Goal: Task Accomplishment & Management: Manage account settings

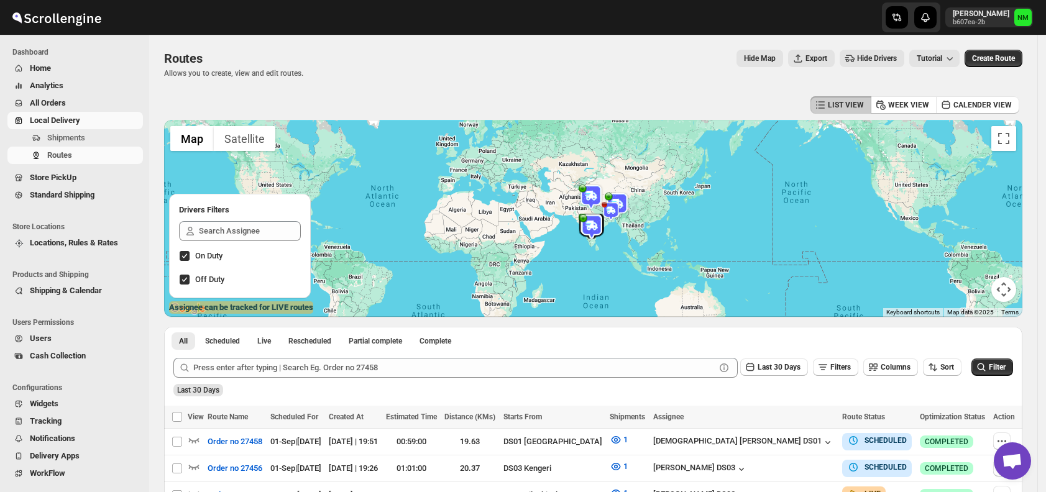
scroll to position [219, 0]
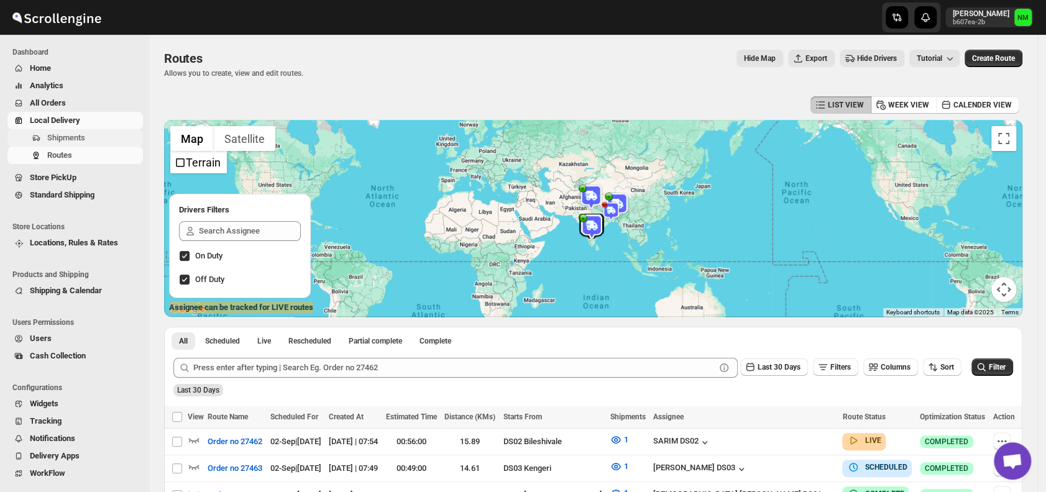
click at [94, 130] on button "Shipments" at bounding box center [74, 137] width 135 height 17
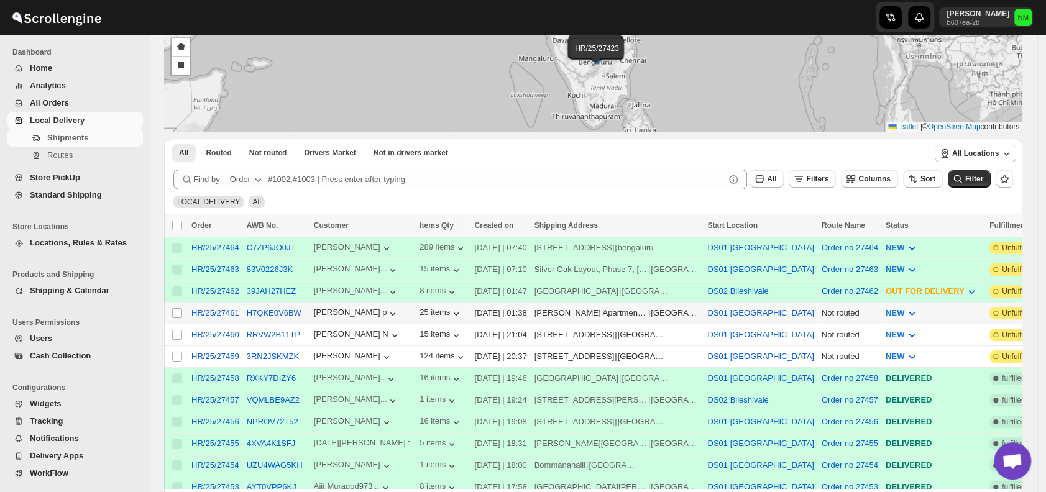
scroll to position [109, 0]
click at [60, 148] on button "Routes" at bounding box center [74, 155] width 135 height 17
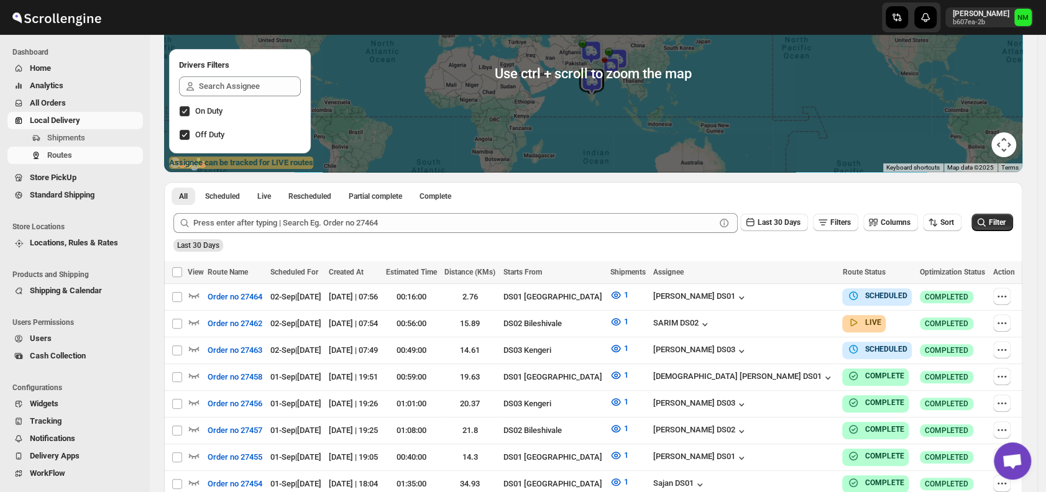
scroll to position [163, 0]
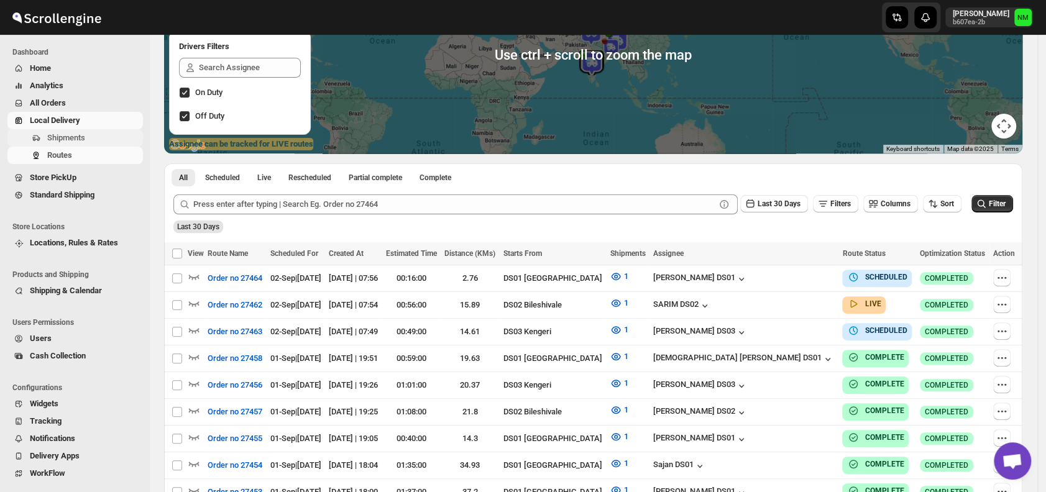
click at [73, 142] on span "Shipments" at bounding box center [66, 137] width 38 height 9
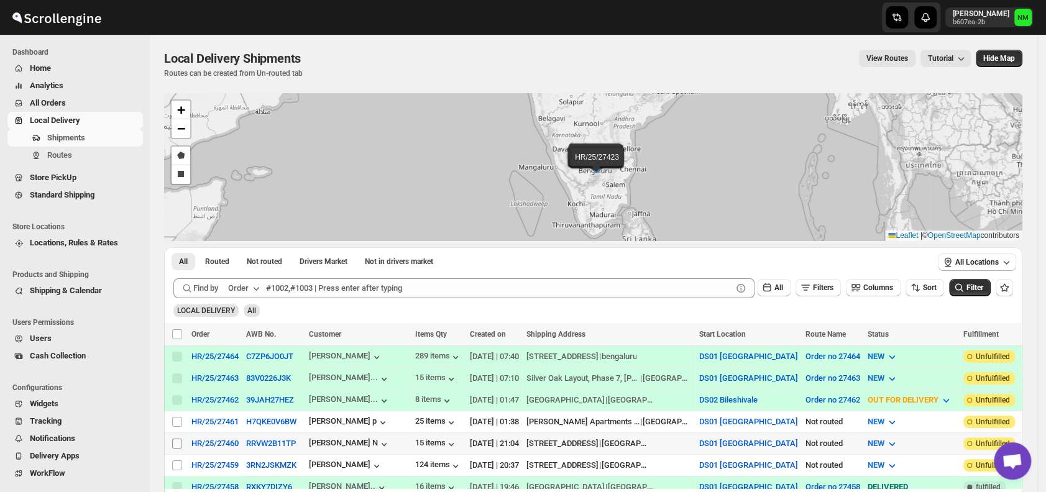
click at [175, 440] on input "Select shipment" at bounding box center [177, 444] width 10 height 10
checkbox input "true"
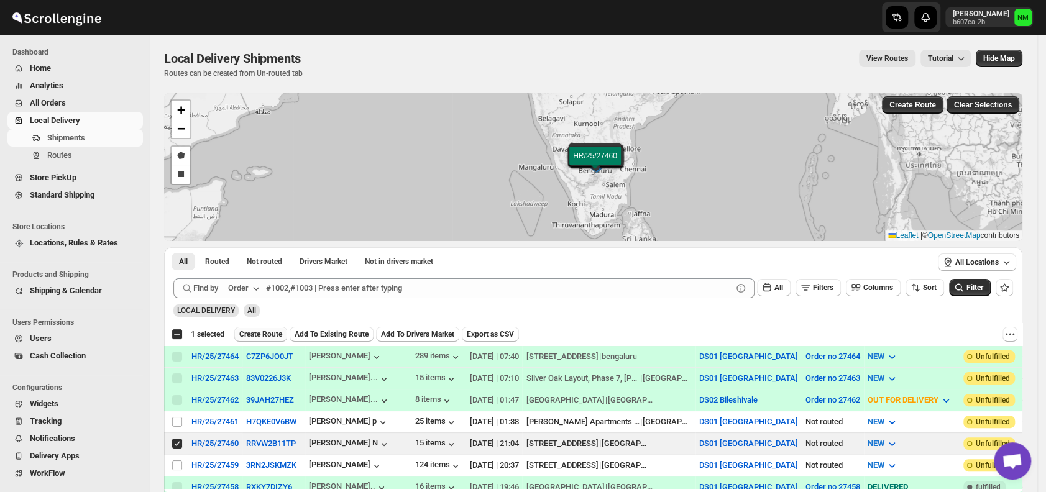
click at [254, 336] on span "Create Route" at bounding box center [260, 334] width 43 height 10
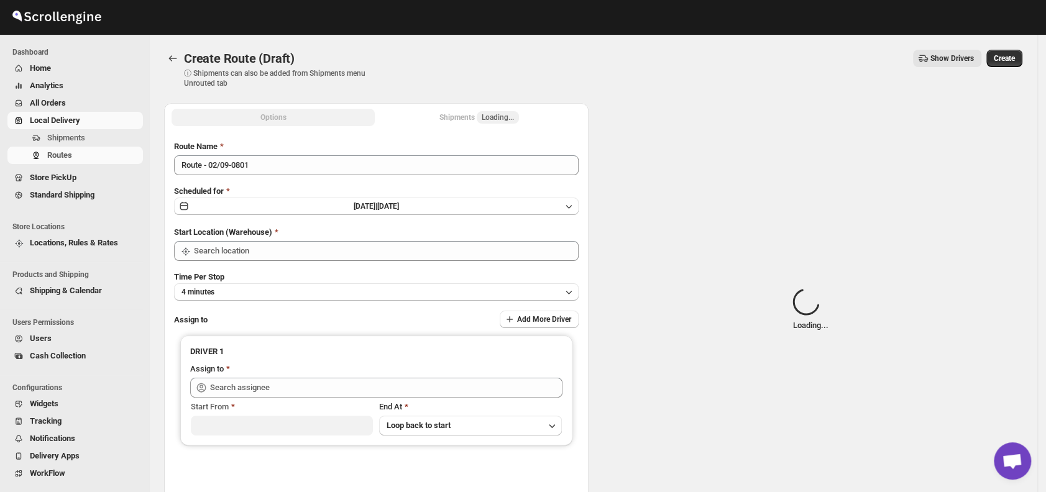
type input "DS01 [GEOGRAPHIC_DATA]"
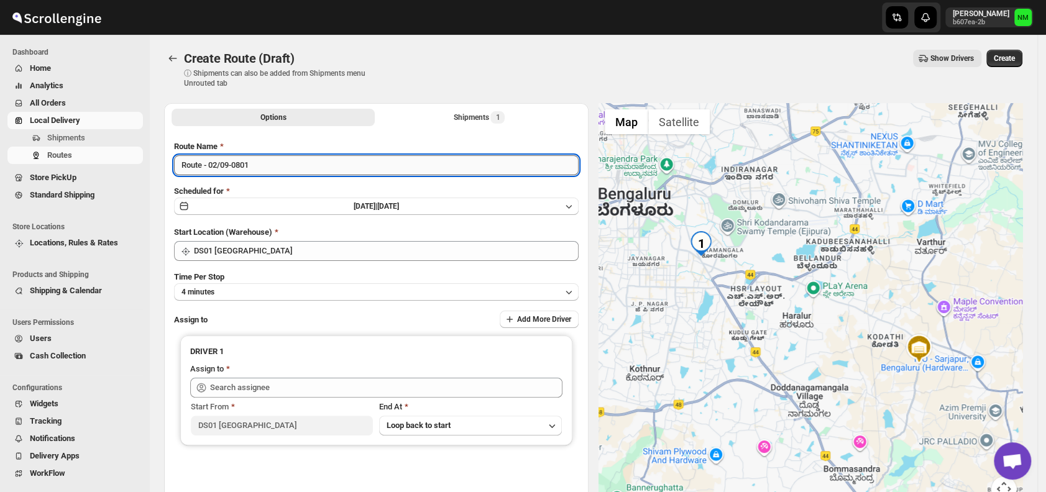
click at [295, 165] on input "Route - 02/09-0801" at bounding box center [376, 165] width 404 height 20
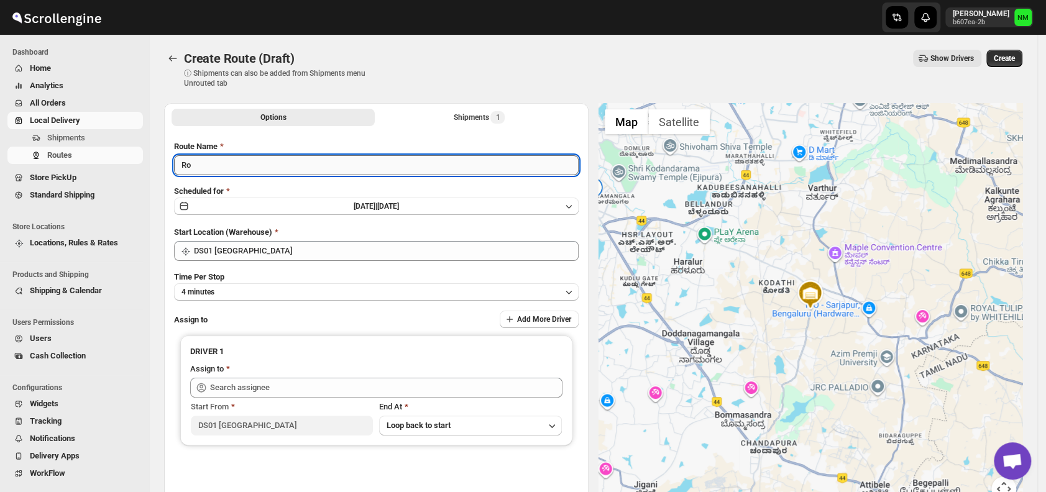
type input "R"
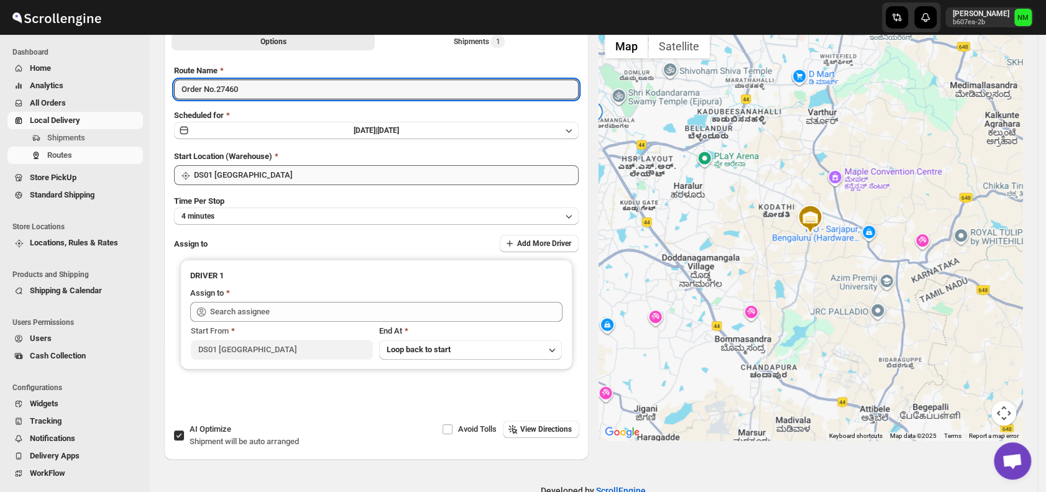
scroll to position [81, 0]
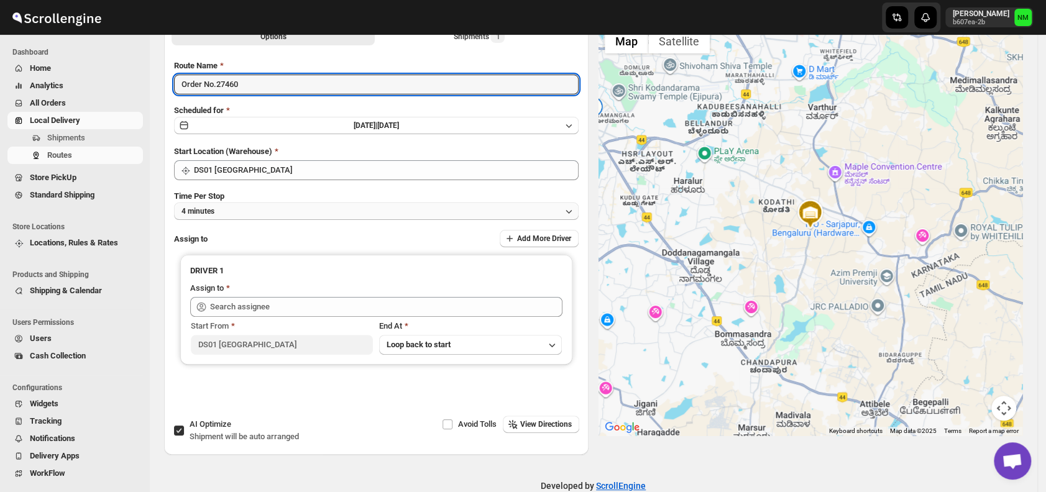
type input "Order No.27460"
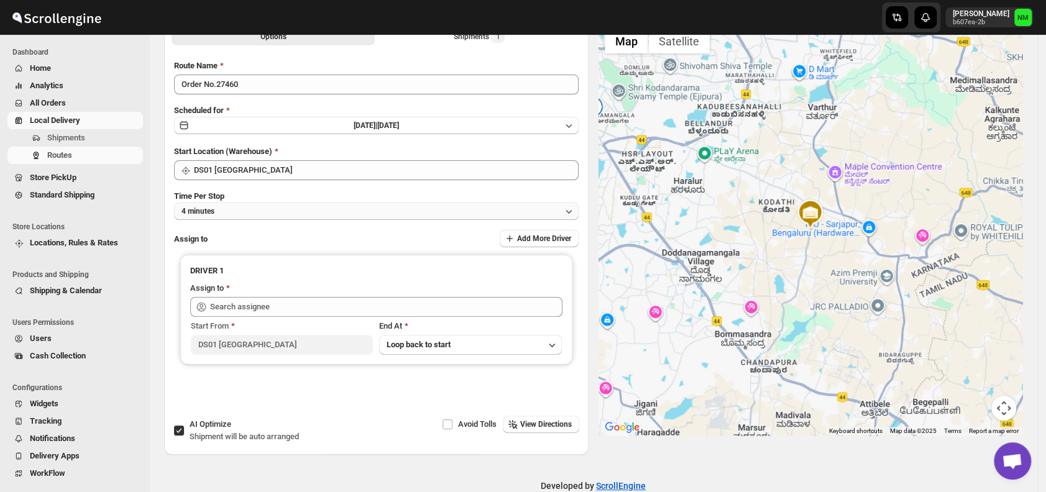
click at [244, 204] on button "4 minutes" at bounding box center [376, 211] width 404 height 17
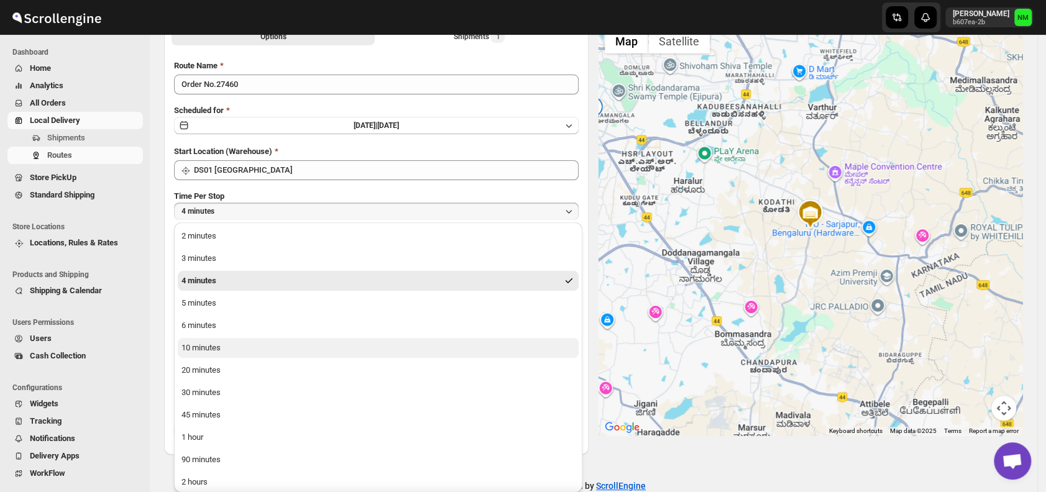
click at [192, 345] on div "10 minutes" at bounding box center [200, 348] width 39 height 12
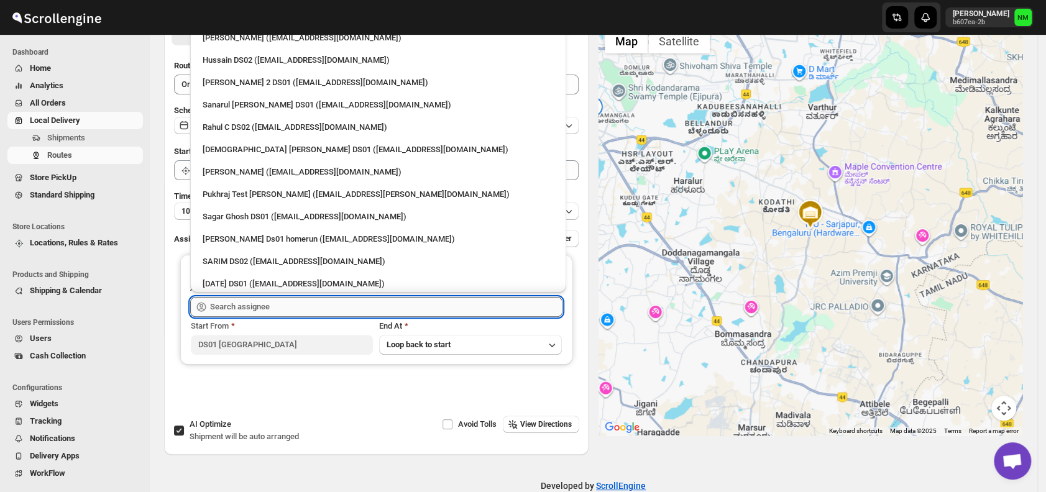
click at [273, 309] on input "text" at bounding box center [386, 307] width 352 height 20
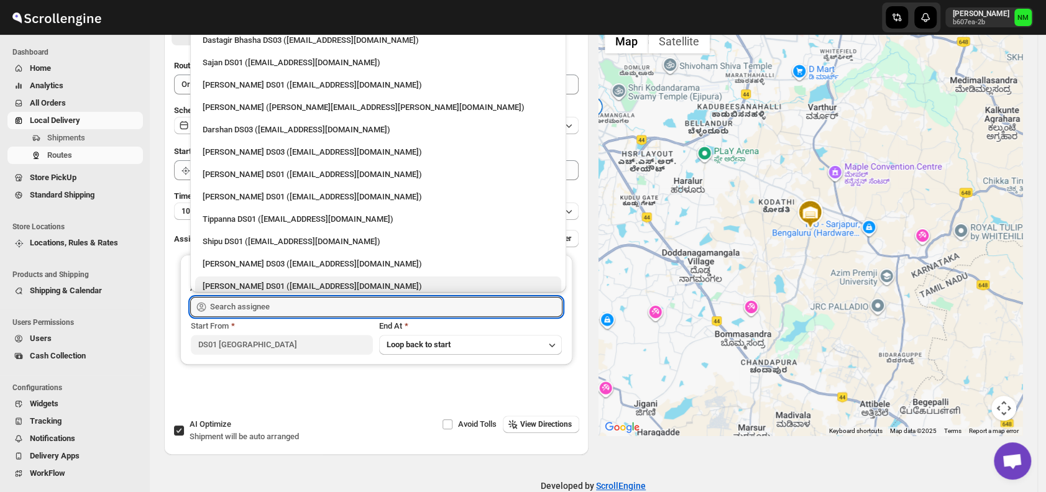
scroll to position [936, 0]
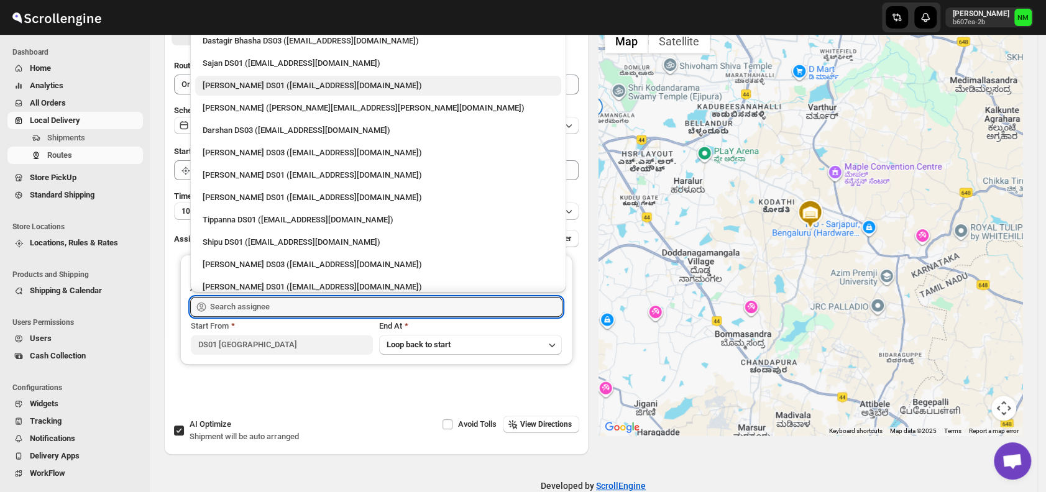
click at [221, 86] on div "Jubed DS01 (gedoc78193@dariolo.com)" at bounding box center [378, 86] width 351 height 12
type input "Jubed DS01 (gedoc78193@dariolo.com)"
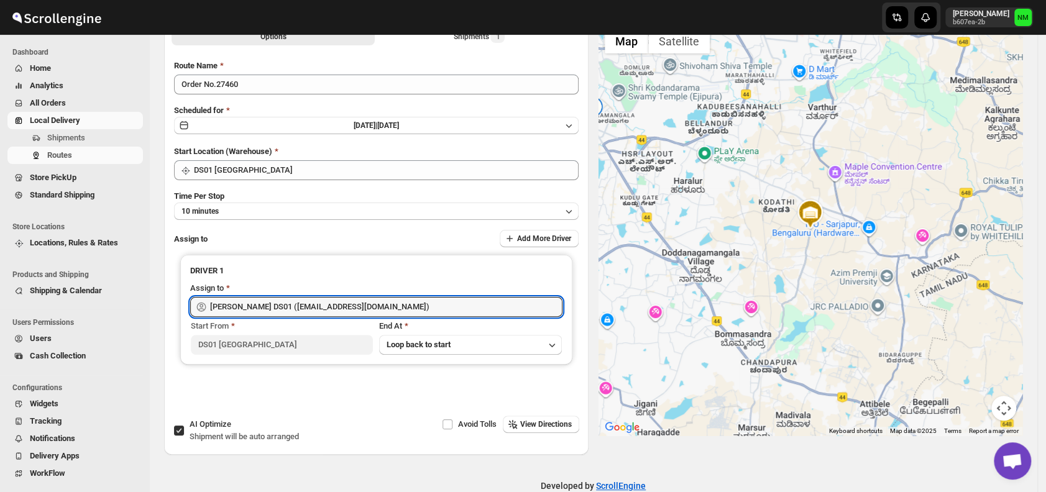
scroll to position [0, 0]
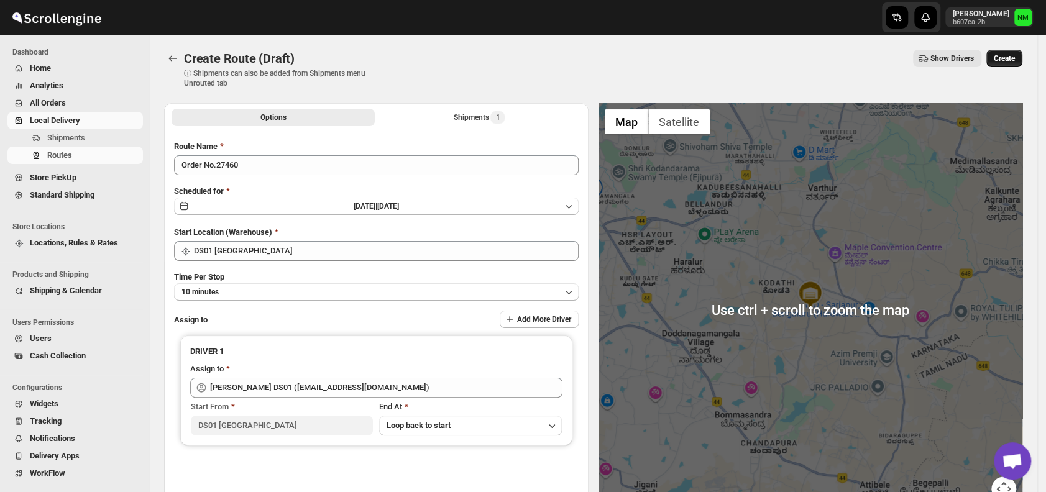
click at [1000, 55] on span "Create" at bounding box center [1004, 58] width 21 height 10
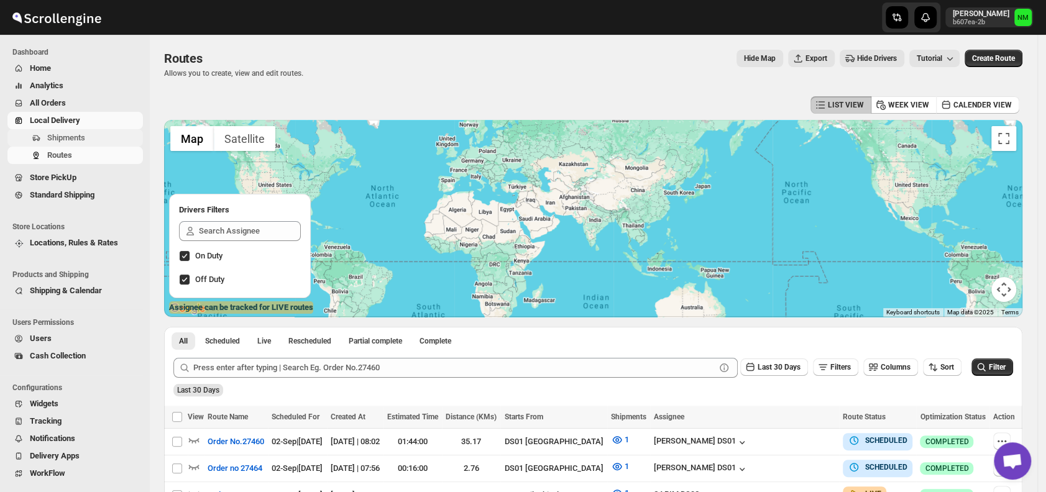
click at [83, 139] on span "Shipments" at bounding box center [66, 137] width 38 height 9
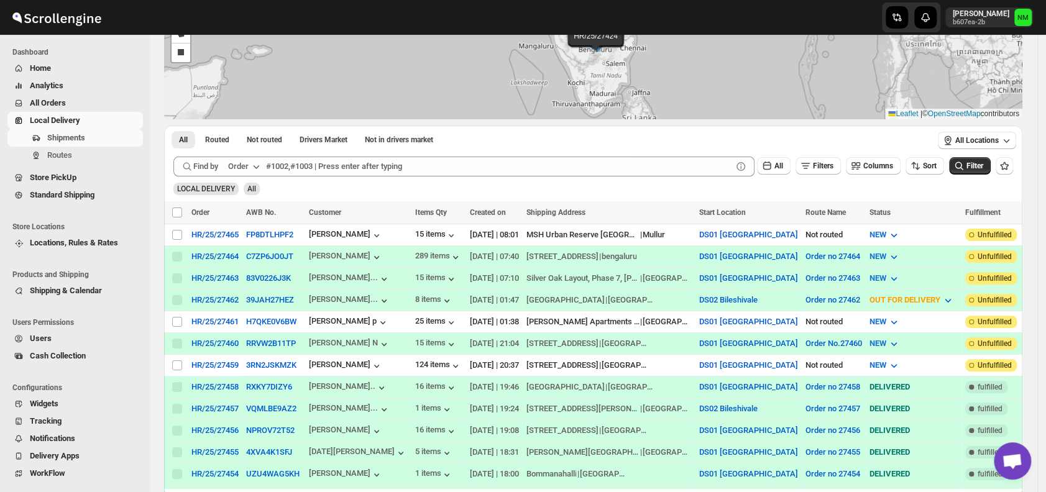
scroll to position [127, 0]
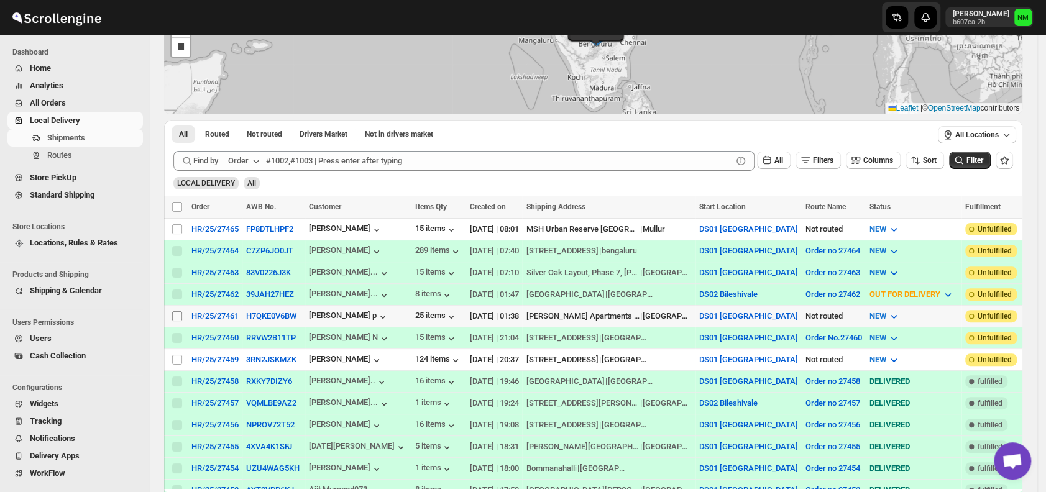
click at [176, 312] on input "Select shipment" at bounding box center [177, 316] width 10 height 10
checkbox input "true"
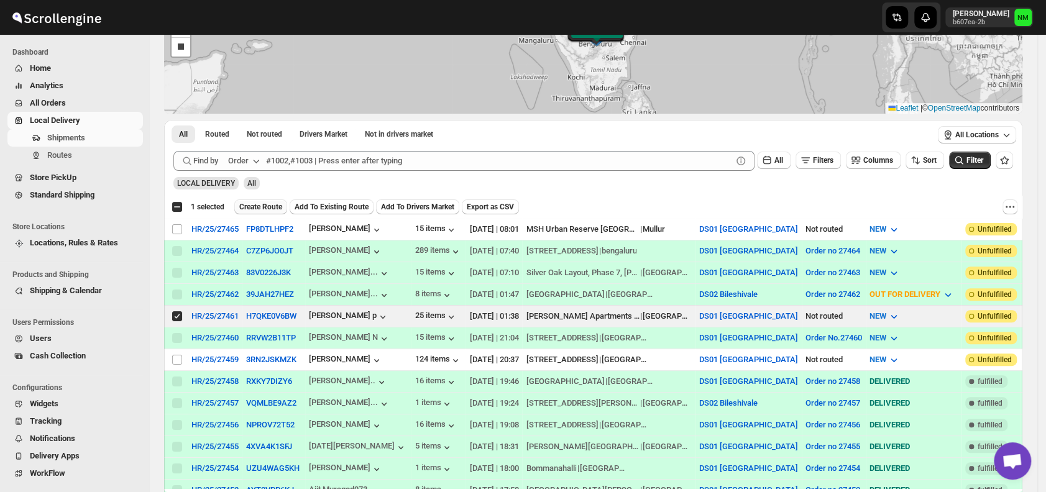
click at [250, 202] on span "Create Route" at bounding box center [260, 207] width 43 height 10
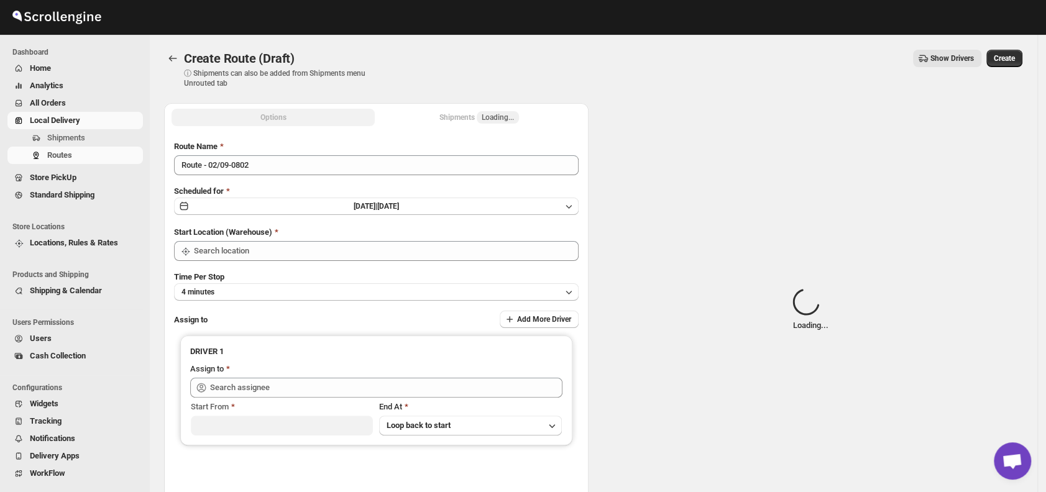
type input "DS01 [GEOGRAPHIC_DATA]"
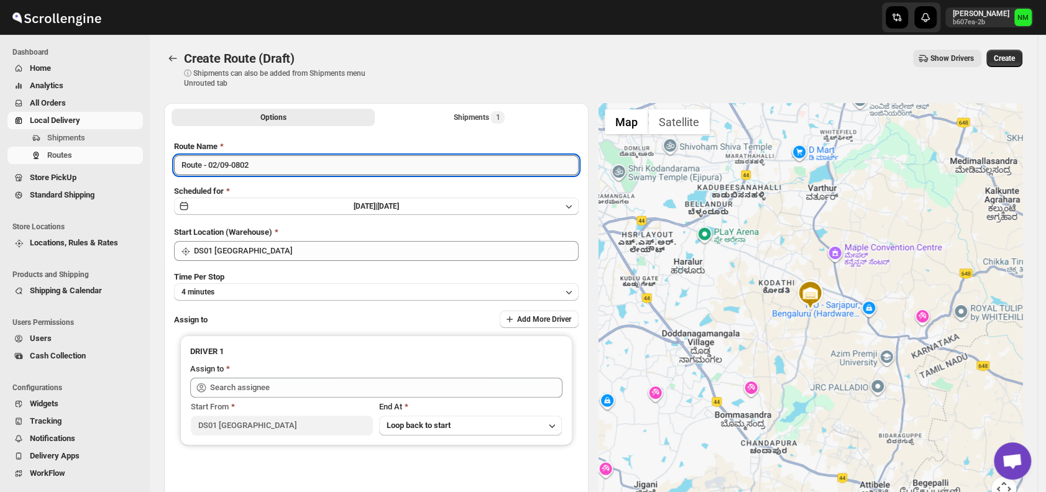
click at [275, 161] on input "Route - 02/09-0802" at bounding box center [376, 165] width 404 height 20
type input "R"
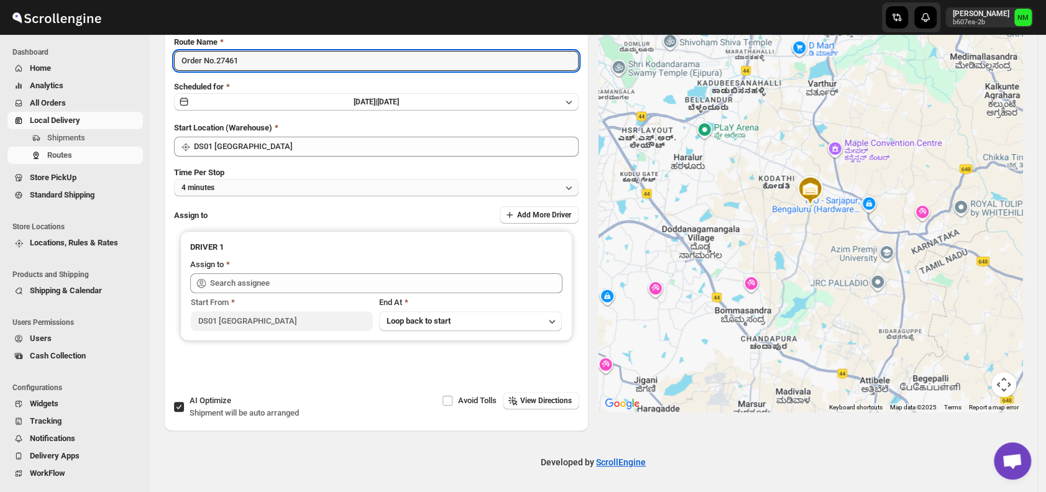
type input "Order No.27461"
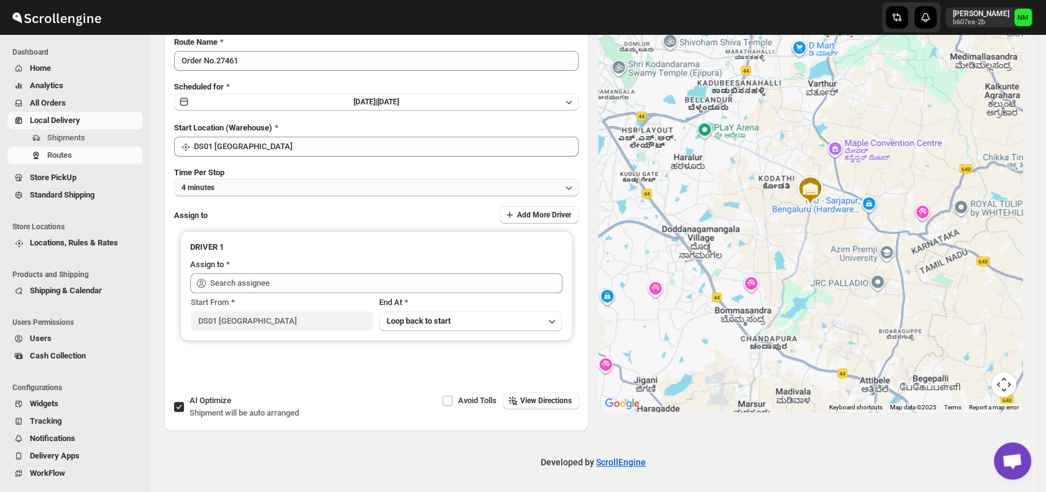
click at [214, 188] on span "4 minutes" at bounding box center [197, 188] width 33 height 10
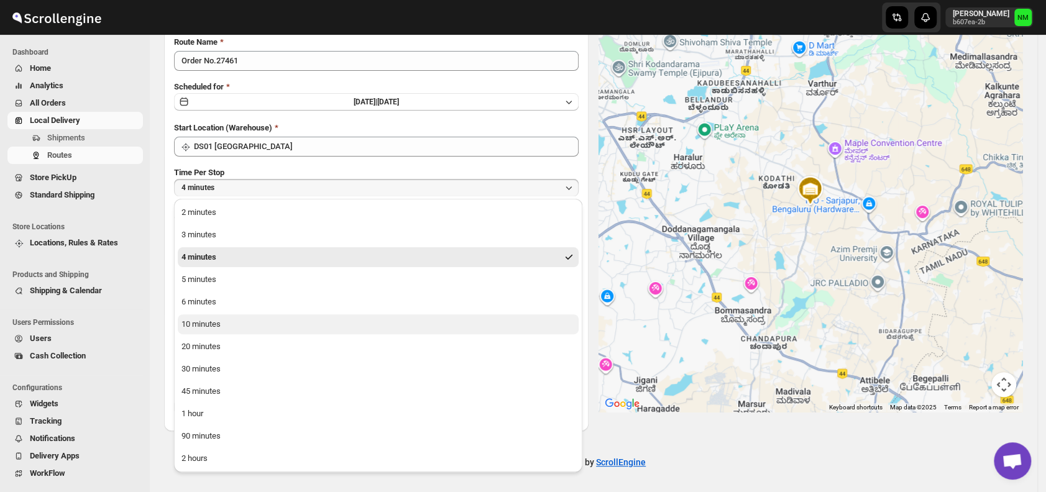
click at [212, 329] on div "10 minutes" at bounding box center [200, 324] width 39 height 12
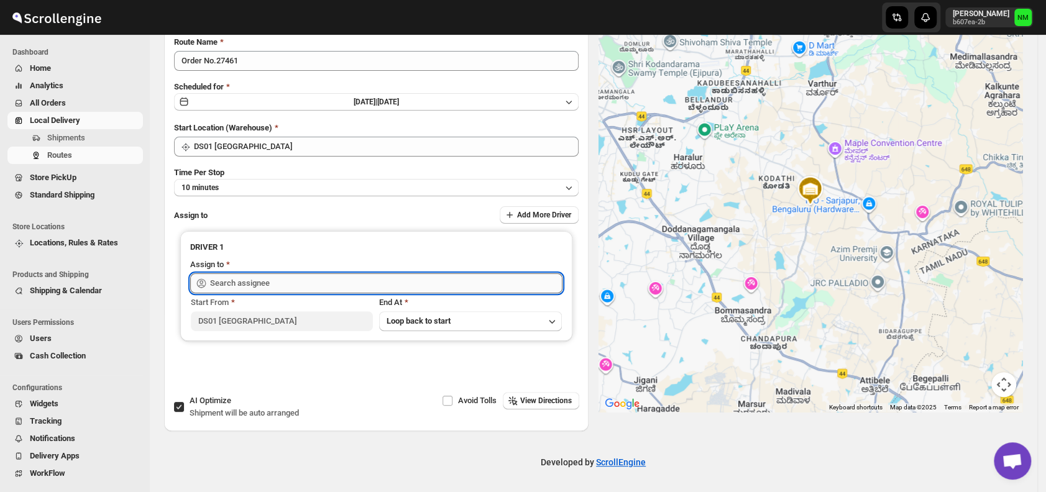
click at [283, 278] on input "text" at bounding box center [386, 283] width 352 height 20
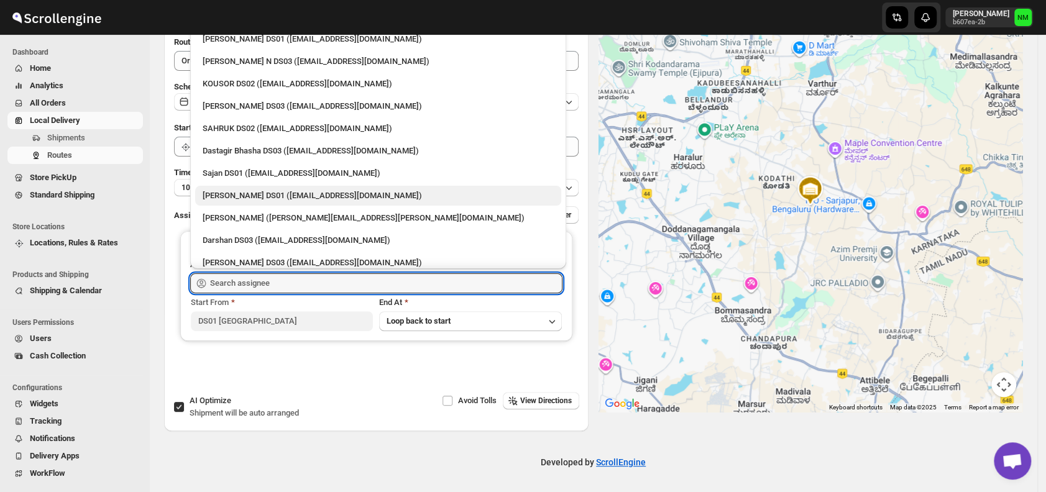
scroll to position [829, 0]
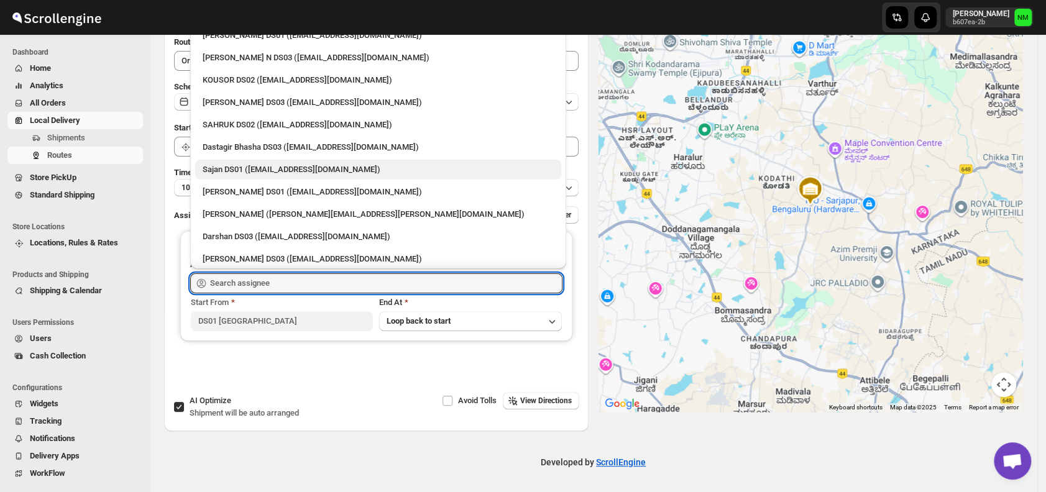
click at [236, 173] on div "Sajan DS01 (lofadat883@coderdir.com)" at bounding box center [378, 169] width 351 height 12
type input "Sajan DS01 (lofadat883@coderdir.com)"
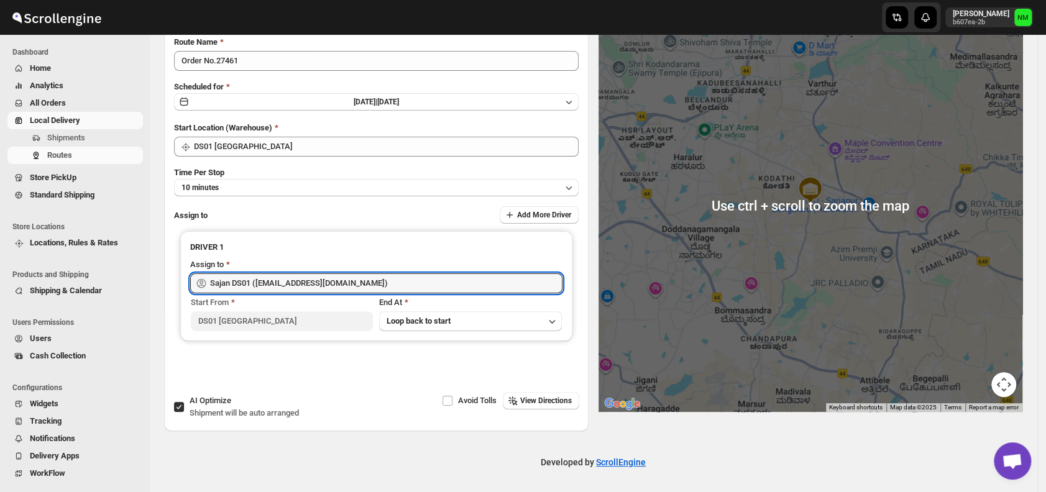
scroll to position [0, 0]
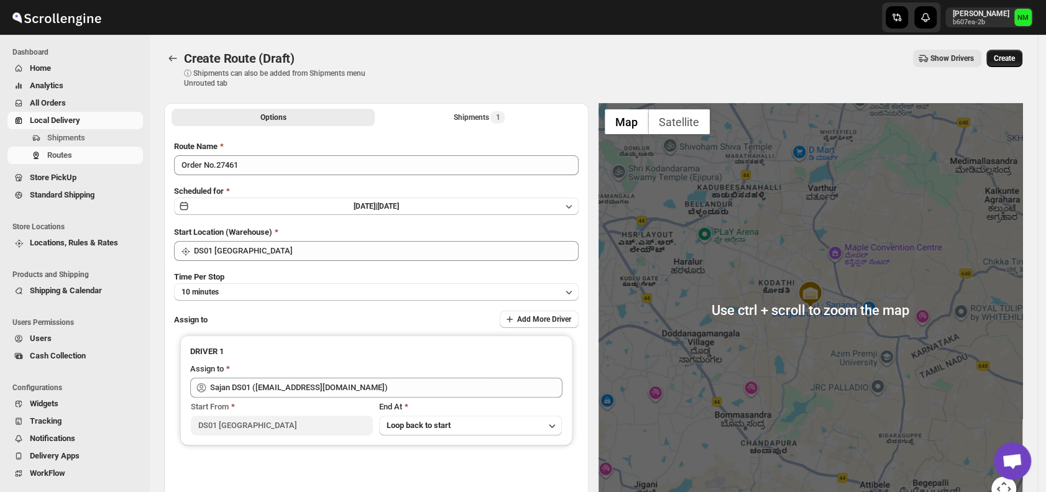
click at [1007, 55] on span "Create" at bounding box center [1004, 58] width 21 height 10
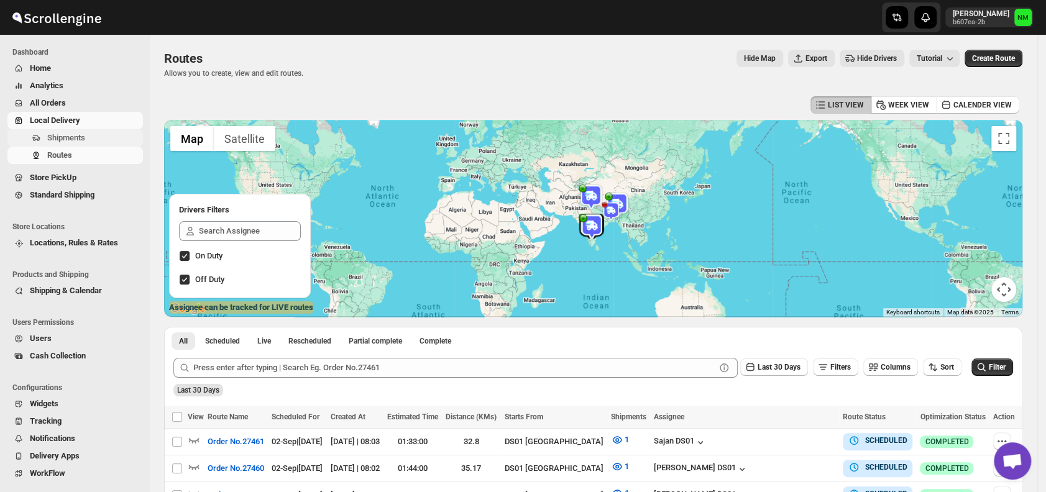
click at [89, 137] on span "Shipments" at bounding box center [93, 138] width 93 height 12
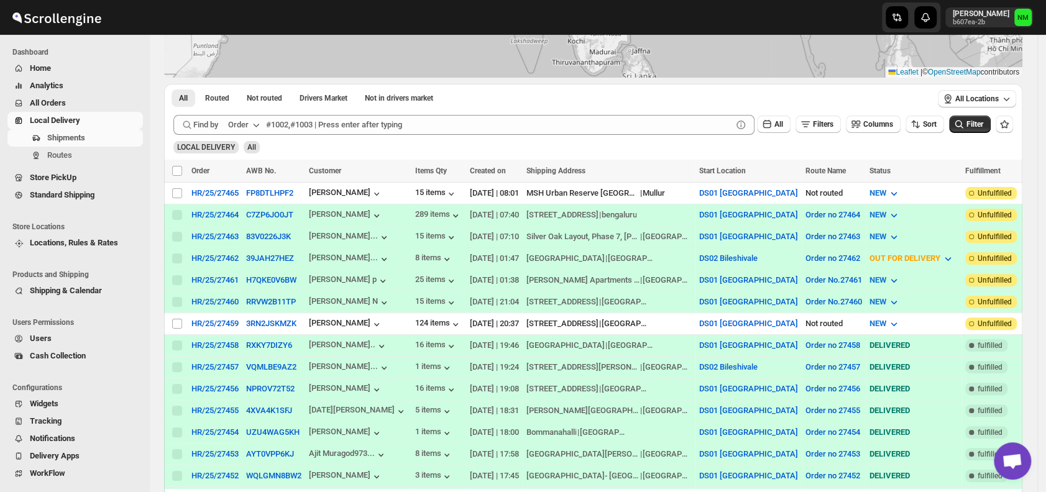
scroll to position [165, 0]
click at [173, 319] on input "Select shipment" at bounding box center [177, 322] width 10 height 10
checkbox input "true"
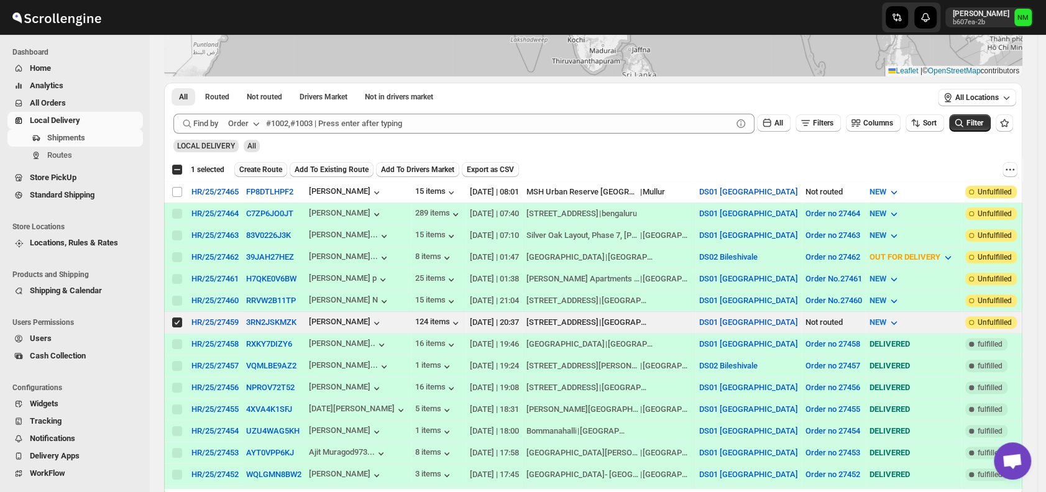
click at [254, 165] on span "Create Route" at bounding box center [260, 170] width 43 height 10
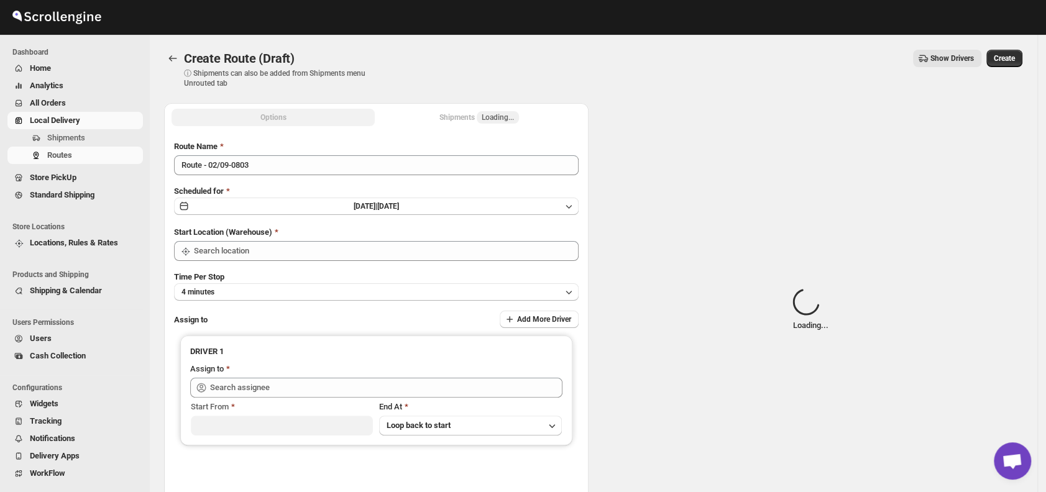
type input "DS01 [GEOGRAPHIC_DATA]"
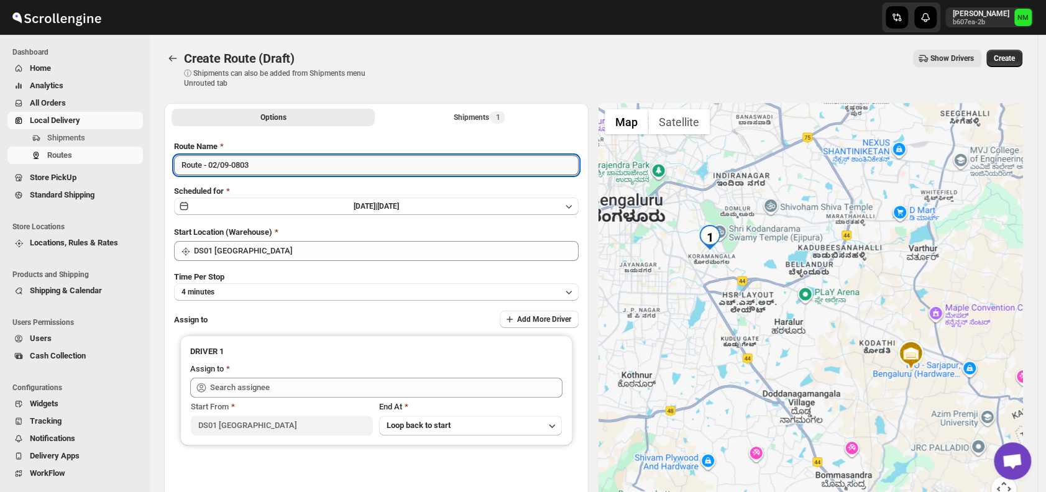
click at [293, 165] on input "Route - 02/09-0803" at bounding box center [376, 165] width 404 height 20
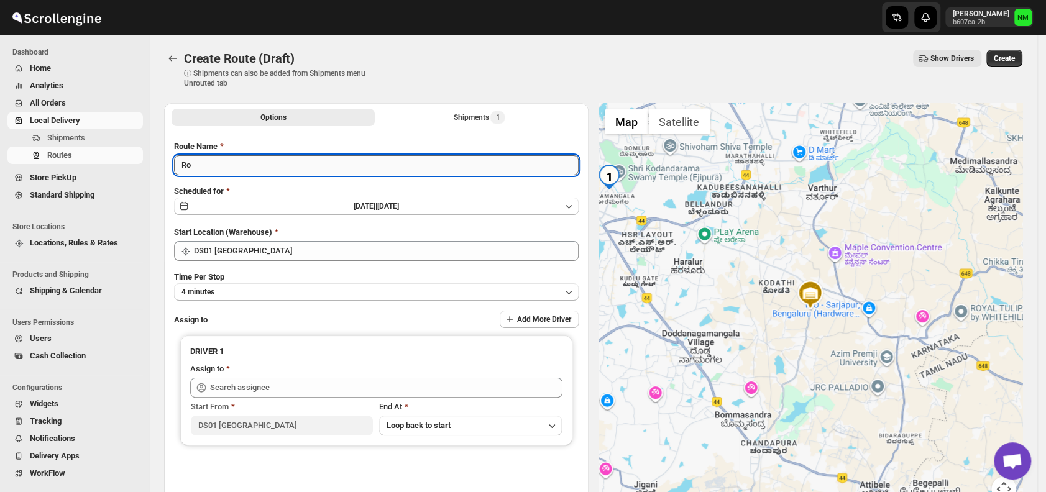
type input "R"
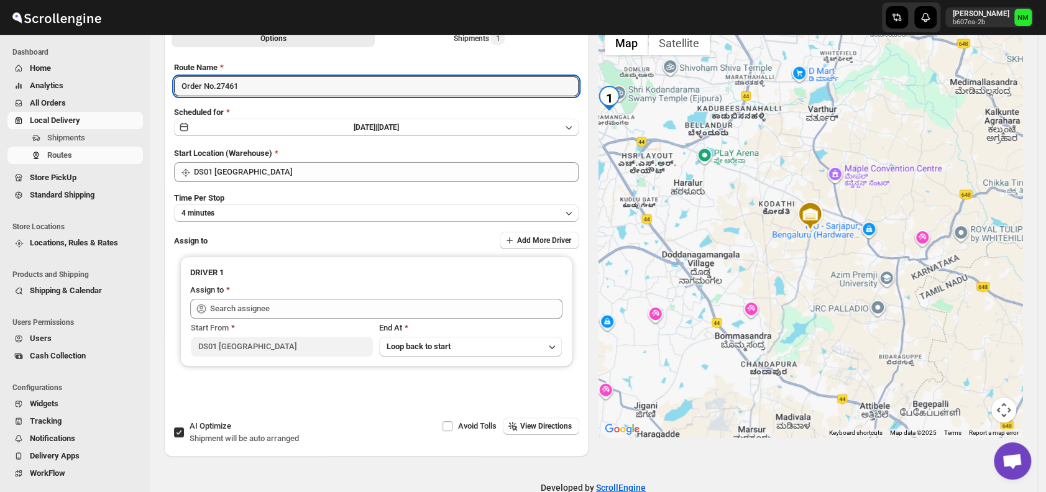
scroll to position [80, 0]
type input "Order No.27461"
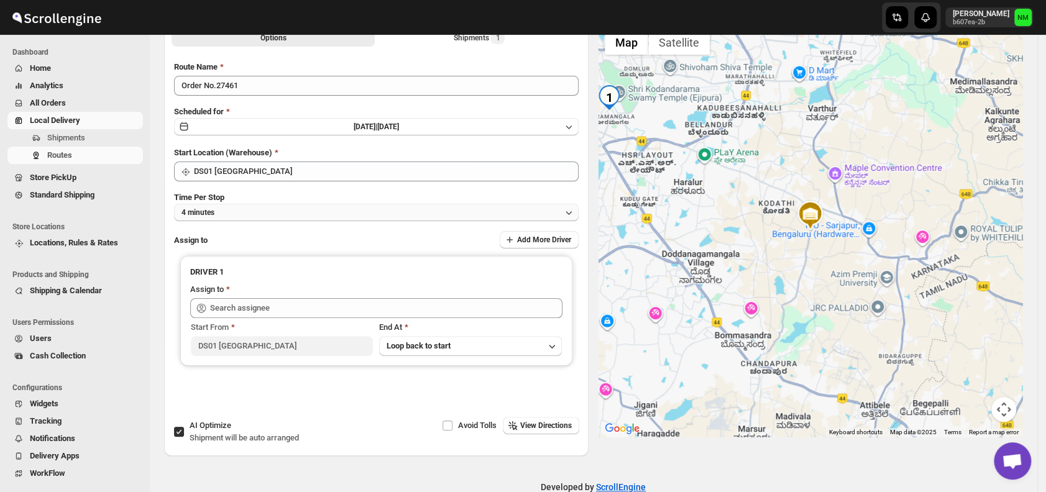
click at [308, 216] on button "4 minutes" at bounding box center [376, 212] width 404 height 17
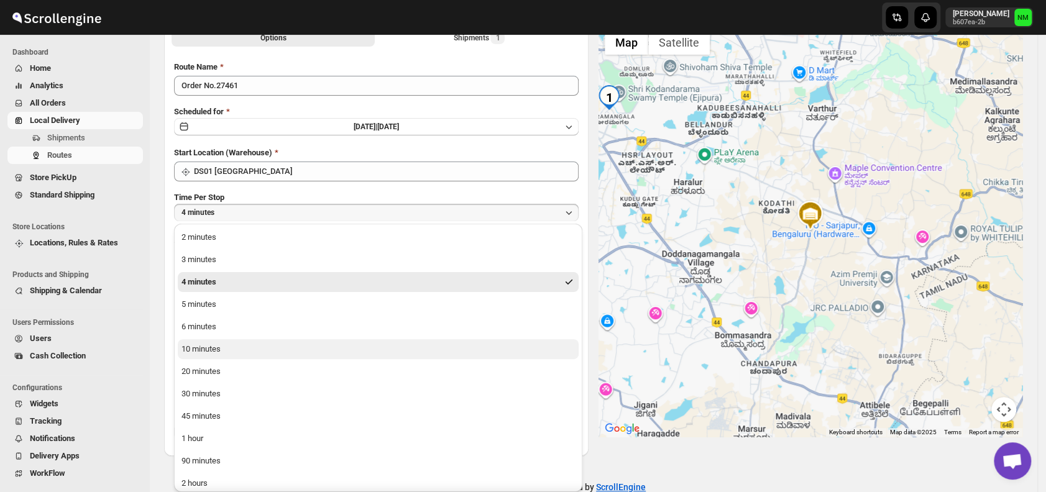
click at [248, 353] on button "10 minutes" at bounding box center [378, 349] width 401 height 20
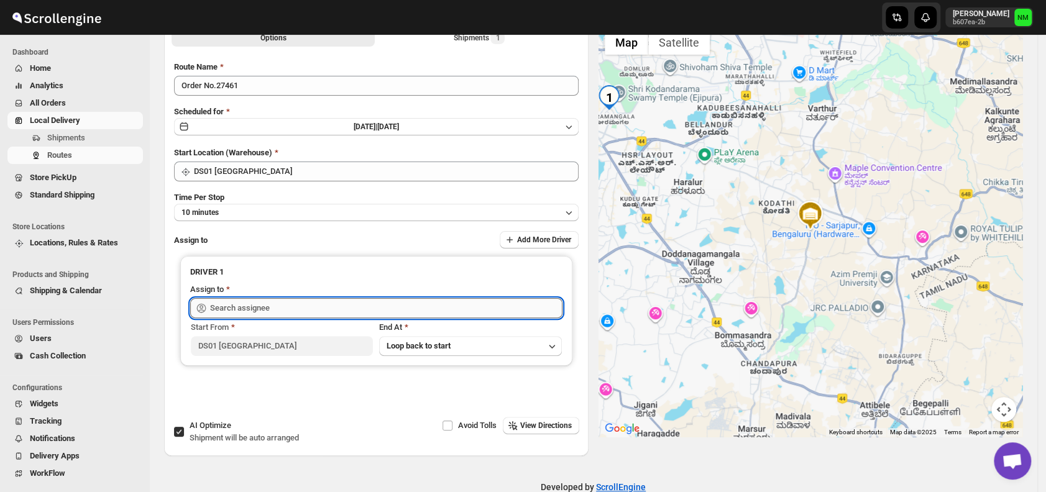
click at [285, 307] on input "text" at bounding box center [386, 308] width 352 height 20
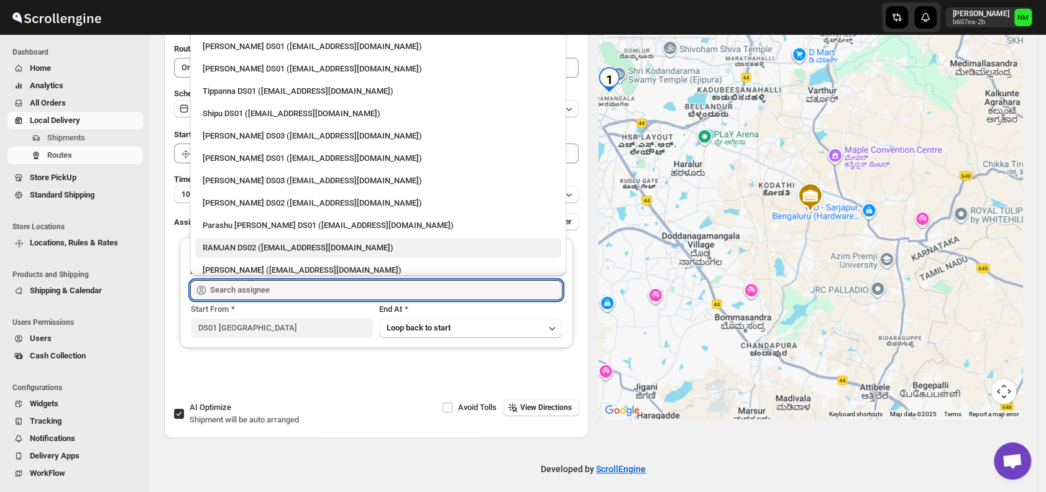
scroll to position [1028, 0]
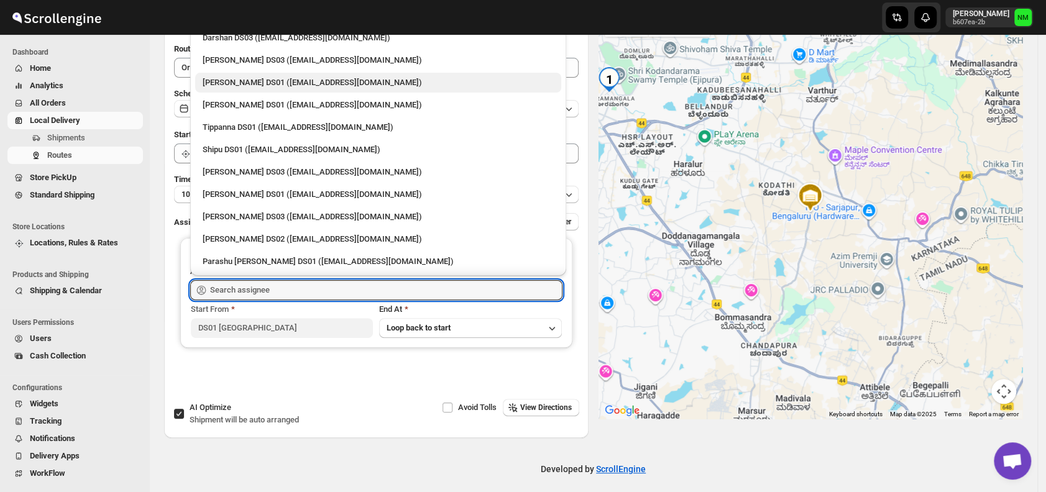
click at [234, 83] on div "[PERSON_NAME] DS01 ([EMAIL_ADDRESS][DOMAIN_NAME])" at bounding box center [378, 82] width 351 height 12
type input "[PERSON_NAME] DS01 ([EMAIL_ADDRESS][DOMAIN_NAME])"
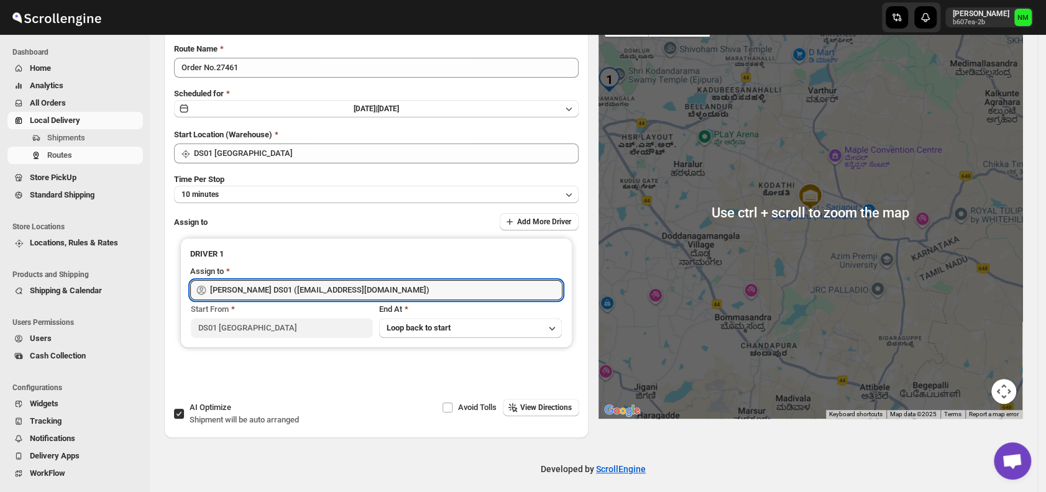
scroll to position [0, 0]
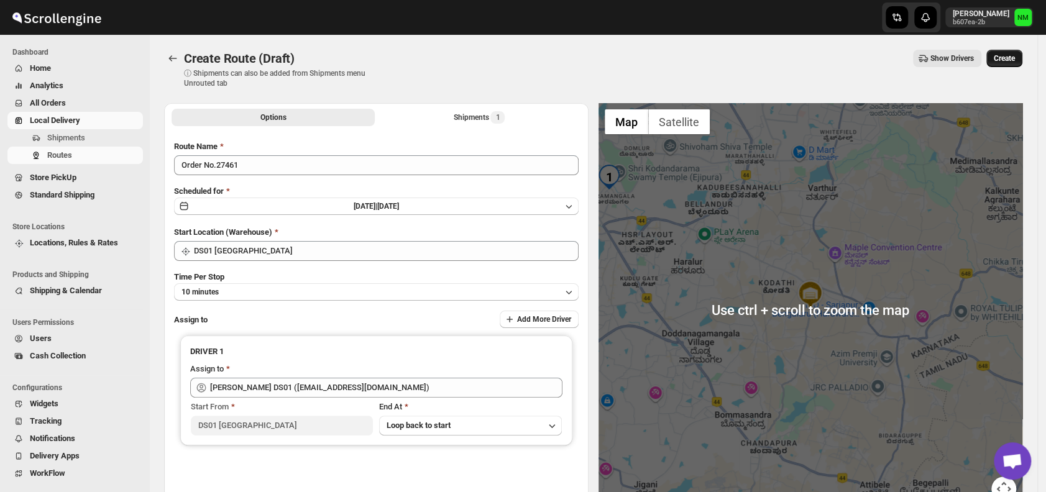
click at [994, 57] on button "Create" at bounding box center [1004, 58] width 36 height 17
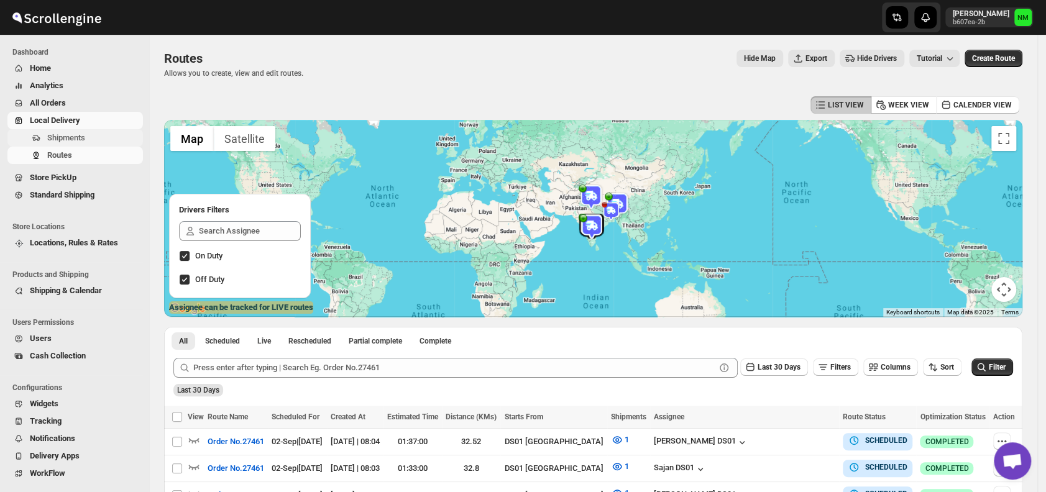
click at [76, 135] on span "Shipments" at bounding box center [66, 137] width 38 height 9
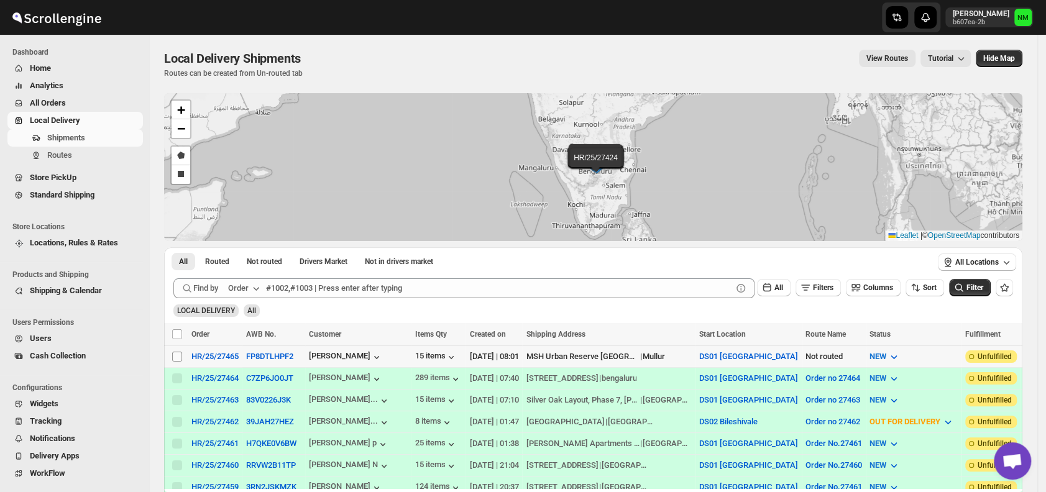
click at [178, 355] on input "Select shipment" at bounding box center [177, 357] width 10 height 10
checkbox input "true"
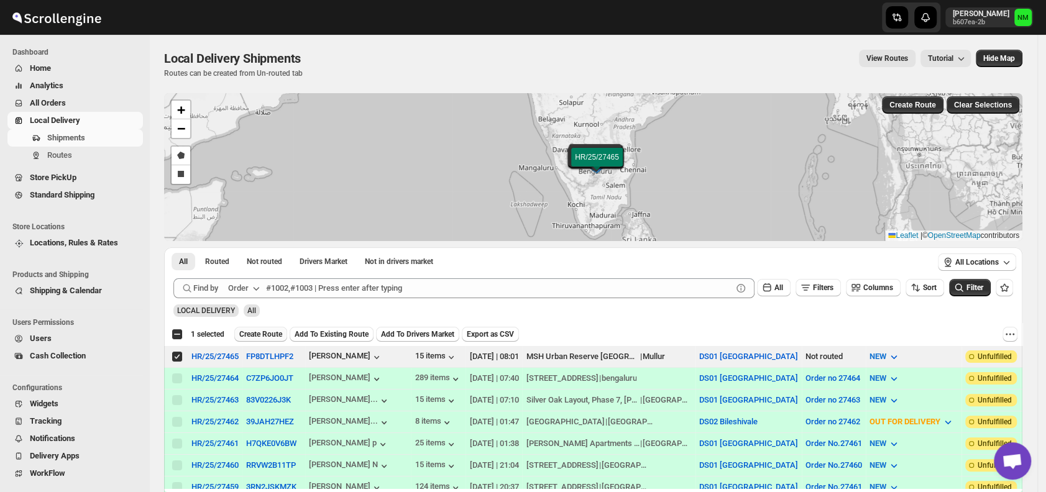
click at [268, 333] on span "Create Route" at bounding box center [260, 334] width 43 height 10
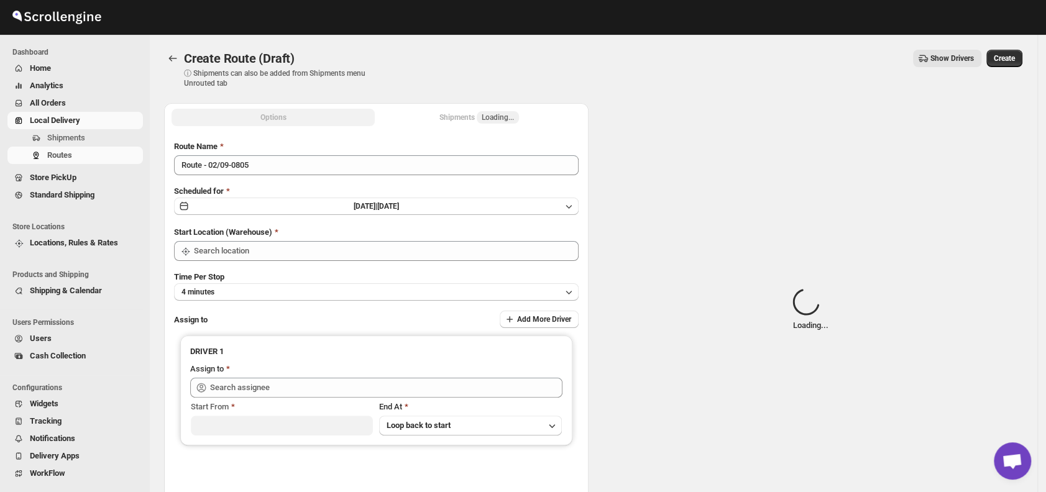
type input "DS01 [GEOGRAPHIC_DATA]"
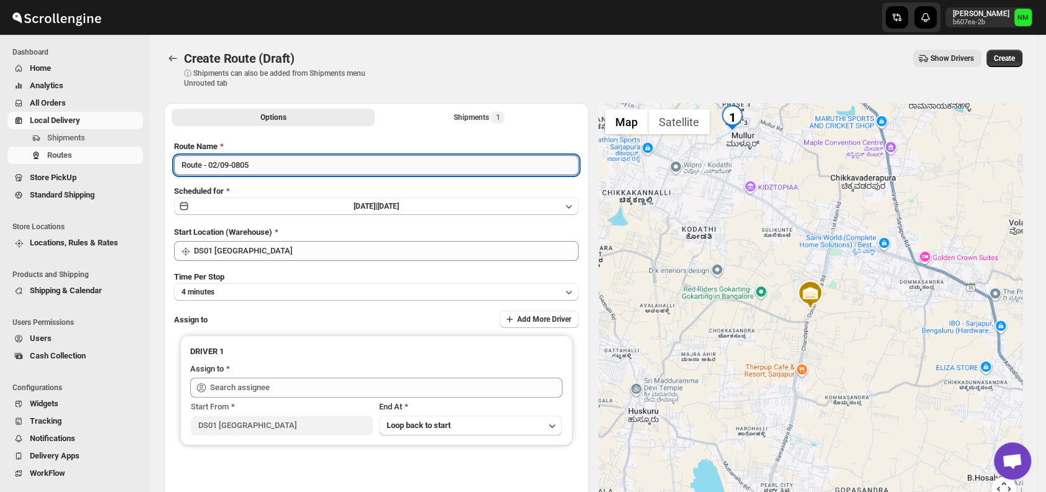
click at [290, 165] on input "Route - 02/09-0805" at bounding box center [376, 165] width 404 height 20
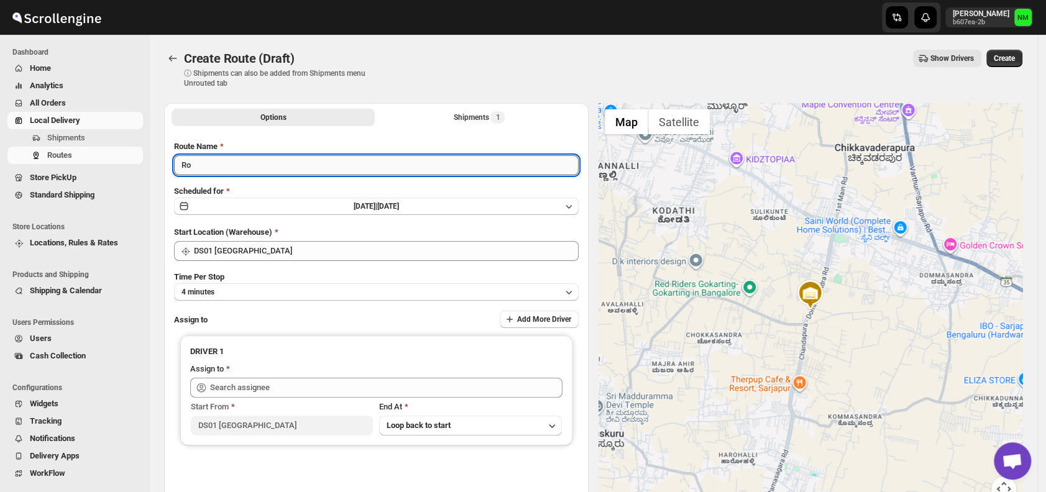
type input "R"
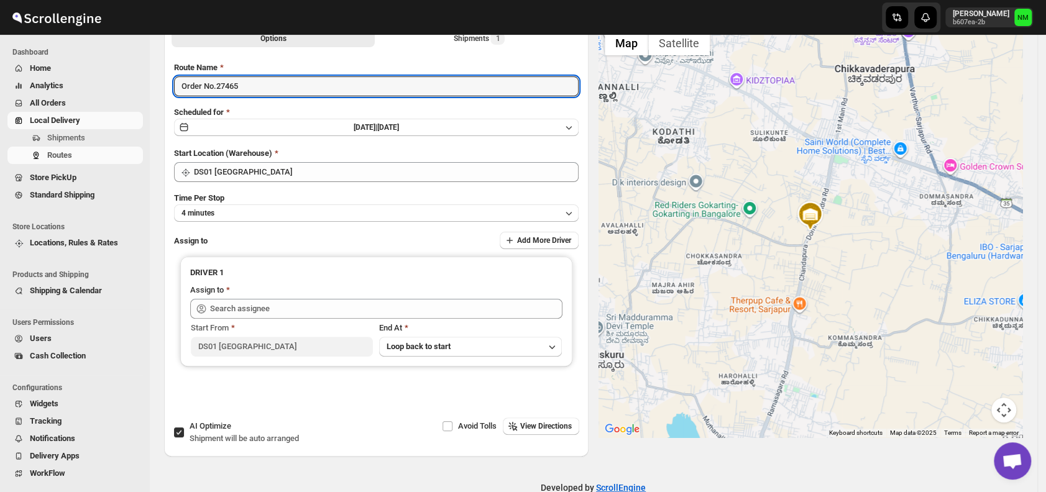
scroll to position [104, 0]
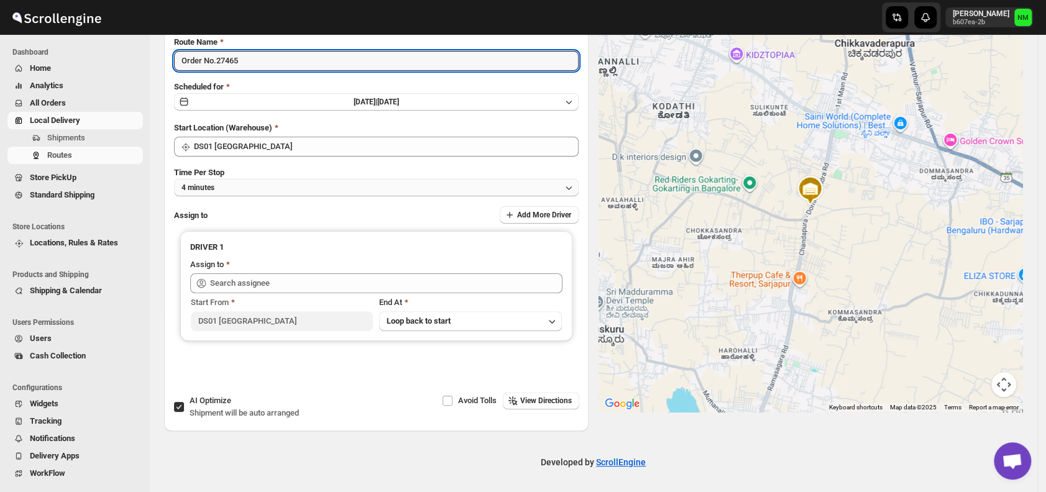
type input "Order No.27465"
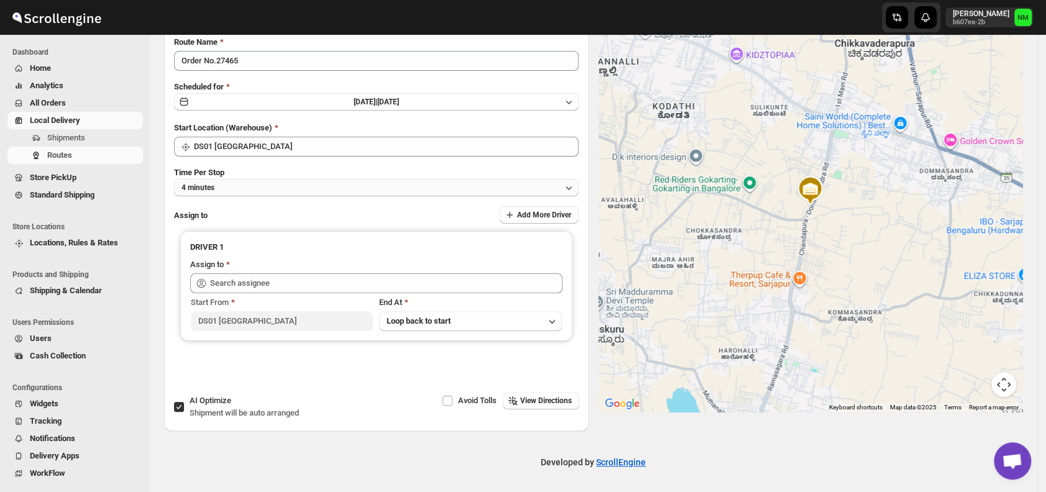
click at [238, 186] on button "4 minutes" at bounding box center [376, 187] width 404 height 17
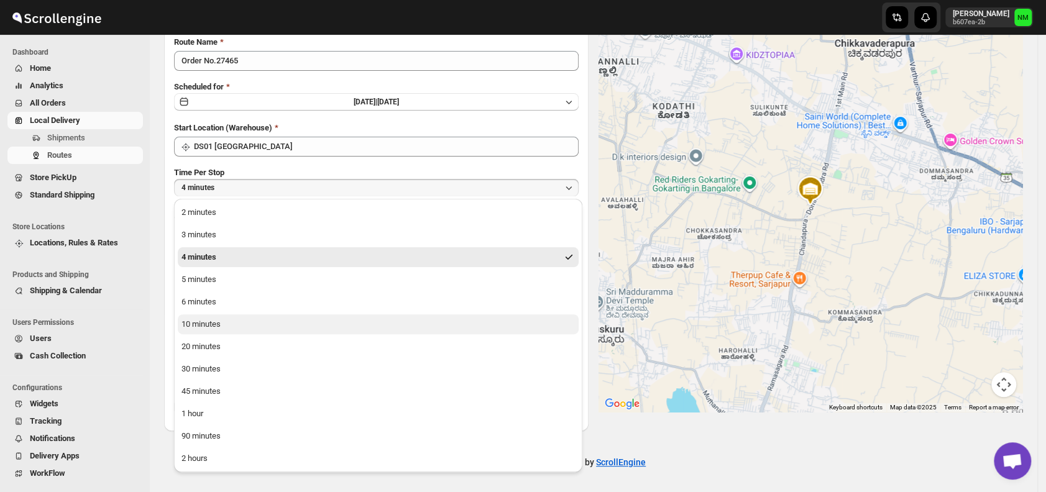
click at [268, 320] on button "10 minutes" at bounding box center [378, 324] width 401 height 20
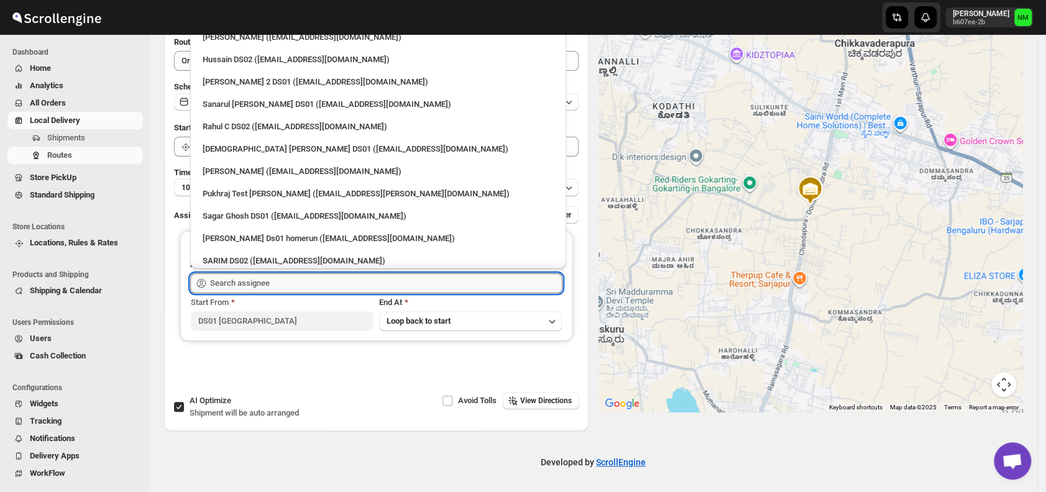
click at [326, 286] on input "text" at bounding box center [386, 283] width 352 height 20
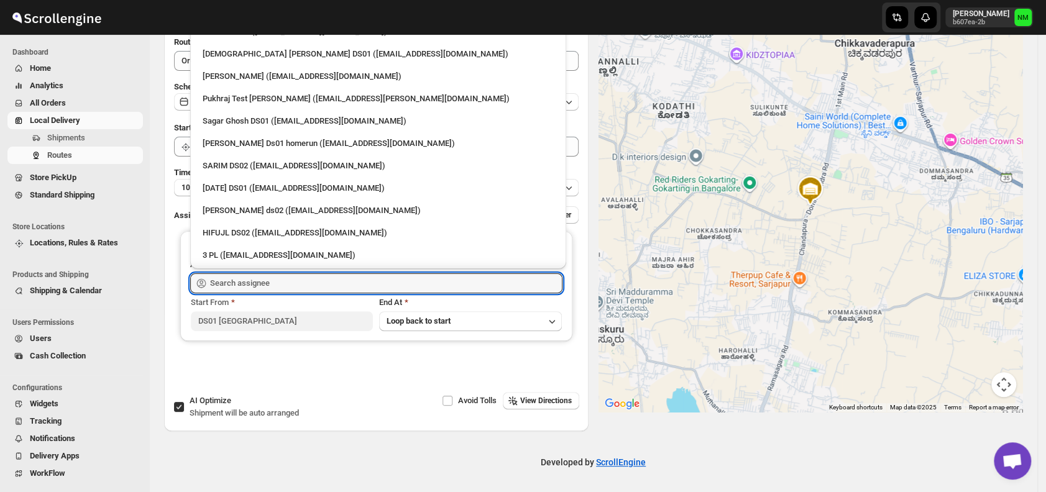
scroll to position [96, 0]
click at [221, 62] on div "[DEMOGRAPHIC_DATA] [PERSON_NAME] DS01 ([EMAIL_ADDRESS][DOMAIN_NAME])" at bounding box center [378, 53] width 366 height 20
type input "[DEMOGRAPHIC_DATA] [PERSON_NAME] DS01 ([EMAIL_ADDRESS][DOMAIN_NAME])"
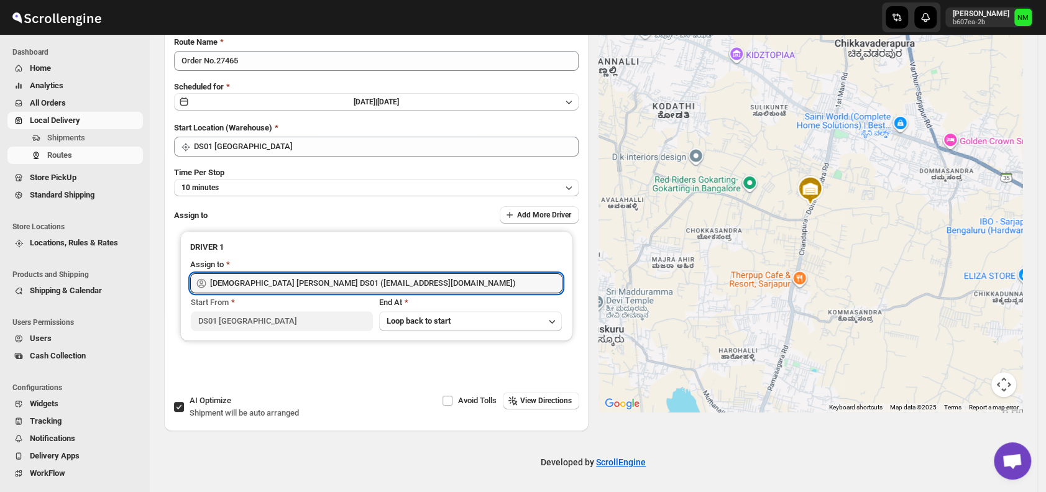
scroll to position [0, 0]
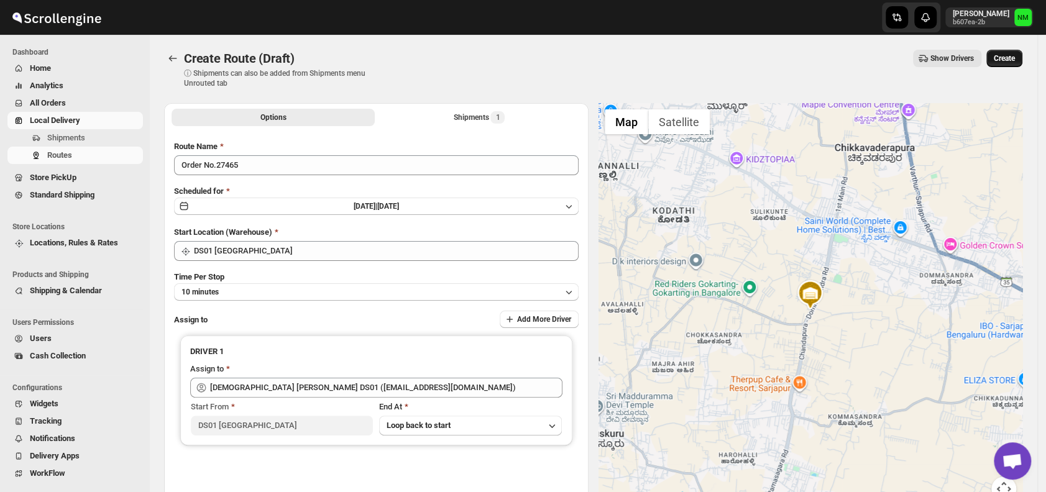
click at [1008, 60] on span "Create" at bounding box center [1004, 58] width 21 height 10
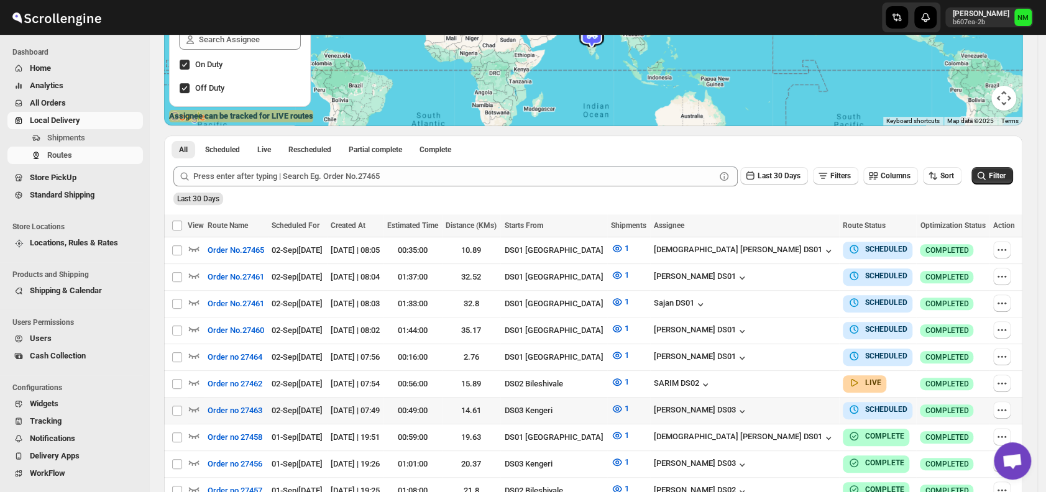
scroll to position [192, 0]
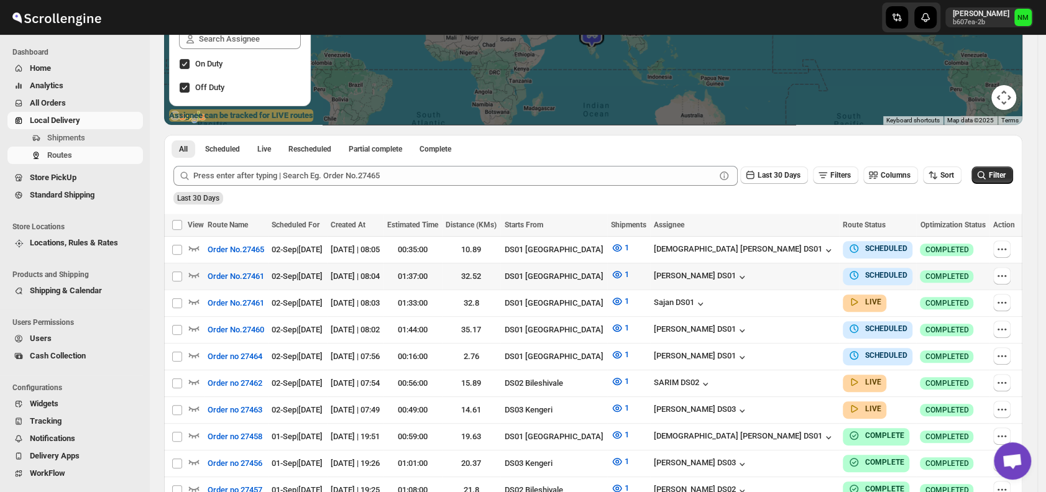
scroll to position [299, 0]
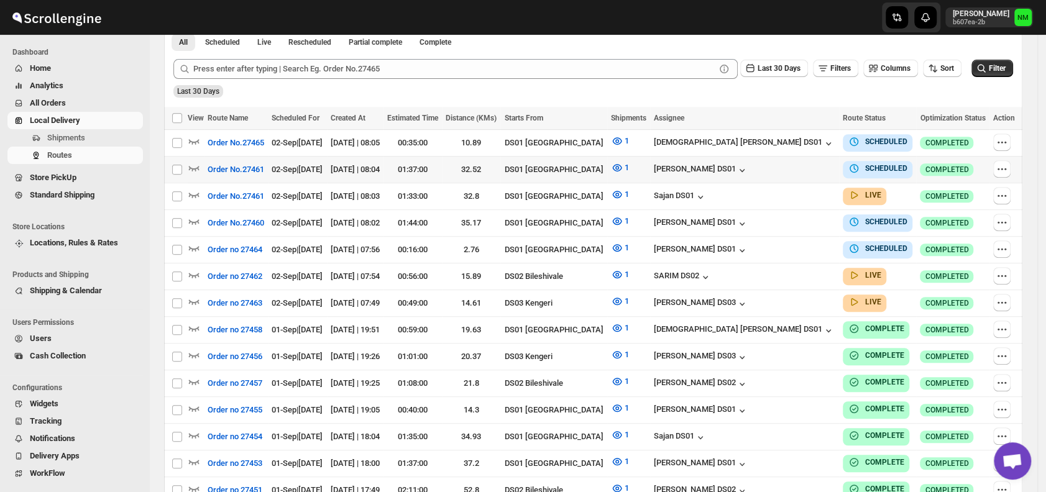
click at [1015, 162] on div at bounding box center [1004, 169] width 22 height 19
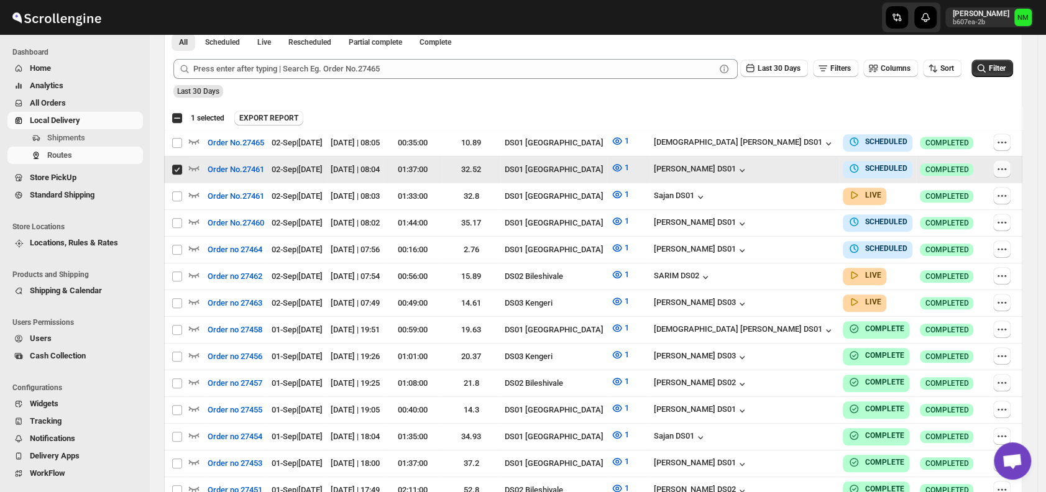
click at [1010, 170] on button "button" at bounding box center [1001, 168] width 17 height 17
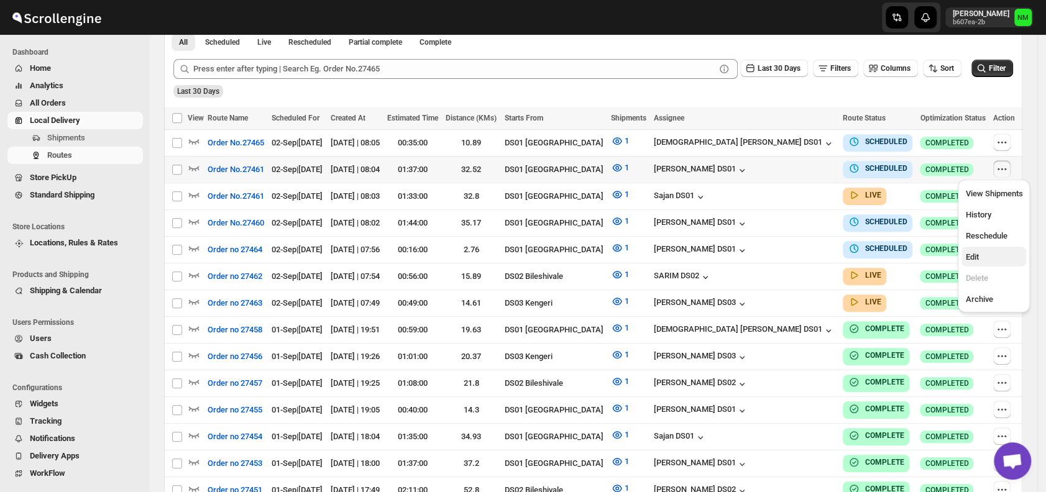
click at [973, 249] on button "Edit" at bounding box center [993, 257] width 65 height 20
checkbox input "true"
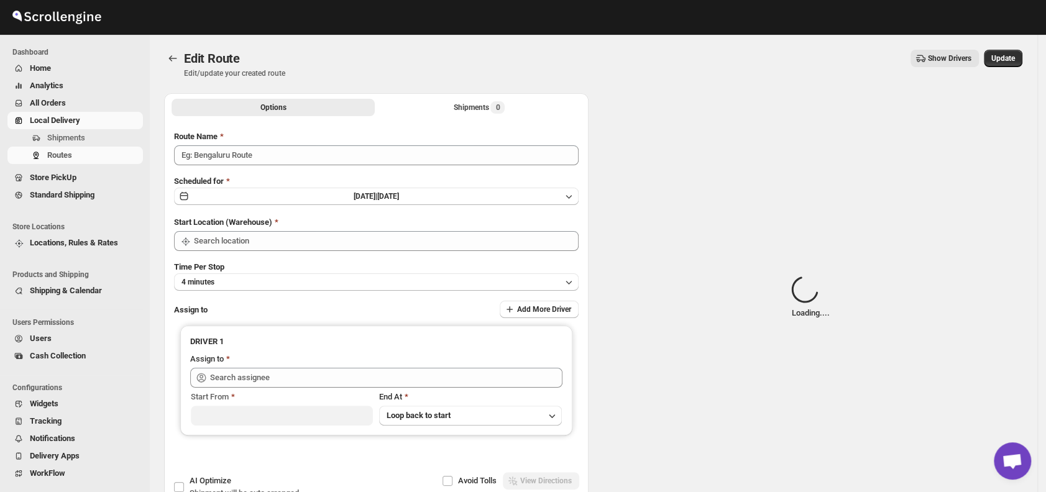
type input "Order No.27461"
type input "DS01 [GEOGRAPHIC_DATA]"
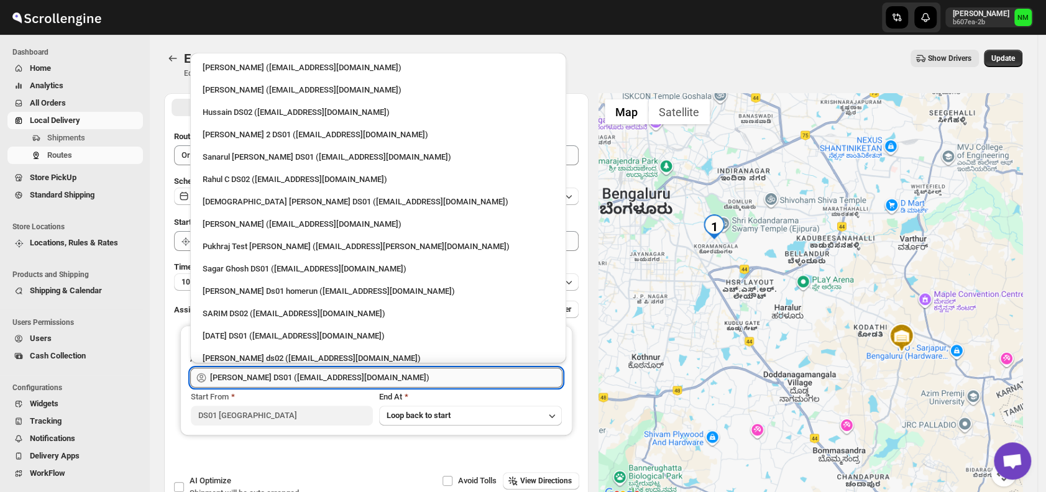
click at [472, 378] on input "[PERSON_NAME] DS01 ([EMAIL_ADDRESS][DOMAIN_NAME])" at bounding box center [386, 378] width 352 height 20
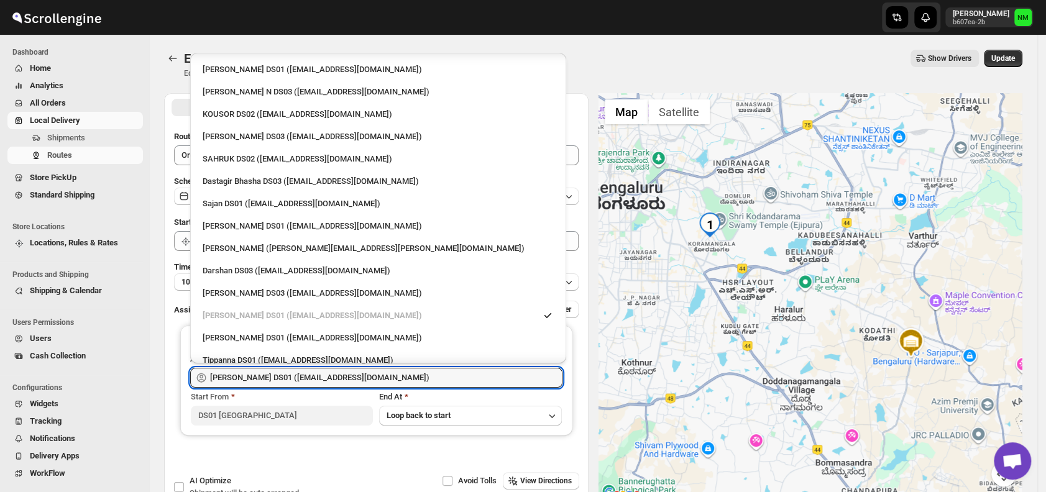
scroll to position [851, 0]
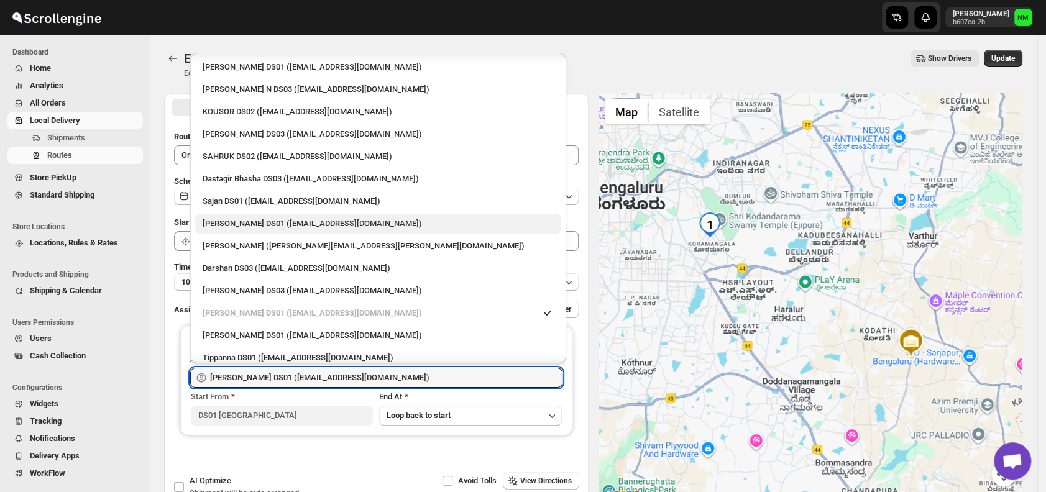
click at [267, 226] on div "[PERSON_NAME] DS01 ([EMAIL_ADDRESS][DOMAIN_NAME])" at bounding box center [378, 223] width 351 height 12
type input "[PERSON_NAME] DS01 ([EMAIL_ADDRESS][DOMAIN_NAME])"
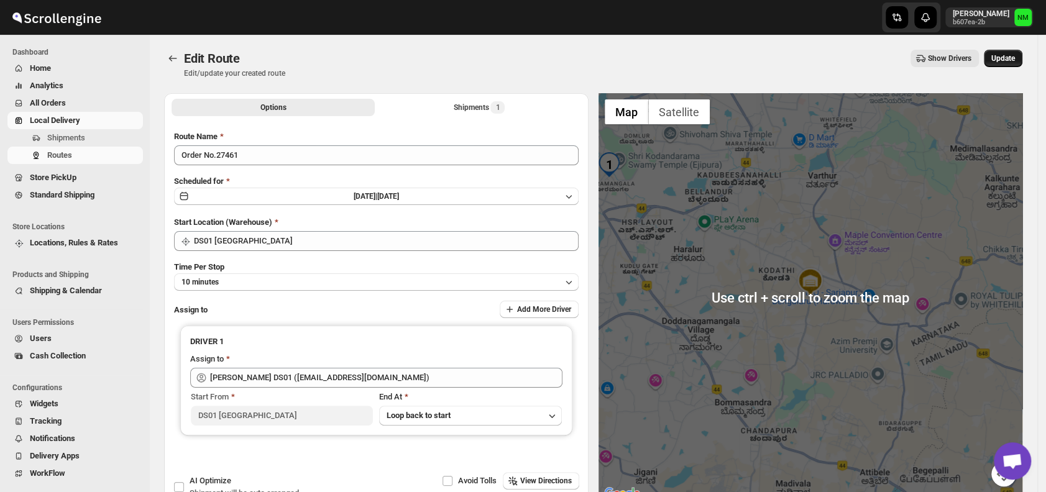
click at [1009, 60] on span "Update" at bounding box center [1003, 58] width 24 height 10
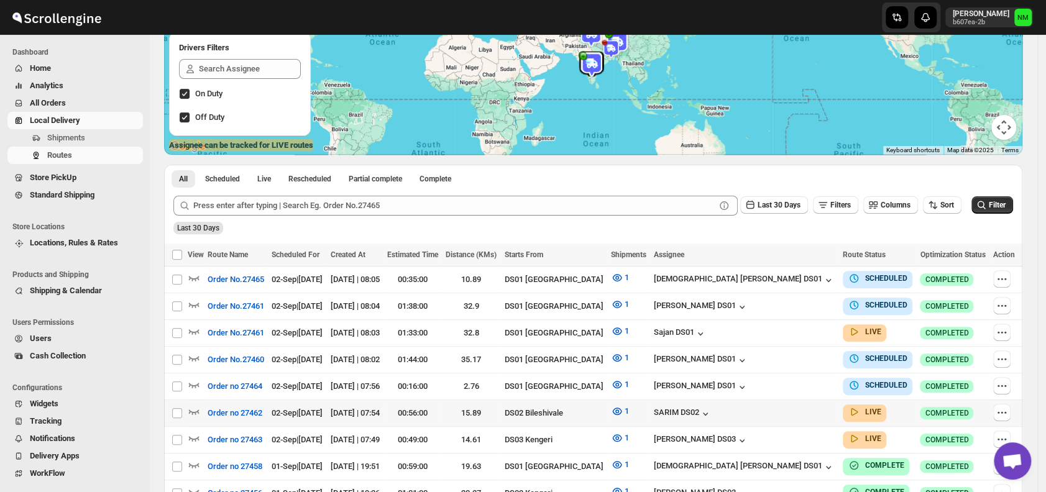
scroll to position [296, 0]
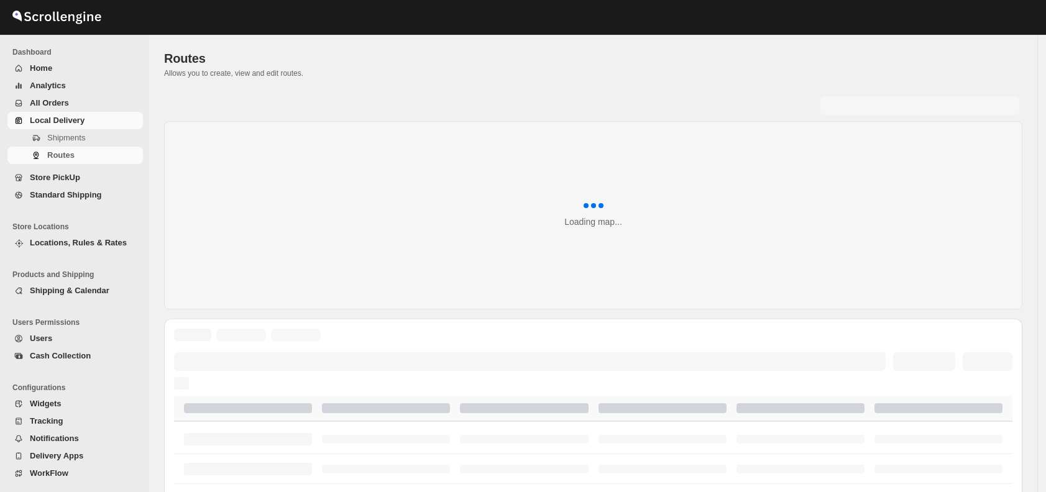
scroll to position [296, 0]
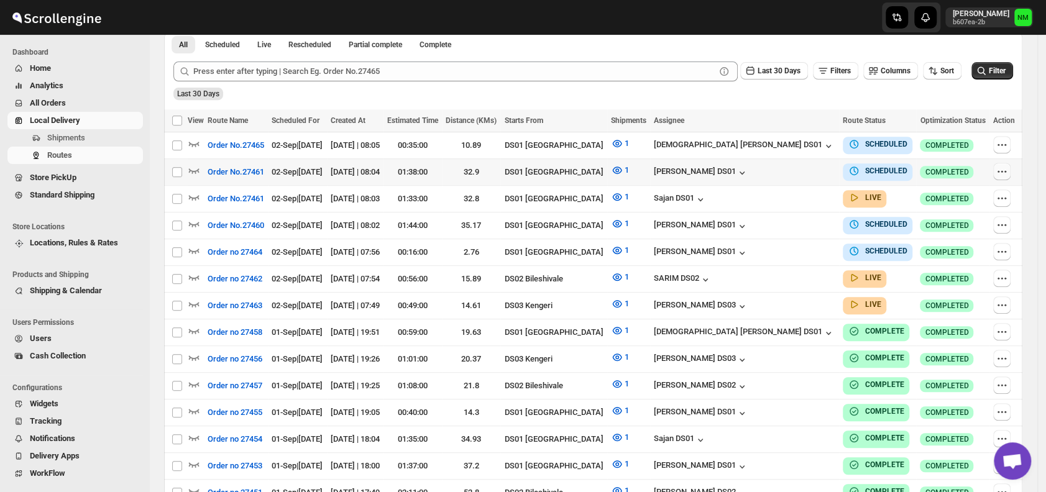
click at [997, 172] on button "button" at bounding box center [1001, 171] width 17 height 17
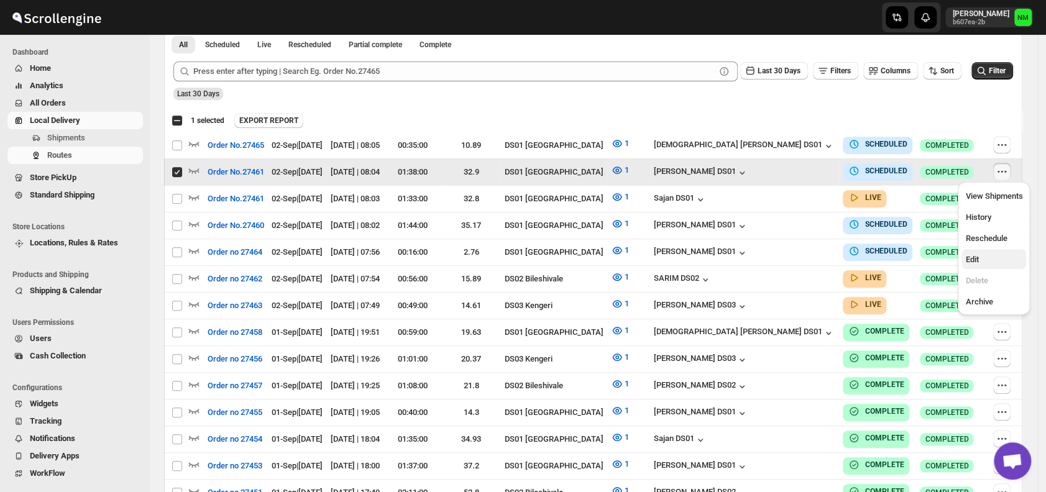
click at [982, 268] on button "Edit" at bounding box center [993, 259] width 65 height 20
checkbox input "false"
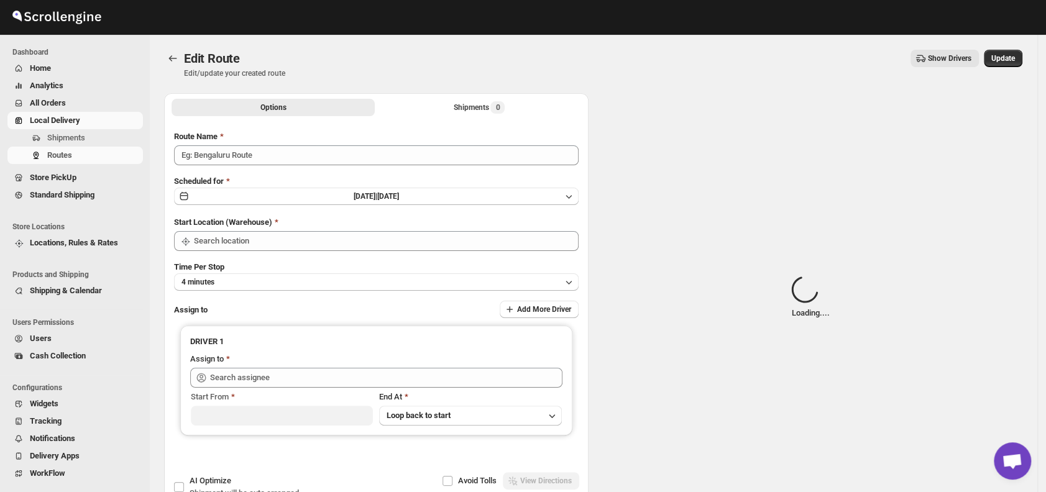
type input "Order No.27461"
type input "DS01 [GEOGRAPHIC_DATA]"
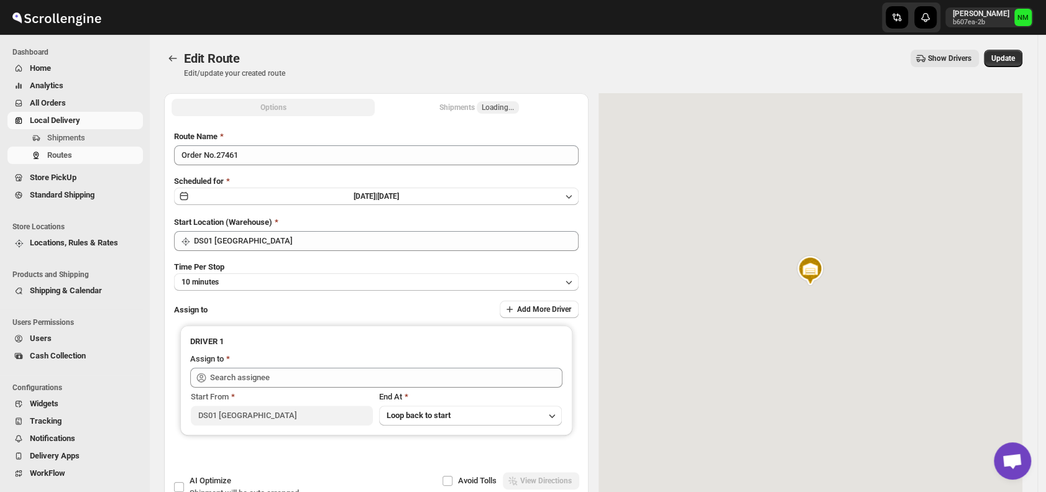
type input "[PERSON_NAME] DS01 ([EMAIL_ADDRESS][DOMAIN_NAME])"
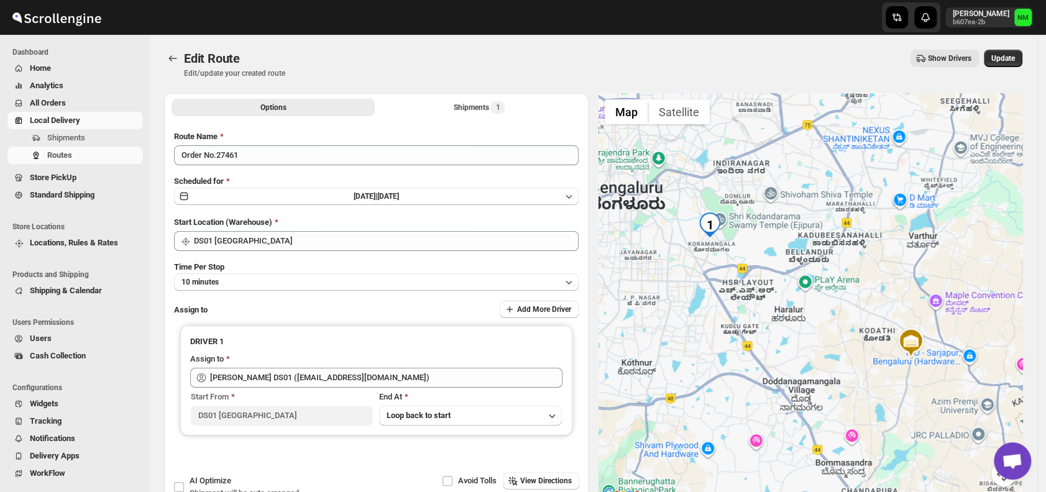
click at [287, 165] on div "Route Name Order No.27461 Scheduled for [DATE] | [DATE] Start Location (Warehou…" at bounding box center [376, 305] width 404 height 351
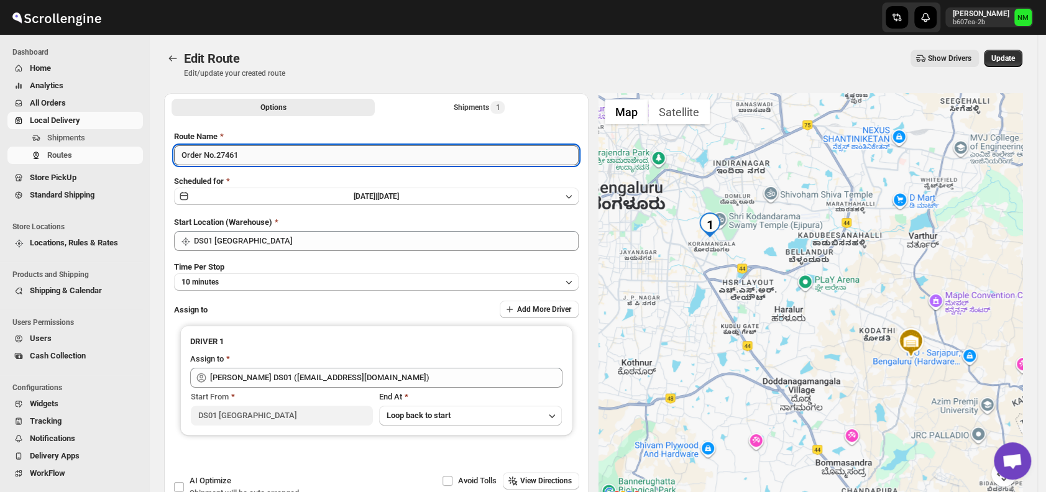
click at [268, 155] on input "Order No.27461" at bounding box center [376, 155] width 404 height 20
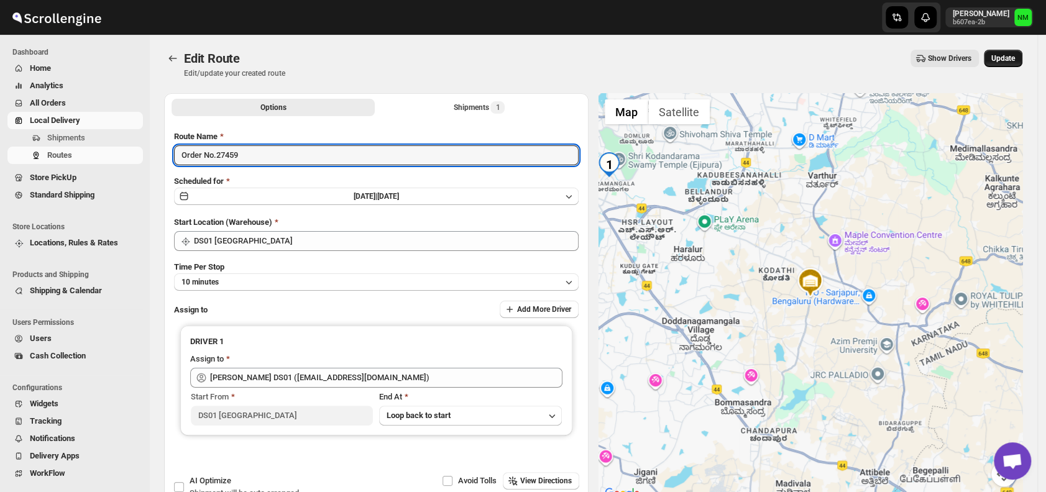
type input "Order No.27459"
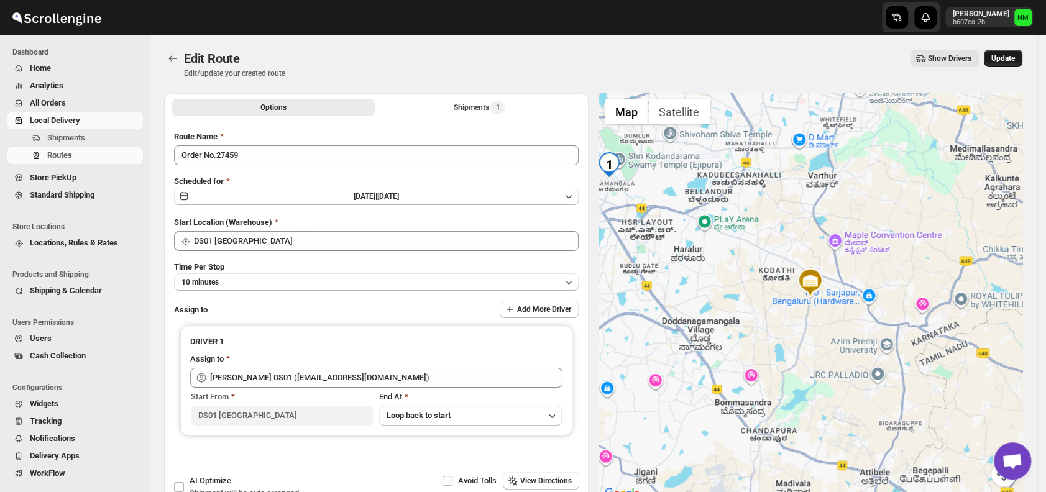
click at [999, 62] on span "Update" at bounding box center [1003, 58] width 24 height 10
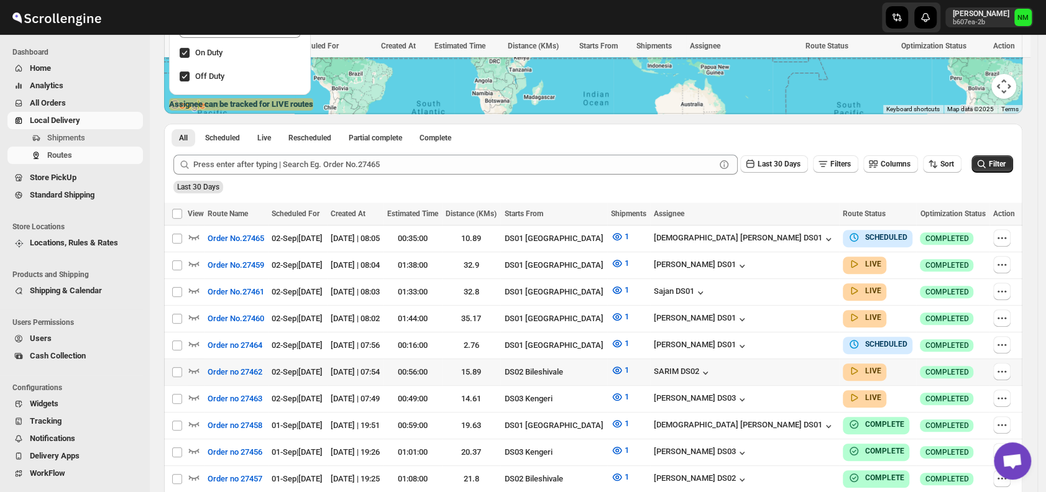
scroll to position [375, 0]
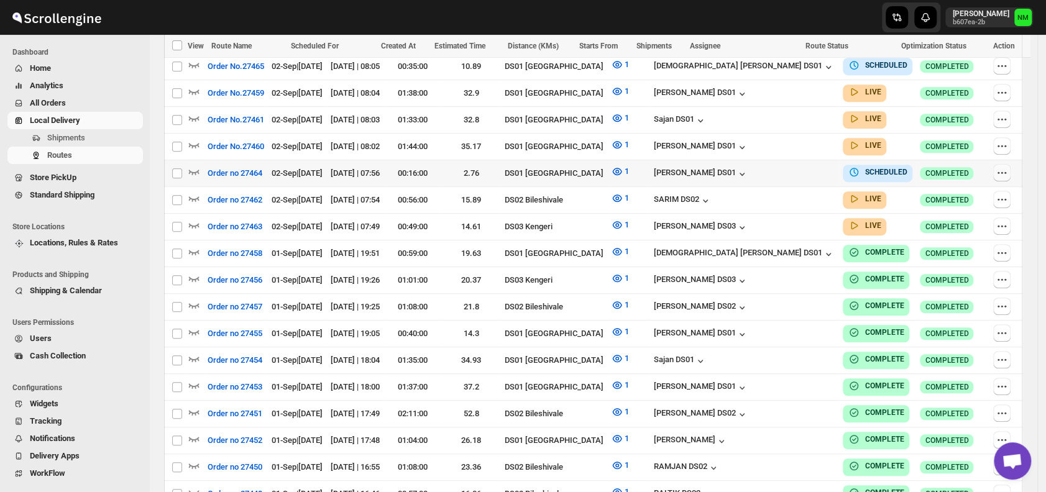
click at [1002, 170] on icon "button" at bounding box center [1001, 173] width 12 height 12
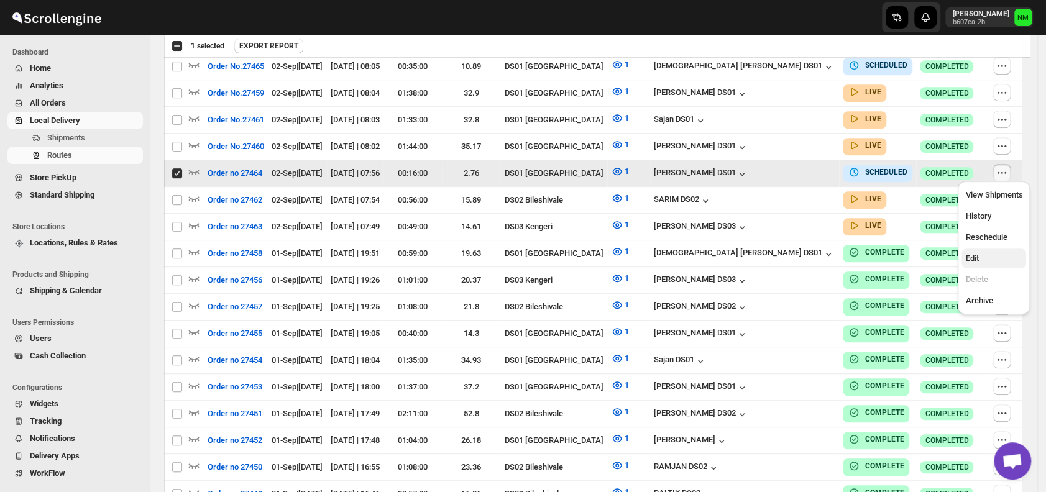
click at [982, 260] on span "Edit" at bounding box center [993, 258] width 57 height 12
checkbox input "false"
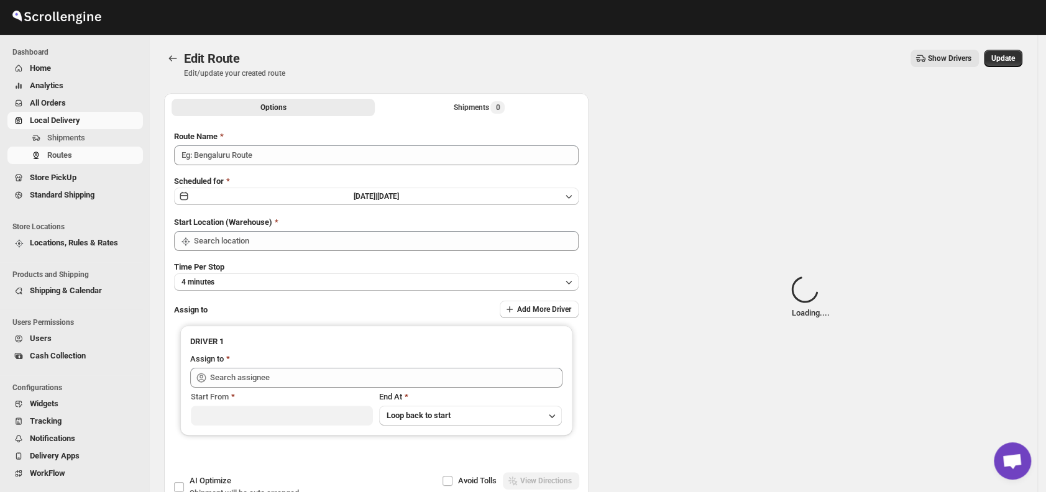
type input "Order no 27464"
type input "DS01 [GEOGRAPHIC_DATA]"
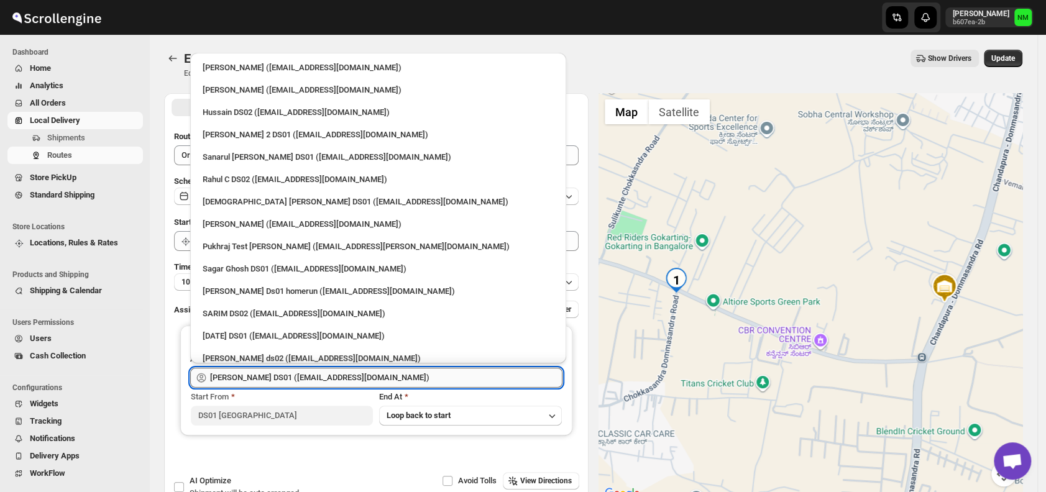
click at [418, 375] on input "[PERSON_NAME] DS01 ([EMAIL_ADDRESS][DOMAIN_NAME])" at bounding box center [386, 378] width 352 height 20
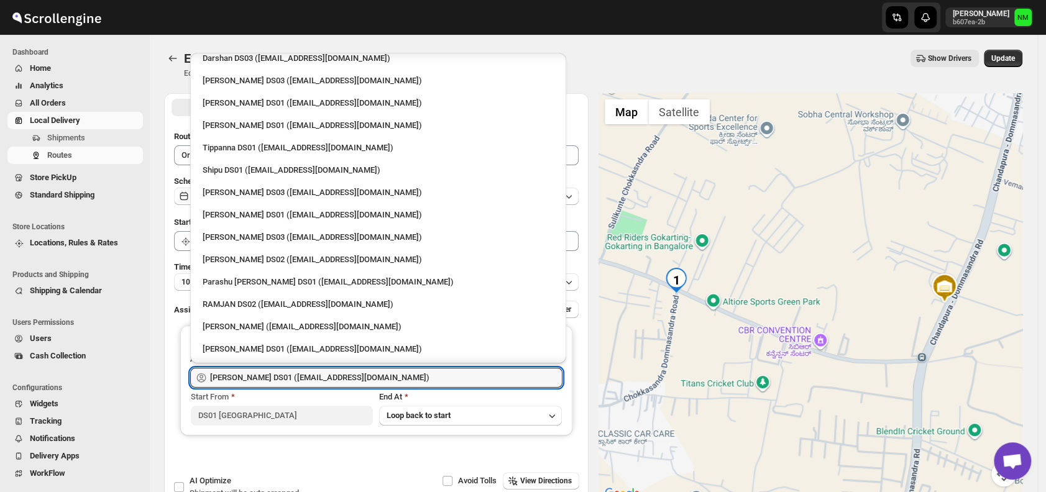
scroll to position [1055, 0]
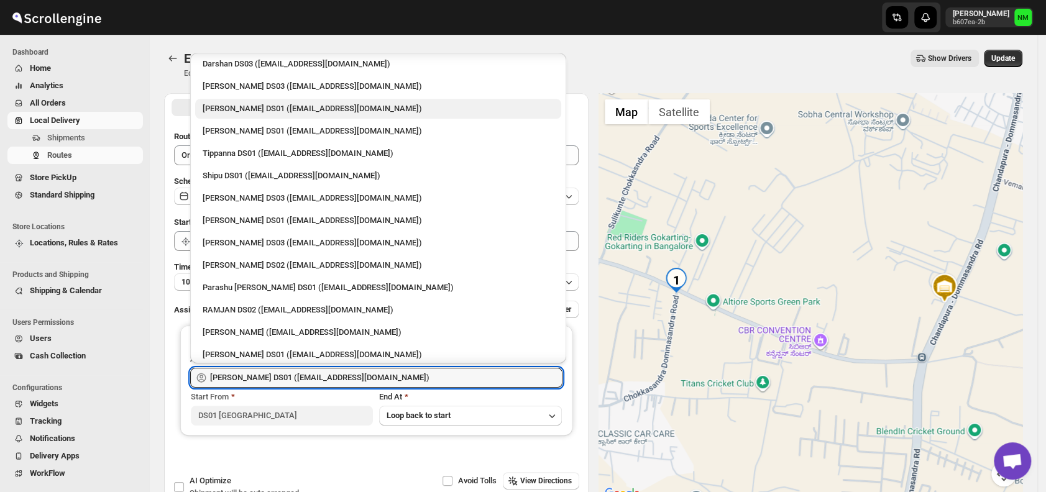
click at [278, 106] on div "[PERSON_NAME] DS01 ([EMAIL_ADDRESS][DOMAIN_NAME])" at bounding box center [378, 109] width 351 height 12
type input "[PERSON_NAME] DS01 ([EMAIL_ADDRESS][DOMAIN_NAME])"
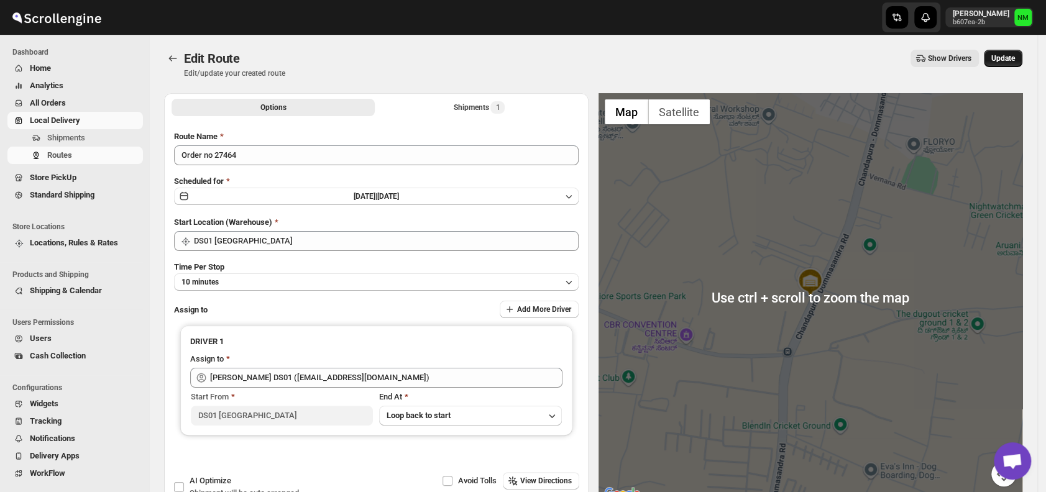
click at [1013, 62] on span "Update" at bounding box center [1003, 58] width 24 height 10
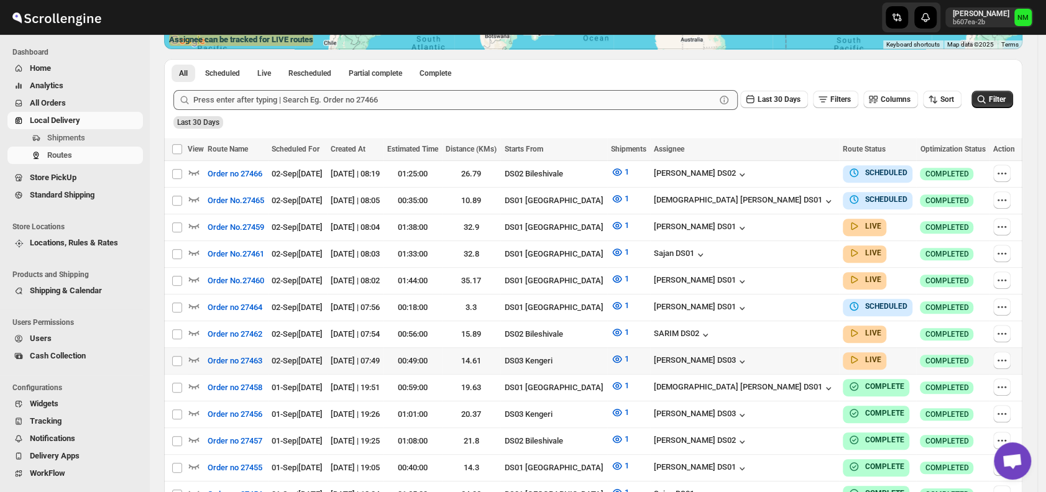
scroll to position [268, 0]
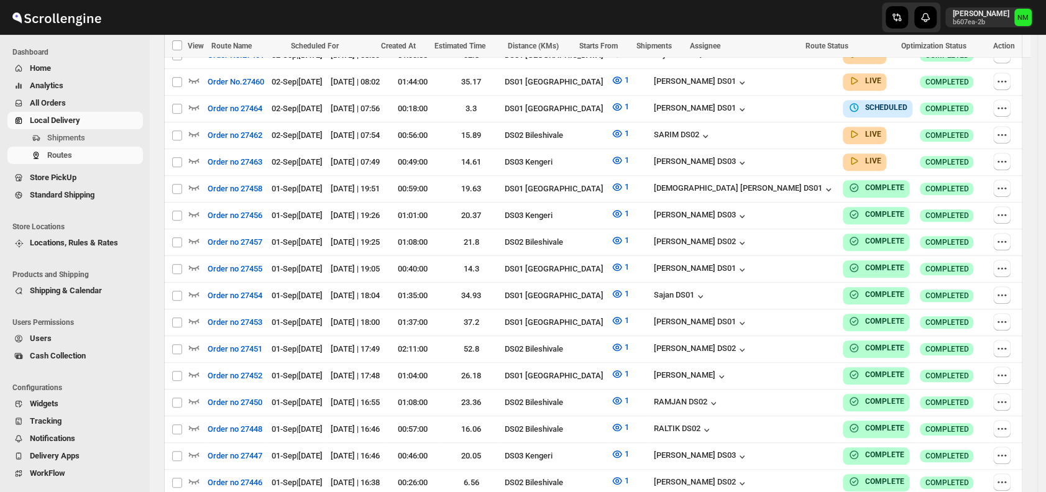
scroll to position [268, 0]
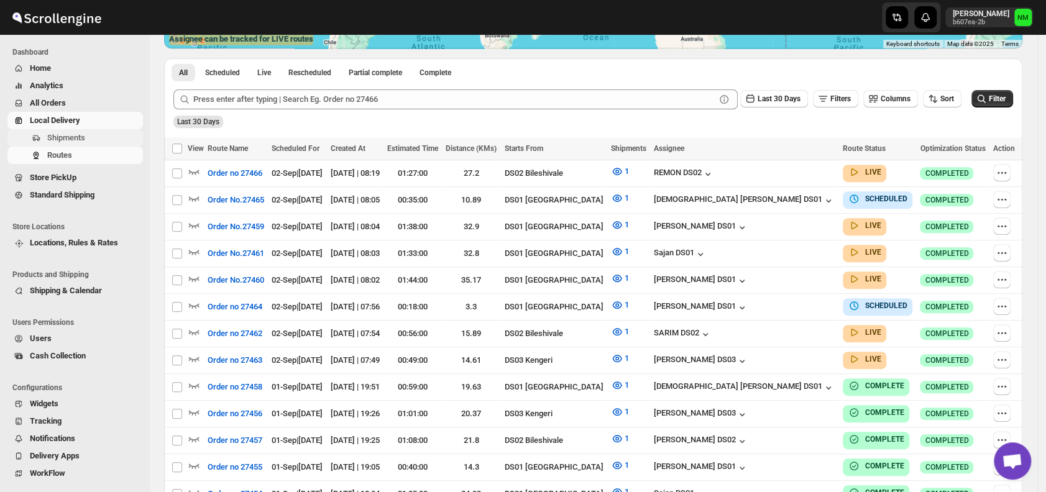
click at [89, 145] on button "Shipments" at bounding box center [74, 137] width 135 height 17
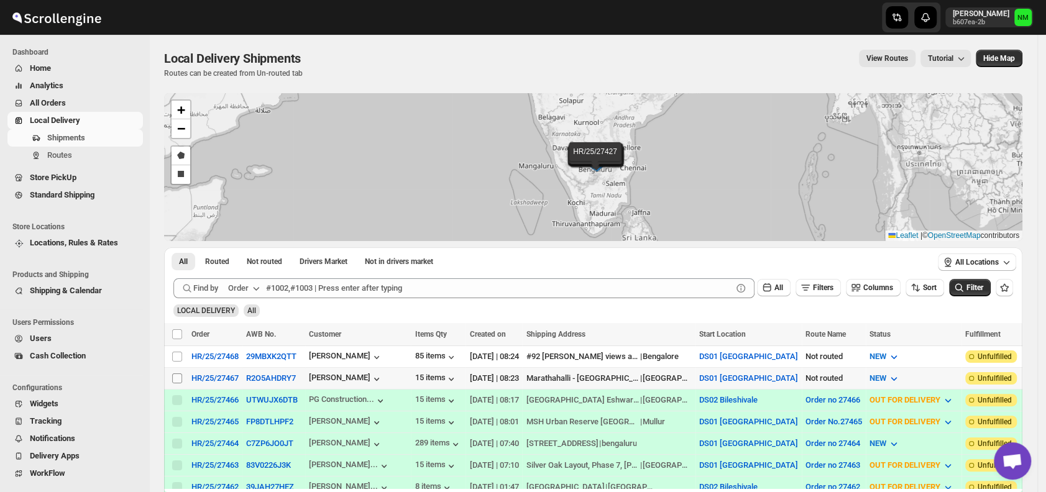
click at [173, 375] on input "Select shipment" at bounding box center [177, 378] width 10 height 10
checkbox input "true"
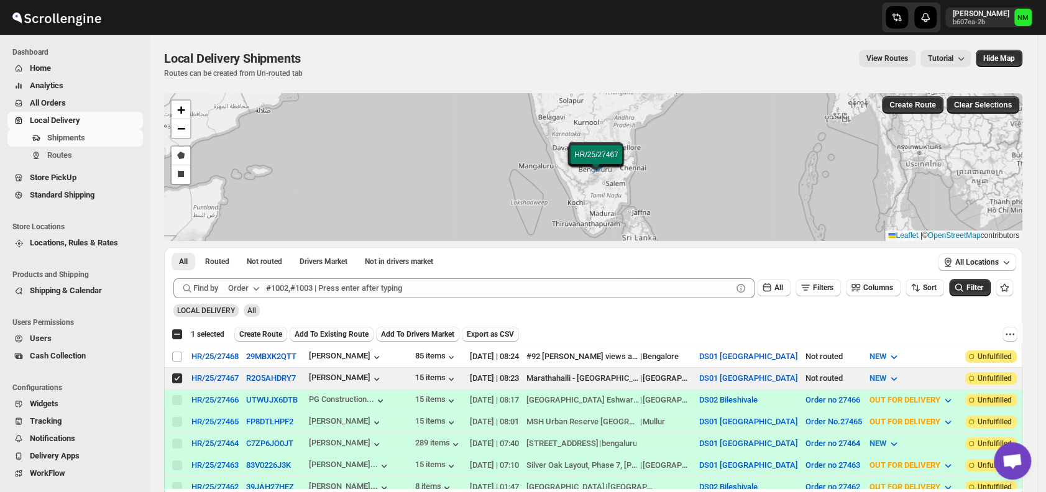
click at [251, 327] on button "Create Route" at bounding box center [260, 334] width 53 height 15
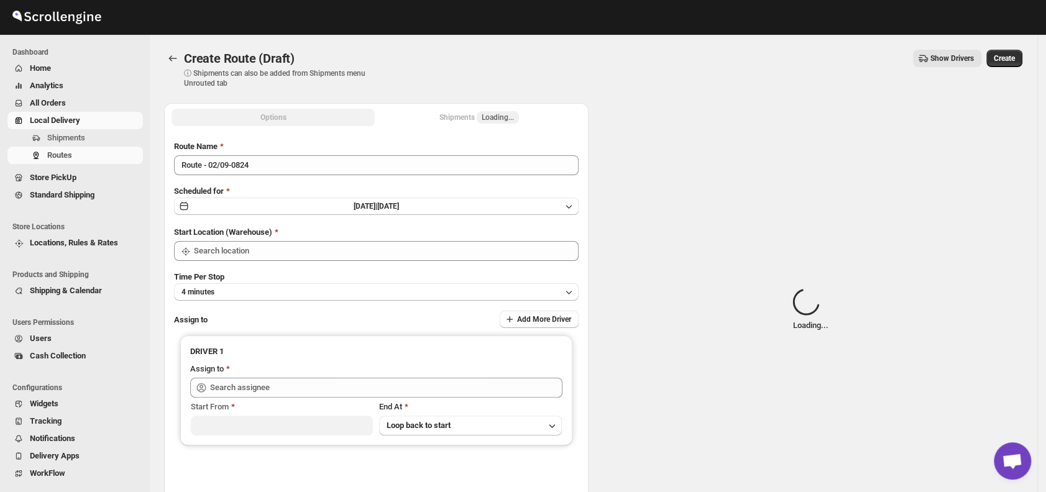
type input "DS01 [GEOGRAPHIC_DATA]"
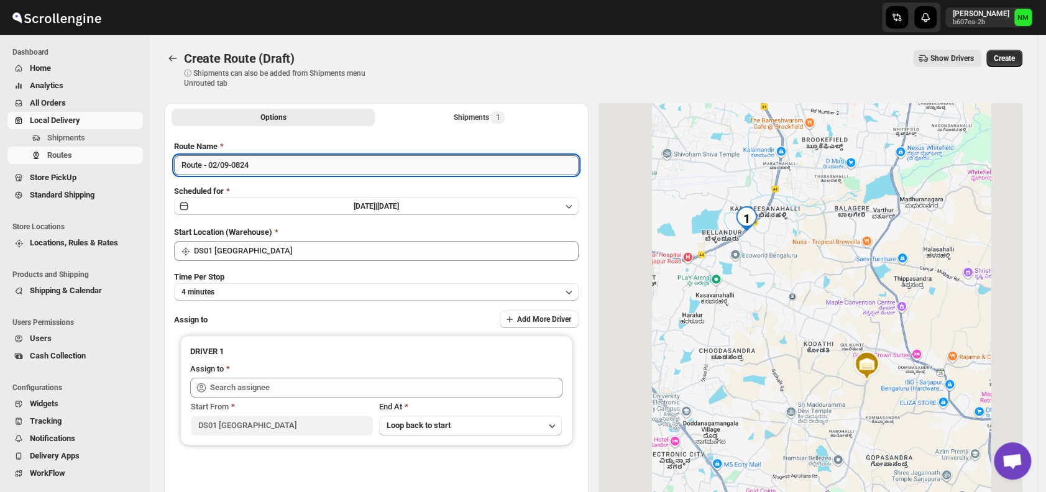
click at [276, 166] on input "Route - 02/09-0824" at bounding box center [376, 165] width 404 height 20
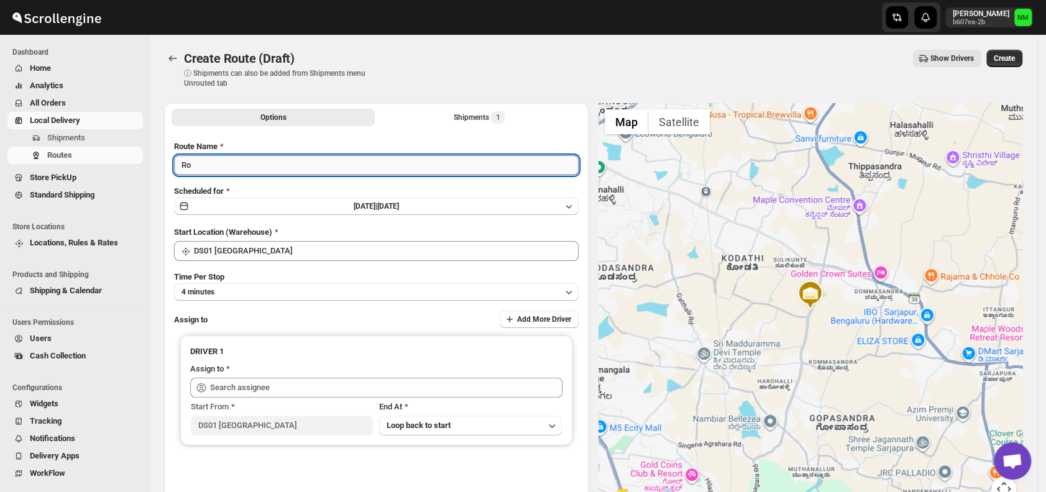
type input "R"
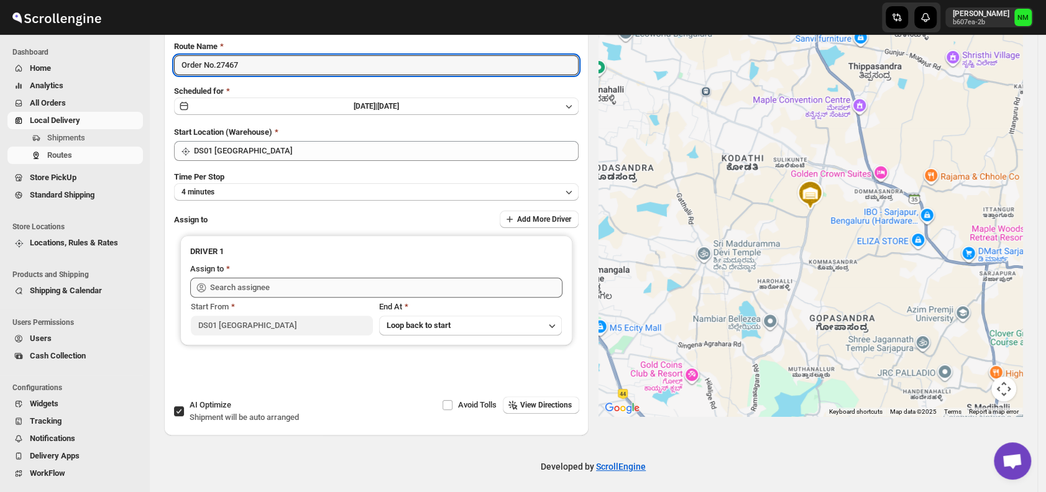
scroll to position [104, 0]
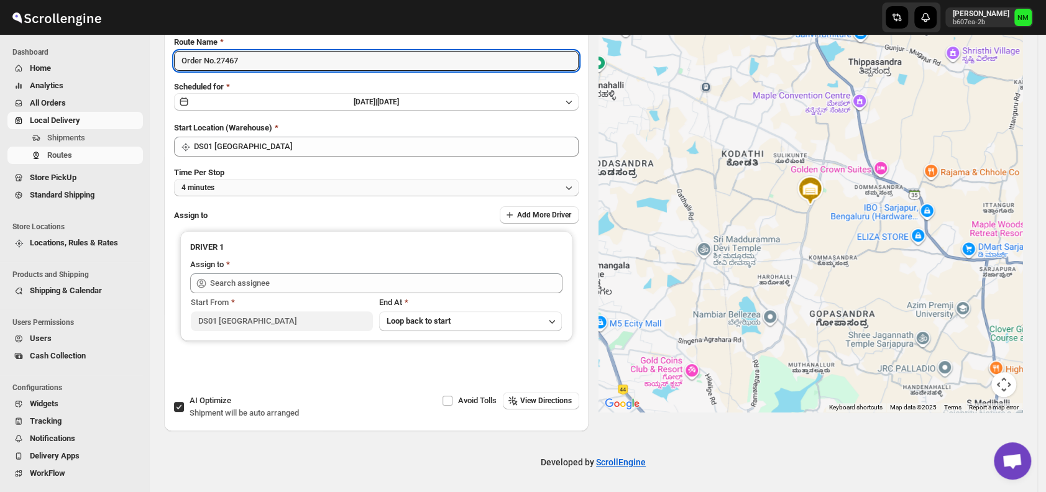
type input "Order No.27467"
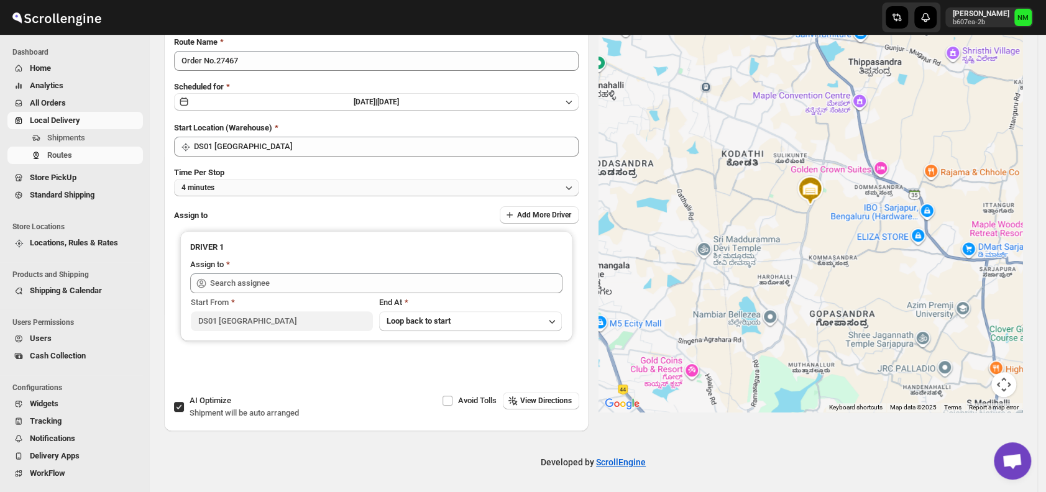
click at [249, 190] on button "4 minutes" at bounding box center [376, 187] width 404 height 17
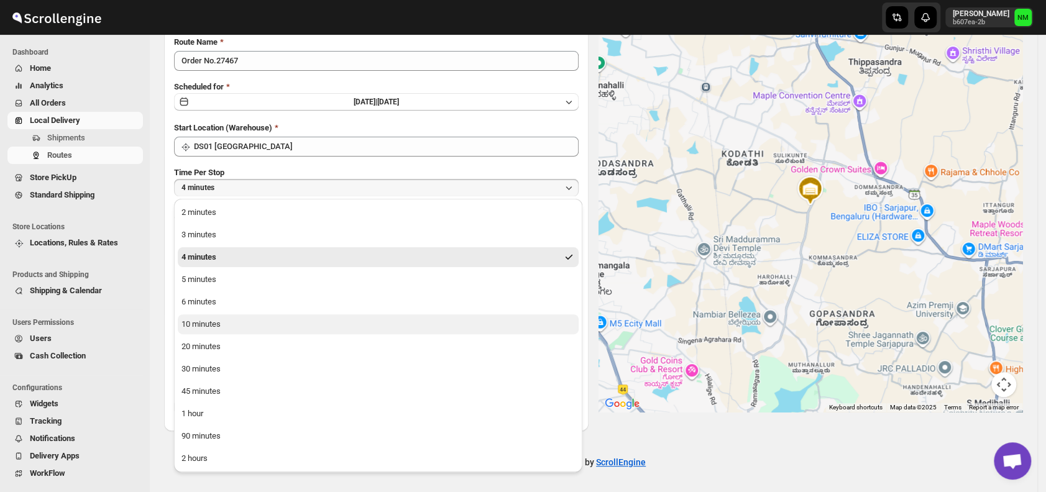
click at [234, 321] on button "10 minutes" at bounding box center [378, 324] width 401 height 20
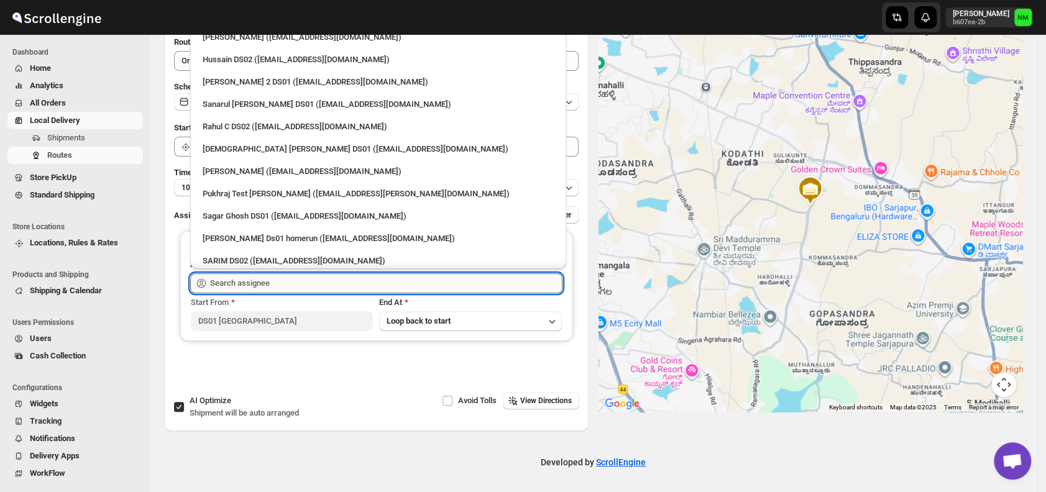
click at [280, 283] on input "text" at bounding box center [386, 283] width 352 height 20
click at [214, 171] on div "Vikas Rathod (lolegiy458@nalwan.com)" at bounding box center [378, 171] width 351 height 12
type input "Vikas Rathod (lolegiy458@nalwan.com)"
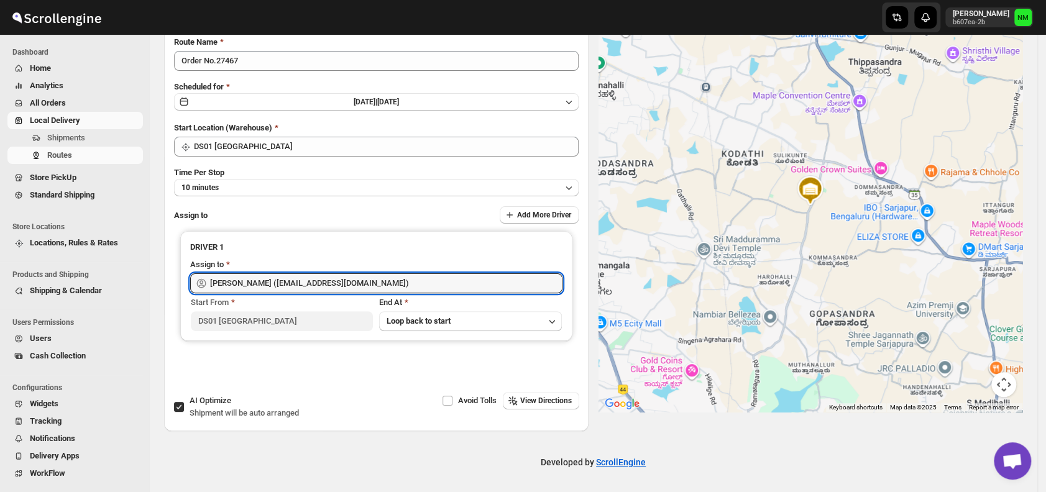
scroll to position [0, 0]
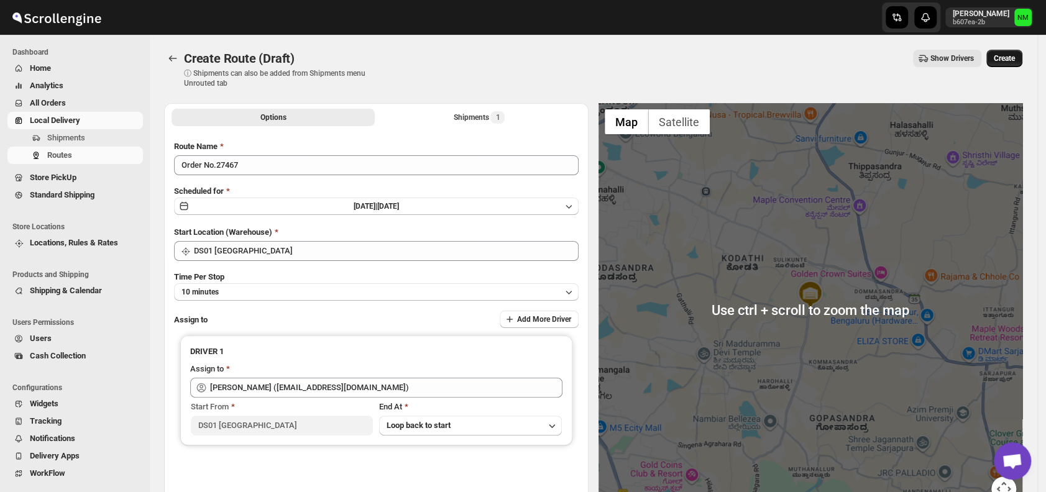
click at [1002, 57] on span "Create" at bounding box center [1004, 58] width 21 height 10
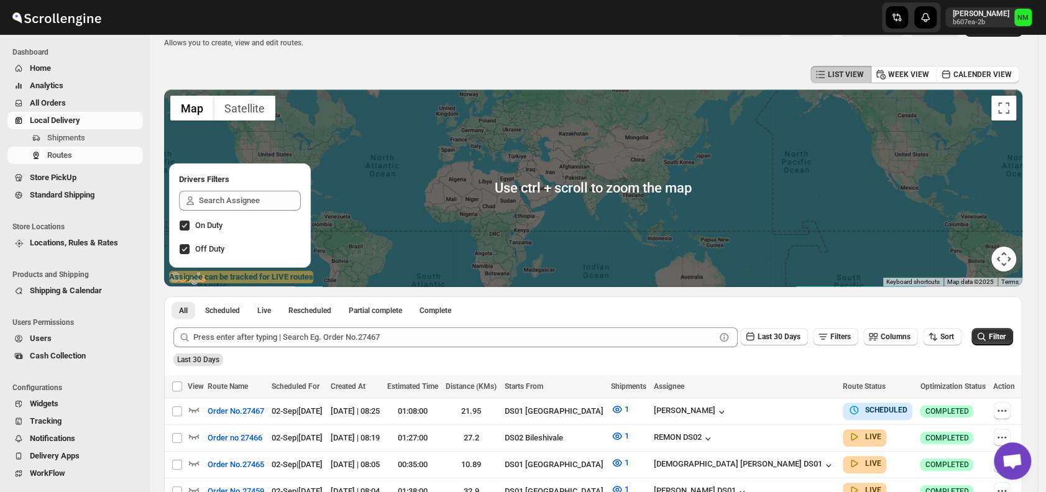
scroll to position [83, 0]
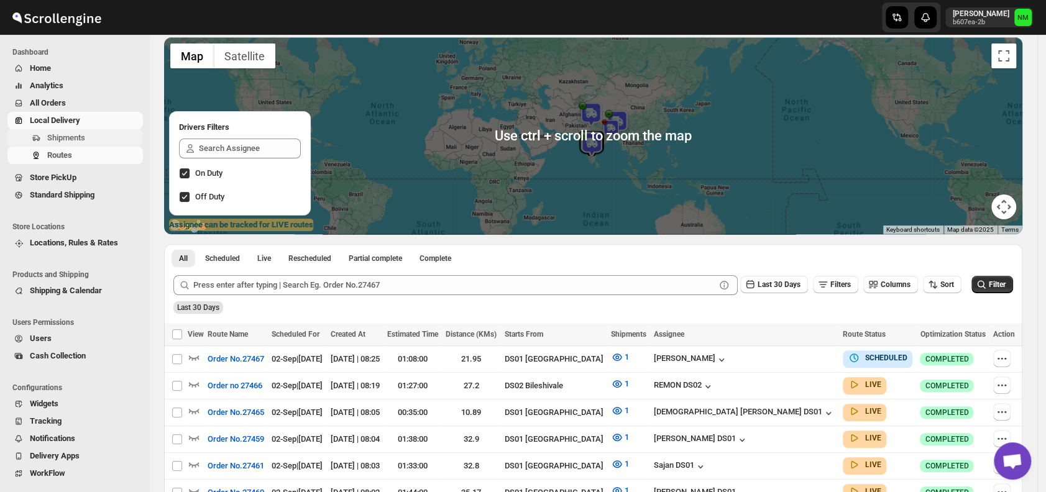
click at [89, 135] on span "Shipments" at bounding box center [93, 138] width 93 height 12
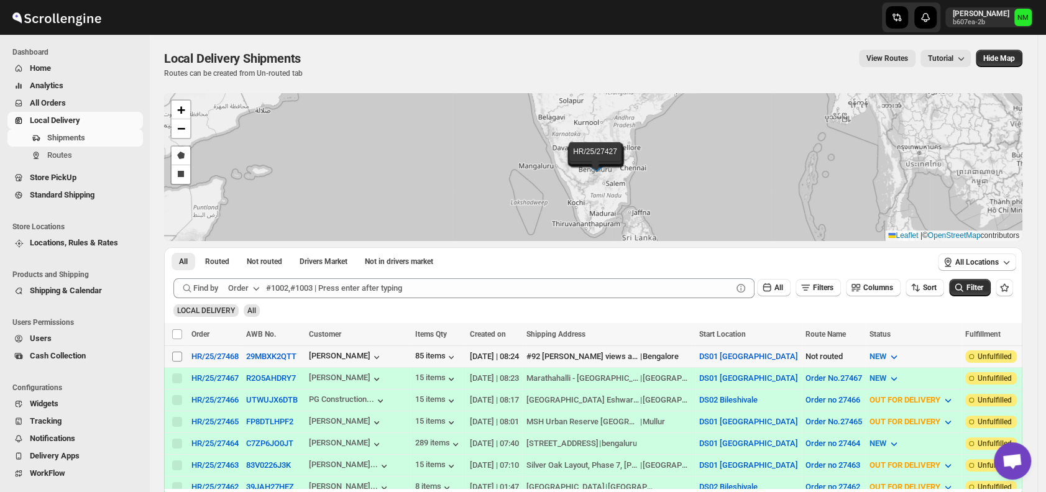
click at [177, 352] on input "Select shipment" at bounding box center [177, 357] width 10 height 10
checkbox input "true"
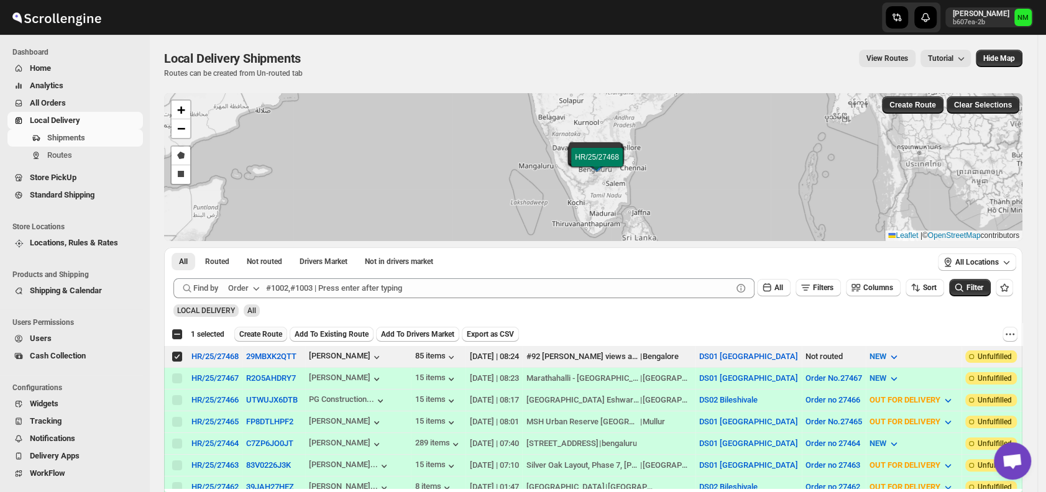
click at [273, 332] on span "Create Route" at bounding box center [260, 334] width 43 height 10
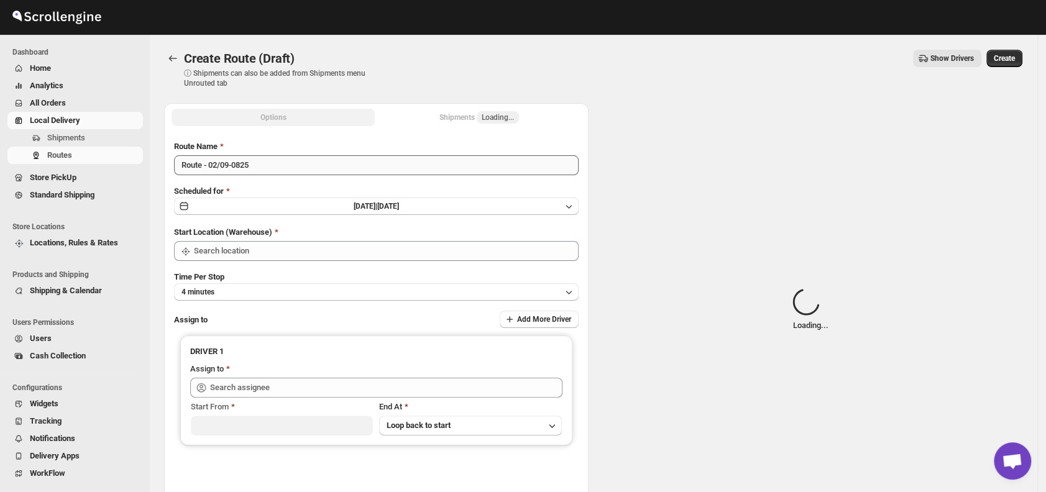
type input "DS01 [GEOGRAPHIC_DATA]"
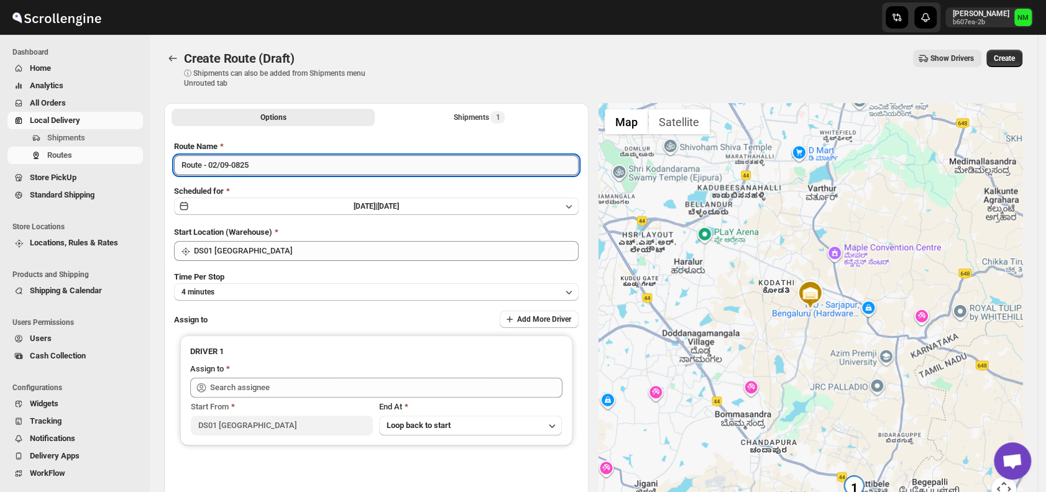
click at [272, 171] on input "Route - 02/09-0825" at bounding box center [376, 165] width 404 height 20
type input "R"
type input "Order No.27468"
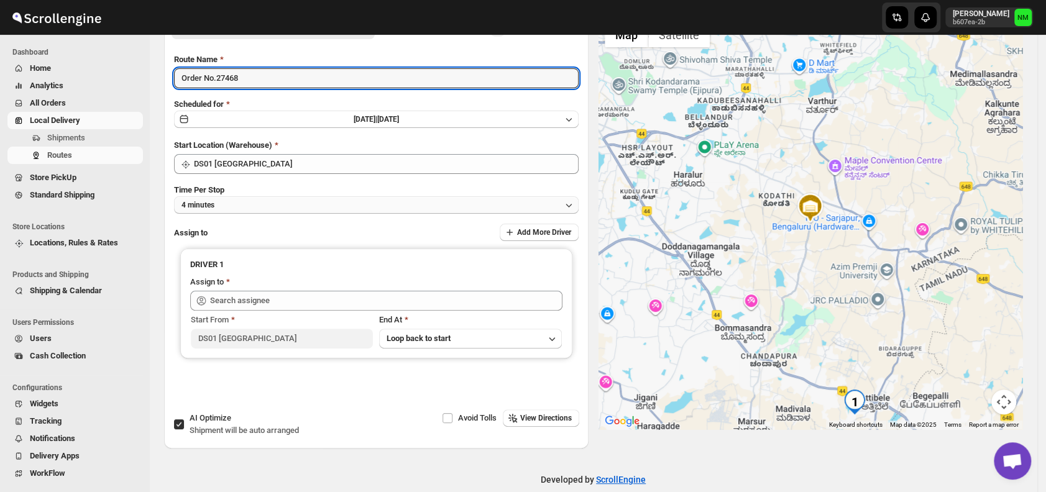
scroll to position [88, 0]
click at [256, 206] on button "4 minutes" at bounding box center [376, 204] width 404 height 17
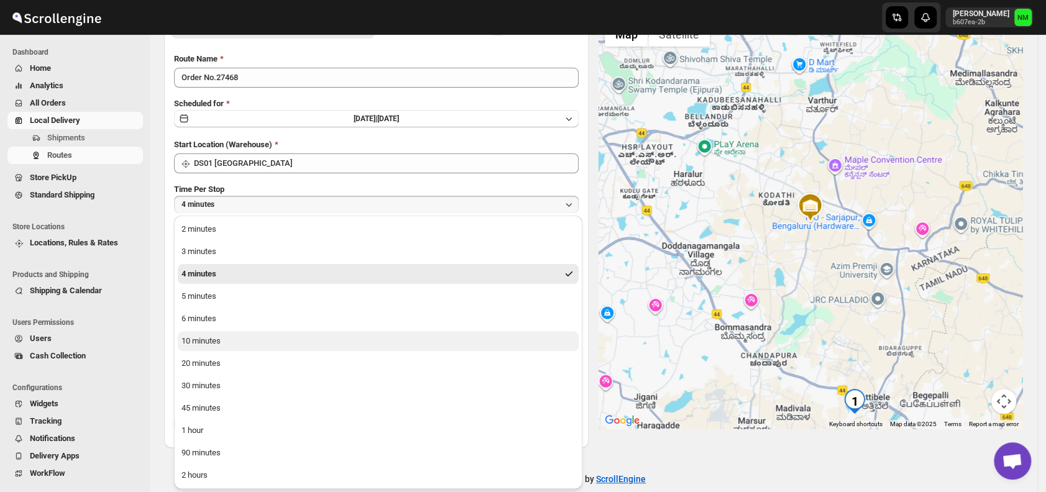
click at [219, 339] on div "10 minutes" at bounding box center [200, 341] width 39 height 12
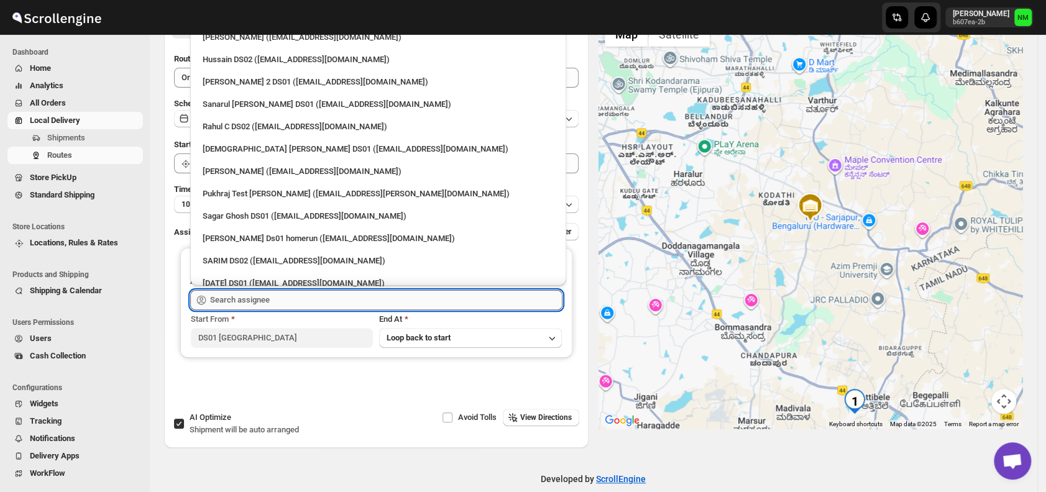
click at [285, 298] on input "text" at bounding box center [386, 300] width 352 height 20
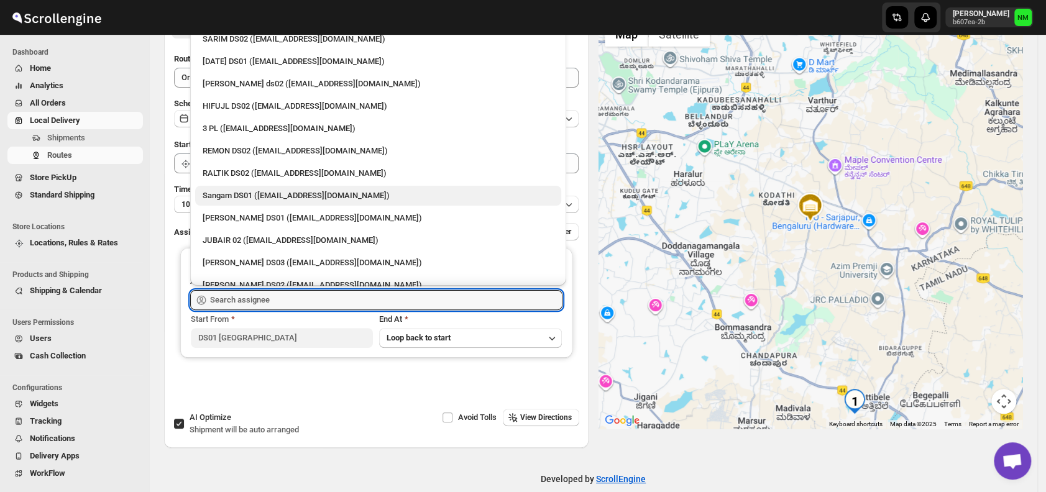
scroll to position [223, 0]
click at [240, 186] on div "Sangam DS01 (relov34542@lassora.com)" at bounding box center [378, 195] width 366 height 20
type input "Sangam DS01 (relov34542@lassora.com)"
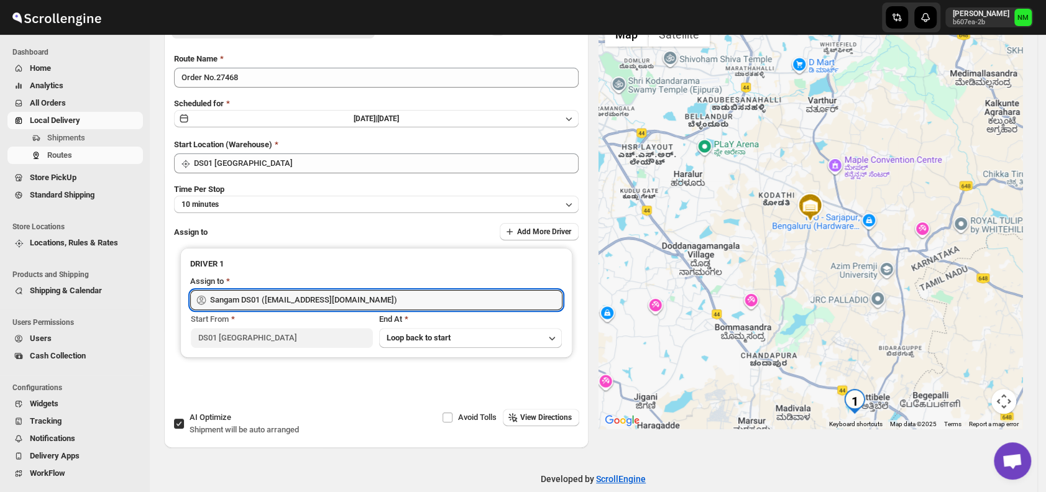
scroll to position [0, 0]
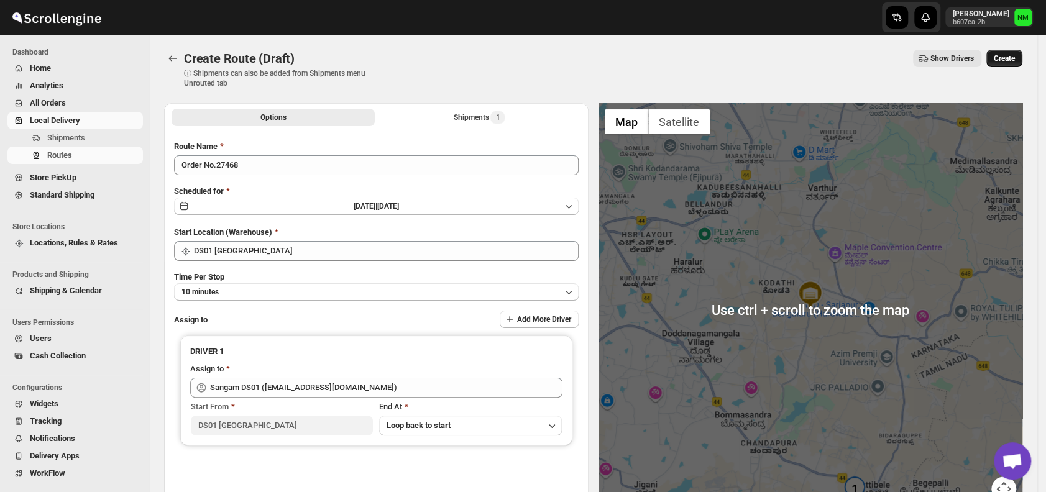
click at [1007, 63] on span "Create" at bounding box center [1004, 58] width 21 height 10
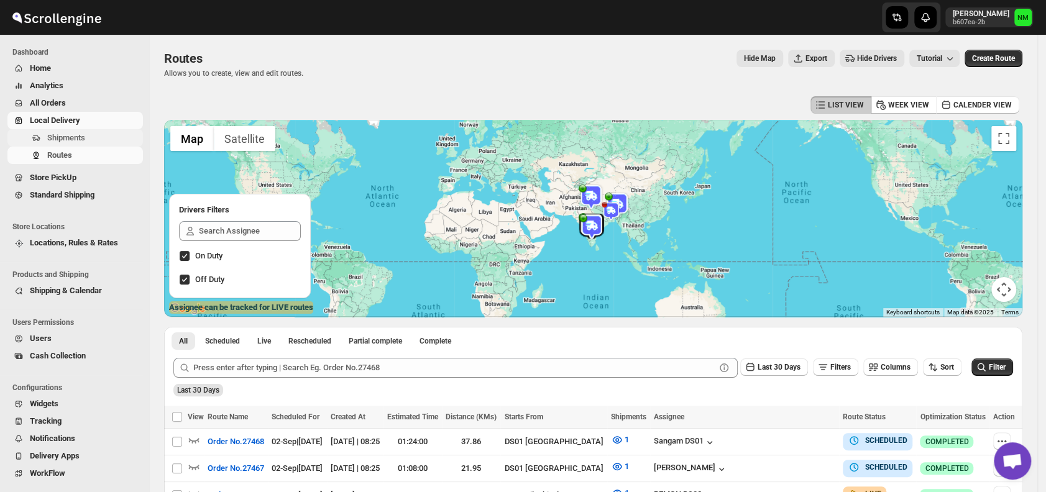
click at [71, 137] on span "Shipments" at bounding box center [66, 137] width 38 height 9
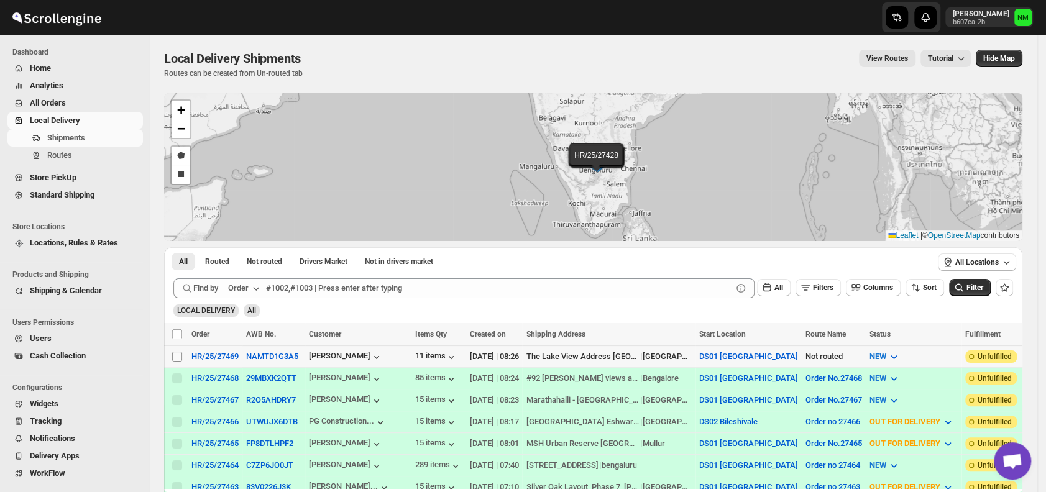
click at [176, 355] on input "Select shipment" at bounding box center [177, 357] width 10 height 10
checkbox input "true"
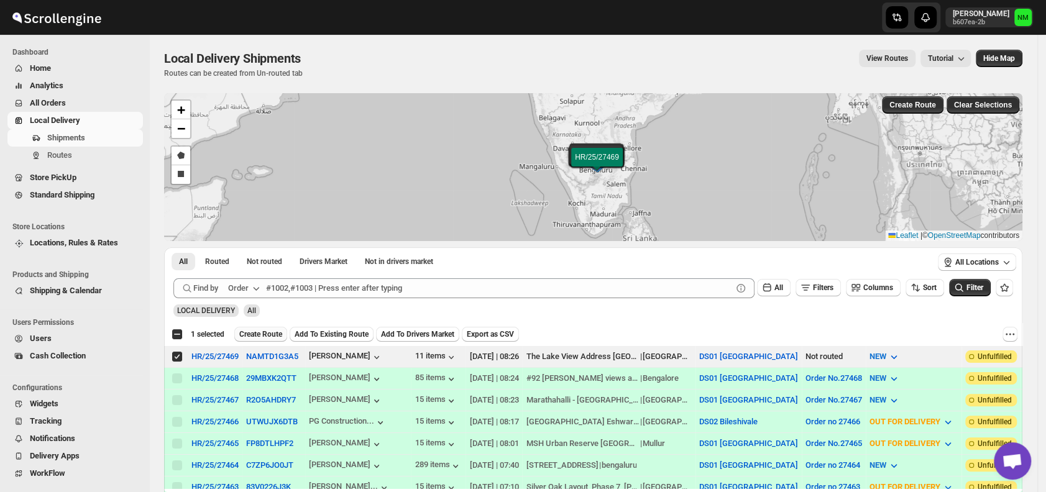
click at [252, 334] on span "Create Route" at bounding box center [260, 334] width 43 height 10
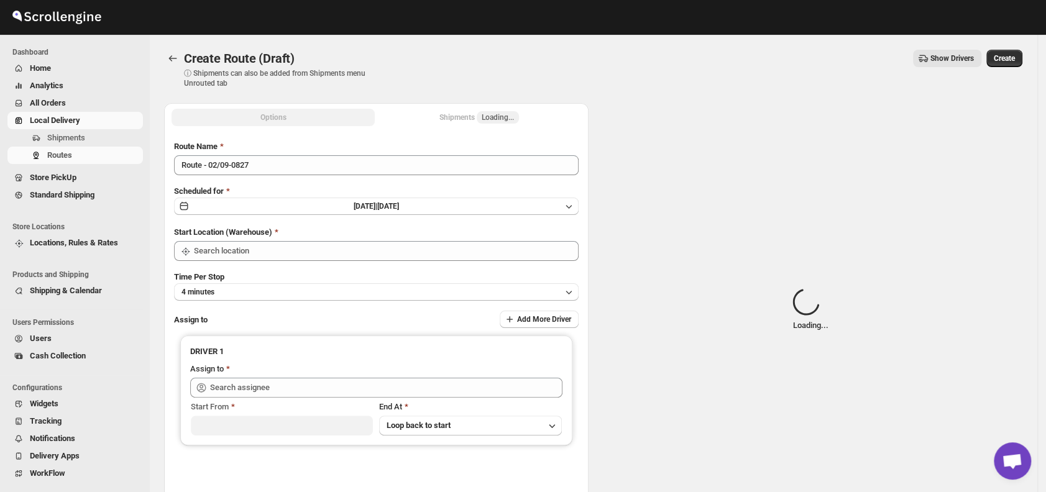
type input "DS01 [GEOGRAPHIC_DATA]"
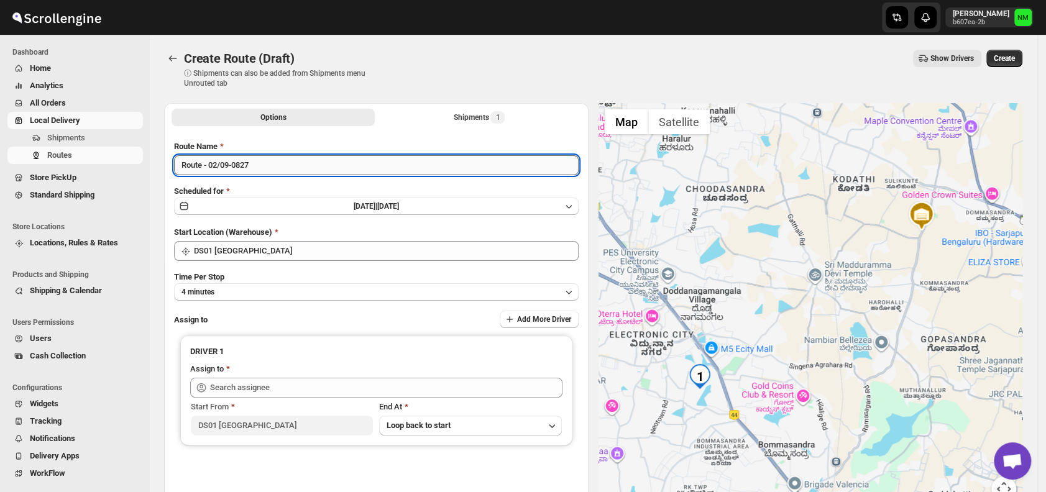
click at [268, 165] on input "Route - 02/09-0827" at bounding box center [376, 165] width 404 height 20
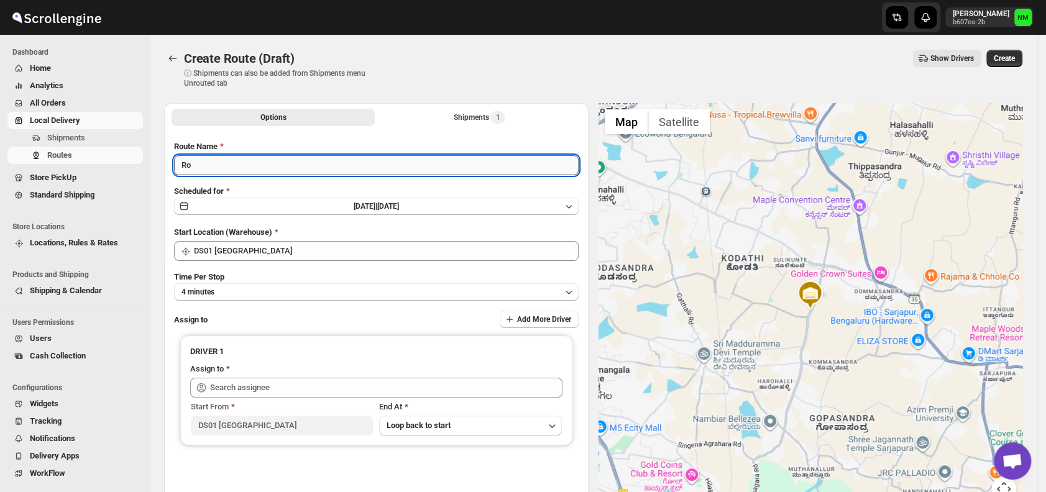
type input "R"
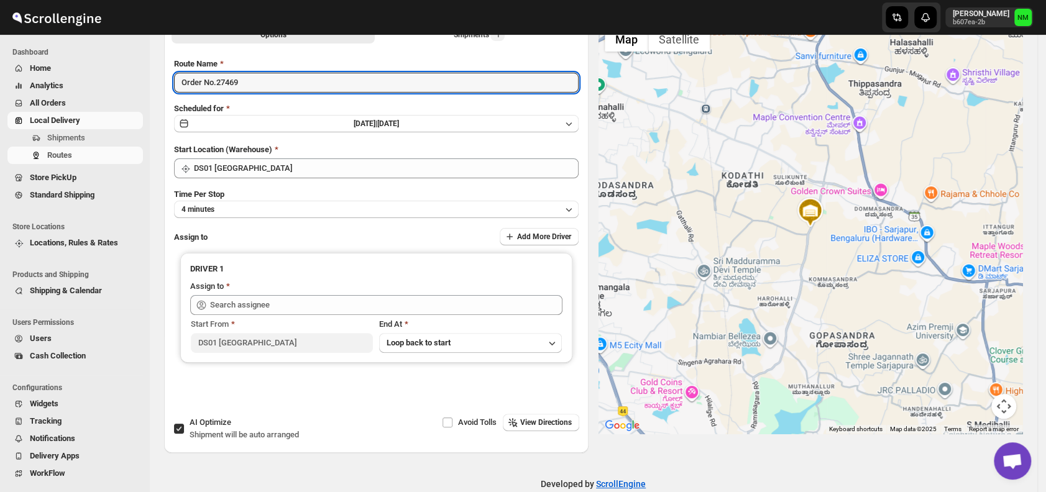
scroll to position [104, 0]
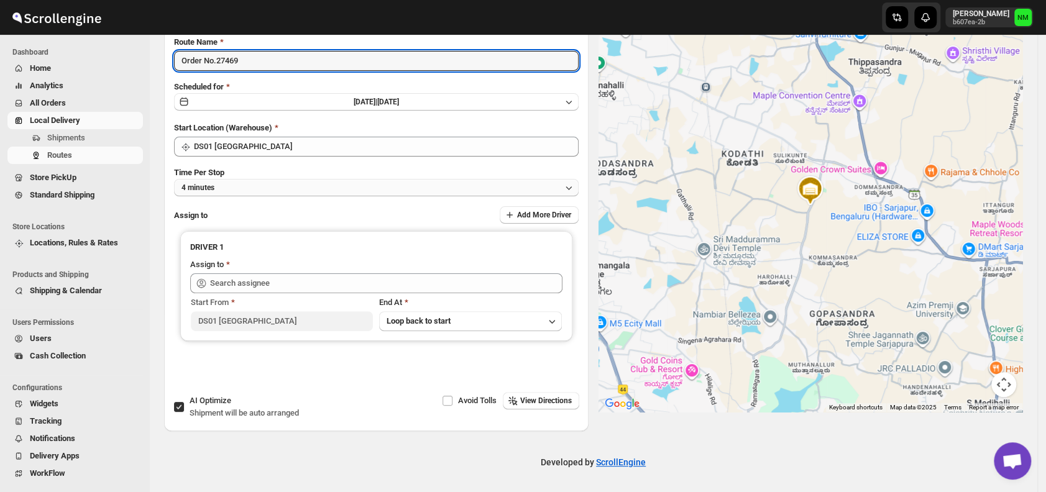
type input "Order No.27469"
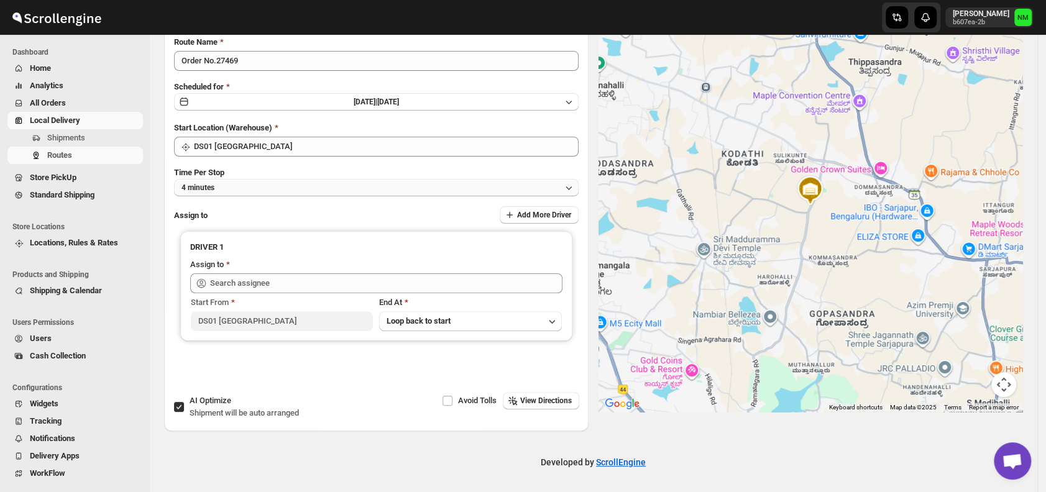
click at [220, 188] on button "4 minutes" at bounding box center [376, 187] width 404 height 17
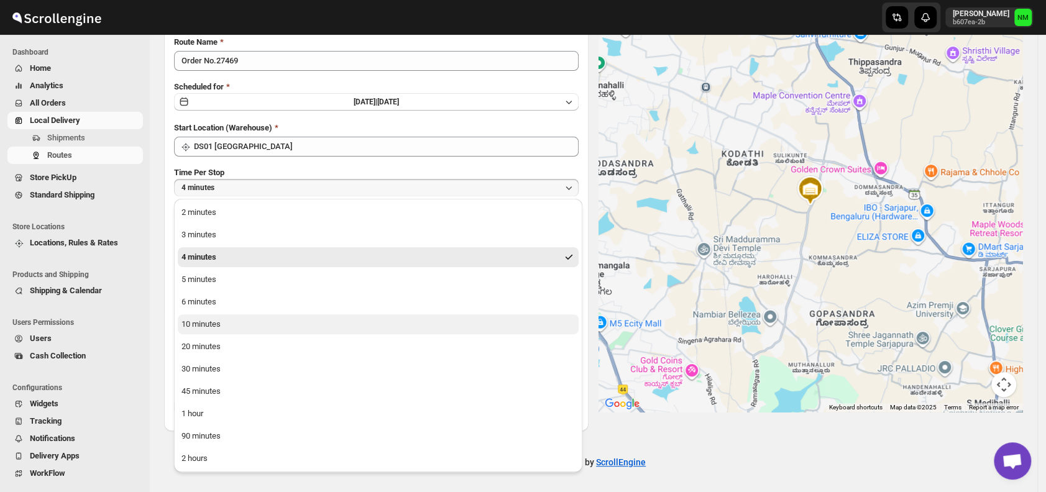
click at [220, 323] on div "10 minutes" at bounding box center [200, 324] width 39 height 12
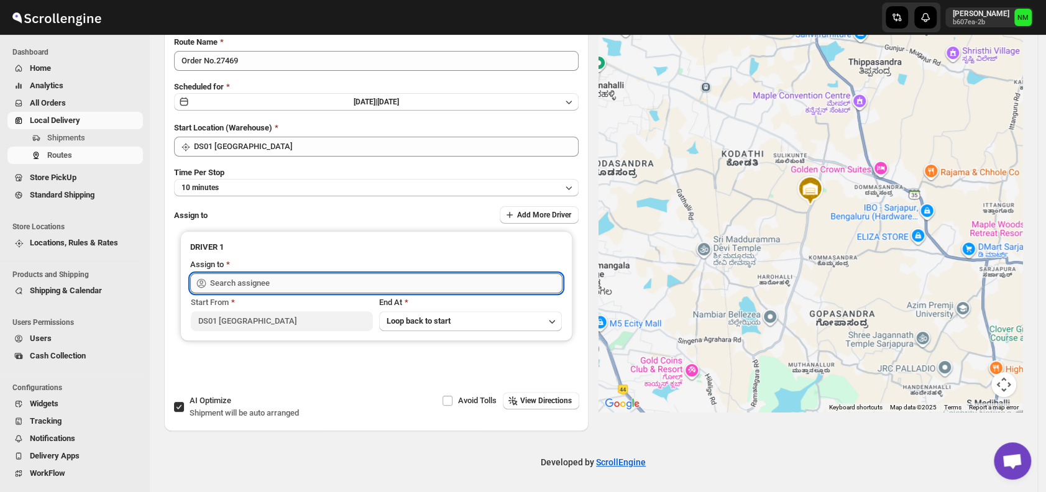
click at [277, 280] on input "text" at bounding box center [386, 283] width 352 height 20
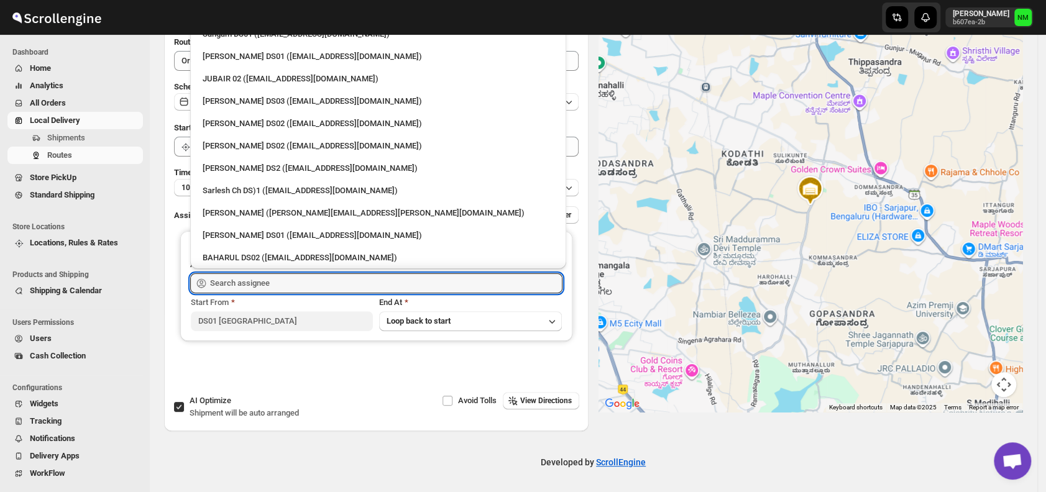
scroll to position [386, 0]
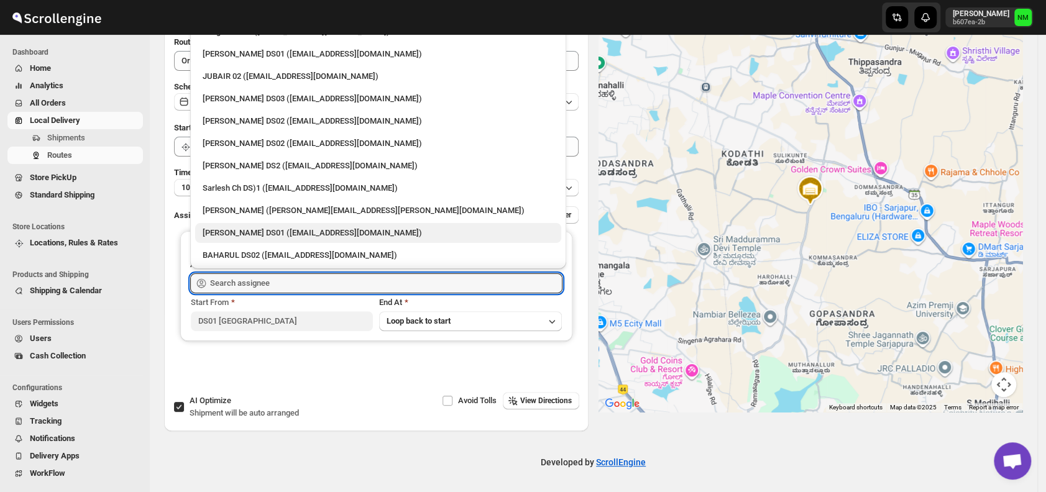
click at [239, 232] on div "[PERSON_NAME] DS01 ([EMAIL_ADDRESS][DOMAIN_NAME])" at bounding box center [378, 233] width 351 height 12
type input "[PERSON_NAME] DS01 ([EMAIL_ADDRESS][DOMAIN_NAME])"
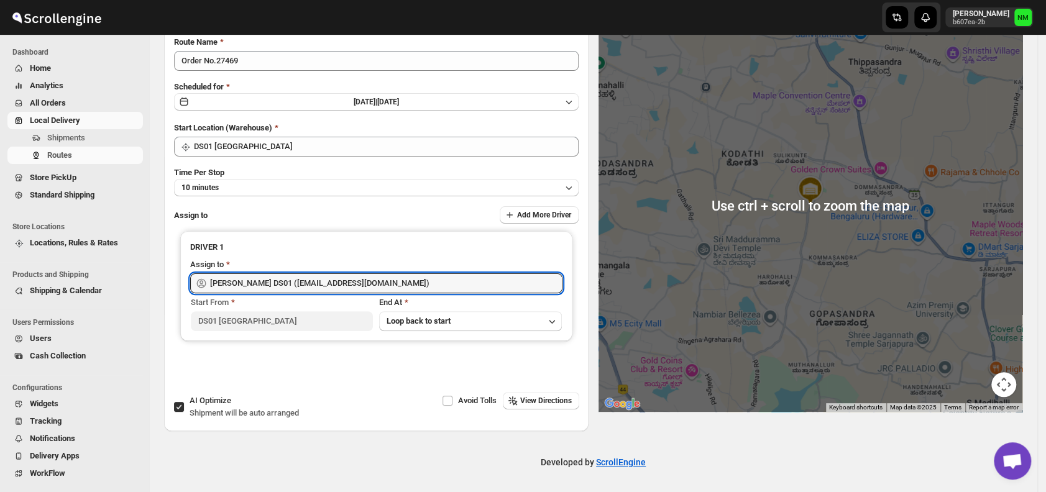
scroll to position [0, 0]
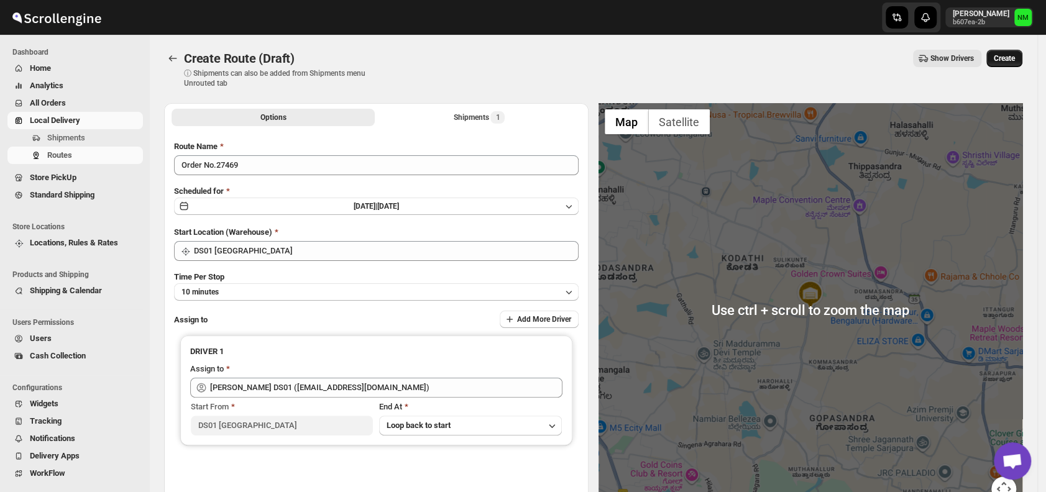
click at [1007, 58] on span "Create" at bounding box center [1004, 58] width 21 height 10
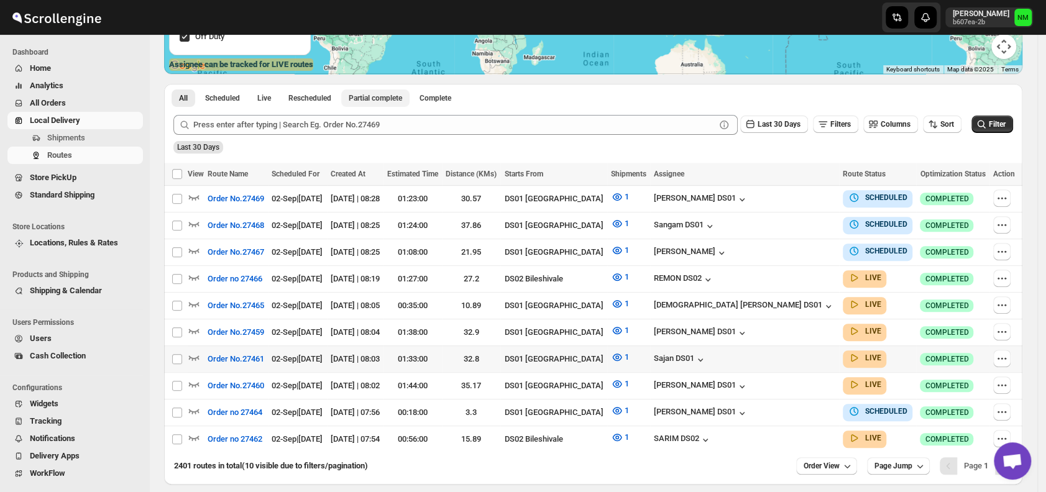
scroll to position [290, 0]
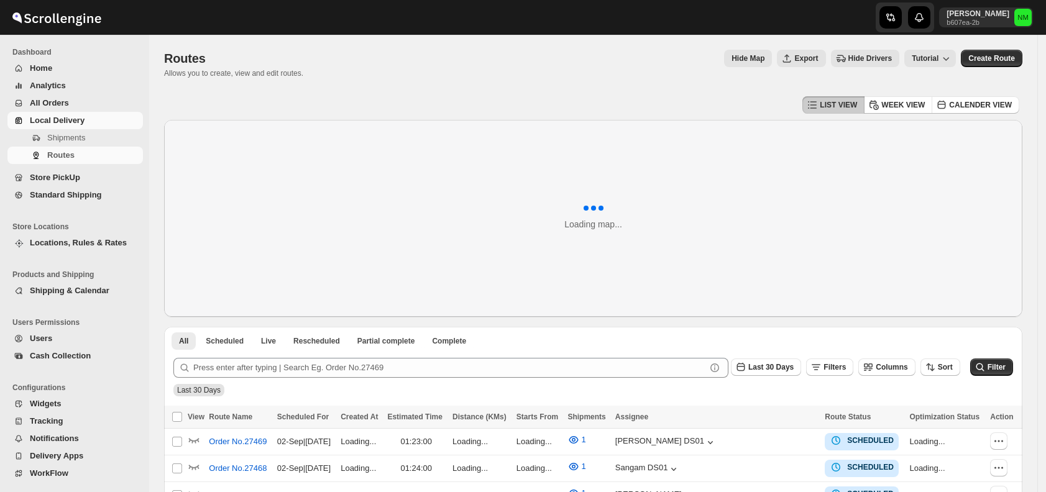
scroll to position [290, 0]
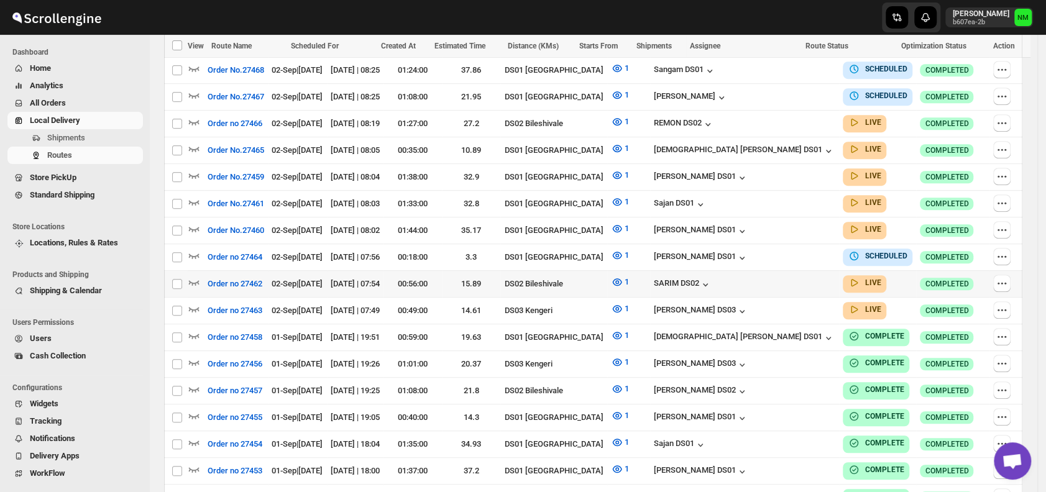
scroll to position [418, 0]
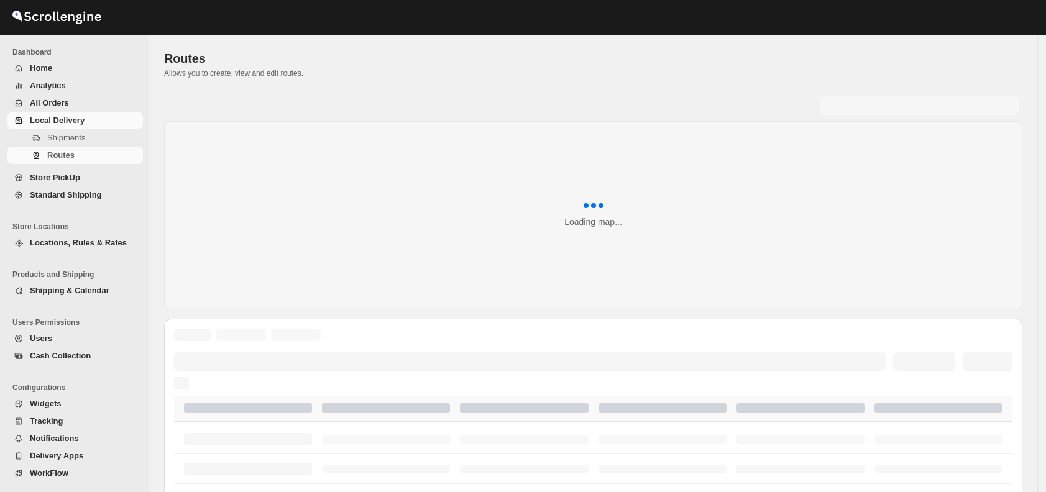
scroll to position [418, 0]
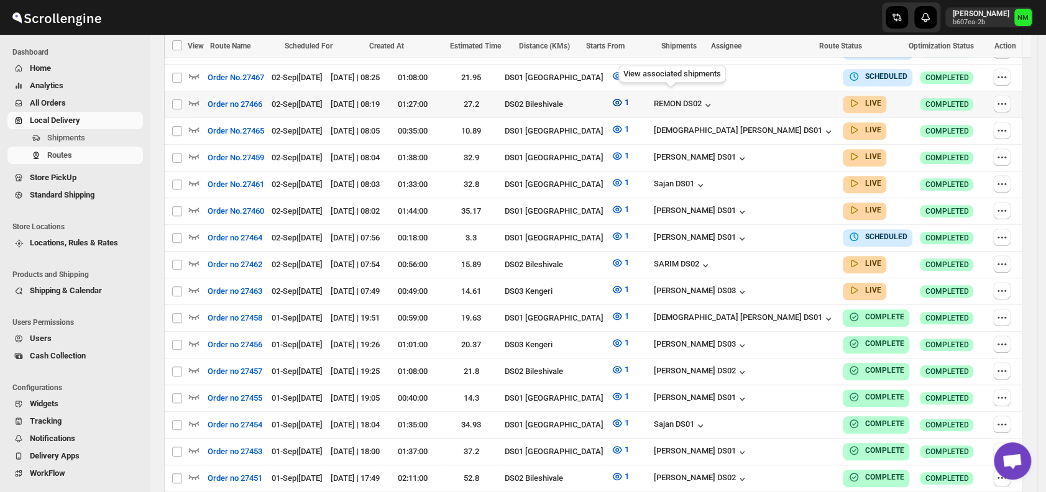
scroll to position [319, 0]
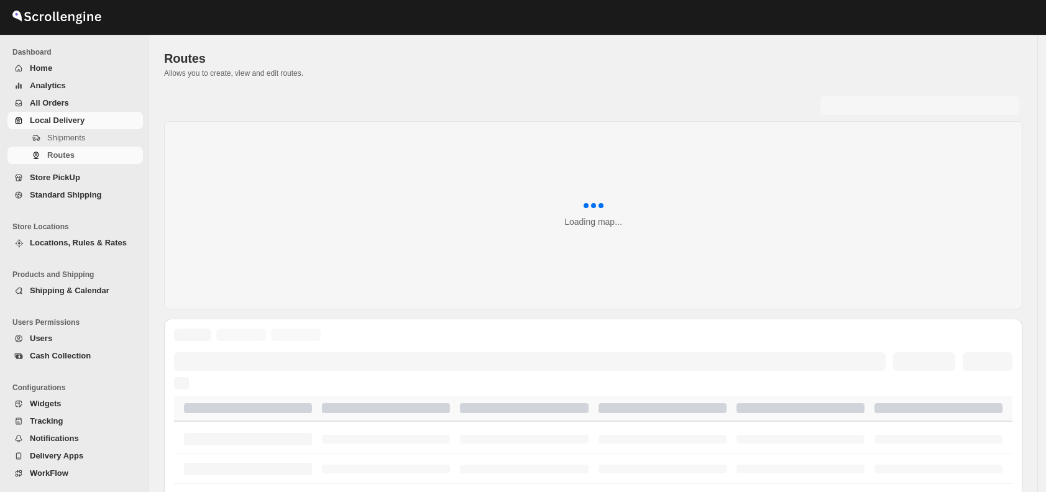
scroll to position [319, 0]
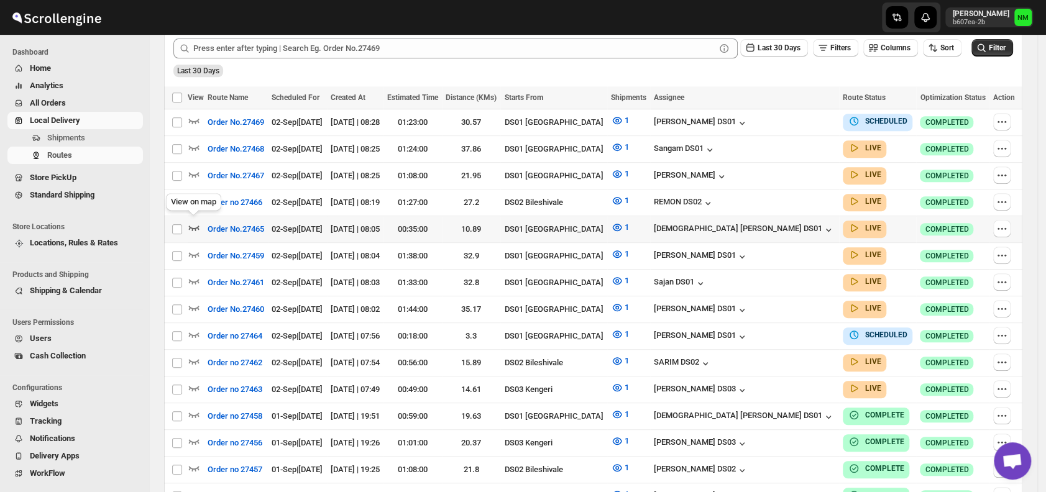
click at [196, 223] on icon "button" at bounding box center [194, 227] width 12 height 12
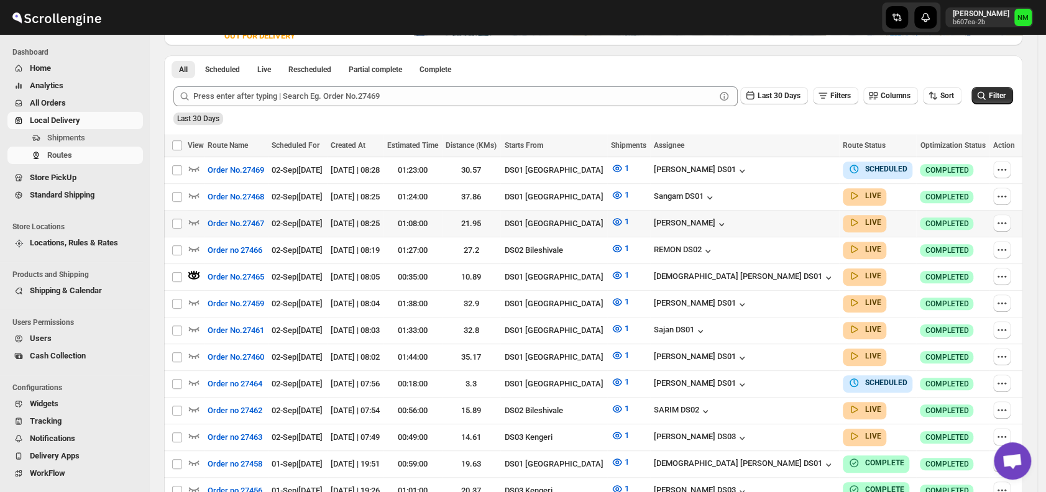
scroll to position [283, 0]
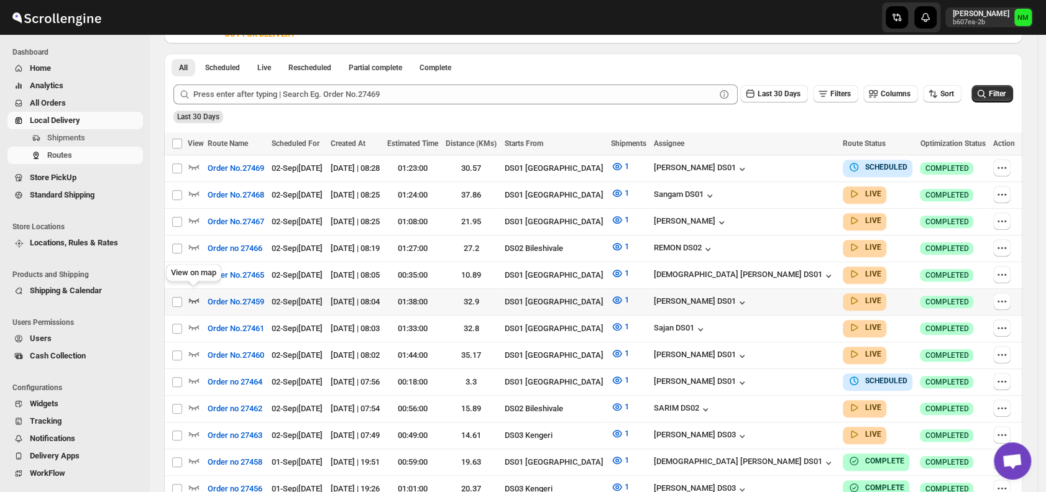
click at [194, 294] on icon "button" at bounding box center [194, 300] width 12 height 12
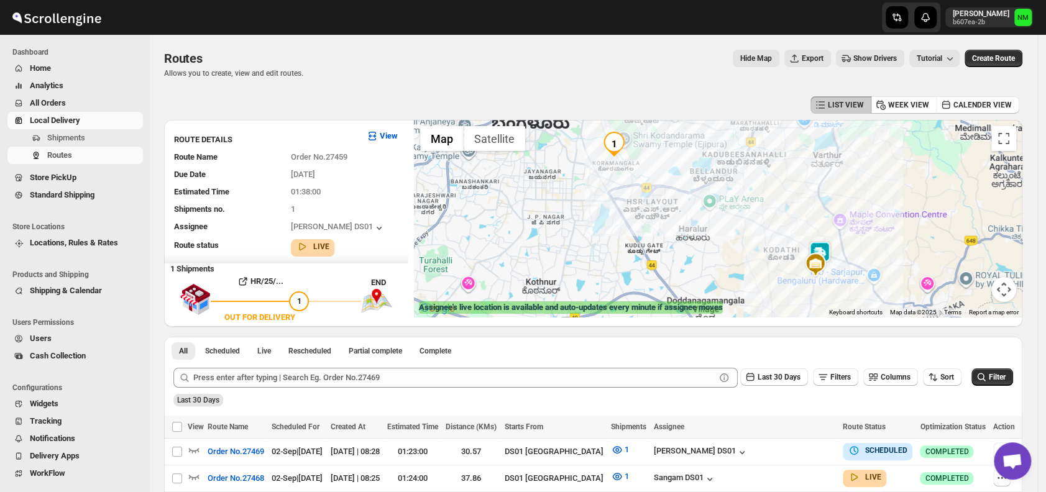
click at [829, 245] on img at bounding box center [819, 253] width 25 height 25
click at [879, 198] on button "Close" at bounding box center [864, 195] width 30 height 30
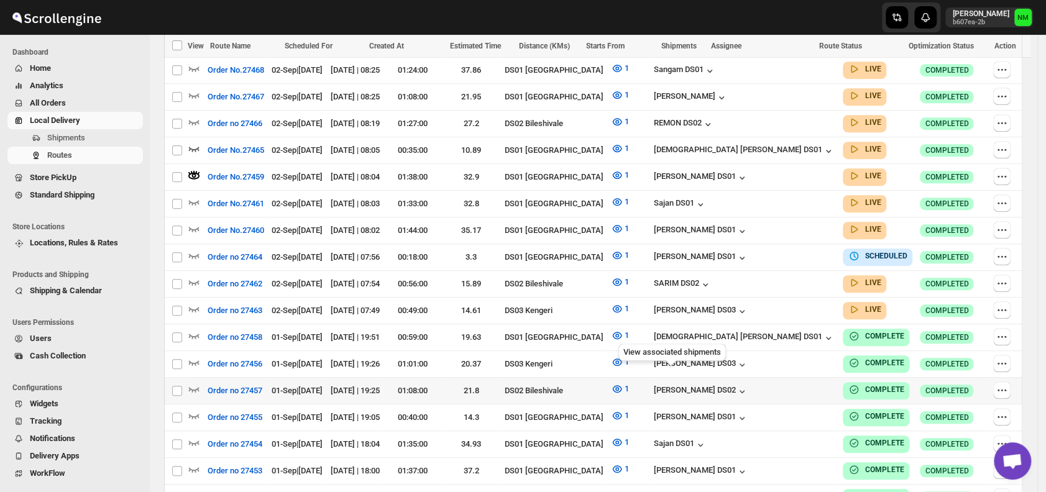
scroll to position [409, 0]
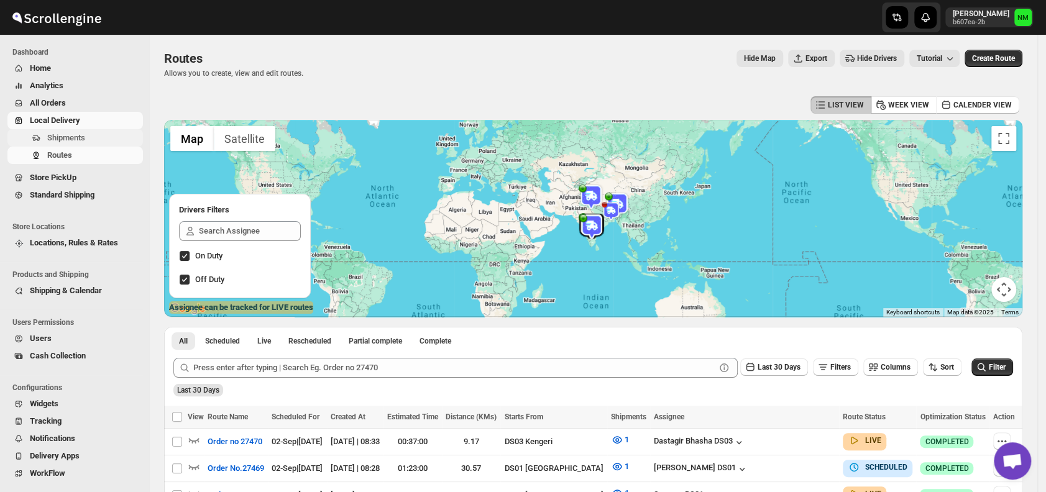
click at [55, 137] on span "Shipments" at bounding box center [66, 137] width 38 height 9
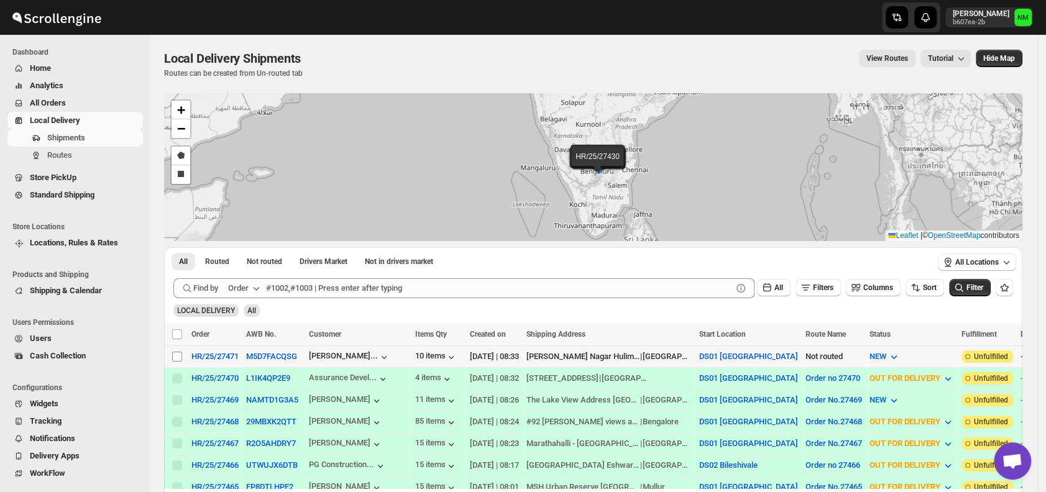
click at [174, 357] on input "Select shipment" at bounding box center [177, 357] width 10 height 10
checkbox input "true"
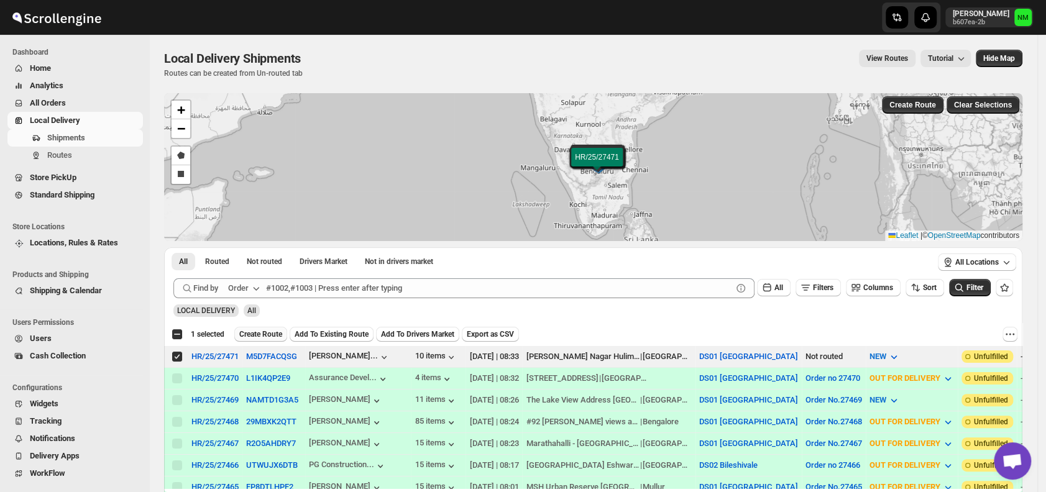
click at [255, 329] on span "Create Route" at bounding box center [260, 334] width 43 height 10
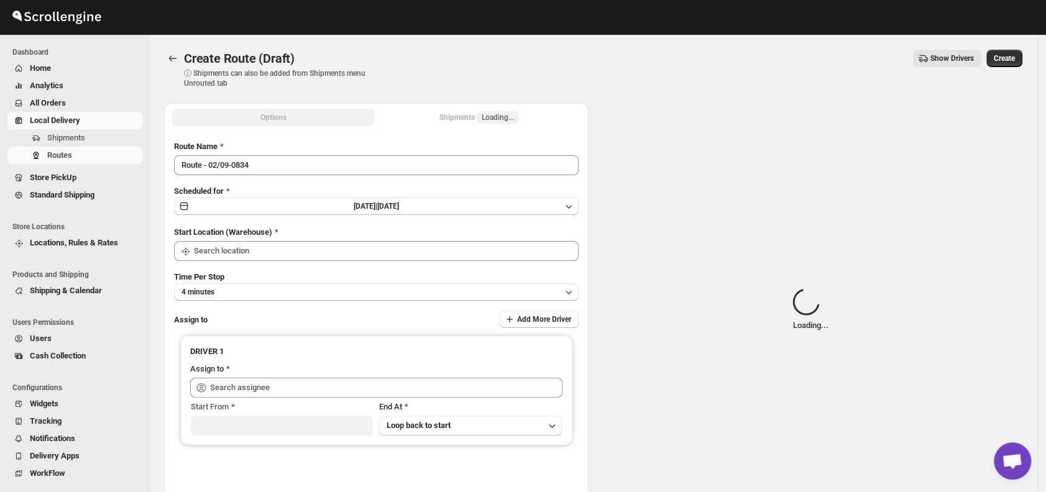
type input "DS01 [GEOGRAPHIC_DATA]"
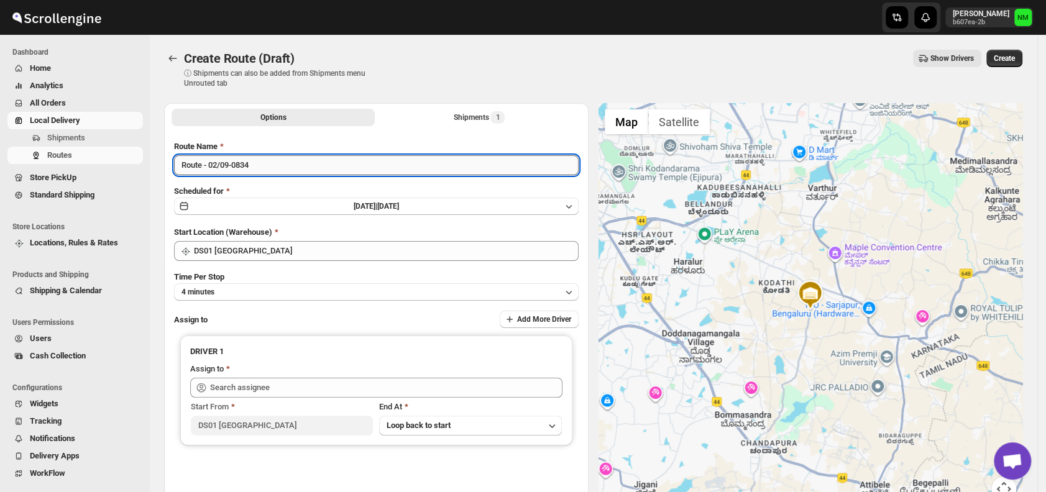
click at [274, 168] on input "Route - 02/09-0834" at bounding box center [376, 165] width 404 height 20
type input "R"
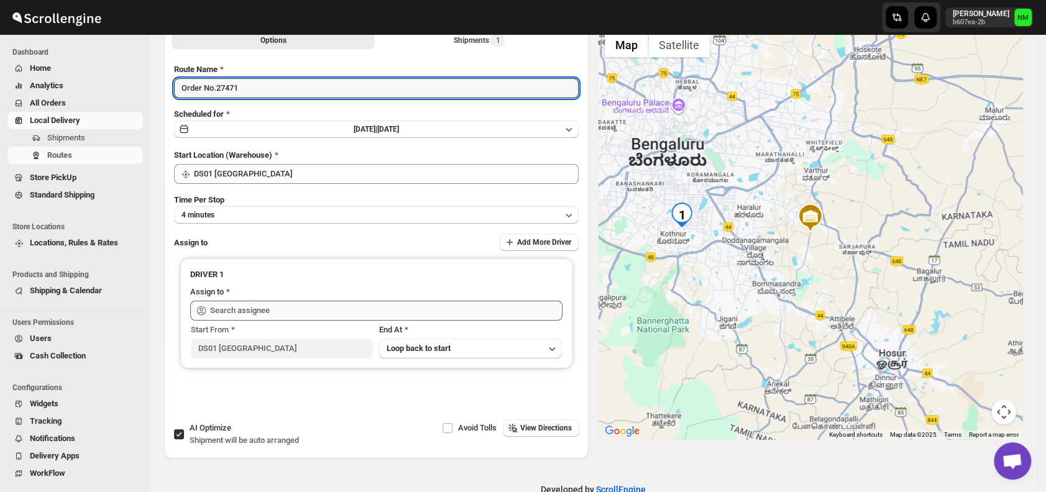
scroll to position [104, 0]
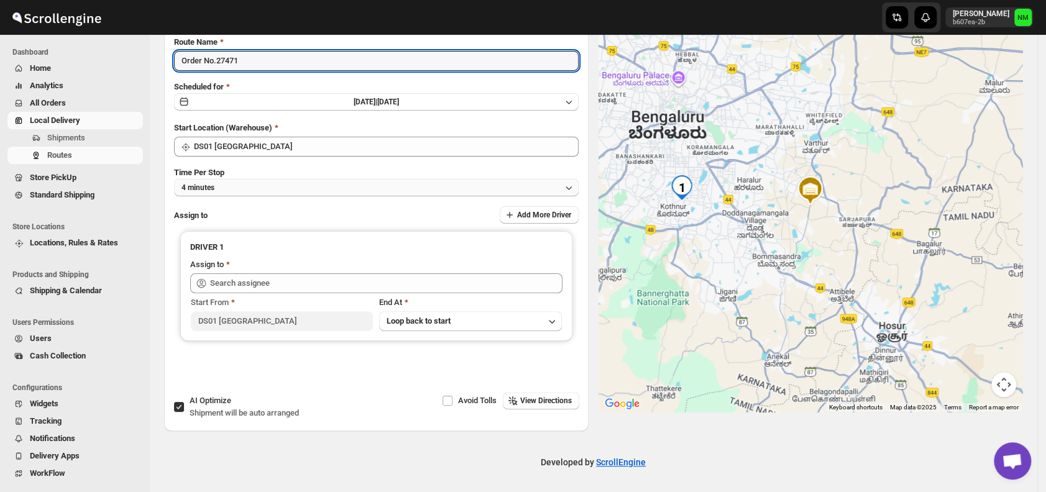
type input "Order No.27471"
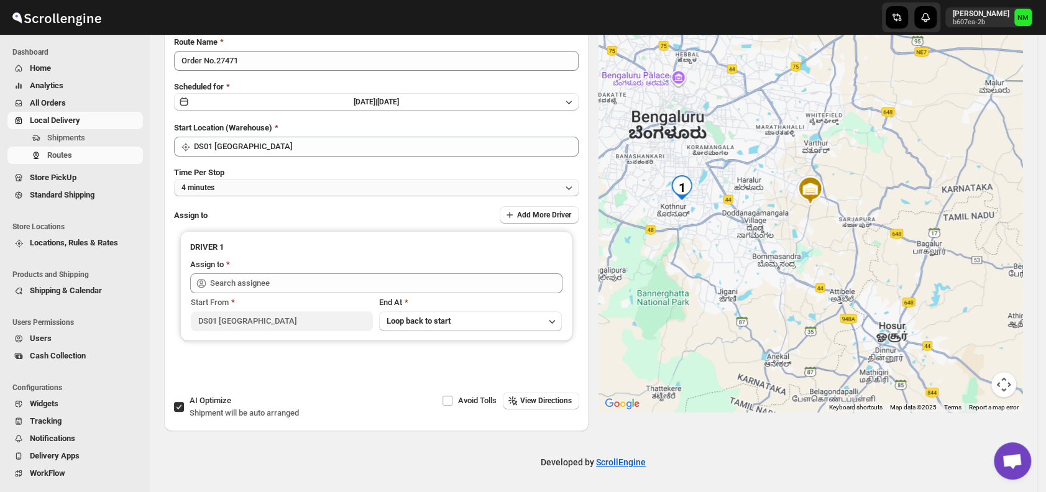
click at [229, 194] on button "4 minutes" at bounding box center [376, 187] width 404 height 17
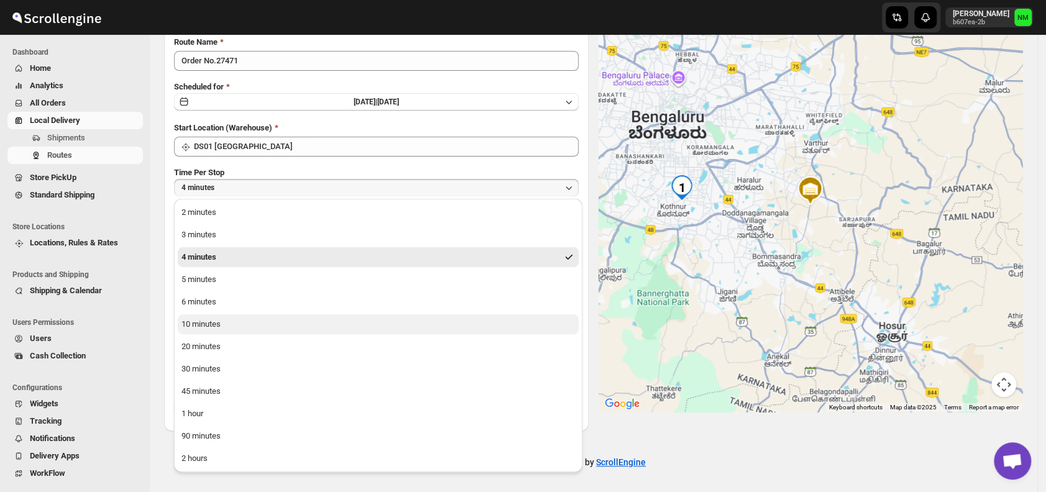
click at [189, 325] on div "10 minutes" at bounding box center [200, 324] width 39 height 12
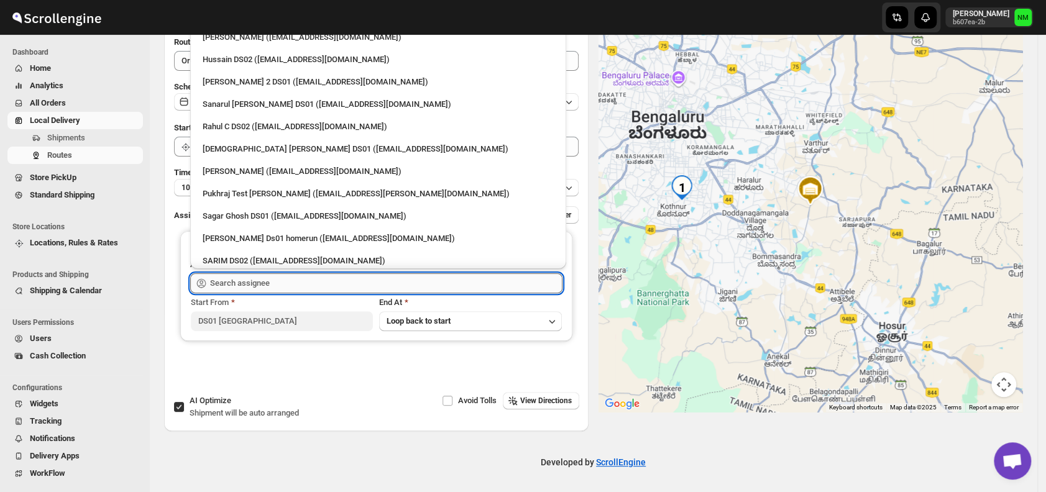
click at [270, 276] on input "text" at bounding box center [386, 283] width 352 height 20
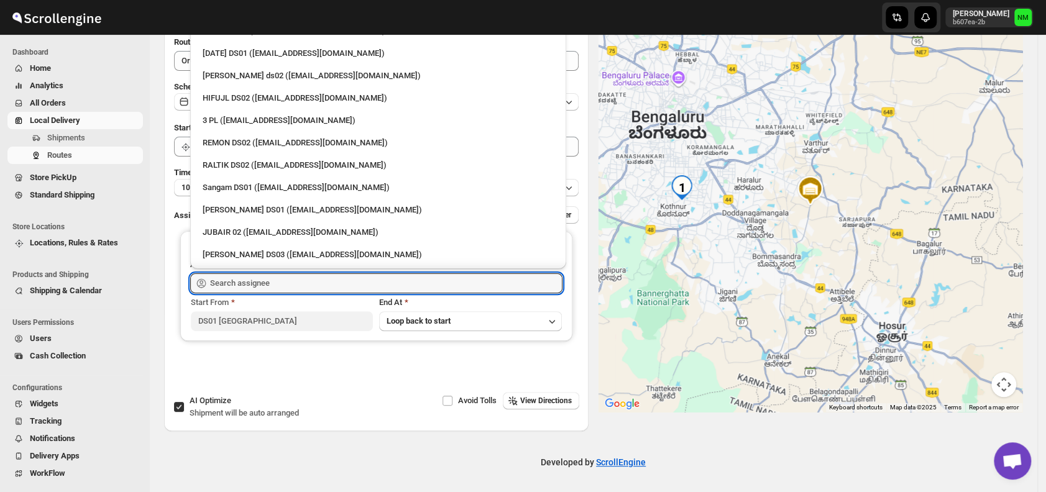
scroll to position [238, 0]
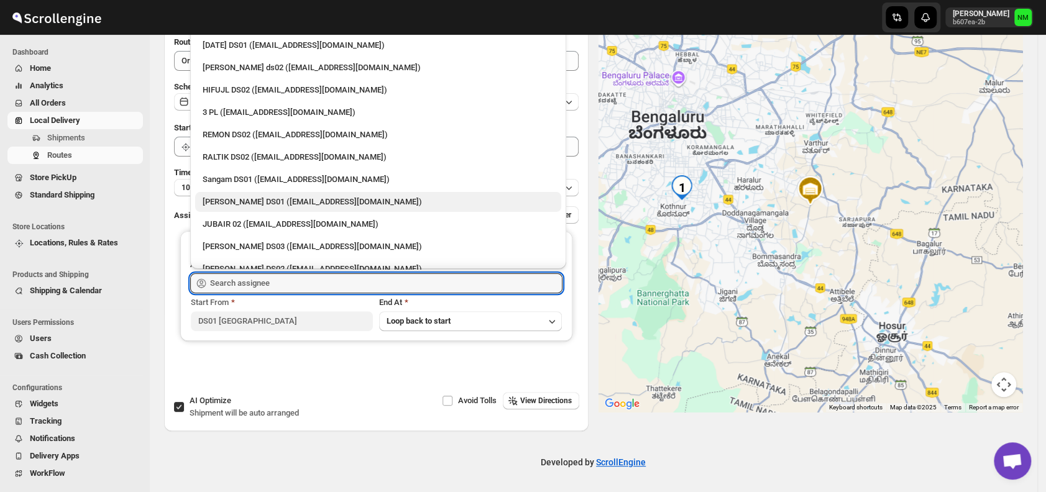
click at [250, 198] on div "Jahir Hussain DS01 (pegaya8076@excederm.com)" at bounding box center [378, 202] width 351 height 12
type input "Jahir Hussain DS01 (pegaya8076@excederm.com)"
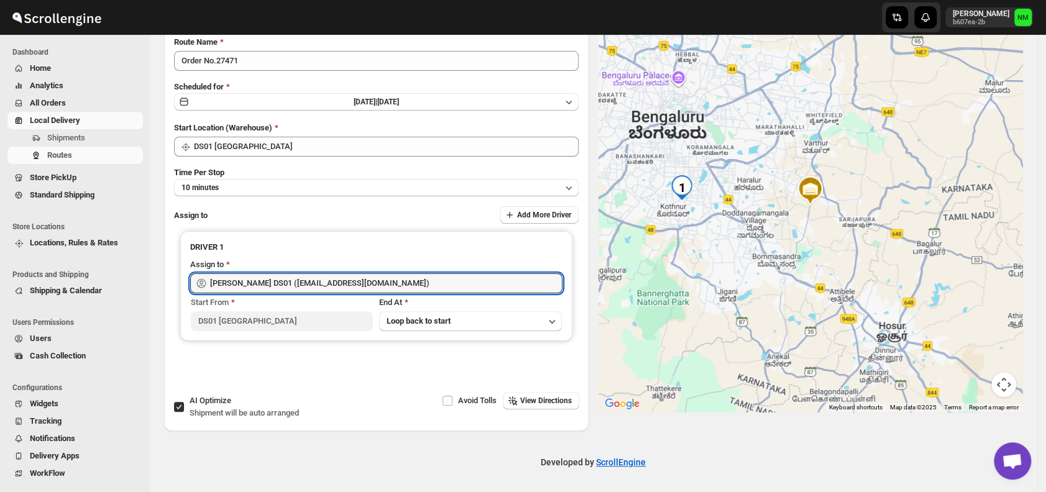
scroll to position [0, 0]
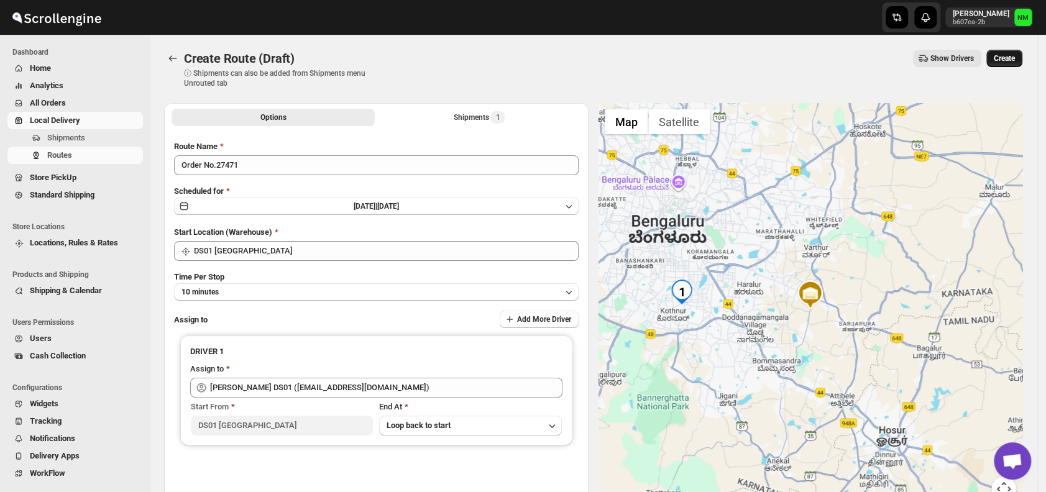
click at [1015, 62] on span "Create" at bounding box center [1004, 58] width 21 height 10
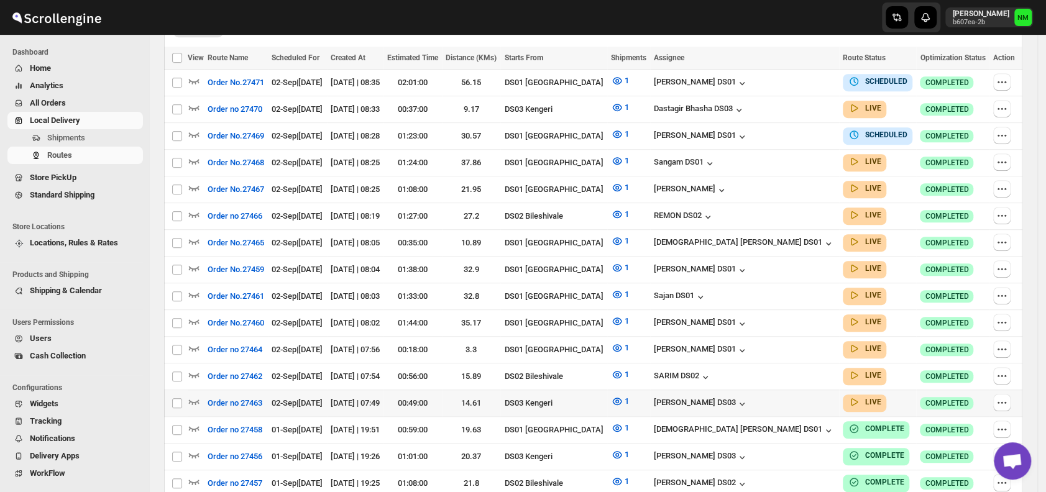
scroll to position [368, 0]
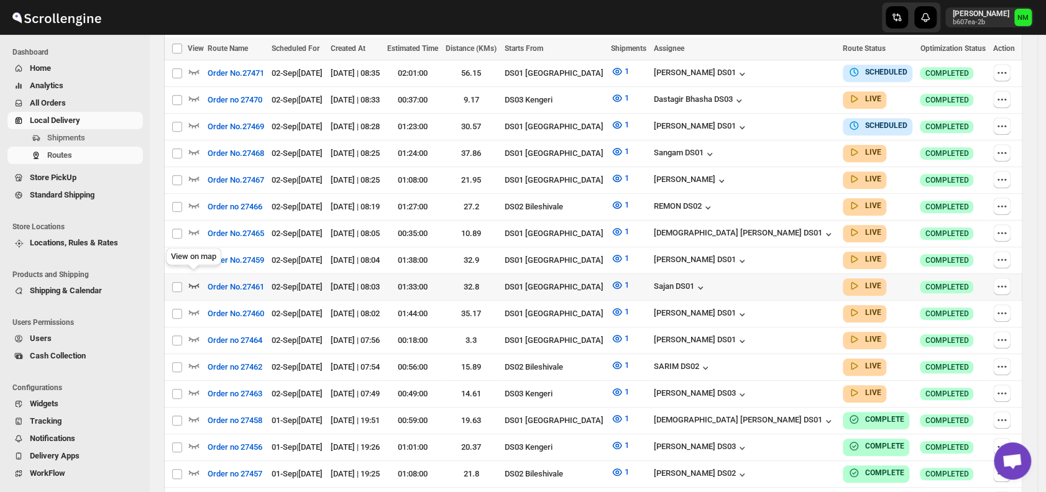
click at [193, 279] on icon "button" at bounding box center [194, 285] width 12 height 12
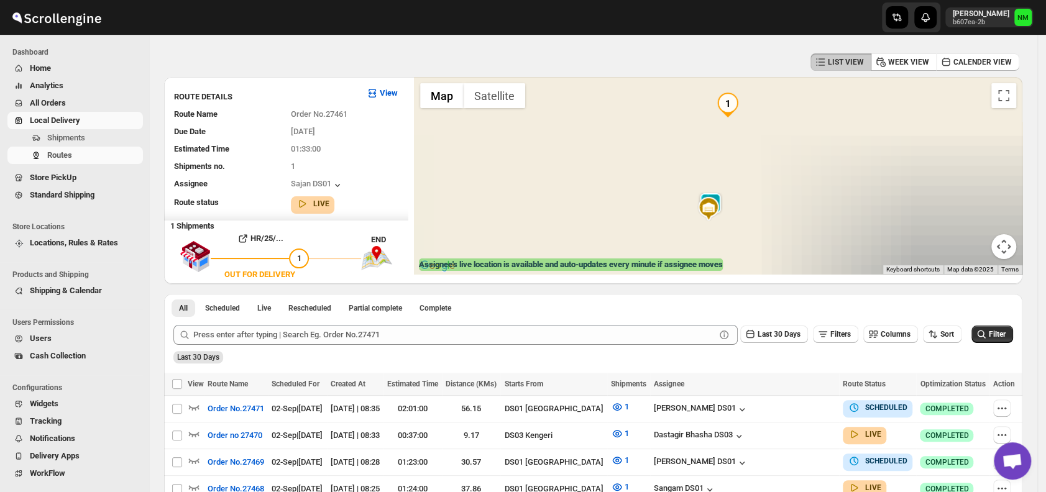
scroll to position [0, 0]
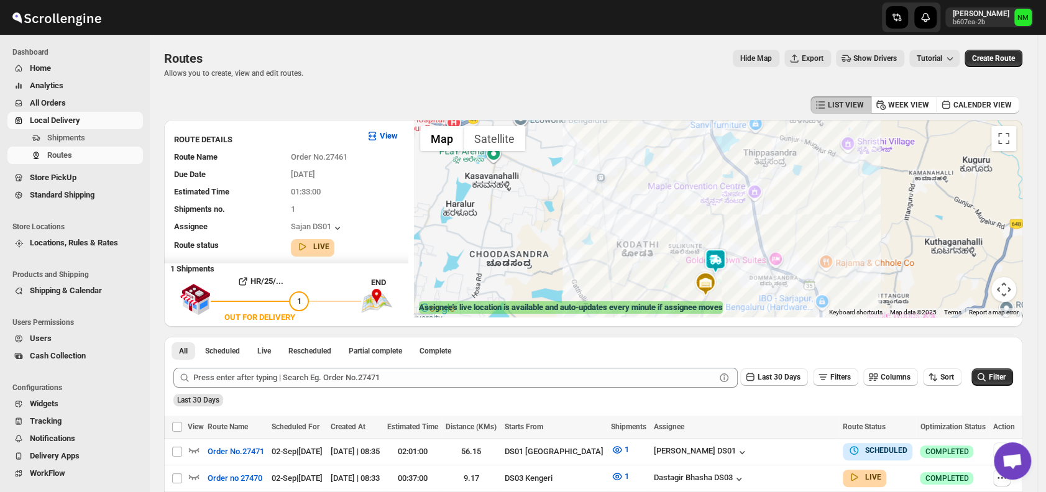
click at [711, 255] on img at bounding box center [715, 261] width 25 height 25
click at [769, 196] on button "Close" at bounding box center [754, 202] width 30 height 30
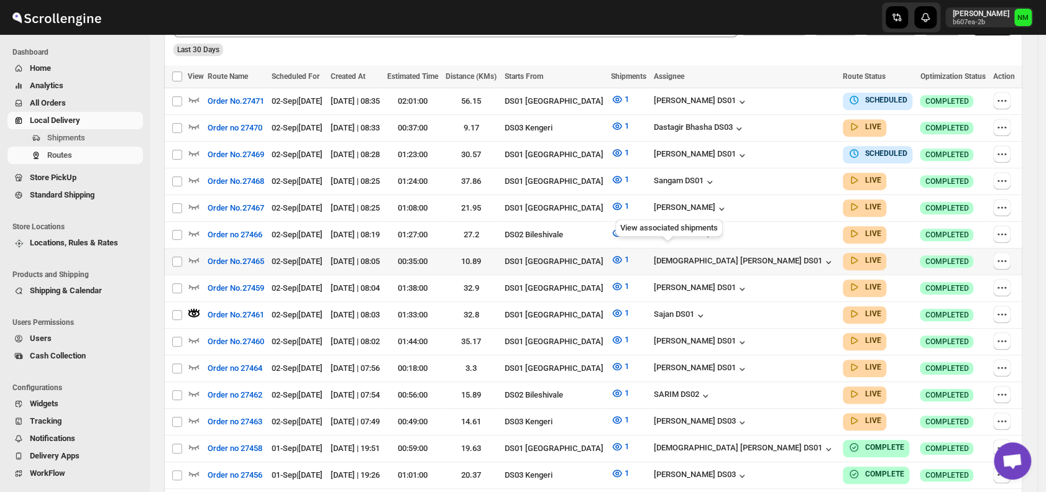
scroll to position [352, 0]
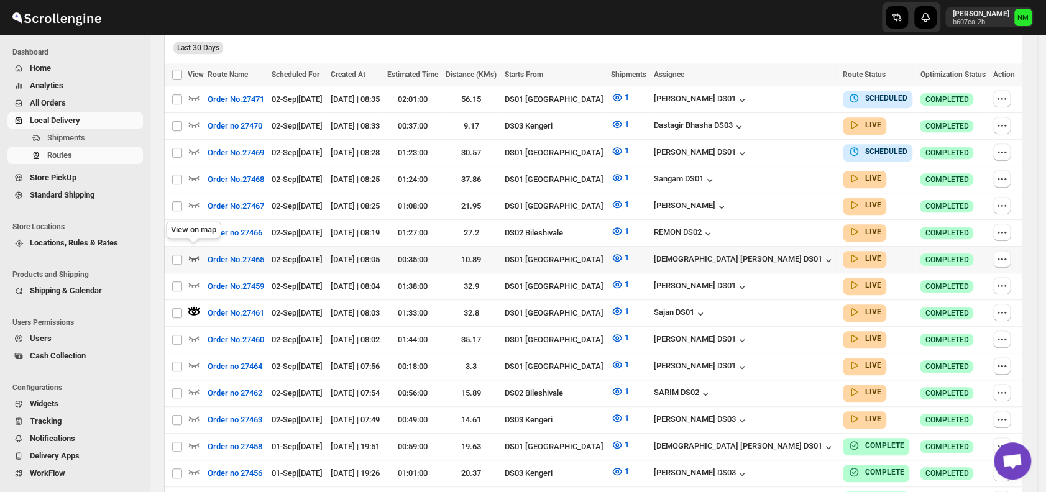
click at [191, 256] on icon "button" at bounding box center [194, 258] width 11 height 5
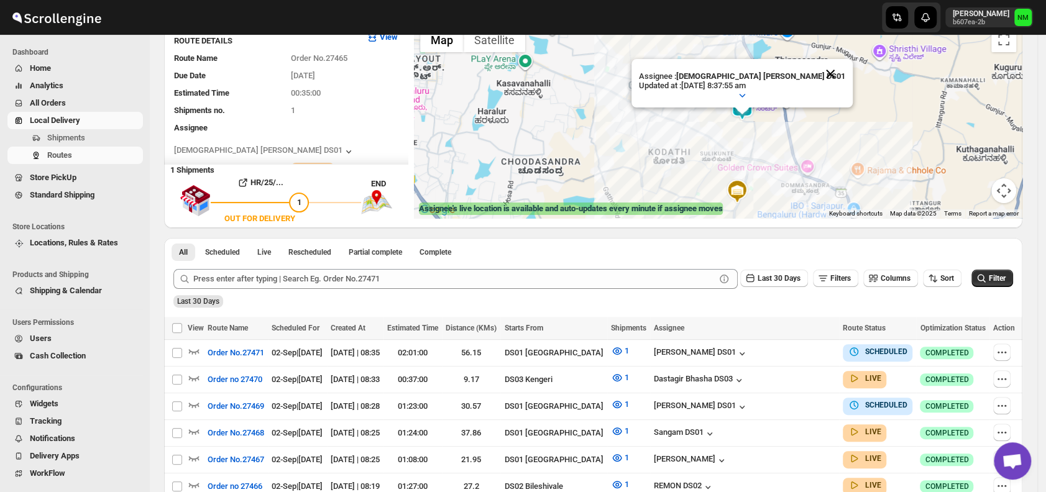
scroll to position [99, 0]
click at [815, 72] on button "Close" at bounding box center [830, 73] width 30 height 30
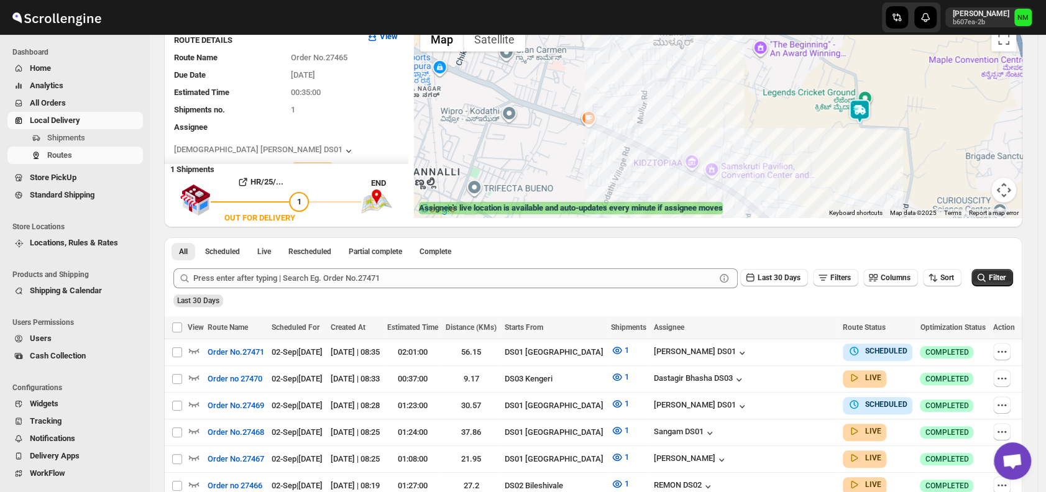
click at [861, 110] on img at bounding box center [859, 111] width 25 height 25
click at [861, 110] on img at bounding box center [859, 103] width 25 height 25
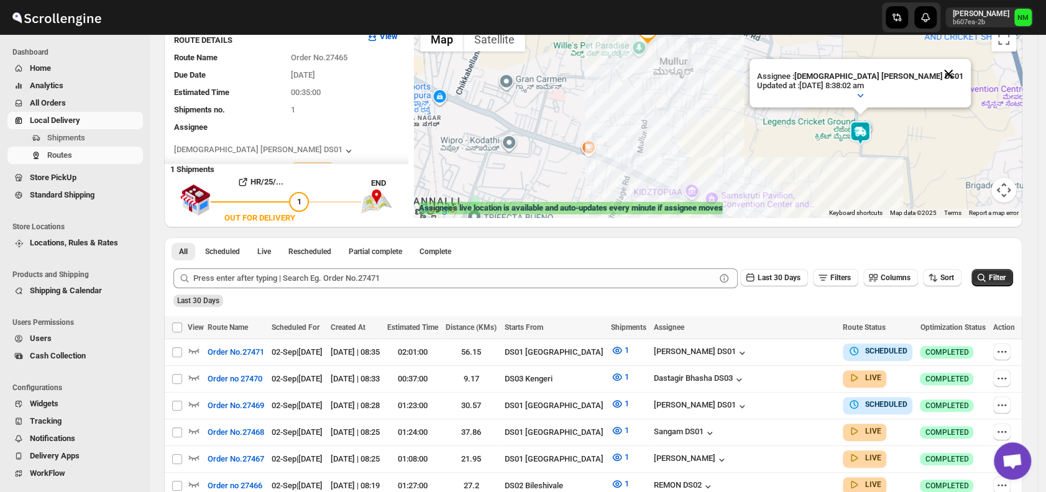
click at [933, 72] on button "Close" at bounding box center [948, 74] width 30 height 30
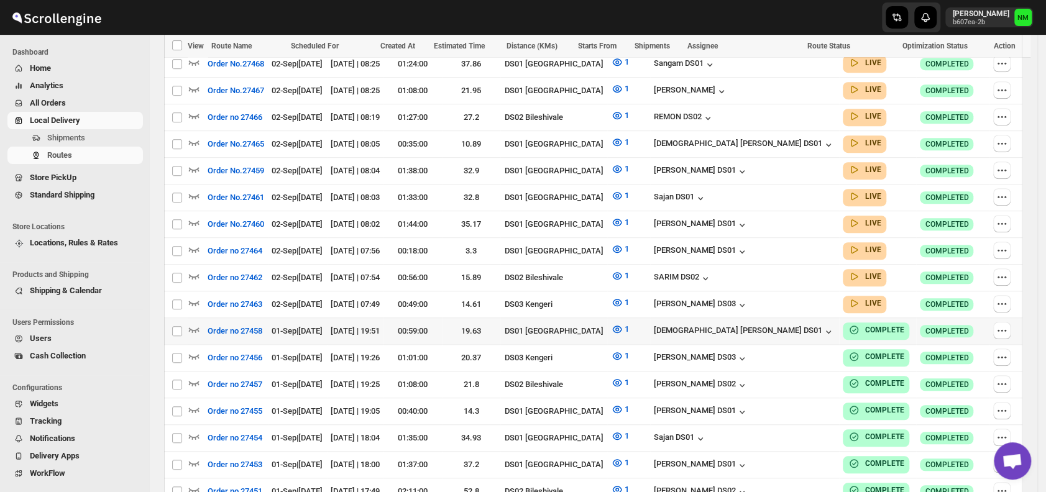
scroll to position [459, 0]
click at [194, 216] on icon "button" at bounding box center [194, 222] width 12 height 12
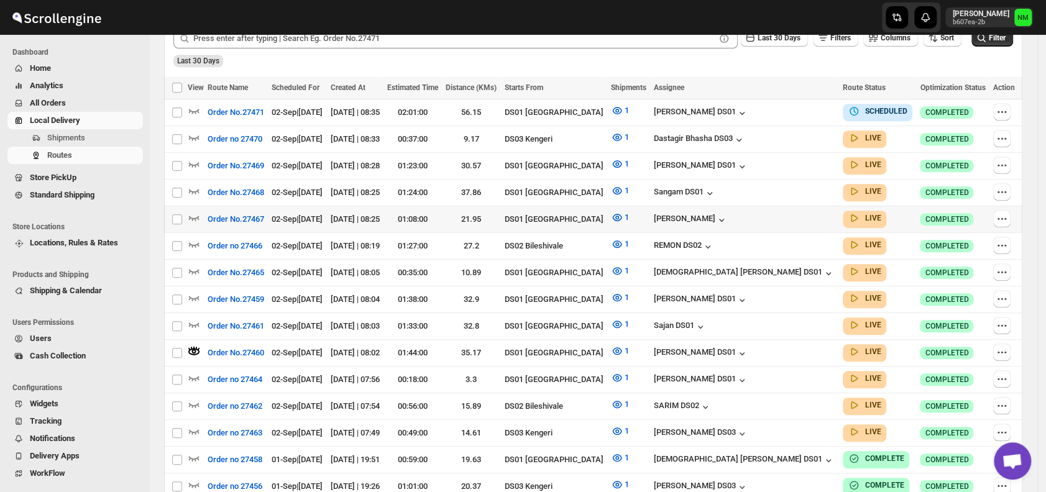
scroll to position [343, 0]
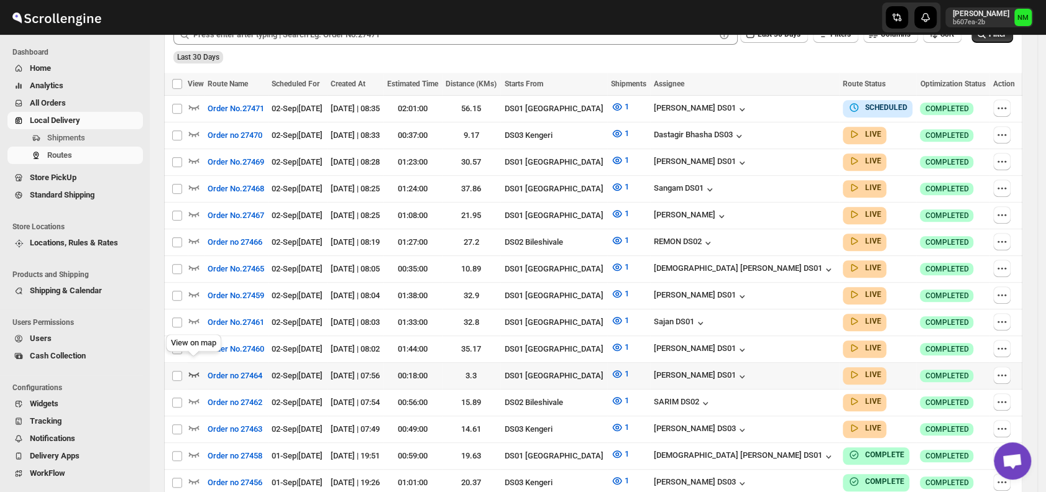
click at [198, 368] on icon "button" at bounding box center [194, 374] width 12 height 12
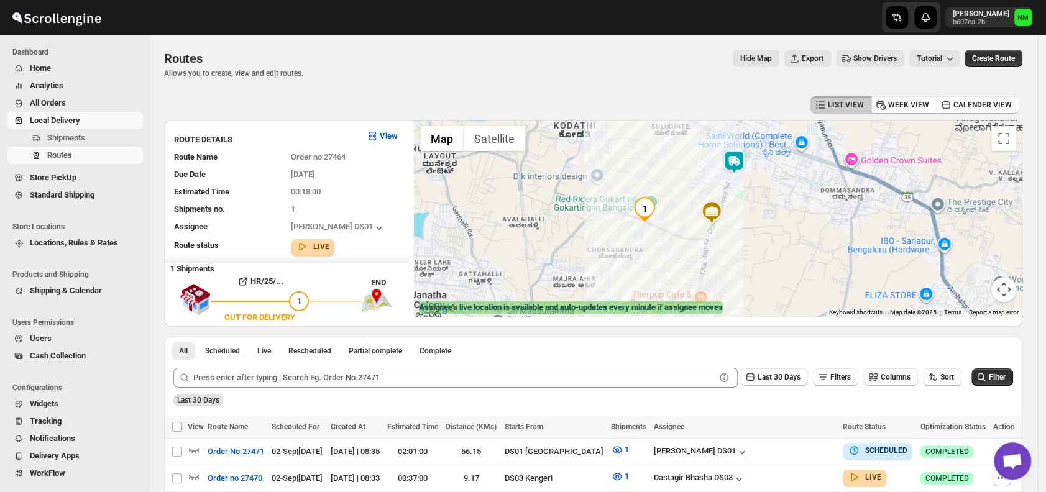
click at [746, 169] on img at bounding box center [733, 162] width 25 height 25
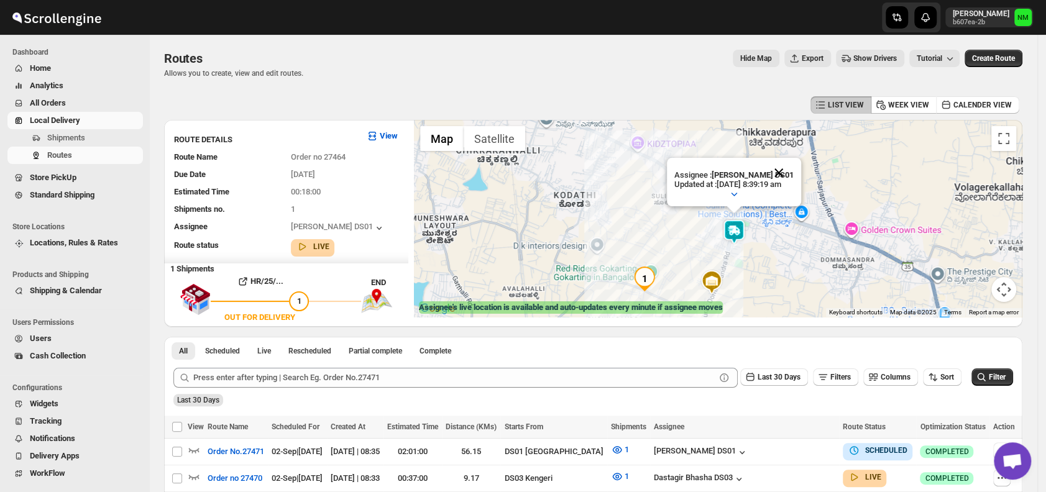
click at [788, 167] on button "Close" at bounding box center [779, 173] width 30 height 30
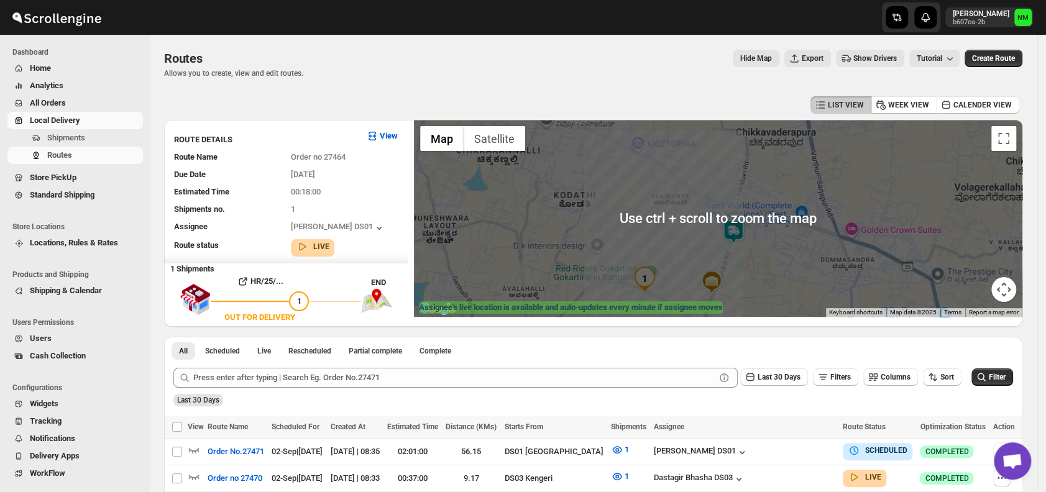
scroll to position [70, 0]
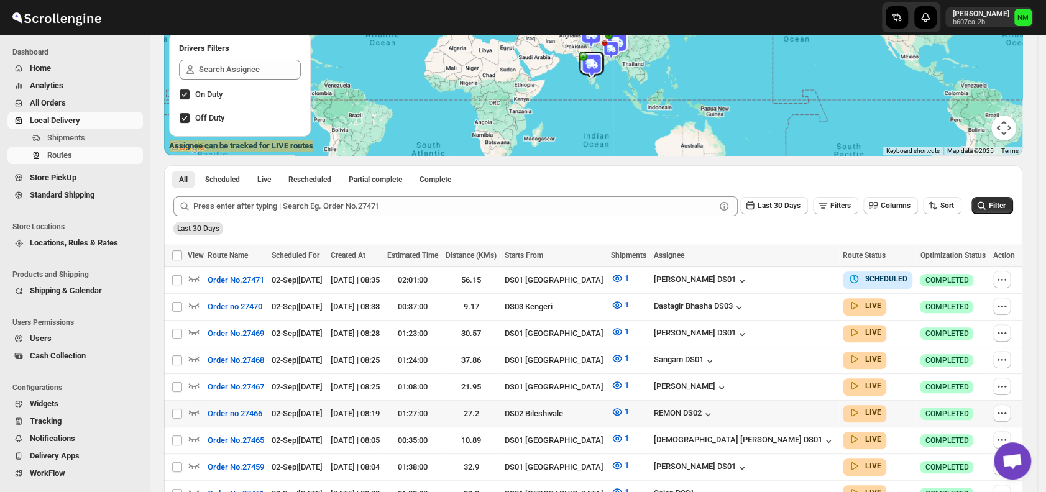
scroll to position [272, 0]
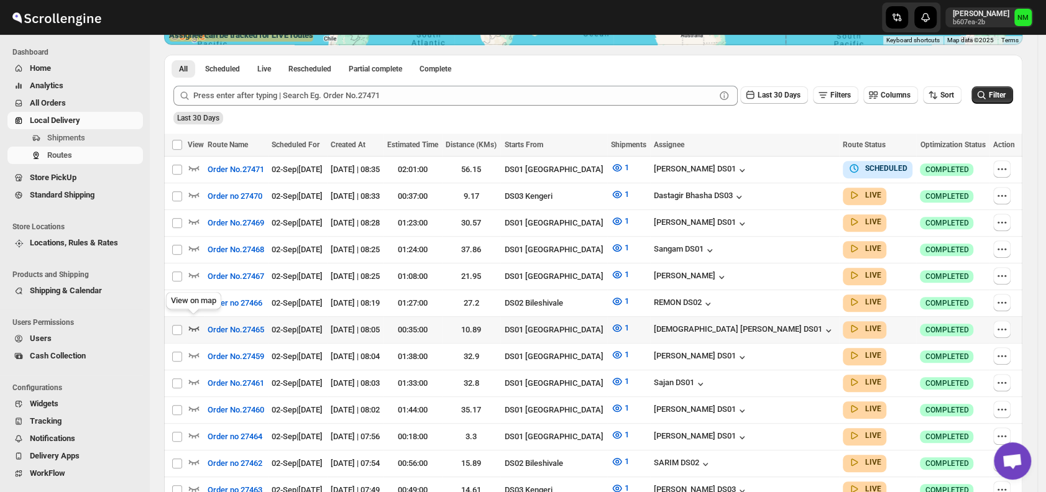
click at [191, 322] on icon "button" at bounding box center [194, 328] width 12 height 12
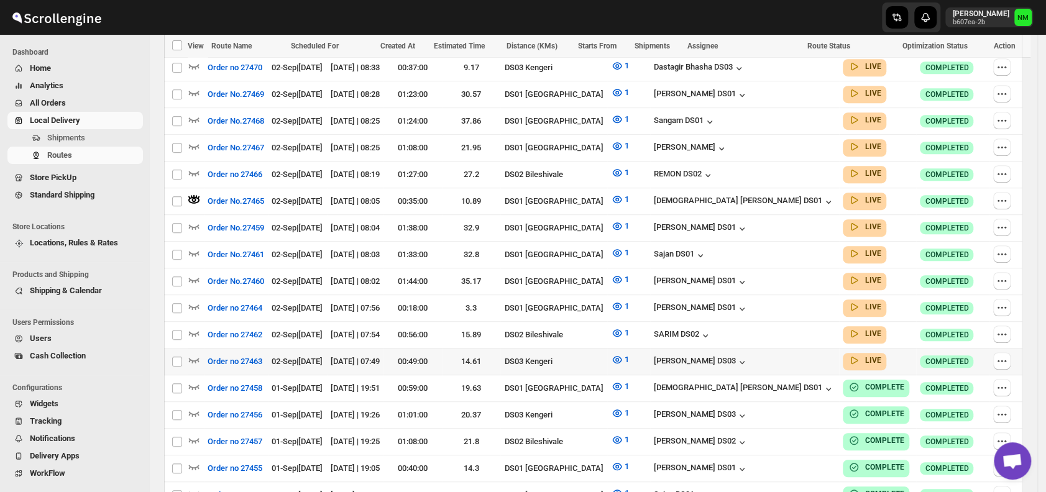
scroll to position [413, 0]
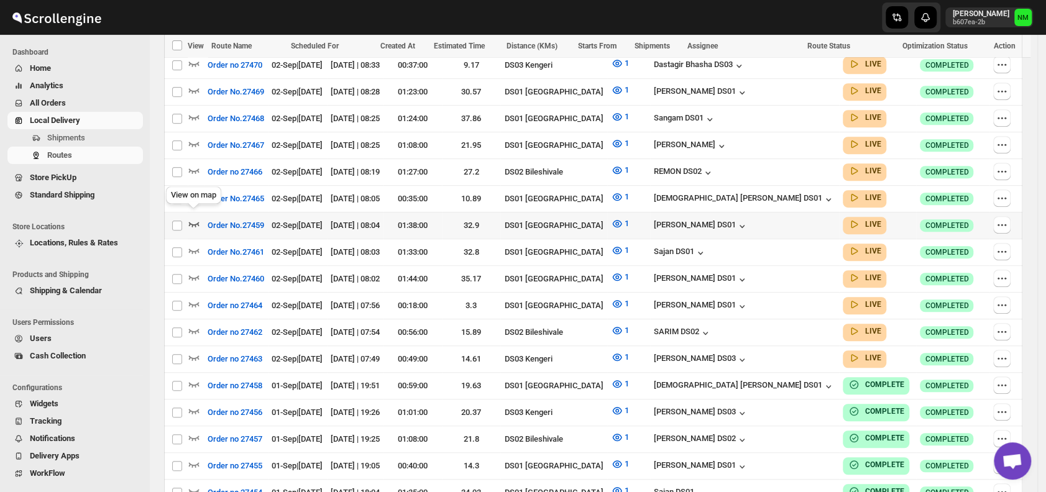
click at [191, 217] on icon "button" at bounding box center [194, 223] width 12 height 12
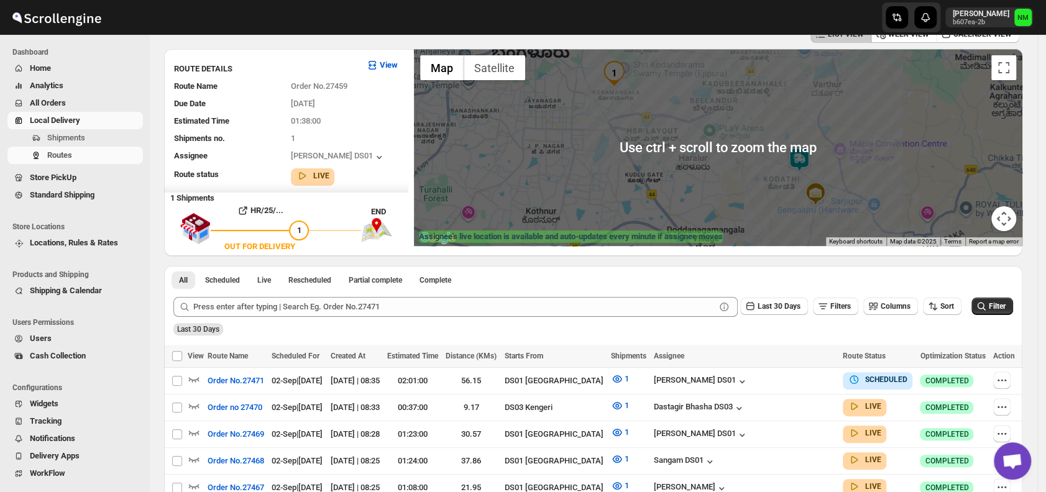
scroll to position [77, 0]
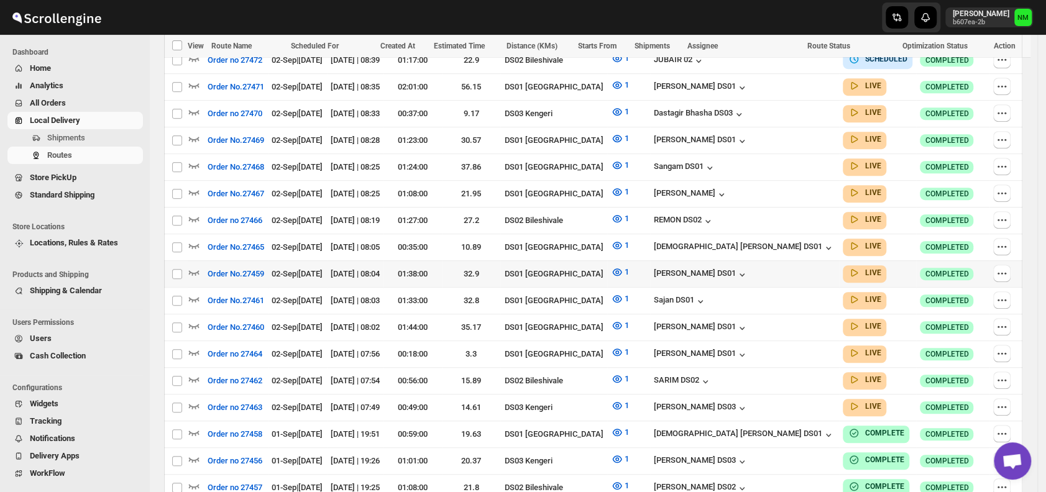
scroll to position [382, 0]
click at [190, 268] on icon "button" at bounding box center [194, 271] width 12 height 12
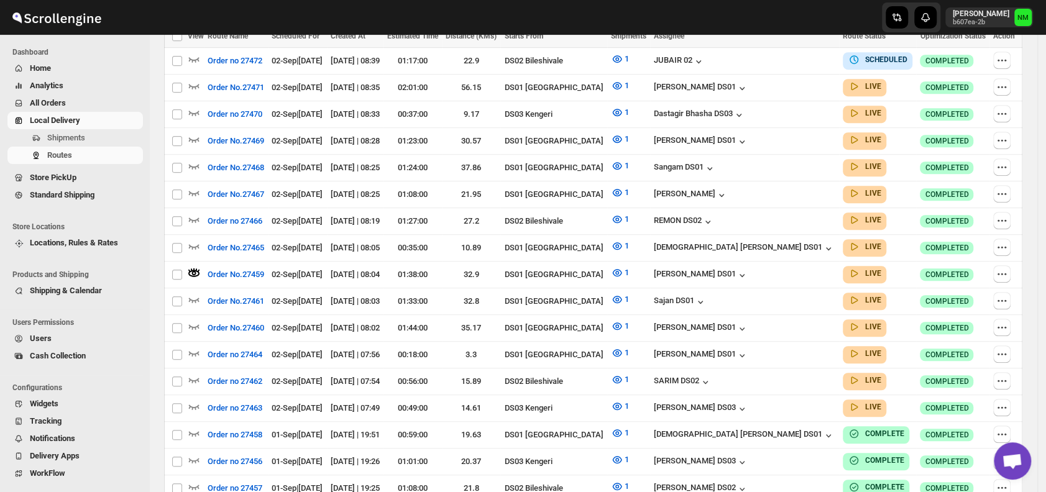
scroll to position [0, 0]
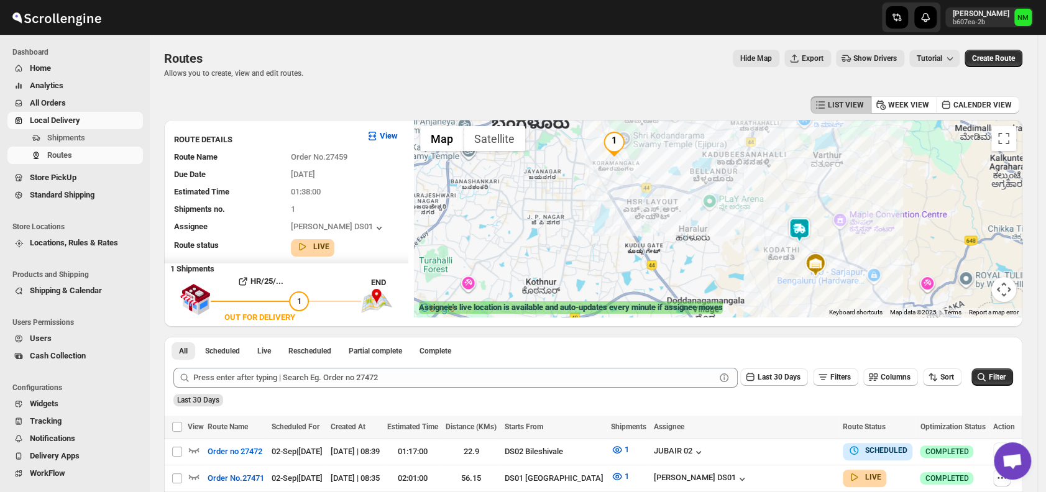
click at [800, 237] on img at bounding box center [799, 229] width 25 height 25
click at [859, 165] on button "Close" at bounding box center [844, 173] width 30 height 30
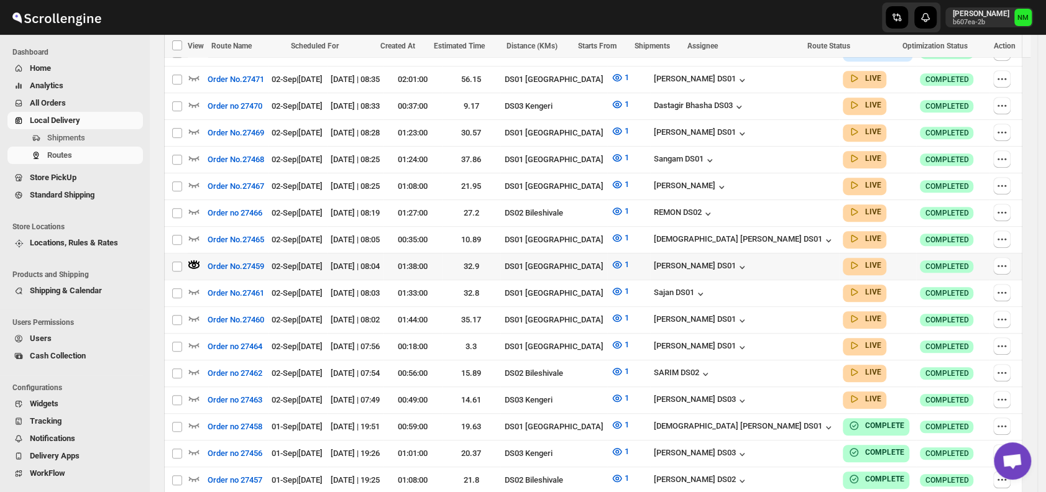
scroll to position [403, 0]
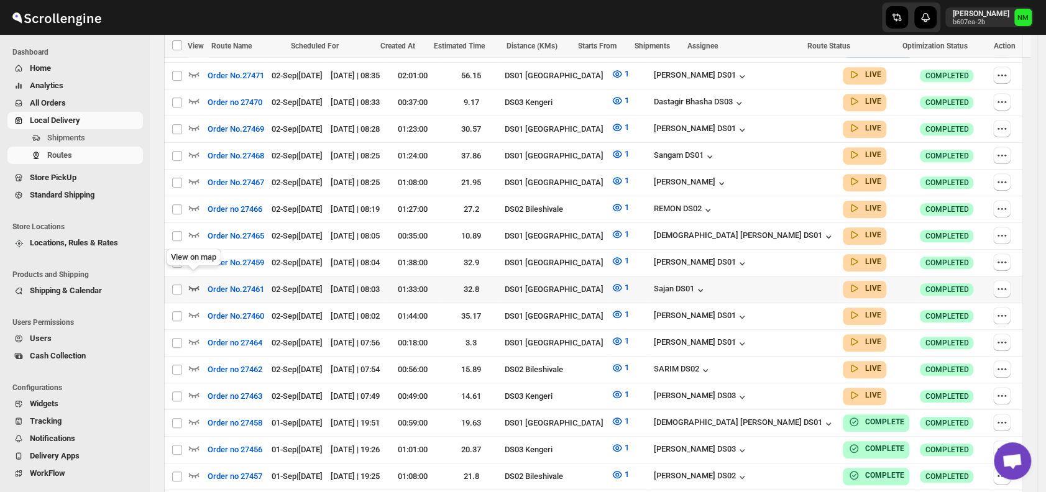
click at [192, 281] on icon "button" at bounding box center [194, 287] width 12 height 12
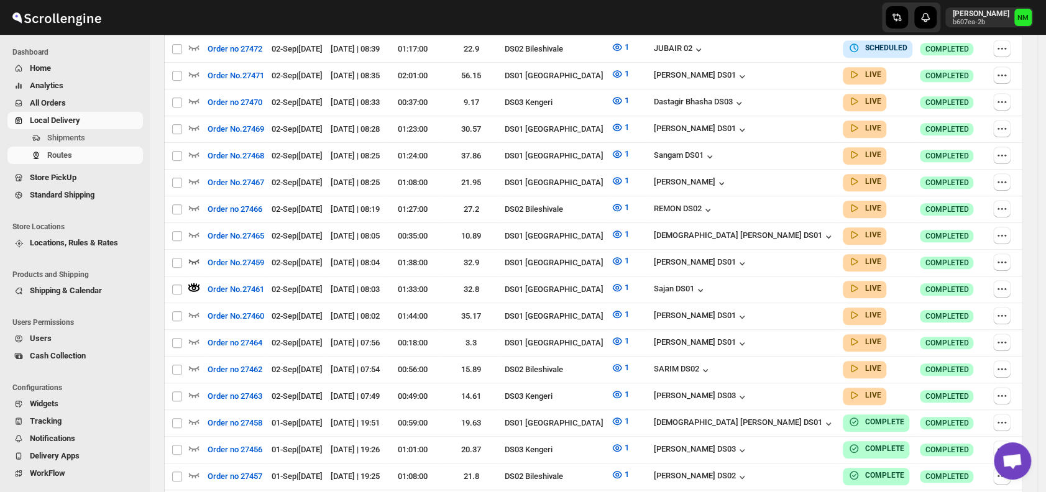
scroll to position [0, 0]
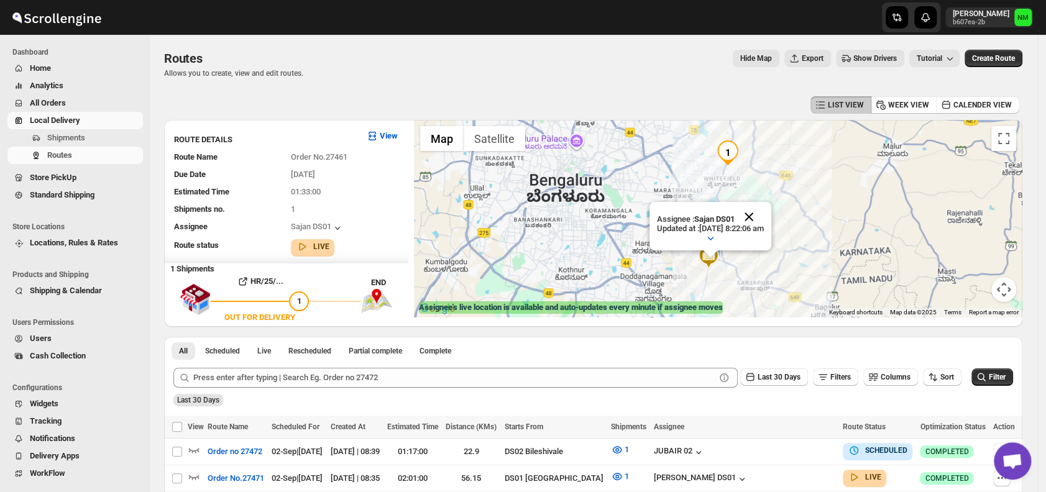
click at [764, 219] on button "Close" at bounding box center [749, 217] width 30 height 30
click at [92, 136] on span "Shipments" at bounding box center [93, 138] width 93 height 12
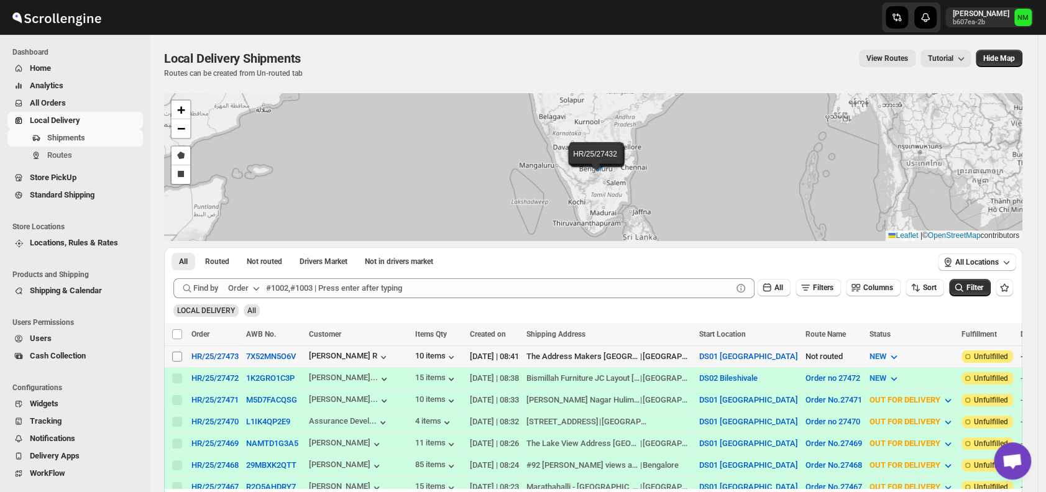
click at [173, 359] on input "Select shipment" at bounding box center [177, 357] width 10 height 10
checkbox input "true"
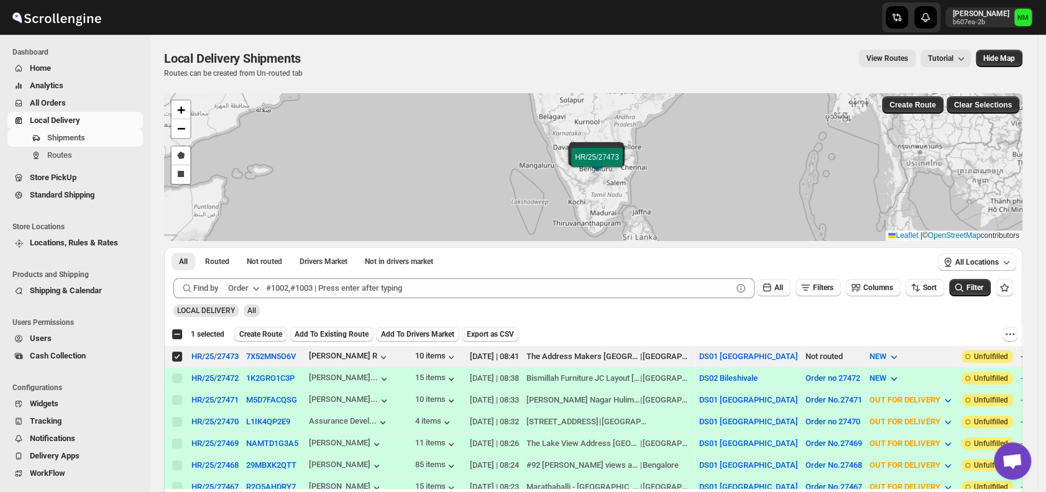
click at [249, 335] on span "Create Route" at bounding box center [260, 334] width 43 height 10
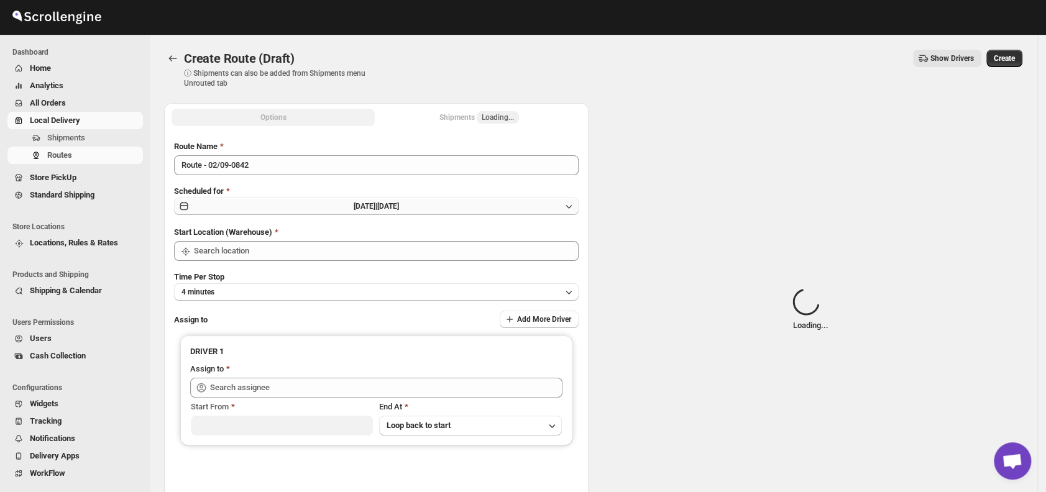
type input "DS01 [GEOGRAPHIC_DATA]"
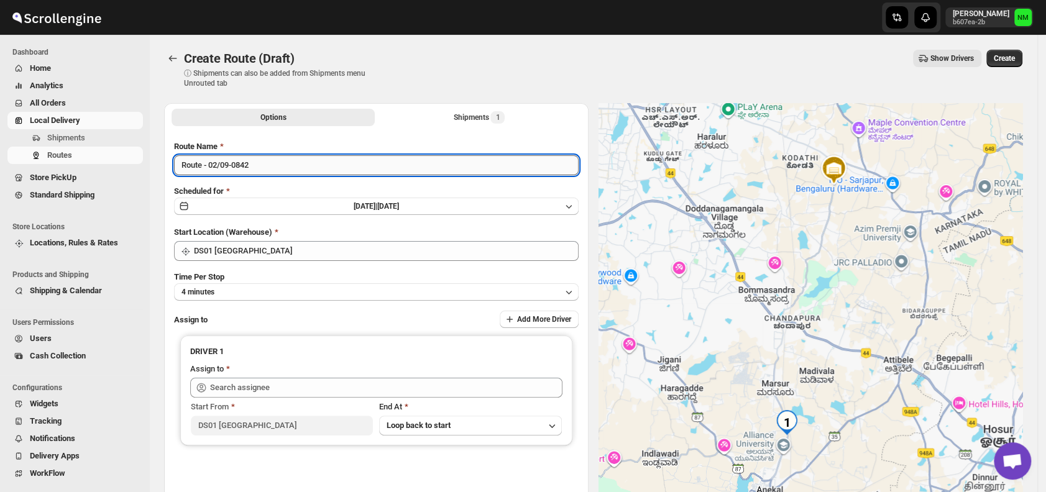
click at [278, 160] on input "Route - 02/09-0842" at bounding box center [376, 165] width 404 height 20
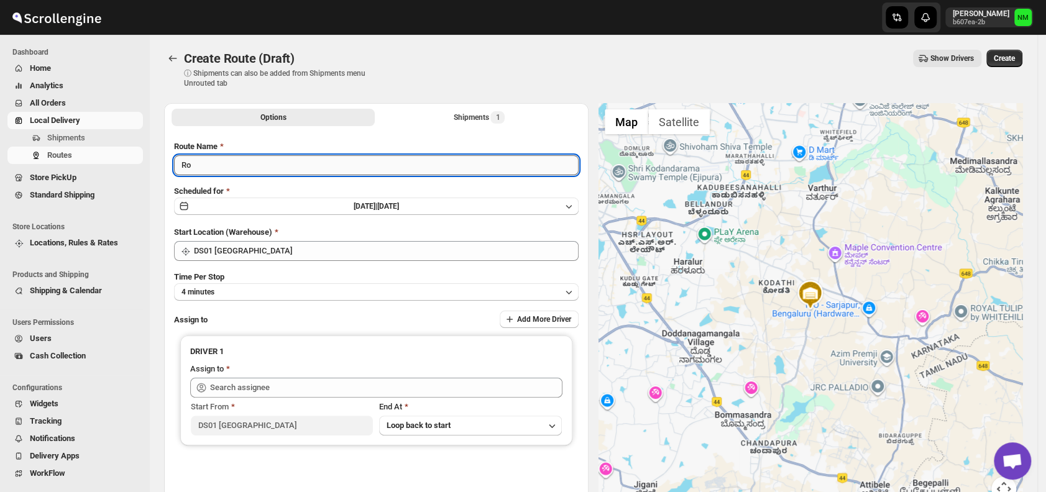
type input "R"
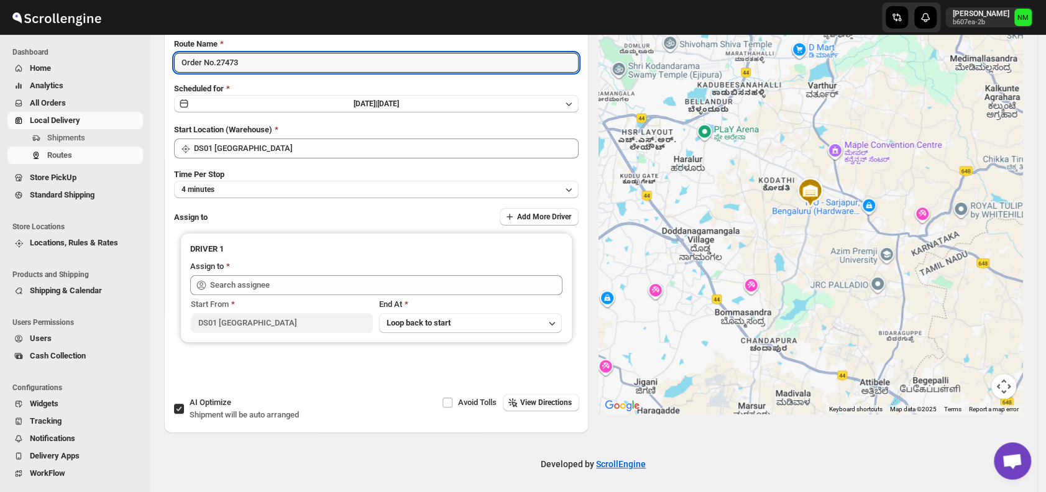
scroll to position [104, 0]
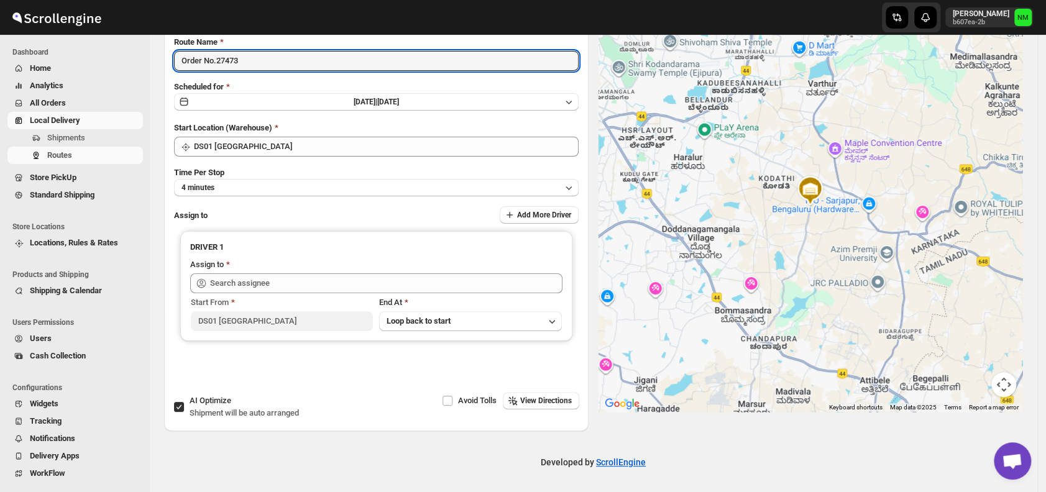
type input "Order No.27473"
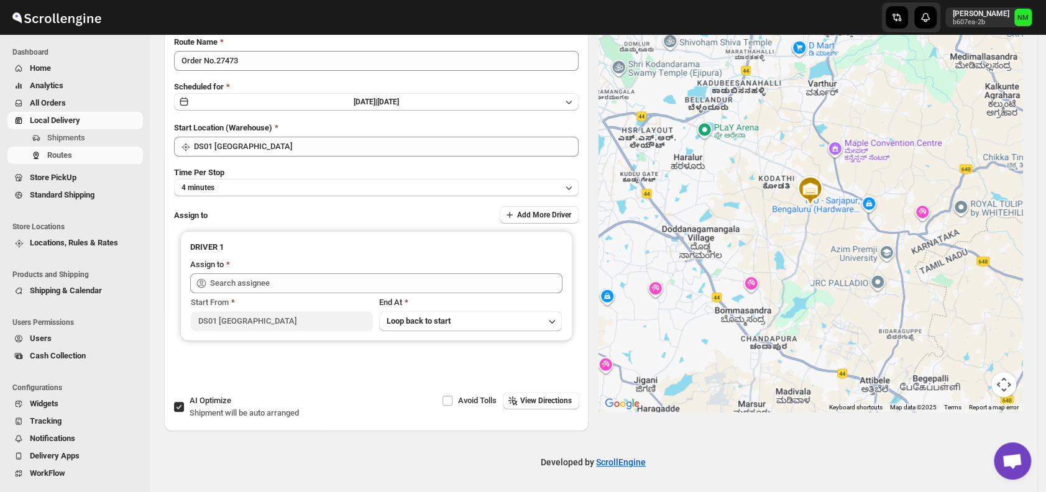
click at [238, 176] on div "Time Per Stop 4 minutes" at bounding box center [376, 182] width 404 height 30
click at [231, 192] on button "4 minutes" at bounding box center [376, 187] width 404 height 17
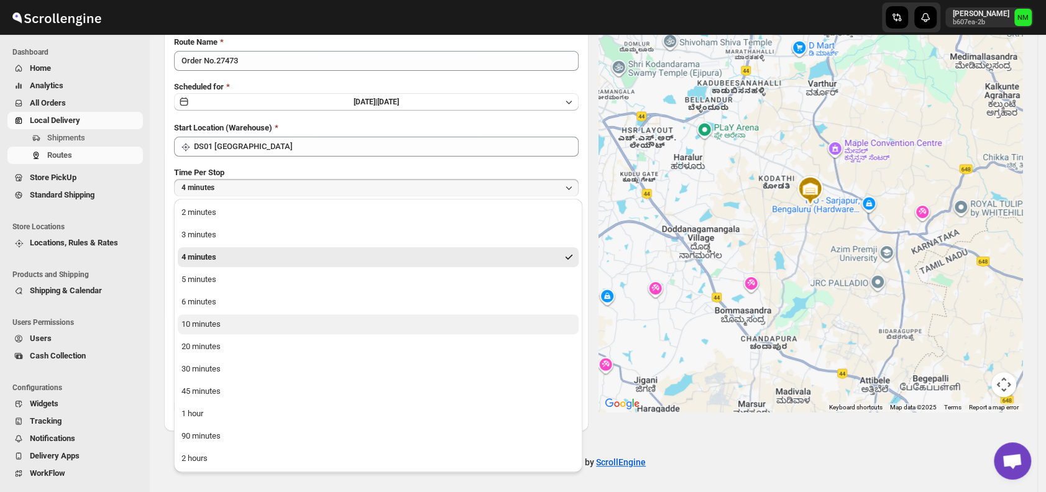
click at [203, 330] on div "10 minutes" at bounding box center [200, 324] width 39 height 12
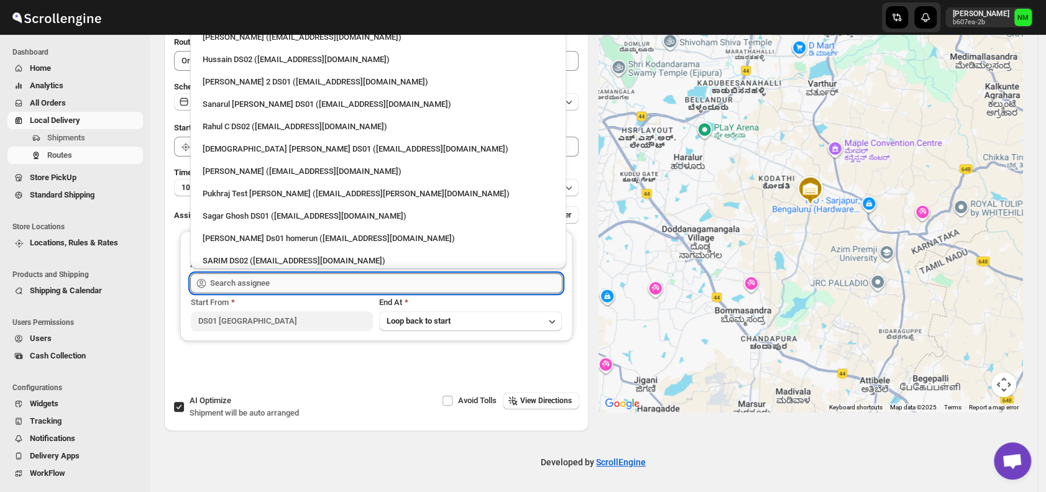
click at [256, 285] on input "text" at bounding box center [386, 283] width 352 height 20
click at [235, 105] on div "Sanarul Haque DS01 (fefifag638@adosnan.com)" at bounding box center [378, 104] width 351 height 12
type input "Sanarul Haque DS01 (fefifag638@adosnan.com)"
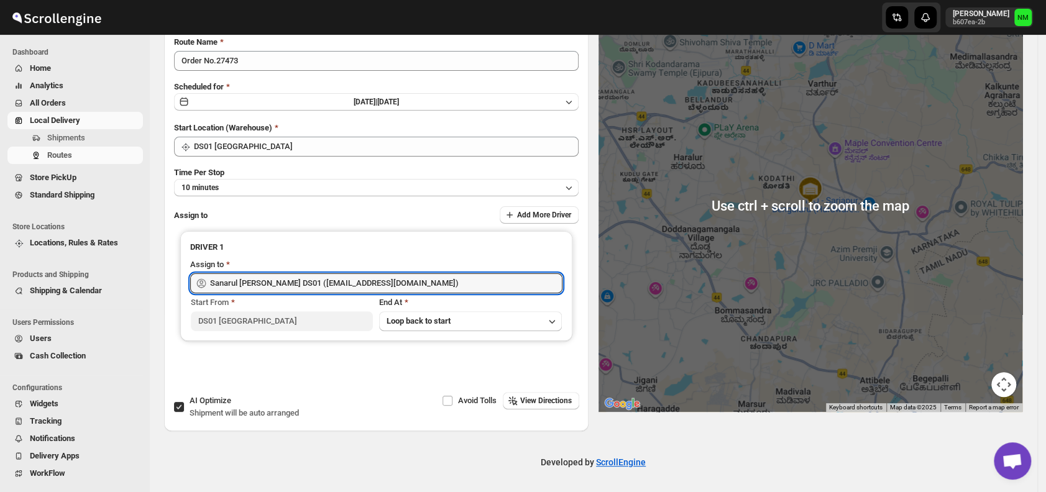
scroll to position [0, 0]
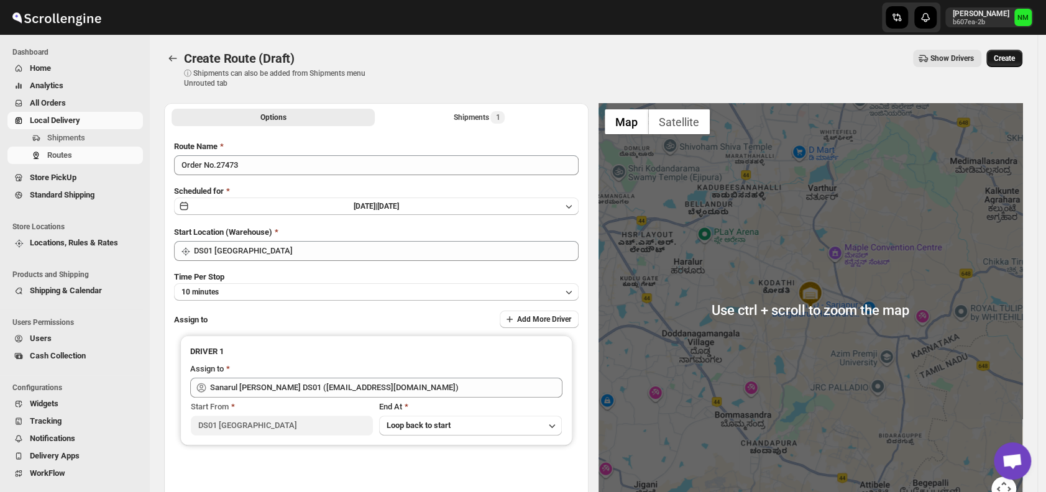
click at [1005, 57] on span "Create" at bounding box center [1004, 58] width 21 height 10
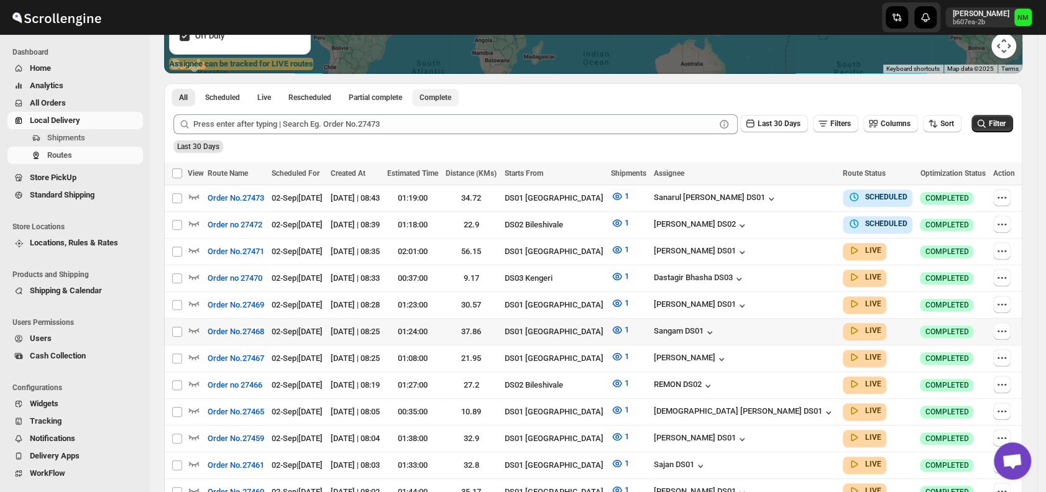
scroll to position [280, 0]
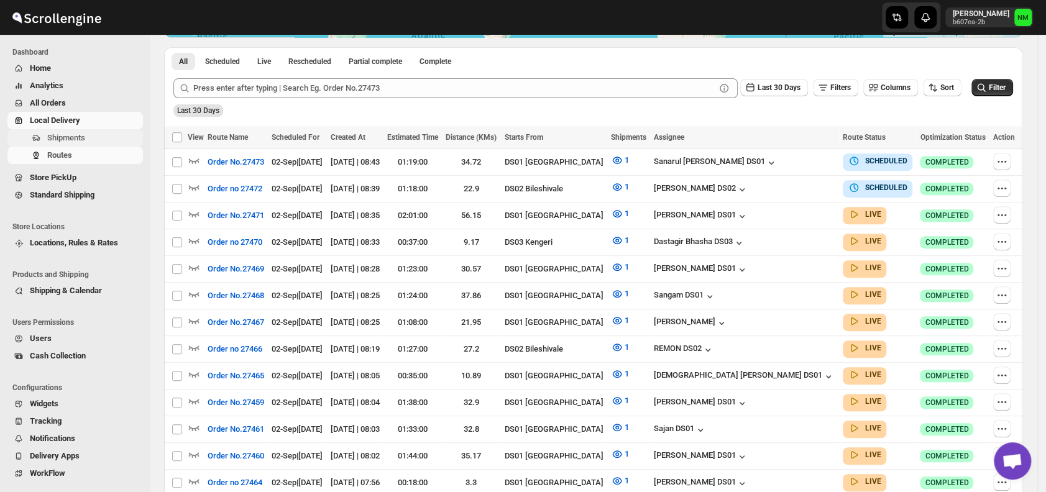
click at [79, 142] on span "Shipments" at bounding box center [66, 137] width 38 height 9
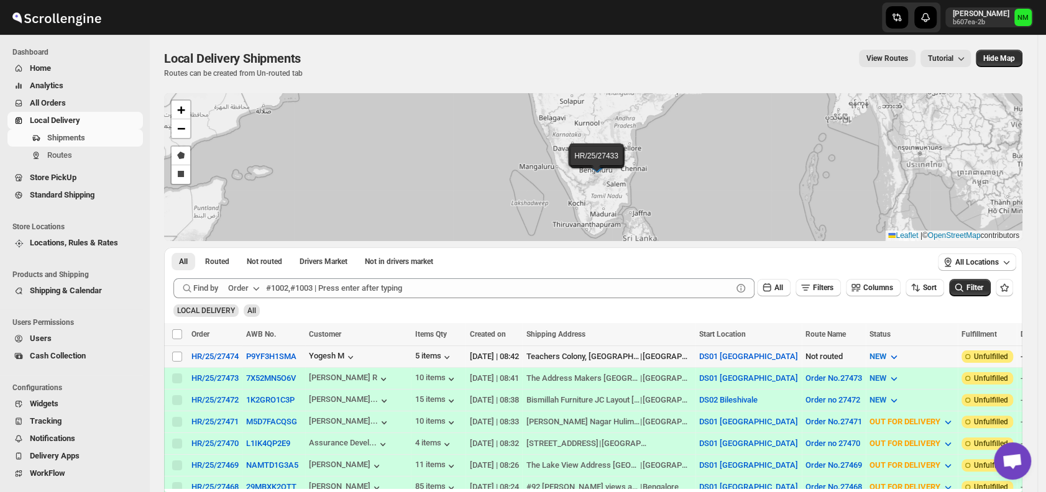
click at [178, 348] on td "Select shipment" at bounding box center [176, 356] width 24 height 22
checkbox input "true"
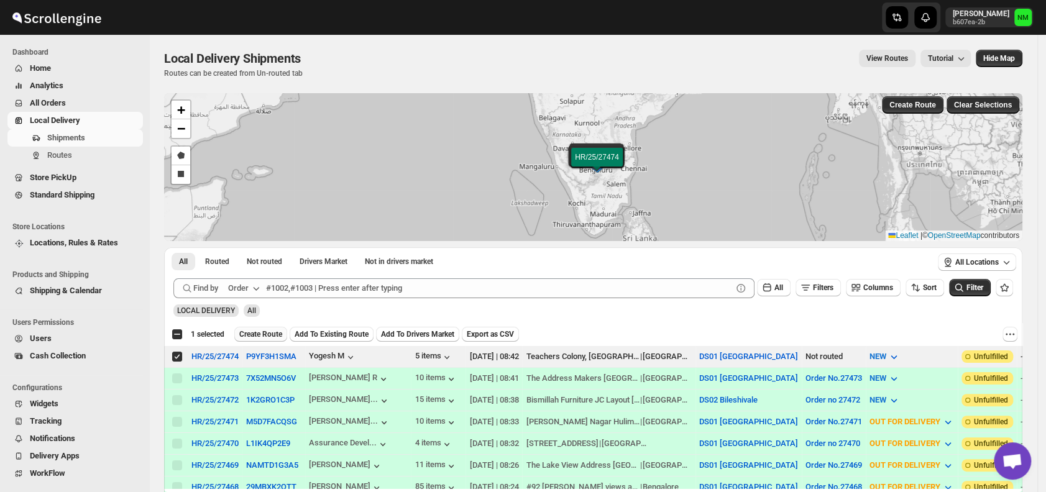
click at [259, 337] on span "Create Route" at bounding box center [260, 334] width 43 height 10
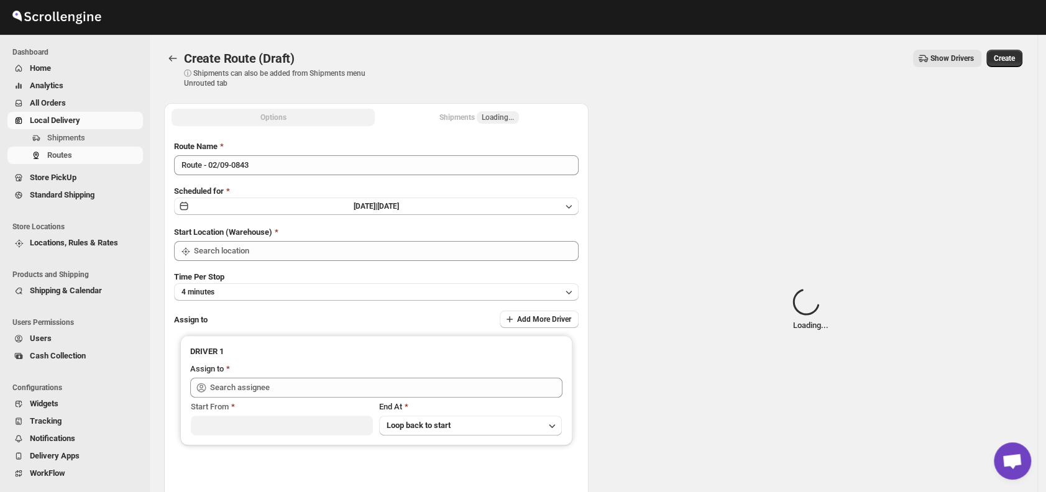
type input "DS01 [GEOGRAPHIC_DATA]"
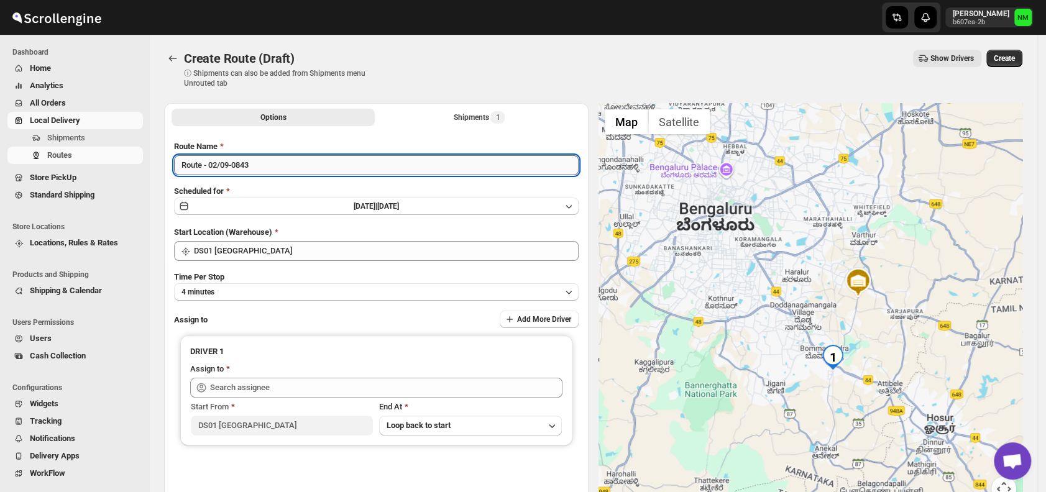
click at [292, 166] on input "Route - 02/09-0843" at bounding box center [376, 165] width 404 height 20
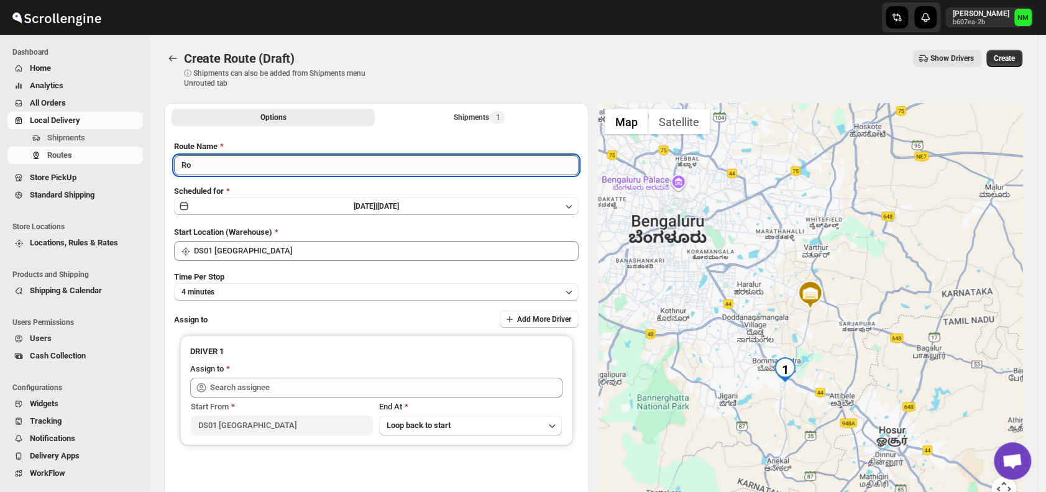
type input "R"
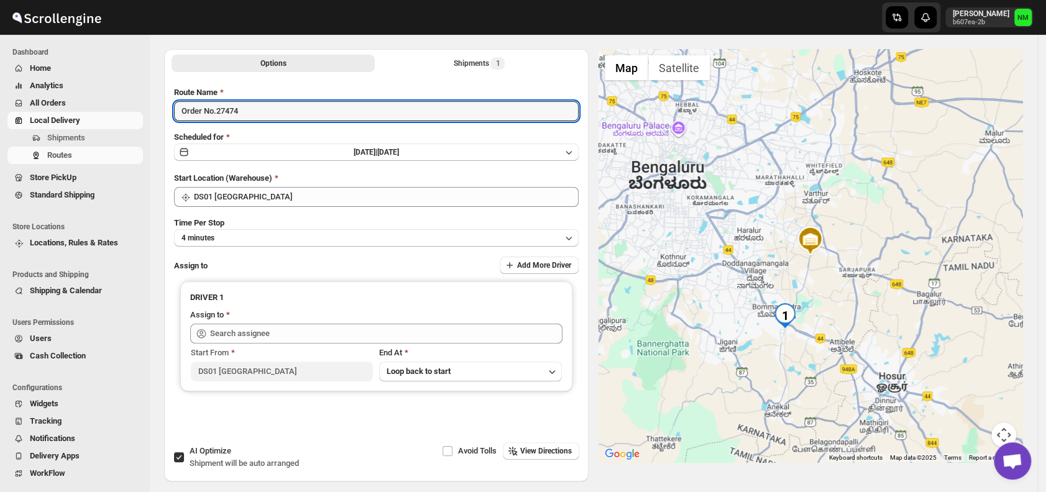
scroll to position [55, 0]
type input "Order No.27474"
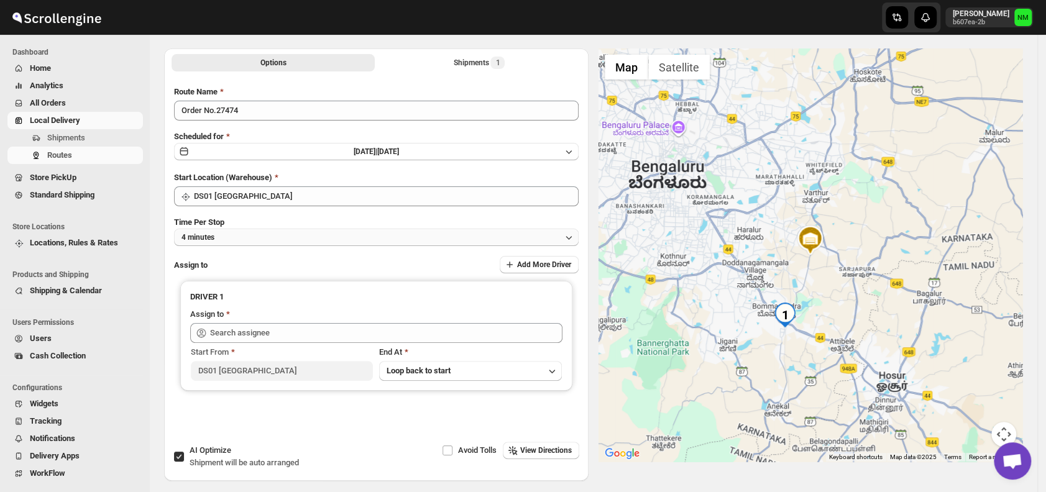
click at [265, 242] on button "4 minutes" at bounding box center [376, 237] width 404 height 17
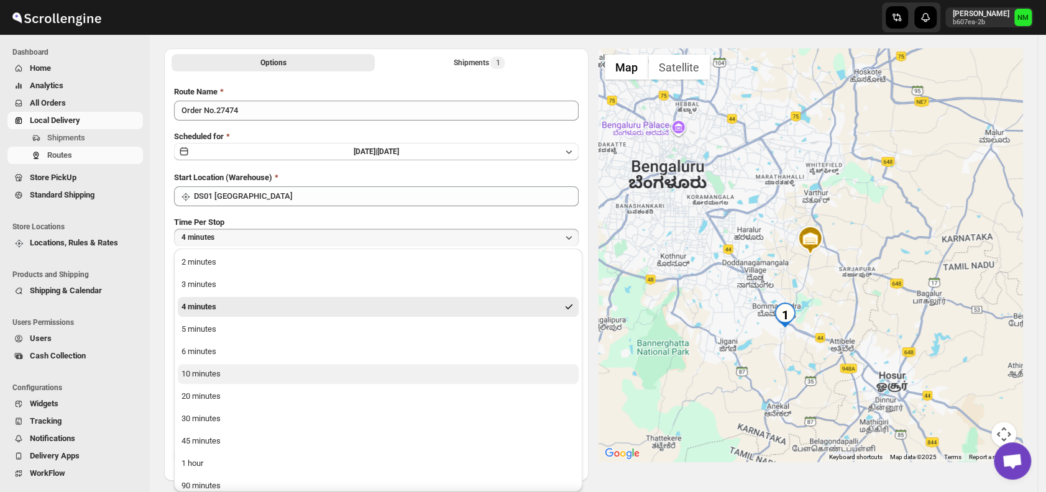
click at [239, 372] on button "10 minutes" at bounding box center [378, 374] width 401 height 20
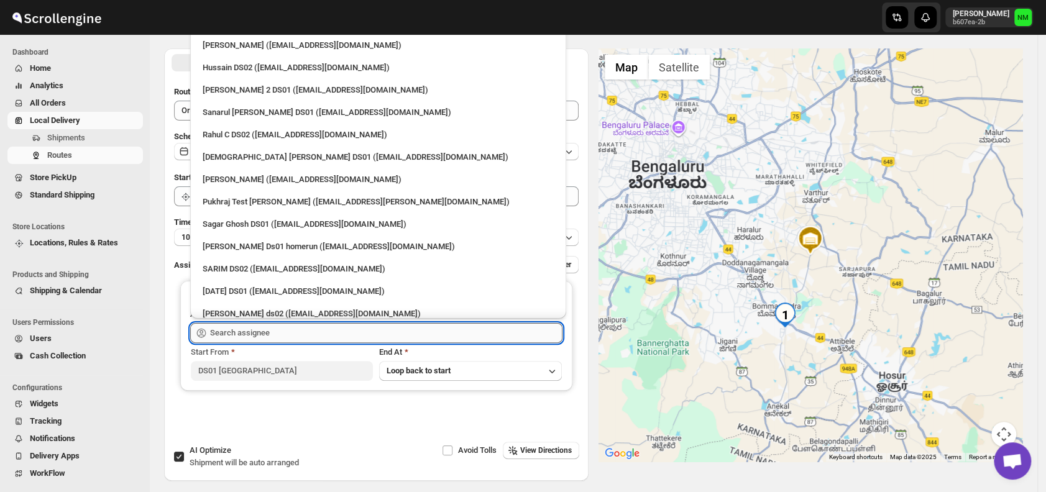
click at [281, 336] on input "text" at bounding box center [386, 333] width 352 height 20
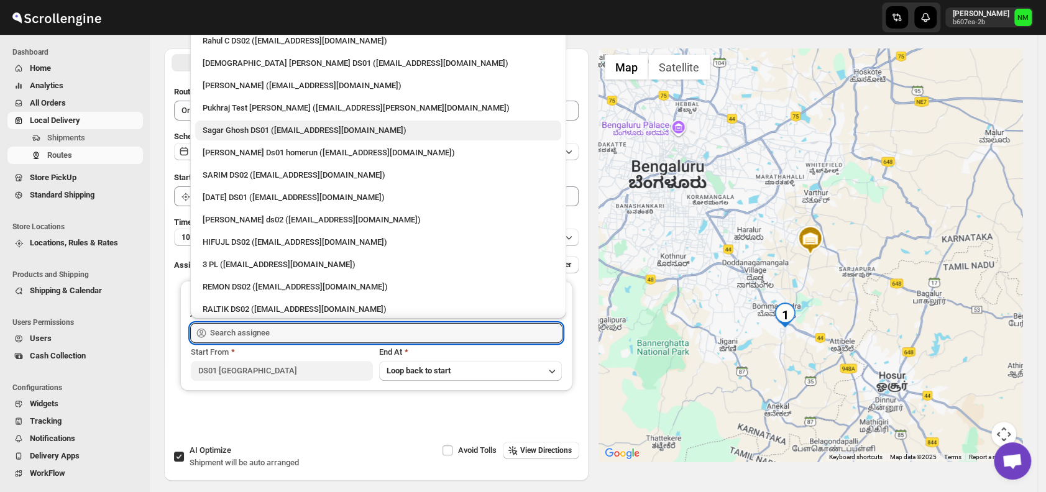
scroll to position [0, 0]
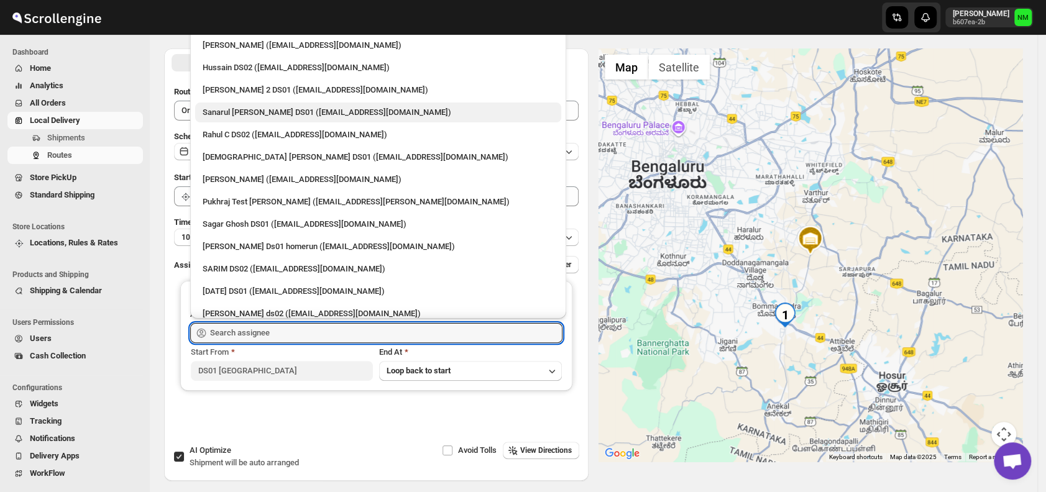
click at [227, 117] on div "Sanarul Haque DS01 (fefifag638@adosnan.com)" at bounding box center [378, 112] width 351 height 12
type input "Sanarul Haque DS01 (fefifag638@adosnan.com)"
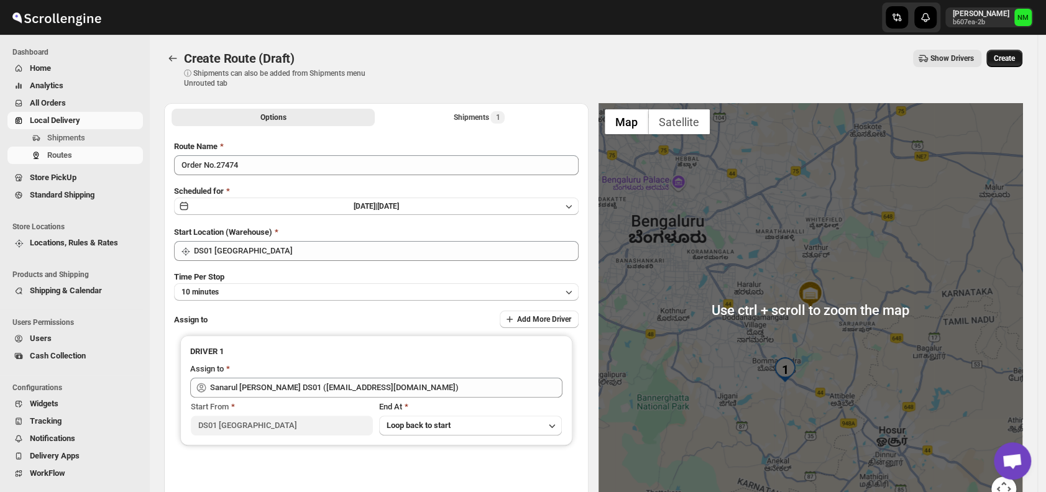
click at [1013, 60] on span "Create" at bounding box center [1004, 58] width 21 height 10
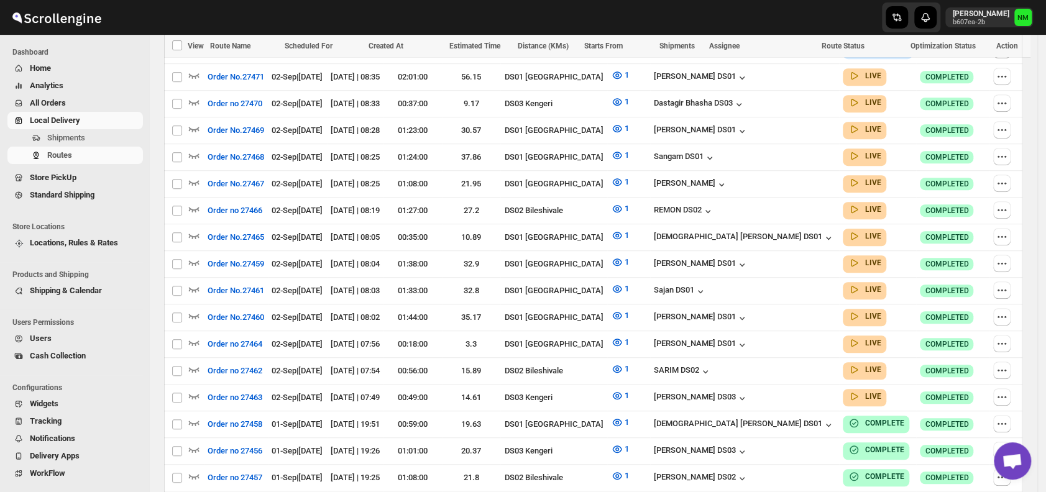
scroll to position [444, 0]
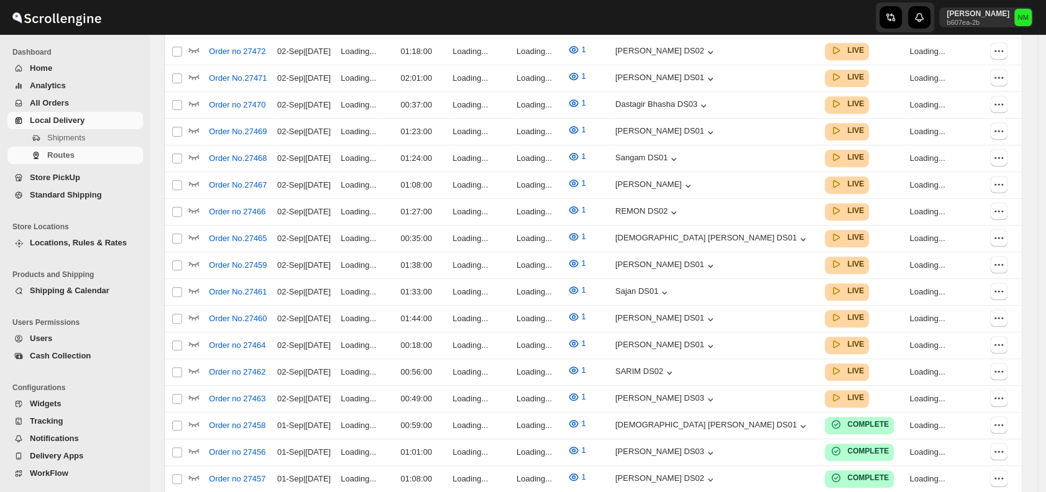
scroll to position [444, 0]
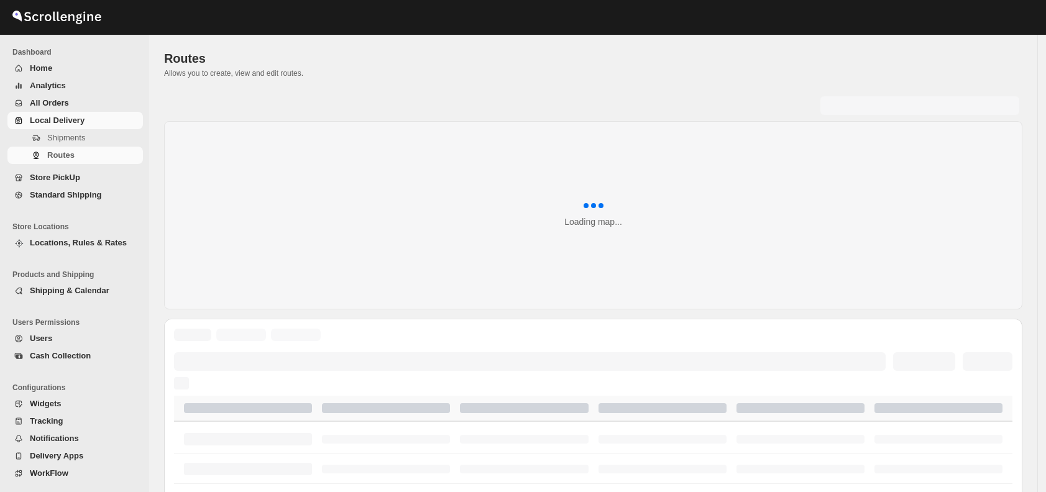
scroll to position [444, 0]
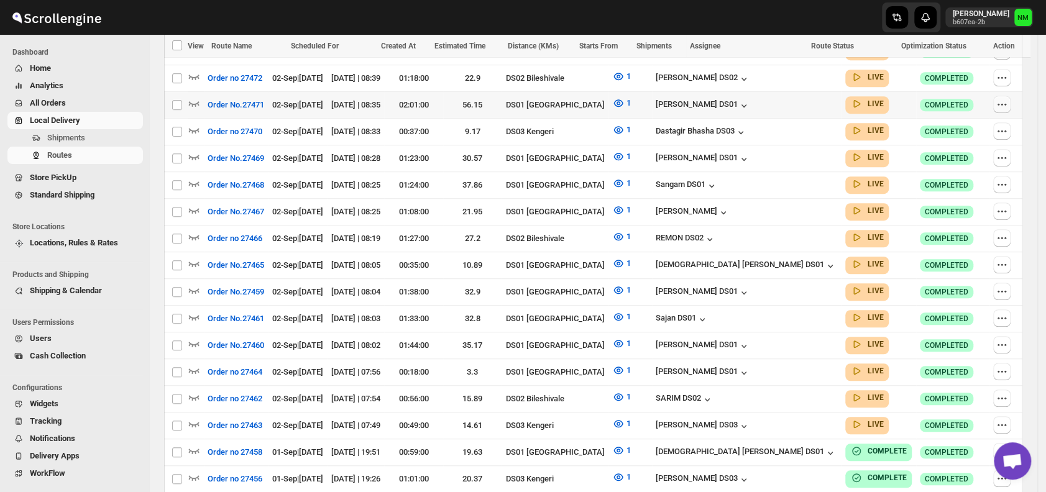
click at [1008, 99] on icon "button" at bounding box center [1001, 104] width 12 height 12
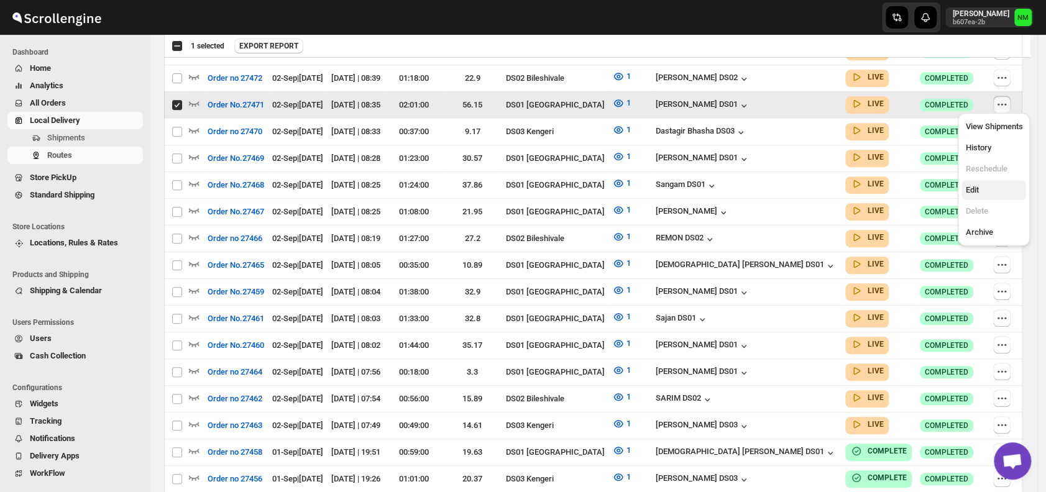
click at [985, 194] on span "Edit" at bounding box center [993, 190] width 57 height 12
checkbox input "false"
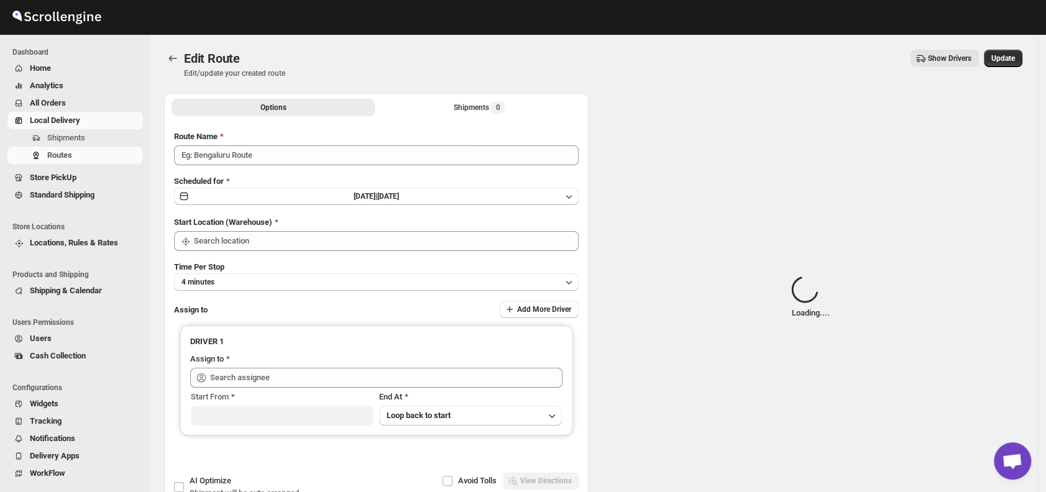
type input "Order No.27471"
type input "DS01 [GEOGRAPHIC_DATA]"
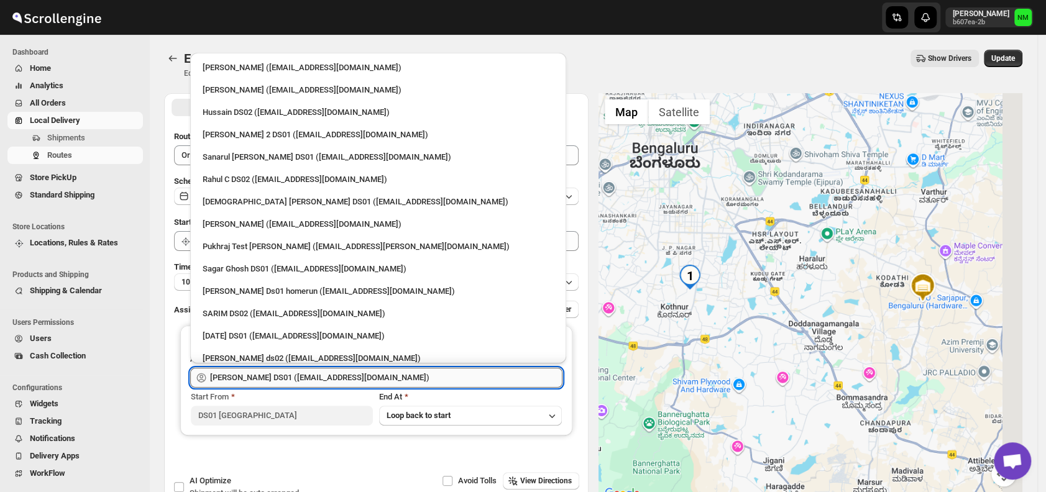
click at [367, 382] on input "Jahir Hussain DS01 (pegaya8076@excederm.com)" at bounding box center [386, 378] width 352 height 20
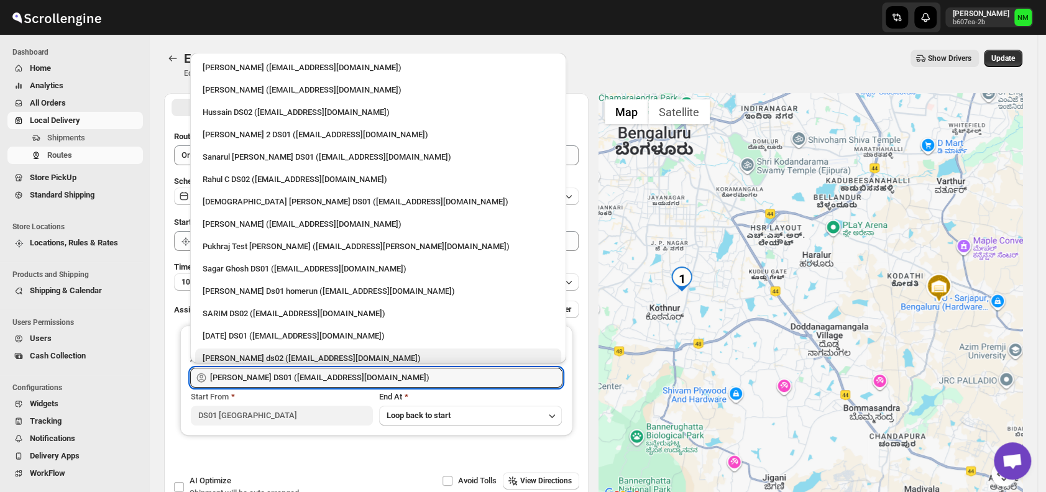
click at [410, 363] on div "Rashidul ds02 (vaseno4694@minduls.com)" at bounding box center [378, 358] width 351 height 12
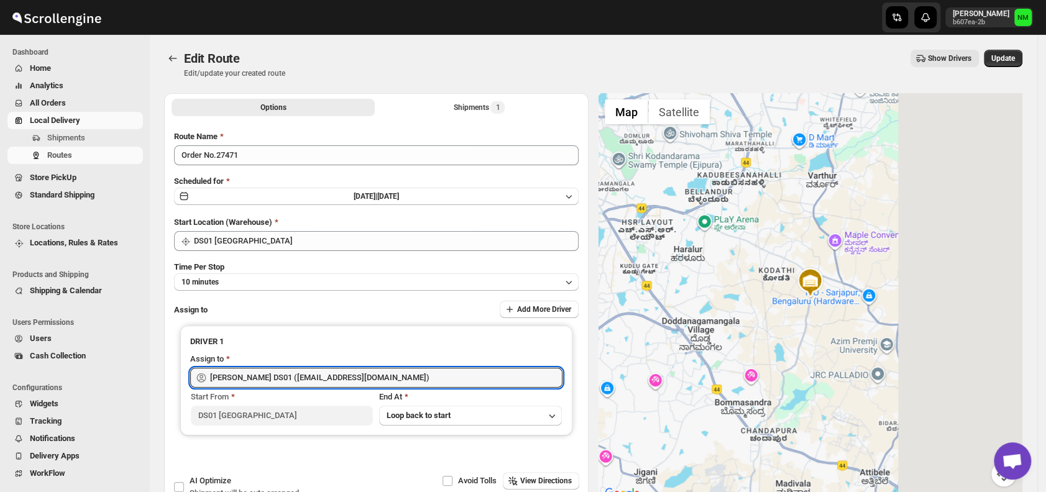
type input "Rashidul ds02 (vaseno4694@minduls.com)"
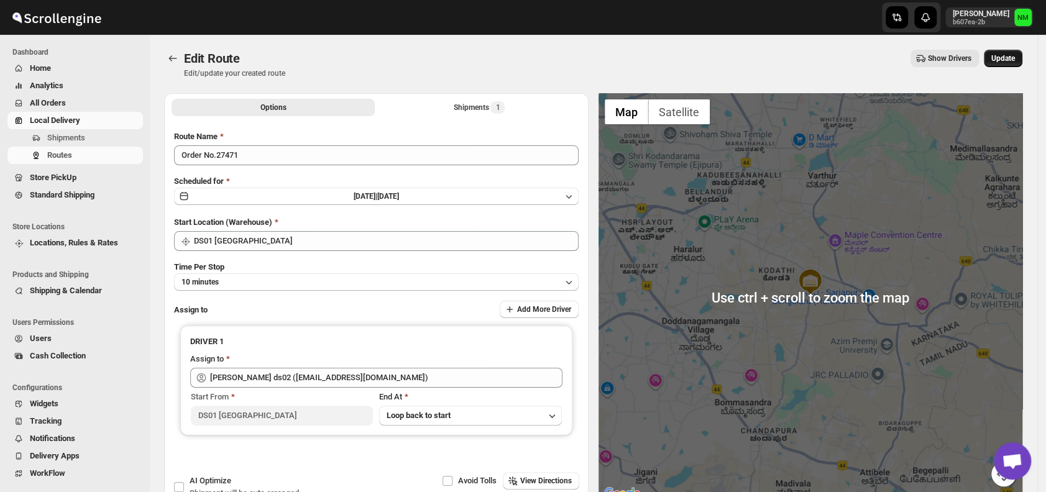
click at [1007, 60] on span "Update" at bounding box center [1003, 58] width 24 height 10
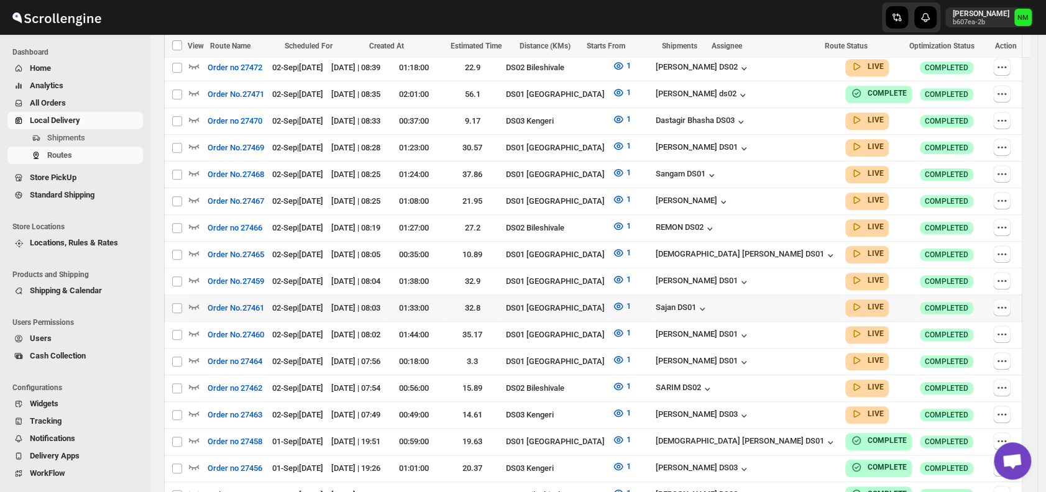
scroll to position [455, 0]
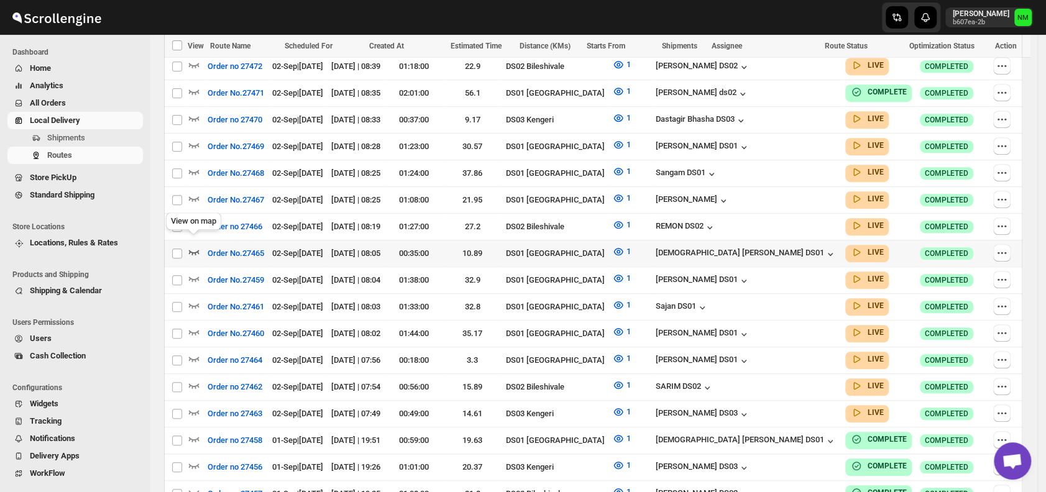
click at [199, 245] on icon "button" at bounding box center [194, 251] width 12 height 12
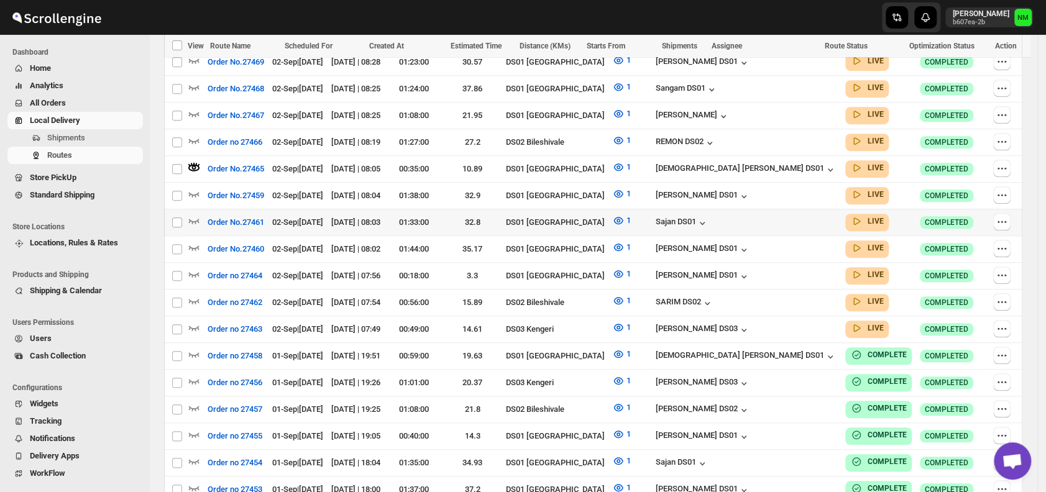
scroll to position [551, 0]
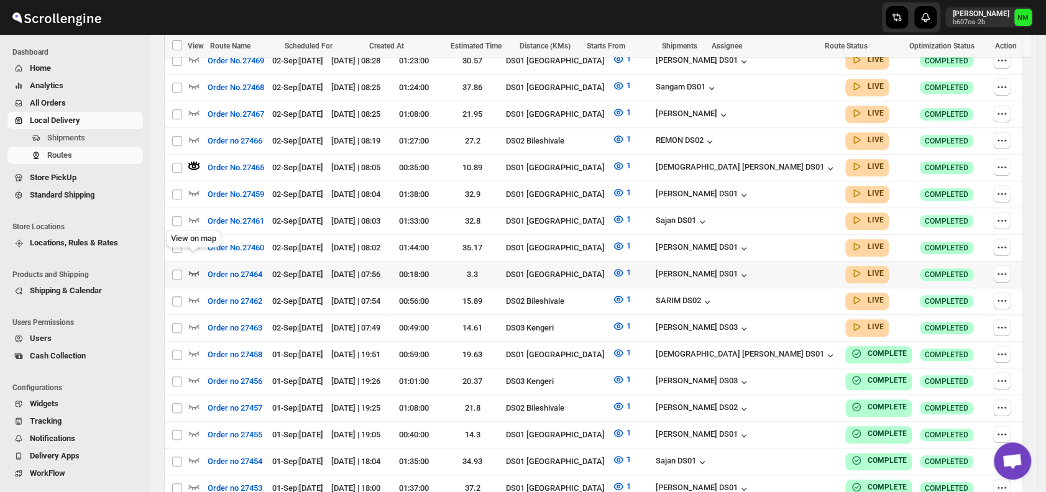
click at [194, 267] on icon "button" at bounding box center [194, 273] width 12 height 12
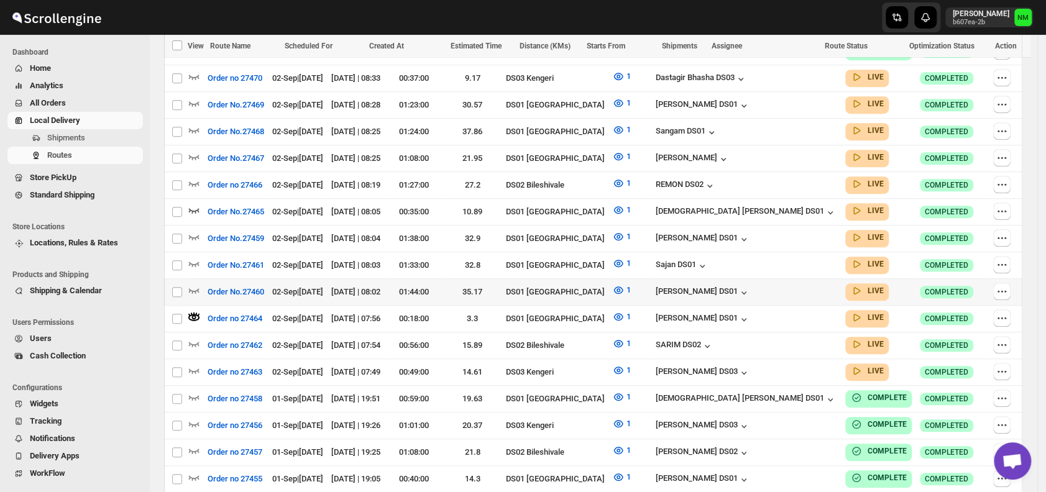
scroll to position [509, 0]
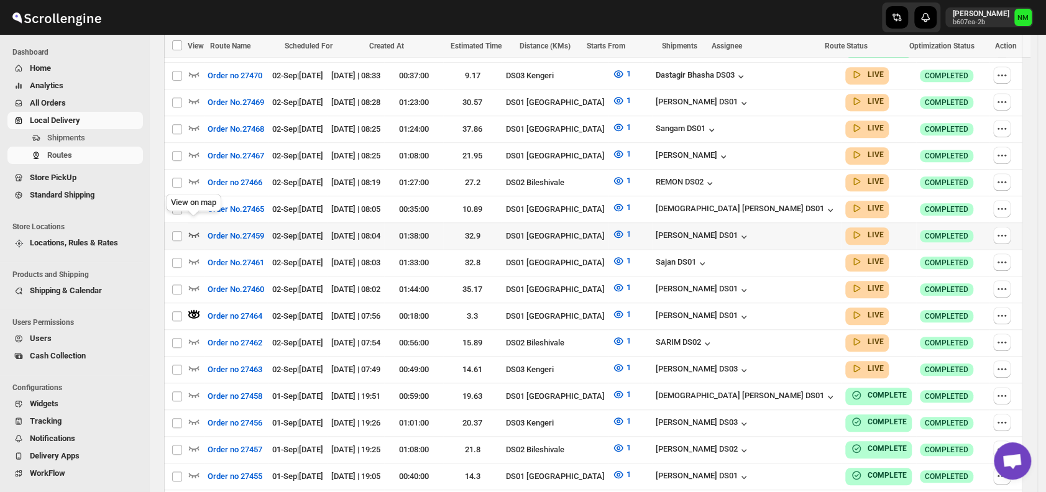
click at [191, 228] on icon "button" at bounding box center [194, 234] width 12 height 12
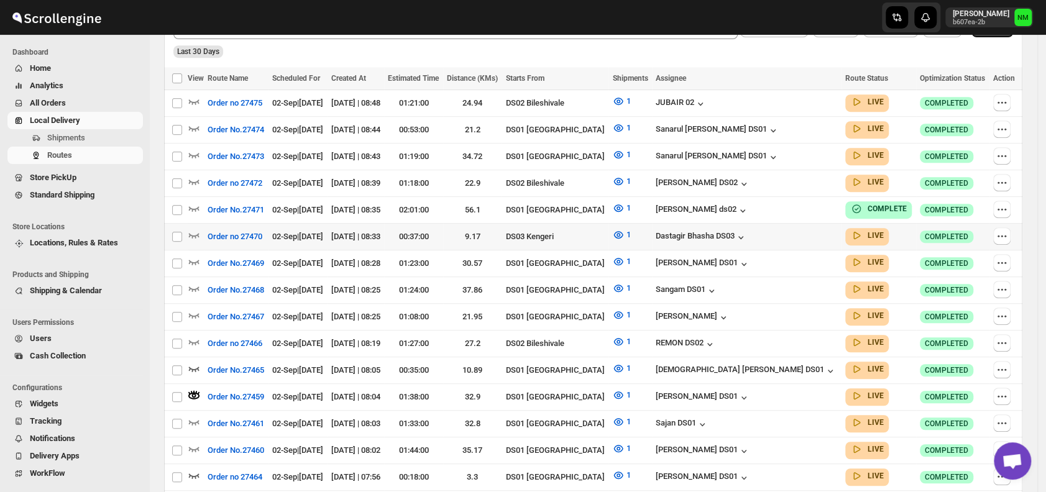
scroll to position [0, 0]
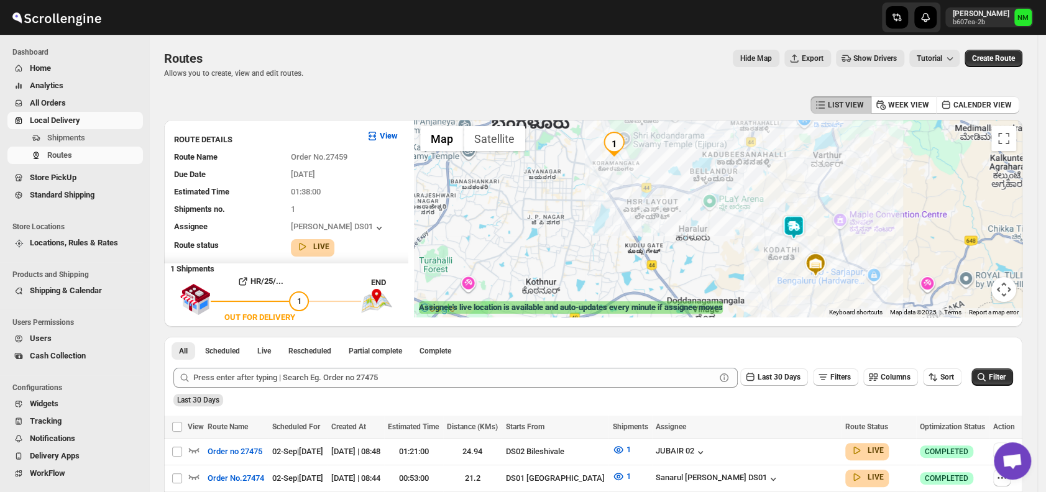
click at [803, 225] on img at bounding box center [793, 227] width 25 height 25
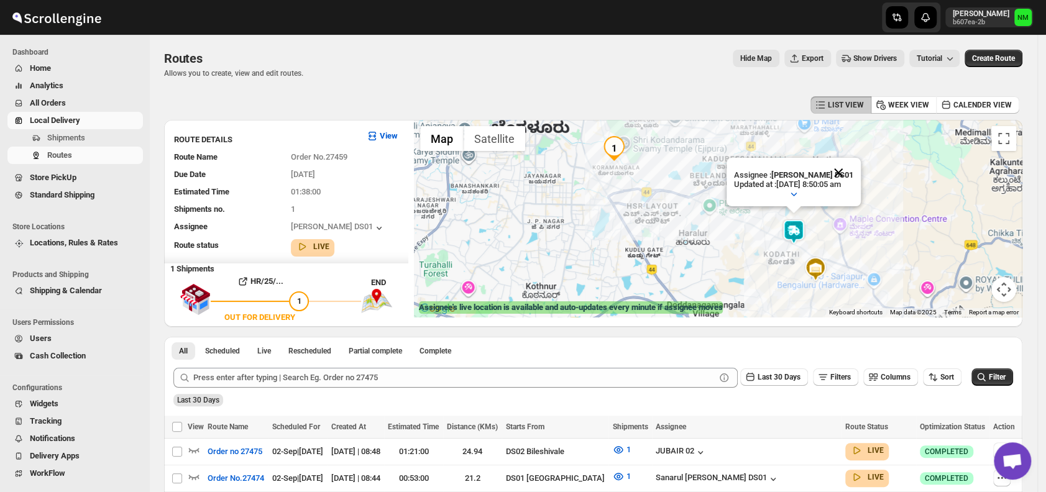
click at [853, 164] on button "Close" at bounding box center [838, 173] width 30 height 30
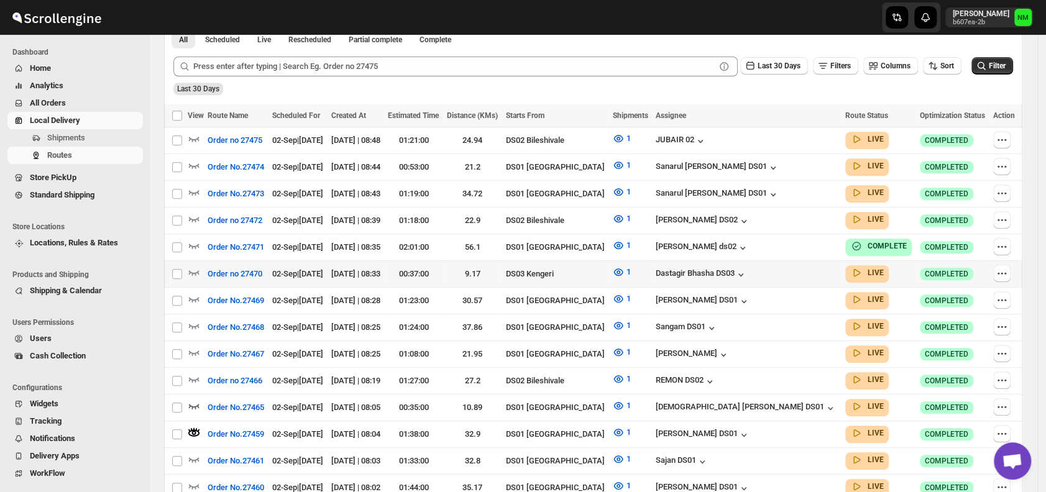
scroll to position [313, 0]
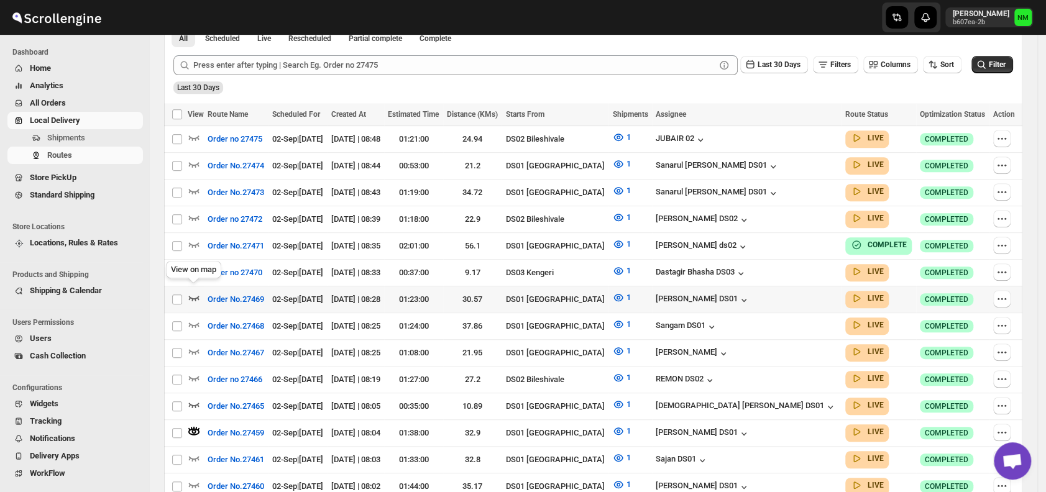
click at [190, 293] on icon "button" at bounding box center [194, 297] width 12 height 12
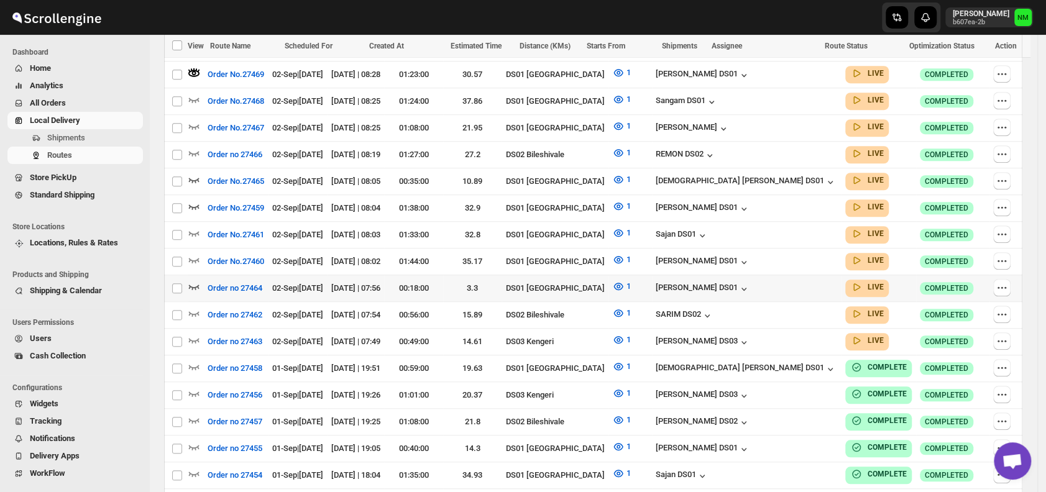
scroll to position [515, 0]
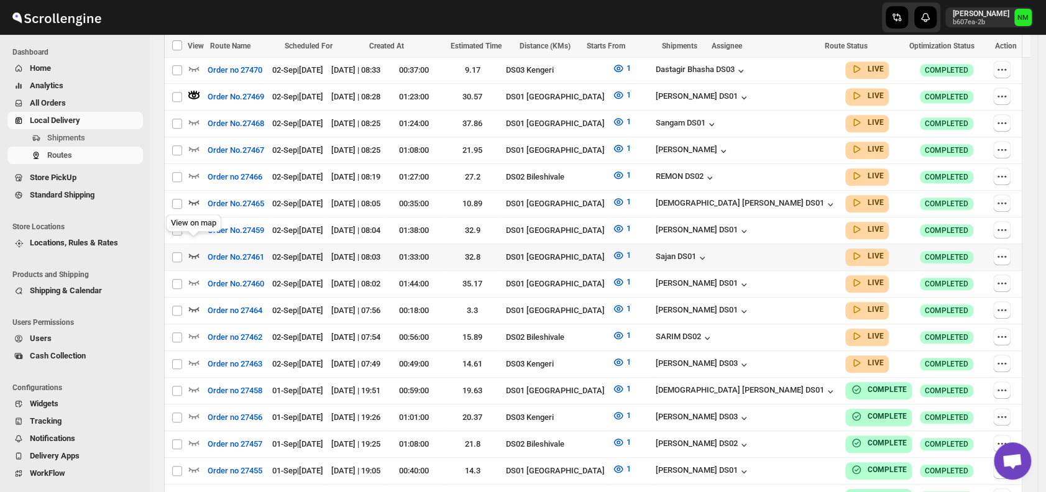
click at [198, 249] on icon "button" at bounding box center [194, 255] width 12 height 12
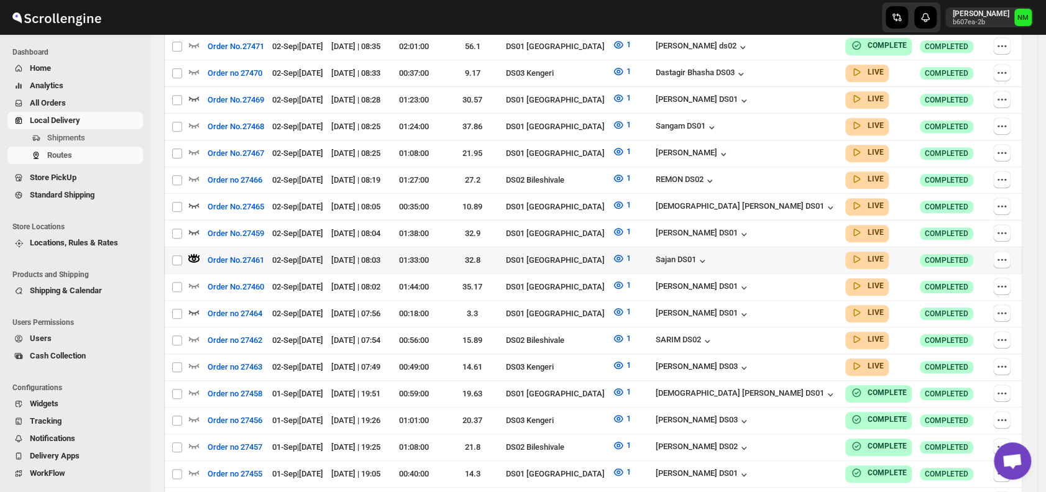
scroll to position [0, 0]
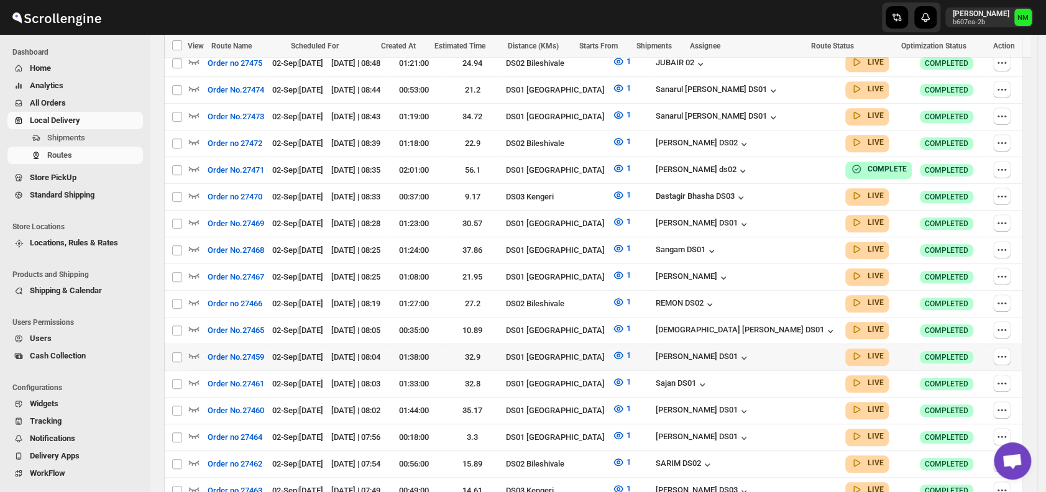
scroll to position [379, 0]
click at [194, 268] on icon "button" at bounding box center [194, 274] width 12 height 12
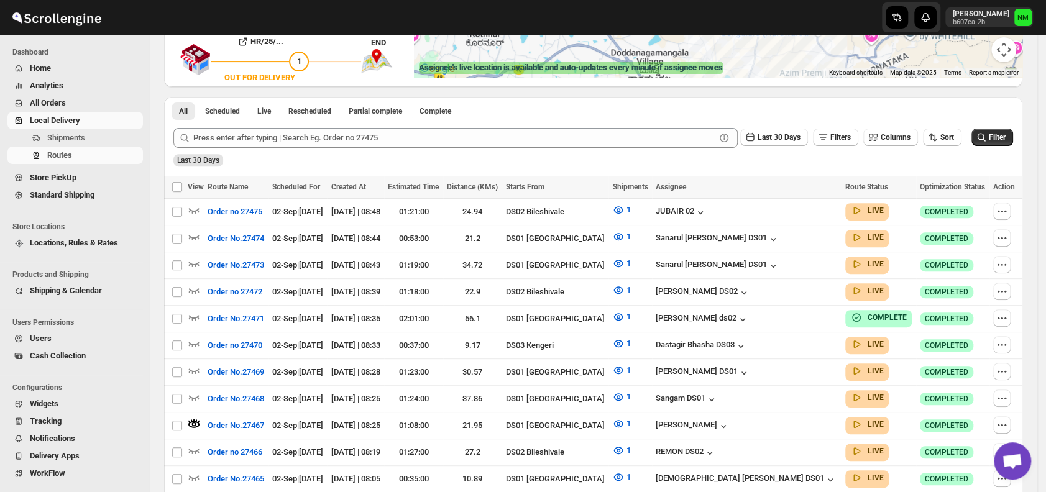
scroll to position [232, 0]
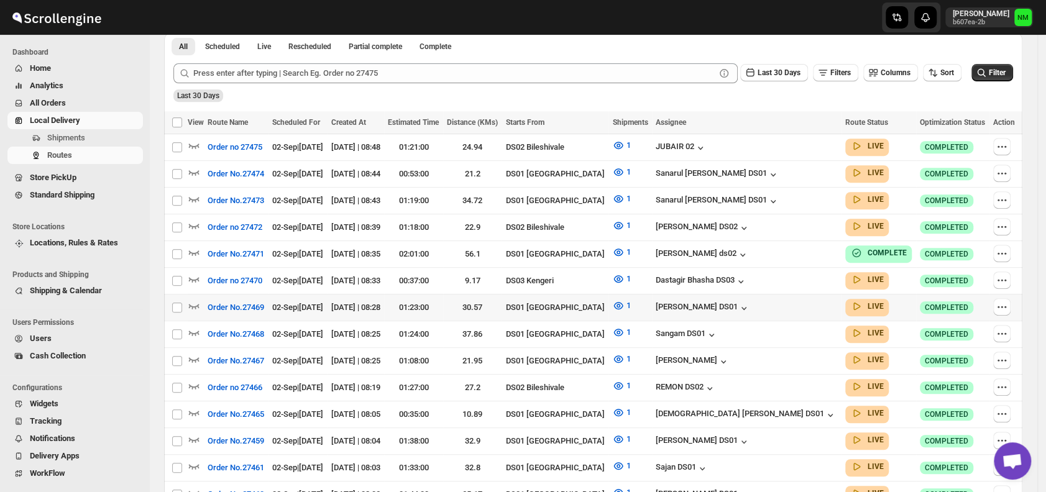
scroll to position [304, 0]
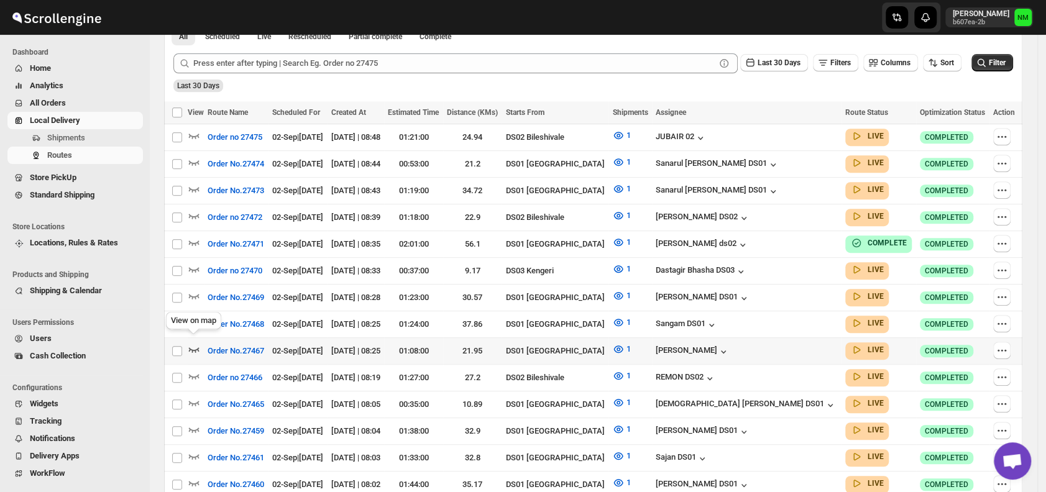
click at [192, 343] on icon "button" at bounding box center [194, 349] width 12 height 12
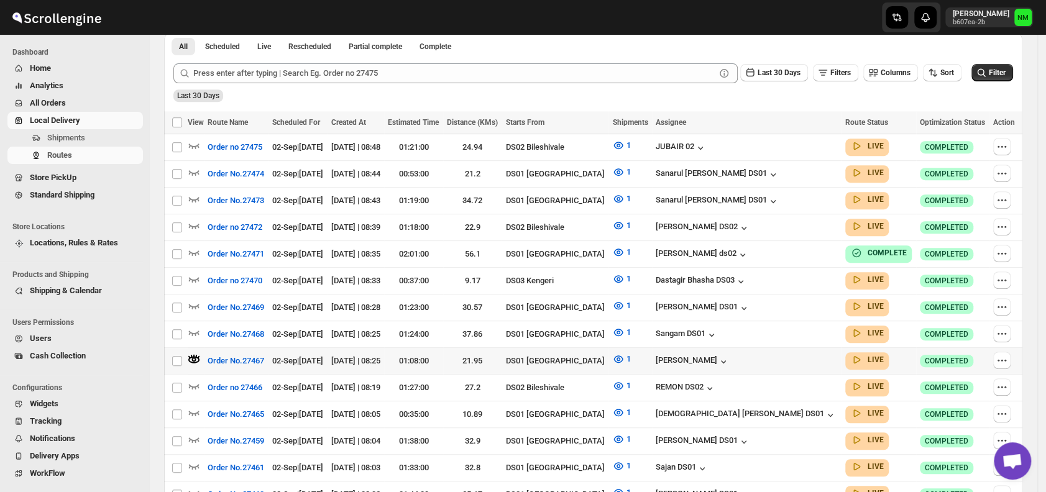
scroll to position [0, 0]
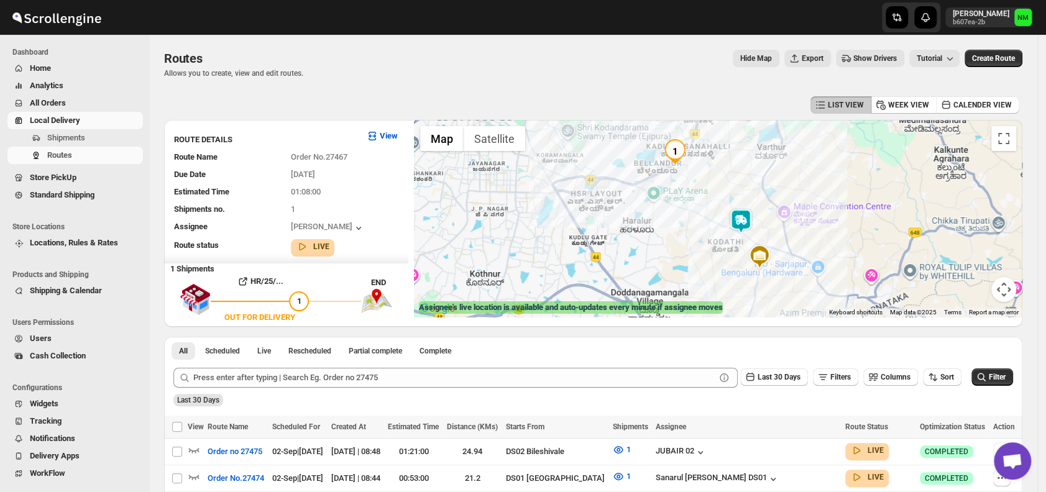
click at [743, 222] on img at bounding box center [740, 221] width 25 height 25
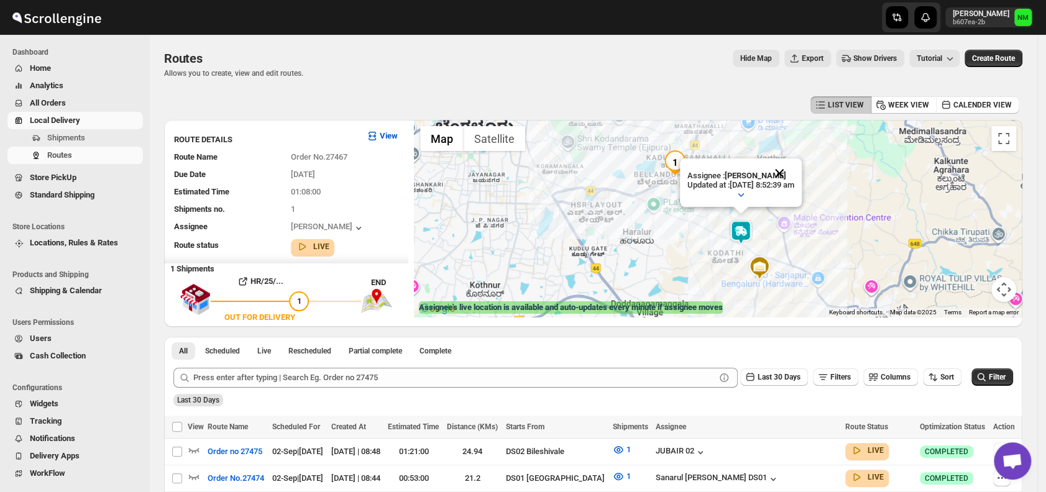
click at [794, 165] on button "Close" at bounding box center [779, 173] width 30 height 30
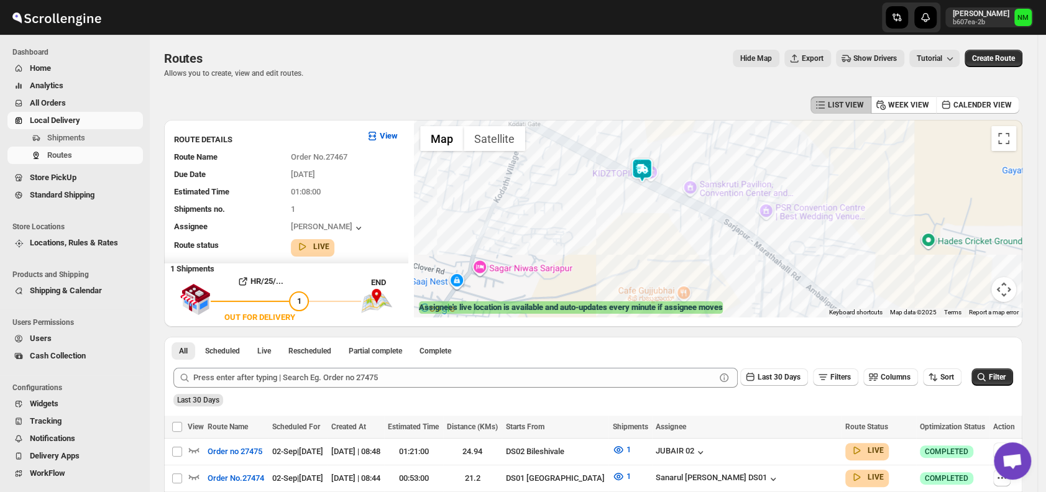
click at [651, 177] on img at bounding box center [641, 170] width 25 height 25
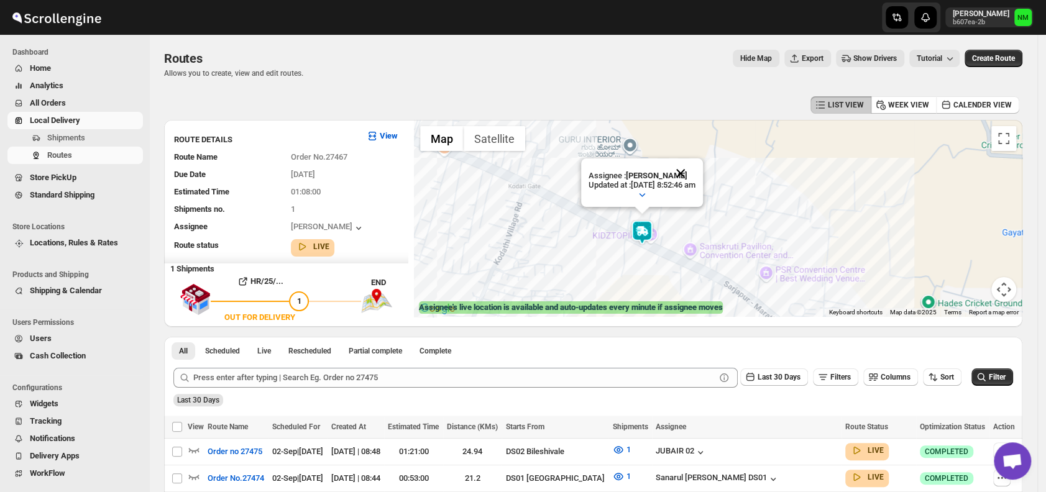
click at [695, 165] on button "Close" at bounding box center [680, 173] width 30 height 30
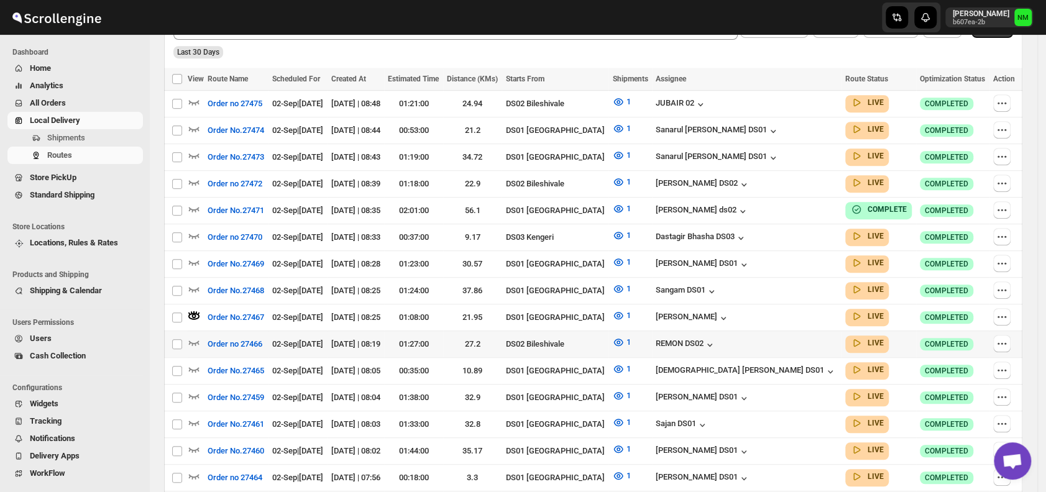
scroll to position [356, 0]
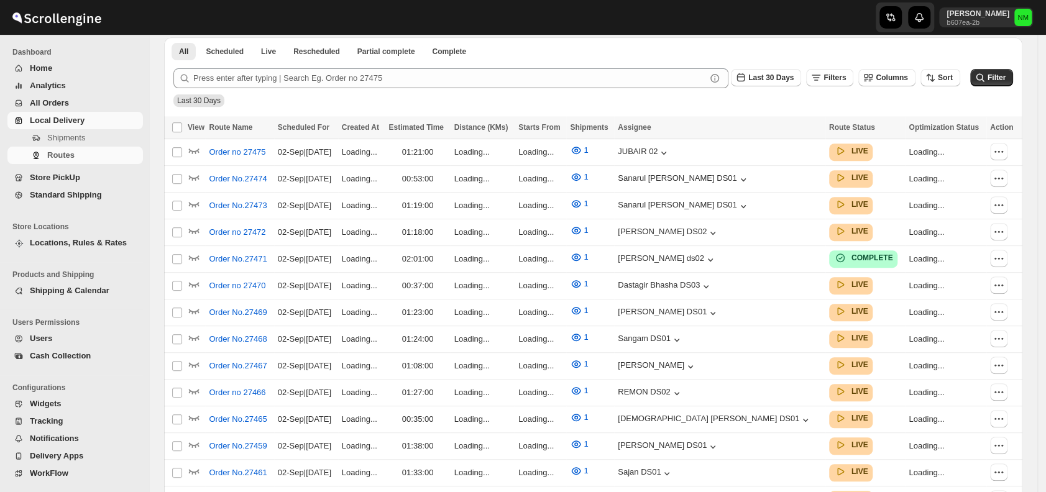
scroll to position [356, 0]
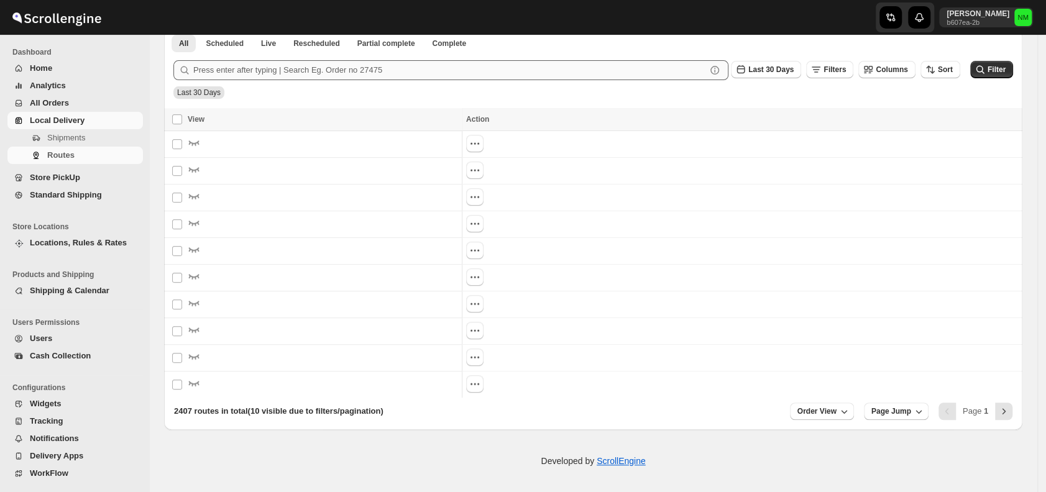
scroll to position [290, 0]
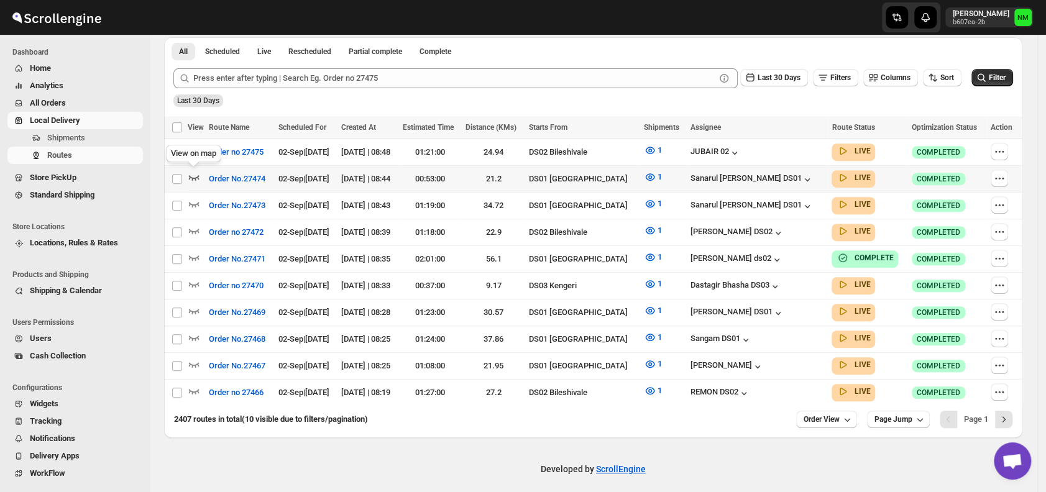
click at [196, 179] on icon "button" at bounding box center [194, 177] width 12 height 12
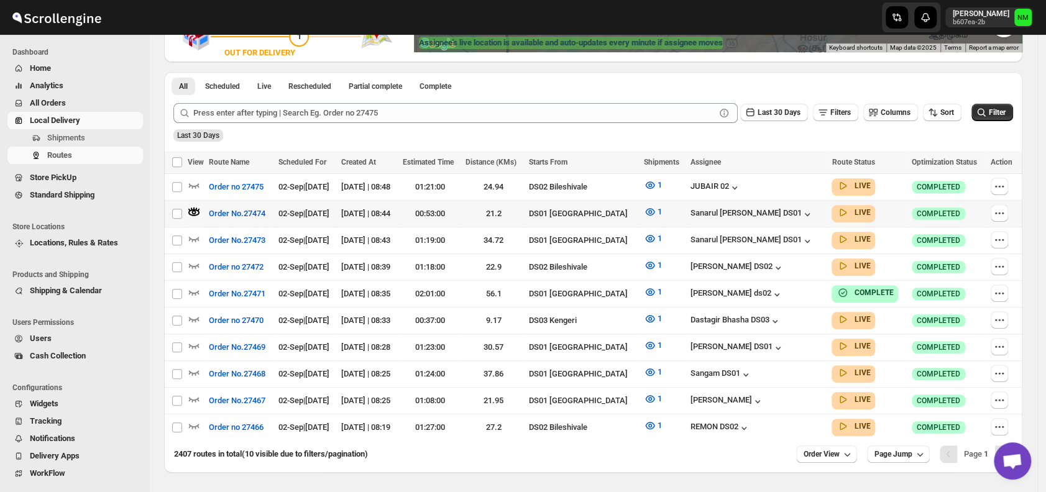
scroll to position [299, 0]
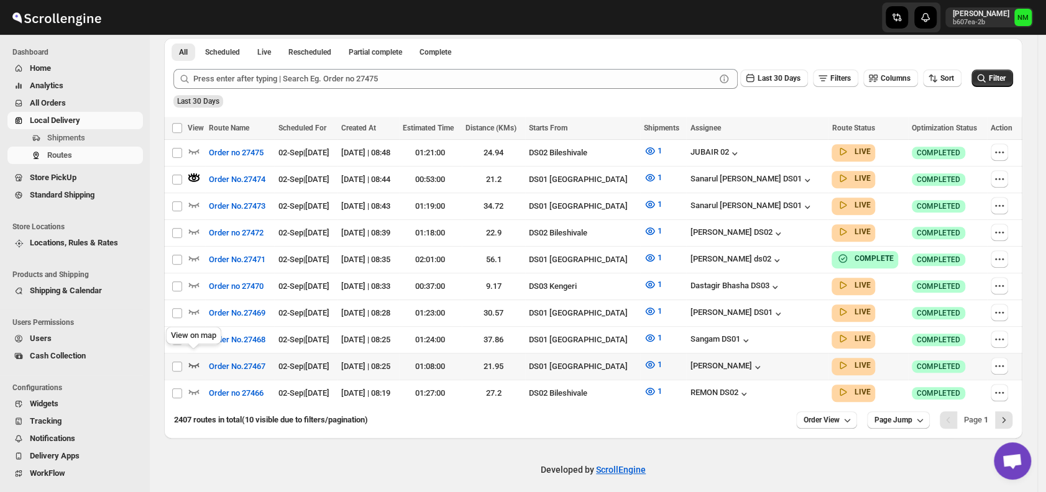
click at [195, 359] on icon "button" at bounding box center [194, 365] width 12 height 12
click at [198, 336] on icon "button" at bounding box center [194, 338] width 11 height 5
click at [1007, 406] on div at bounding box center [593, 406] width 858 height 1
click at [1010, 414] on icon "Next" at bounding box center [1003, 420] width 12 height 12
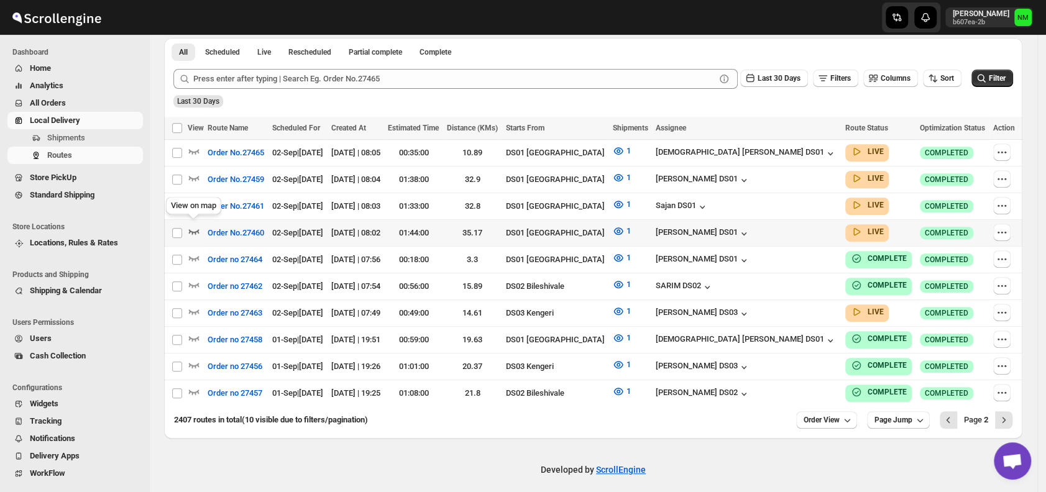
click at [190, 230] on icon "button" at bounding box center [194, 231] width 12 height 12
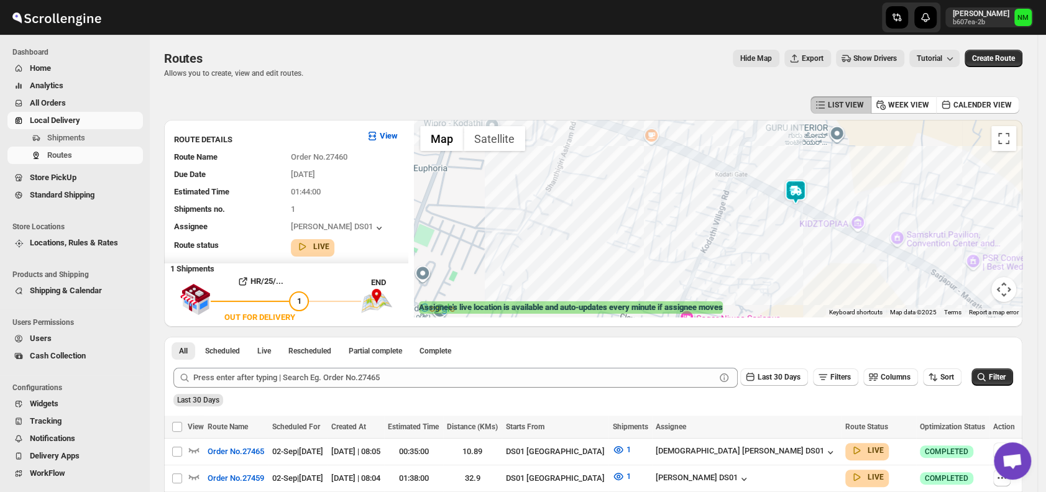
click at [792, 190] on img at bounding box center [795, 192] width 25 height 25
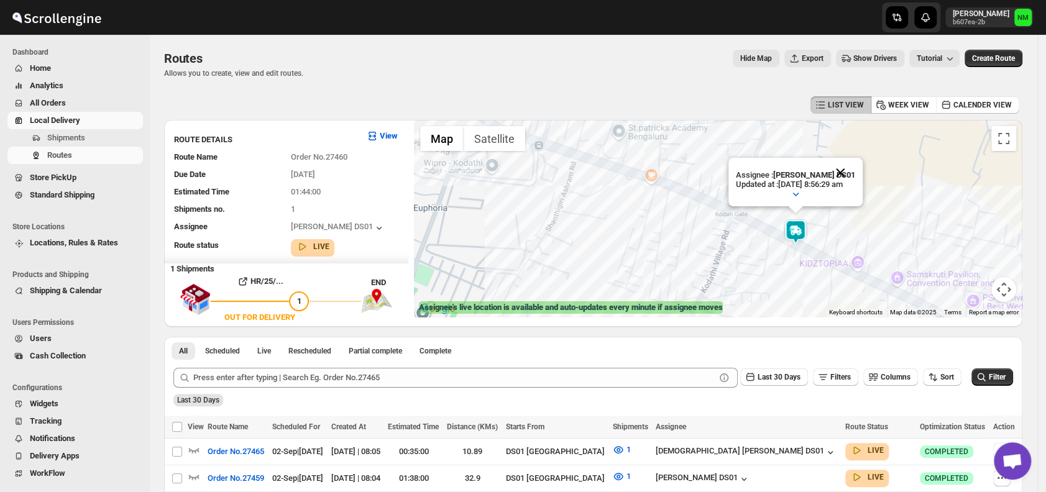
click at [847, 174] on button "Close" at bounding box center [840, 173] width 30 height 30
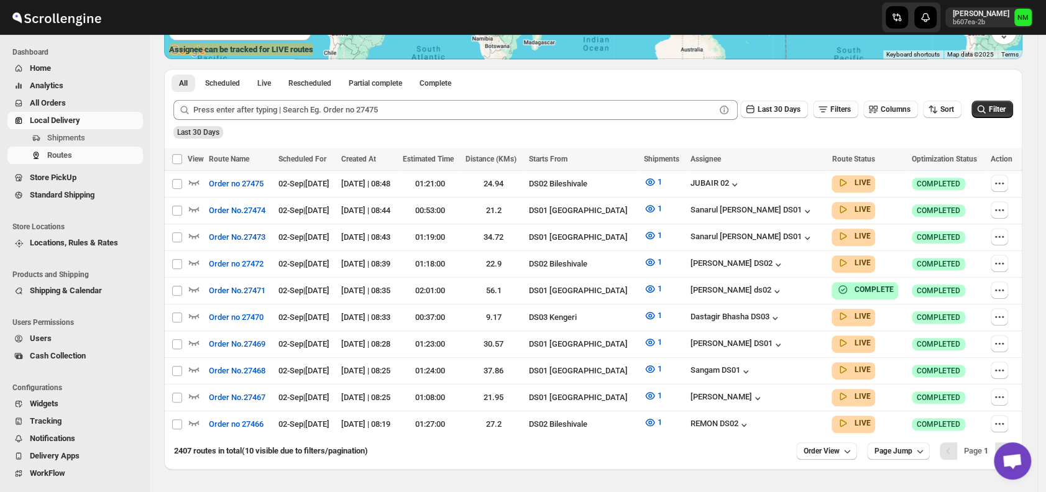
scroll to position [290, 0]
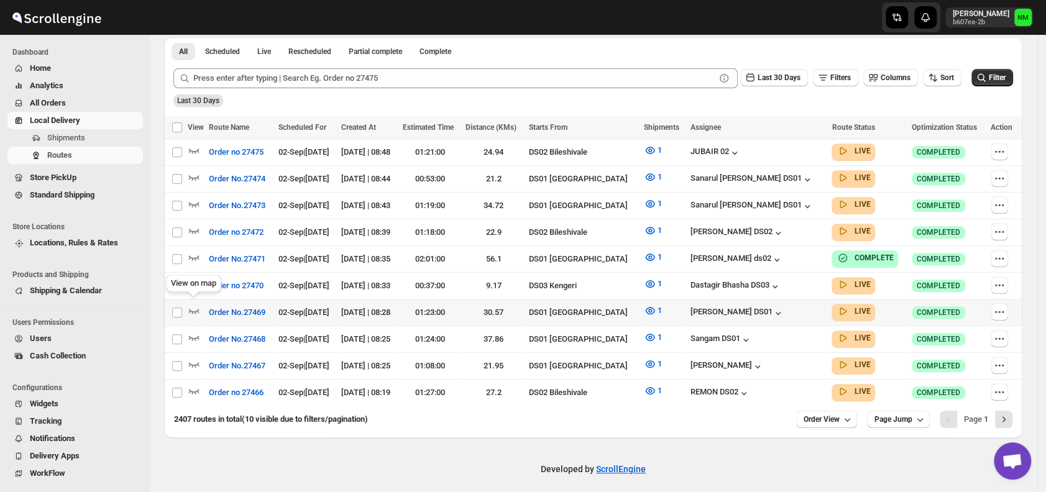
click at [194, 298] on div "View on map" at bounding box center [193, 285] width 60 height 27
click at [194, 305] on icon "button" at bounding box center [194, 310] width 12 height 12
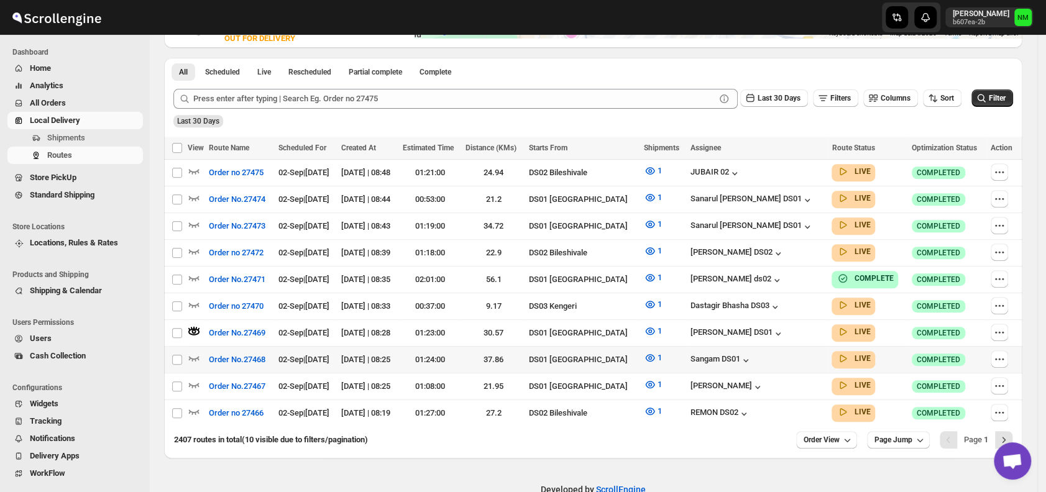
scroll to position [299, 0]
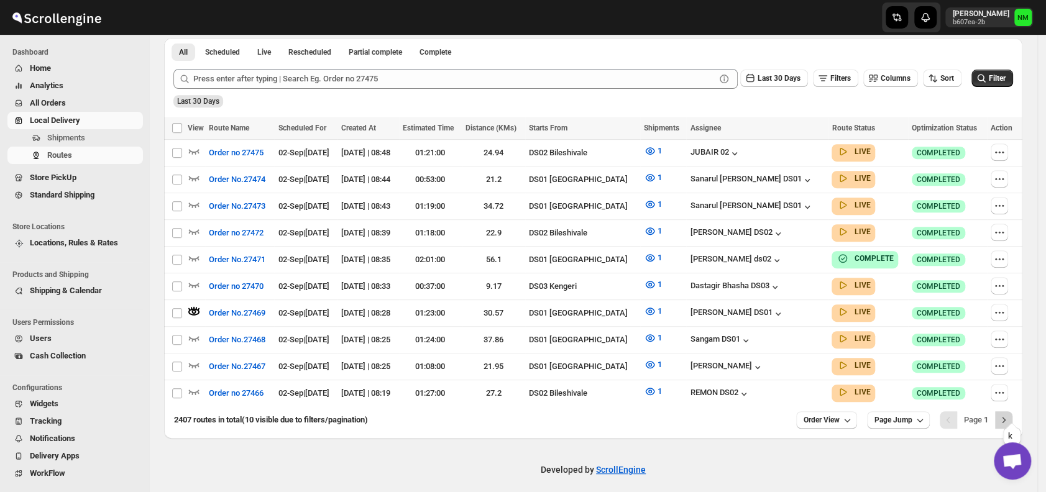
click at [1009, 414] on icon "Next" at bounding box center [1003, 420] width 12 height 12
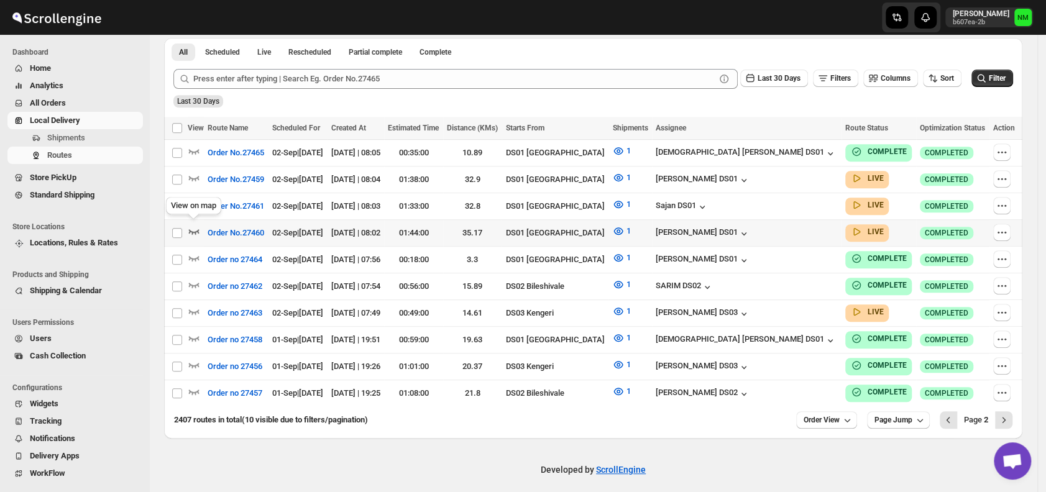
click at [197, 229] on icon "button" at bounding box center [194, 231] width 11 height 5
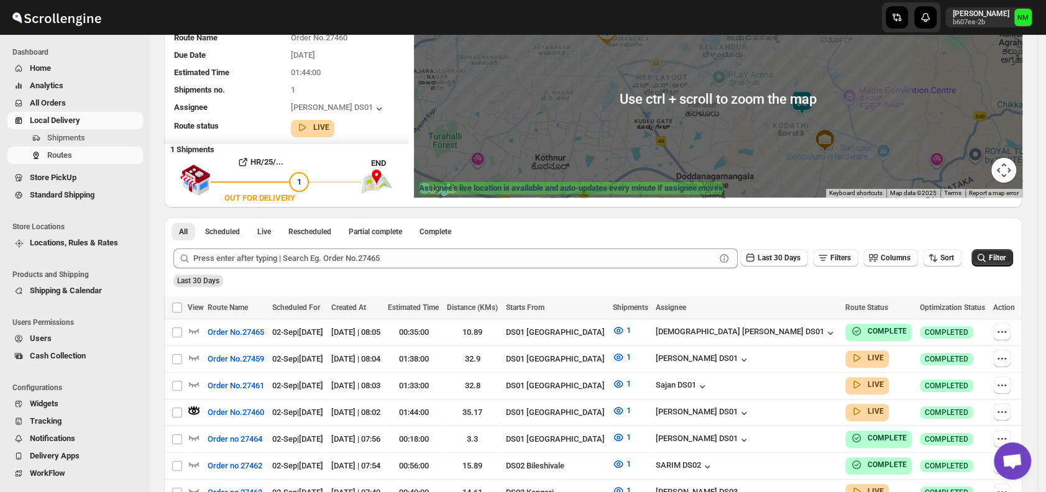
scroll to position [170, 0]
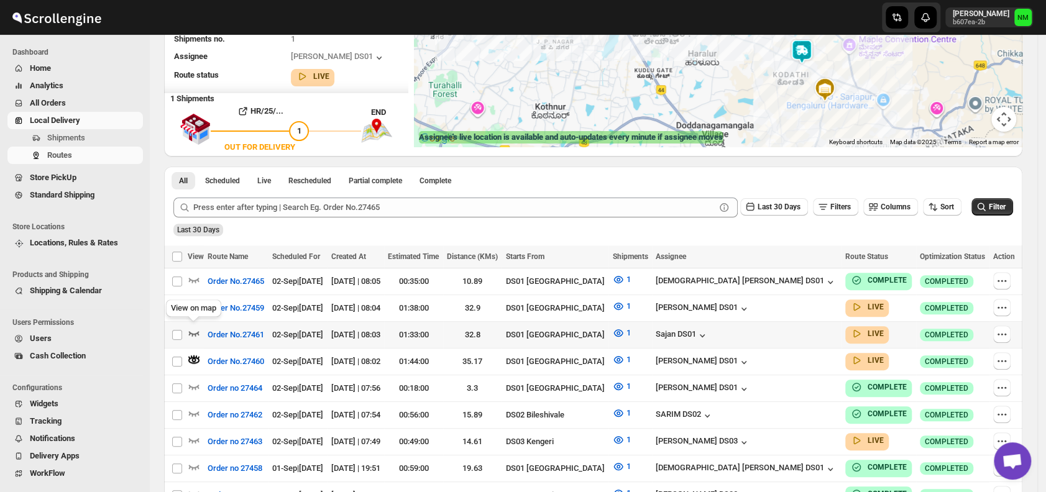
click at [198, 330] on icon "button" at bounding box center [194, 333] width 12 height 12
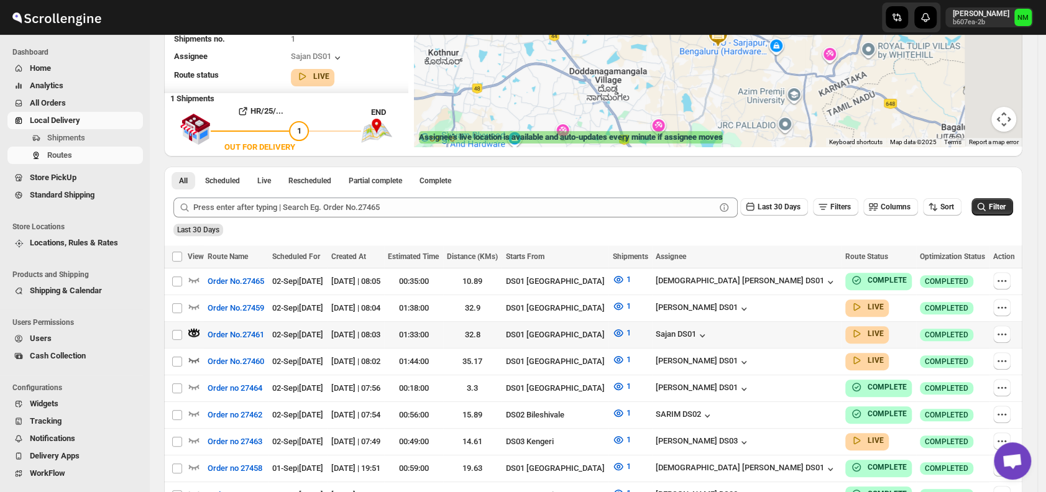
scroll to position [0, 0]
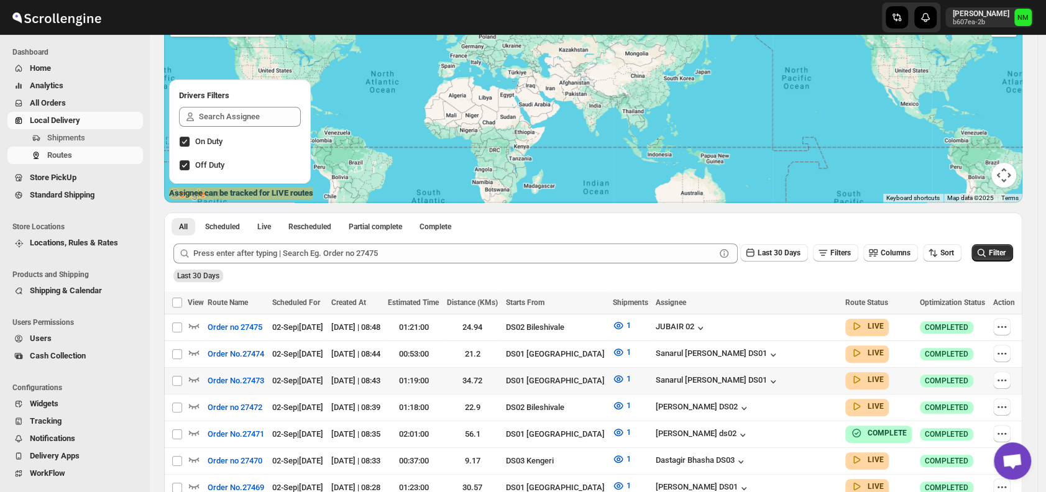
scroll to position [130, 0]
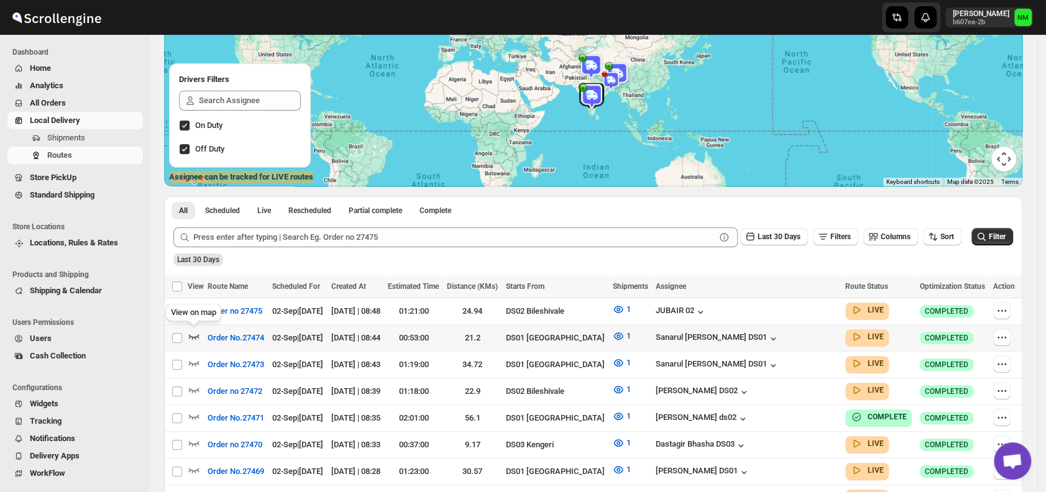
click at [195, 335] on icon "button" at bounding box center [194, 336] width 11 height 5
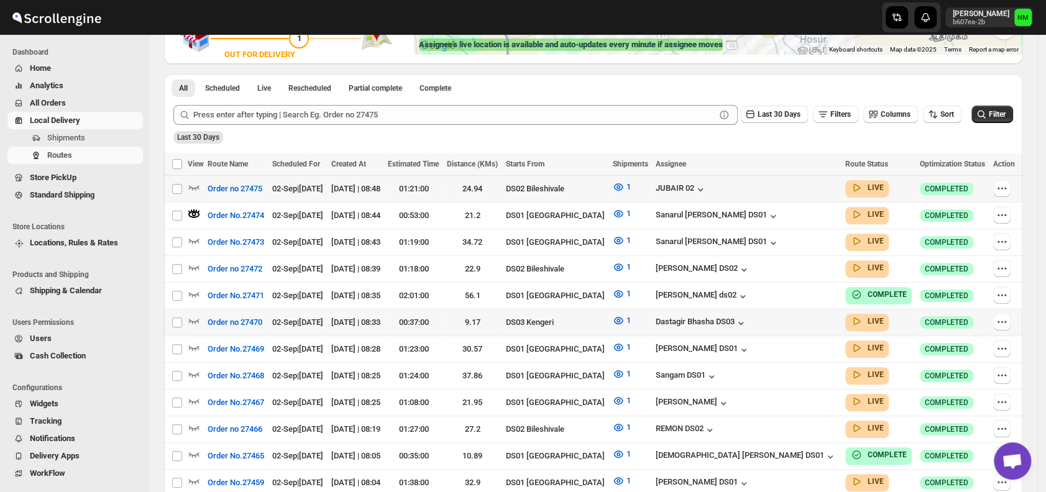
scroll to position [263, 0]
click at [79, 134] on span "Shipments" at bounding box center [66, 137] width 38 height 9
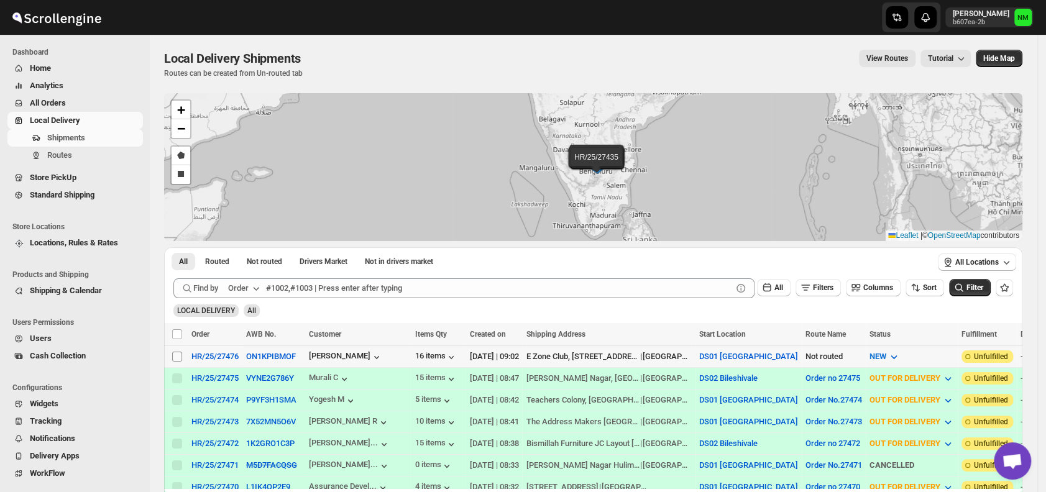
click at [175, 352] on input "Select shipment" at bounding box center [177, 357] width 10 height 10
checkbox input "true"
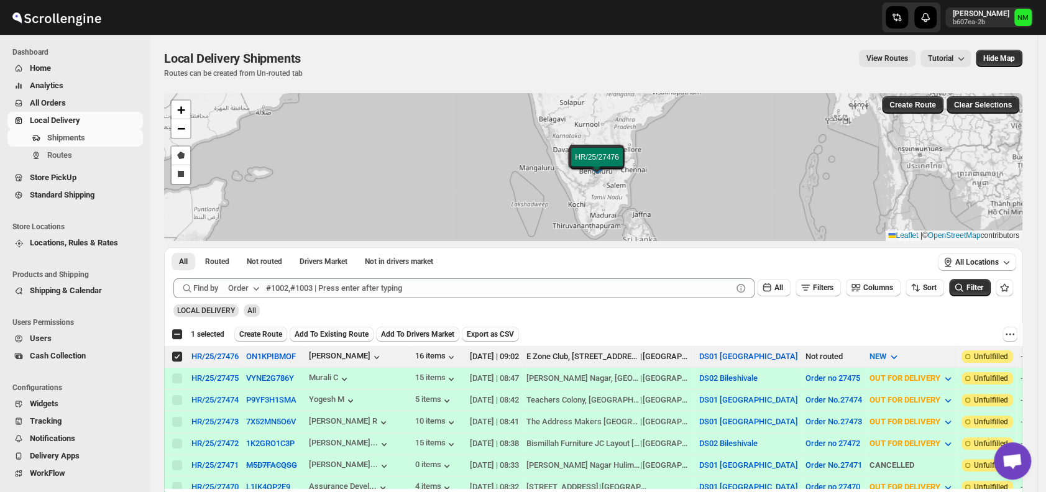
click at [263, 332] on span "Create Route" at bounding box center [260, 334] width 43 height 10
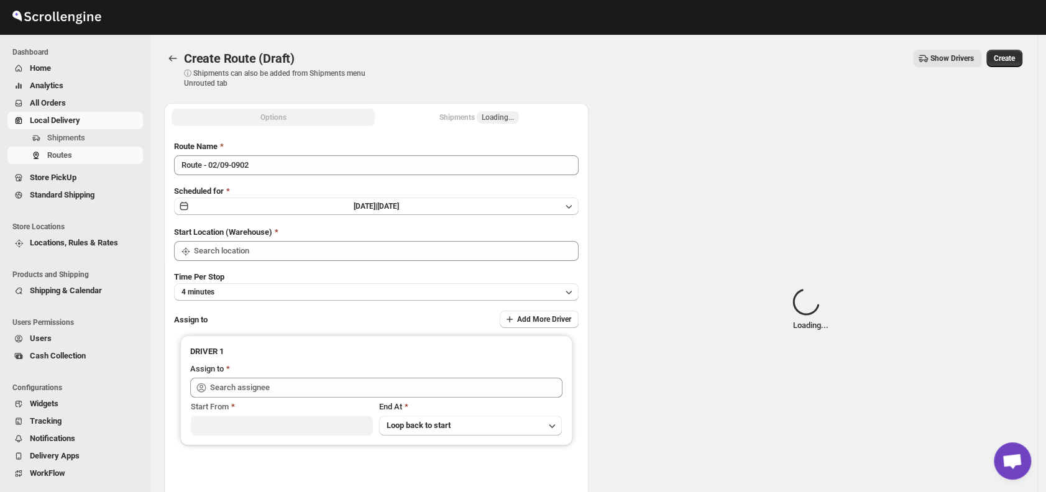
type input "DS01 [GEOGRAPHIC_DATA]"
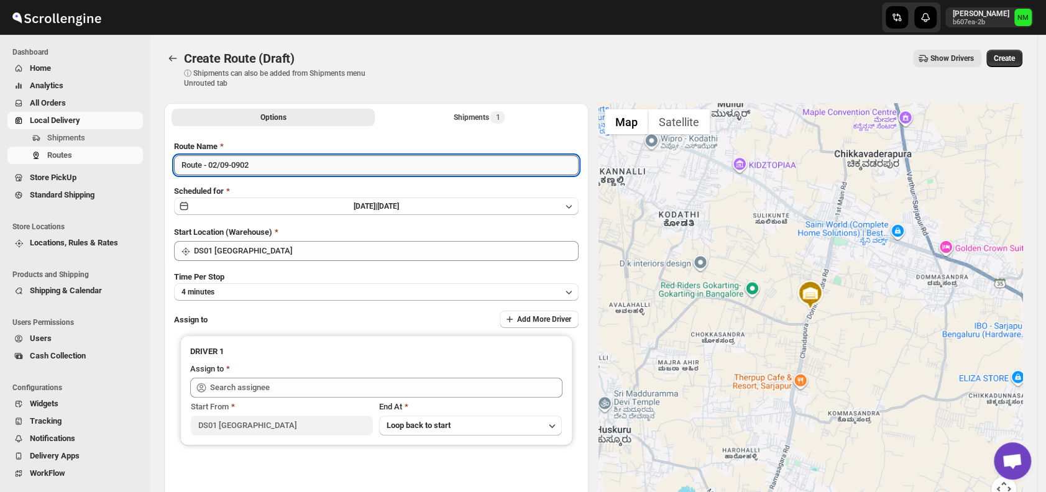
click at [272, 167] on input "Route - 02/09-0902" at bounding box center [376, 165] width 404 height 20
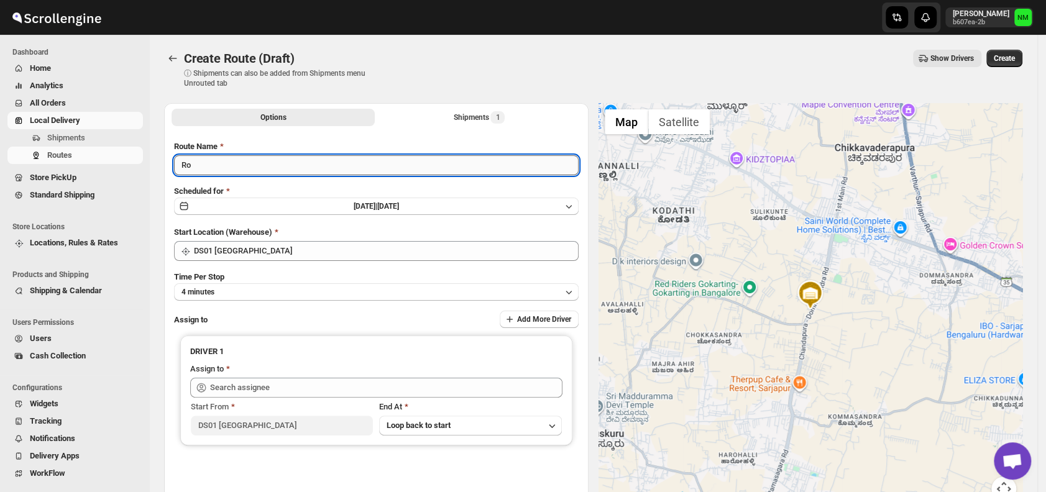
type input "R"
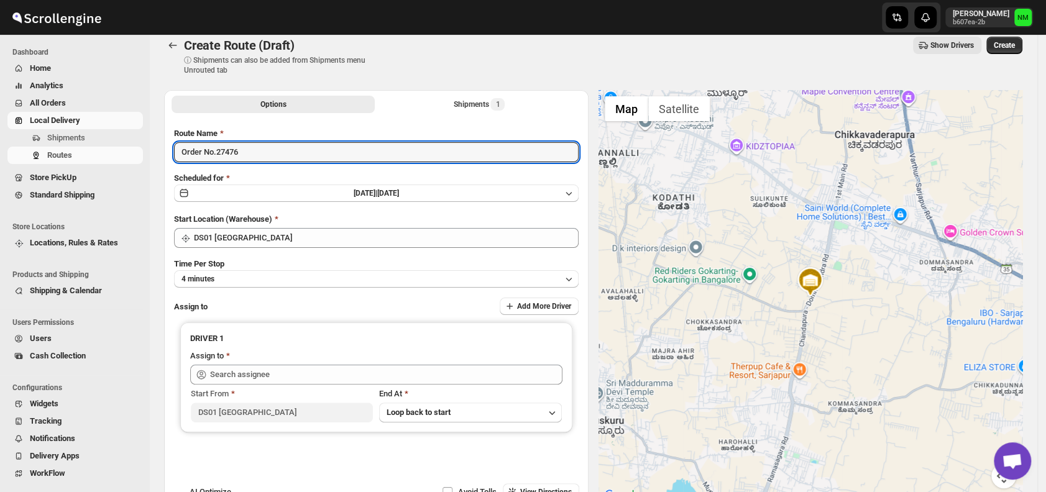
scroll to position [35, 0]
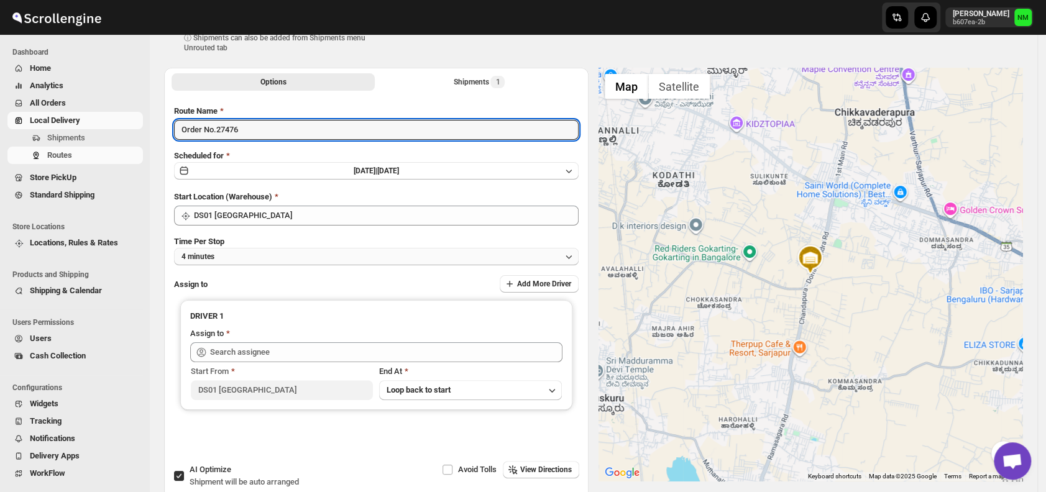
type input "Order No.27476"
click at [224, 258] on button "4 minutes" at bounding box center [376, 256] width 404 height 17
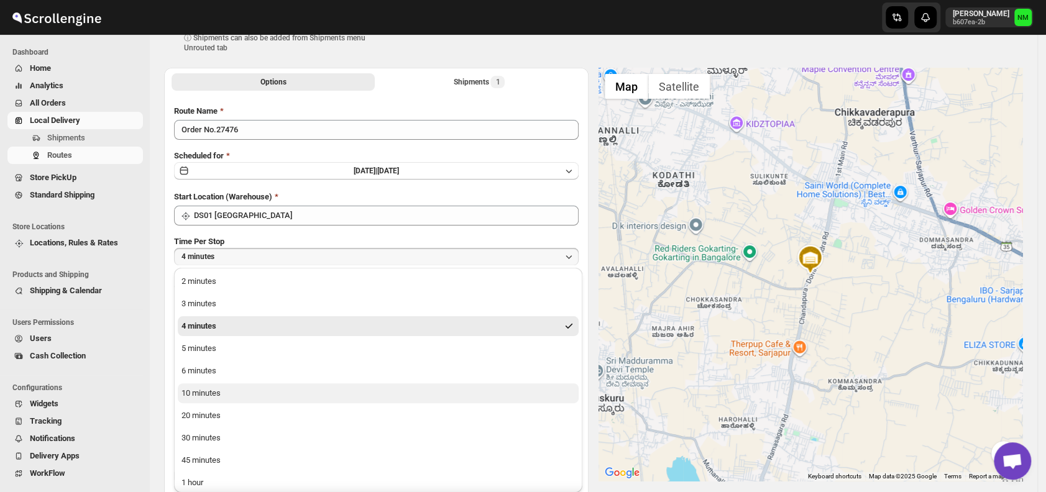
click at [219, 393] on div "10 minutes" at bounding box center [200, 393] width 39 height 12
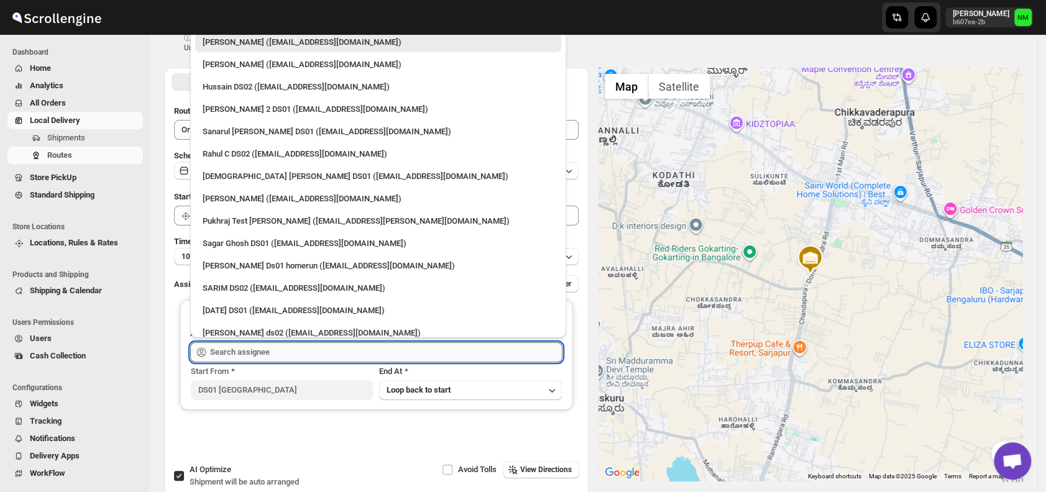
click at [272, 349] on input "text" at bounding box center [386, 352] width 352 height 20
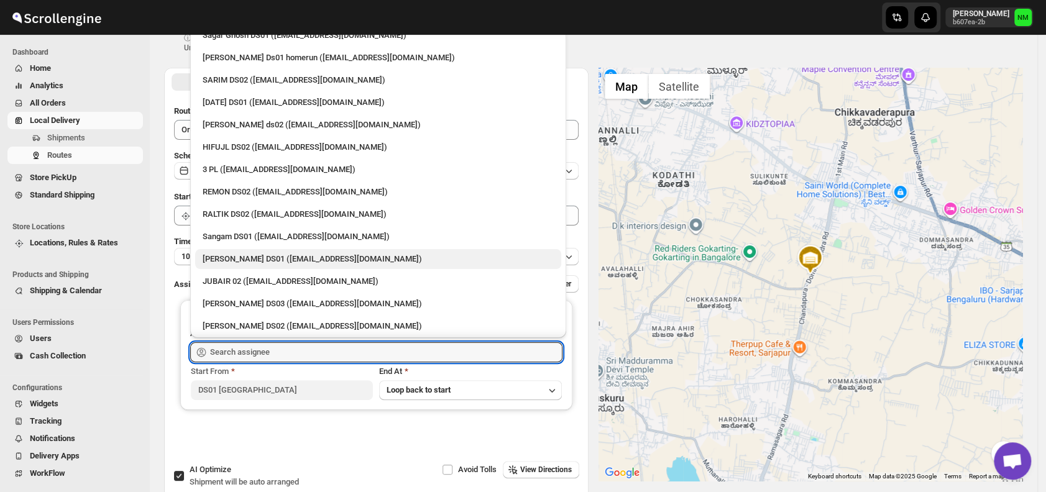
scroll to position [209, 0]
click at [224, 252] on div "Jahir Hussain DS01 (pegaya8076@excederm.com)" at bounding box center [378, 258] width 351 height 12
type input "Jahir Hussain DS01 (pegaya8076@excederm.com)"
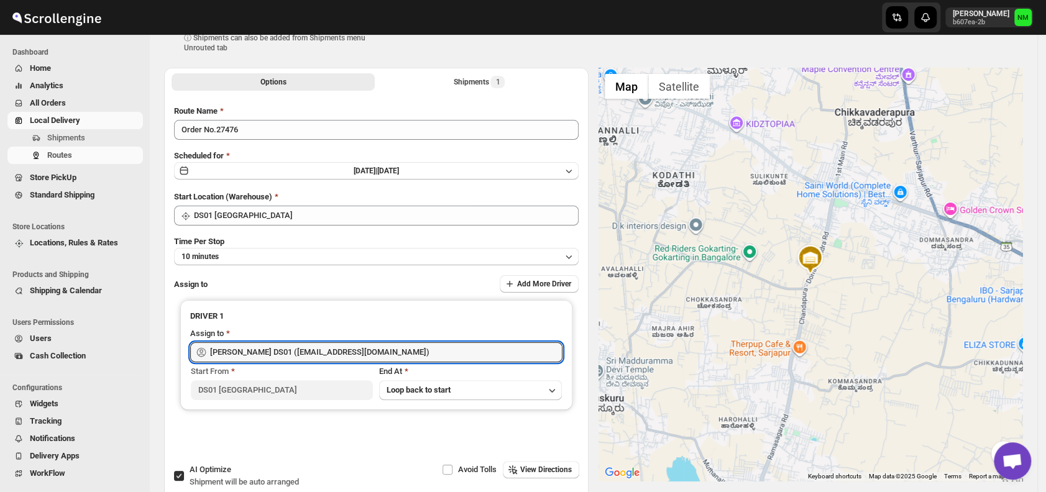
scroll to position [0, 0]
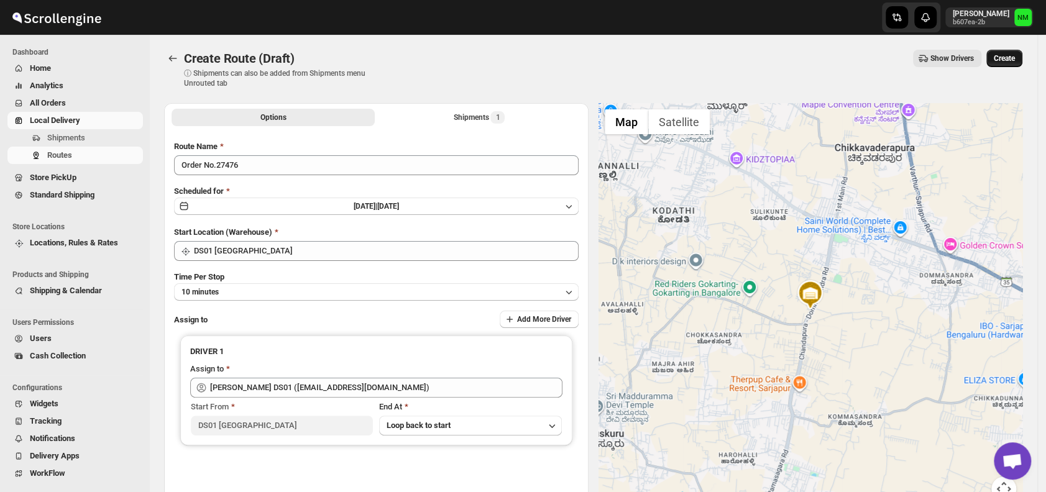
click at [1015, 58] on span "Create" at bounding box center [1004, 58] width 21 height 10
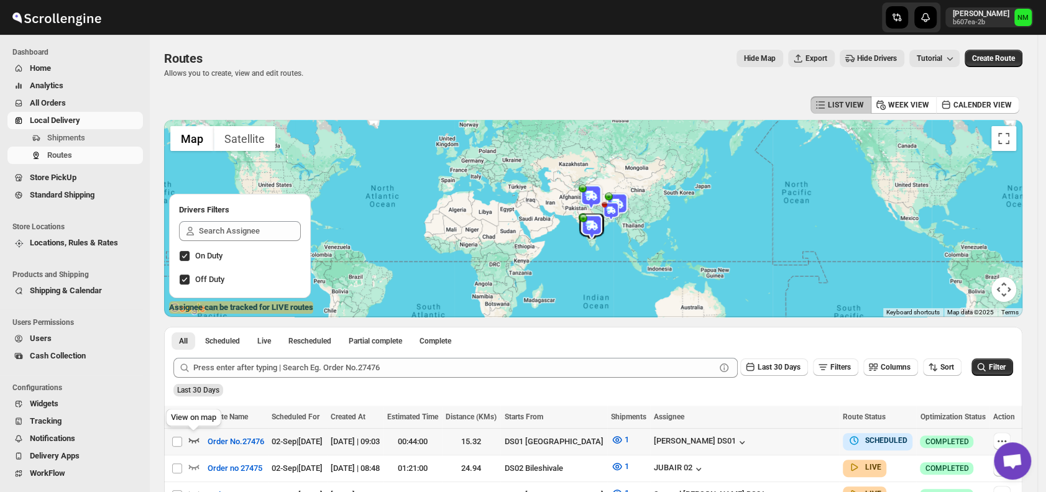
click at [193, 437] on icon "button" at bounding box center [194, 440] width 12 height 12
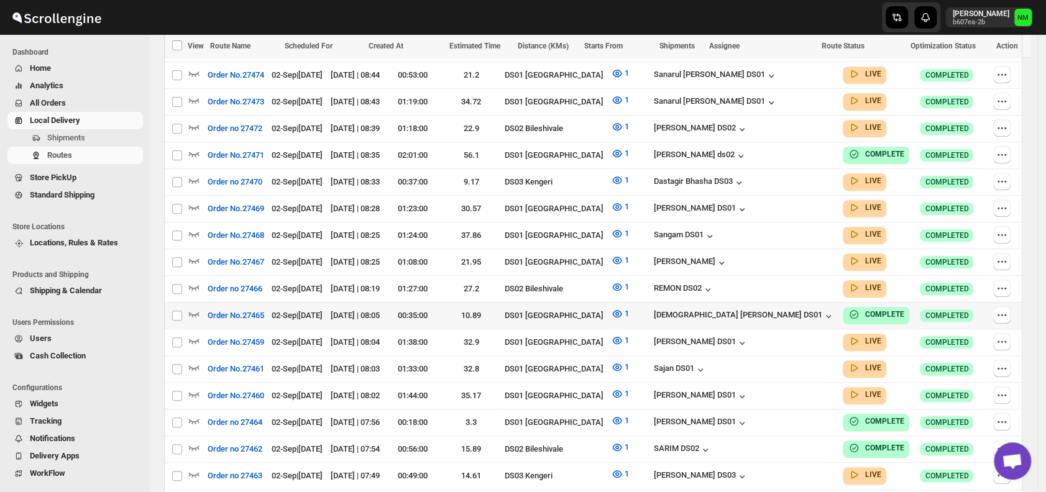
scroll to position [475, 0]
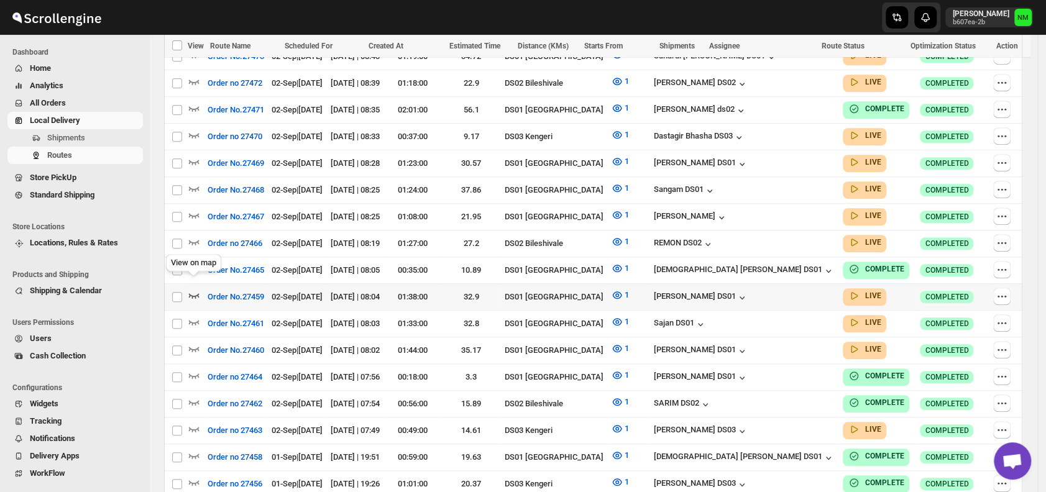
click at [197, 289] on icon "button" at bounding box center [194, 295] width 12 height 12
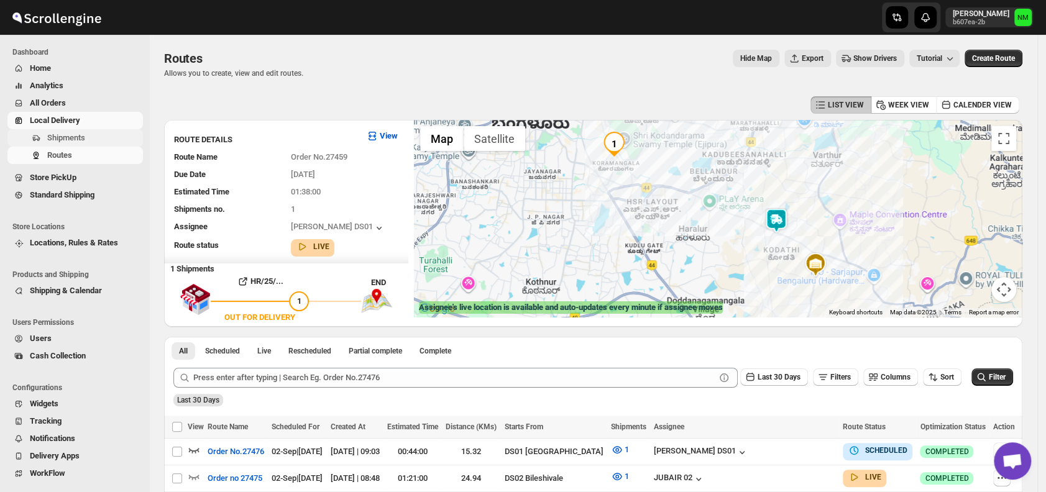
click at [80, 139] on span "Shipments" at bounding box center [66, 137] width 38 height 9
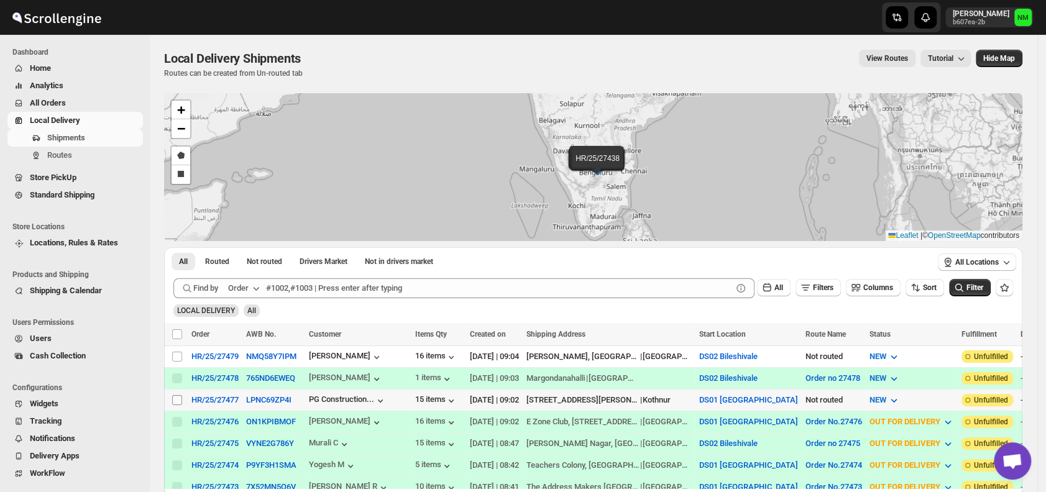
click at [176, 396] on input "Select shipment" at bounding box center [177, 400] width 10 height 10
checkbox input "true"
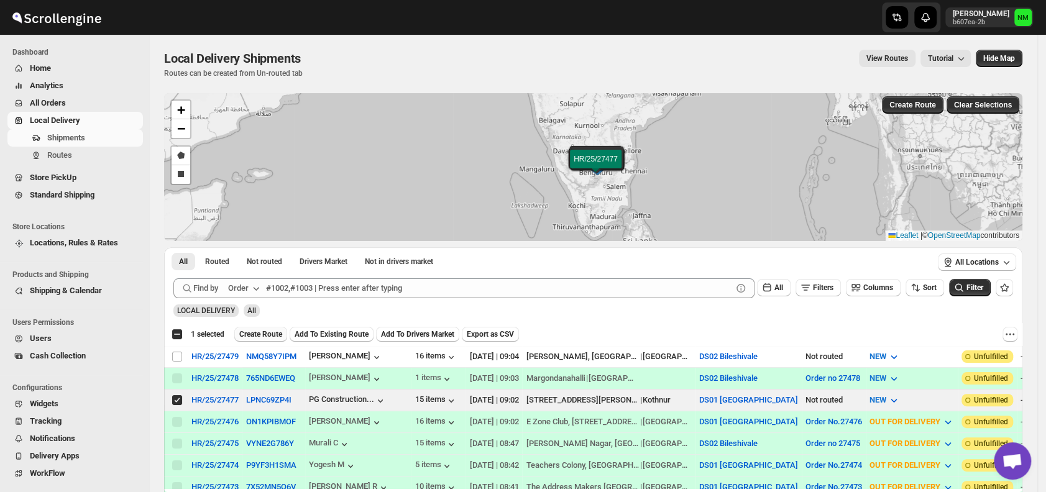
click at [251, 334] on span "Create Route" at bounding box center [260, 334] width 43 height 10
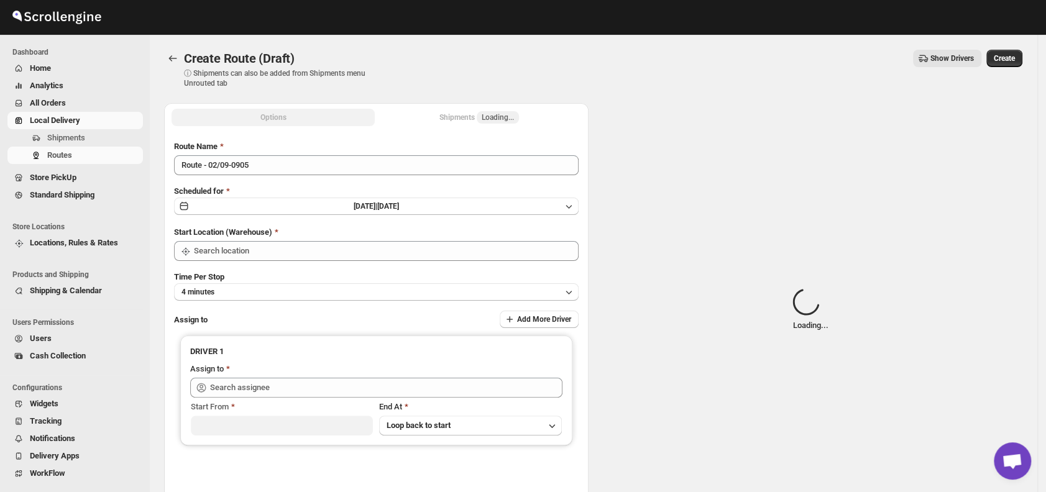
type input "DS01 [GEOGRAPHIC_DATA]"
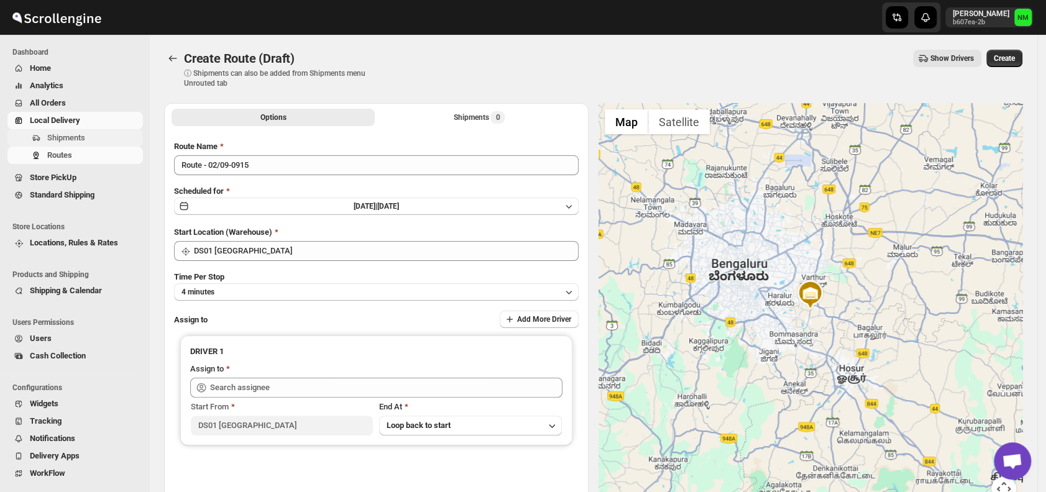
click at [75, 133] on span "Shipments" at bounding box center [66, 137] width 38 height 9
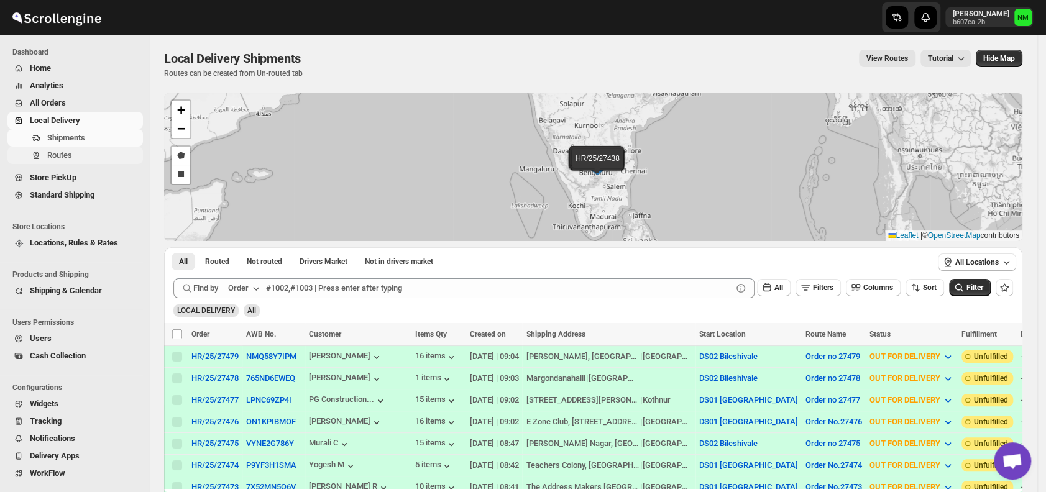
click at [85, 158] on span "Routes" at bounding box center [93, 155] width 93 height 12
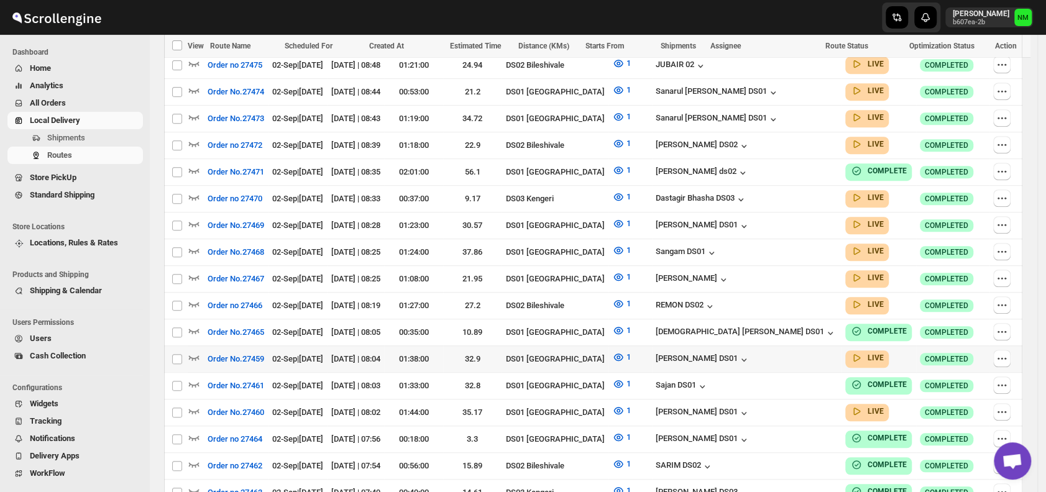
scroll to position [485, 0]
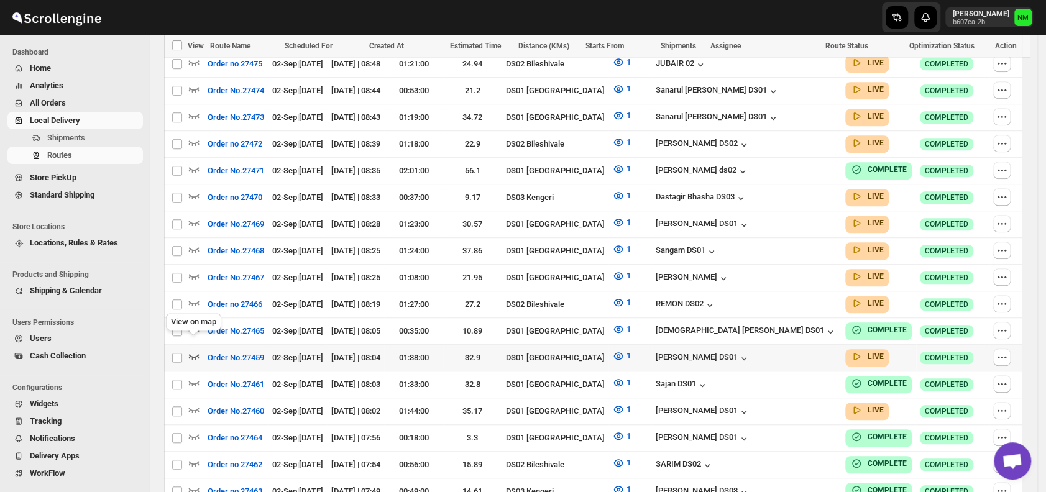
click at [194, 350] on icon "button" at bounding box center [194, 356] width 12 height 12
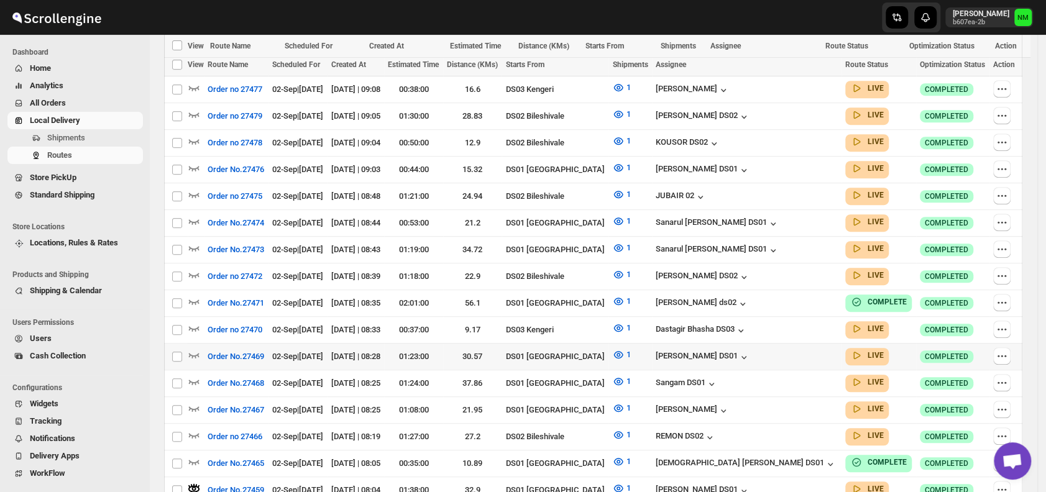
scroll to position [403, 0]
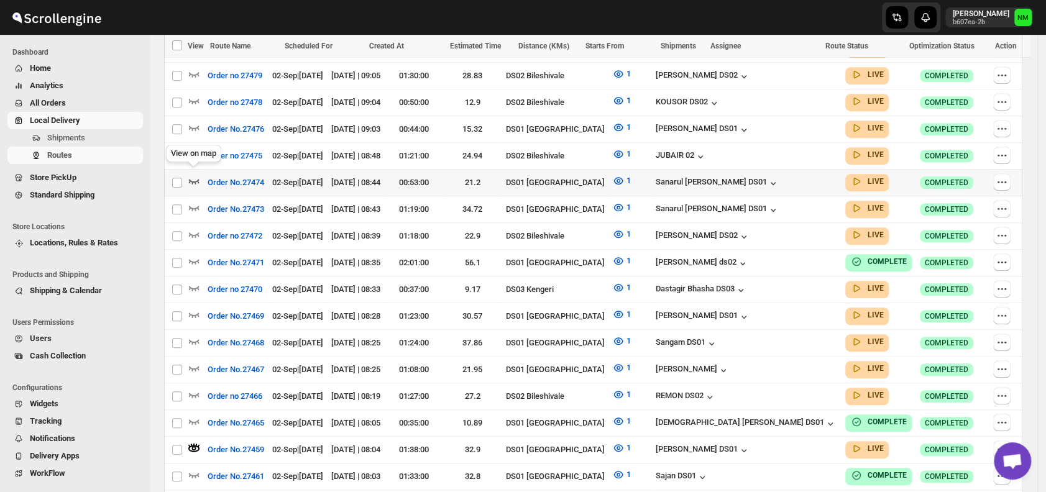
click at [191, 178] on icon "button" at bounding box center [194, 181] width 12 height 12
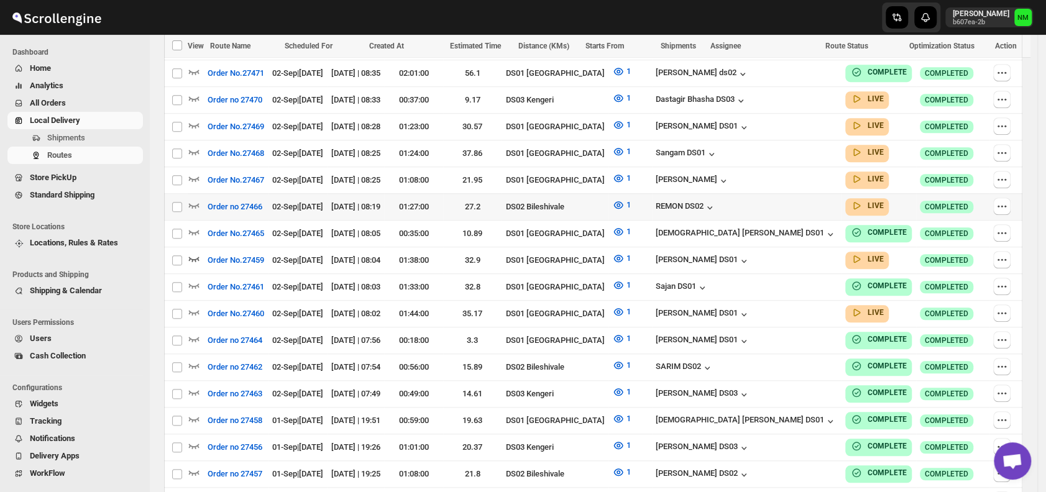
scroll to position [592, 0]
click at [194, 173] on icon "button" at bounding box center [194, 179] width 12 height 12
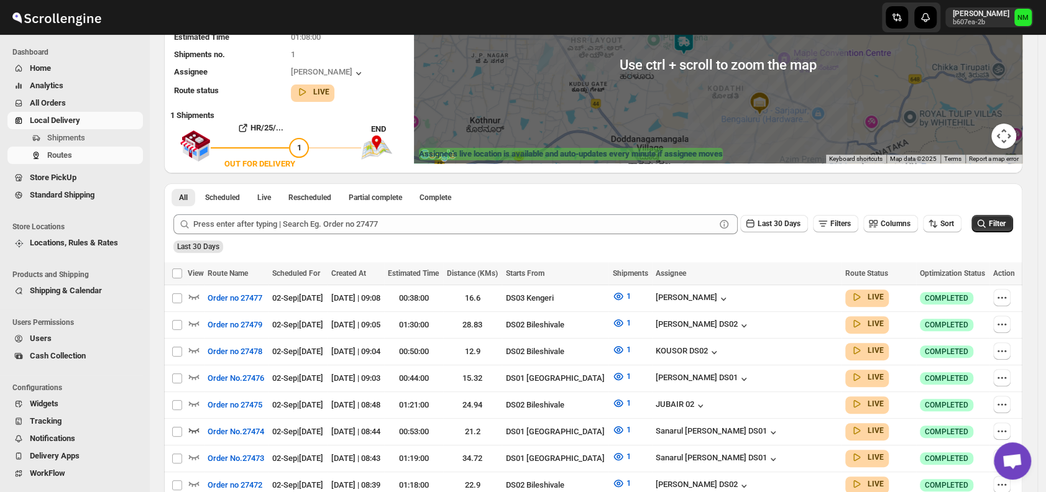
scroll to position [154, 0]
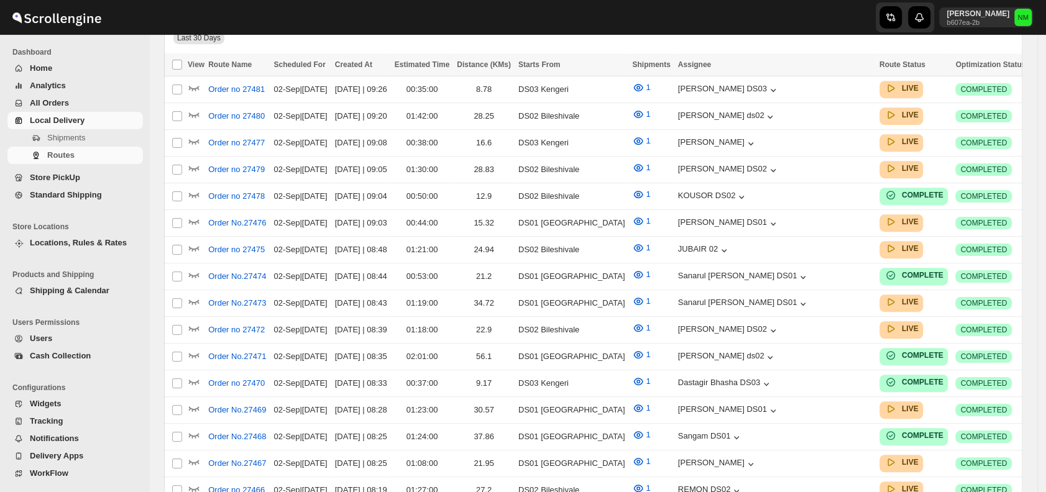
scroll to position [154, 0]
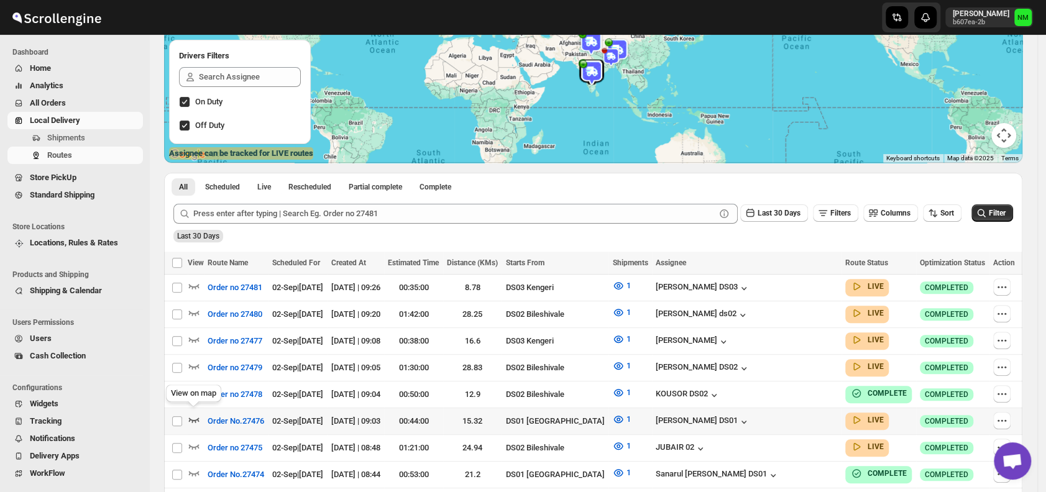
click at [197, 418] on icon "button" at bounding box center [194, 420] width 11 height 5
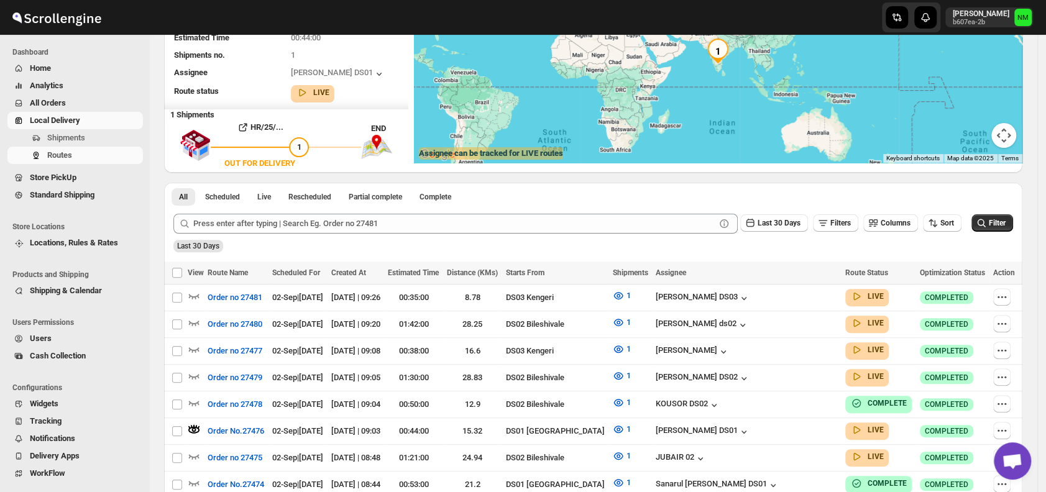
scroll to position [0, 0]
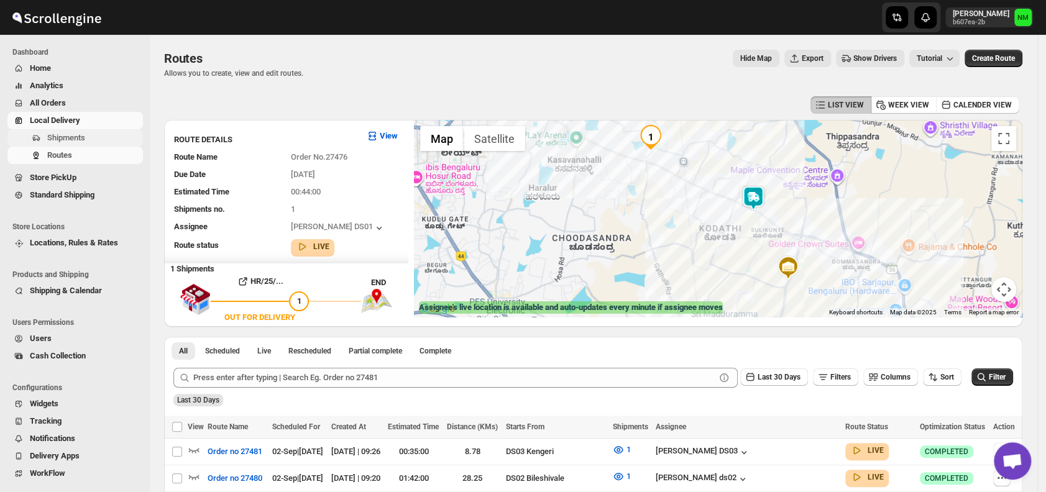
click at [100, 143] on span "Shipments" at bounding box center [93, 138] width 93 height 12
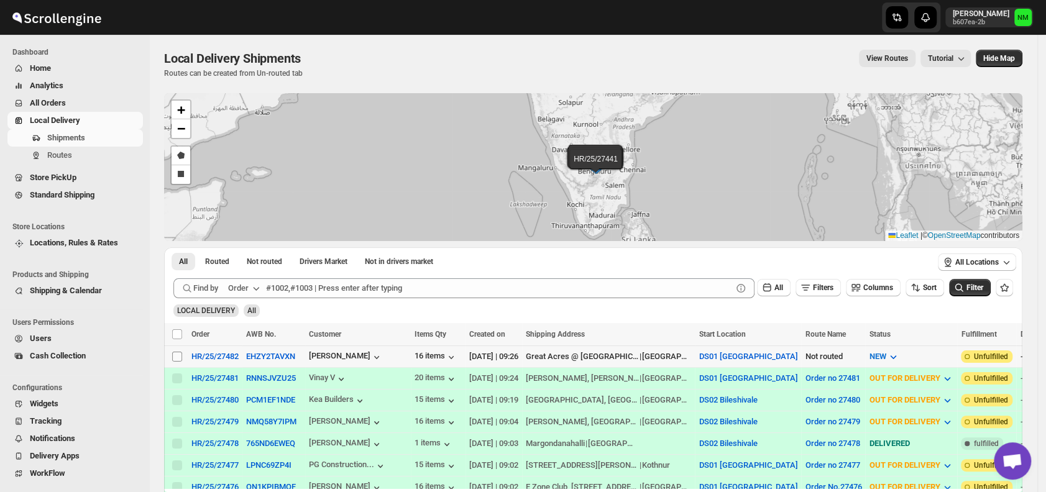
click at [178, 354] on input "Select shipment" at bounding box center [177, 357] width 10 height 10
checkbox input "true"
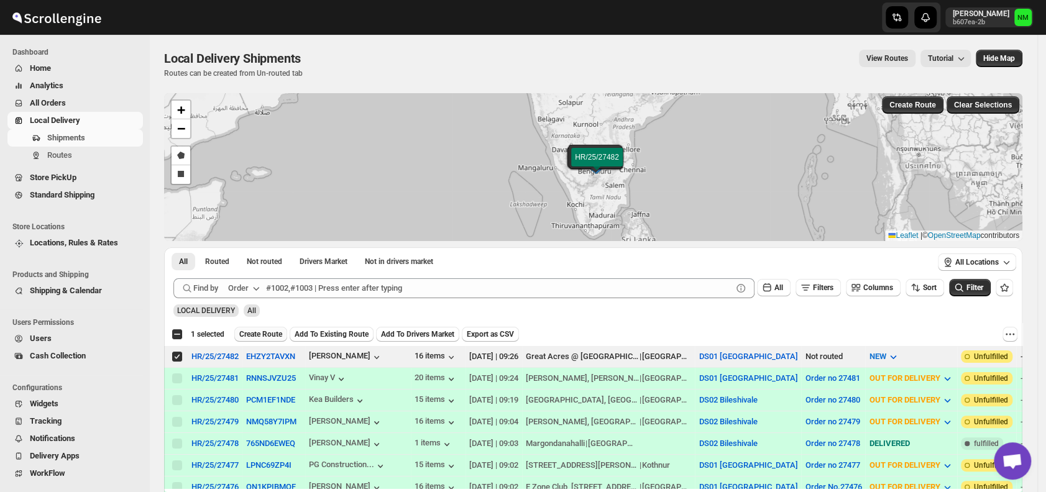
click at [255, 333] on span "Create Route" at bounding box center [260, 334] width 43 height 10
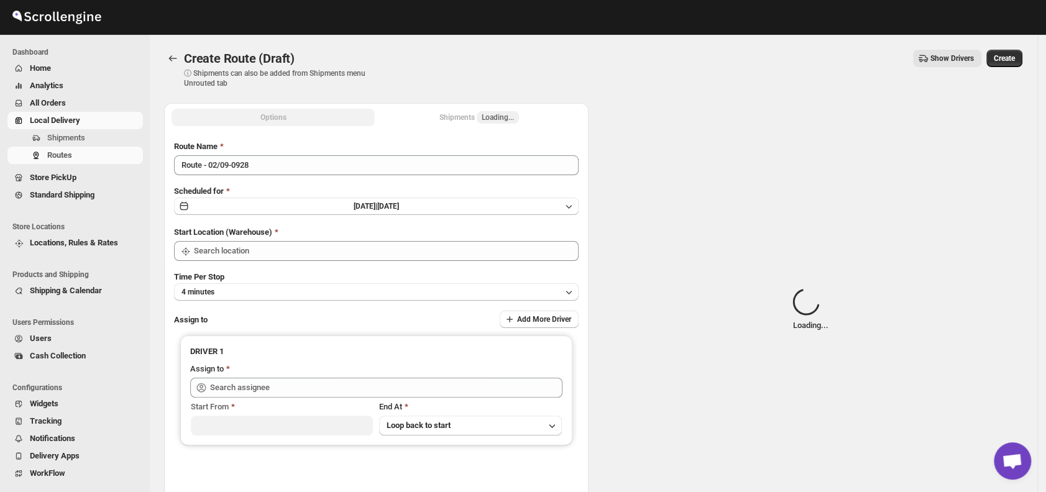
type input "DS01 [GEOGRAPHIC_DATA]"
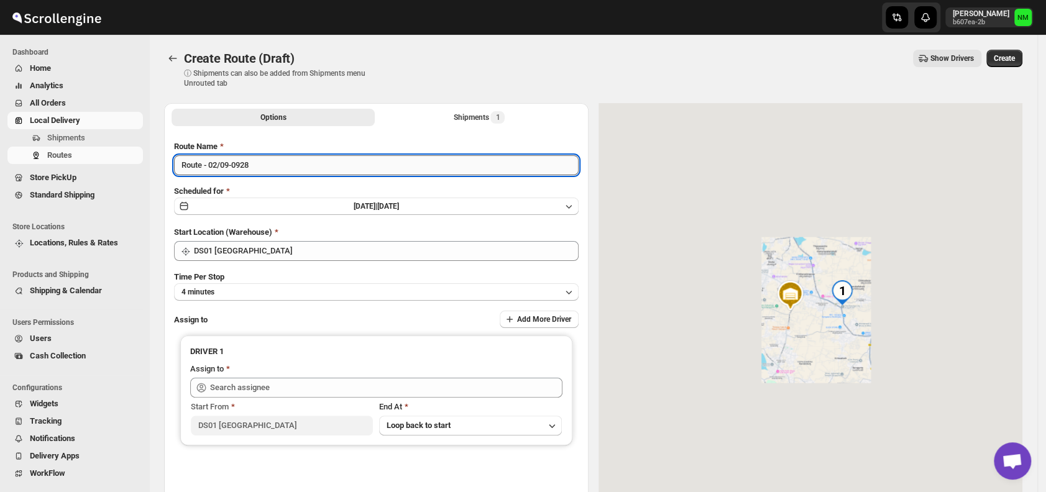
click at [270, 168] on input "Route - 02/09-0928" at bounding box center [376, 165] width 404 height 20
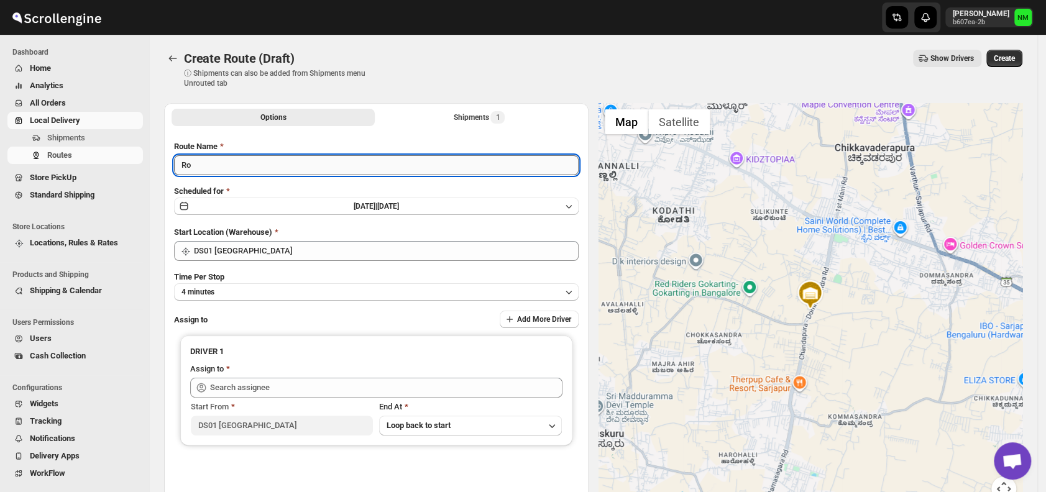
type input "R"
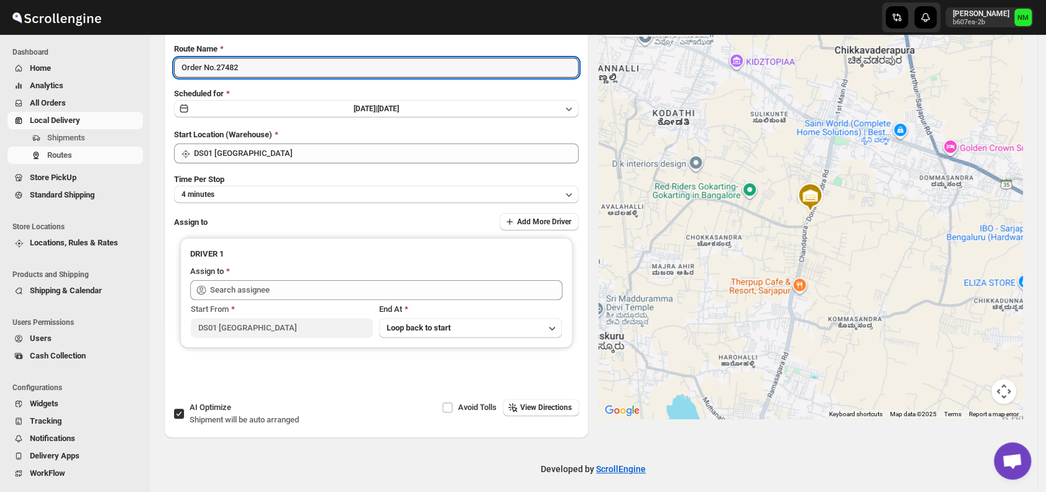
scroll to position [99, 0]
type input "Order No.27482"
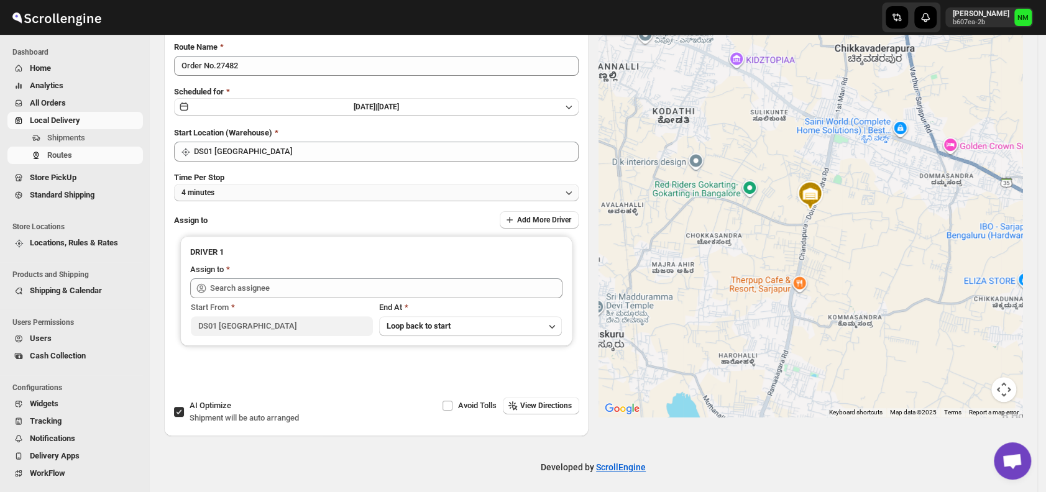
click at [254, 199] on button "4 minutes" at bounding box center [376, 192] width 404 height 17
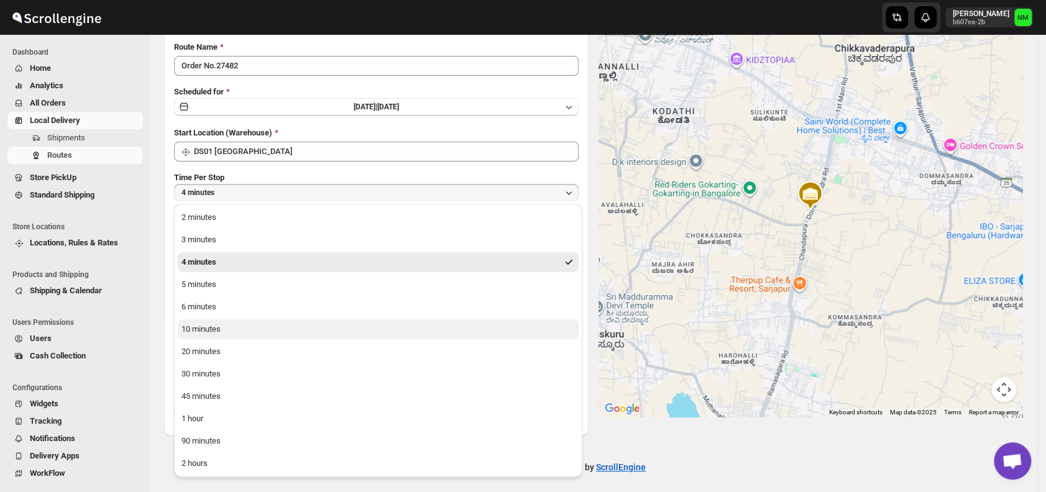
click at [235, 328] on button "10 minutes" at bounding box center [378, 329] width 401 height 20
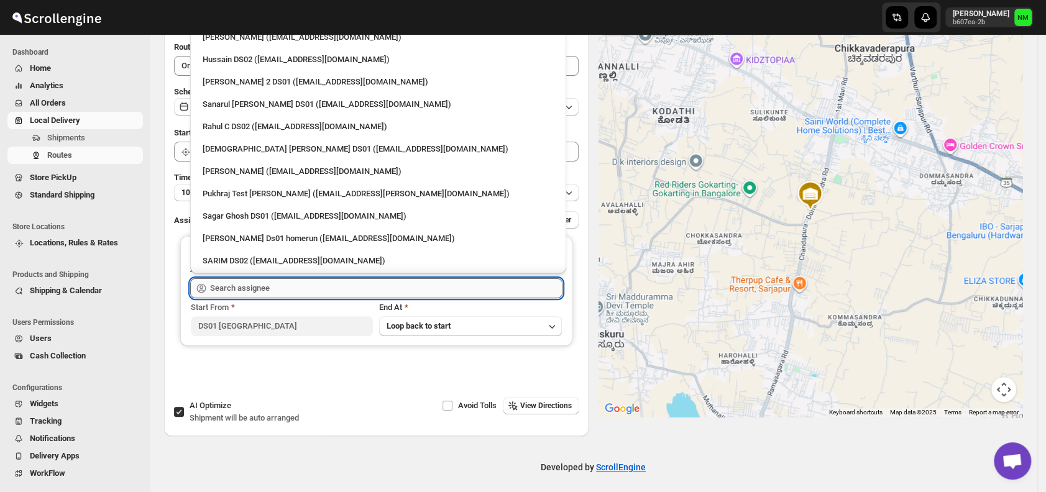
click at [313, 287] on input "text" at bounding box center [386, 288] width 352 height 20
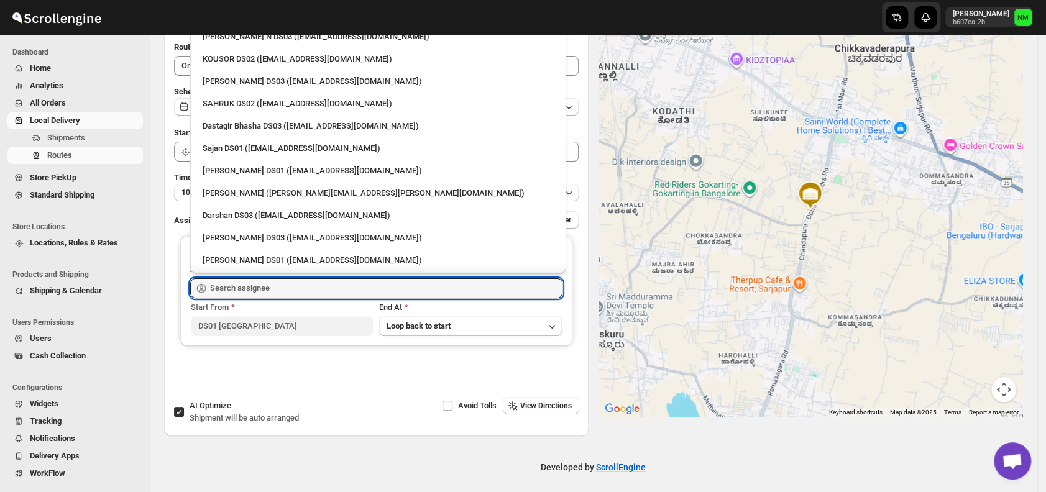
scroll to position [1098, 0]
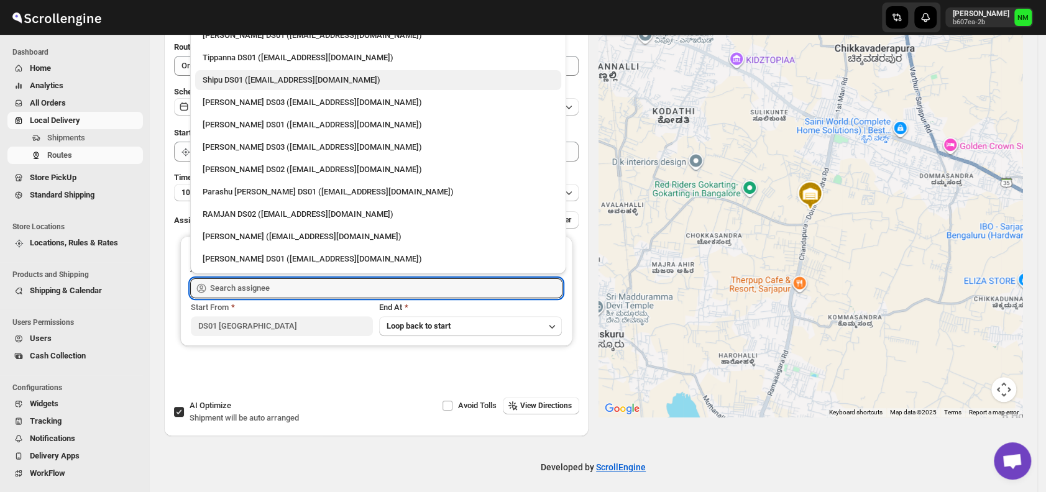
click at [226, 76] on div "Shipu DS01 ([EMAIL_ADDRESS][DOMAIN_NAME])" at bounding box center [378, 80] width 351 height 12
type input "Shipu DS01 ([EMAIL_ADDRESS][DOMAIN_NAME])"
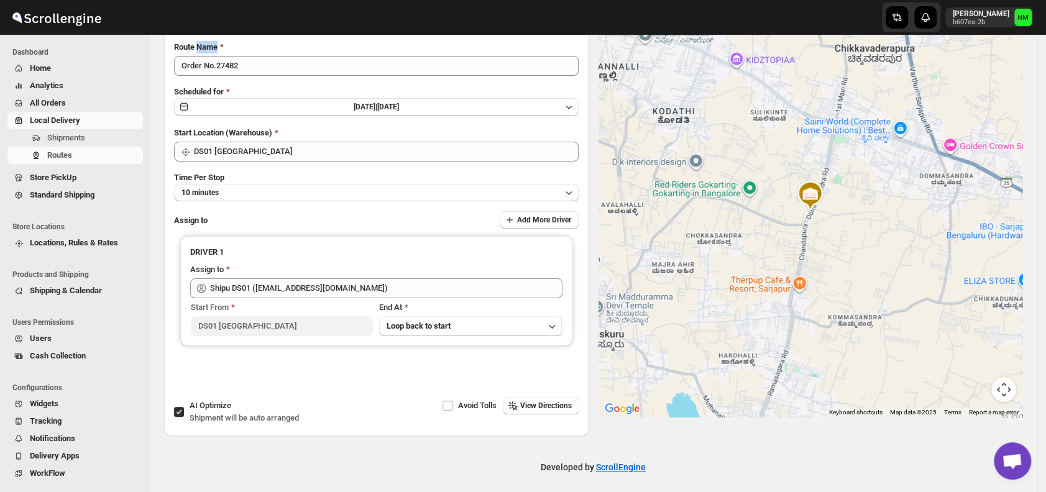
click at [226, 76] on div "Route Name Order No.27482 Scheduled for Tue Sep 02 2025 | Today Start Location …" at bounding box center [376, 216] width 404 height 351
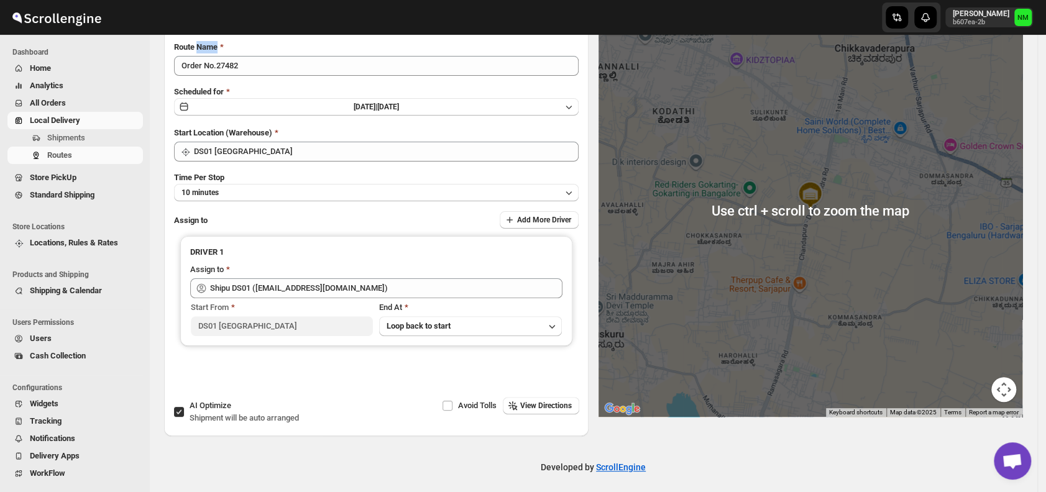
scroll to position [0, 0]
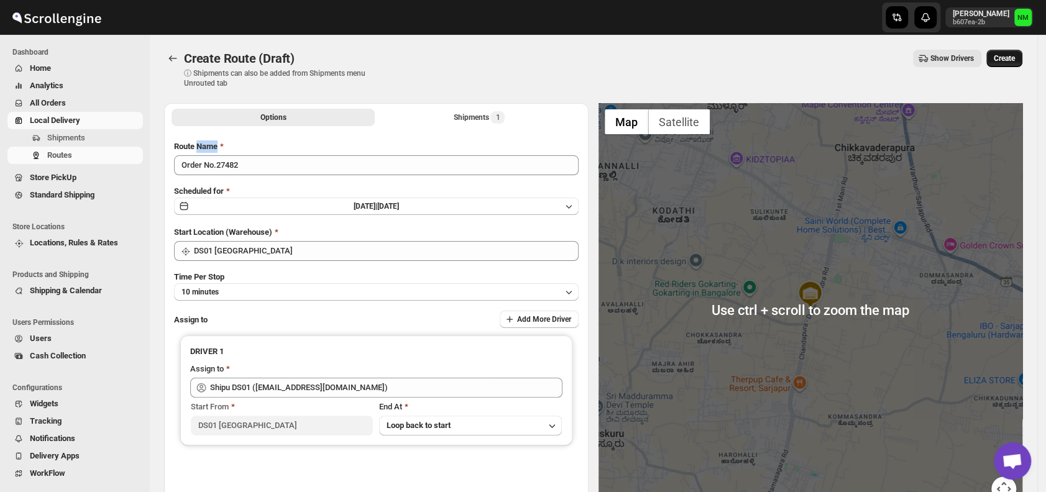
click at [1008, 53] on span "Create" at bounding box center [1004, 58] width 21 height 10
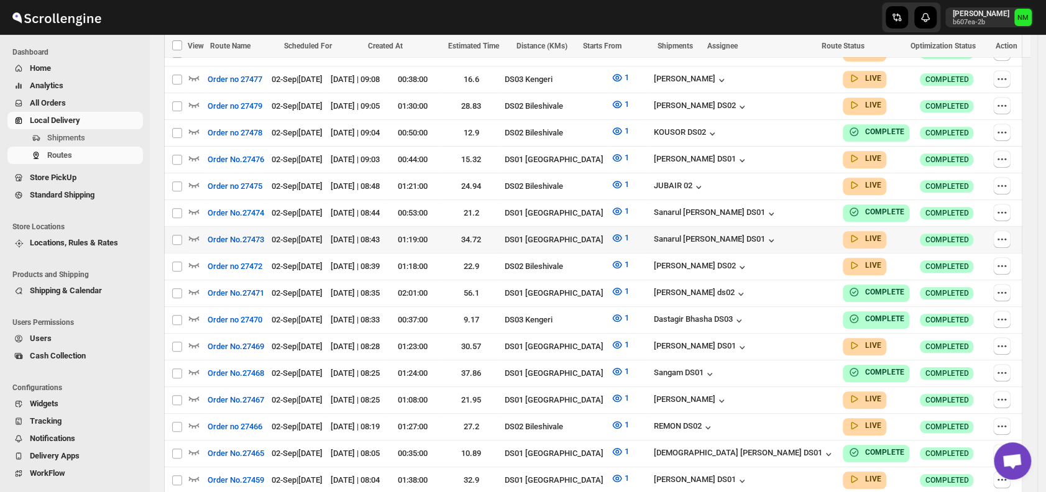
scroll to position [506, 0]
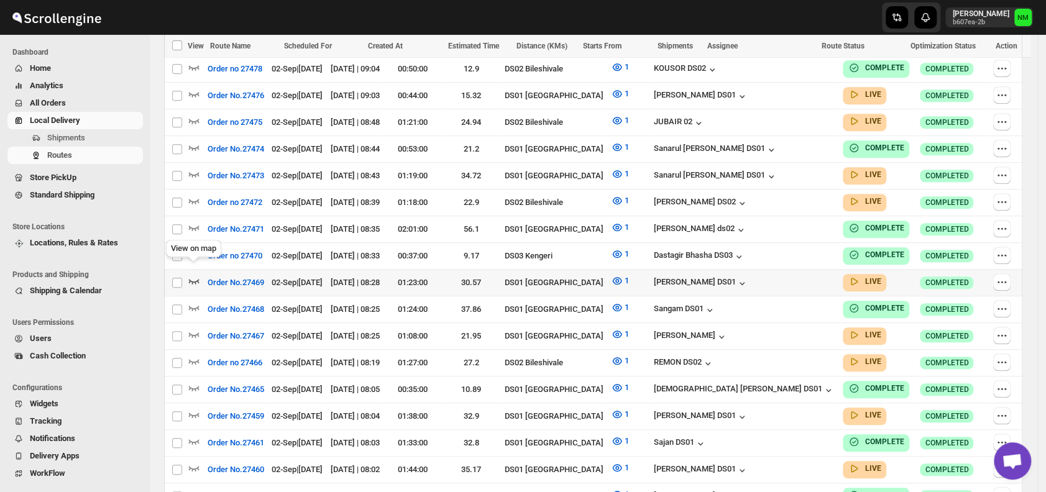
click at [195, 275] on icon "button" at bounding box center [194, 281] width 12 height 12
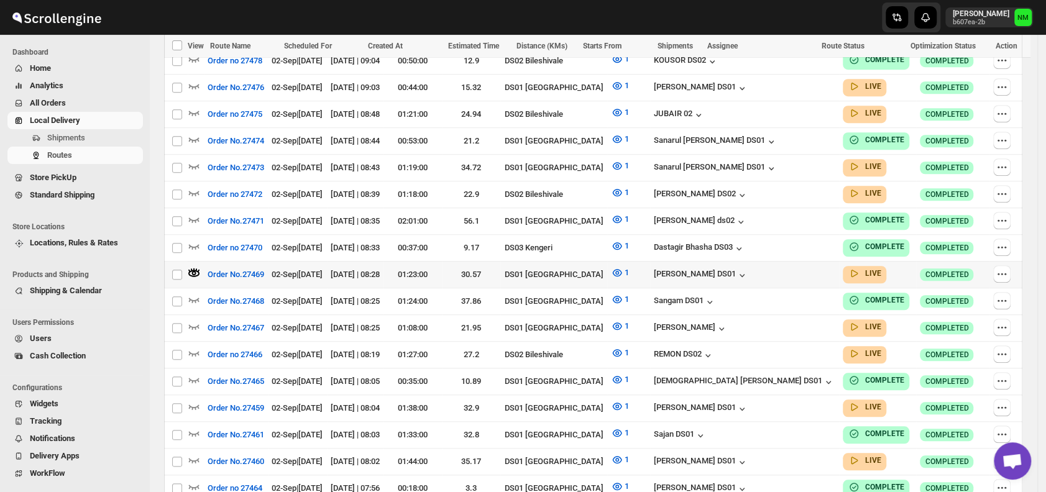
scroll to position [525, 0]
click at [192, 319] on icon "button" at bounding box center [194, 325] width 12 height 12
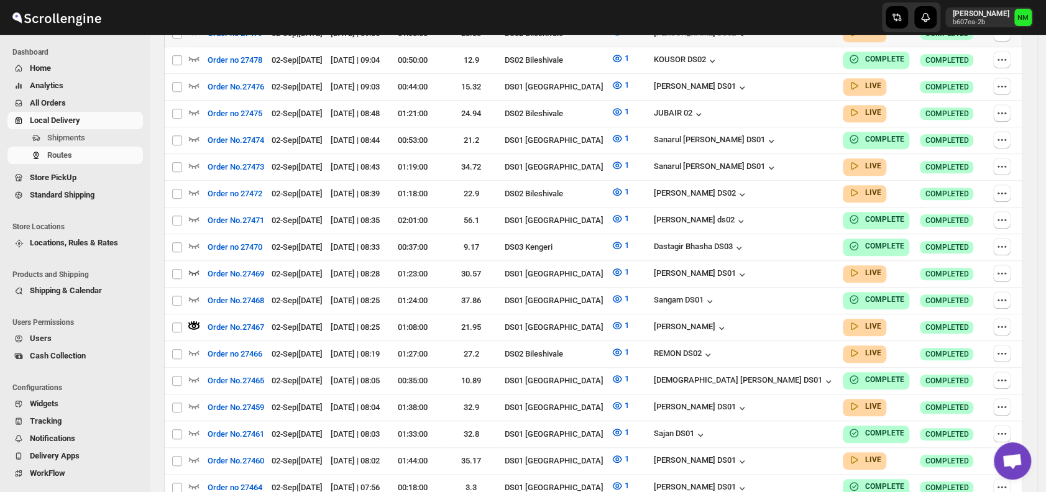
scroll to position [0, 0]
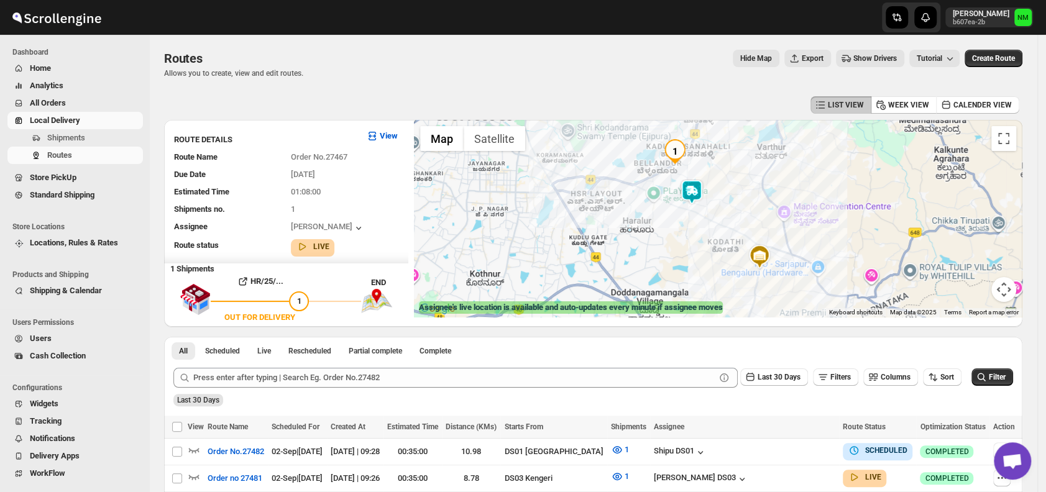
click at [692, 191] on img at bounding box center [691, 192] width 25 height 25
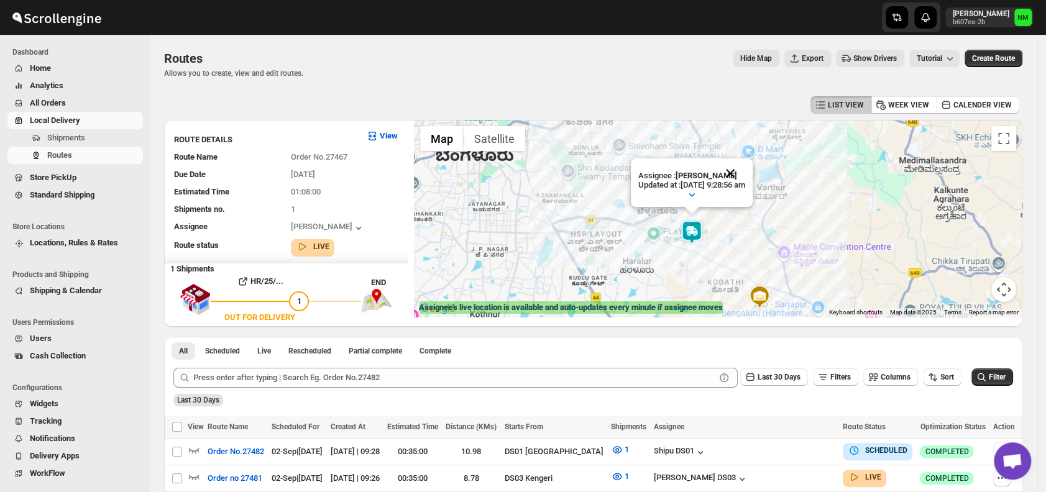
click at [745, 165] on button "Close" at bounding box center [730, 173] width 30 height 30
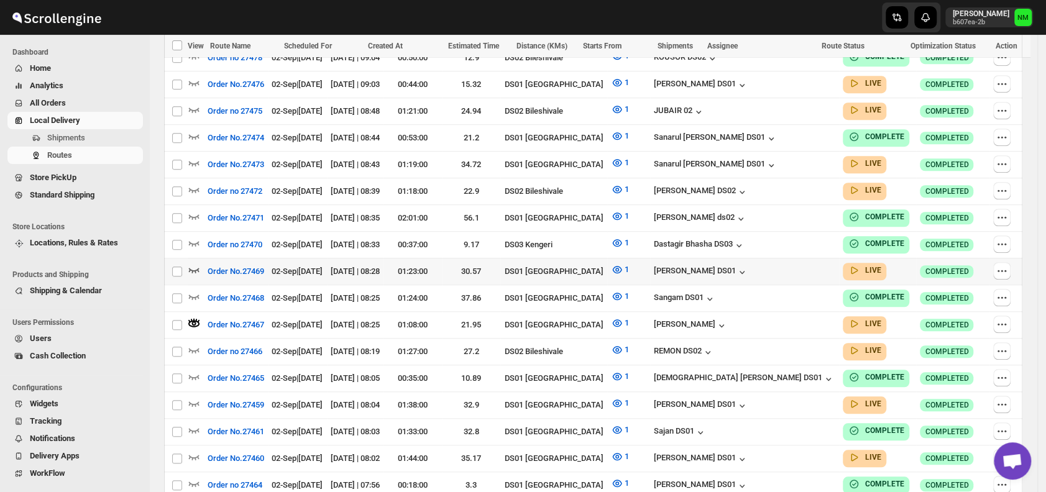
scroll to position [530, 0]
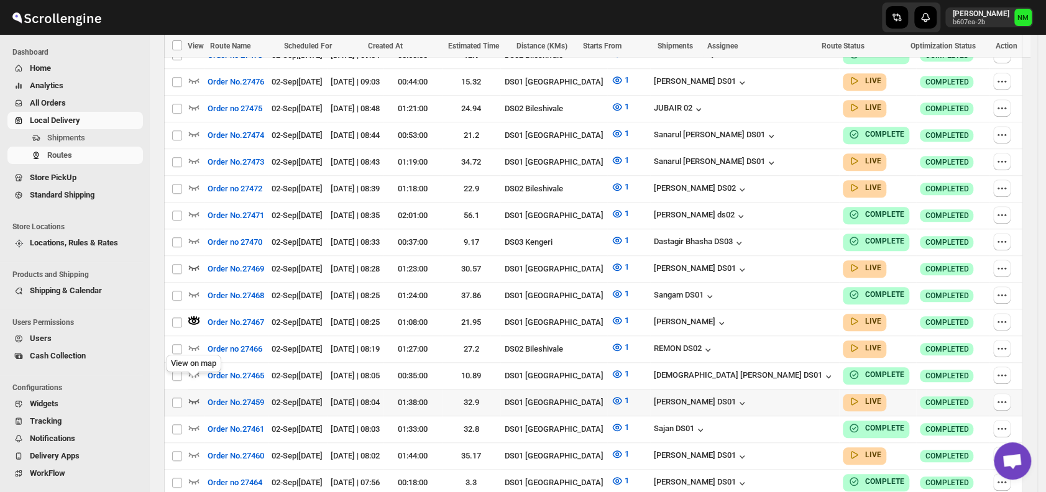
click at [195, 399] on icon "button" at bounding box center [194, 401] width 11 height 5
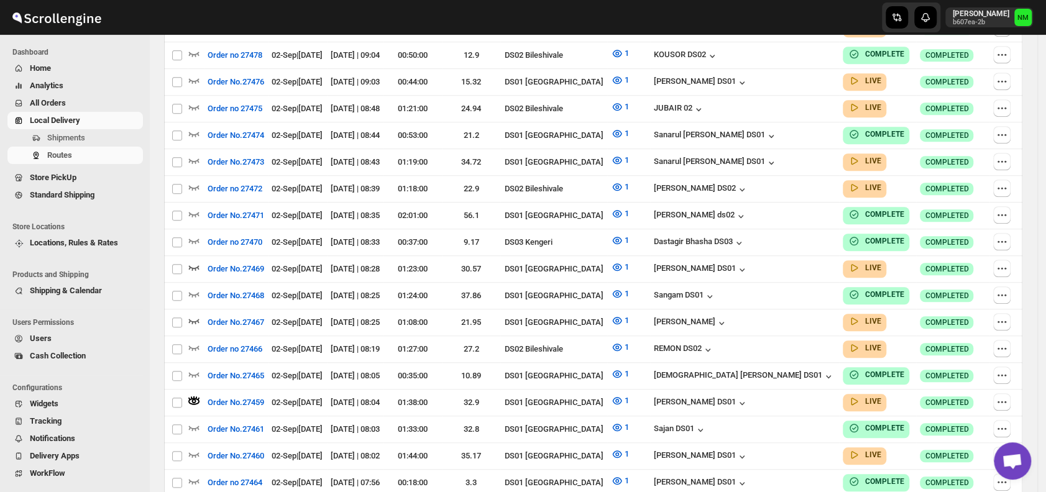
scroll to position [0, 0]
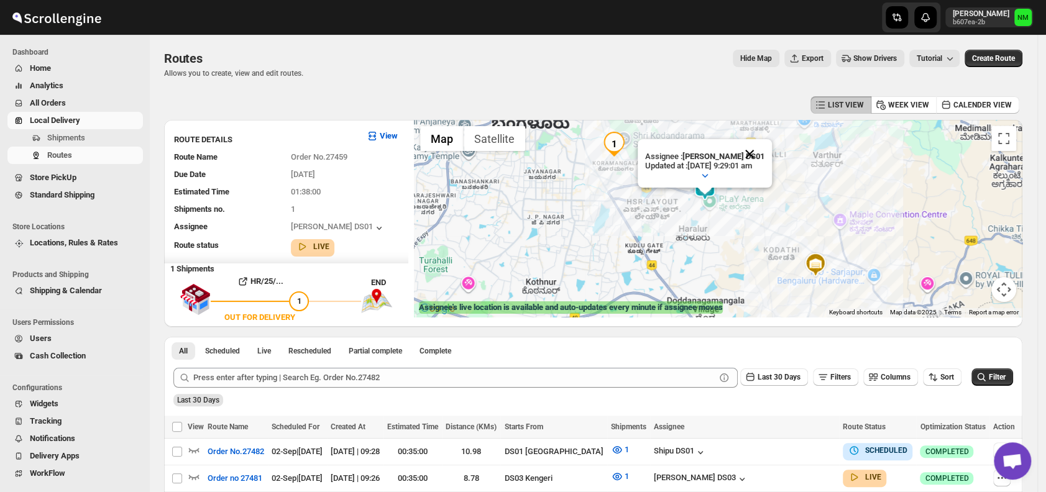
click at [764, 150] on button "Close" at bounding box center [749, 154] width 30 height 30
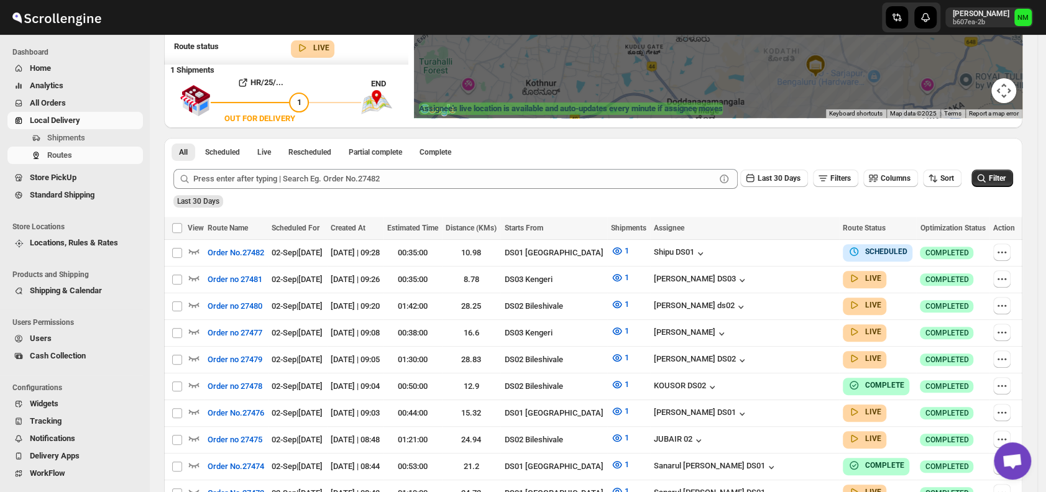
scroll to position [202, 0]
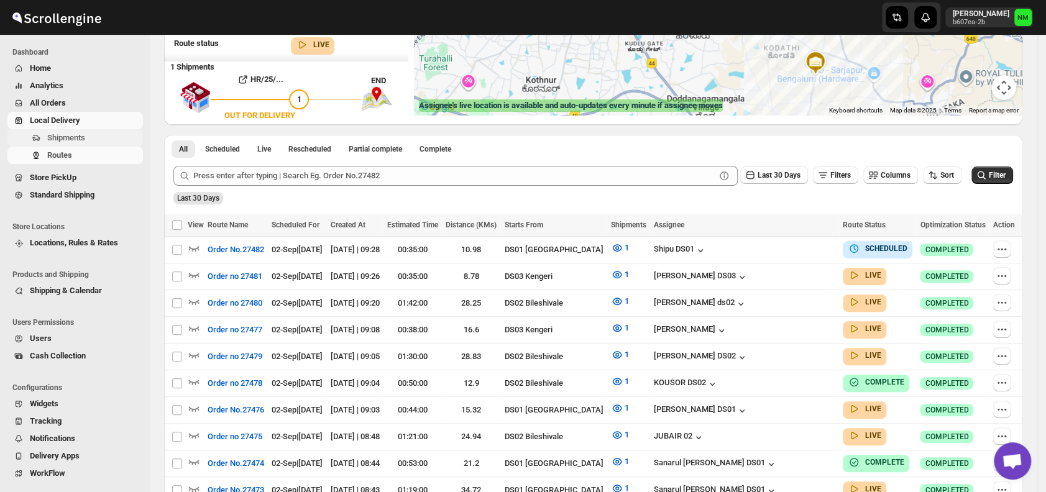
click at [75, 141] on span "Shipments" at bounding box center [66, 137] width 38 height 9
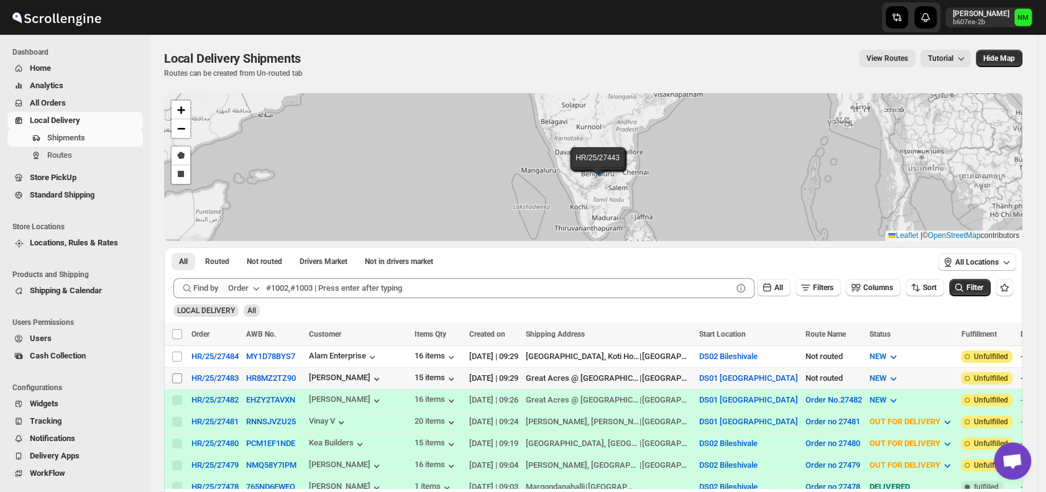
click at [176, 375] on input "Select shipment" at bounding box center [177, 378] width 10 height 10
checkbox input "true"
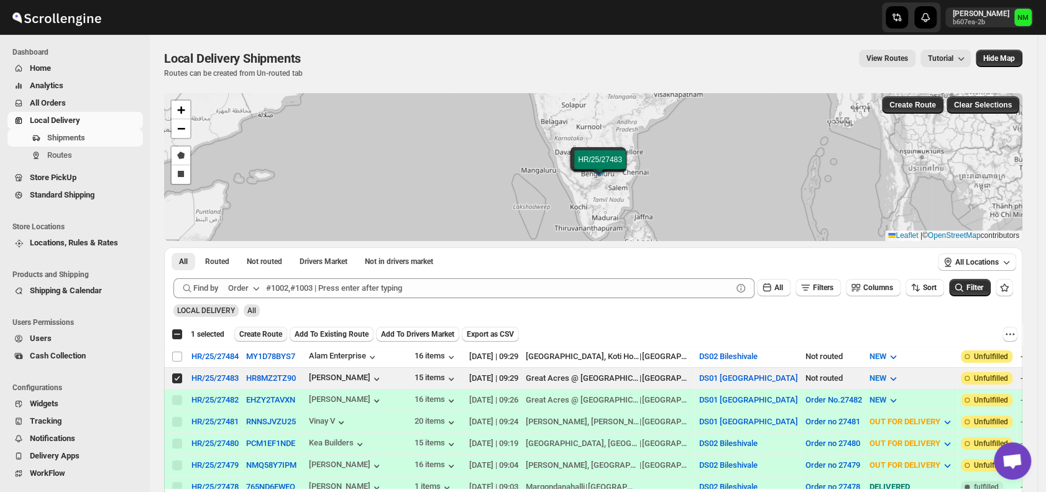
click at [278, 331] on span "Create Route" at bounding box center [260, 334] width 43 height 10
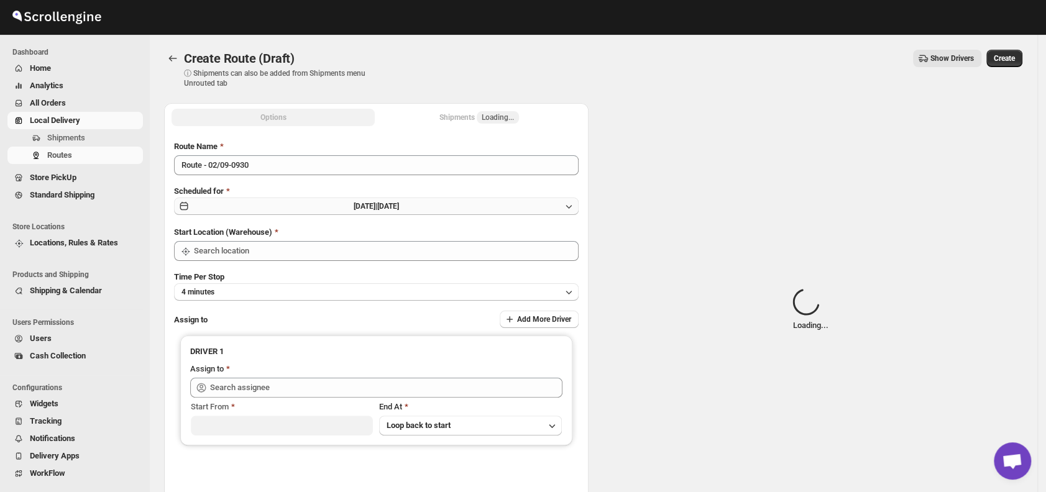
type input "DS01 [GEOGRAPHIC_DATA]"
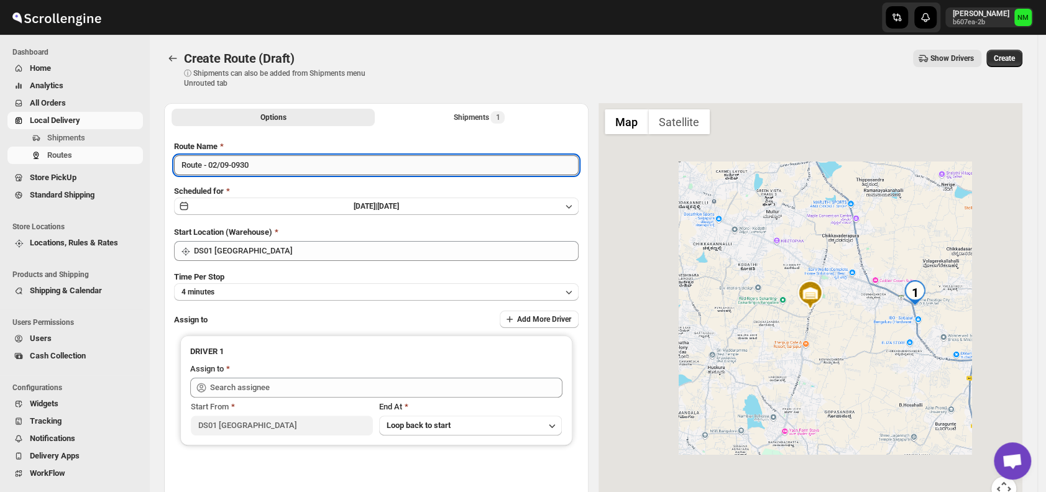
click at [286, 169] on input "Route - 02/09-0930" at bounding box center [376, 165] width 404 height 20
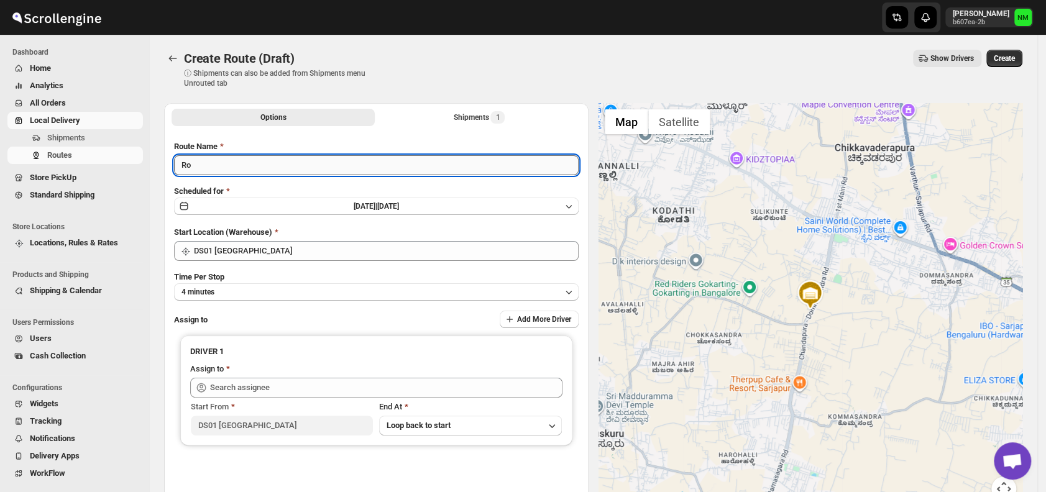
type input "R"
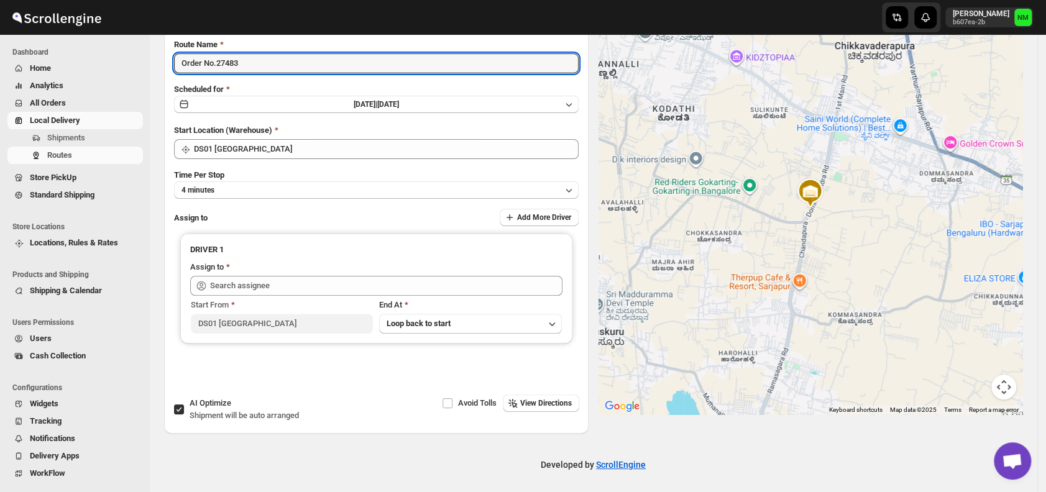
scroll to position [104, 0]
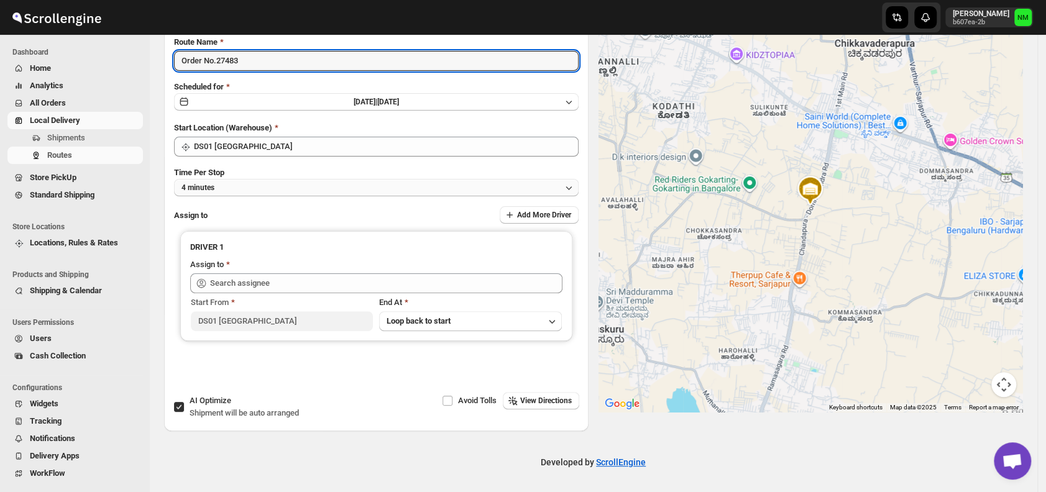
type input "Order No.27483"
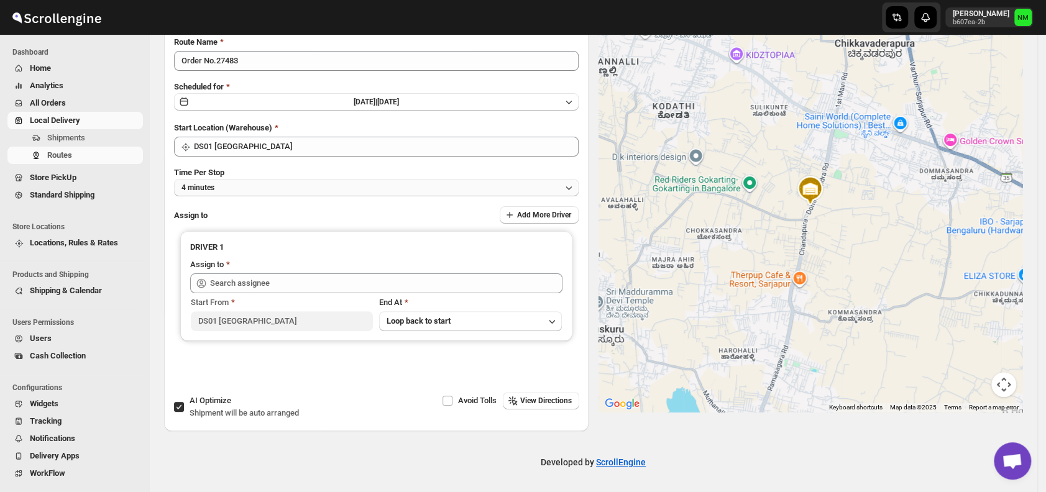
click at [244, 193] on button "4 minutes" at bounding box center [376, 187] width 404 height 17
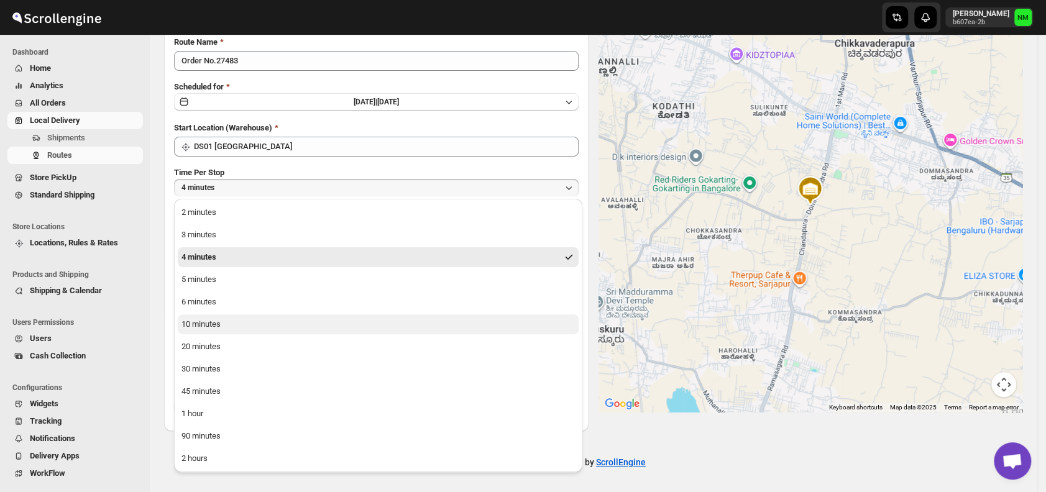
click at [224, 324] on button "10 minutes" at bounding box center [378, 324] width 401 height 20
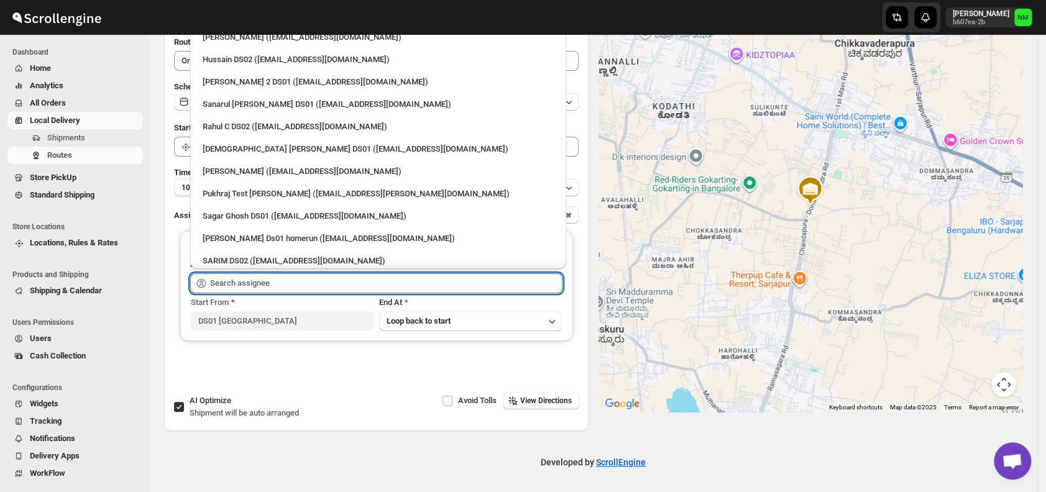
click at [275, 283] on input "text" at bounding box center [386, 283] width 352 height 20
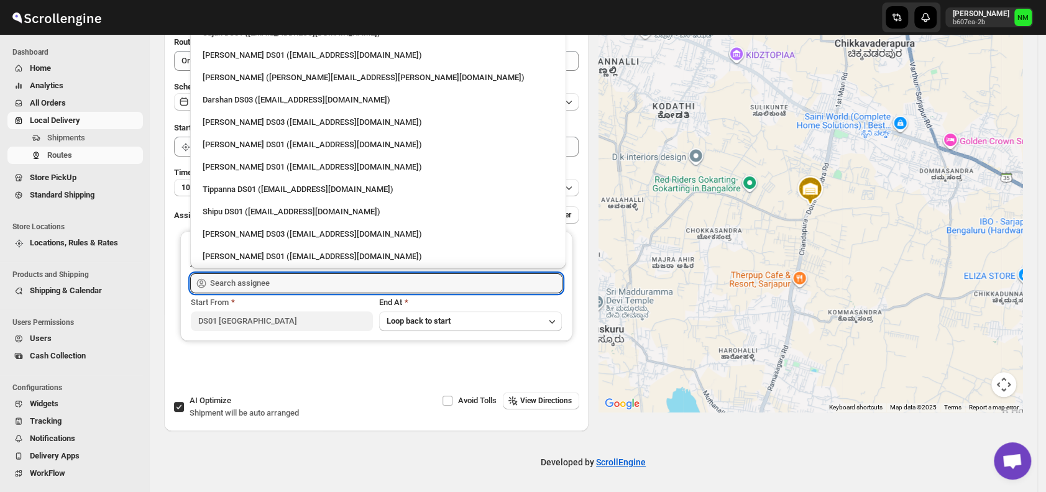
scroll to position [965, 0]
click at [224, 149] on div "Ashraf Ali DS01 (yoyovey222@0tires.com)" at bounding box center [378, 146] width 351 height 12
type input "Ashraf Ali DS01 (yoyovey222@0tires.com)"
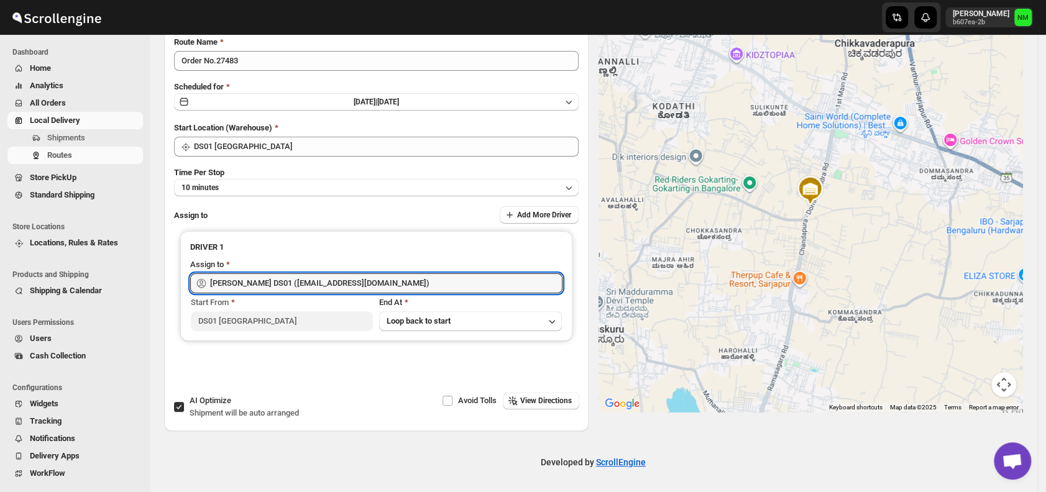
scroll to position [0, 0]
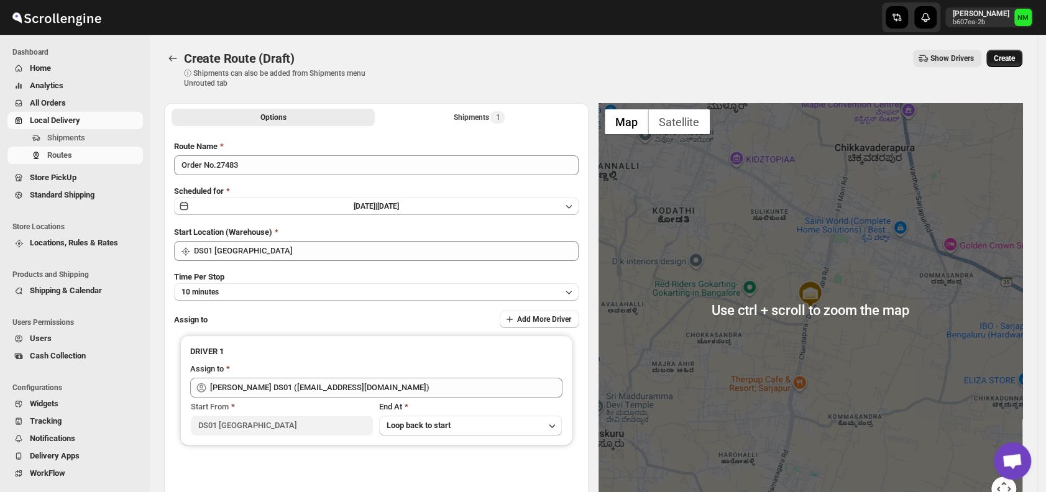
click at [1013, 65] on button "Create" at bounding box center [1004, 58] width 36 height 17
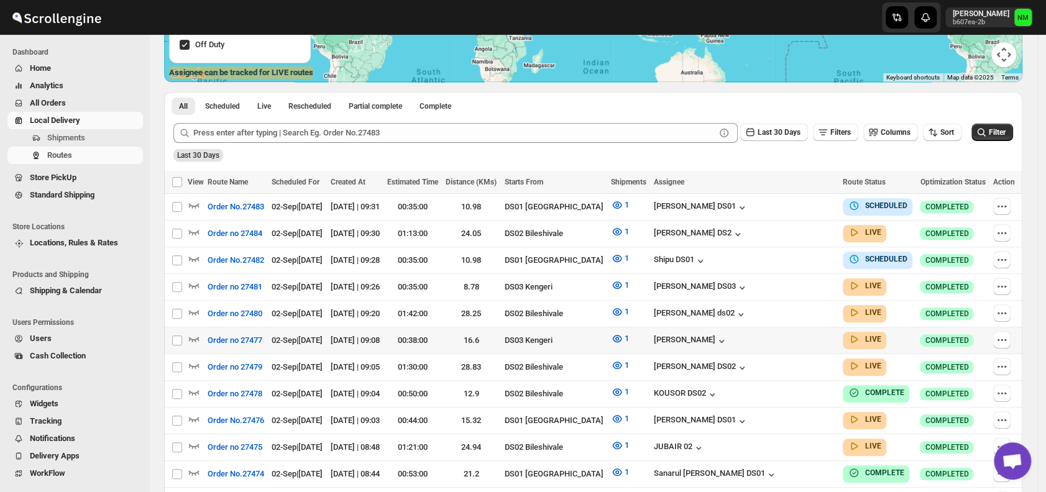
scroll to position [244, 0]
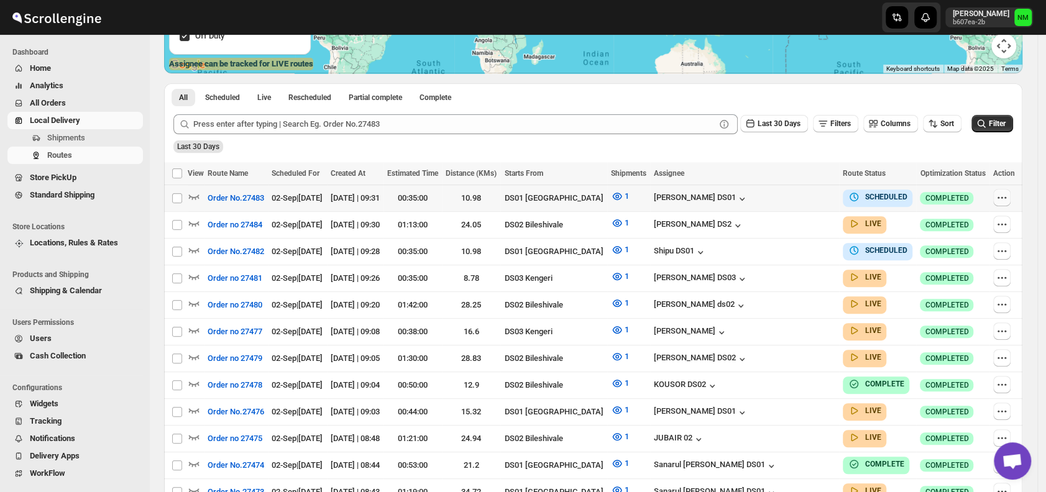
click at [1002, 198] on icon "button" at bounding box center [1001, 197] width 12 height 12
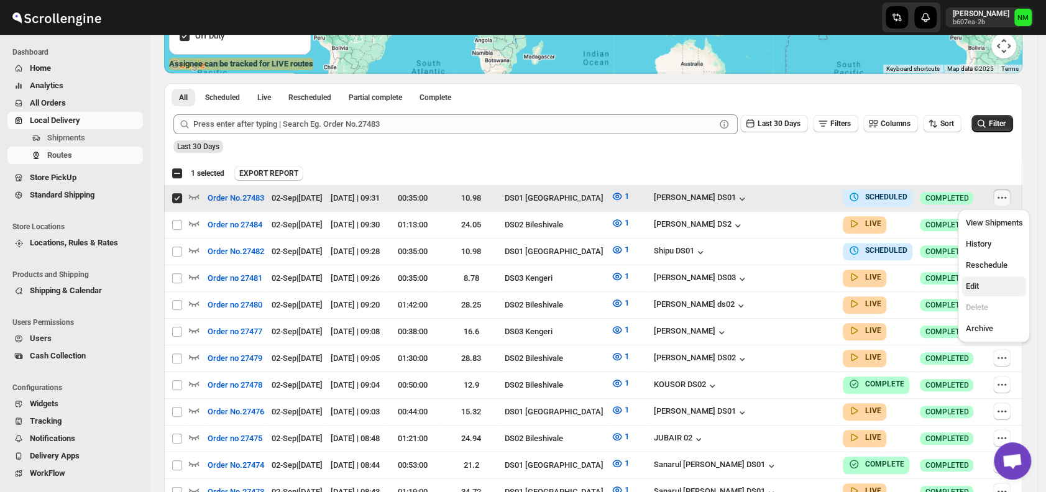
click at [988, 284] on span "Edit" at bounding box center [993, 286] width 57 height 12
checkbox input "false"
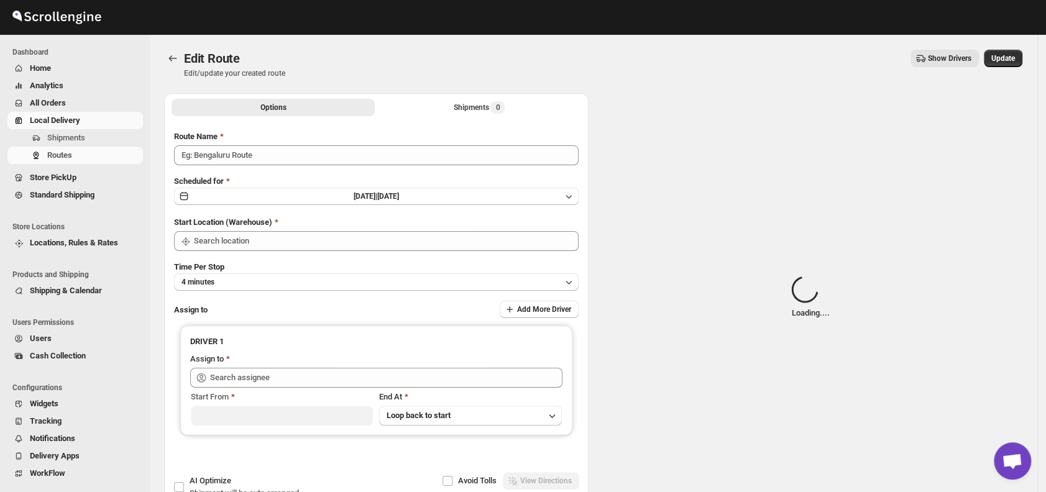
type input "Order No.27483"
type input "DS01 [GEOGRAPHIC_DATA]"
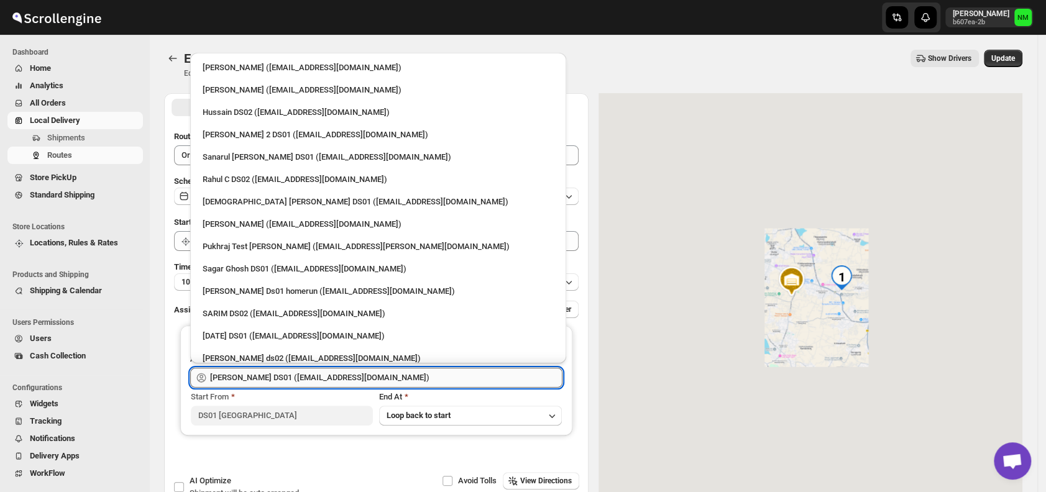
click at [328, 377] on input "Ashraf Ali DS01 (yoyovey222@0tires.com)" at bounding box center [386, 378] width 352 height 20
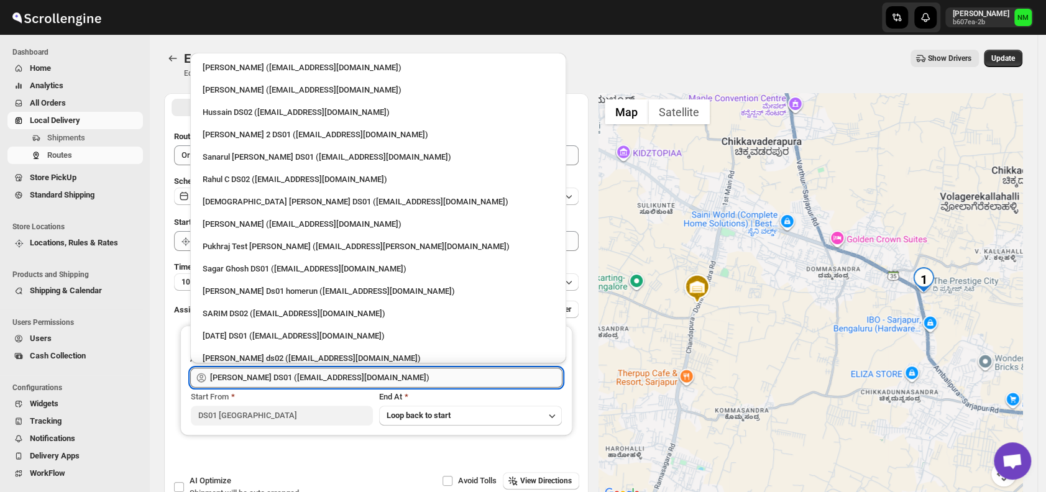
click at [388, 377] on input "Ashraf Ali DS01 (yoyovey222@0tires.com)" at bounding box center [386, 378] width 352 height 20
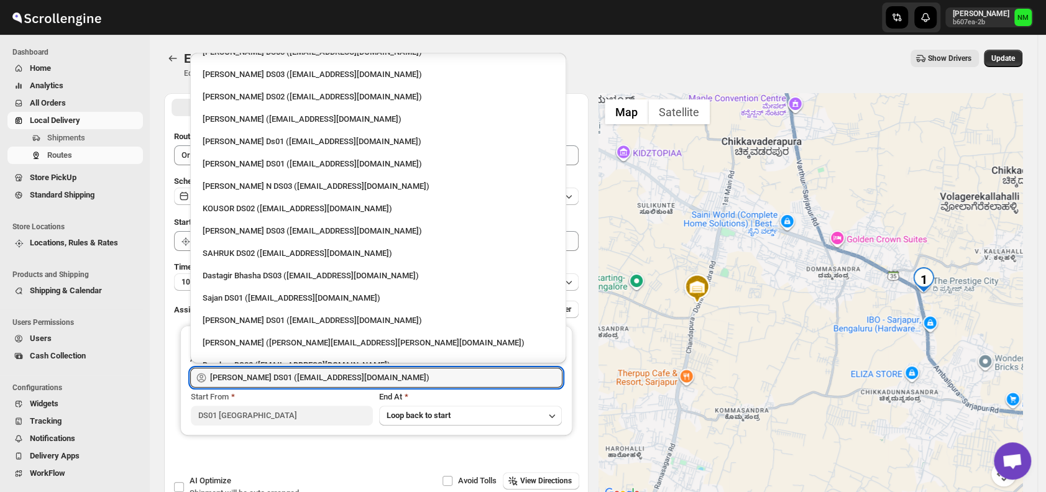
scroll to position [747, 0]
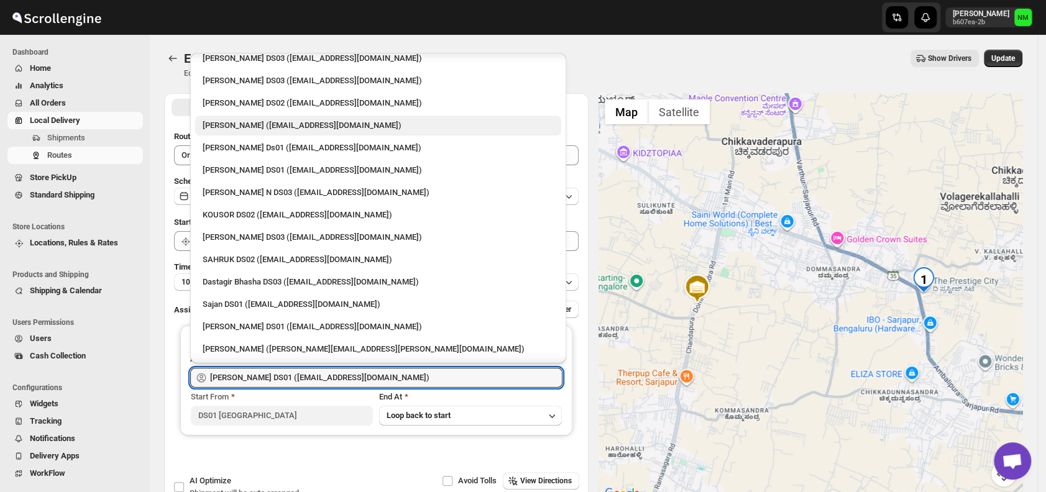
click at [267, 130] on div "Veera Kesavan (xagos20938@boxmach.com)" at bounding box center [378, 125] width 351 height 12
type input "Veera Kesavan (xagos20938@boxmach.com)"
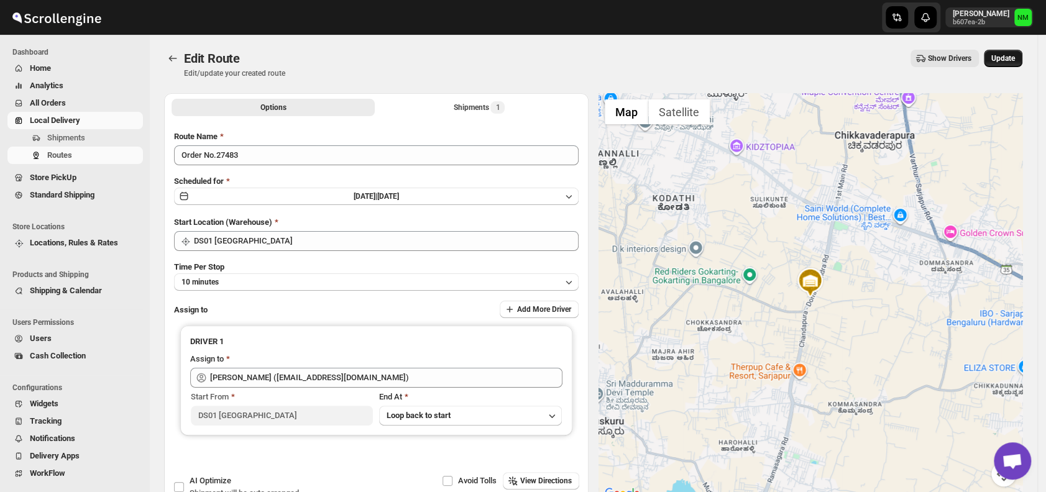
click at [1003, 59] on span "Update" at bounding box center [1003, 58] width 24 height 10
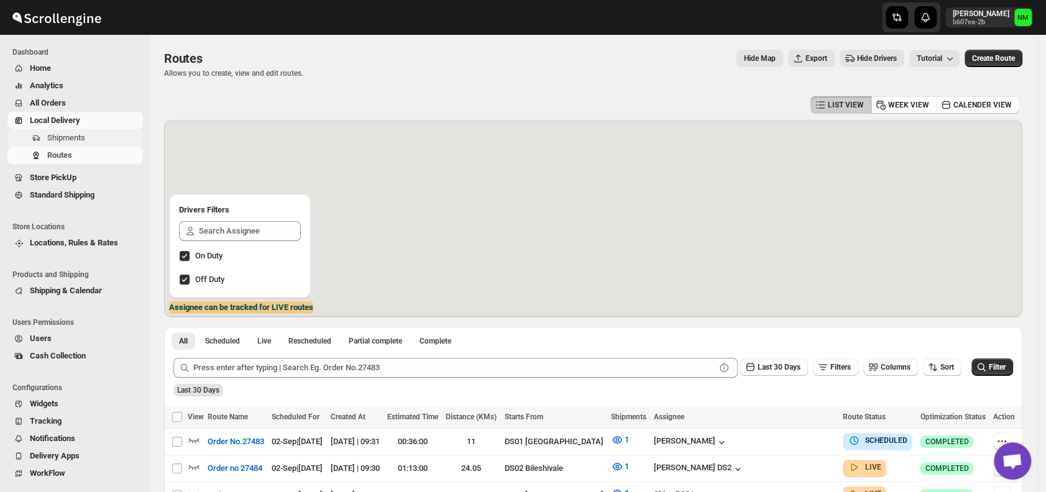
click at [88, 140] on span "Shipments" at bounding box center [93, 138] width 93 height 12
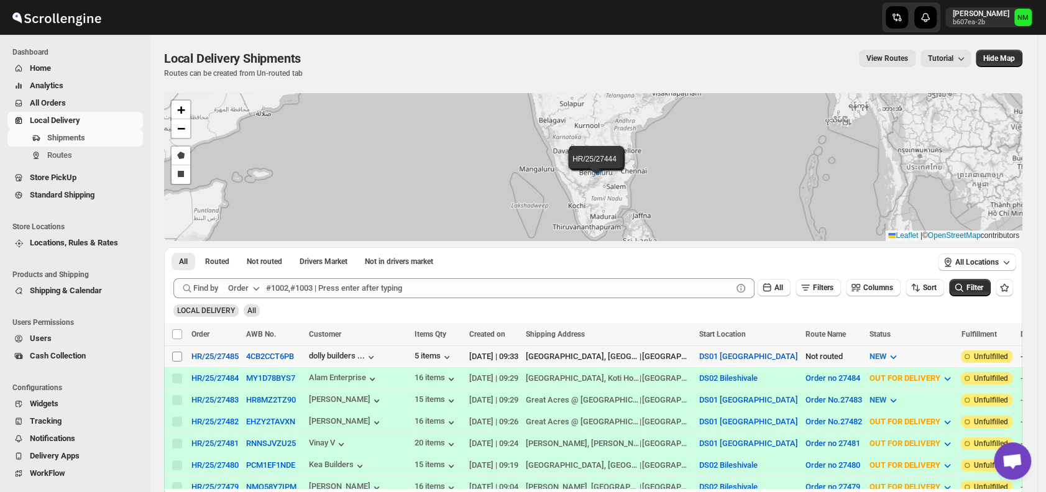
click at [180, 358] on input "Select shipment" at bounding box center [177, 357] width 10 height 10
checkbox input "true"
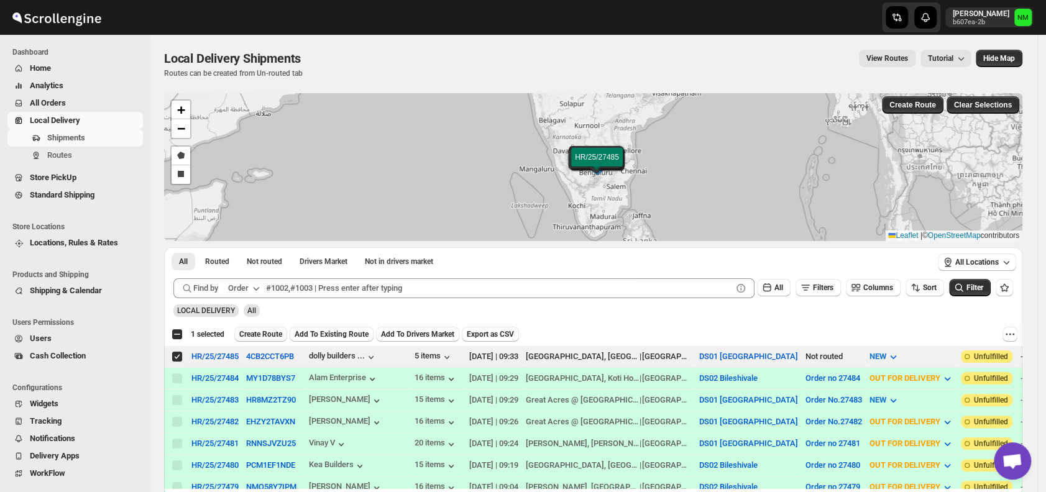
click at [245, 334] on span "Create Route" at bounding box center [260, 334] width 43 height 10
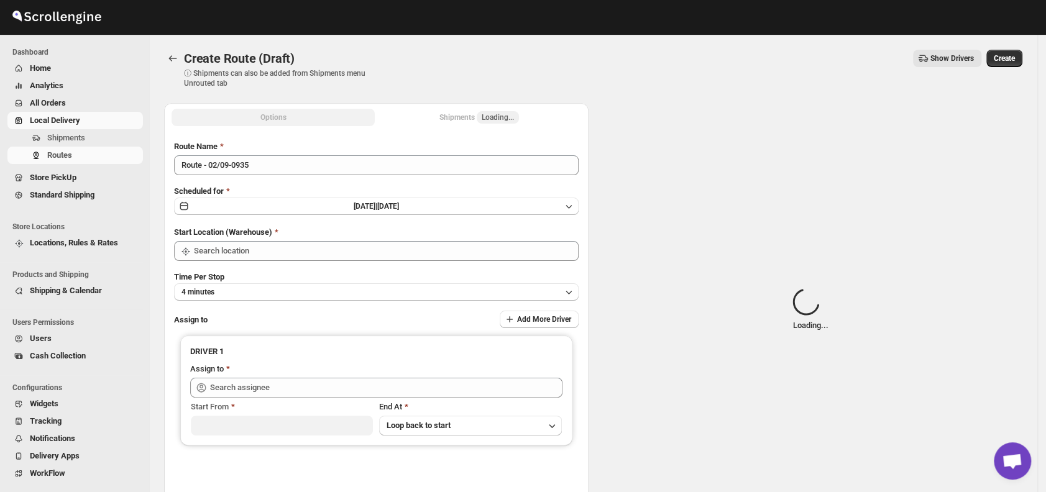
type input "DS01 [GEOGRAPHIC_DATA]"
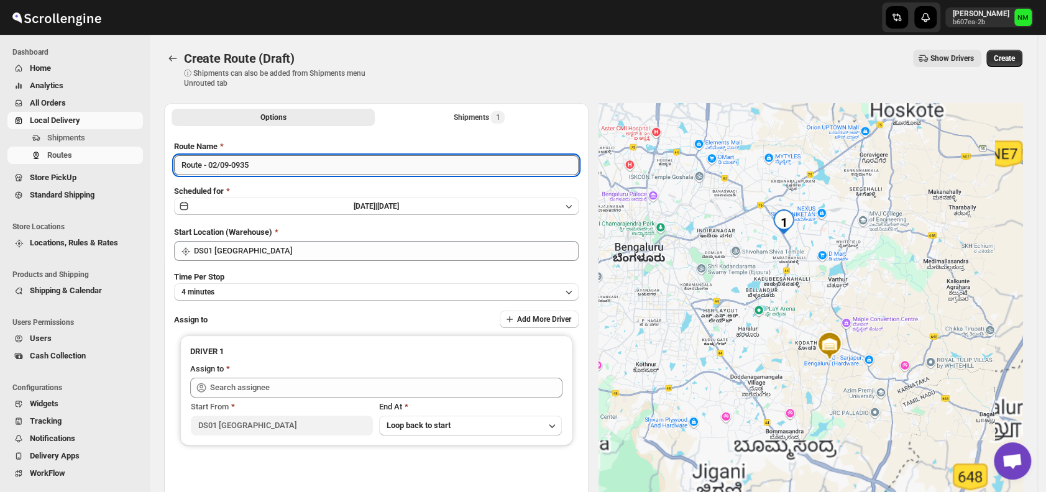
click at [312, 167] on input "Route - 02/09-0935" at bounding box center [376, 165] width 404 height 20
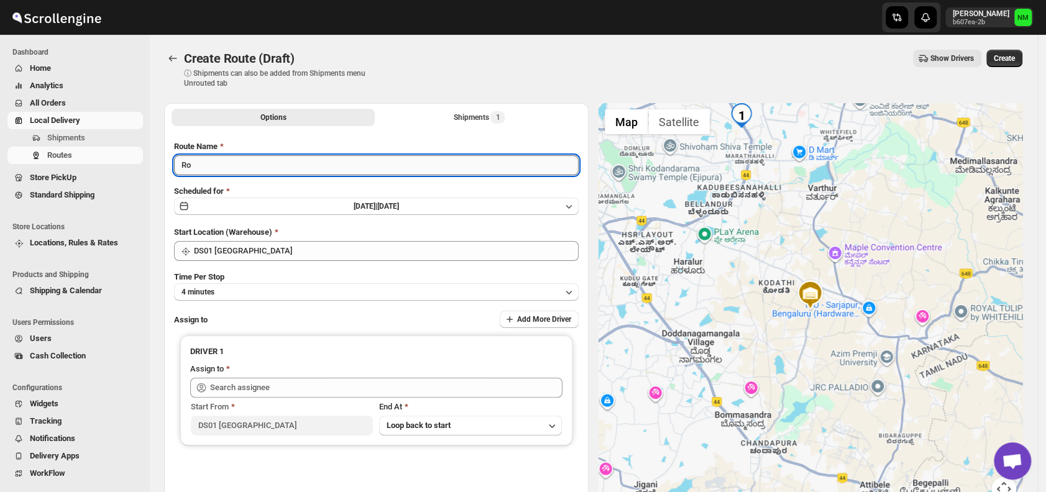
type input "R"
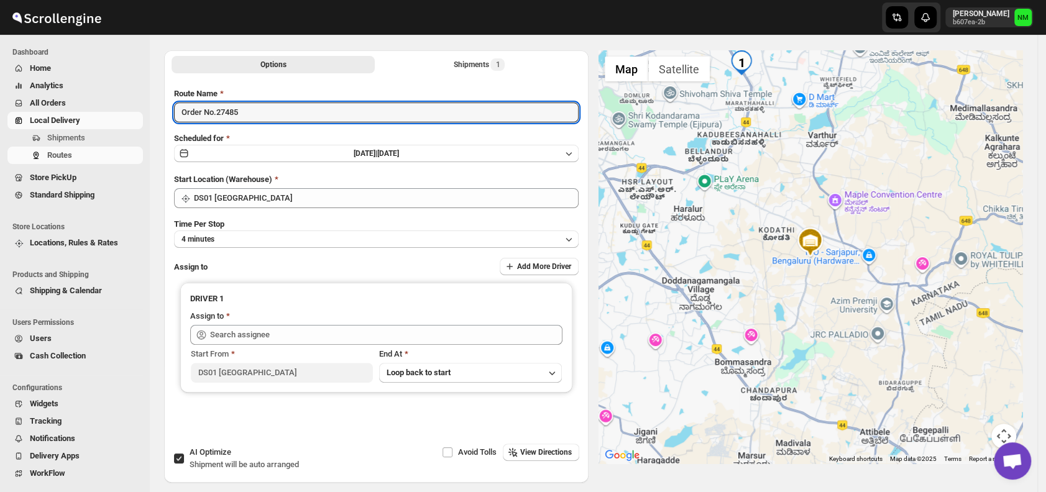
scroll to position [95, 0]
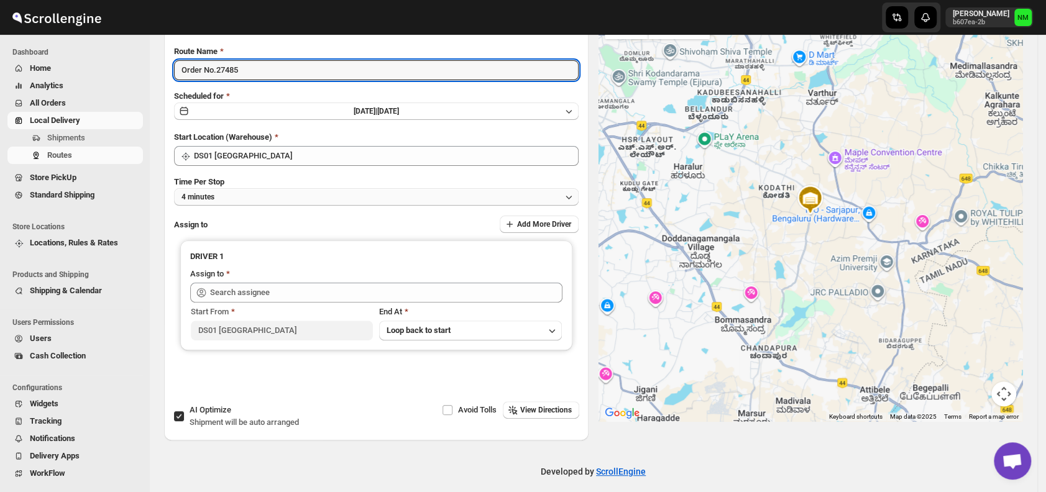
type input "Order No.27485"
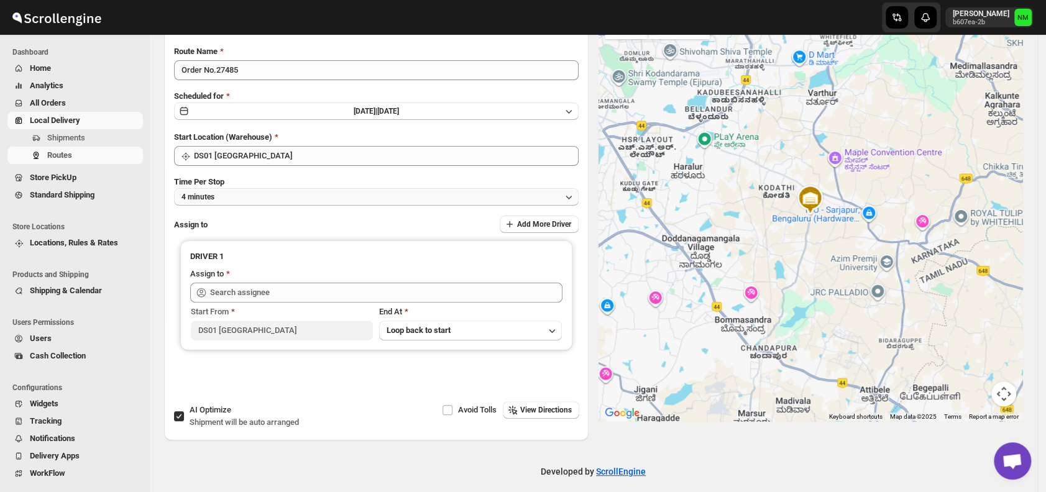
click at [247, 192] on button "4 minutes" at bounding box center [376, 196] width 404 height 17
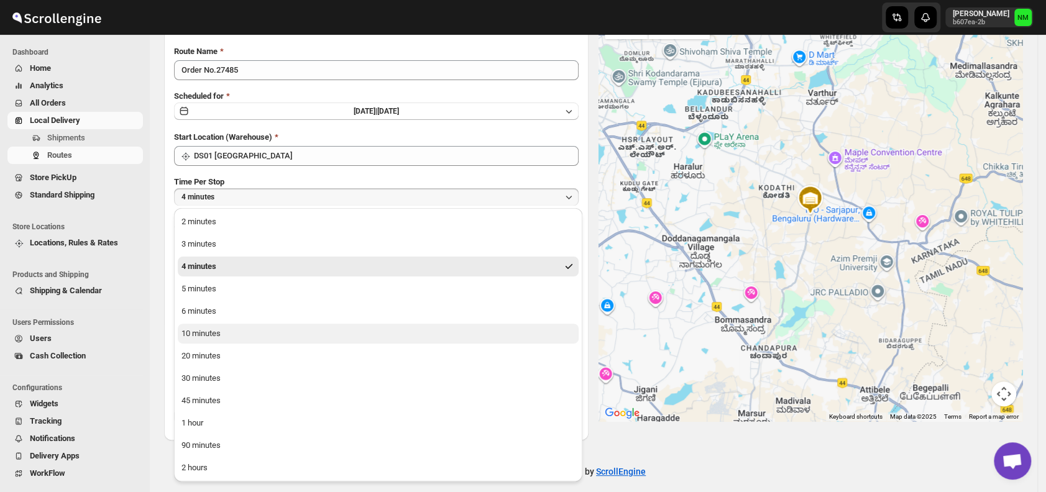
click at [217, 332] on div "10 minutes" at bounding box center [200, 333] width 39 height 12
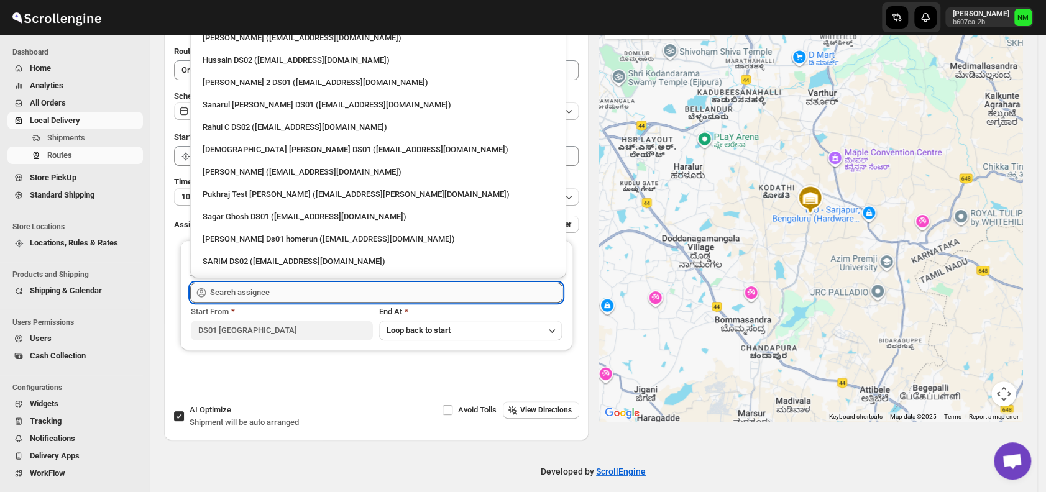
click at [313, 289] on input "text" at bounding box center [386, 293] width 352 height 20
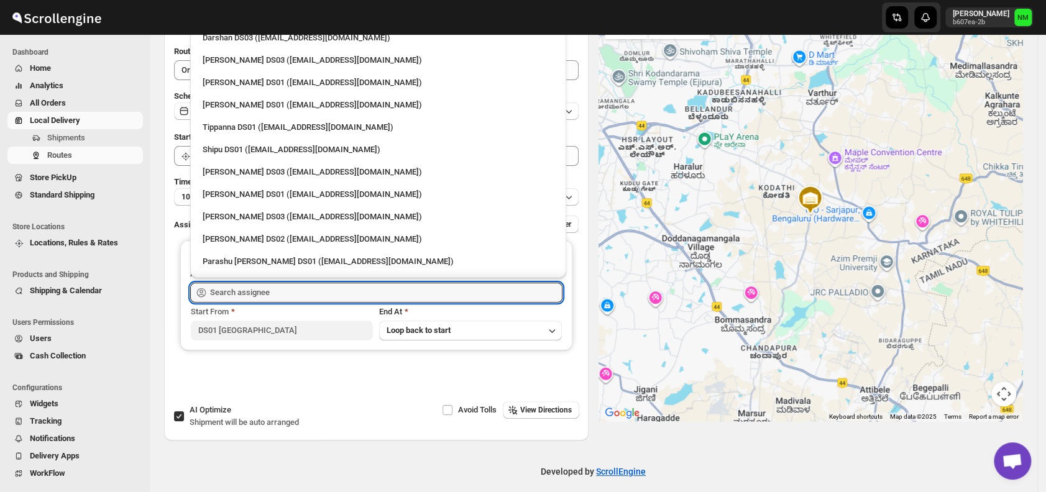
scroll to position [1025, 0]
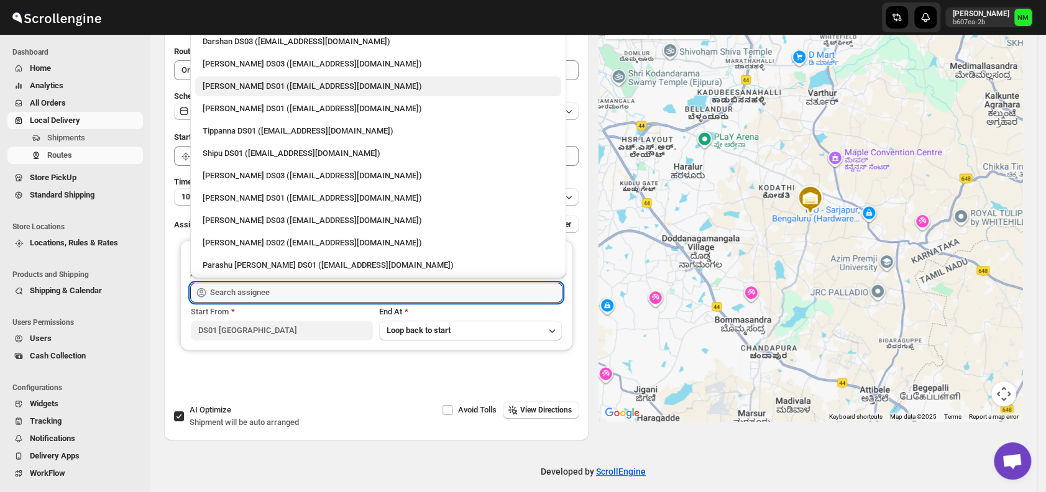
click at [217, 86] on div "Ashraf Ali DS01 (yoyovey222@0tires.com)" at bounding box center [378, 86] width 351 height 12
type input "Ashraf Ali DS01 (yoyovey222@0tires.com)"
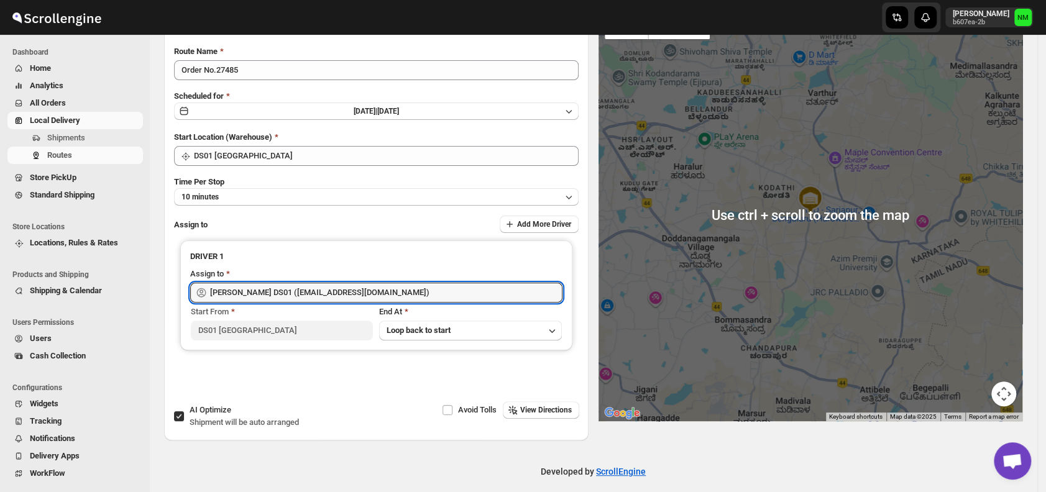
scroll to position [0, 0]
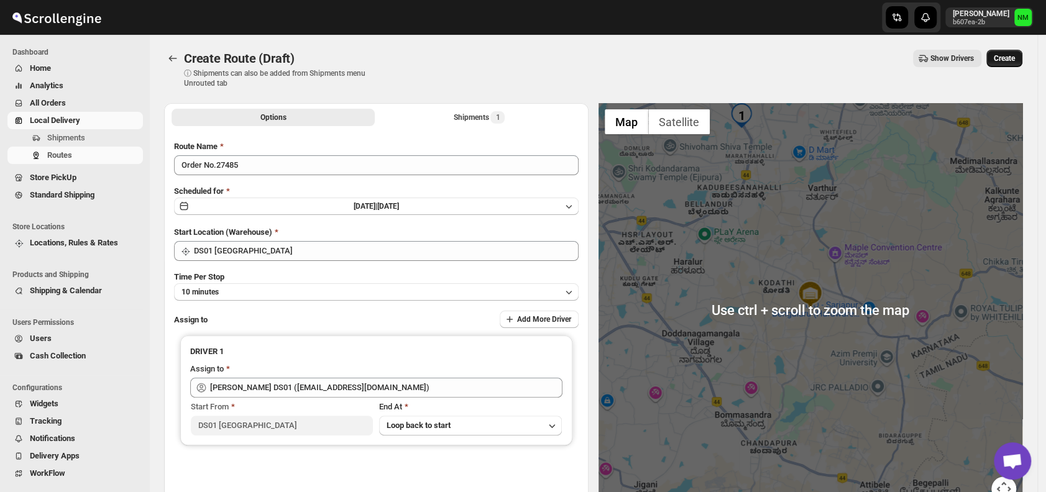
click at [1010, 58] on span "Create" at bounding box center [1004, 58] width 21 height 10
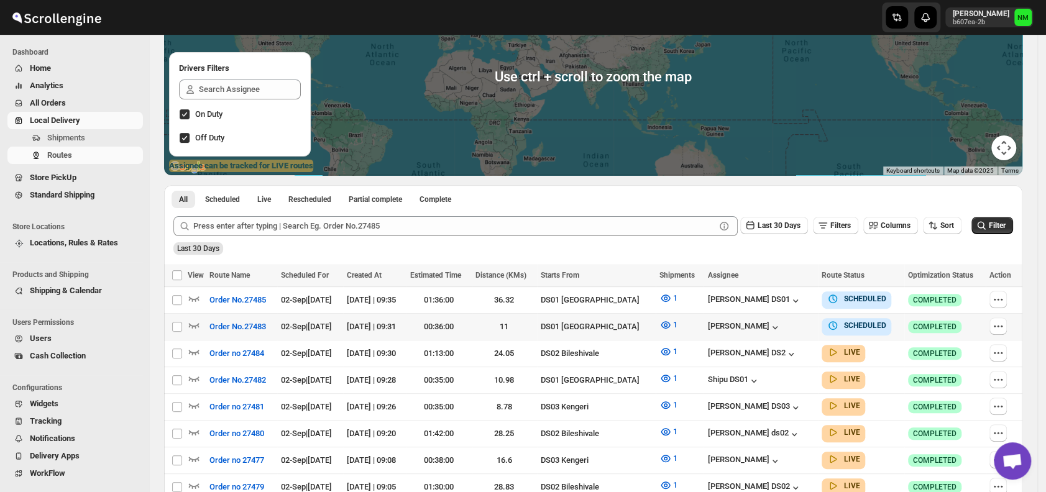
scroll to position [172, 0]
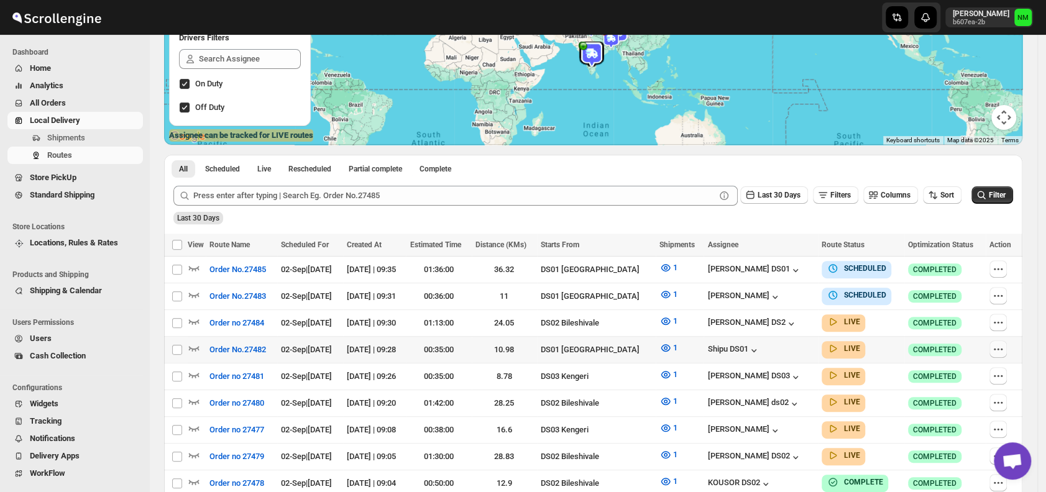
click at [1001, 343] on icon "button" at bounding box center [998, 349] width 12 height 12
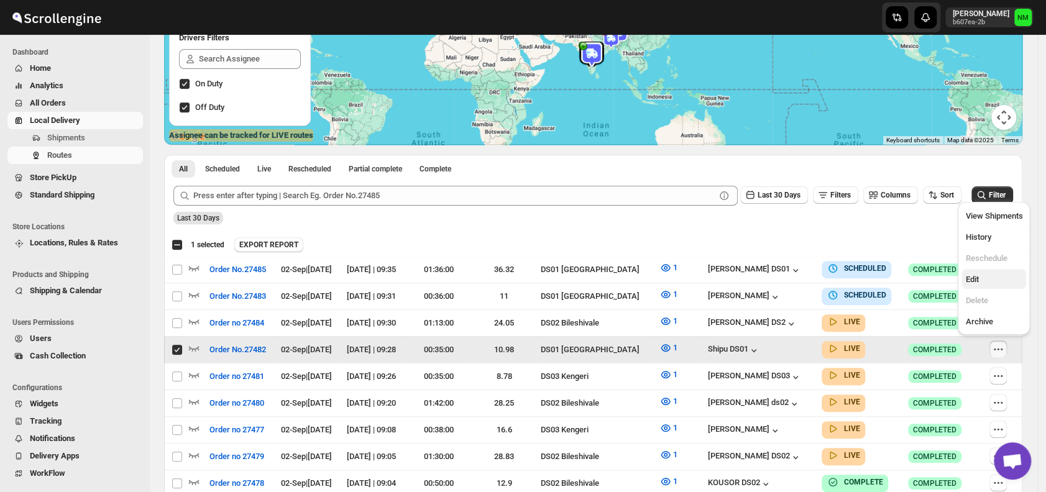
click at [980, 277] on span "Edit" at bounding box center [993, 279] width 57 height 12
checkbox input "false"
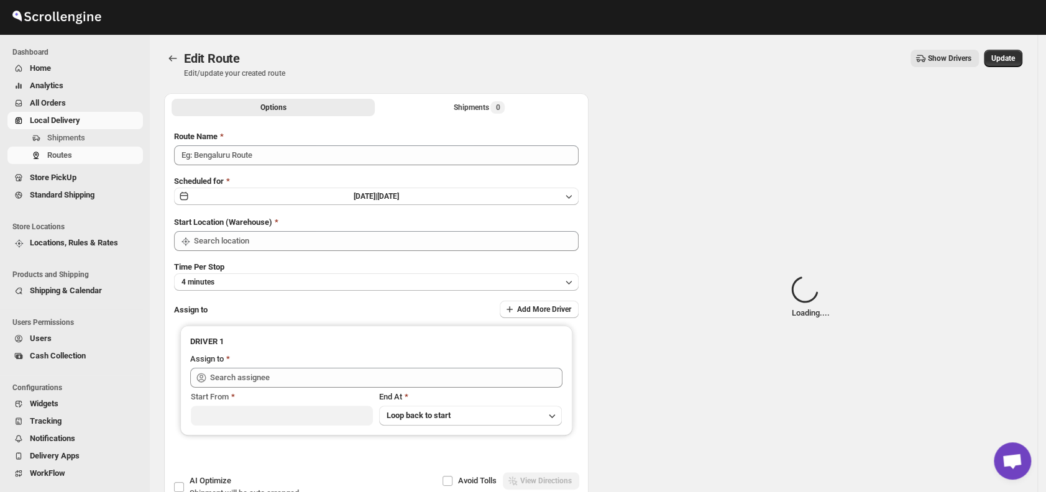
type input "Order No.27482"
type input "DS01 [GEOGRAPHIC_DATA]"
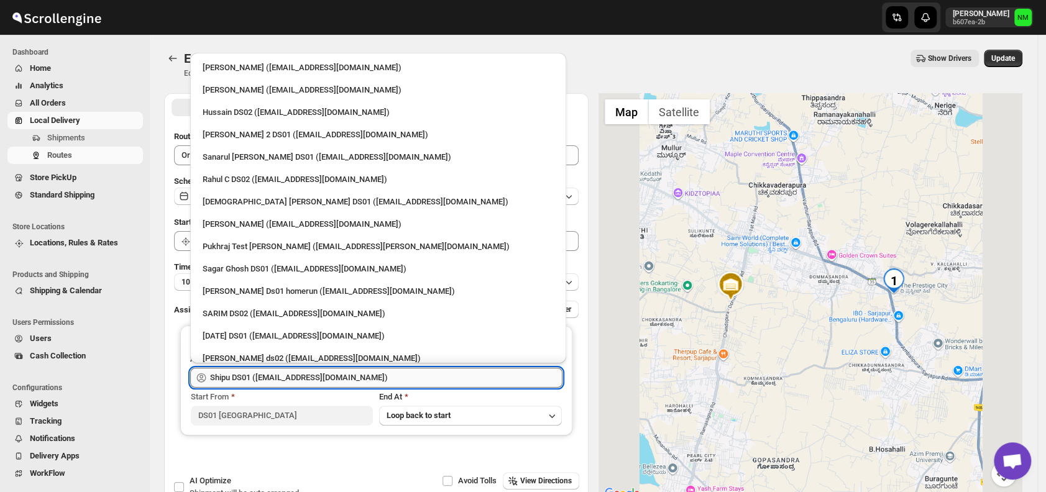
click at [367, 383] on input "Shipu DS01 (ponep42765@dekpal.com)" at bounding box center [386, 378] width 352 height 20
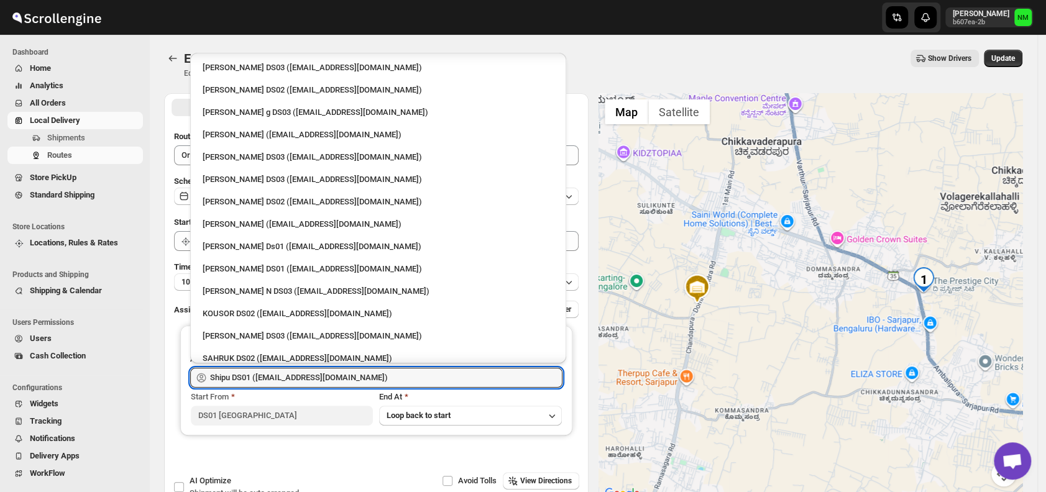
scroll to position [649, 0]
click at [281, 217] on div "Veera Kesavan (xagos20938@boxmach.com)" at bounding box center [378, 223] width 351 height 12
type input "Veera Kesavan (xagos20938@boxmach.com)"
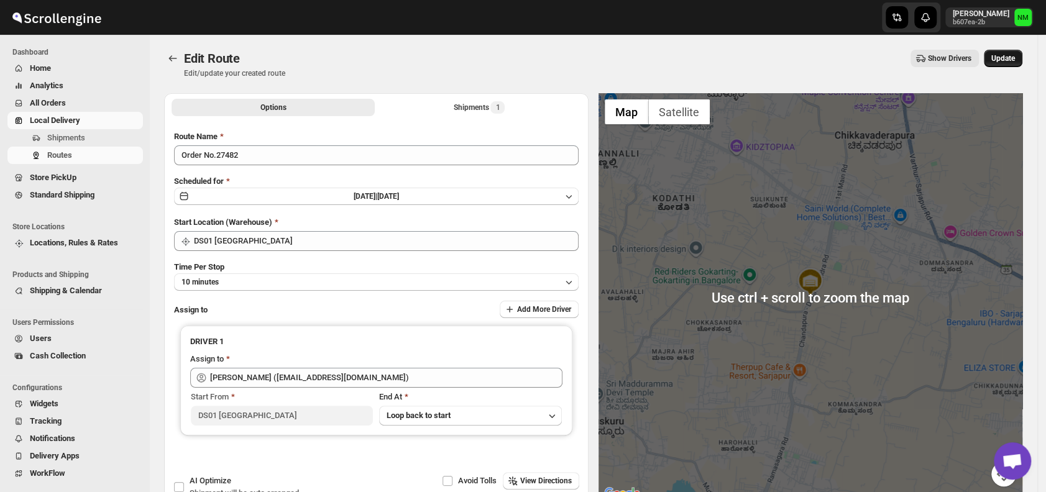
click at [1008, 66] on button "Update" at bounding box center [1003, 58] width 39 height 17
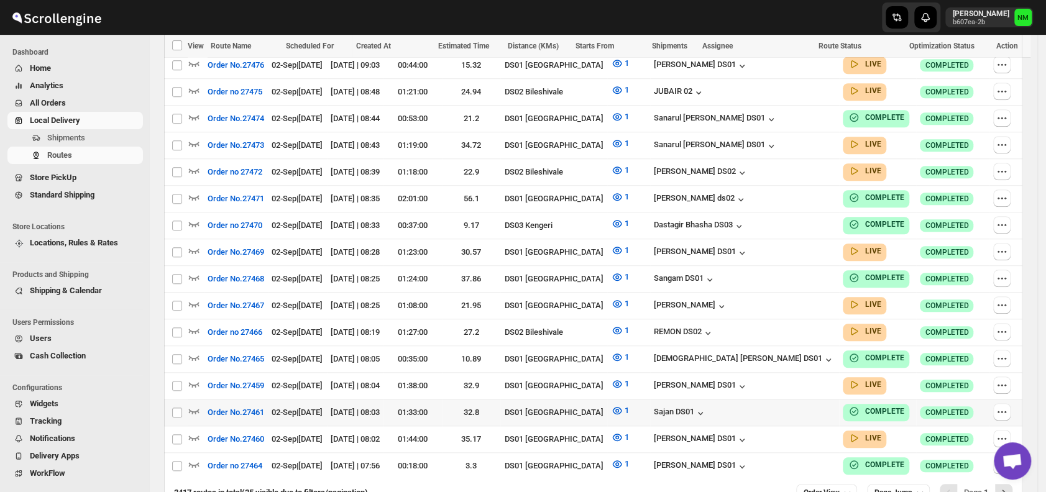
scroll to position [659, 0]
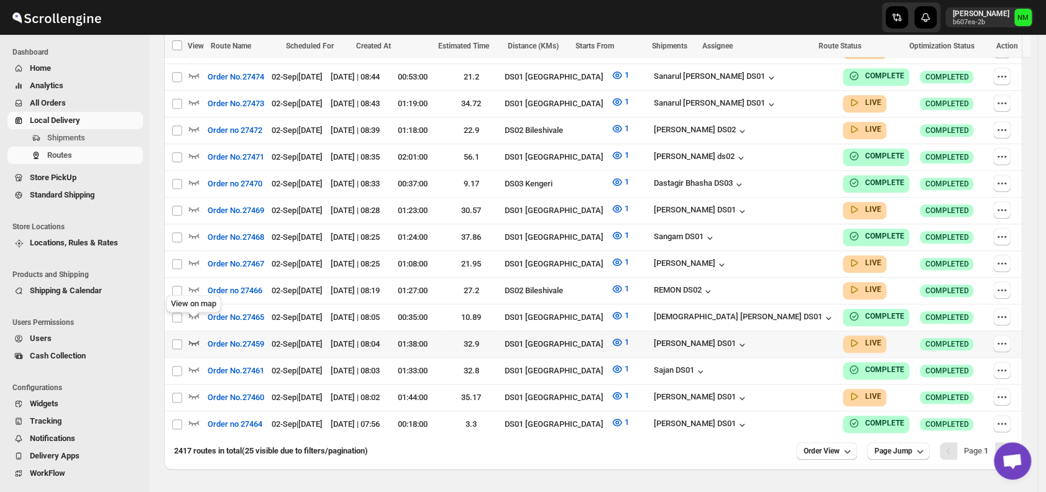
click at [195, 340] on icon "button" at bounding box center [194, 342] width 11 height 5
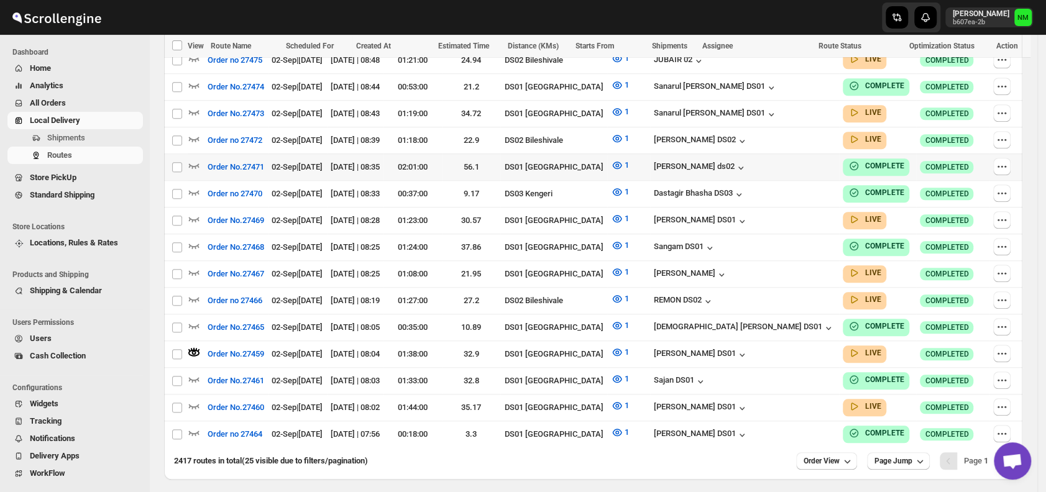
scroll to position [0, 0]
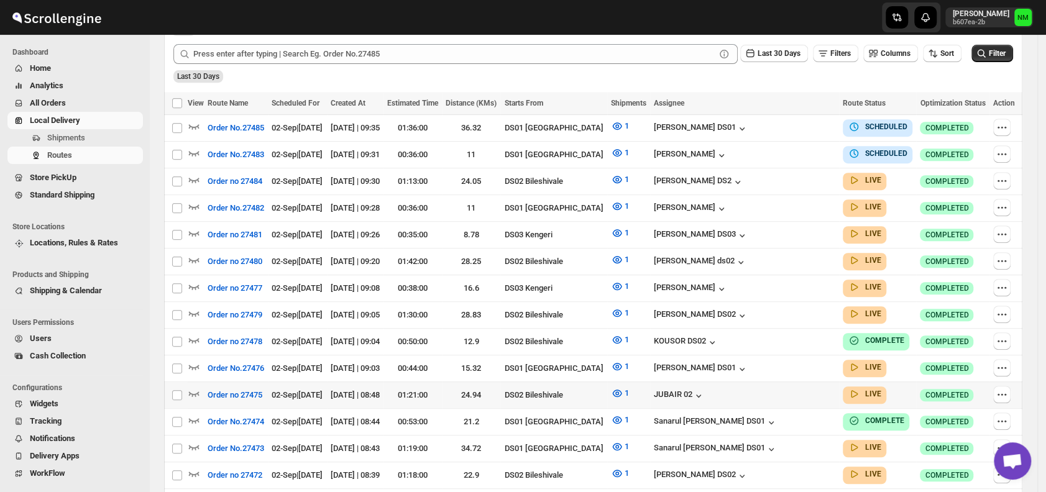
scroll to position [316, 0]
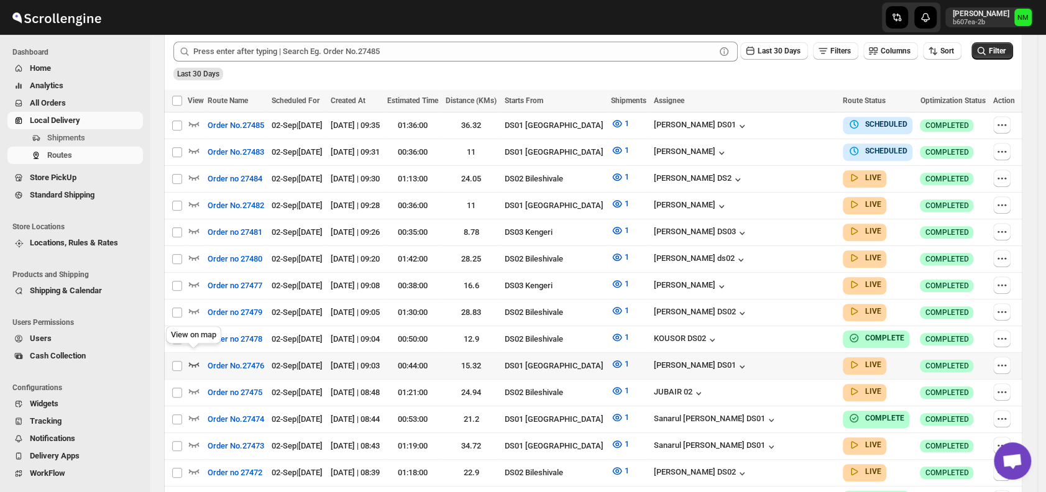
click at [192, 358] on icon "button" at bounding box center [194, 364] width 12 height 12
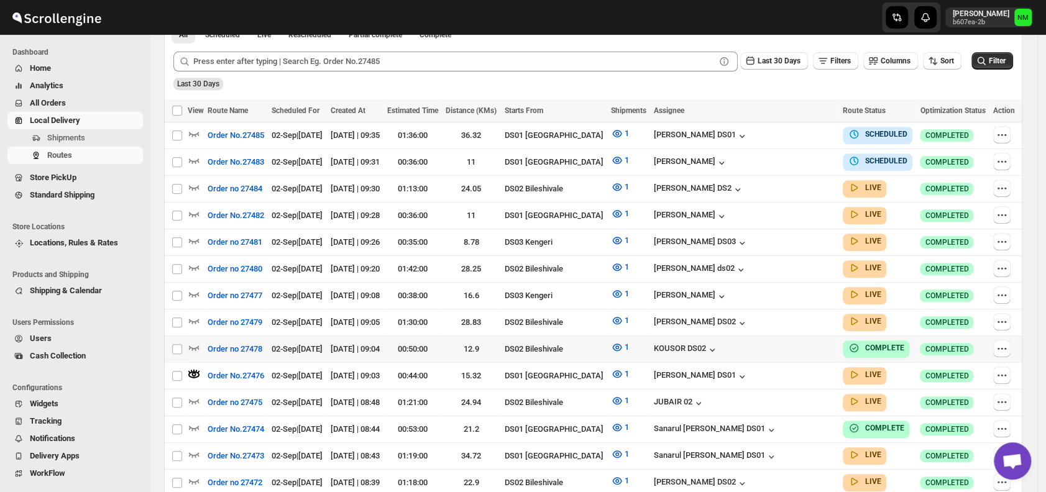
scroll to position [0, 0]
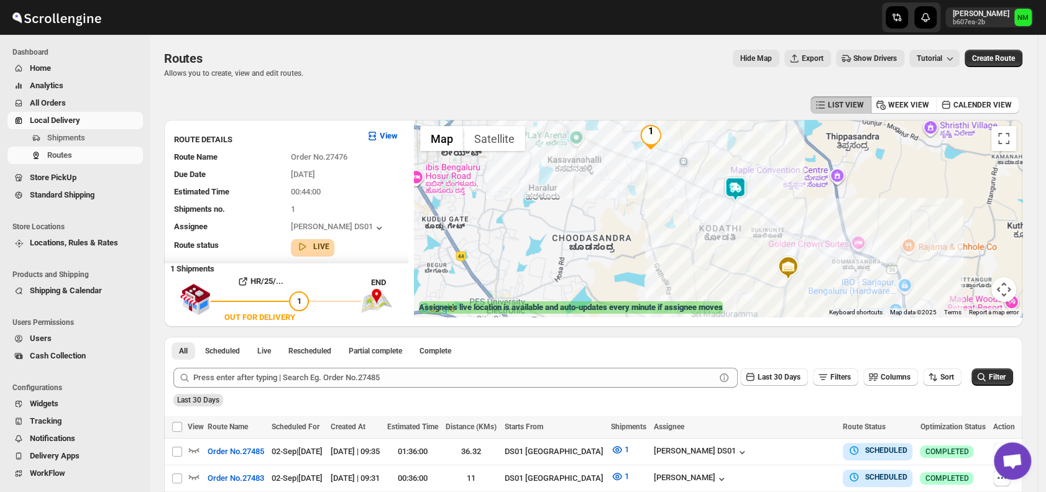
click at [747, 181] on img at bounding box center [735, 188] width 25 height 25
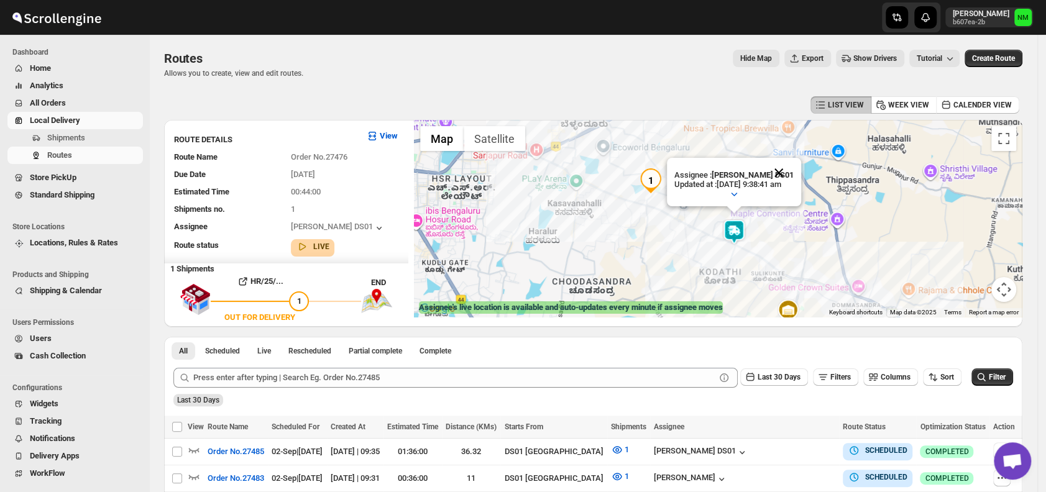
click at [793, 167] on button "Close" at bounding box center [779, 173] width 30 height 30
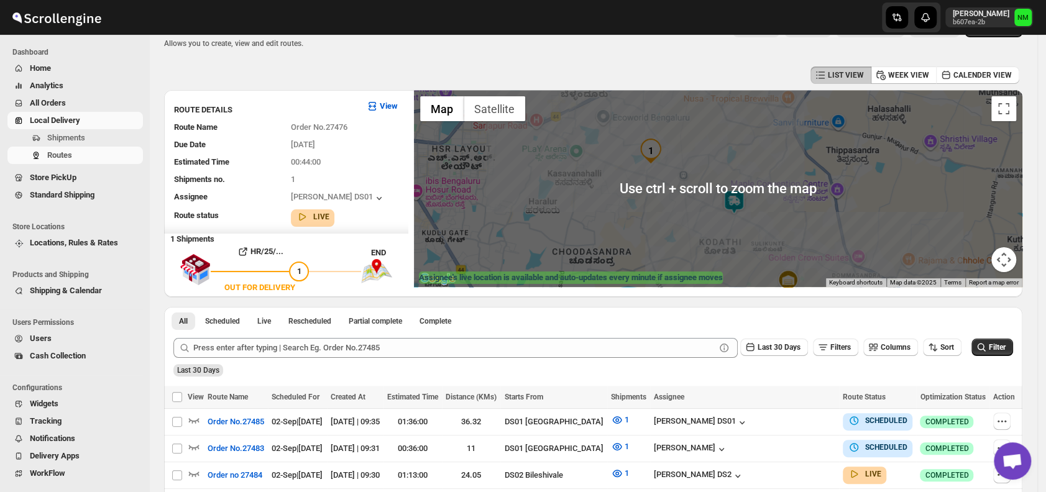
scroll to position [148, 0]
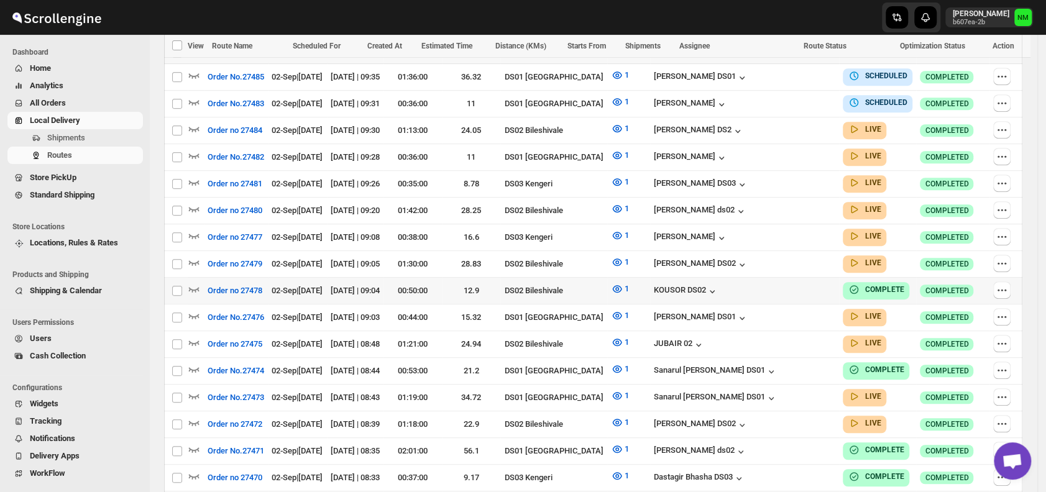
scroll to position [382, 0]
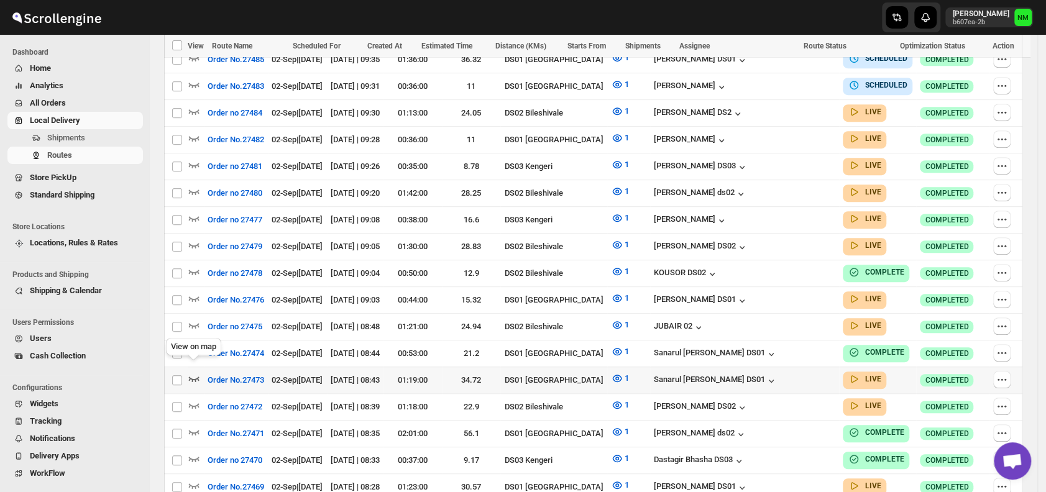
click at [191, 373] on icon "button" at bounding box center [194, 378] width 12 height 12
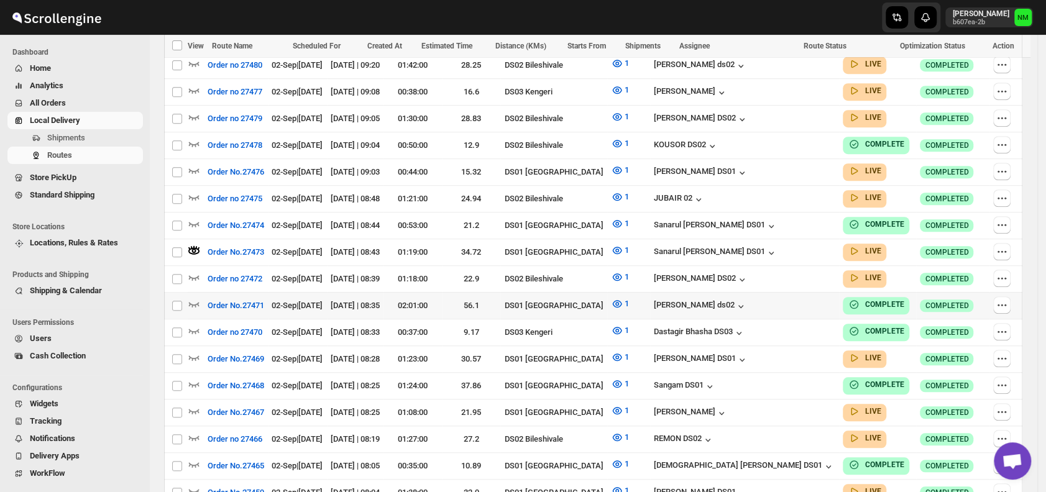
scroll to position [521, 0]
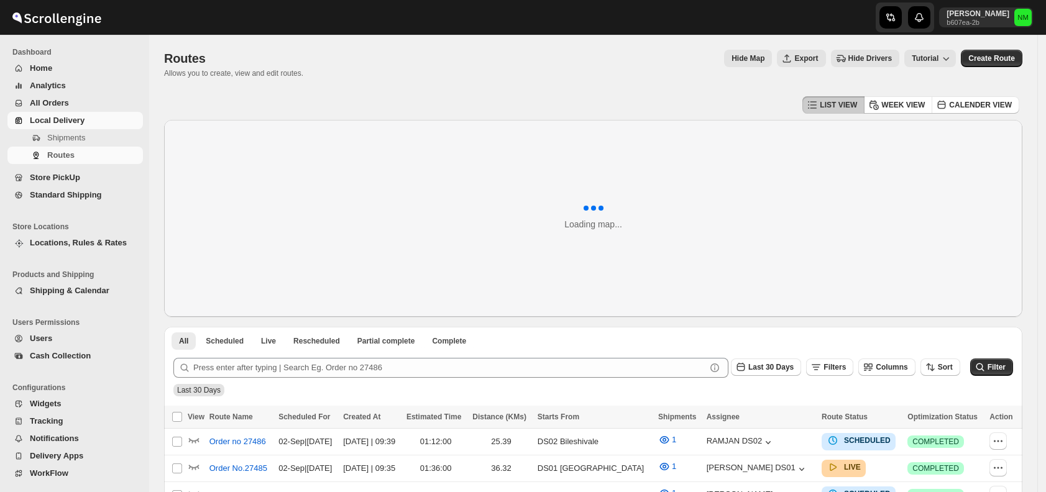
scroll to position [290, 0]
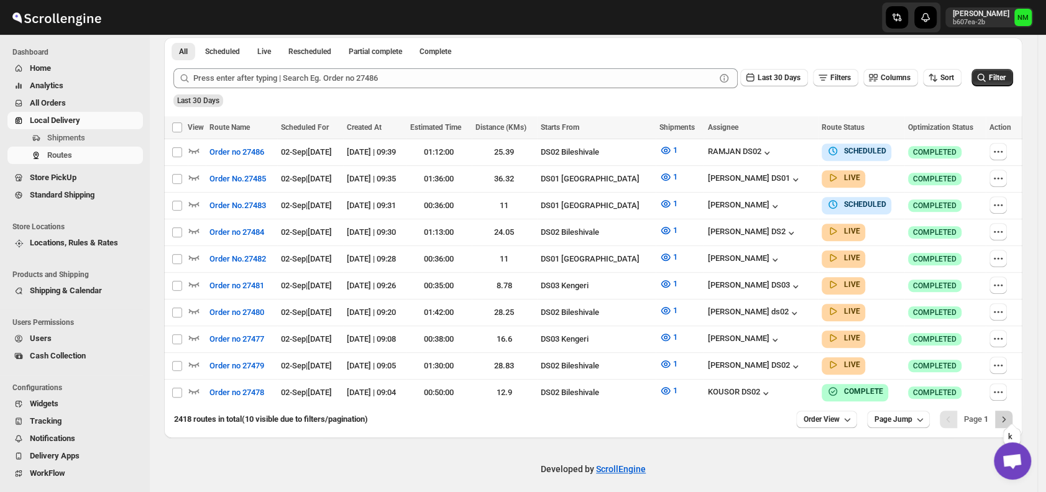
click at [1010, 413] on icon "Next" at bounding box center [1003, 419] width 12 height 12
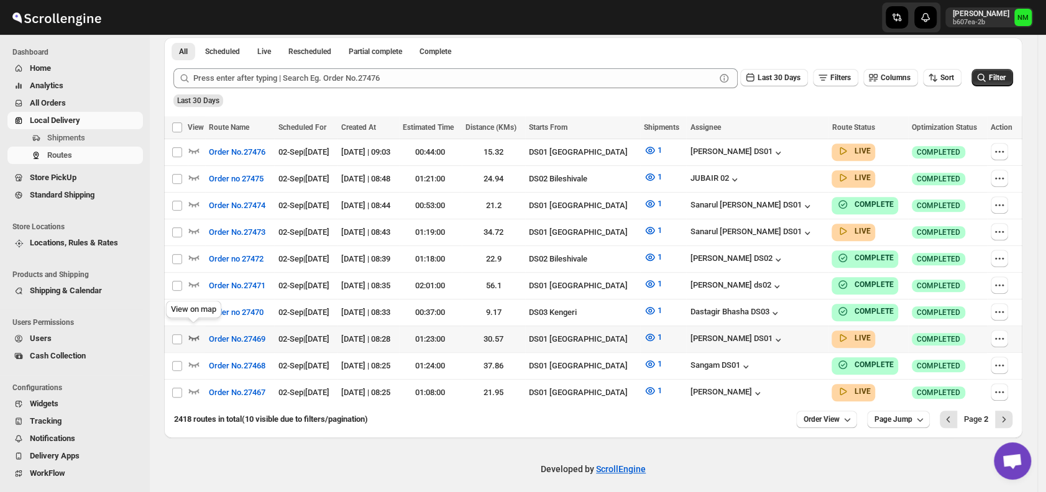
click at [194, 336] on icon "button" at bounding box center [194, 338] width 11 height 5
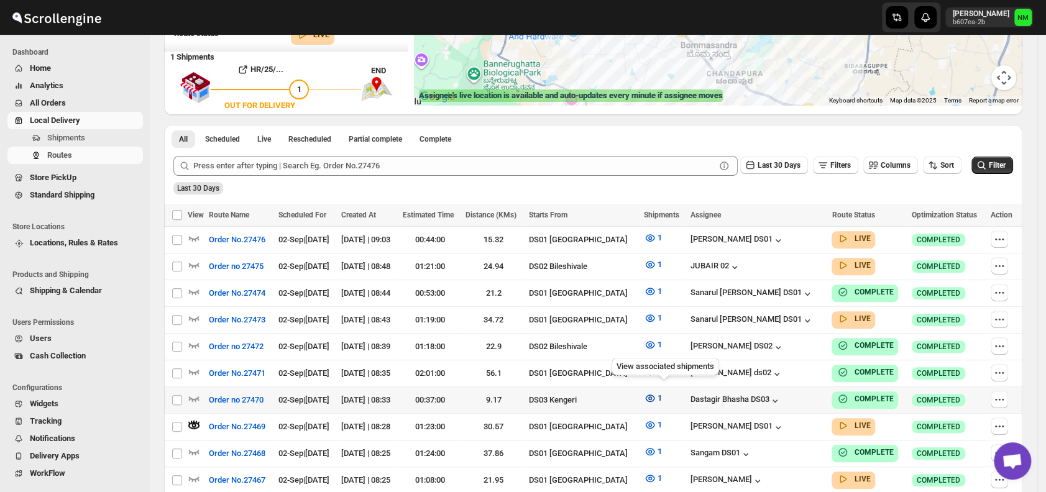
scroll to position [299, 0]
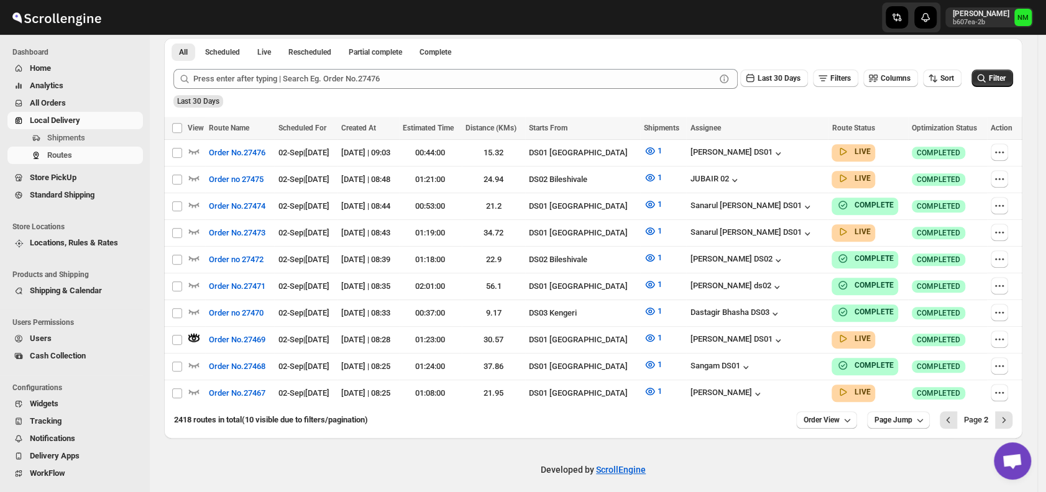
click at [1022, 411] on div "2418 routes in total (10 visible due to filters/pagination) Order View Page Jum…" at bounding box center [593, 422] width 858 height 32
click at [1010, 414] on icon "Next" at bounding box center [1003, 420] width 12 height 12
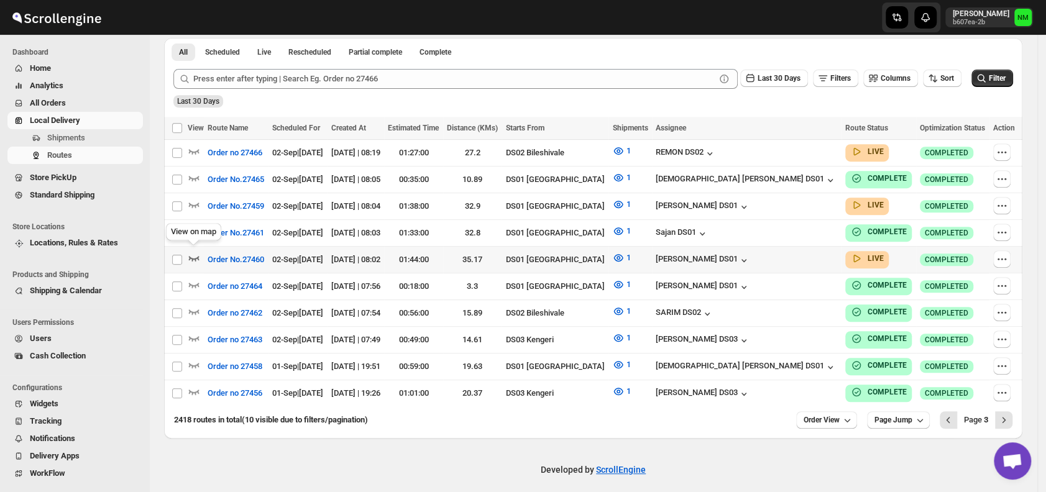
click at [196, 254] on icon "button" at bounding box center [194, 258] width 12 height 12
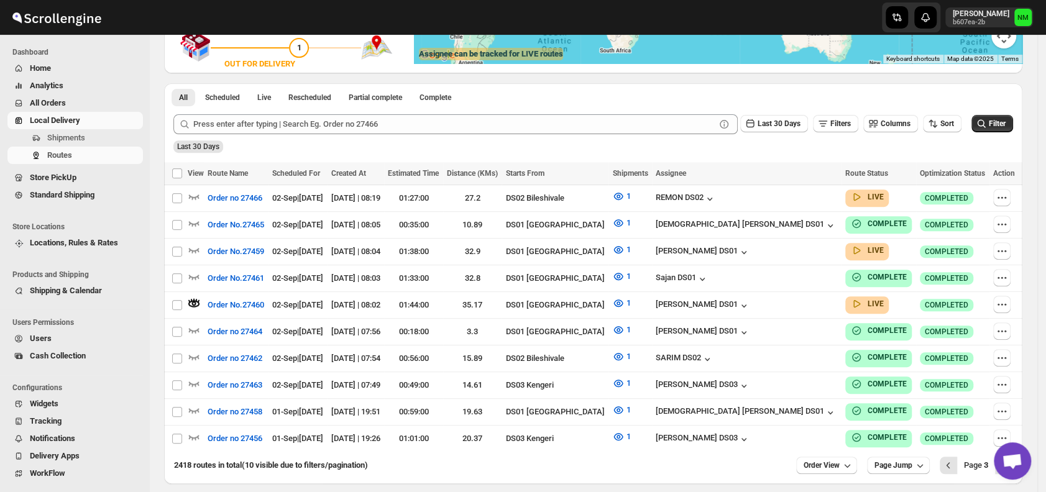
scroll to position [0, 0]
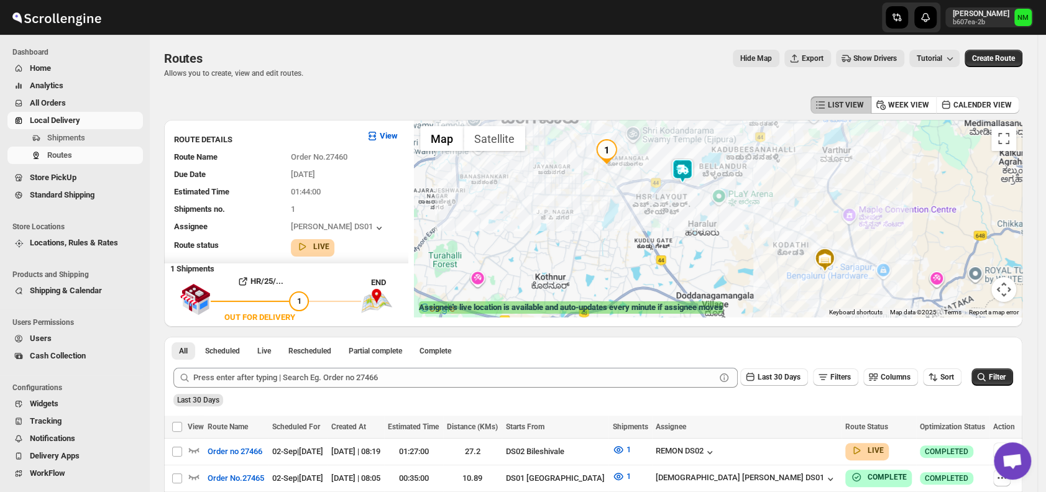
click at [695, 164] on img at bounding box center [682, 170] width 25 height 25
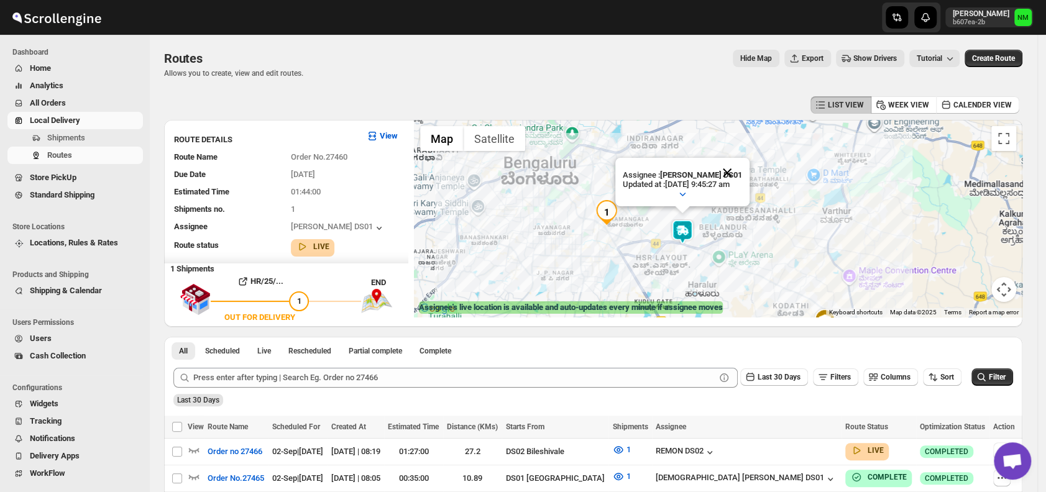
click at [741, 162] on button "Close" at bounding box center [727, 173] width 30 height 30
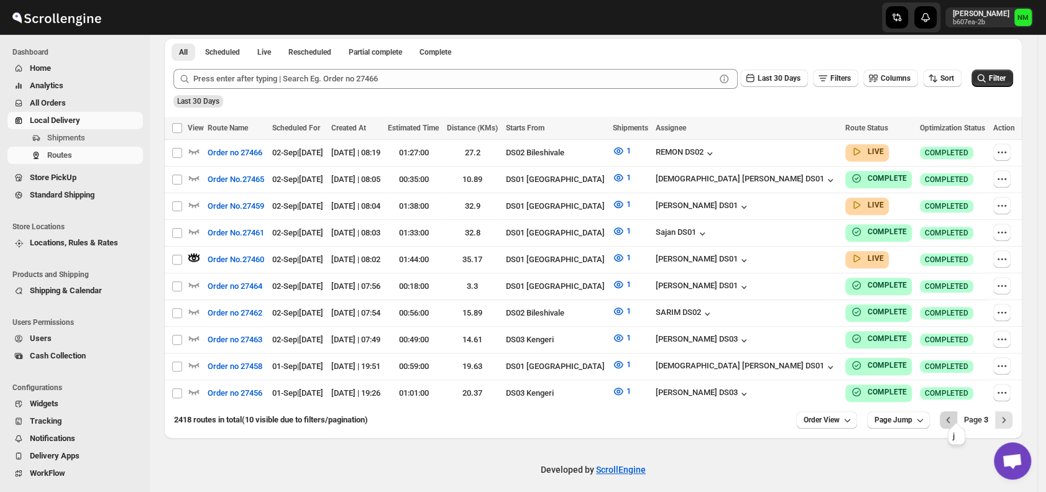
click at [954, 414] on icon "Previous" at bounding box center [948, 420] width 12 height 12
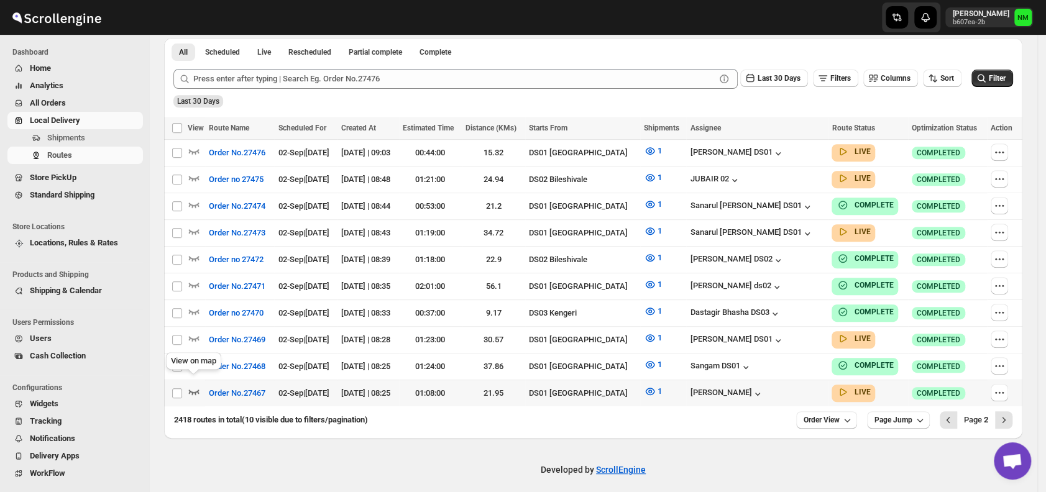
click at [198, 390] on icon "button" at bounding box center [194, 392] width 11 height 5
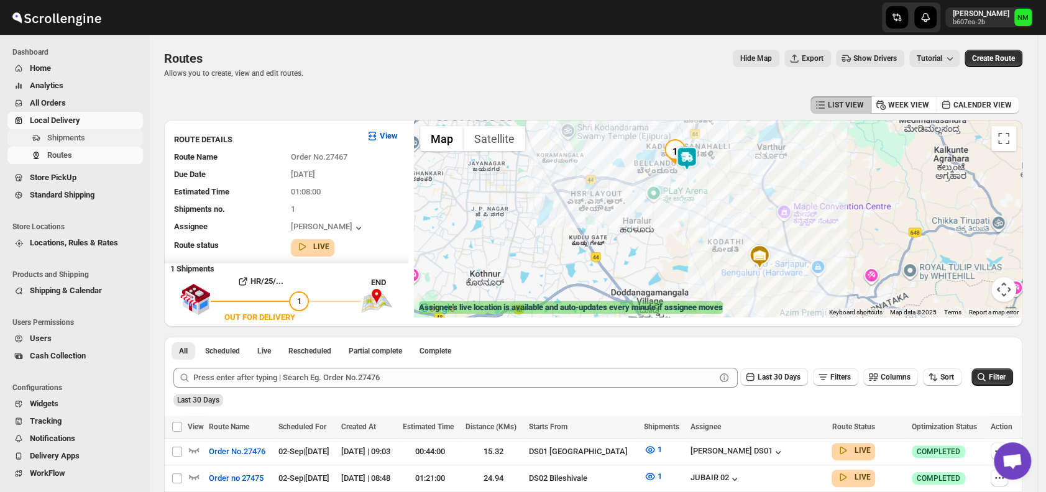
click at [99, 135] on span "Shipments" at bounding box center [93, 138] width 93 height 12
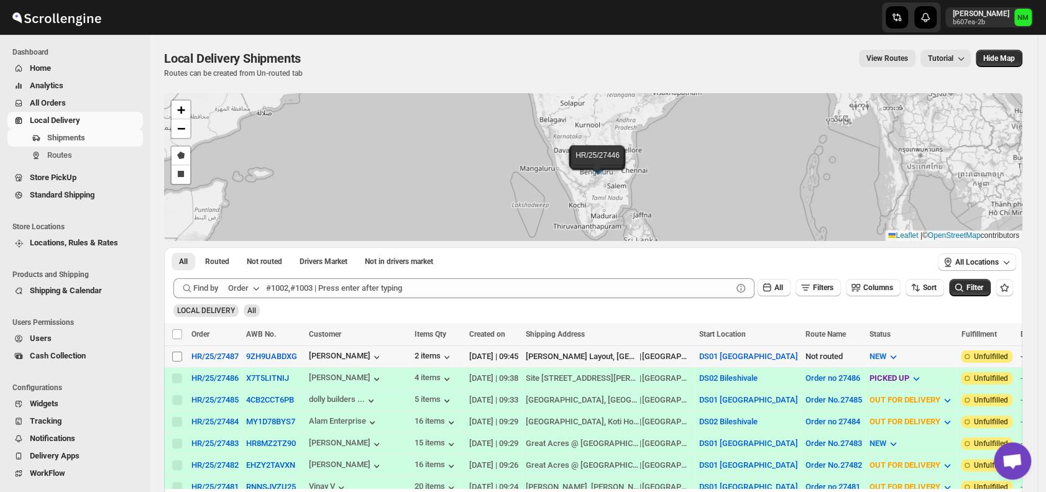
click at [177, 353] on input "Select shipment" at bounding box center [177, 357] width 10 height 10
checkbox input "true"
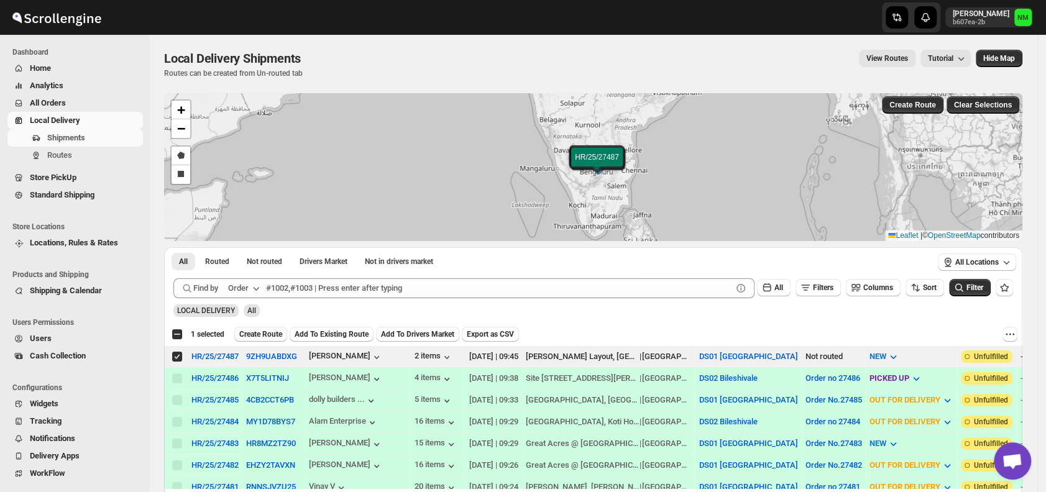
click at [249, 337] on span "Create Route" at bounding box center [260, 334] width 43 height 10
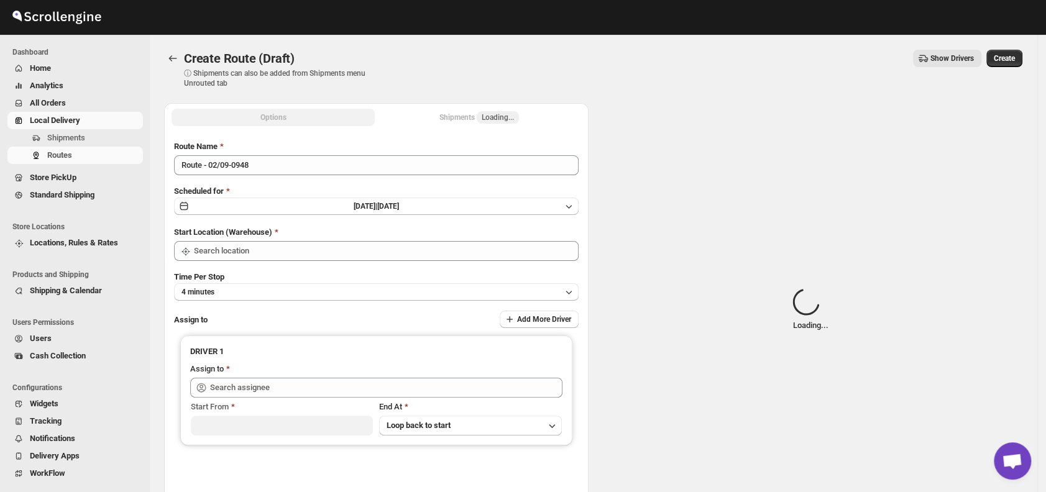
type input "DS01 [GEOGRAPHIC_DATA]"
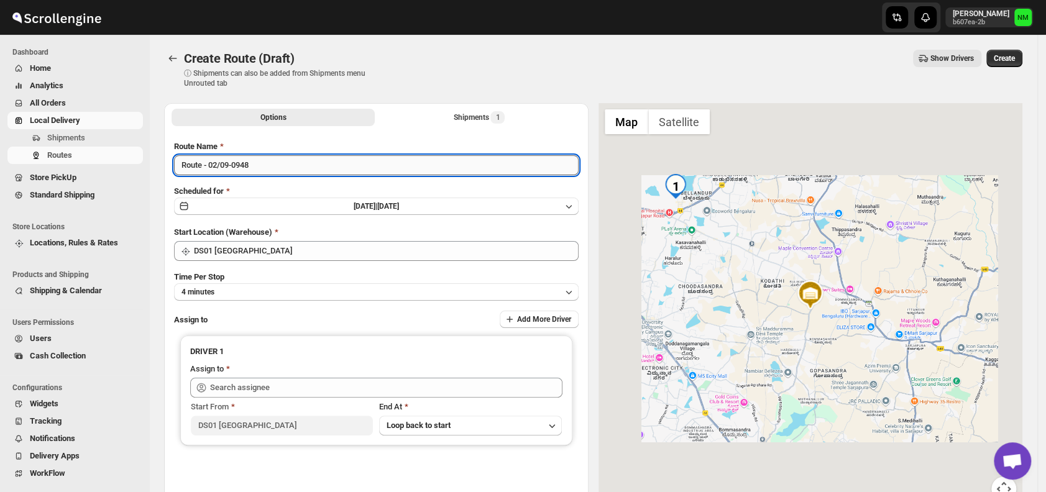
click at [276, 165] on input "Route - 02/09-0948" at bounding box center [376, 165] width 404 height 20
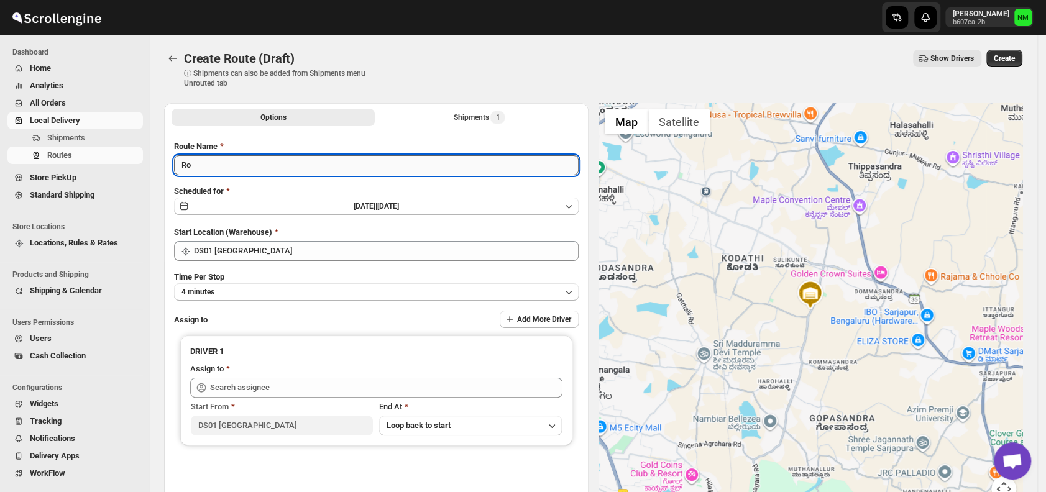
type input "R"
type input "Order No.27487"
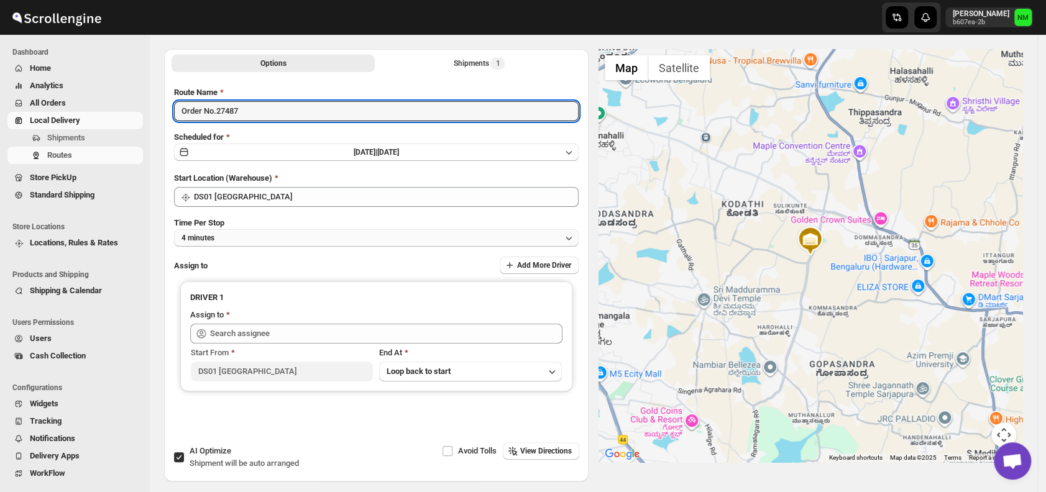
scroll to position [55, 0]
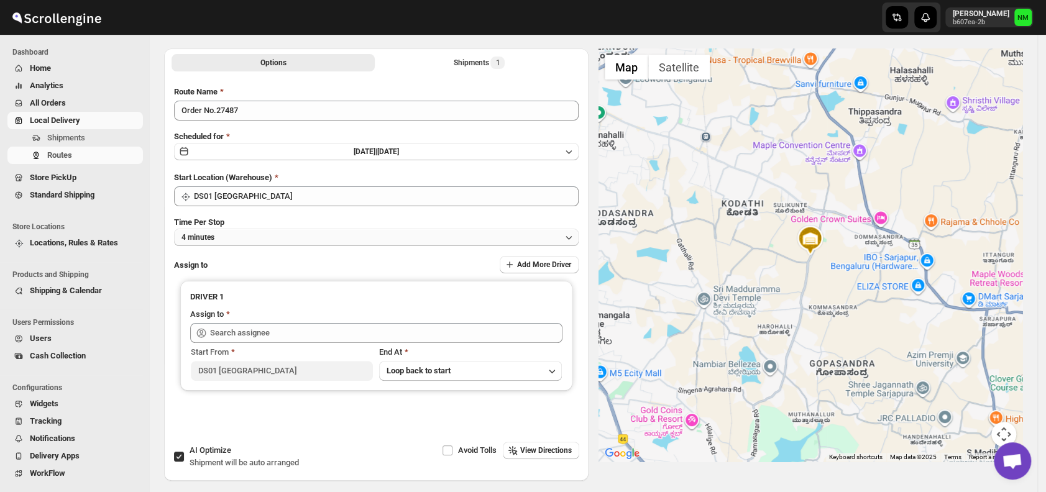
click at [240, 241] on button "4 minutes" at bounding box center [376, 237] width 404 height 17
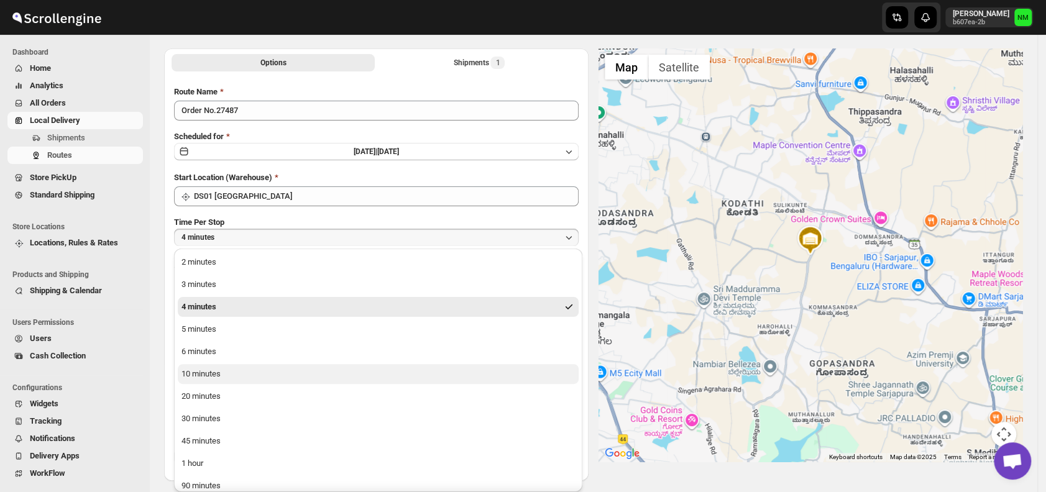
click at [206, 368] on div "10 minutes" at bounding box center [200, 374] width 39 height 12
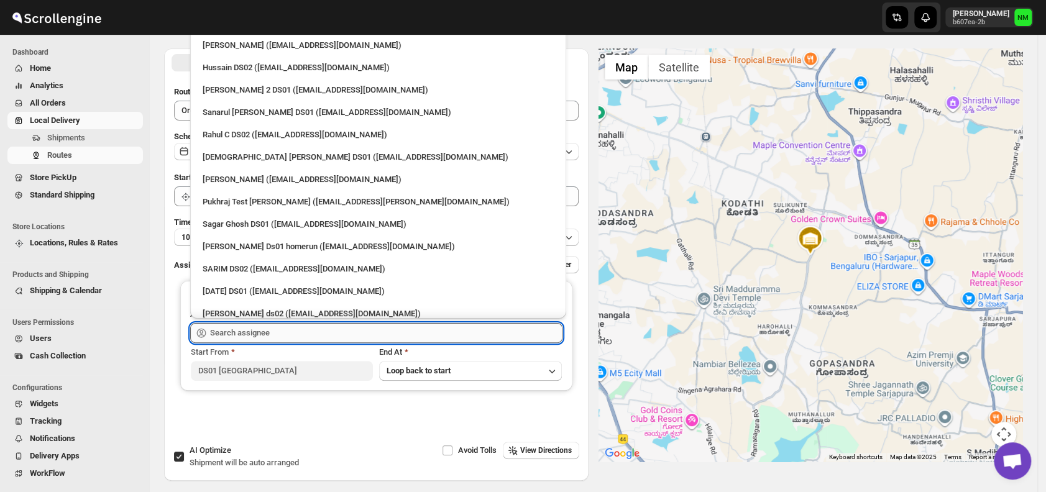
click at [261, 332] on input "text" at bounding box center [386, 333] width 352 height 20
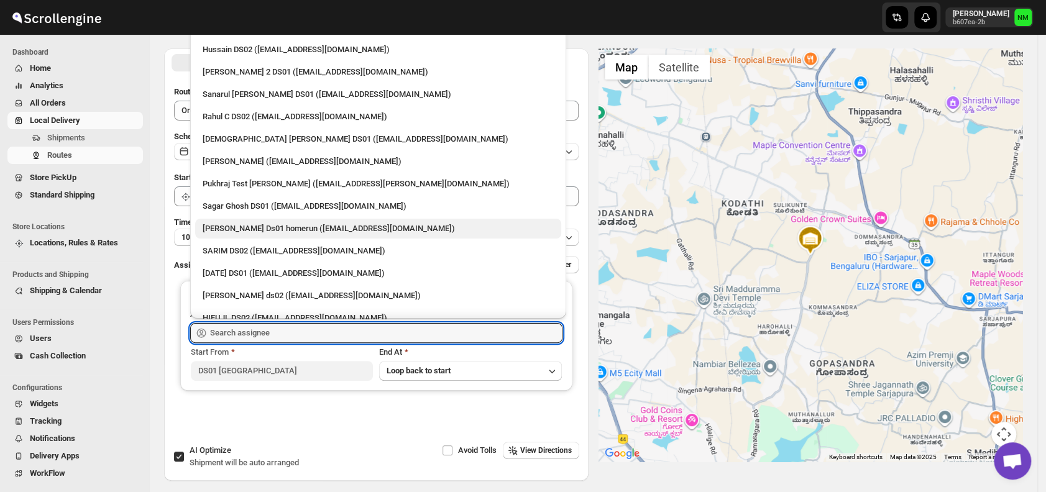
scroll to position [24, 0]
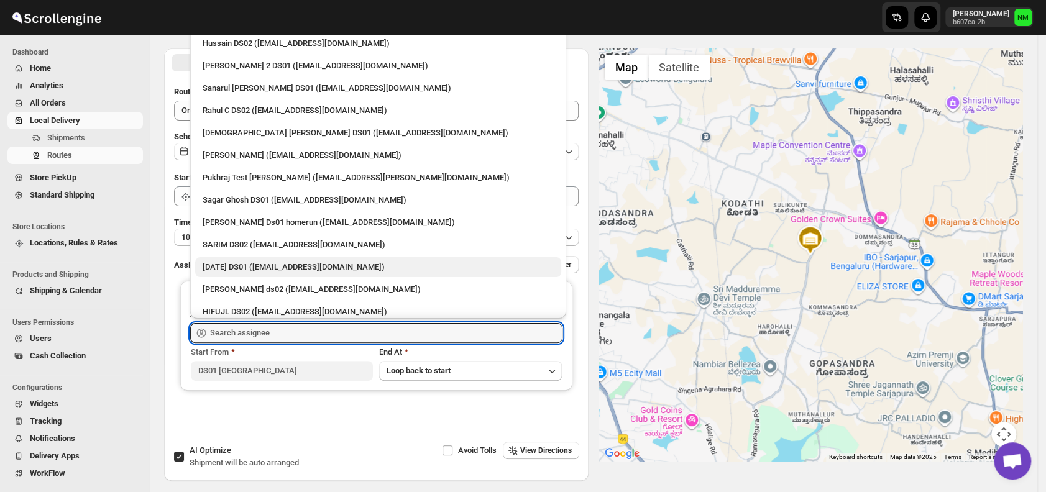
click at [224, 260] on div "Raja DS01 (gasecig398@owlny.com)" at bounding box center [378, 267] width 366 height 20
type input "Raja DS01 (gasecig398@owlny.com)"
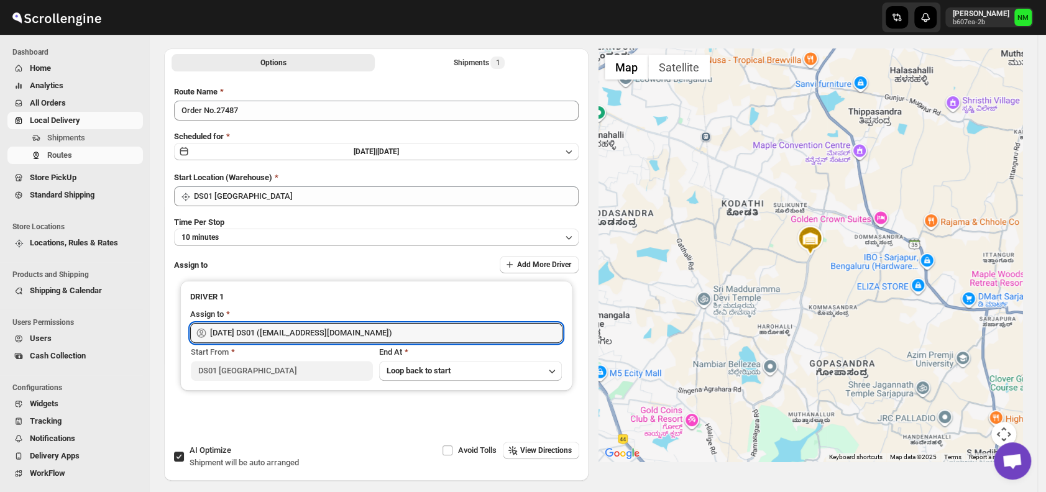
scroll to position [0, 0]
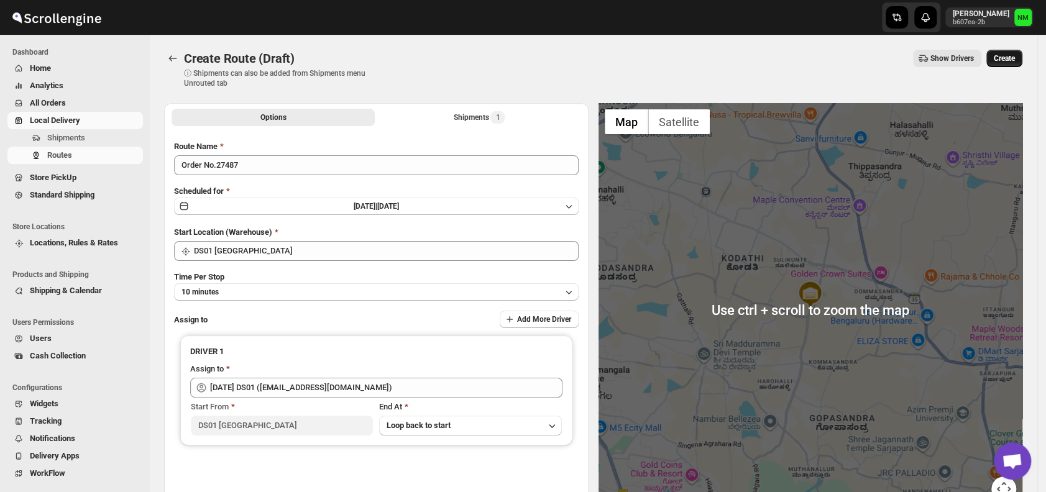
click at [1011, 60] on span "Create" at bounding box center [1004, 58] width 21 height 10
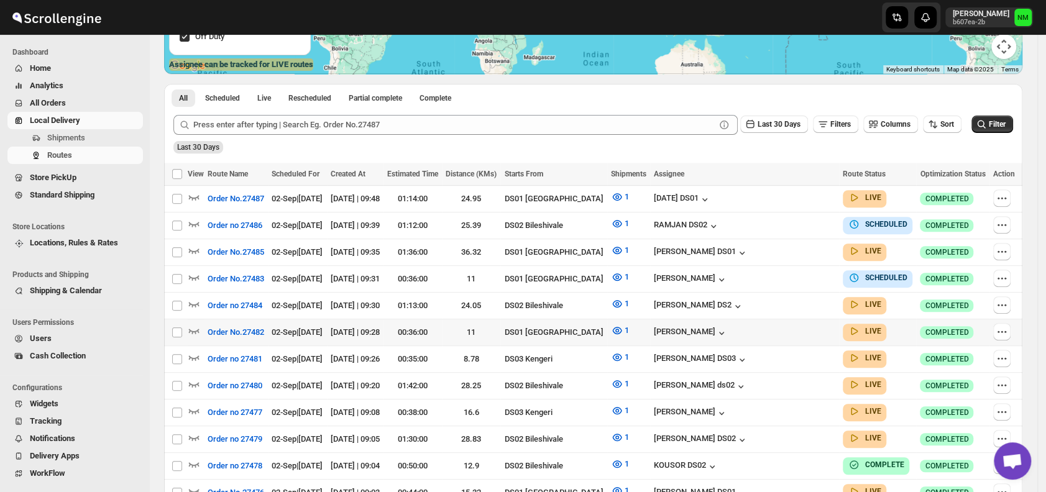
scroll to position [258, 0]
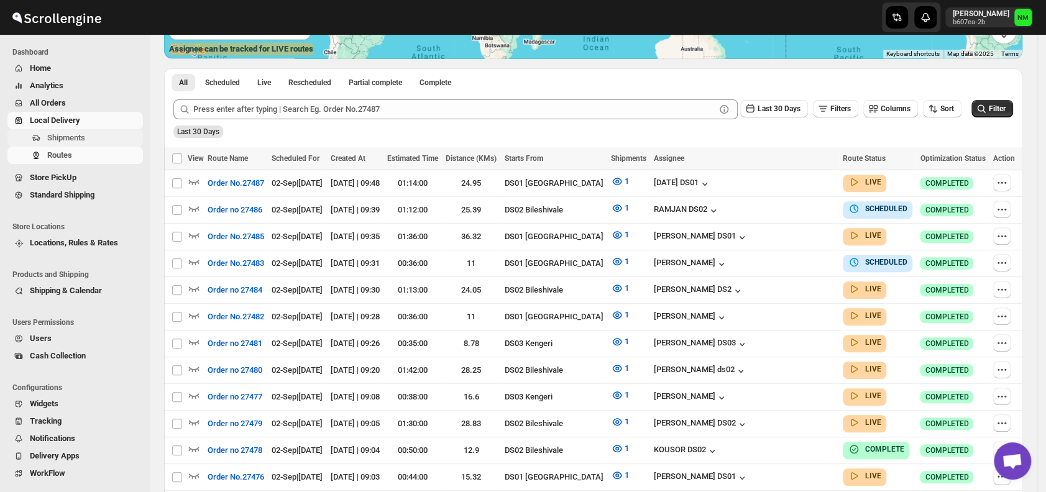
click at [63, 139] on span "Shipments" at bounding box center [66, 137] width 38 height 9
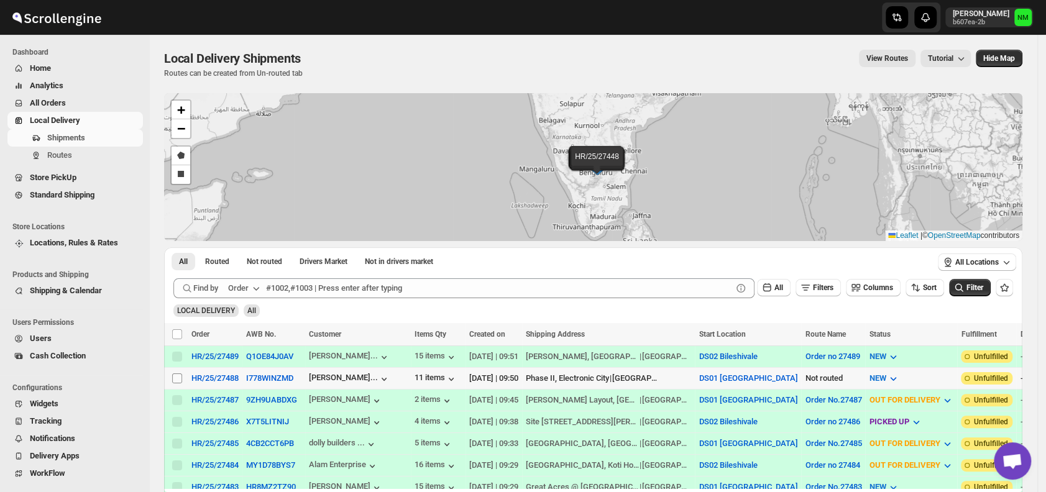
click at [178, 373] on input "Select shipment" at bounding box center [177, 378] width 10 height 10
checkbox input "true"
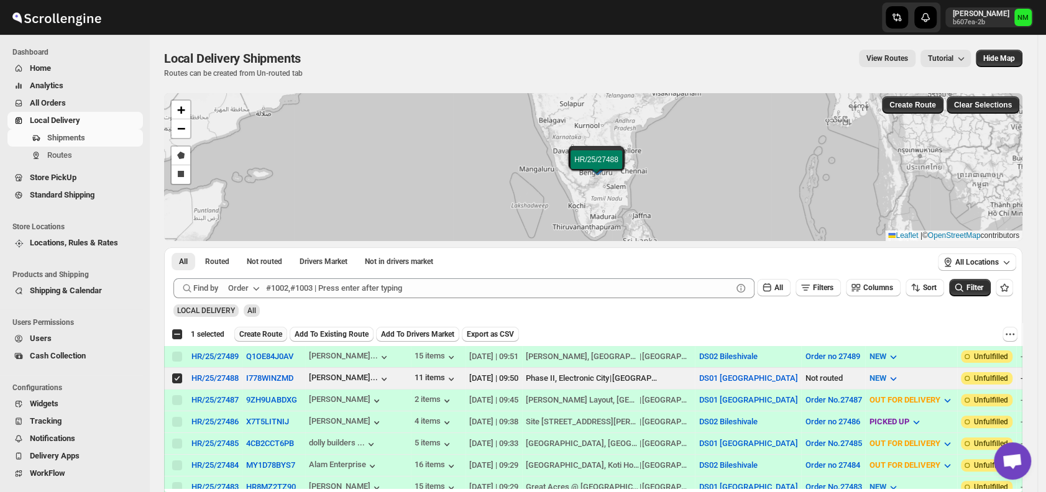
click at [263, 328] on button "Create Route" at bounding box center [260, 334] width 53 height 15
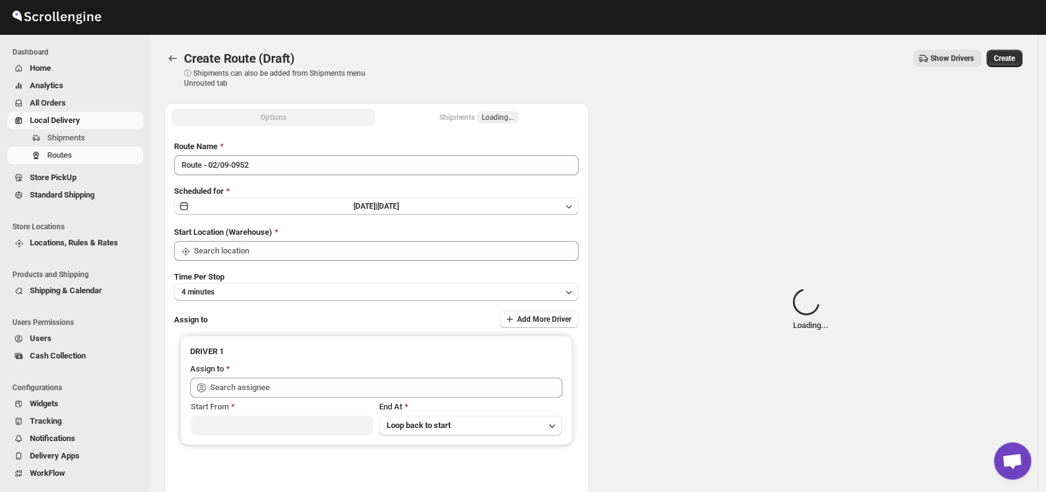
type input "DS01 [GEOGRAPHIC_DATA]"
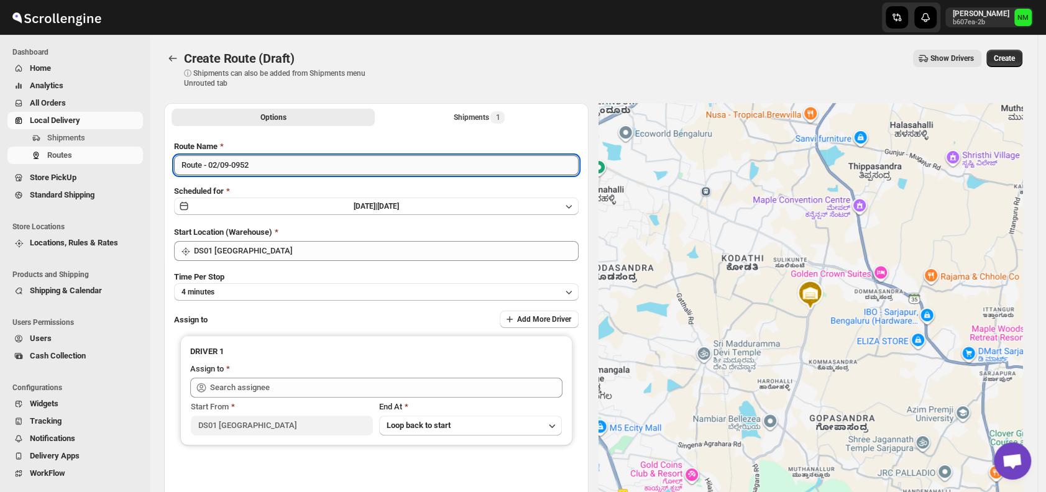
click at [286, 169] on input "Route - 02/09-0952" at bounding box center [376, 165] width 404 height 20
type input "R"
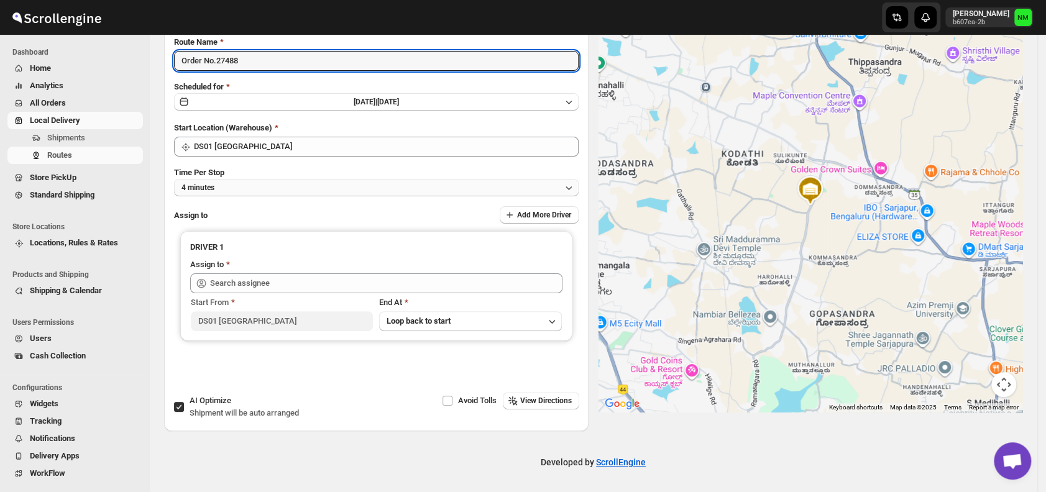
type input "Order No.27488"
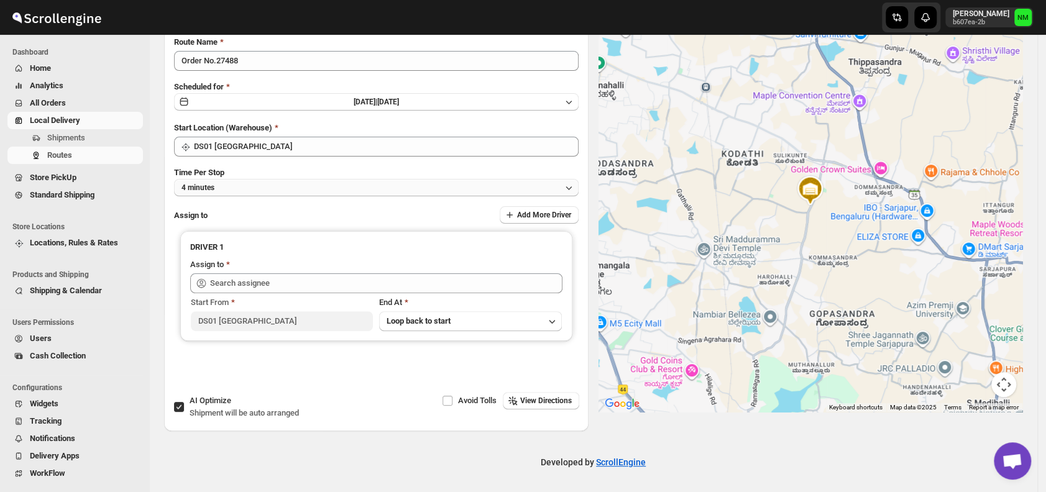
click at [226, 189] on button "4 minutes" at bounding box center [376, 187] width 404 height 17
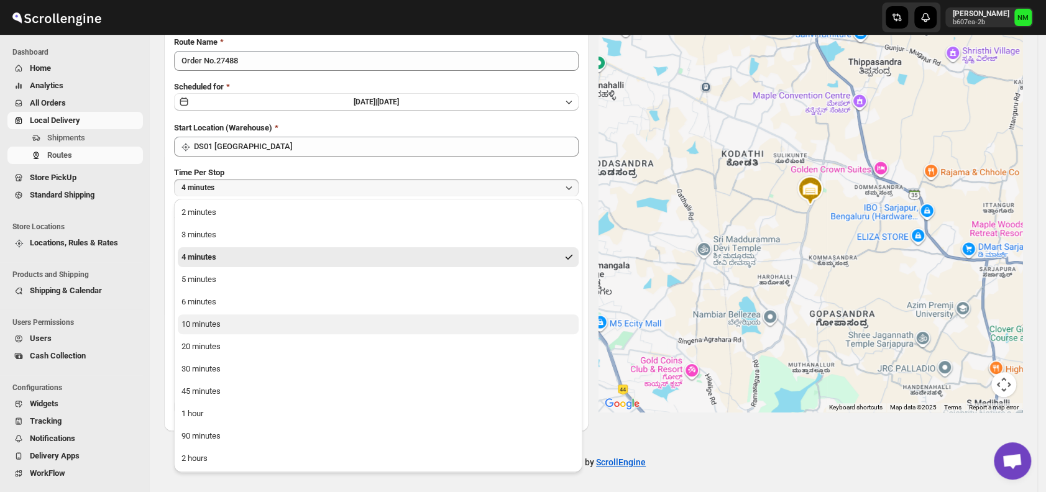
click at [216, 329] on div "10 minutes" at bounding box center [200, 324] width 39 height 12
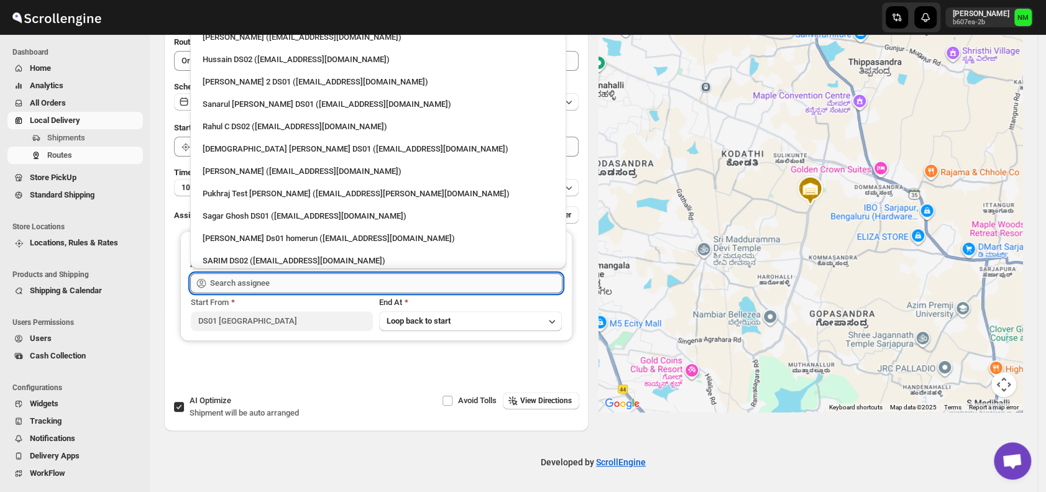
click at [283, 290] on input "text" at bounding box center [386, 283] width 352 height 20
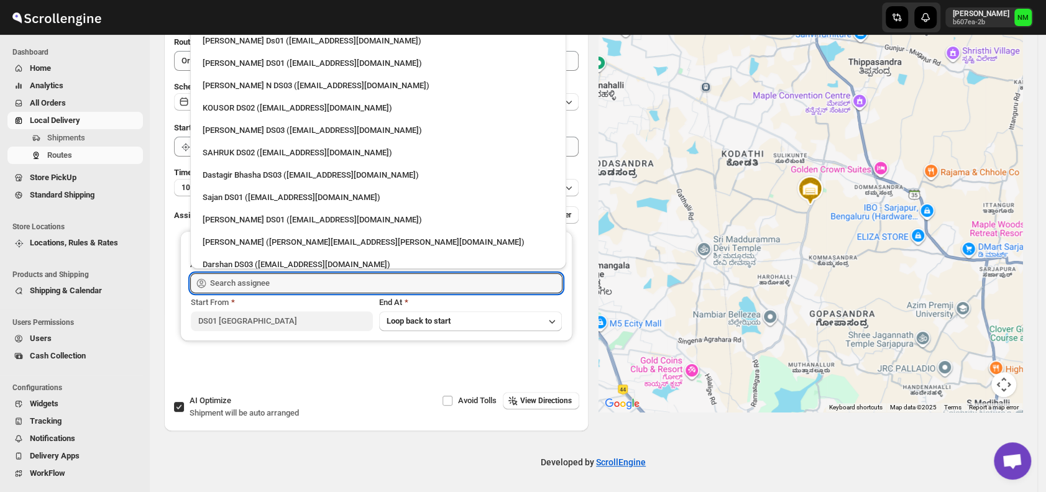
scroll to position [1103, 0]
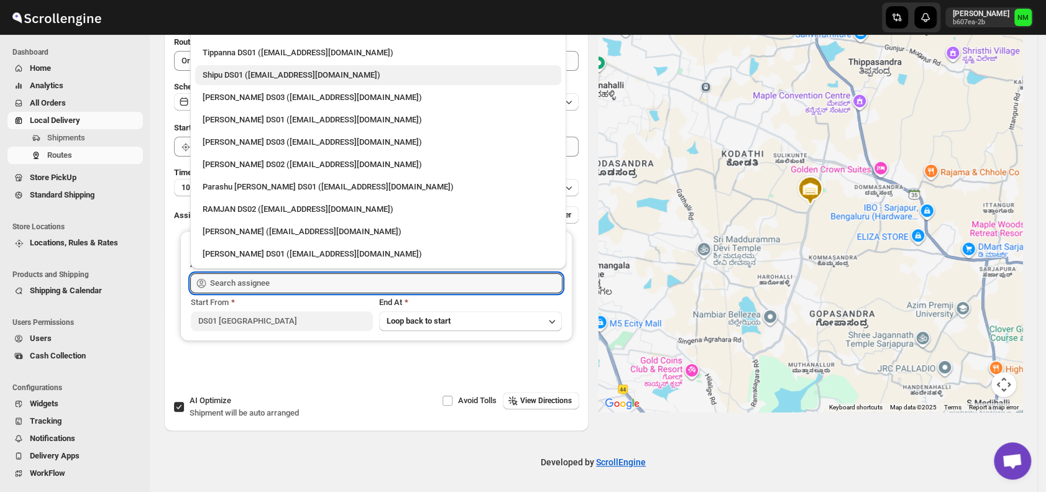
click at [244, 66] on div "Shipu DS01 (ponep42765@dekpal.com)" at bounding box center [378, 75] width 366 height 20
type input "Shipu DS01 (ponep42765@dekpal.com)"
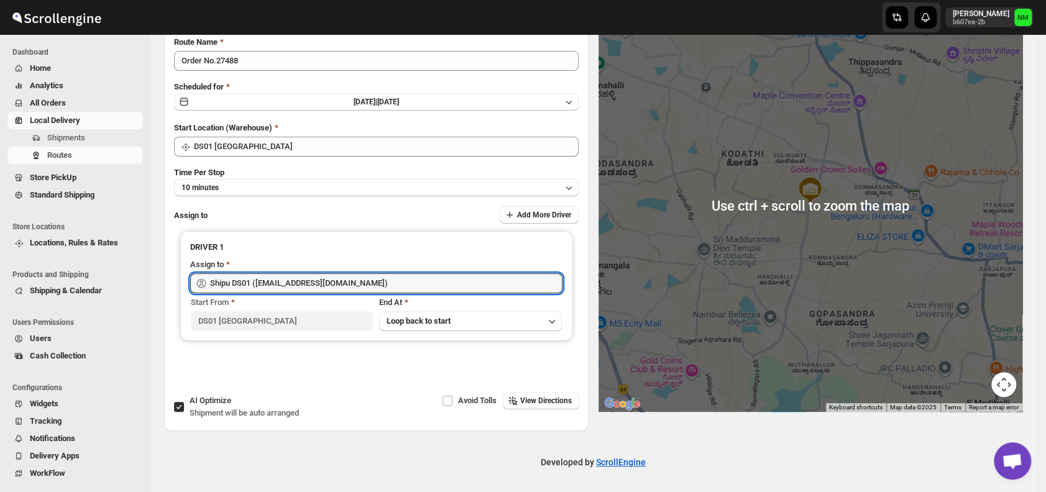
scroll to position [0, 0]
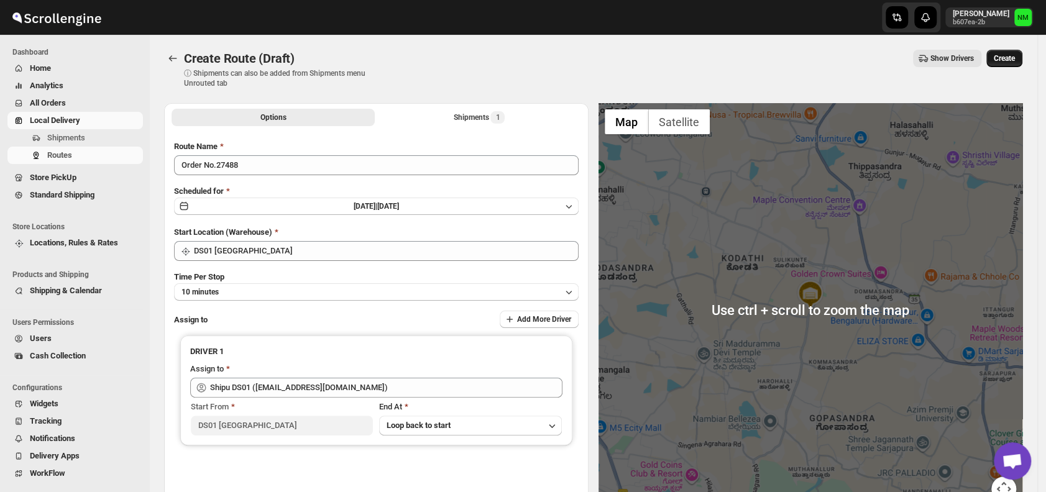
click at [1007, 58] on span "Create" at bounding box center [1004, 58] width 21 height 10
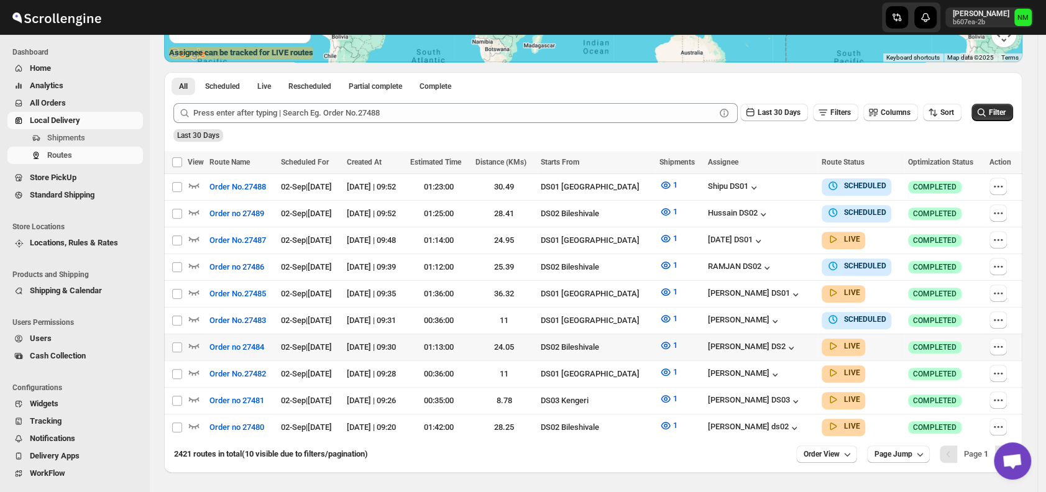
scroll to position [290, 0]
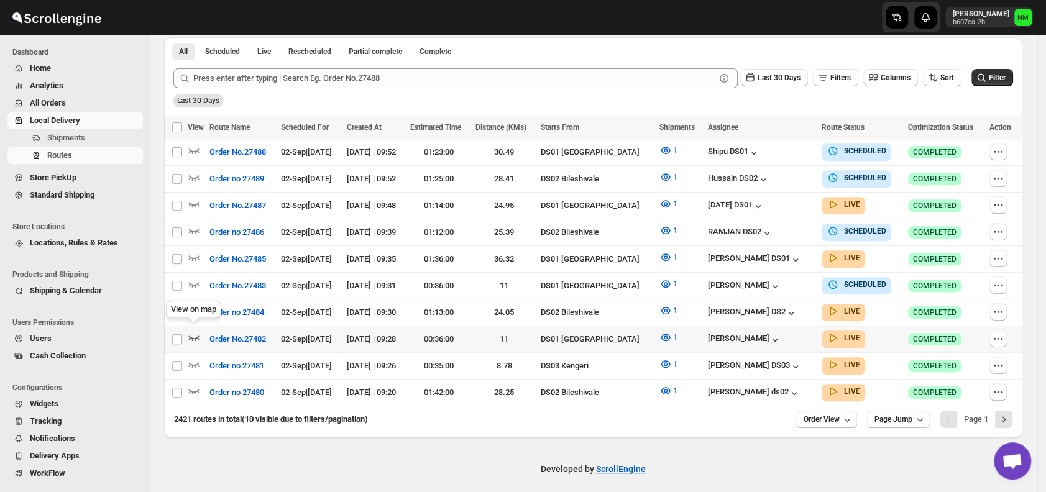
click at [199, 333] on icon "button" at bounding box center [194, 337] width 12 height 12
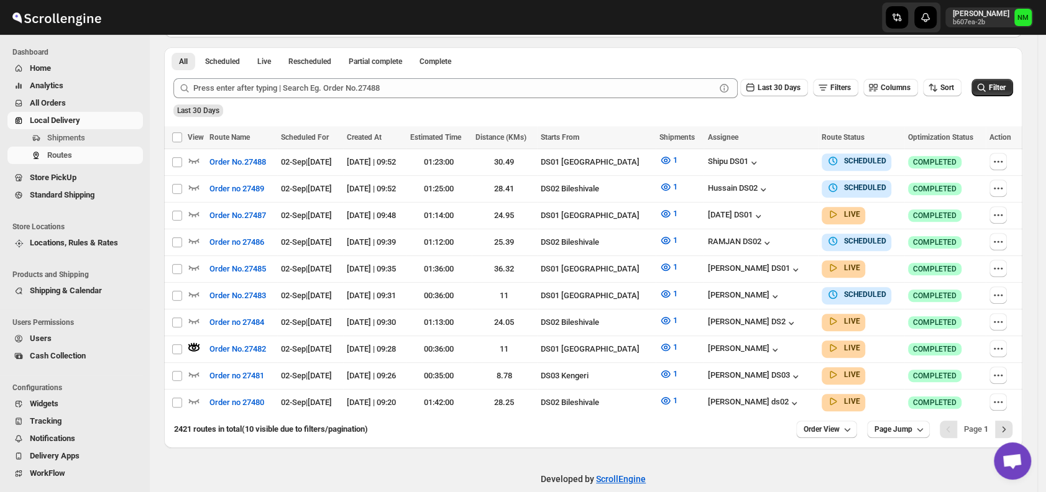
scroll to position [0, 0]
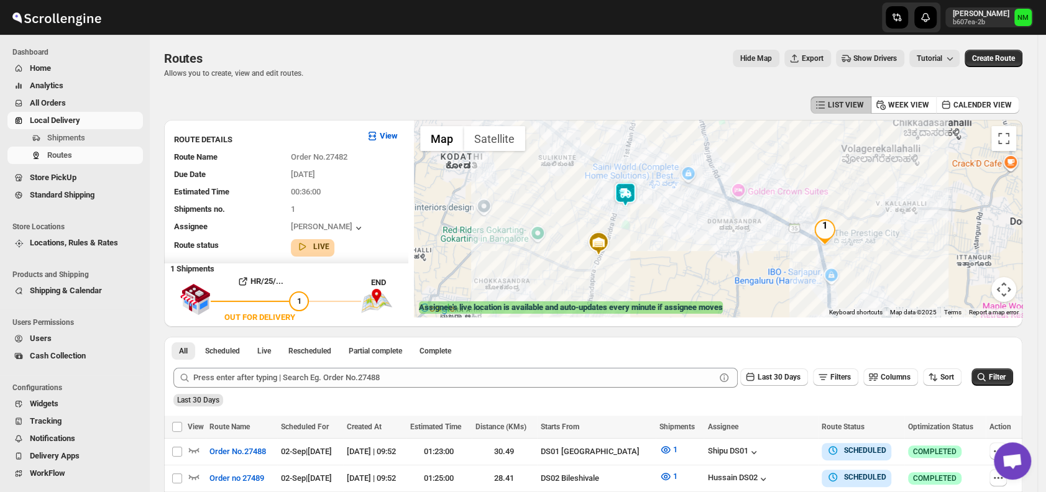
click at [633, 204] on img at bounding box center [625, 194] width 25 height 25
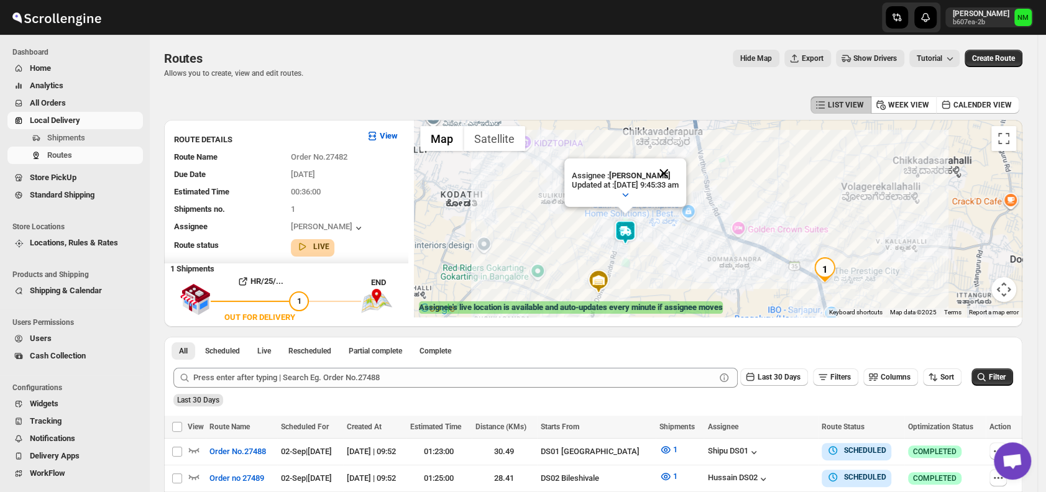
click at [678, 171] on button "Close" at bounding box center [664, 173] width 30 height 30
click at [60, 137] on span "Shipments" at bounding box center [66, 137] width 38 height 9
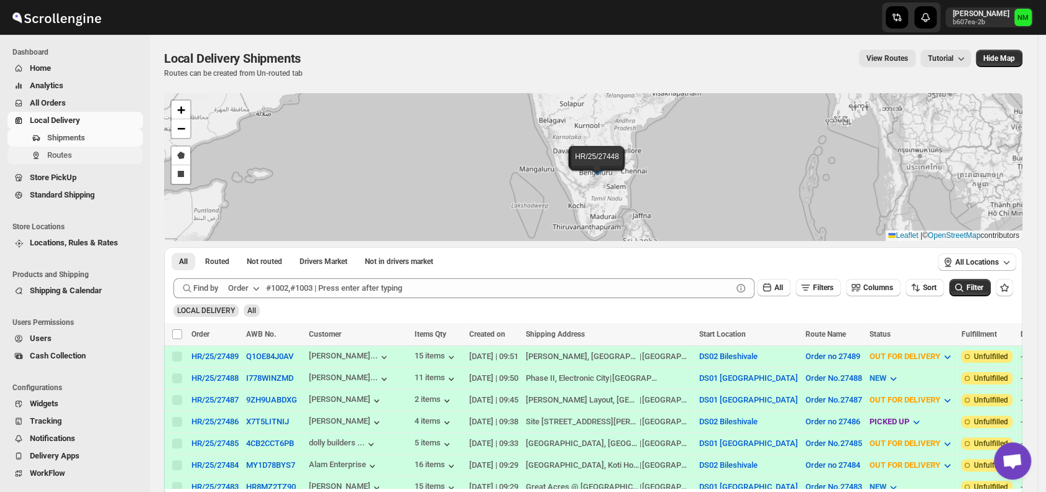
click at [71, 149] on span "Routes" at bounding box center [93, 155] width 93 height 12
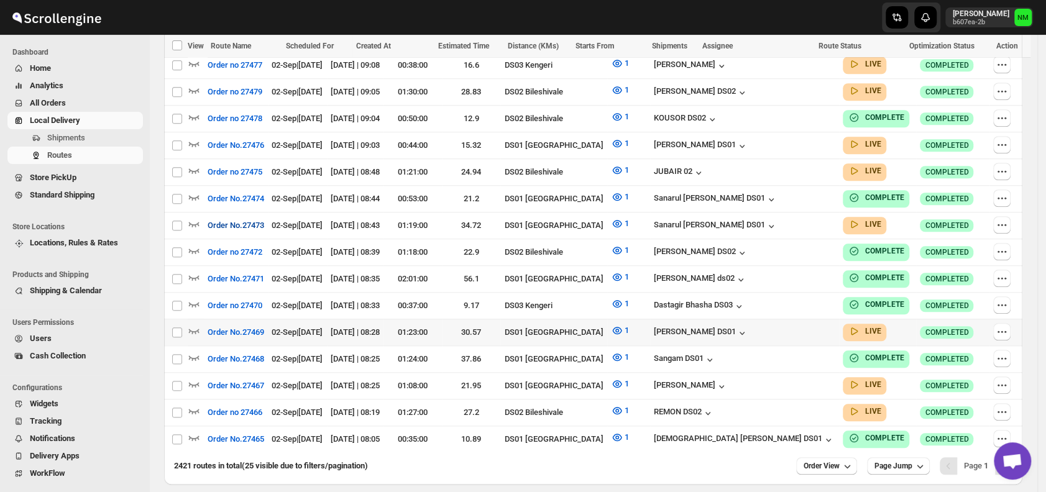
scroll to position [679, 0]
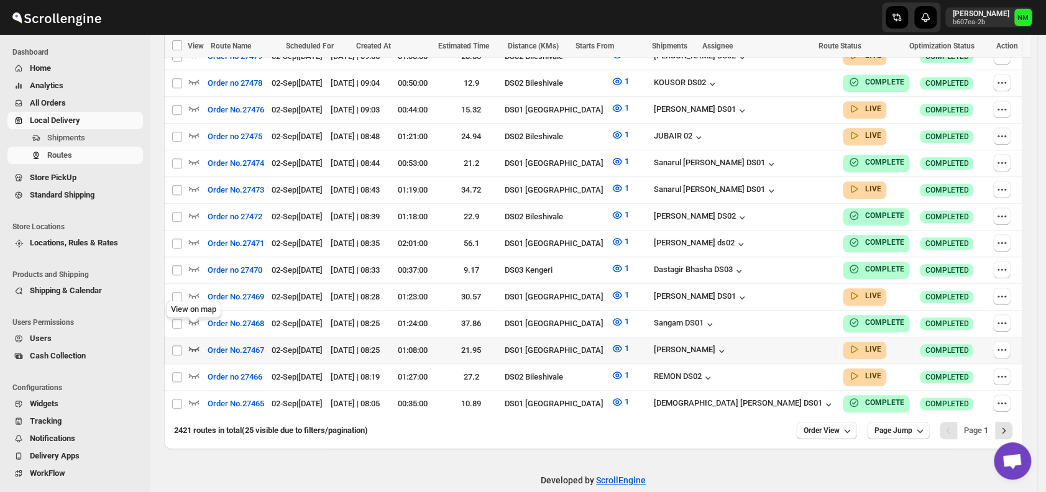
click at [199, 342] on icon "button" at bounding box center [194, 348] width 12 height 12
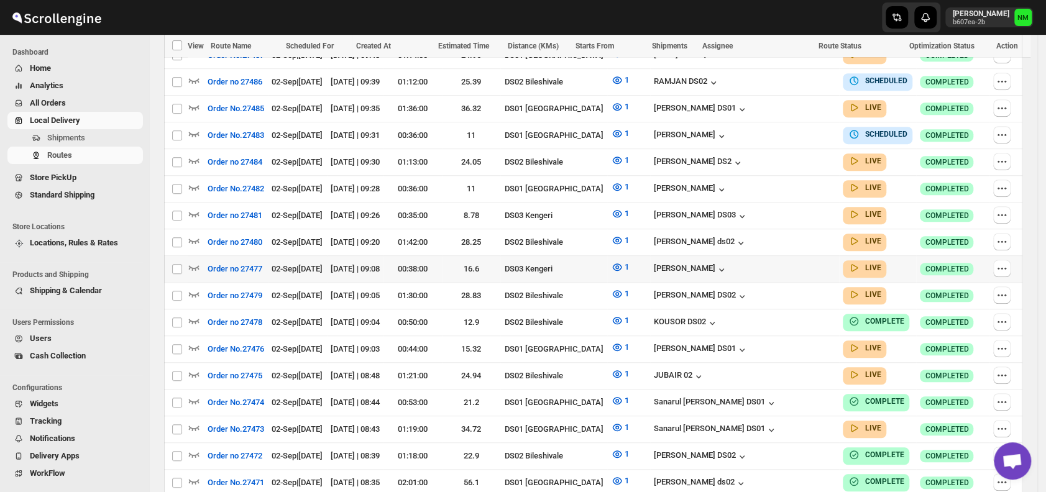
scroll to position [450, 0]
click at [196, 340] on icon "button" at bounding box center [194, 346] width 12 height 12
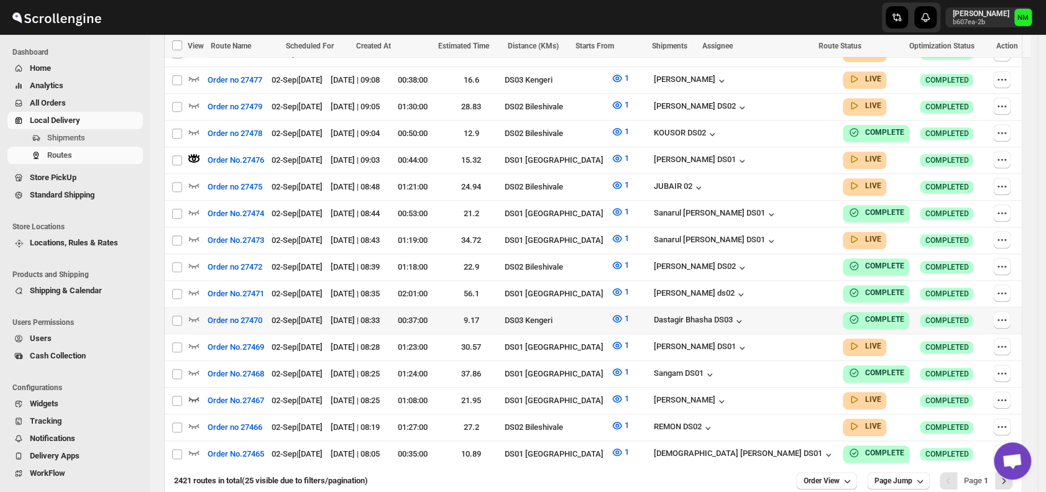
scroll to position [688, 0]
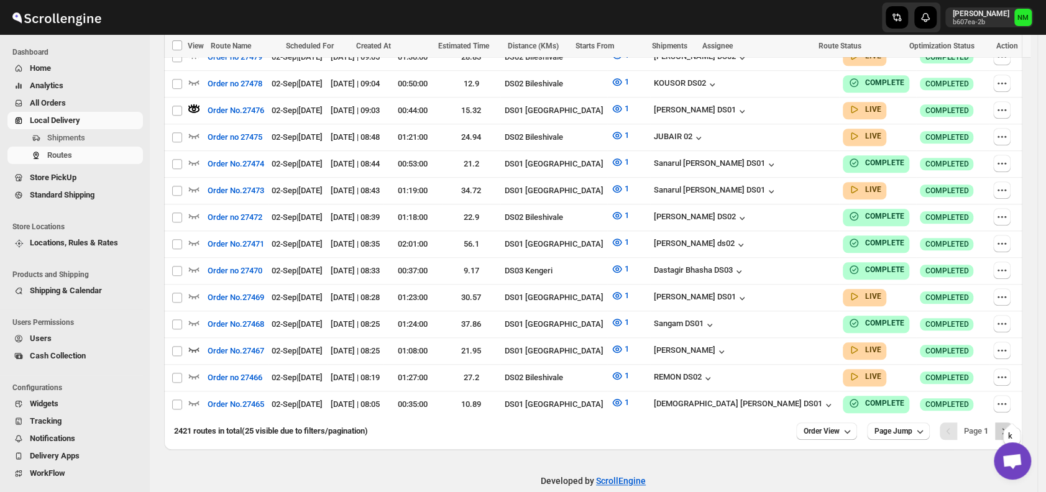
click at [1007, 425] on icon "Next" at bounding box center [1003, 431] width 12 height 12
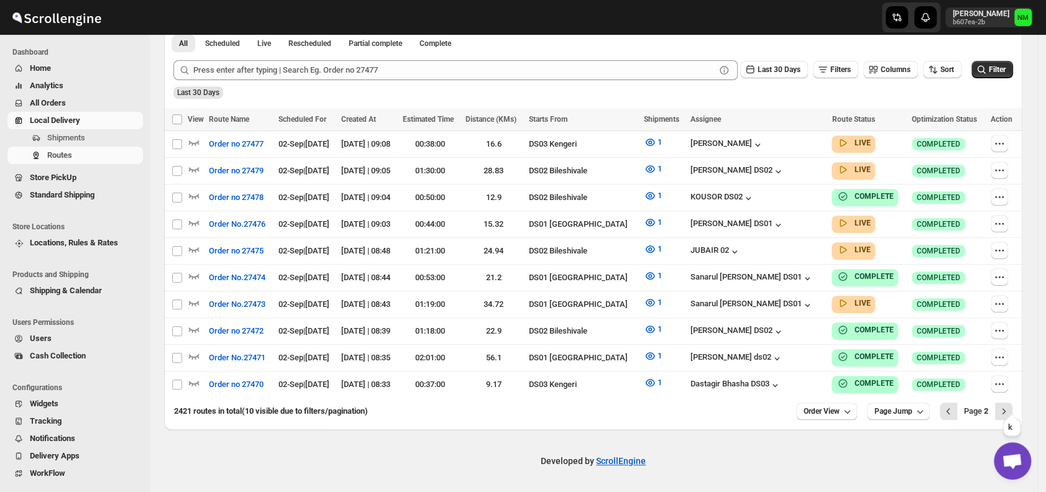
scroll to position [299, 0]
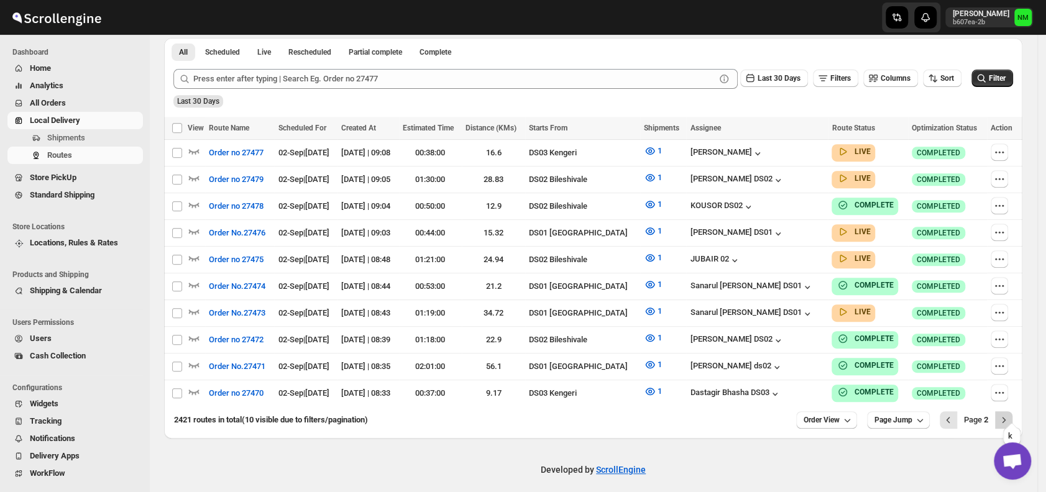
click at [1010, 414] on icon "Next" at bounding box center [1003, 420] width 12 height 12
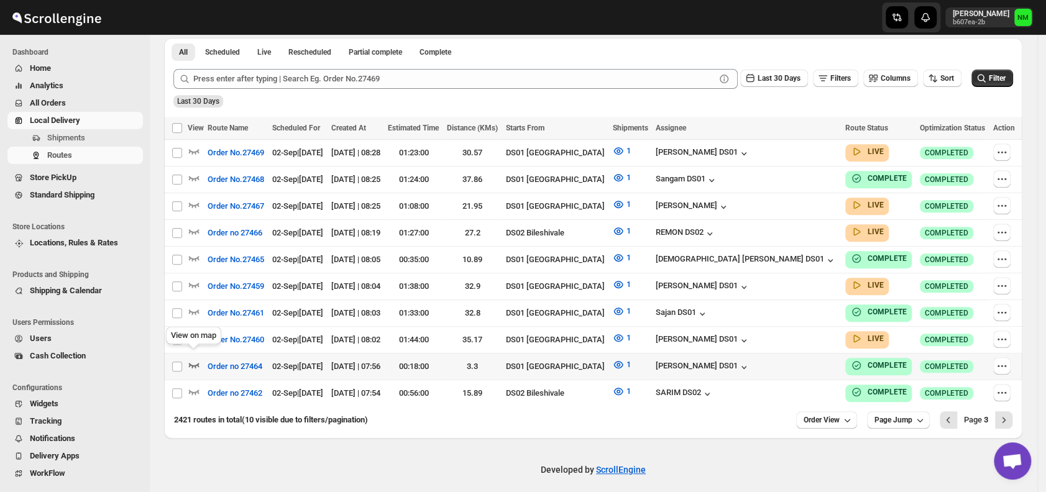
click at [194, 363] on icon "button" at bounding box center [194, 365] width 11 height 5
click at [201, 332] on div at bounding box center [196, 340] width 16 height 16
click at [194, 336] on icon "button" at bounding box center [194, 338] width 11 height 5
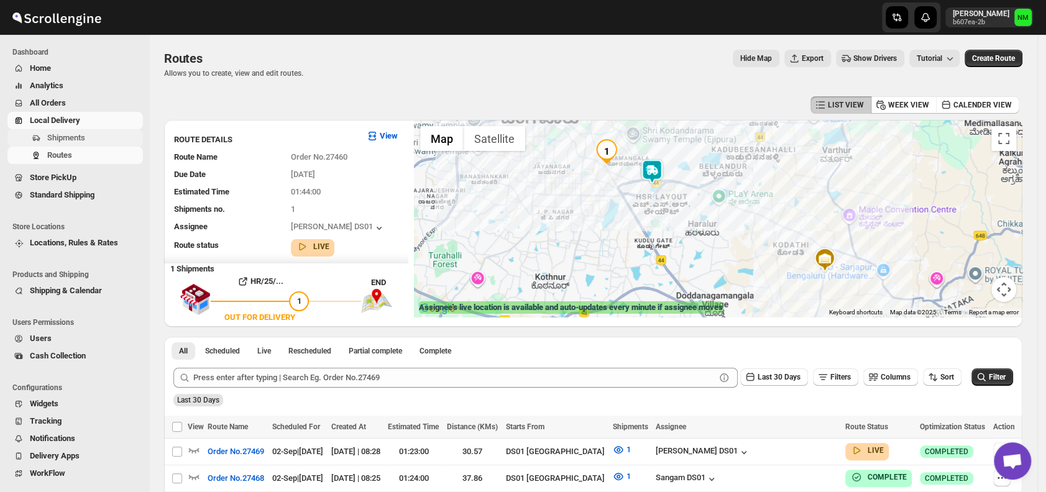
click at [70, 137] on span "Shipments" at bounding box center [66, 137] width 38 height 9
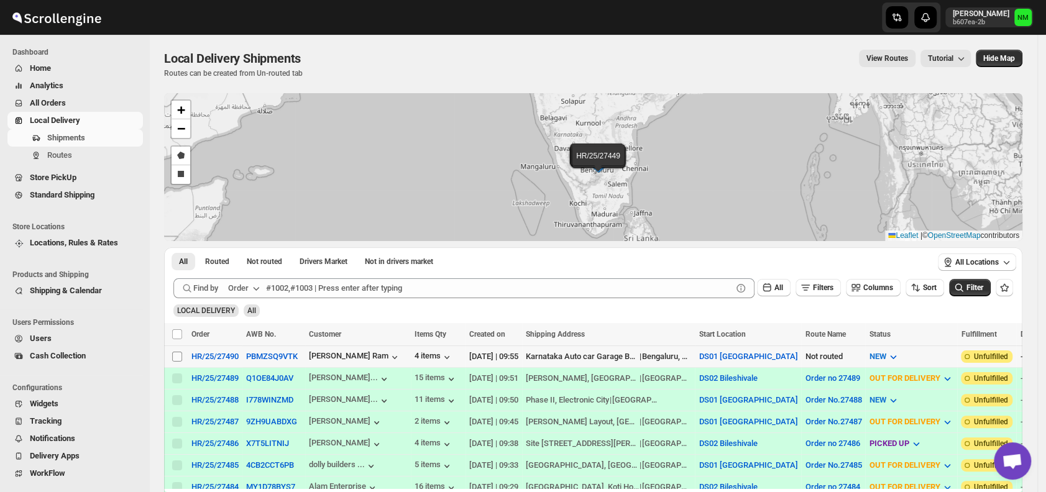
click at [174, 352] on input "Select shipment" at bounding box center [177, 357] width 10 height 10
checkbox input "true"
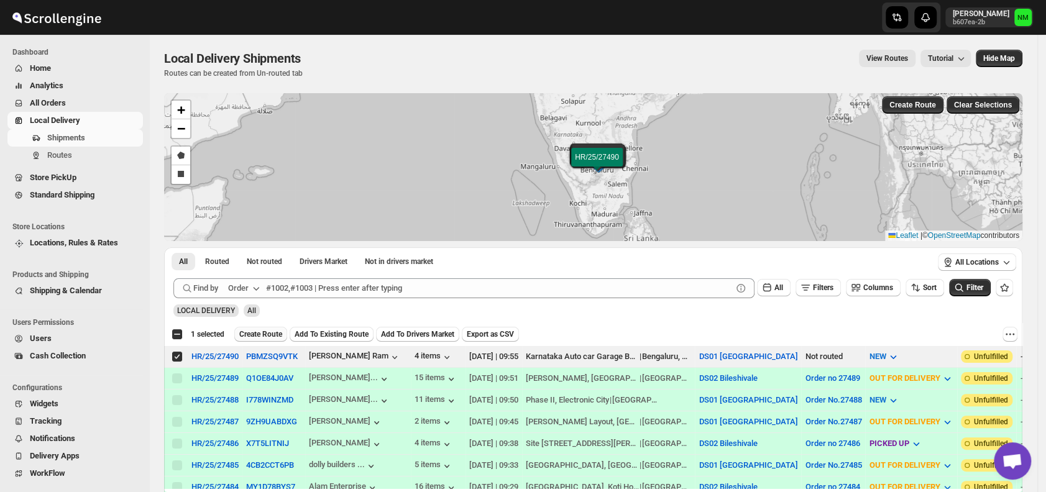
click at [255, 333] on span "Create Route" at bounding box center [260, 334] width 43 height 10
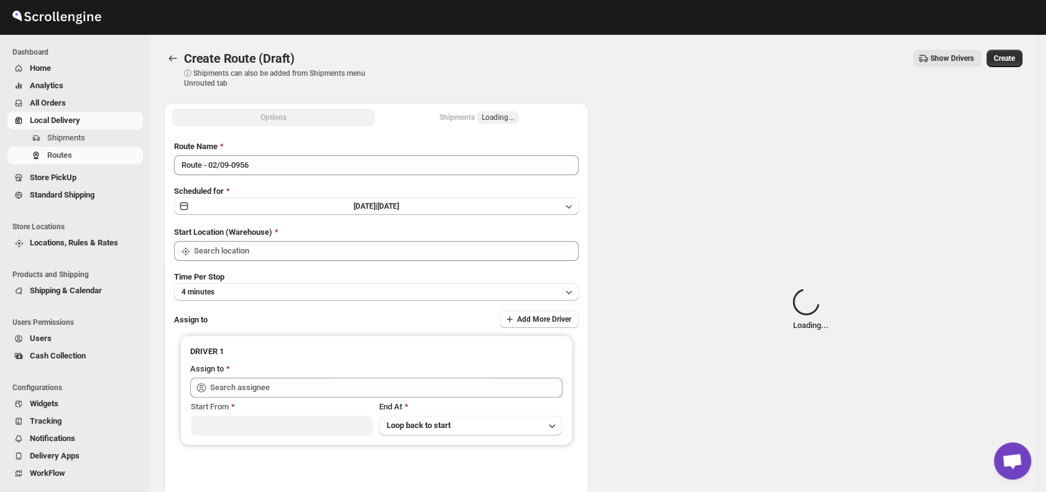
type input "DS01 [GEOGRAPHIC_DATA]"
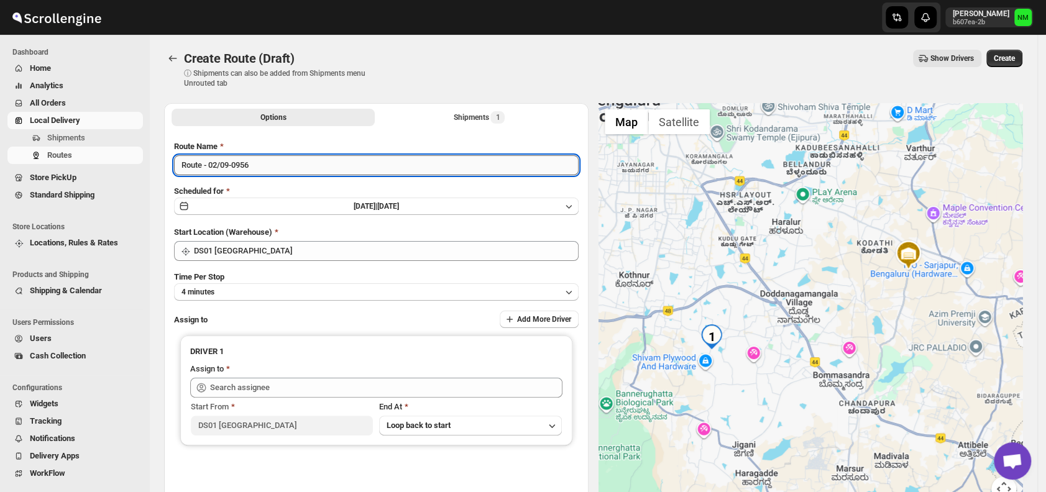
click at [293, 165] on input "Route - 02/09-0956" at bounding box center [376, 165] width 404 height 20
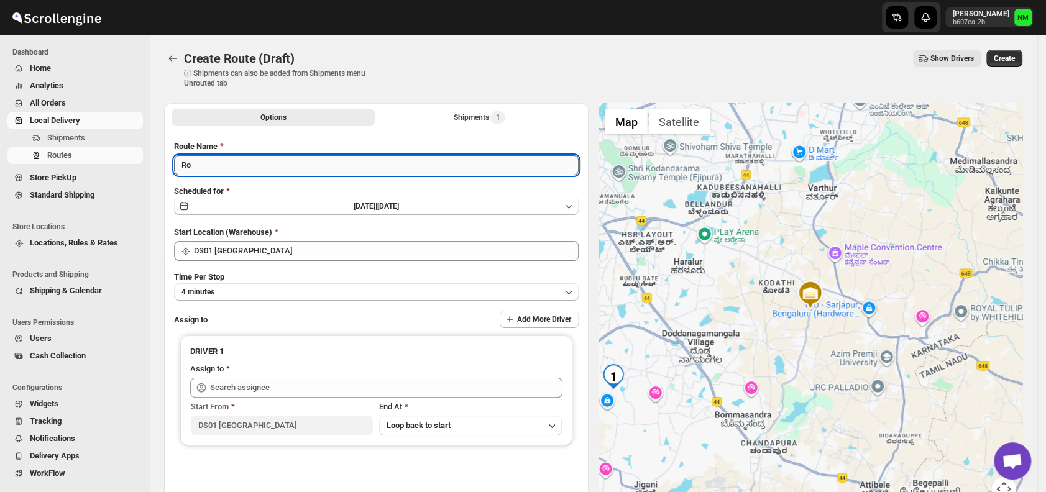
type input "R"
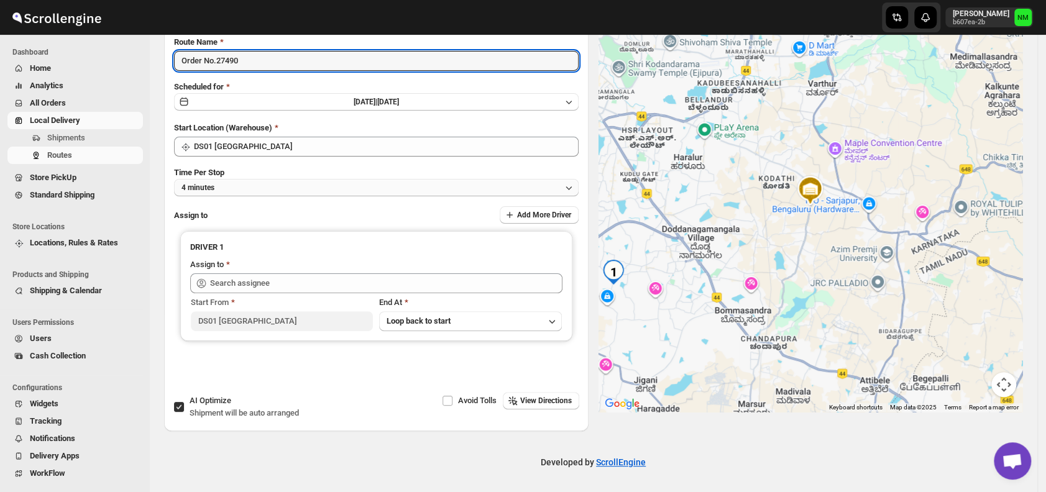
type input "Order No.27490"
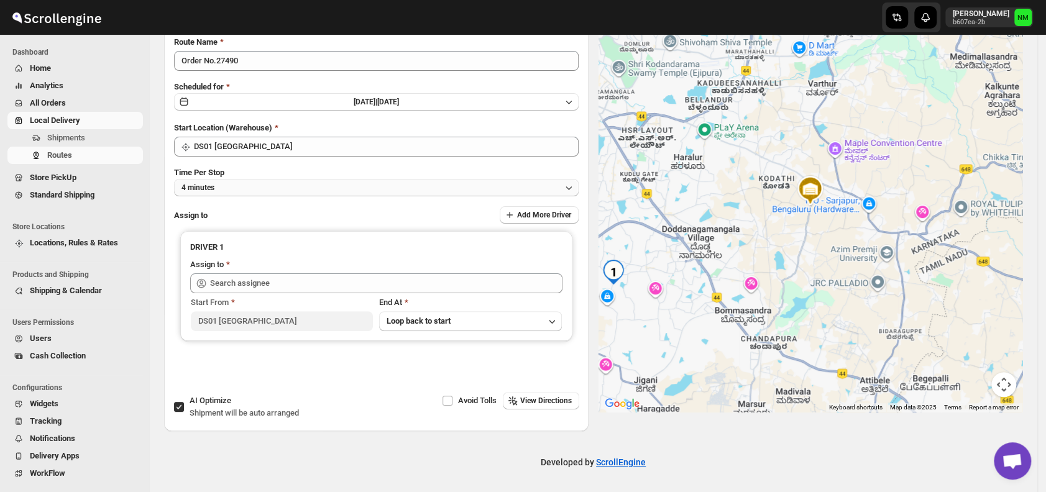
click at [216, 191] on button "4 minutes" at bounding box center [376, 187] width 404 height 17
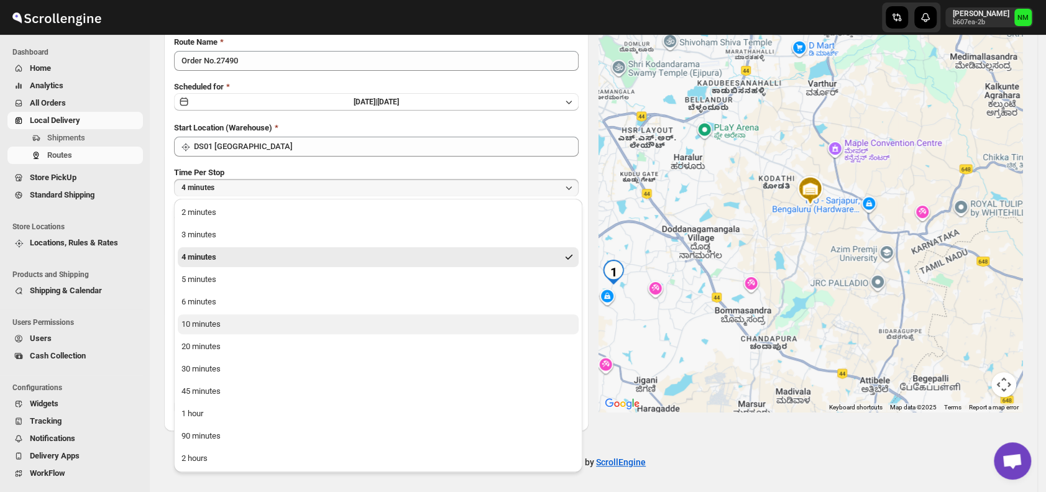
click at [245, 324] on button "10 minutes" at bounding box center [378, 324] width 401 height 20
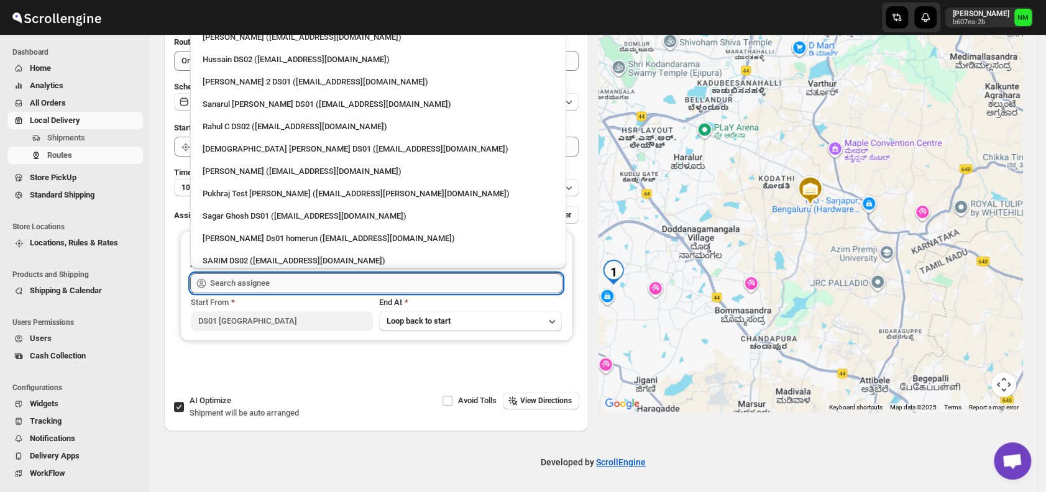
click at [295, 284] on input "text" at bounding box center [386, 283] width 352 height 20
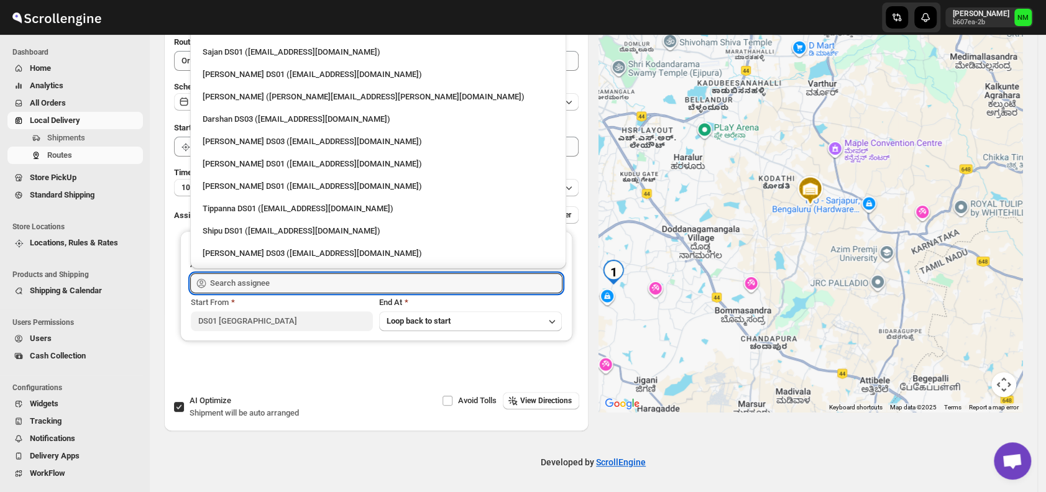
scroll to position [943, 0]
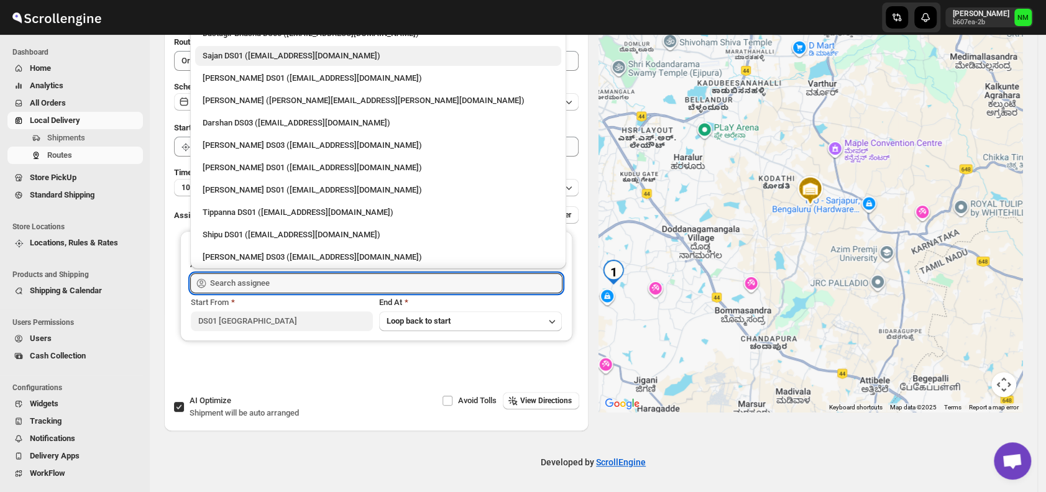
click at [238, 63] on div "Sajan DS01 (lofadat883@coderdir.com)" at bounding box center [378, 56] width 366 height 20
type input "Sajan DS01 (lofadat883@coderdir.com)"
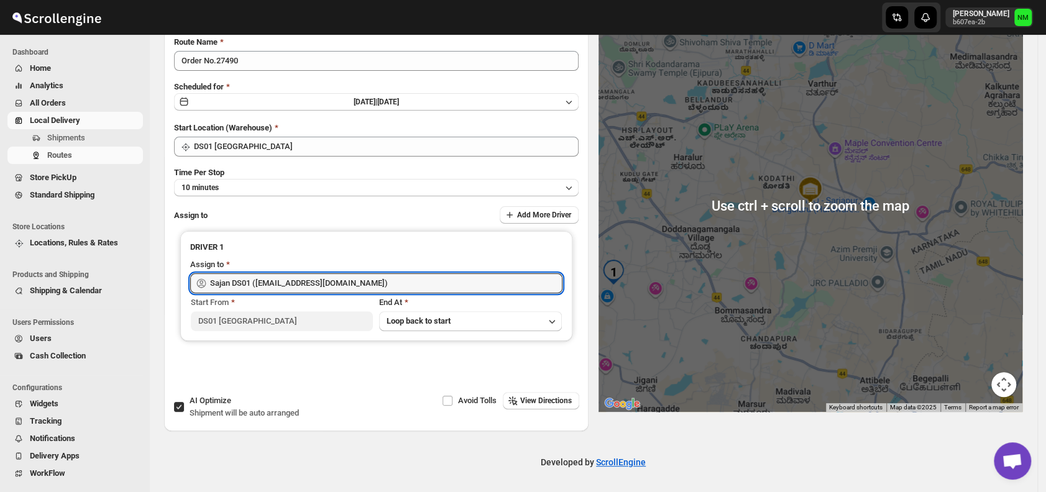
scroll to position [0, 0]
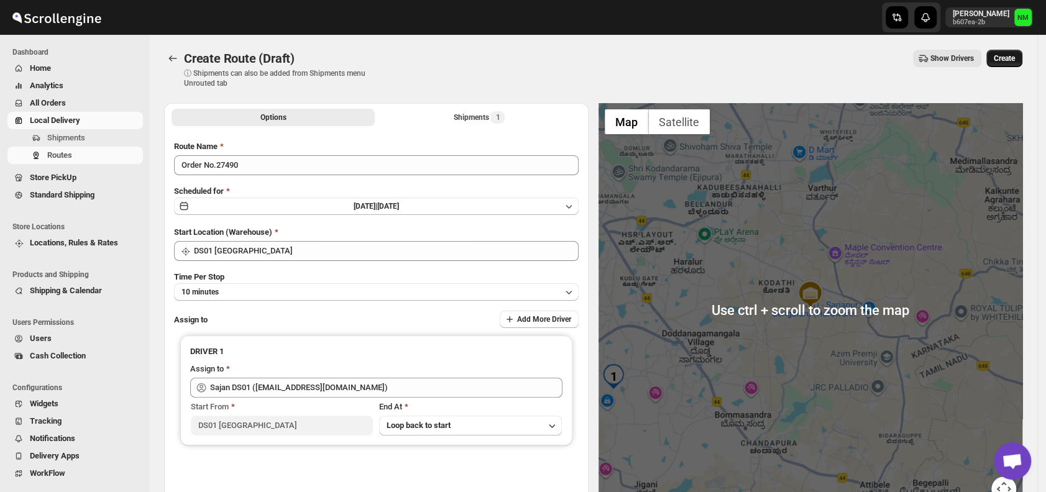
click at [1012, 55] on span "Create" at bounding box center [1004, 58] width 21 height 10
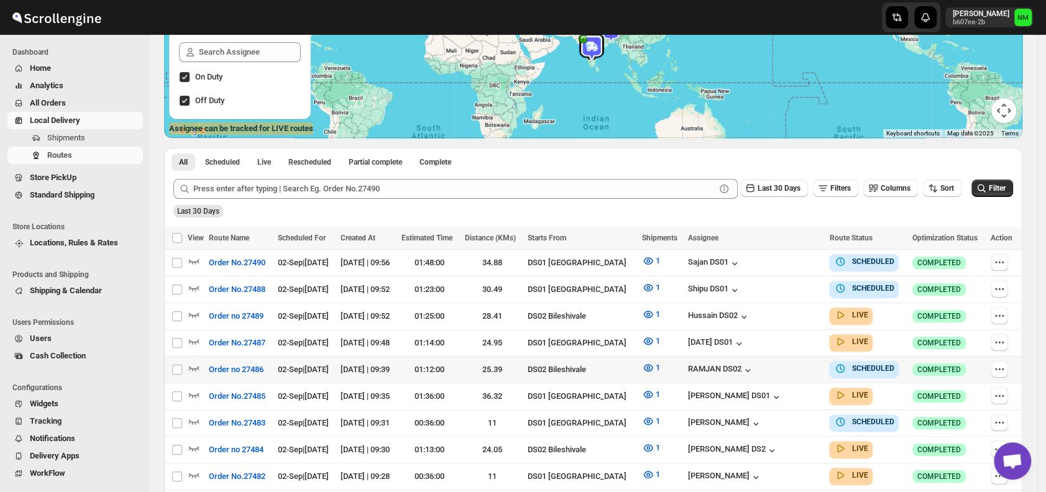
scroll to position [205, 0]
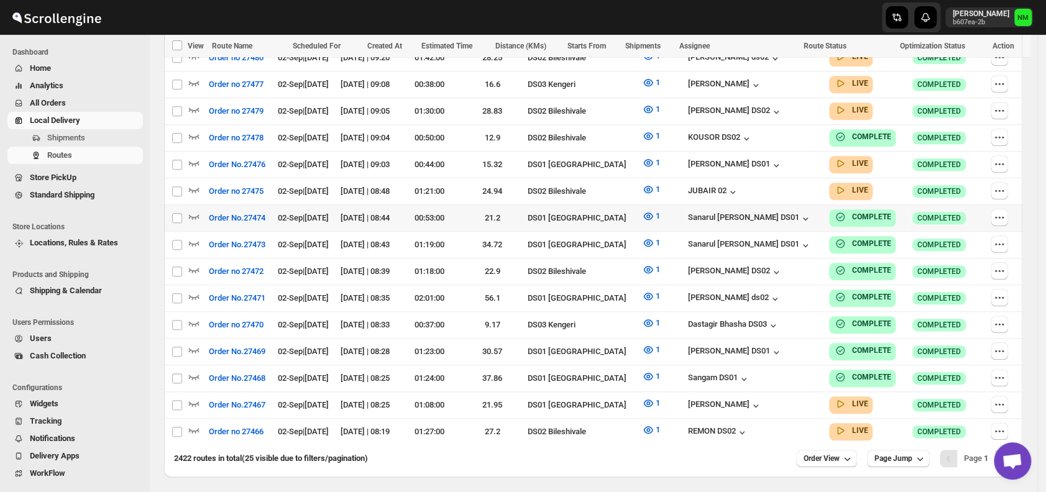
scroll to position [652, 0]
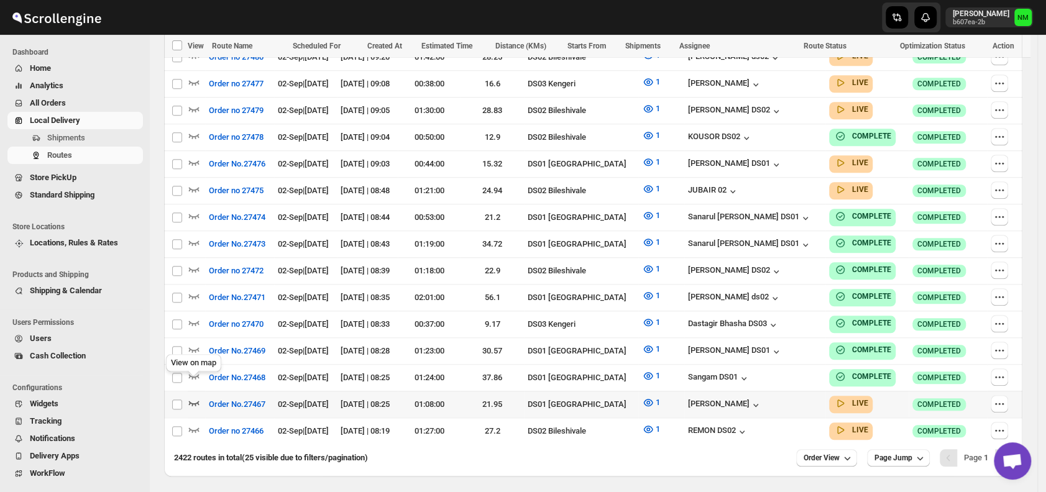
click at [191, 401] on icon "button" at bounding box center [194, 403] width 11 height 5
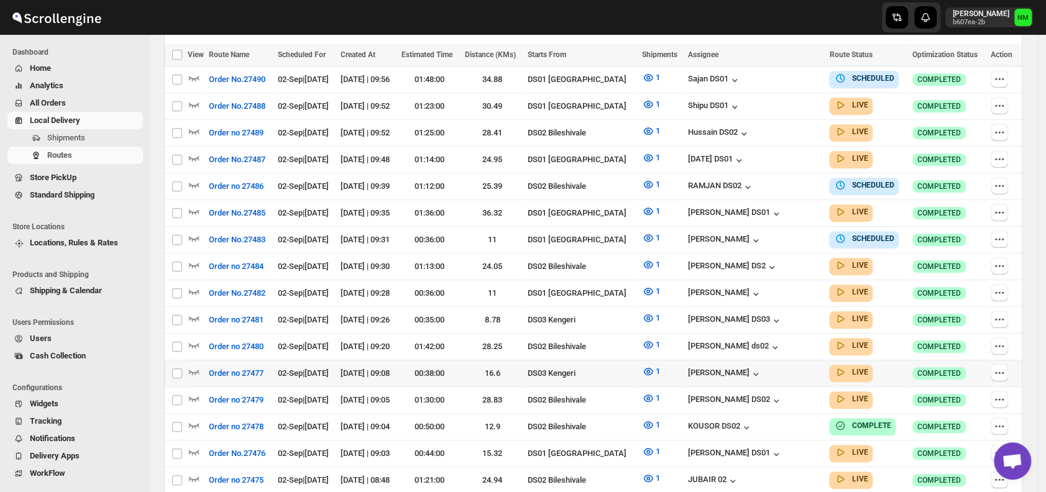
scroll to position [423, 0]
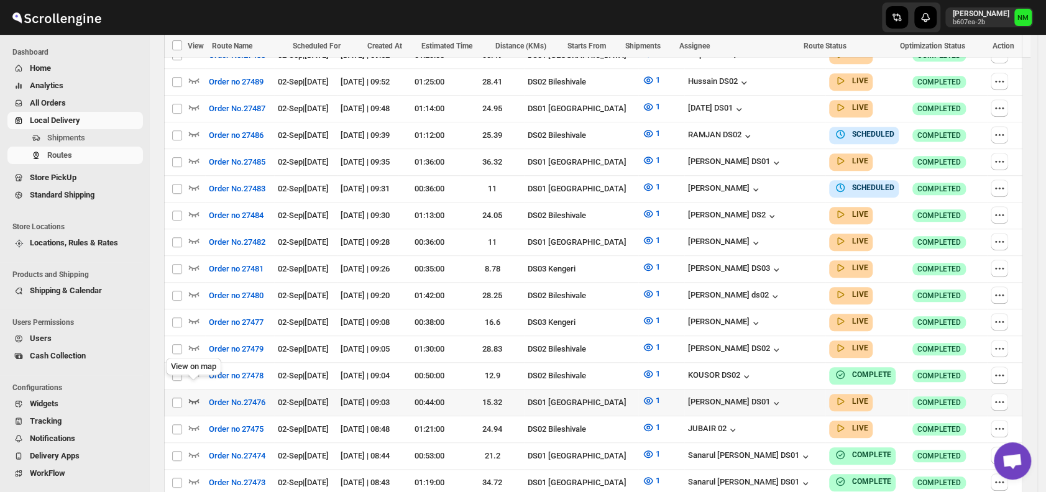
click at [193, 395] on icon "button" at bounding box center [194, 401] width 12 height 12
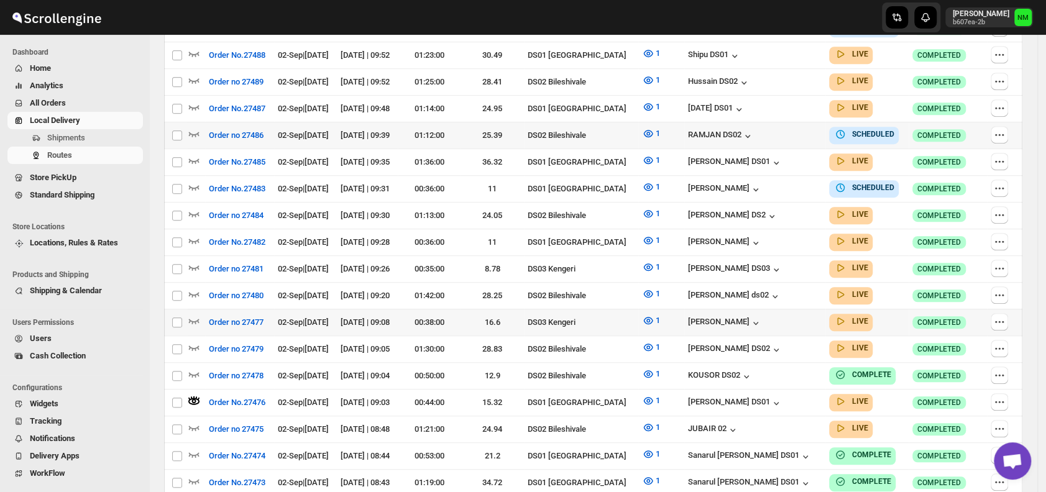
scroll to position [69, 0]
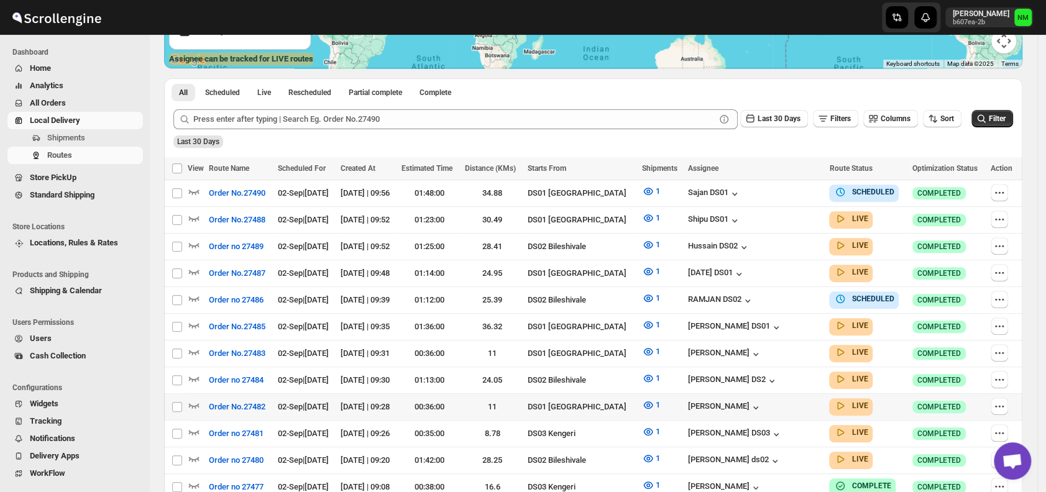
scroll to position [268, 0]
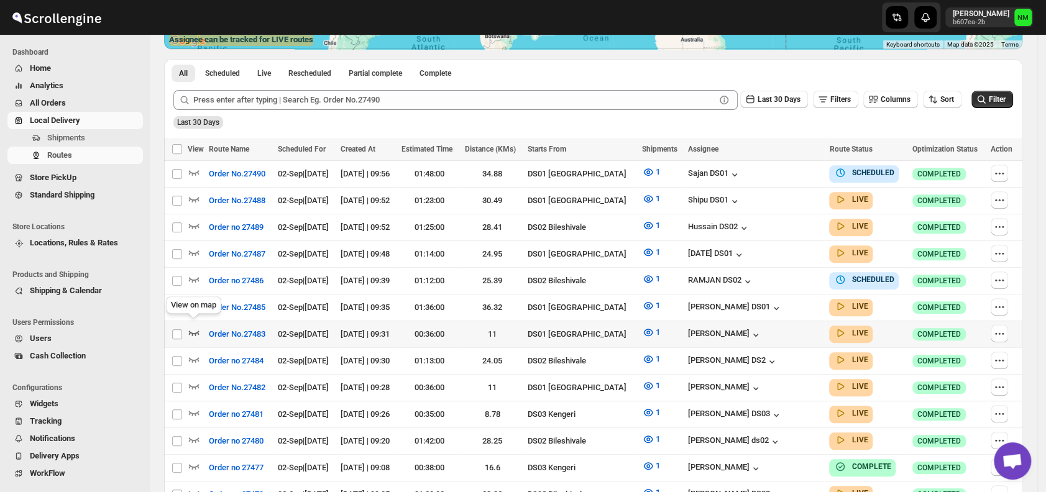
click at [195, 331] on icon "button" at bounding box center [194, 333] width 11 height 5
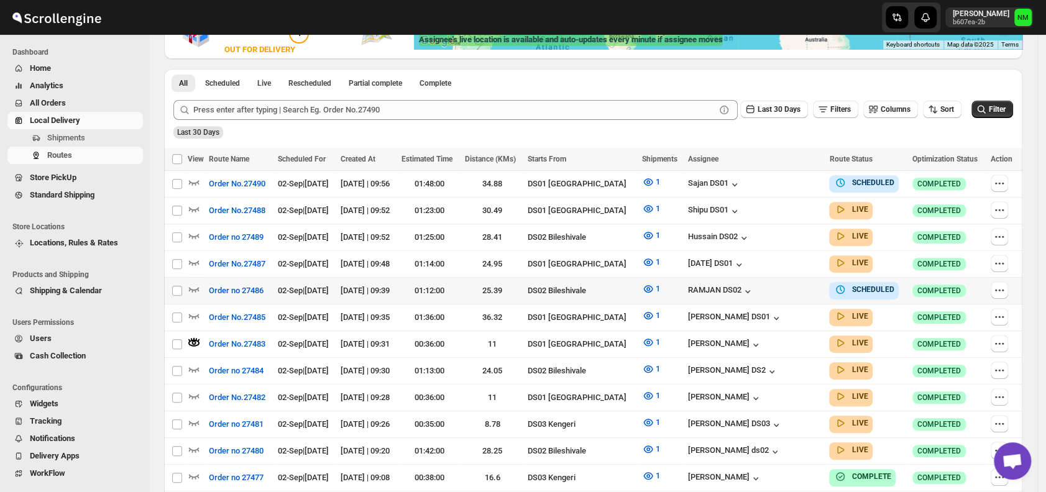
scroll to position [0, 0]
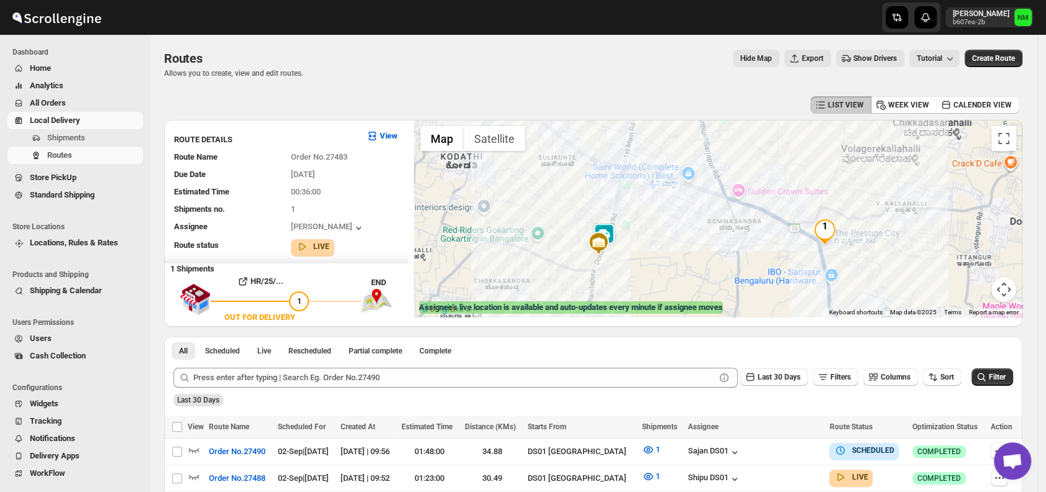
click at [616, 231] on img at bounding box center [604, 235] width 25 height 25
click at [660, 175] on button "Close" at bounding box center [645, 177] width 30 height 30
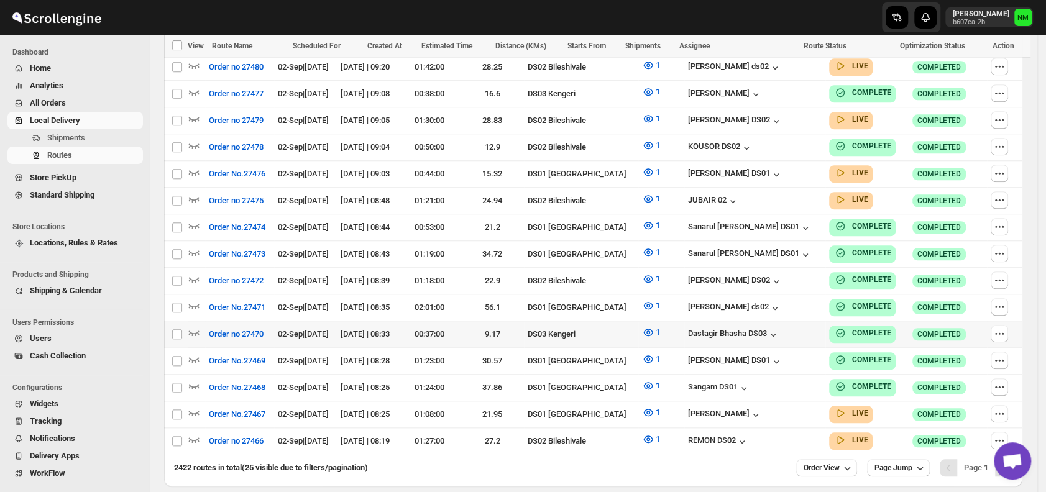
scroll to position [679, 0]
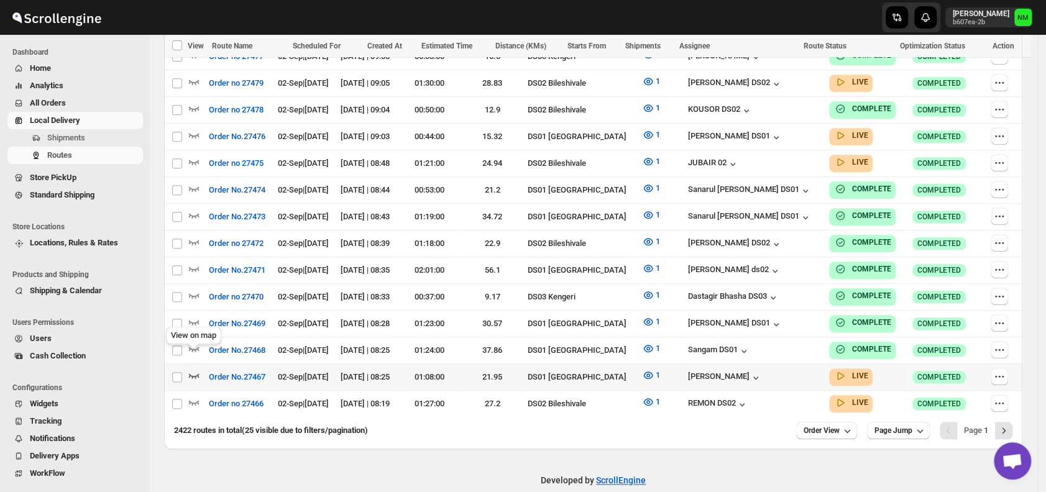
click at [196, 369] on icon "button" at bounding box center [194, 375] width 12 height 12
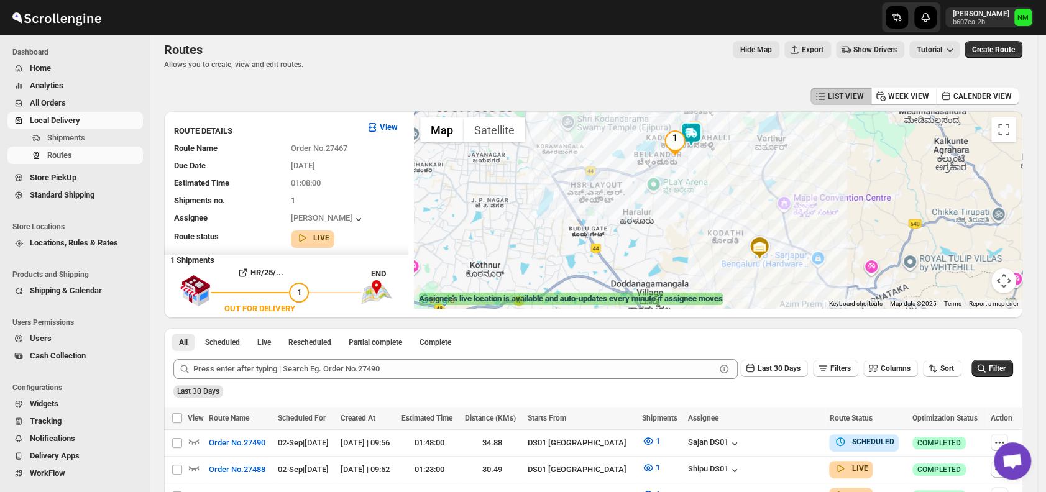
scroll to position [0, 0]
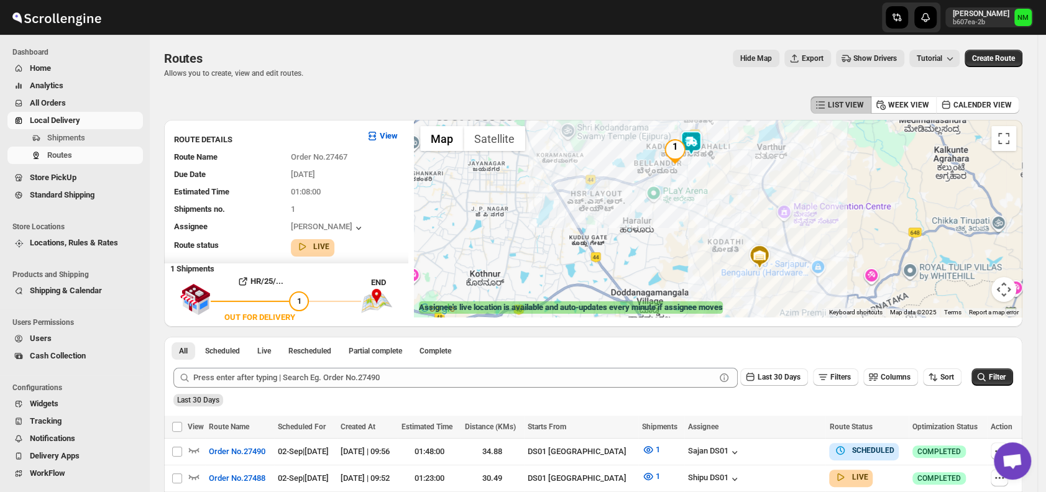
click at [703, 148] on img at bounding box center [690, 142] width 25 height 25
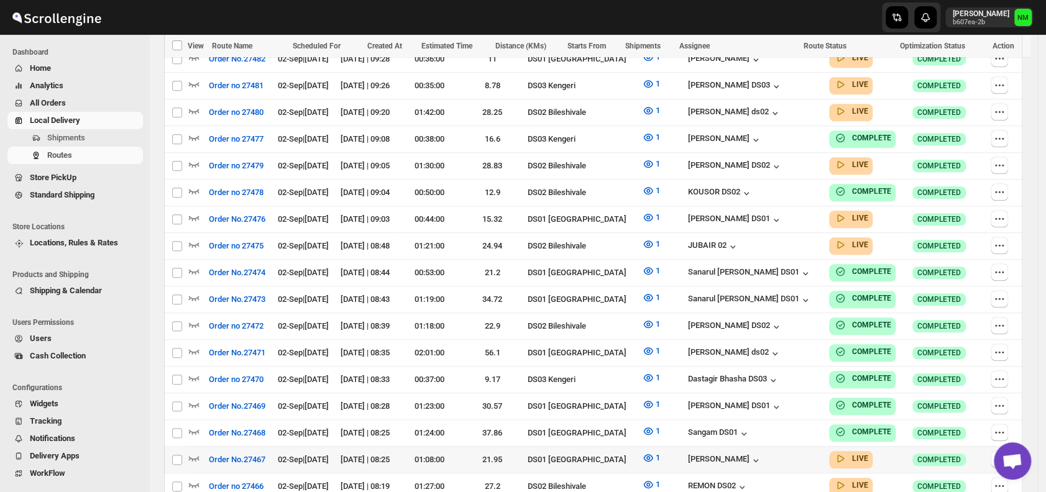
scroll to position [679, 0]
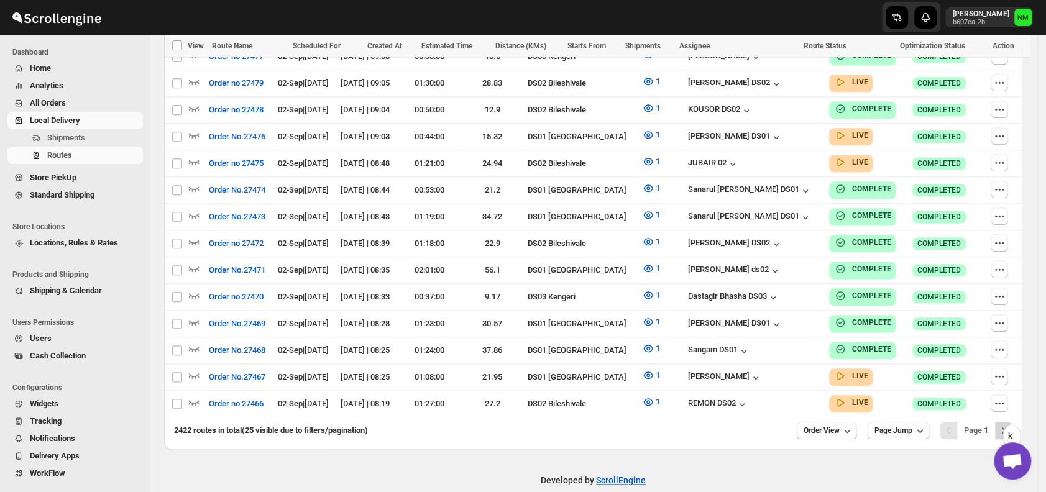
click at [1010, 424] on icon "Next" at bounding box center [1003, 430] width 12 height 12
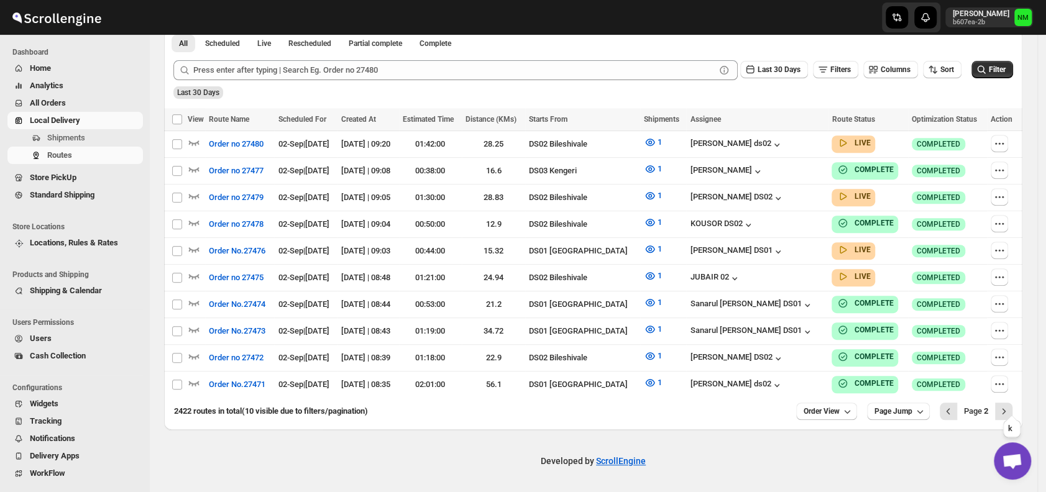
scroll to position [290, 0]
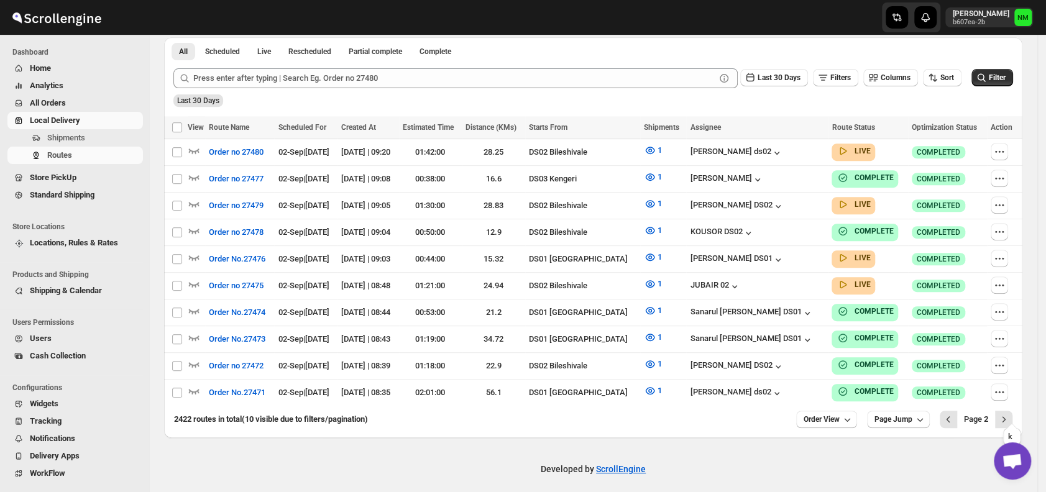
click at [1010, 413] on icon "Next" at bounding box center [1003, 419] width 12 height 12
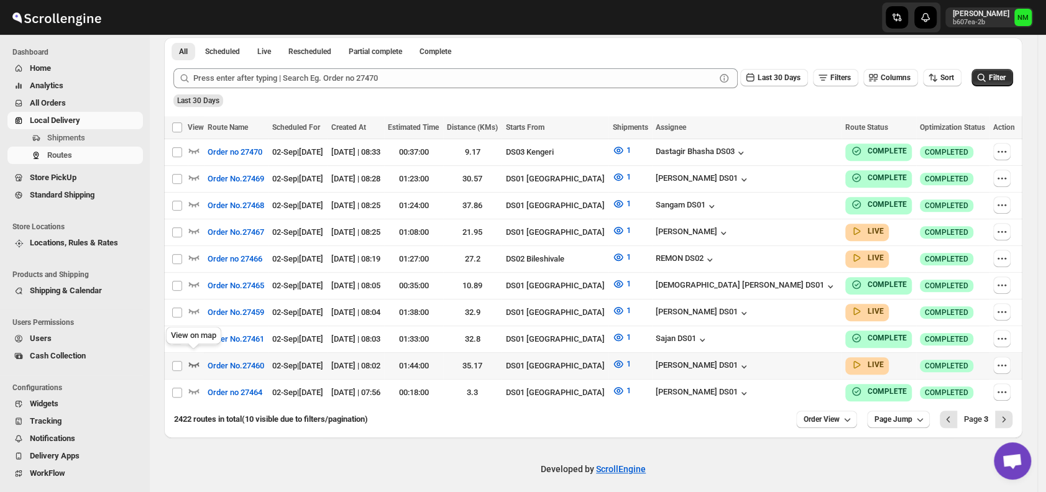
click at [193, 358] on icon "button" at bounding box center [194, 364] width 12 height 12
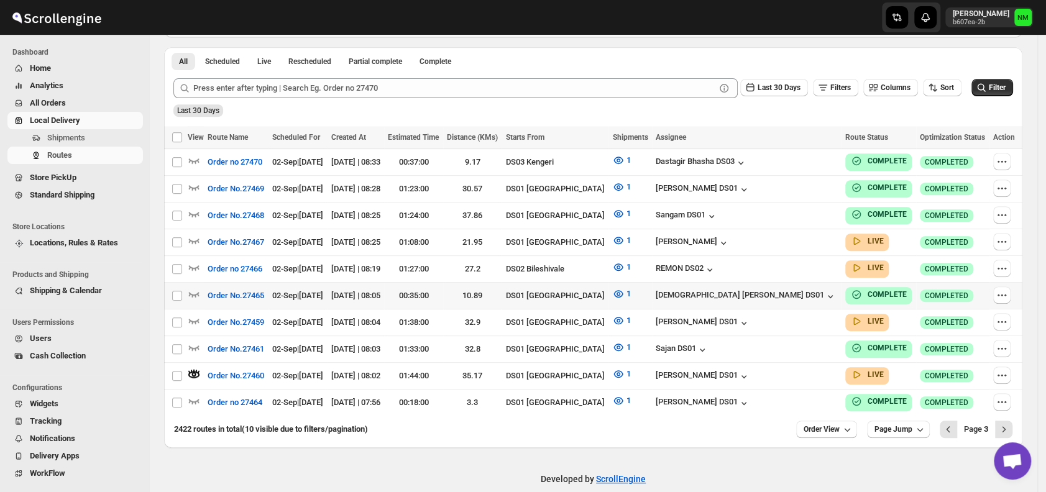
scroll to position [0, 0]
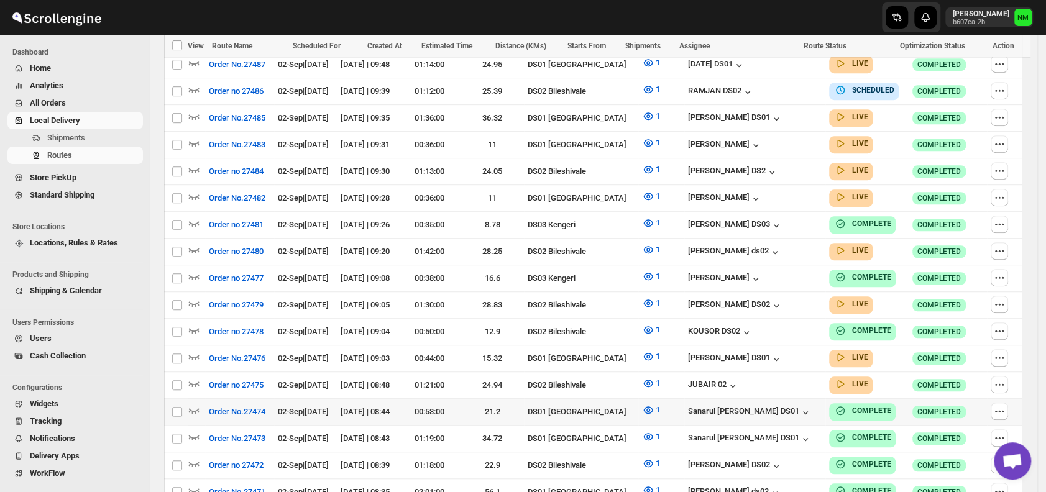
scroll to position [458, 0]
click at [194, 350] on icon "button" at bounding box center [194, 356] width 12 height 12
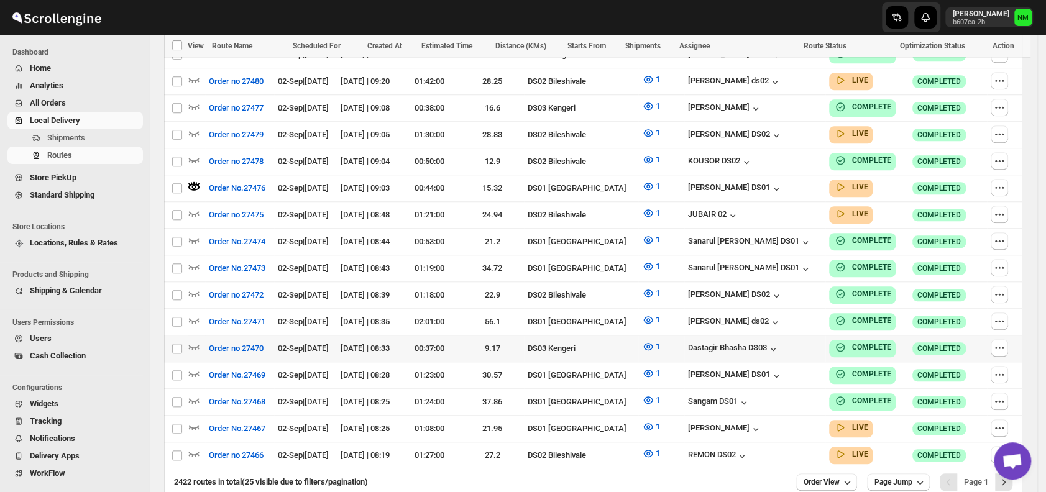
scroll to position [688, 0]
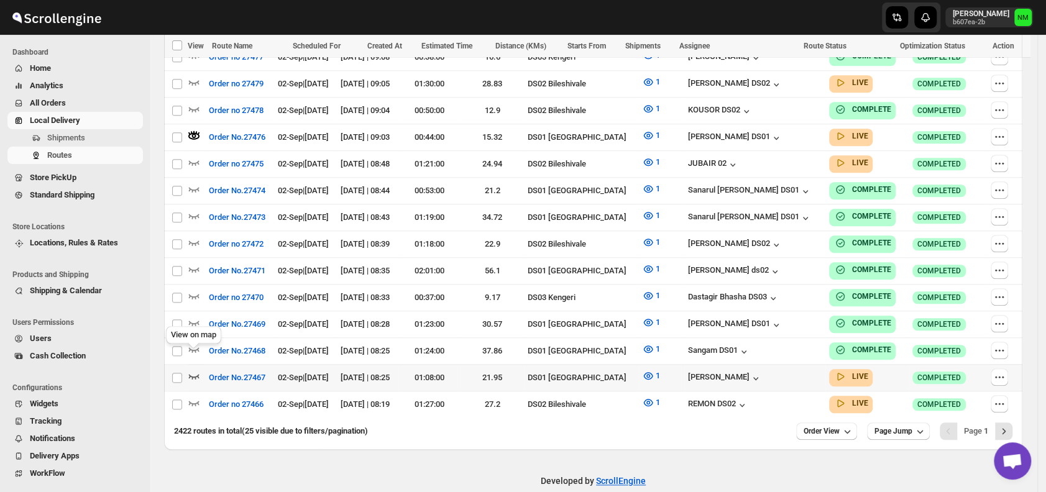
click at [195, 370] on icon "button" at bounding box center [194, 376] width 12 height 12
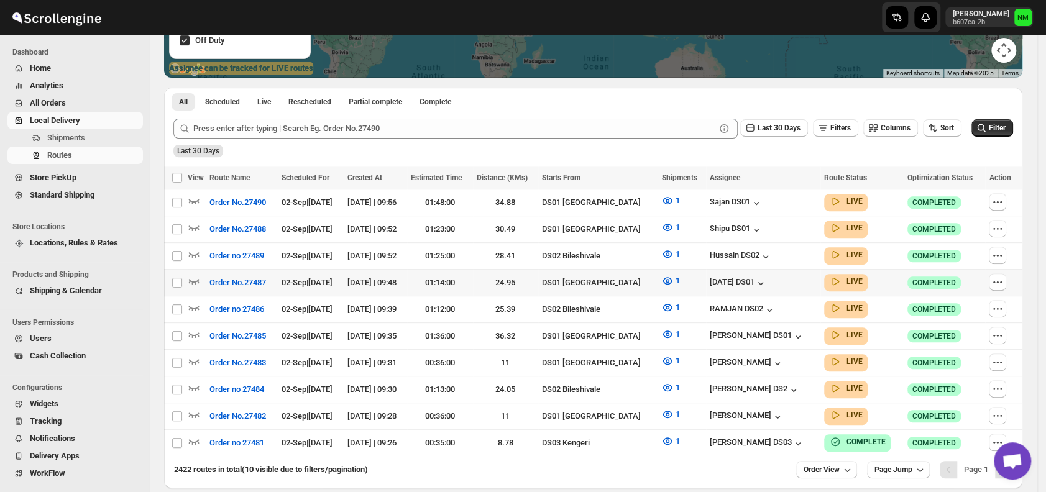
scroll to position [243, 0]
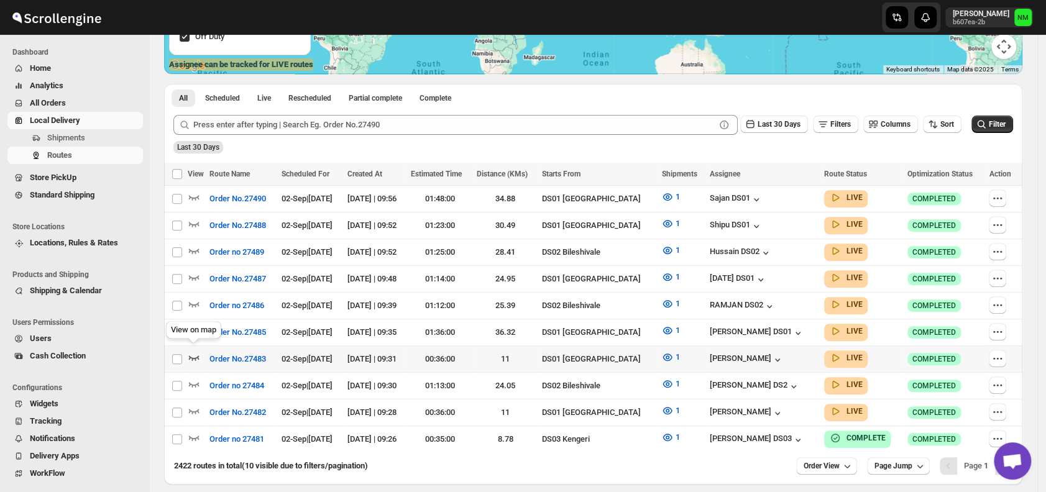
click at [194, 352] on icon "button" at bounding box center [194, 357] width 12 height 12
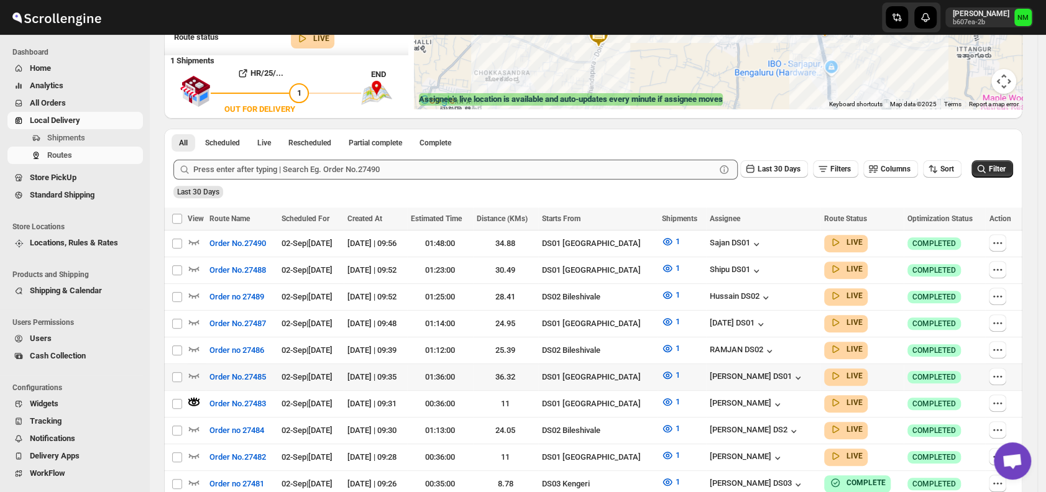
scroll to position [209, 0]
click at [194, 369] on icon "button" at bounding box center [194, 374] width 12 height 12
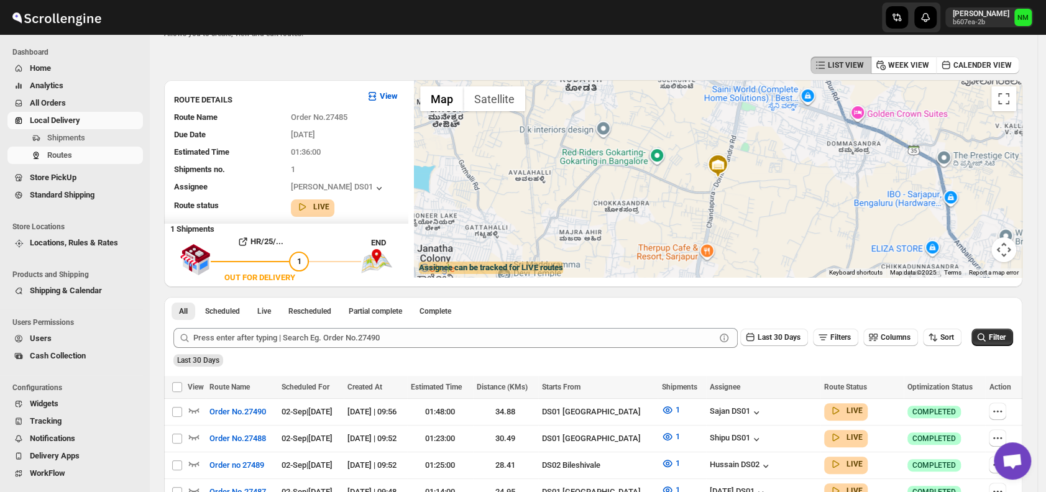
scroll to position [0, 0]
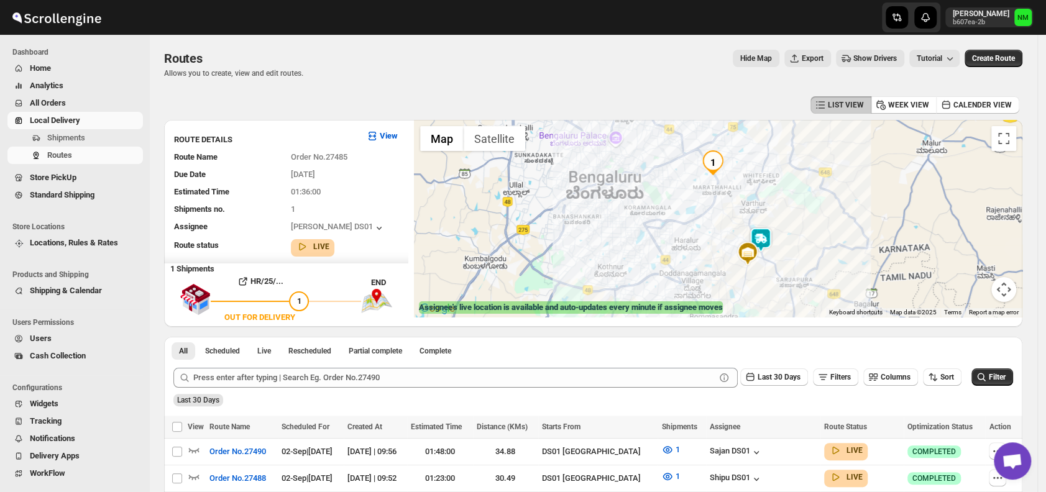
click at [767, 242] on img at bounding box center [760, 239] width 25 height 25
click at [820, 172] on button "Close" at bounding box center [805, 181] width 30 height 30
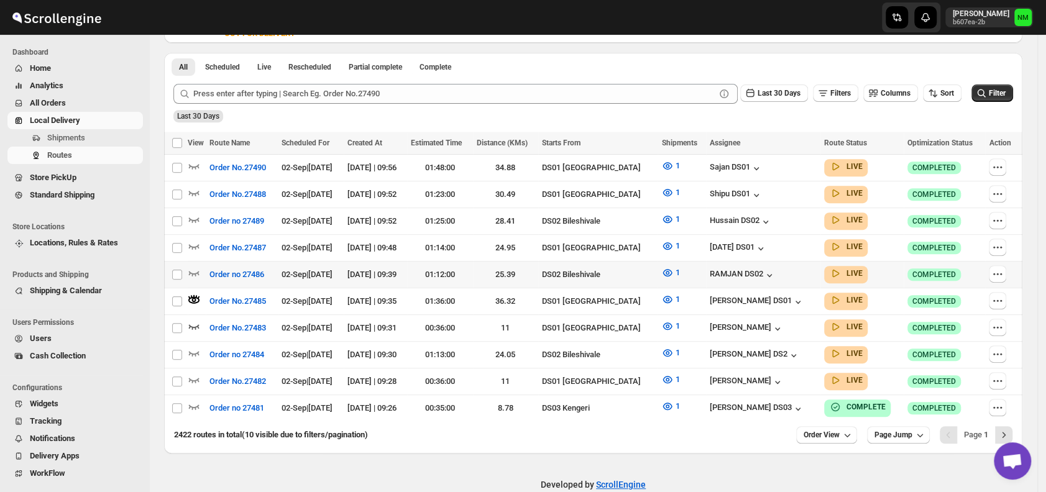
scroll to position [299, 0]
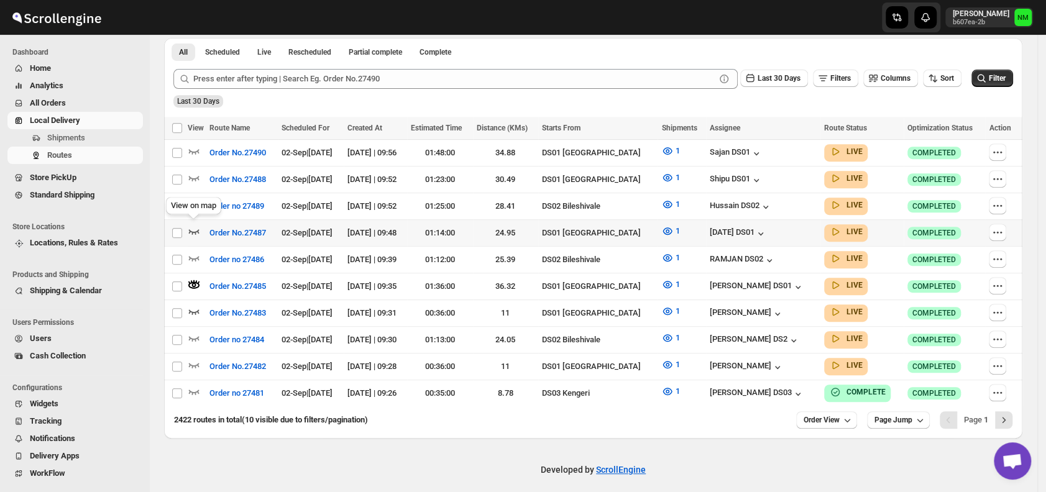
click at [194, 230] on icon "button" at bounding box center [194, 231] width 11 height 5
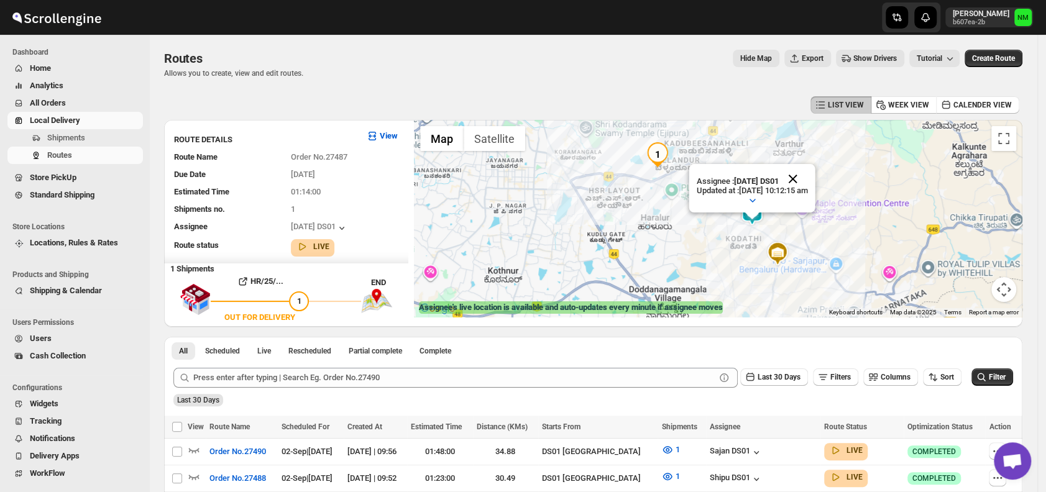
click at [808, 173] on button "Close" at bounding box center [793, 179] width 30 height 30
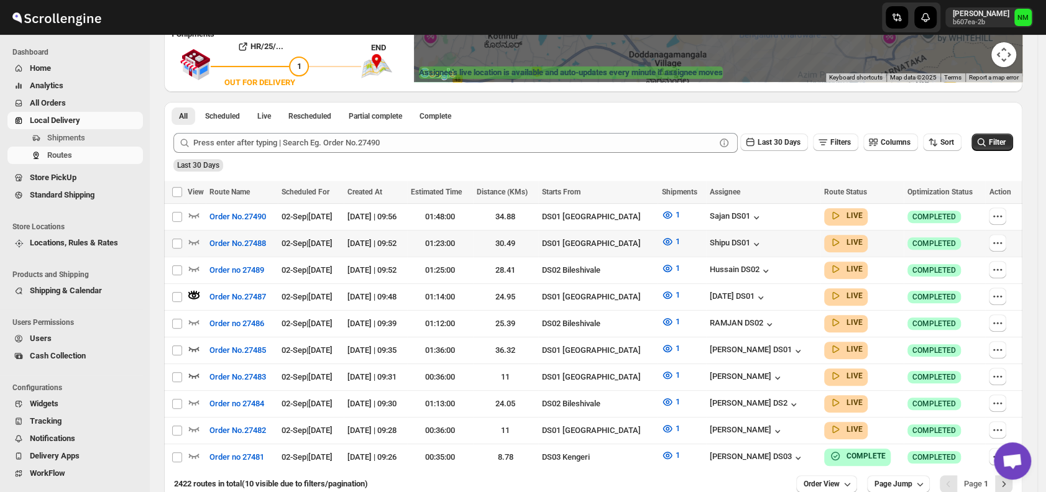
scroll to position [237, 0]
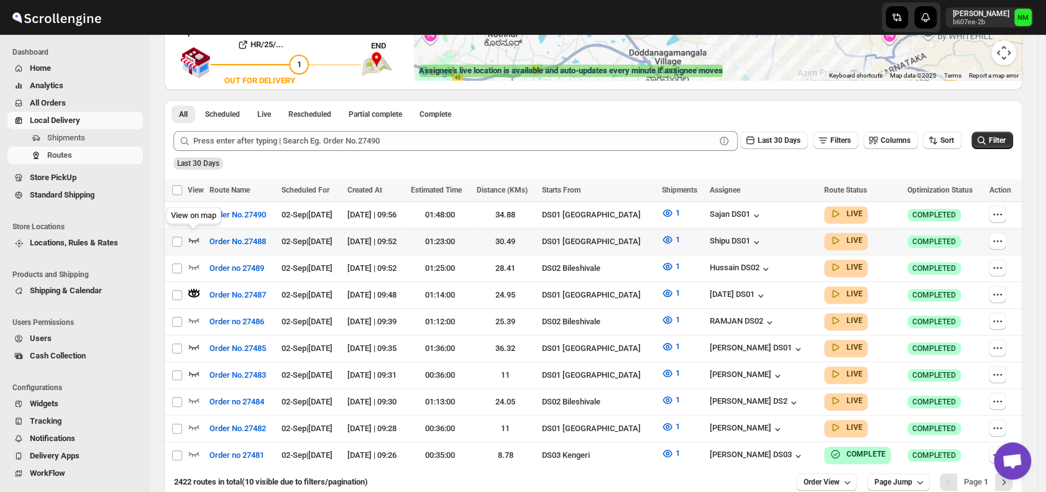
click at [194, 239] on icon "button" at bounding box center [194, 240] width 11 height 5
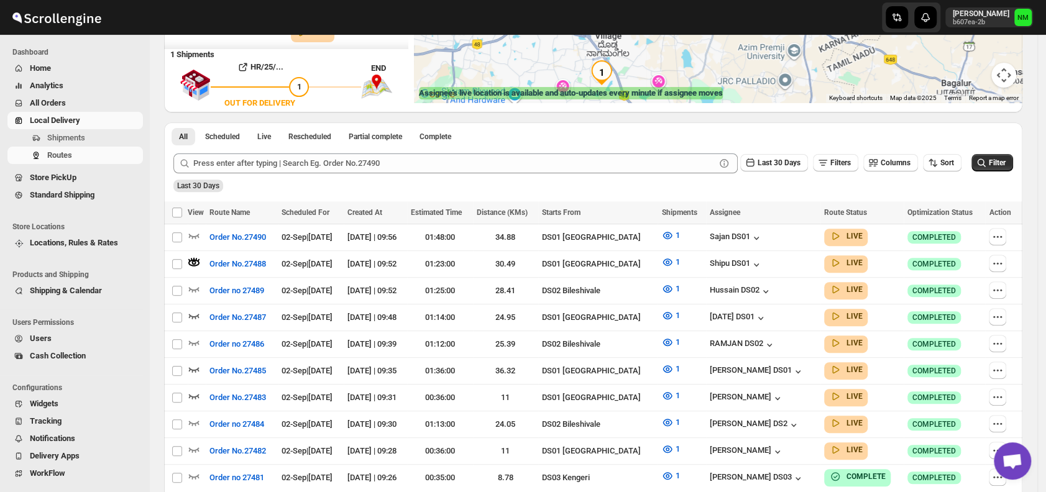
scroll to position [0, 0]
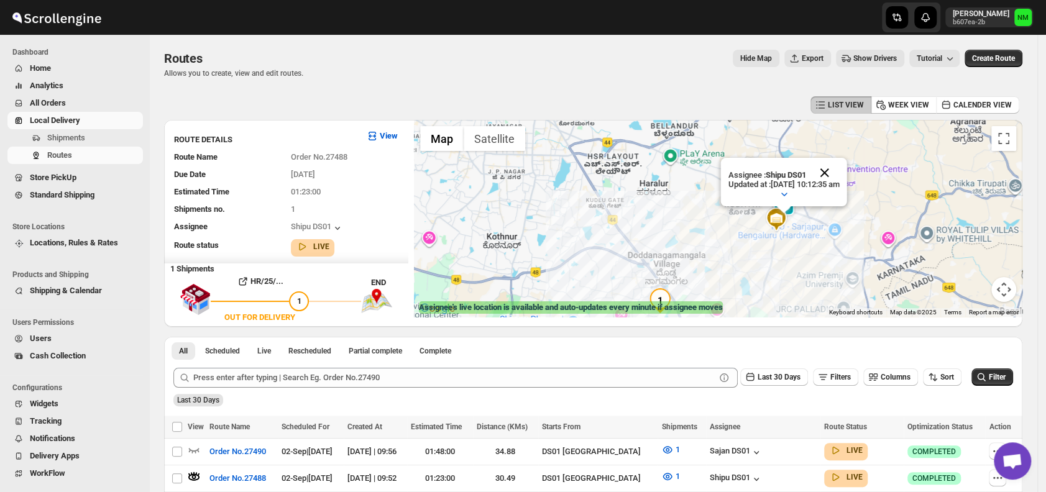
click at [838, 174] on button "Close" at bounding box center [825, 173] width 30 height 30
click at [116, 135] on span "Shipments" at bounding box center [93, 138] width 93 height 12
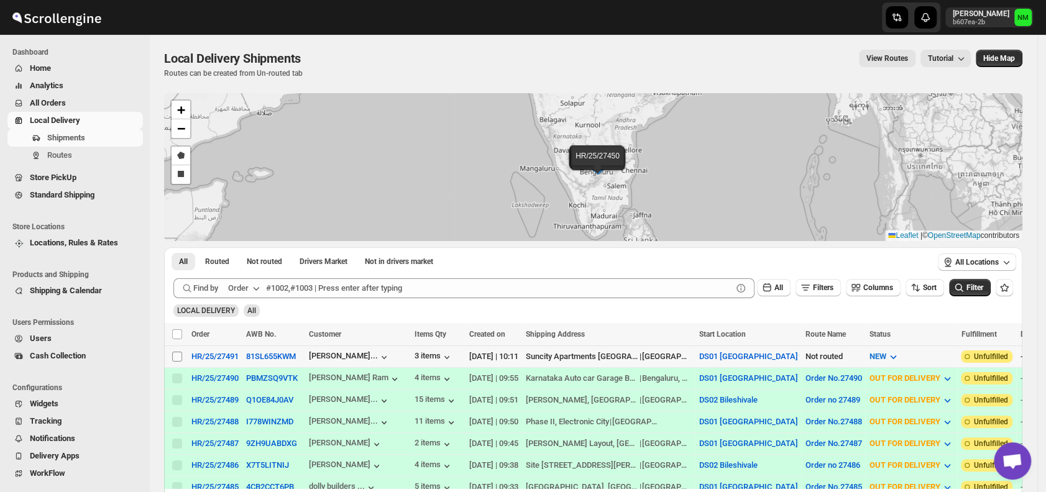
click at [176, 357] on input "Select shipment" at bounding box center [177, 357] width 10 height 10
checkbox input "true"
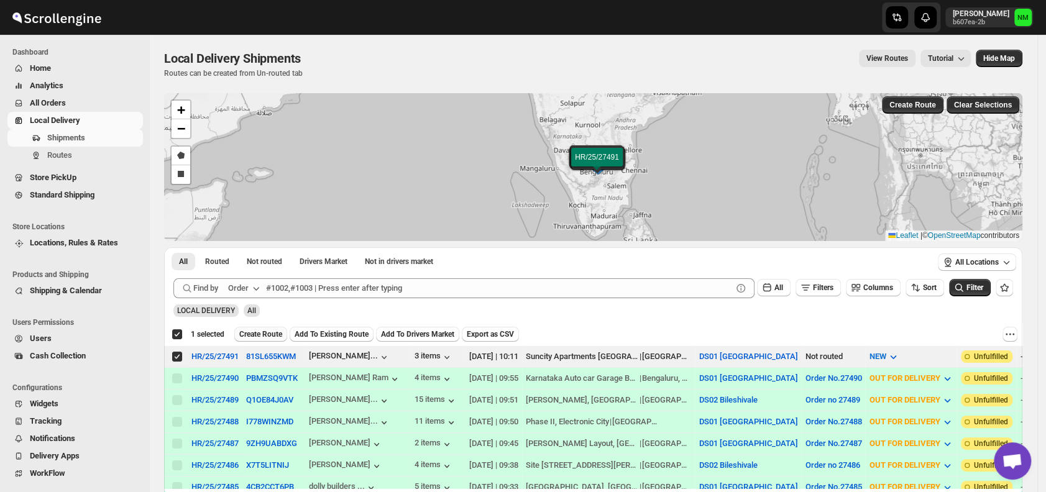
click at [257, 333] on span "Create Route" at bounding box center [260, 334] width 43 height 10
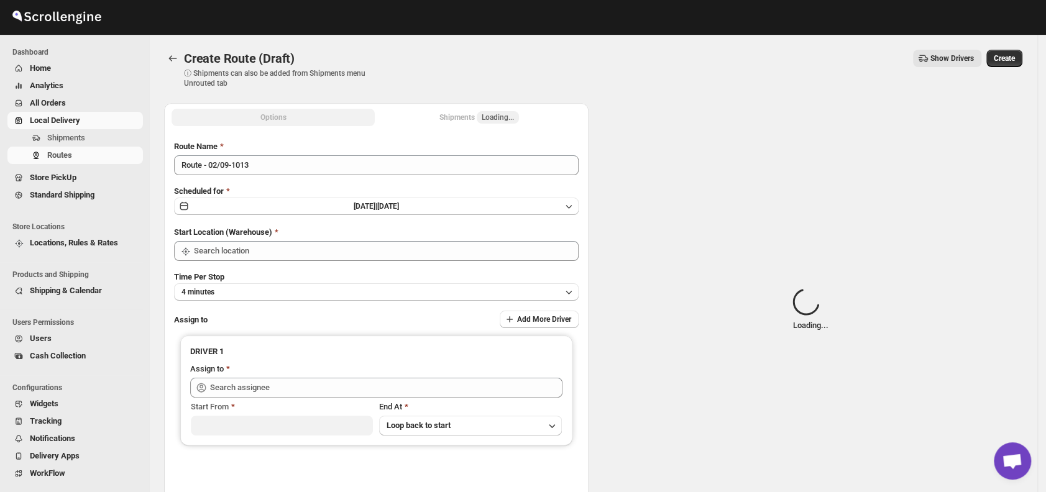
type input "DS01 [GEOGRAPHIC_DATA]"
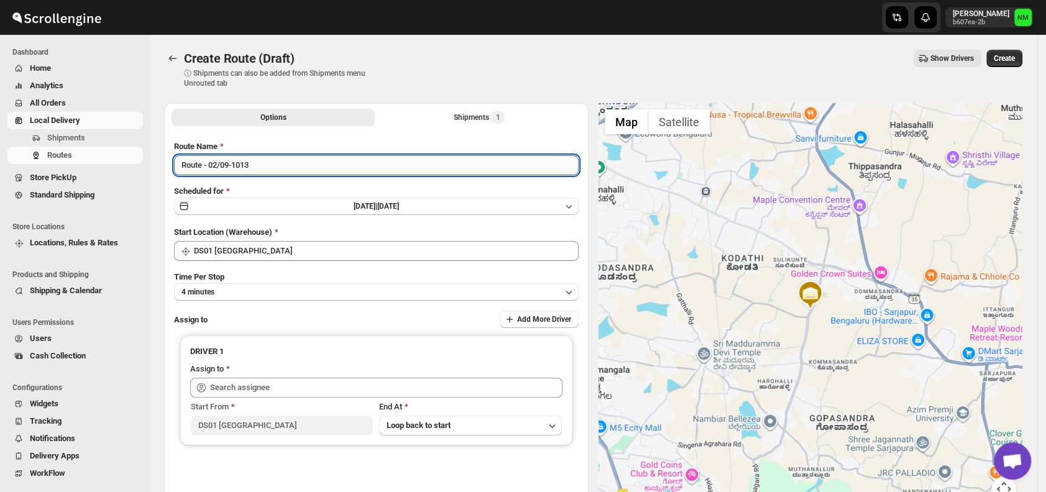
click at [288, 166] on input "Route - 02/09-1013" at bounding box center [376, 165] width 404 height 20
type input "R"
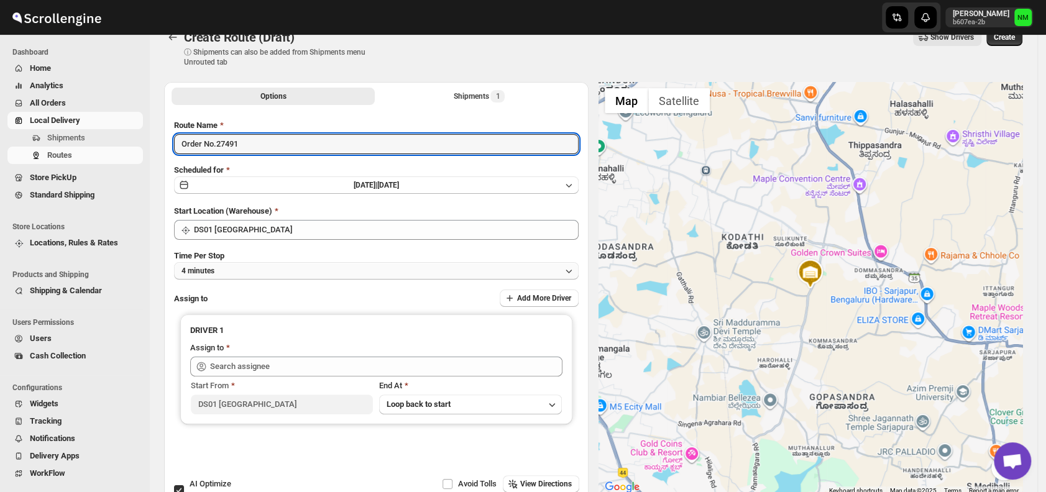
type input "Order No.27491"
click at [234, 267] on button "4 minutes" at bounding box center [376, 270] width 404 height 17
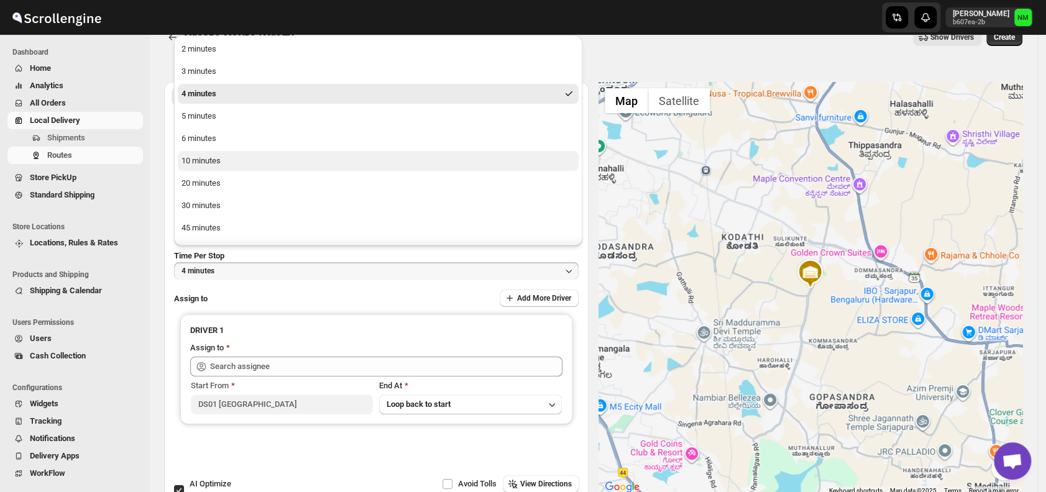
click at [206, 164] on div "10 minutes" at bounding box center [200, 161] width 39 height 12
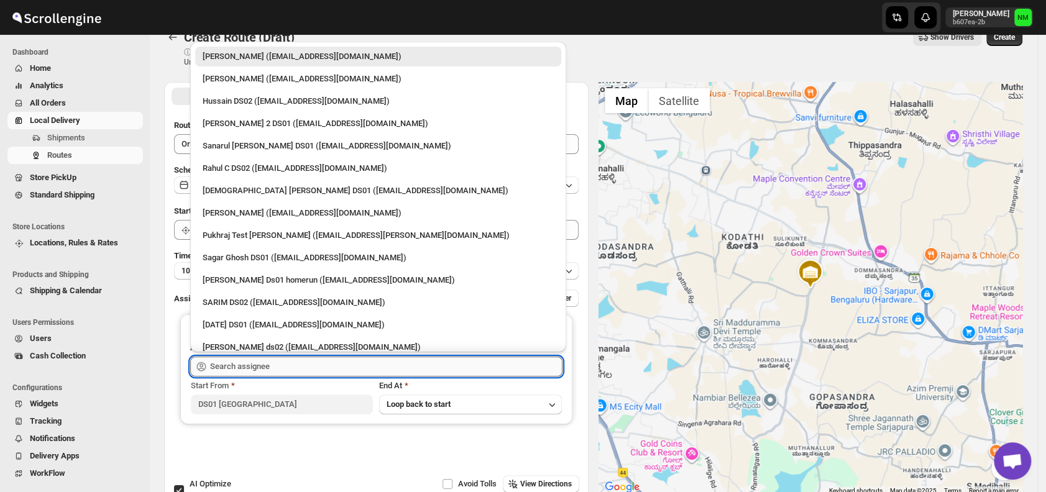
click at [282, 363] on input "text" at bounding box center [386, 367] width 352 height 20
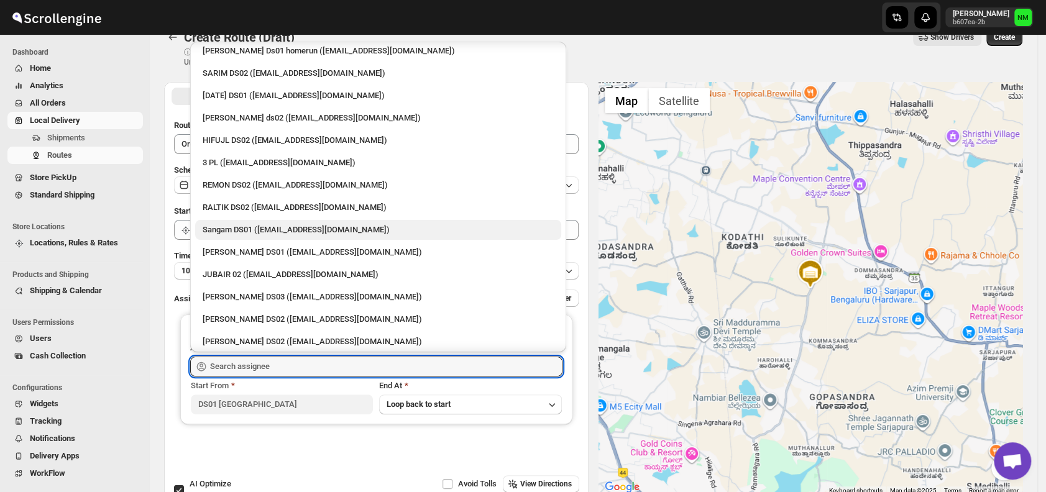
scroll to position [230, 0]
click at [225, 226] on div "Sangam DS01 (relov34542@lassora.com)" at bounding box center [378, 229] width 351 height 12
type input "Sangam DS01 (relov34542@lassora.com)"
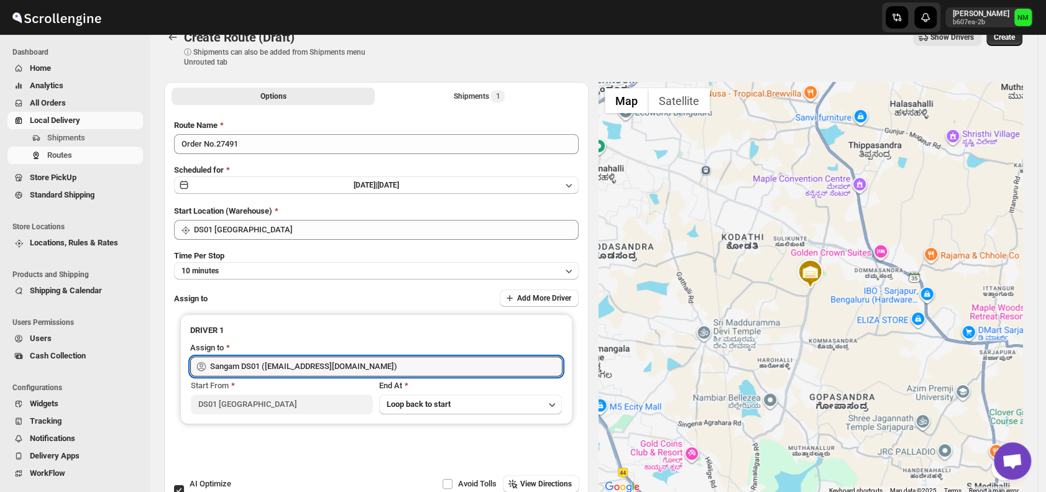
scroll to position [0, 0]
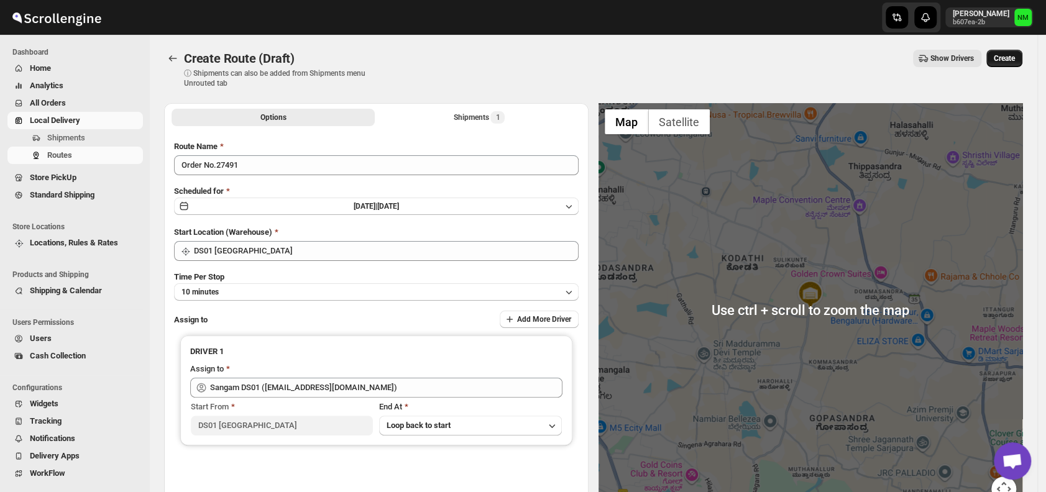
click at [1011, 64] on button "Create" at bounding box center [1004, 58] width 36 height 17
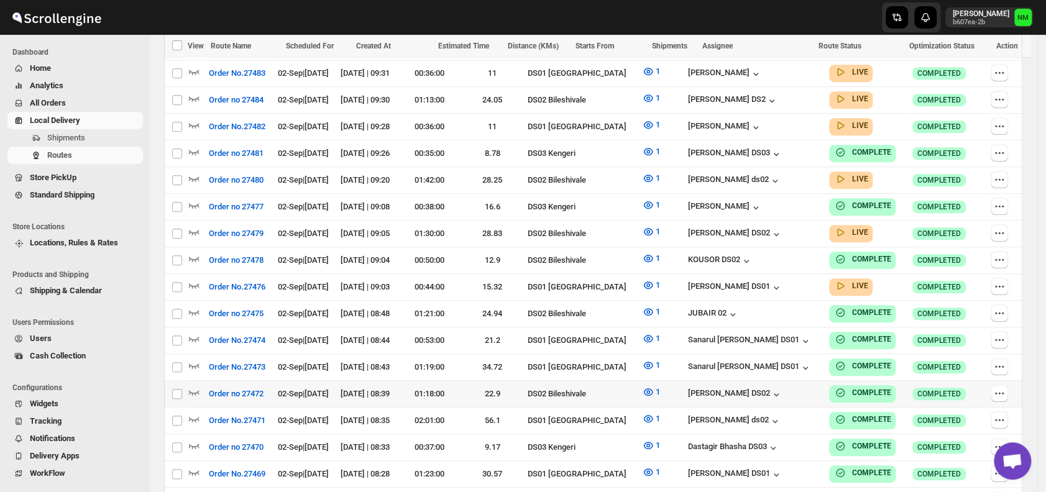
scroll to position [564, 0]
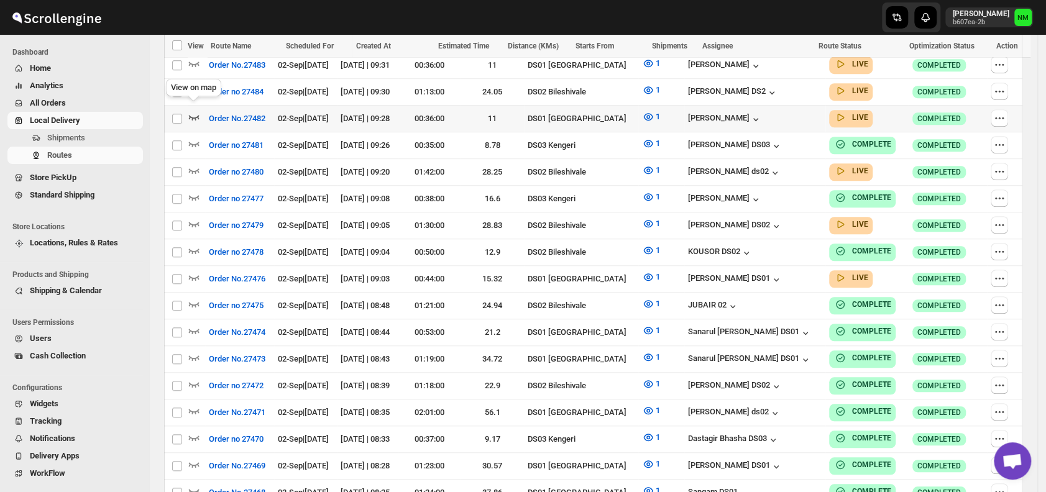
click at [192, 111] on icon "button" at bounding box center [194, 117] width 12 height 12
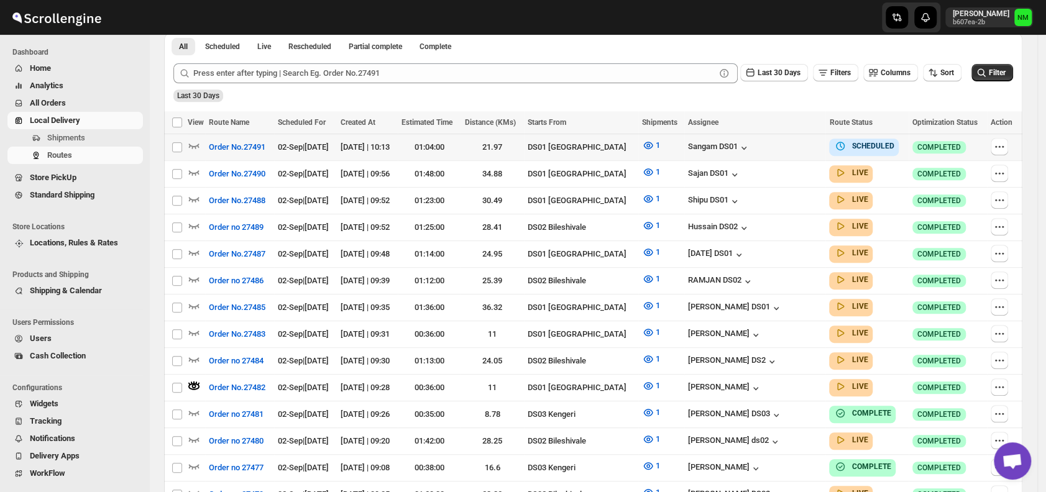
scroll to position [306, 0]
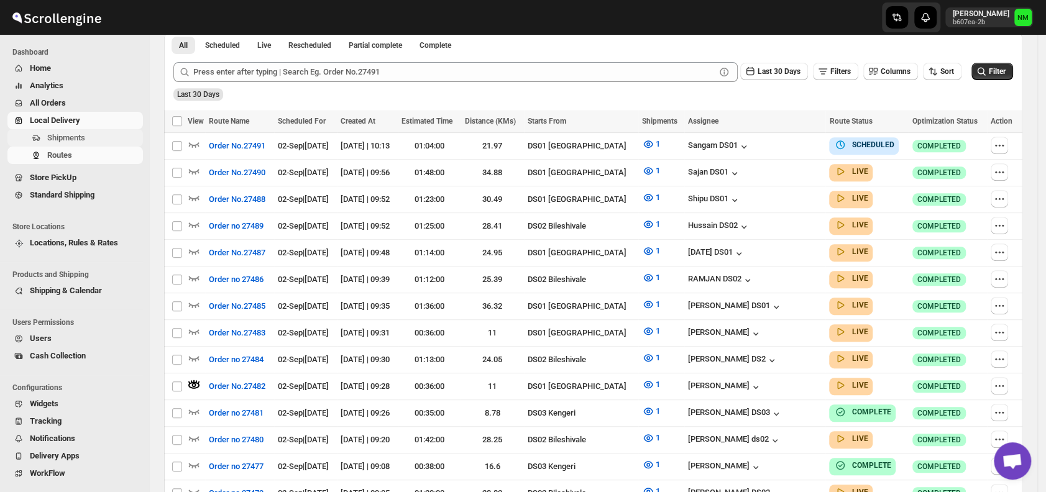
click at [72, 139] on span "Shipments" at bounding box center [66, 137] width 38 height 9
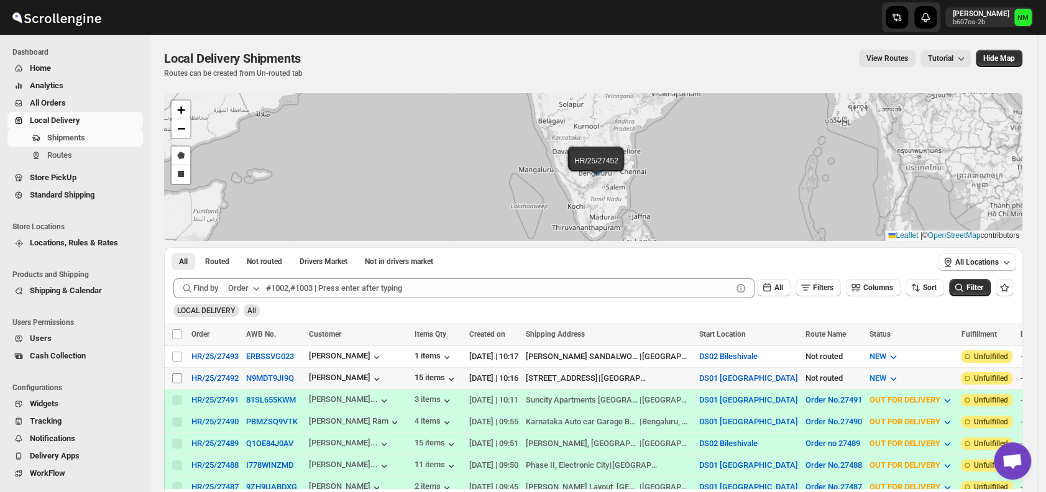
click at [174, 377] on input "Select shipment" at bounding box center [177, 378] width 10 height 10
checkbox input "true"
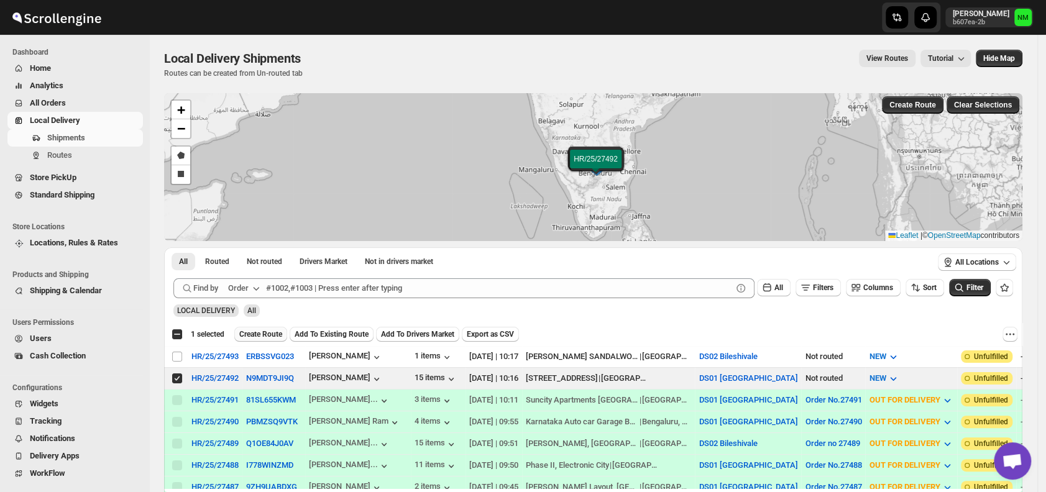
click at [265, 329] on span "Create Route" at bounding box center [260, 334] width 43 height 10
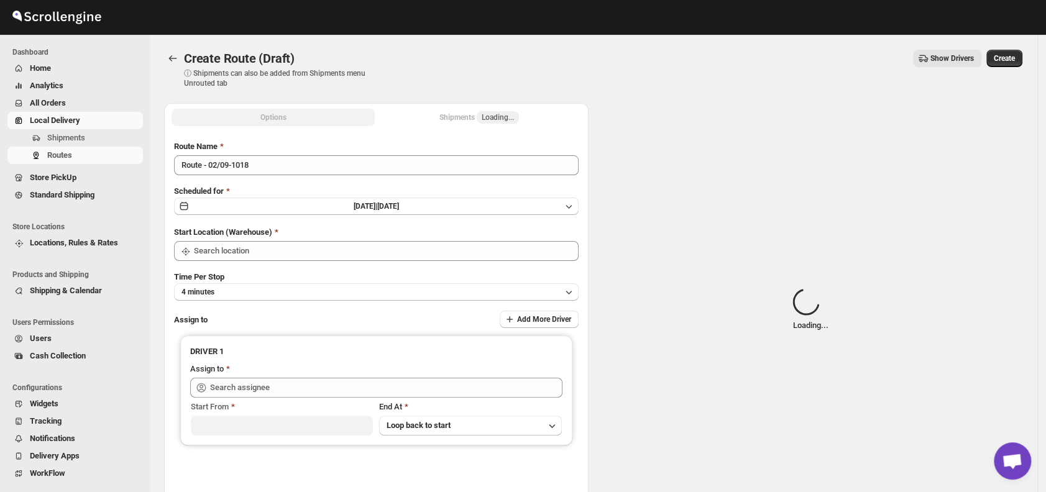
type input "DS01 [GEOGRAPHIC_DATA]"
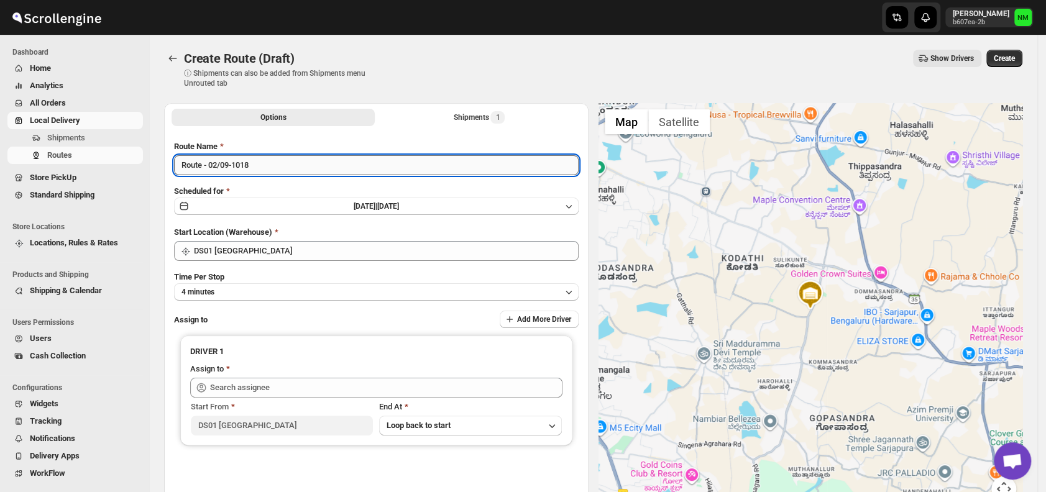
click at [297, 173] on input "Route - 02/09-1018" at bounding box center [376, 165] width 404 height 20
type input "R"
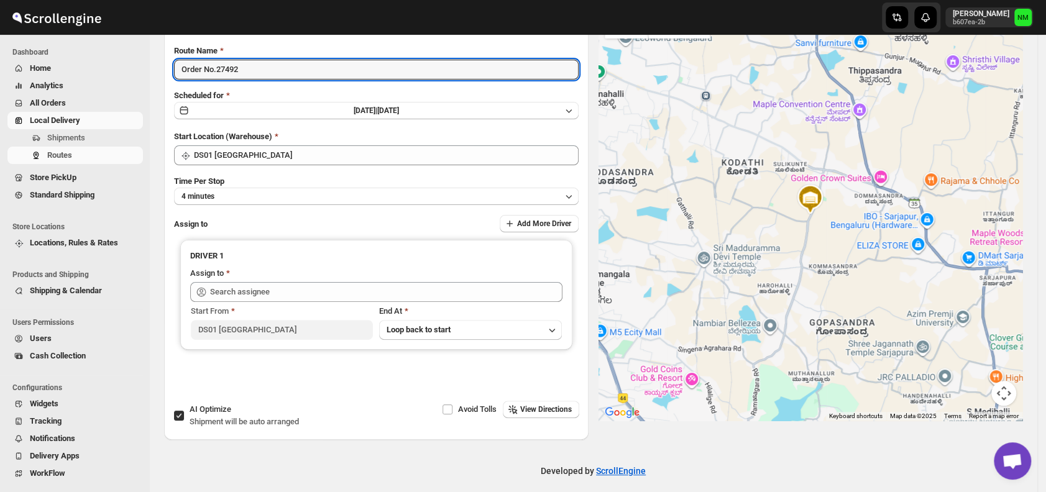
scroll to position [104, 0]
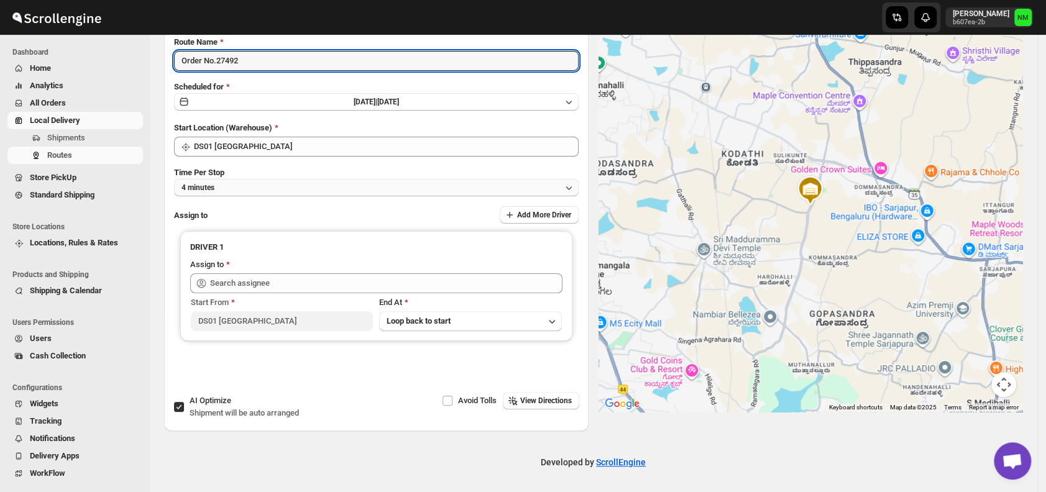
type input "Order No.27492"
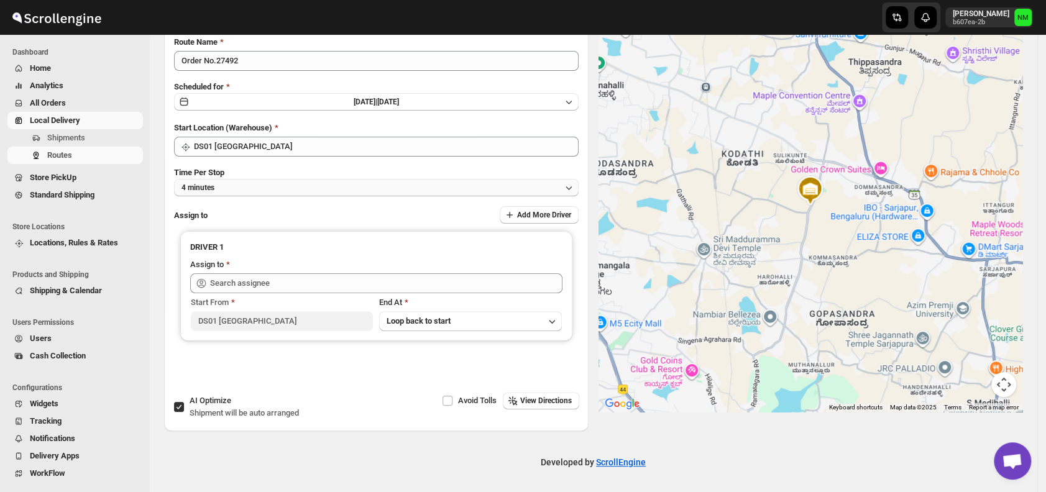
click at [240, 189] on button "4 minutes" at bounding box center [376, 187] width 404 height 17
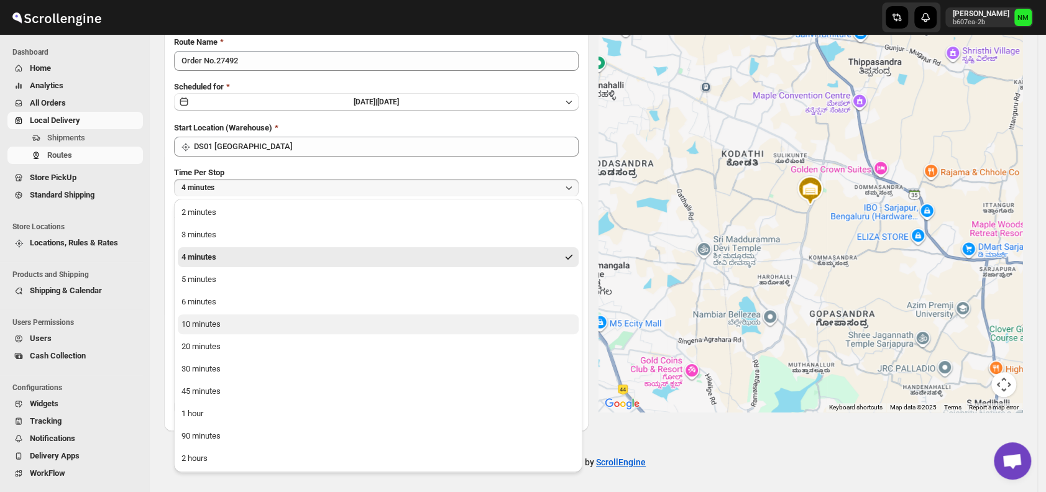
click at [239, 321] on button "10 minutes" at bounding box center [378, 324] width 401 height 20
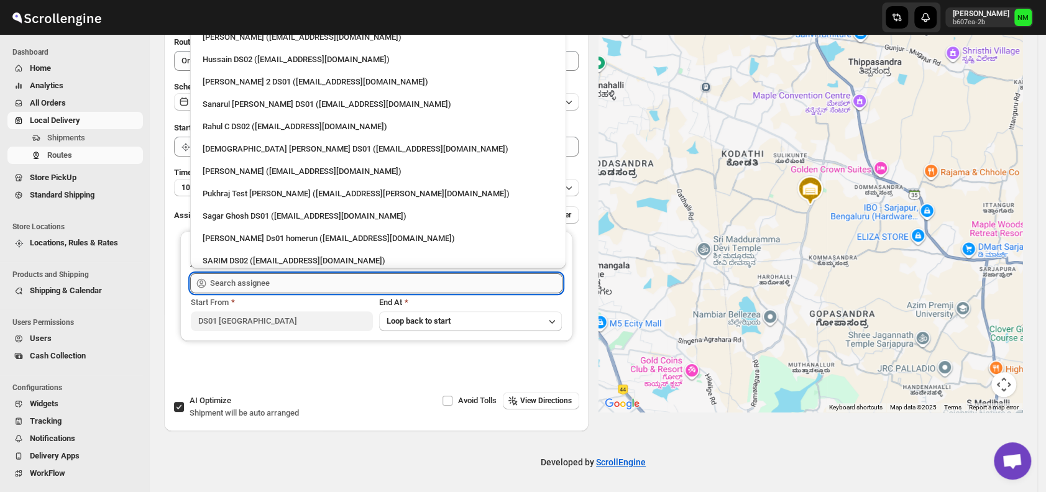
click at [250, 283] on input "text" at bounding box center [386, 283] width 352 height 20
click at [216, 144] on div "Islam Laskar DS01 (vixib74172@ikowat.com)" at bounding box center [378, 149] width 351 height 12
type input "Islam Laskar DS01 (vixib74172@ikowat.com)"
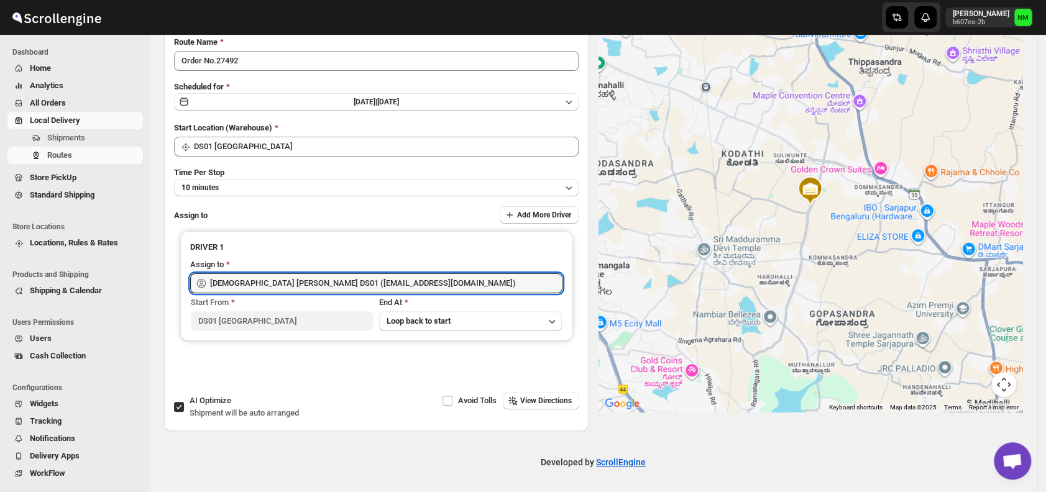
scroll to position [0, 0]
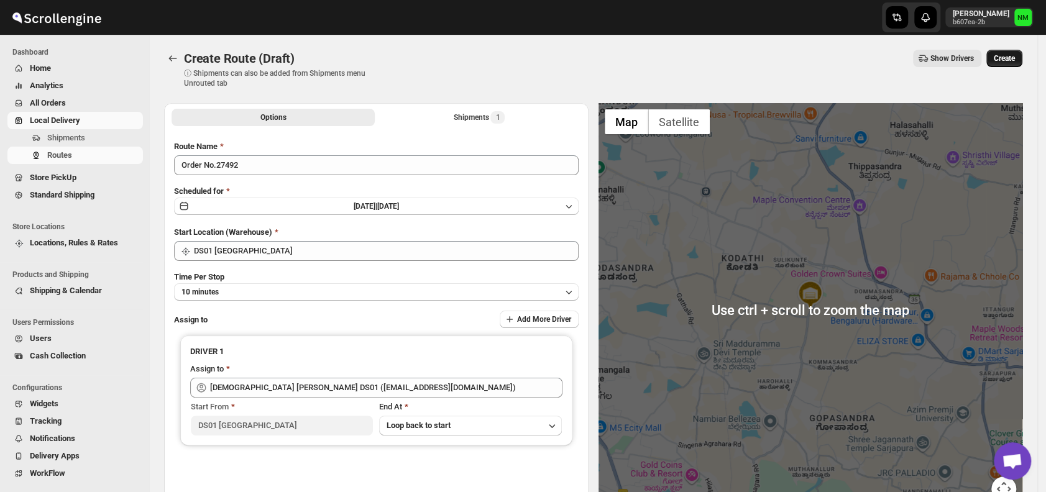
click at [1014, 52] on button "Create" at bounding box center [1004, 58] width 36 height 17
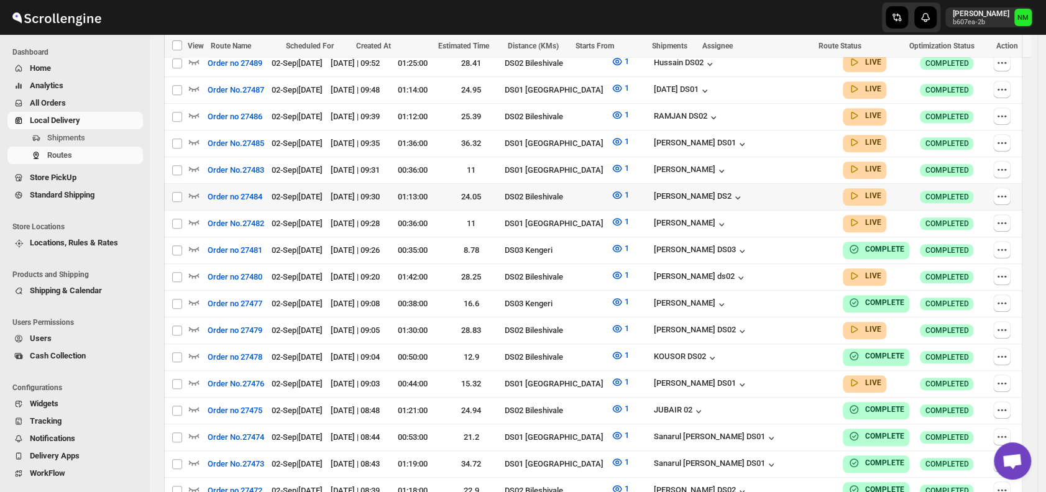
scroll to position [513, 0]
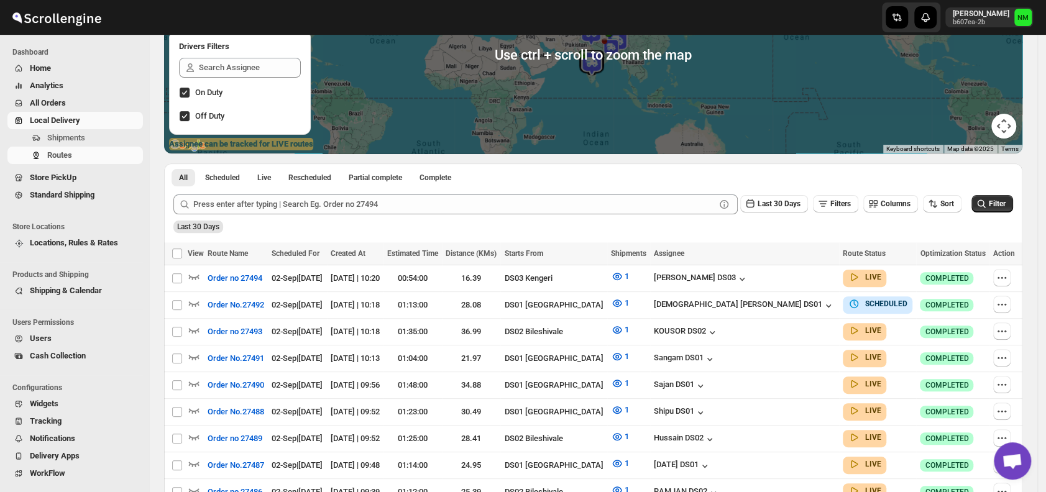
scroll to position [193, 0]
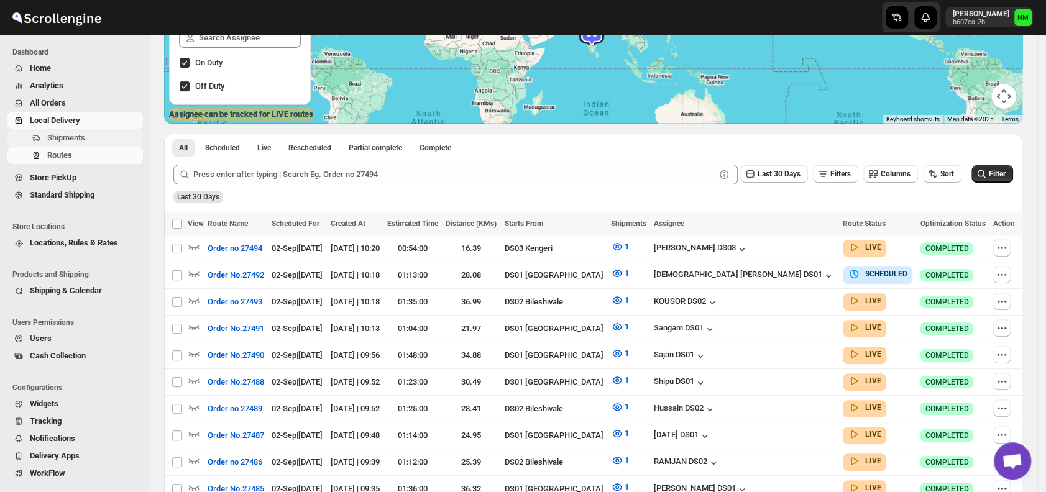
click at [75, 140] on span "Shipments" at bounding box center [66, 137] width 38 height 9
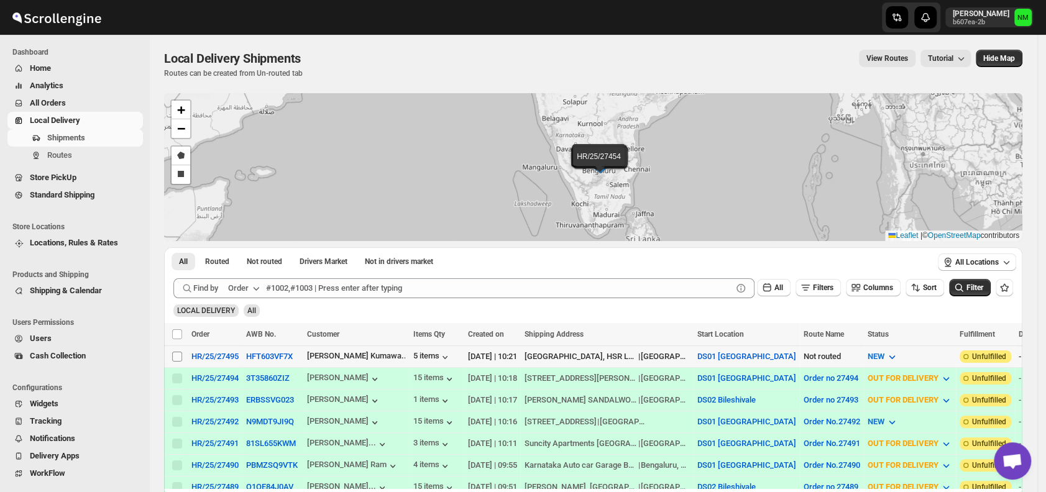
click at [175, 354] on input "Select shipment" at bounding box center [177, 357] width 10 height 10
checkbox input "true"
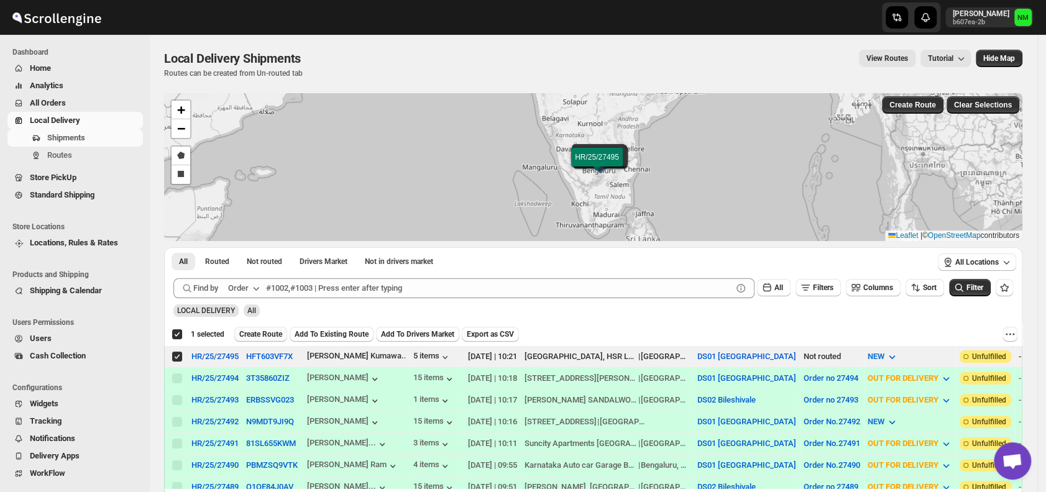
click at [267, 334] on span "Create Route" at bounding box center [260, 334] width 43 height 10
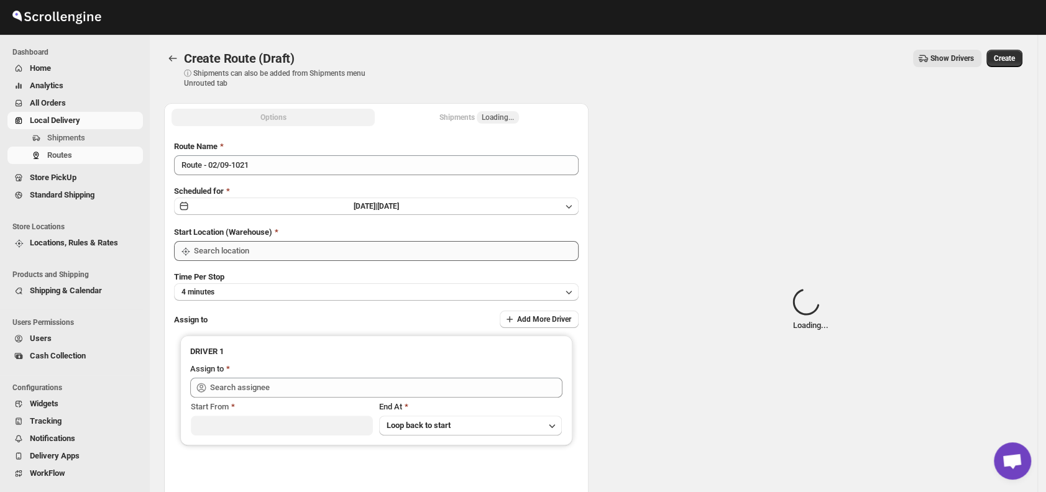
type input "DS01 [GEOGRAPHIC_DATA]"
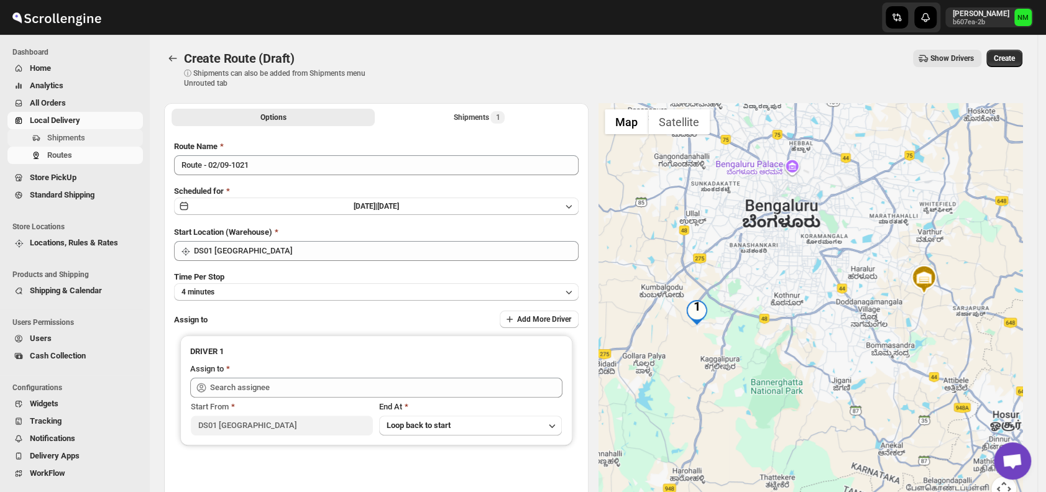
click at [68, 141] on span "Shipments" at bounding box center [66, 137] width 38 height 9
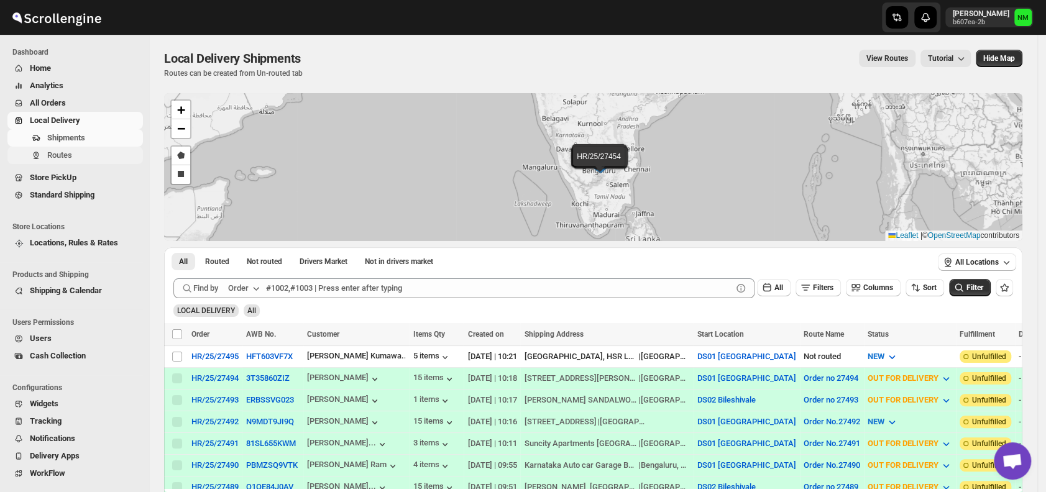
click at [66, 153] on span "Routes" at bounding box center [59, 154] width 25 height 9
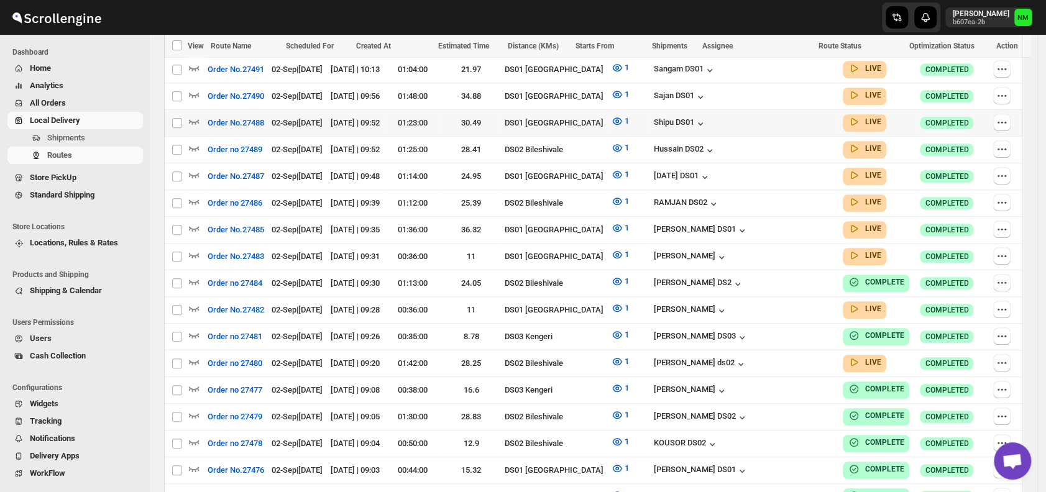
scroll to position [453, 0]
click at [190, 250] on icon "button" at bounding box center [194, 254] width 12 height 12
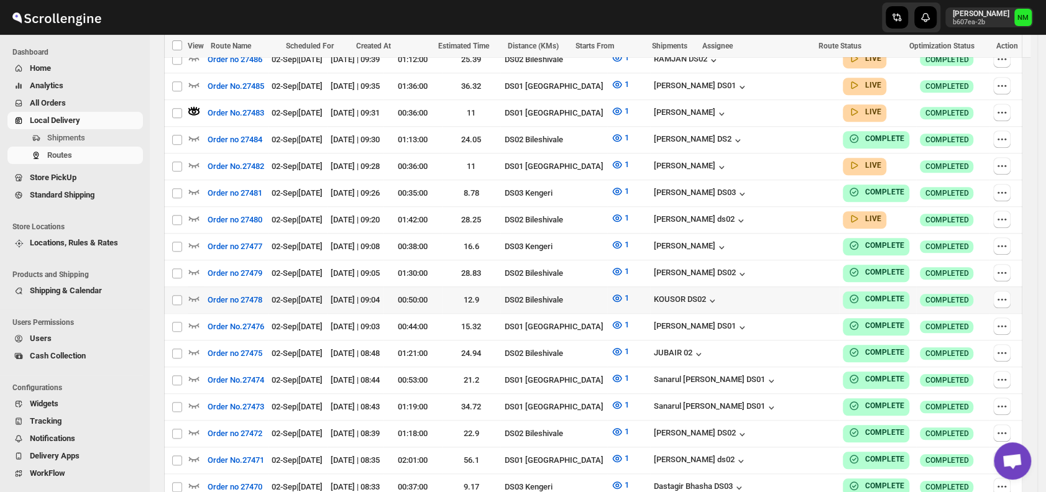
scroll to position [688, 0]
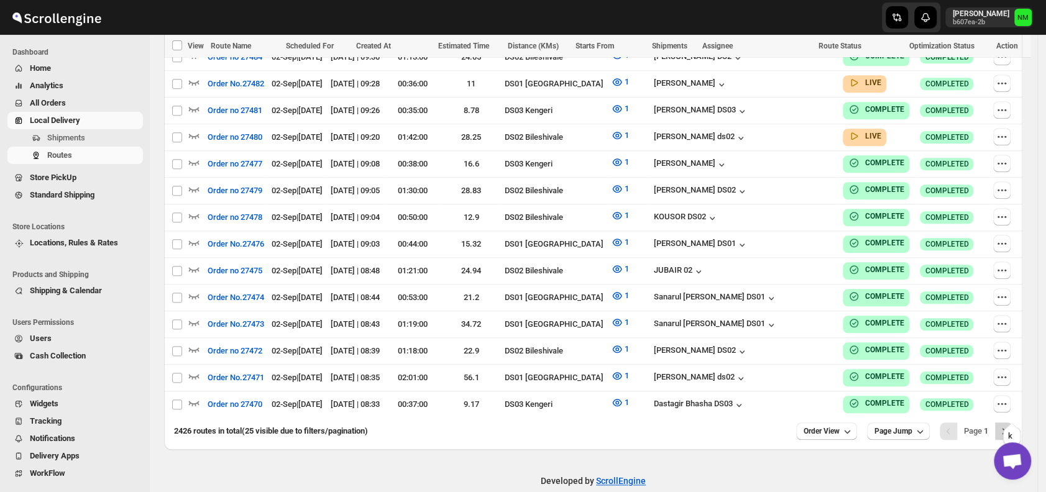
click at [1009, 425] on icon "Next" at bounding box center [1003, 431] width 12 height 12
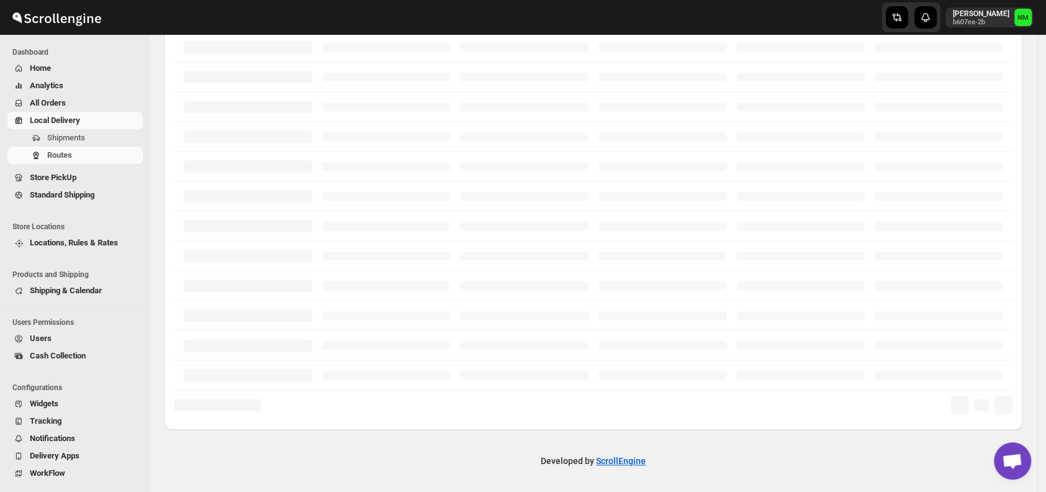
scroll to position [299, 0]
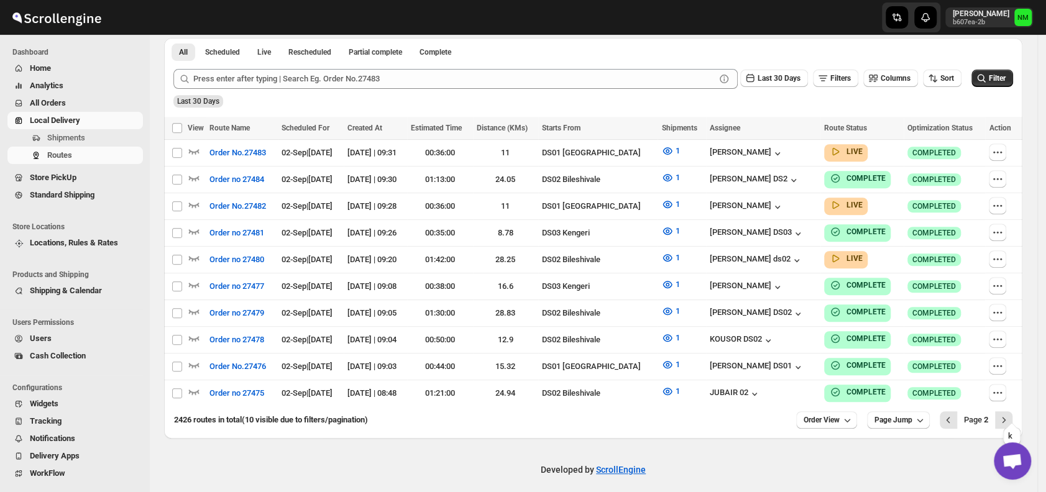
click at [1009, 414] on icon "Next" at bounding box center [1003, 420] width 12 height 12
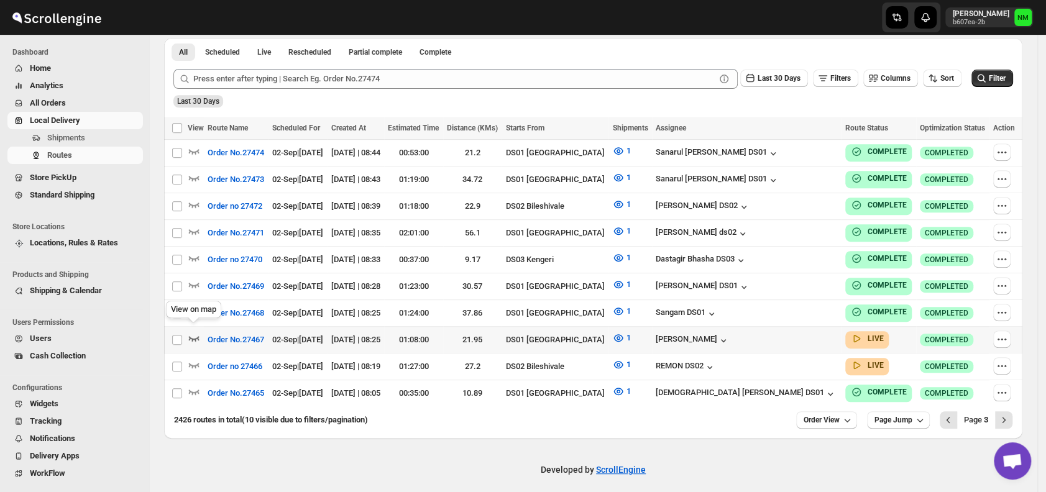
click at [198, 336] on icon "button" at bounding box center [194, 338] width 11 height 5
click at [1007, 416] on icon "Next" at bounding box center [1003, 420] width 12 height 12
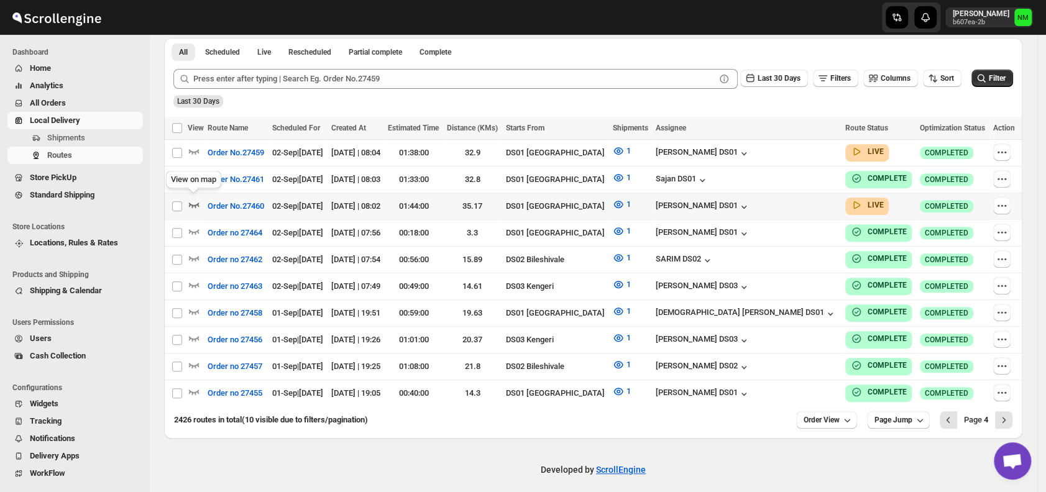
click at [199, 201] on icon "button" at bounding box center [194, 204] width 12 height 12
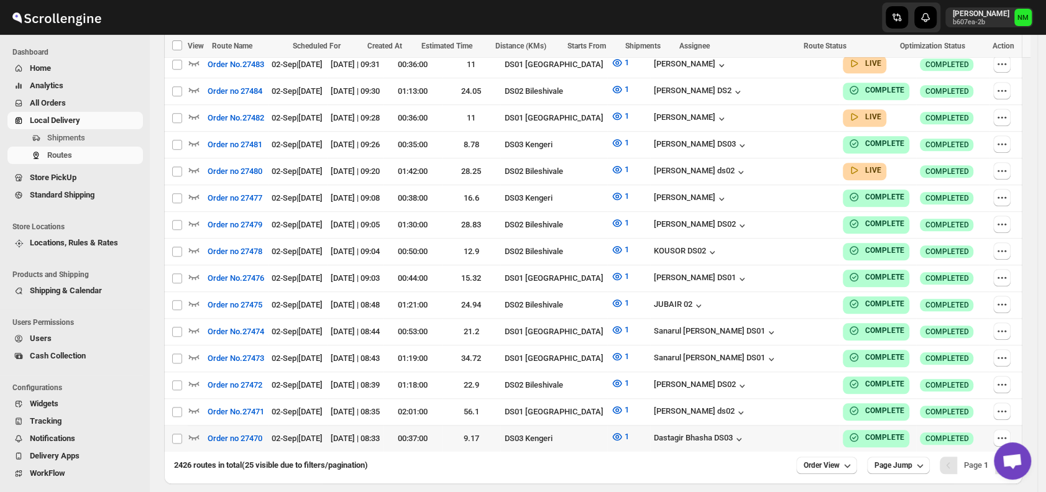
scroll to position [679, 0]
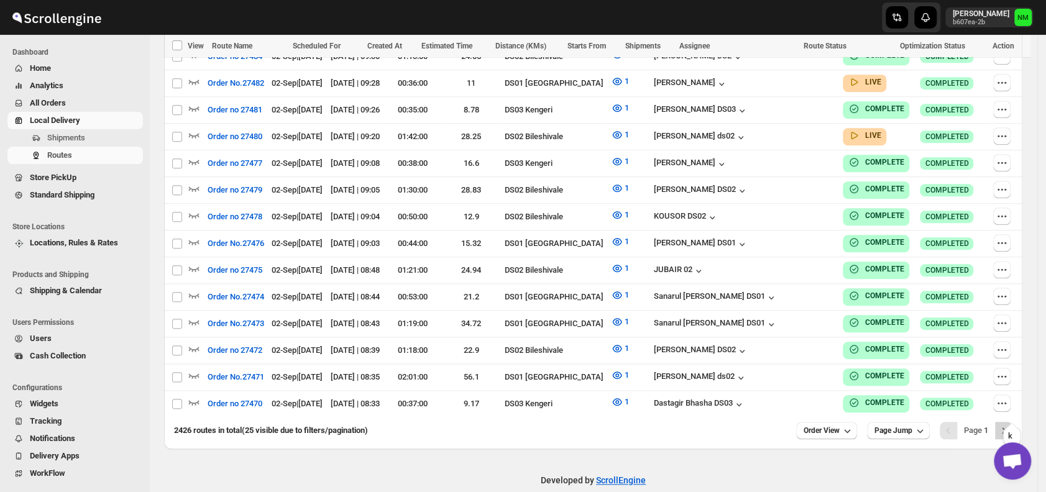
click at [1007, 424] on icon "Next" at bounding box center [1003, 430] width 12 height 12
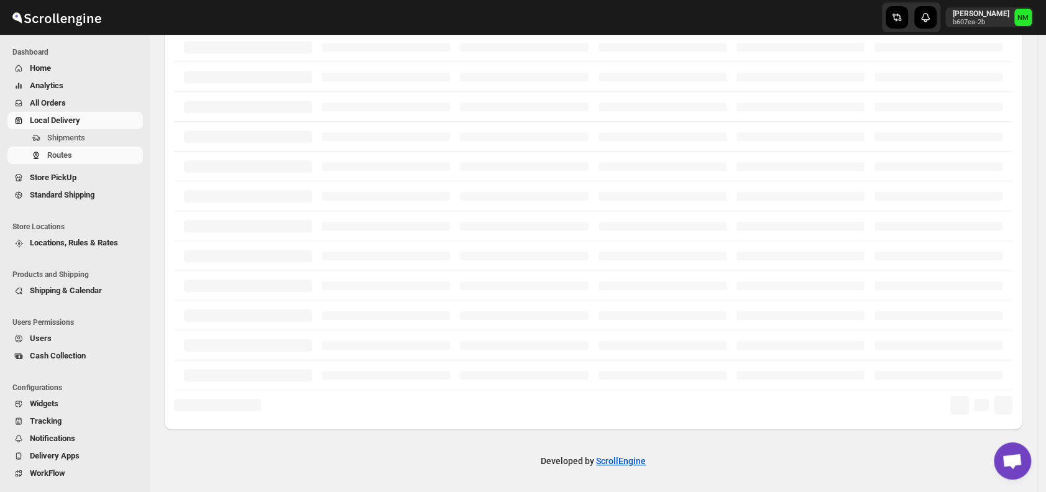
scroll to position [290, 0]
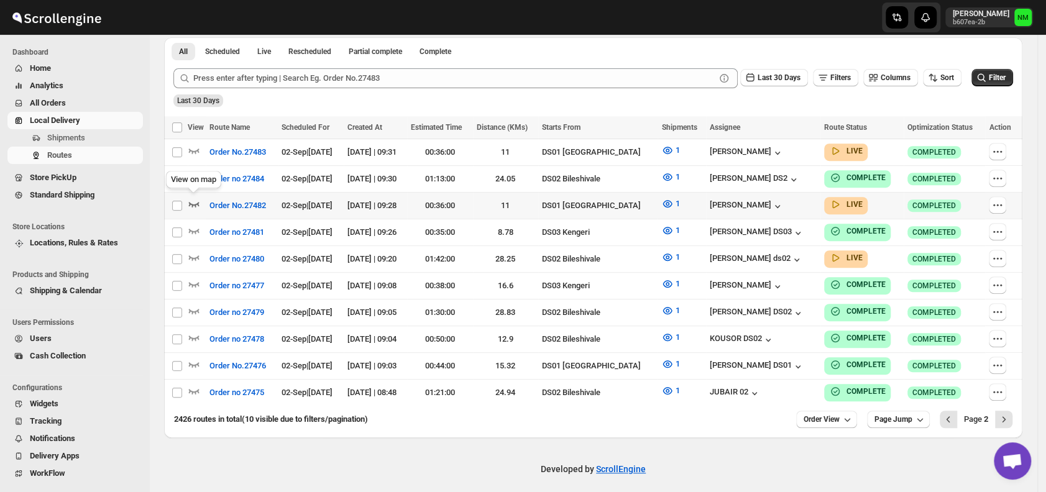
click at [192, 203] on icon "button" at bounding box center [194, 204] width 11 height 5
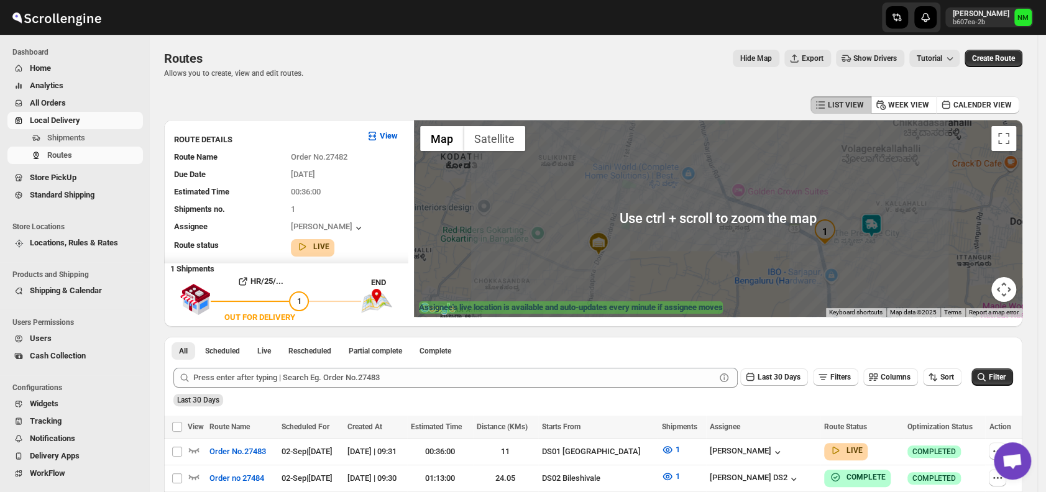
scroll to position [299, 0]
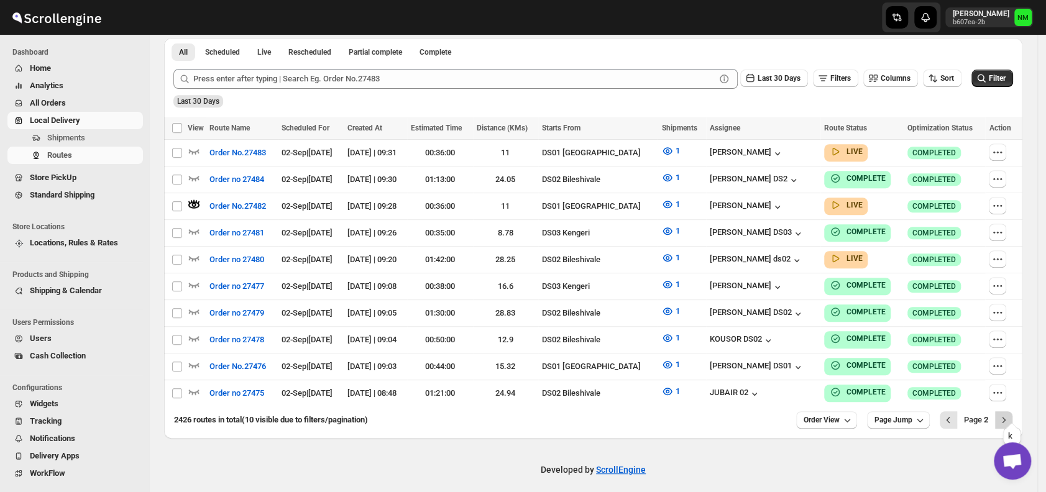
click at [1008, 414] on icon "Next" at bounding box center [1003, 420] width 12 height 12
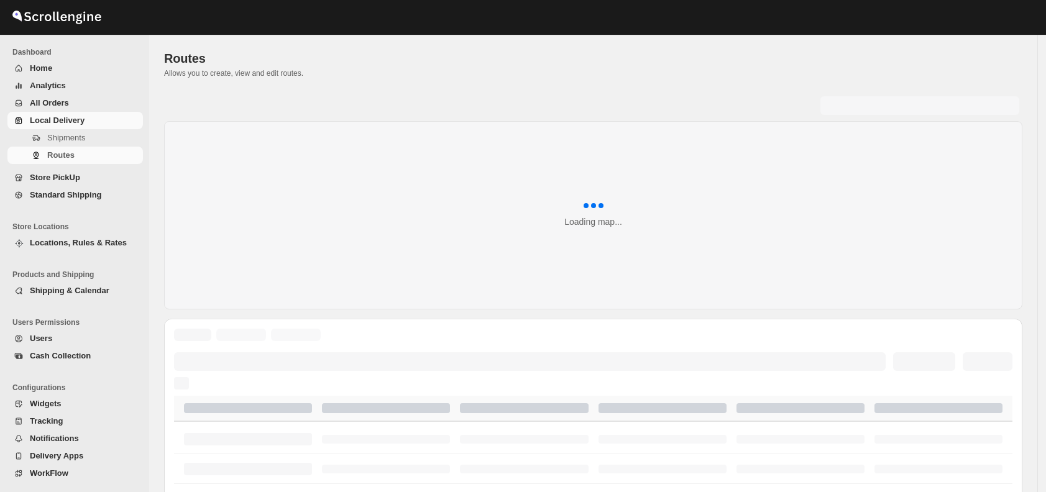
scroll to position [299, 0]
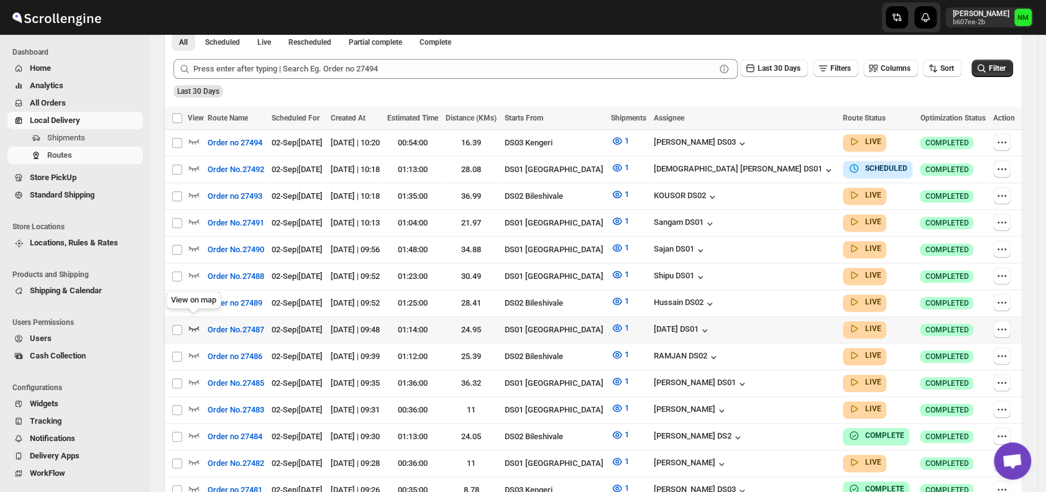
click at [198, 322] on icon "button" at bounding box center [194, 328] width 12 height 12
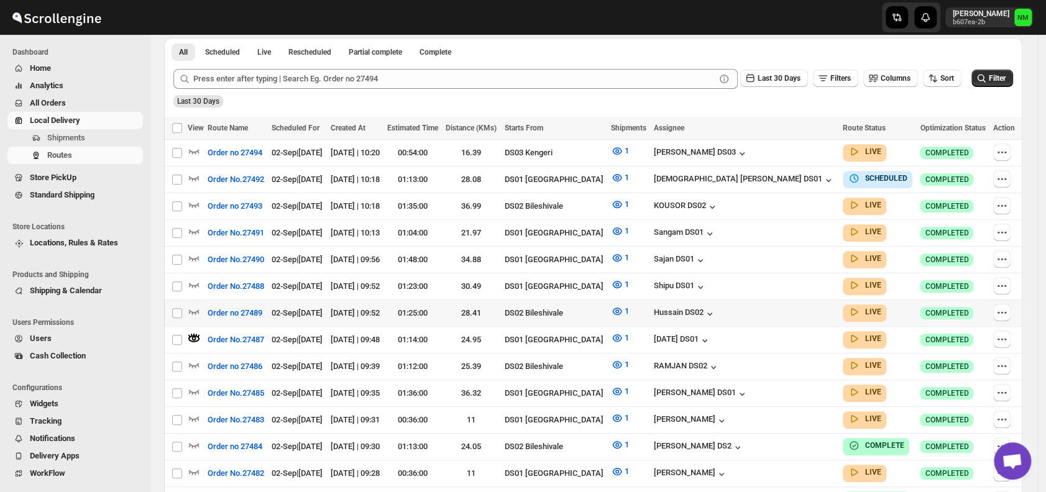
scroll to position [0, 0]
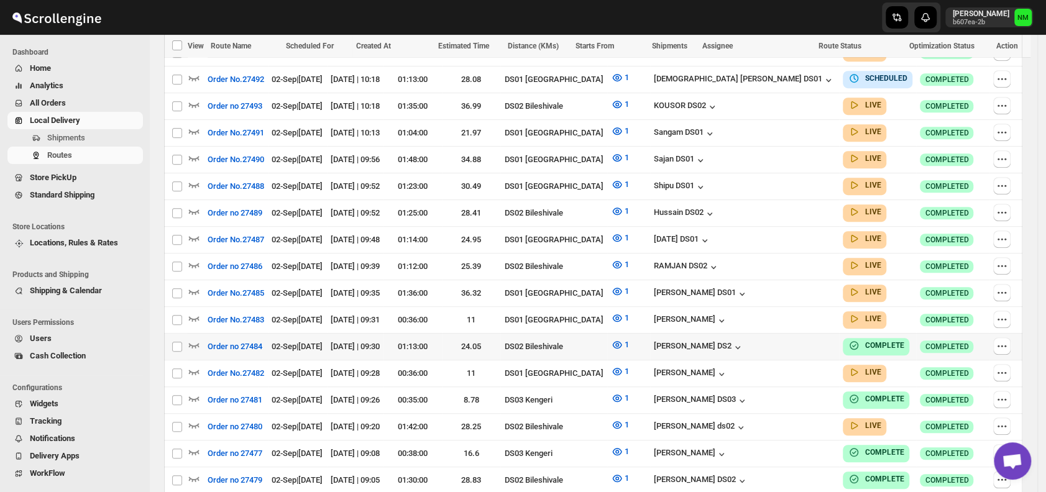
scroll to position [392, 0]
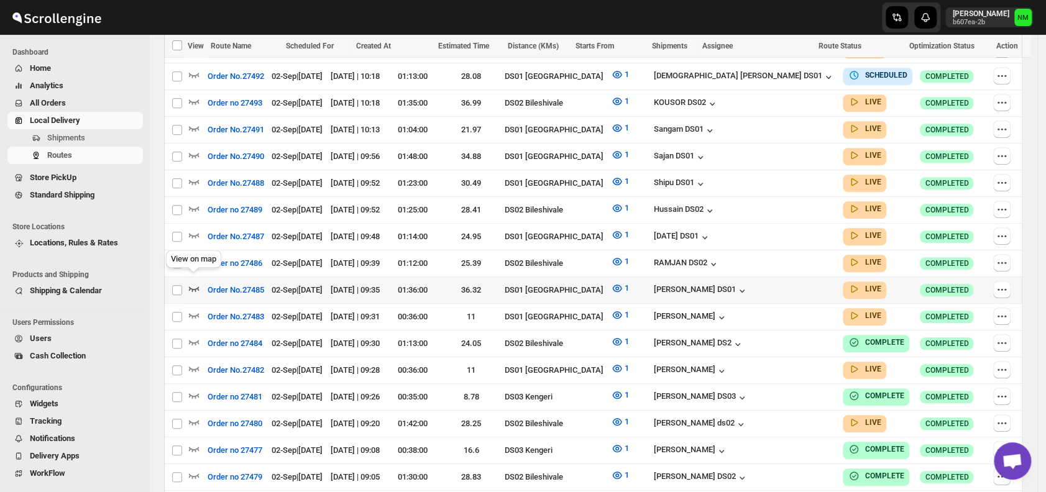
click at [198, 283] on icon "button" at bounding box center [194, 288] width 12 height 12
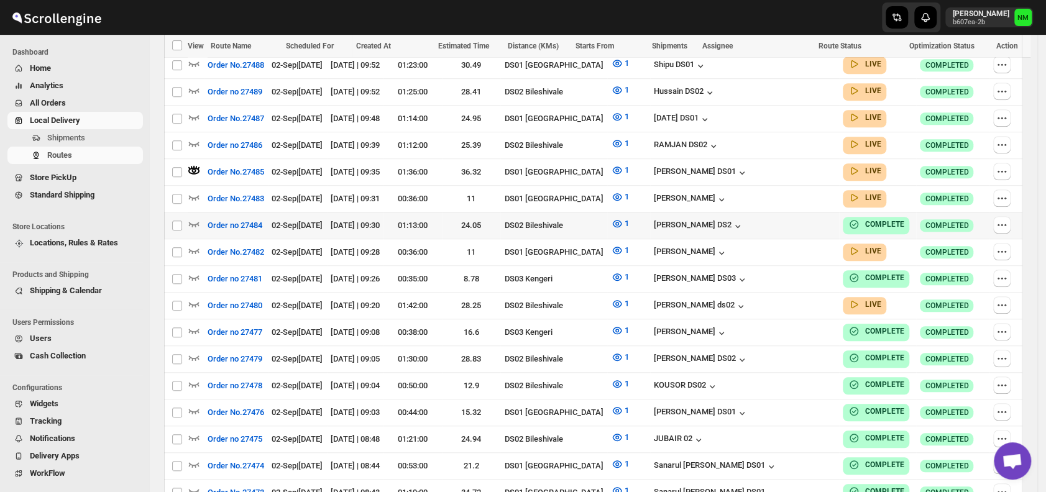
scroll to position [376, 0]
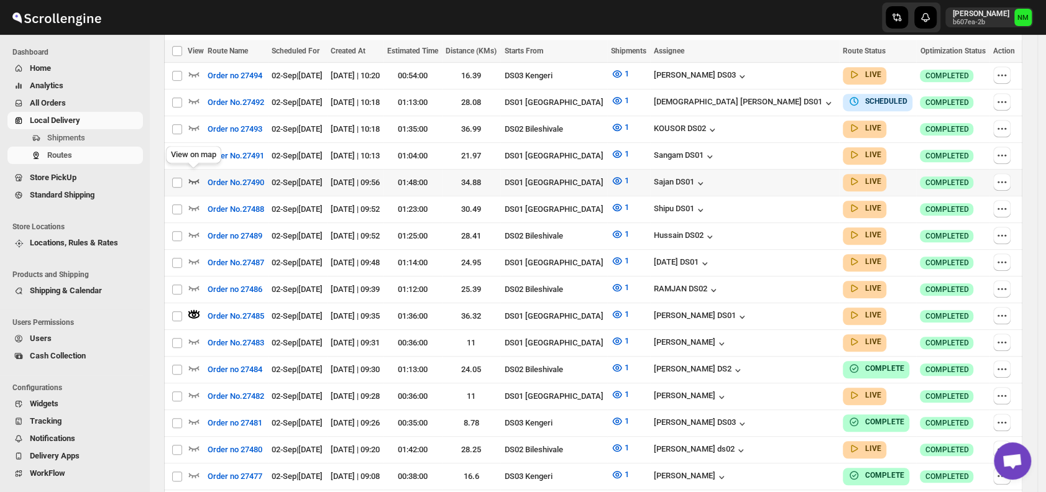
click at [194, 179] on icon "button" at bounding box center [194, 181] width 11 height 5
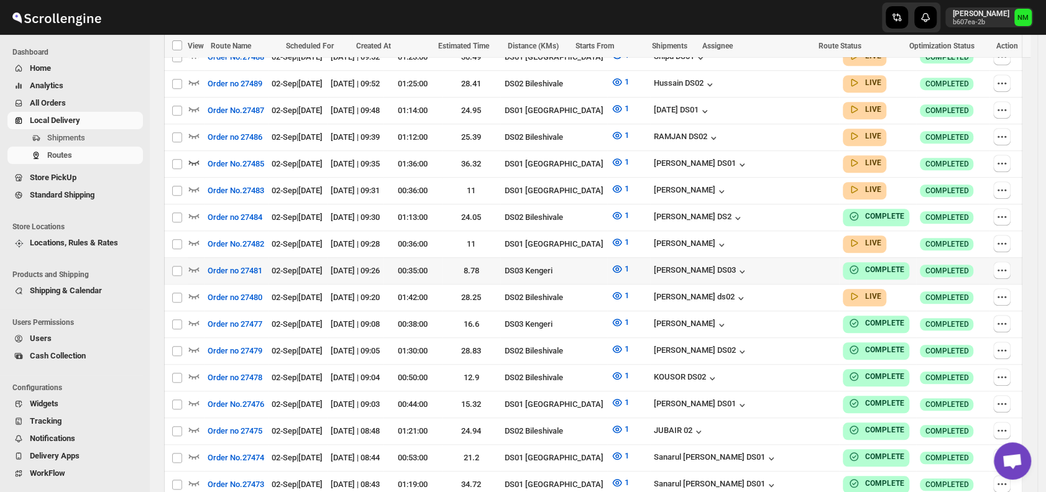
scroll to position [529, 0]
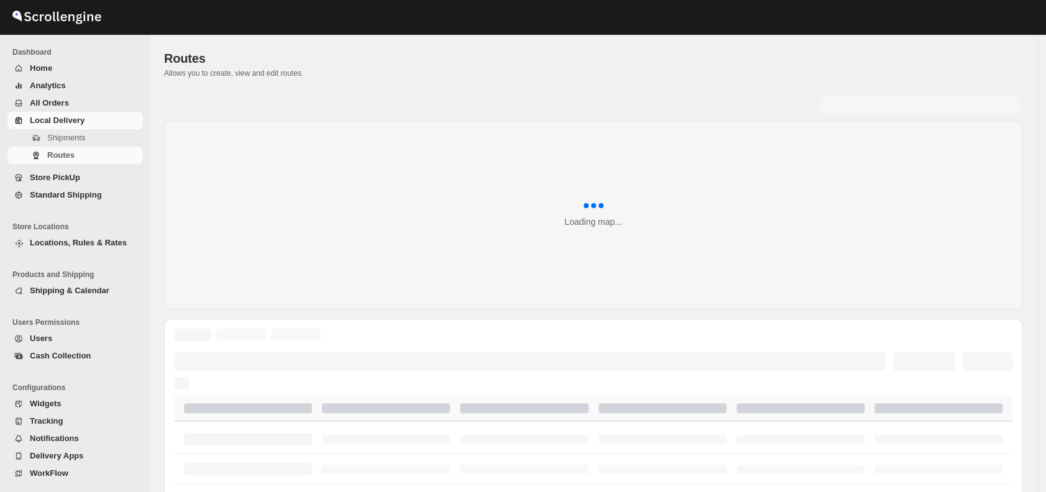
scroll to position [529, 0]
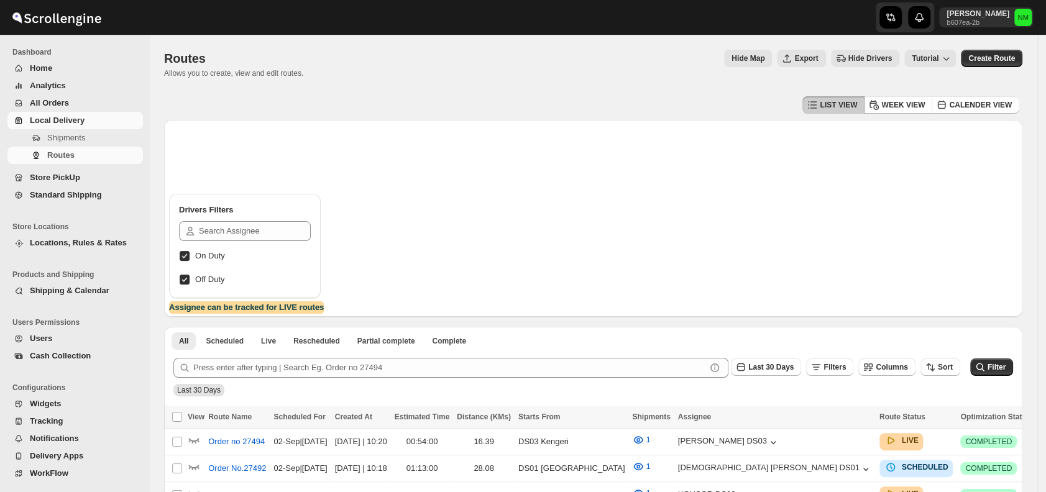
scroll to position [290, 0]
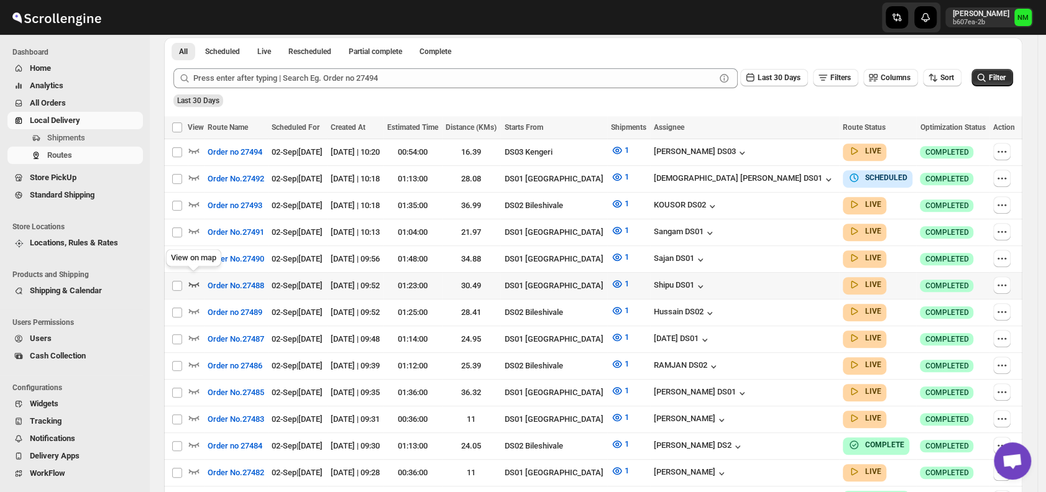
click at [199, 282] on icon "button" at bounding box center [194, 284] width 11 height 5
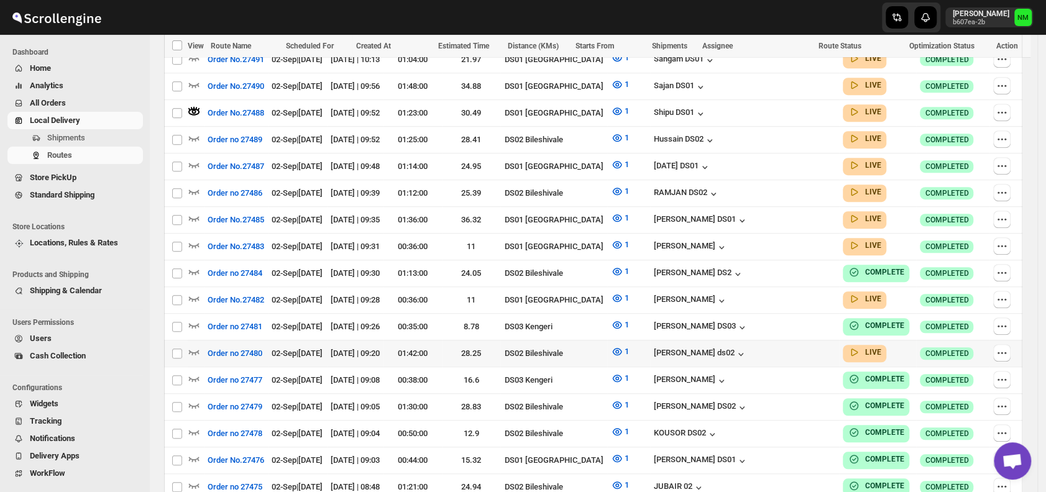
scroll to position [475, 0]
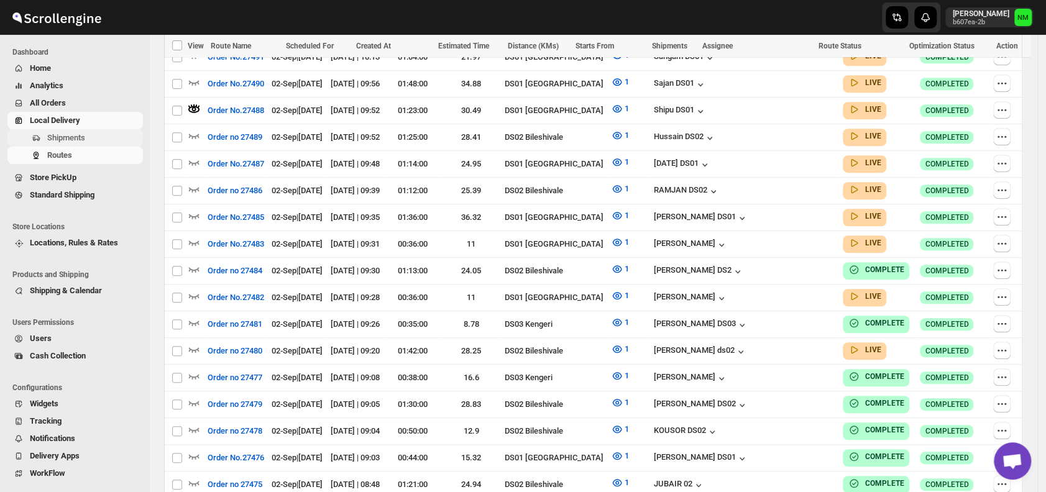
click at [78, 130] on button "Shipments" at bounding box center [74, 137] width 135 height 17
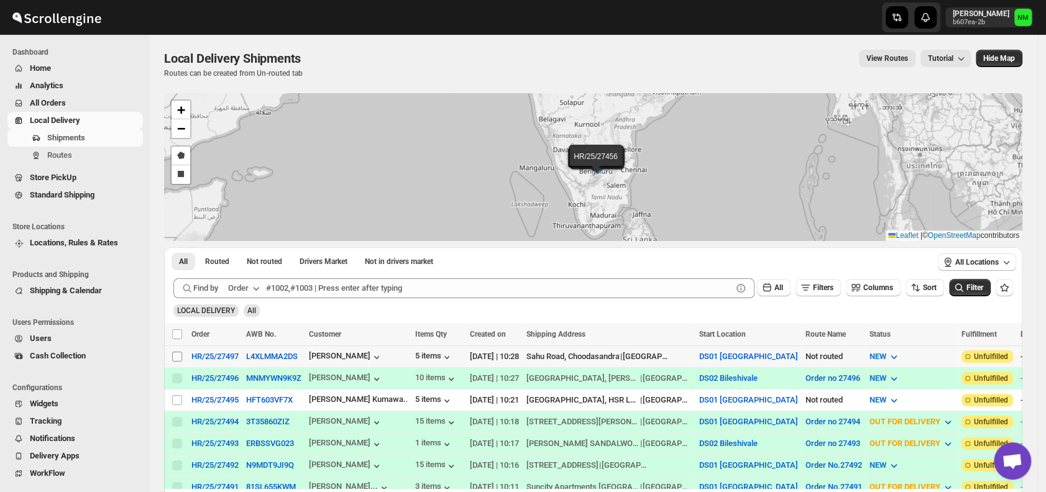
click at [178, 355] on input "Select shipment" at bounding box center [177, 357] width 10 height 10
checkbox input "true"
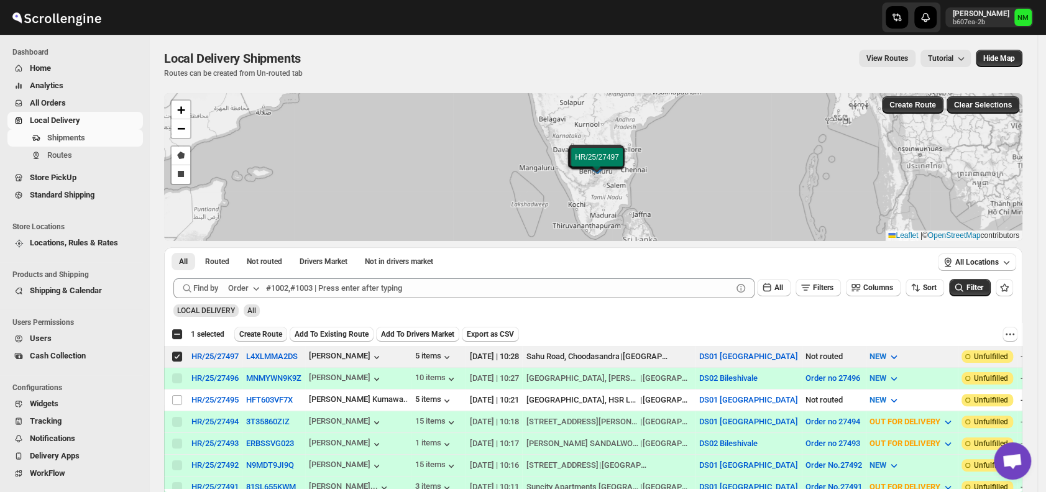
click at [257, 335] on span "Create Route" at bounding box center [260, 334] width 43 height 10
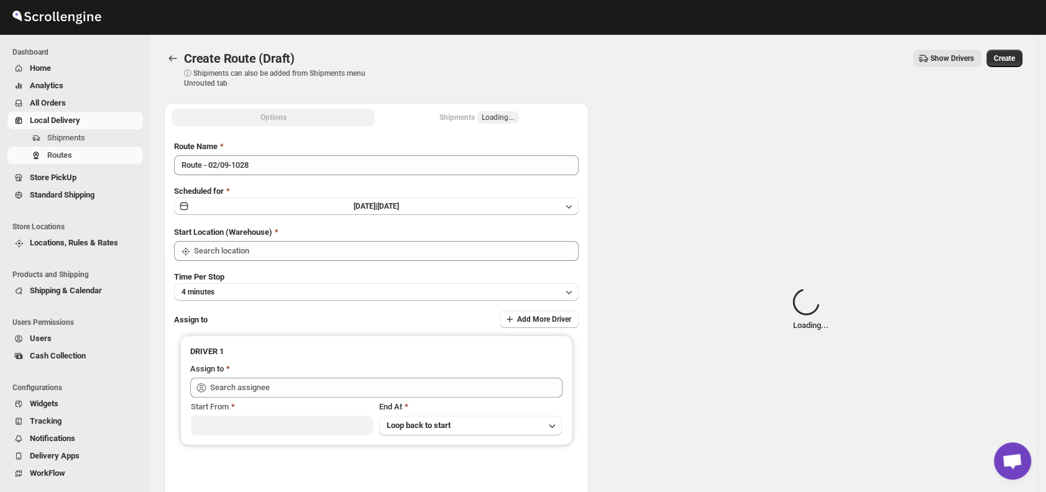
type input "DS01 [GEOGRAPHIC_DATA]"
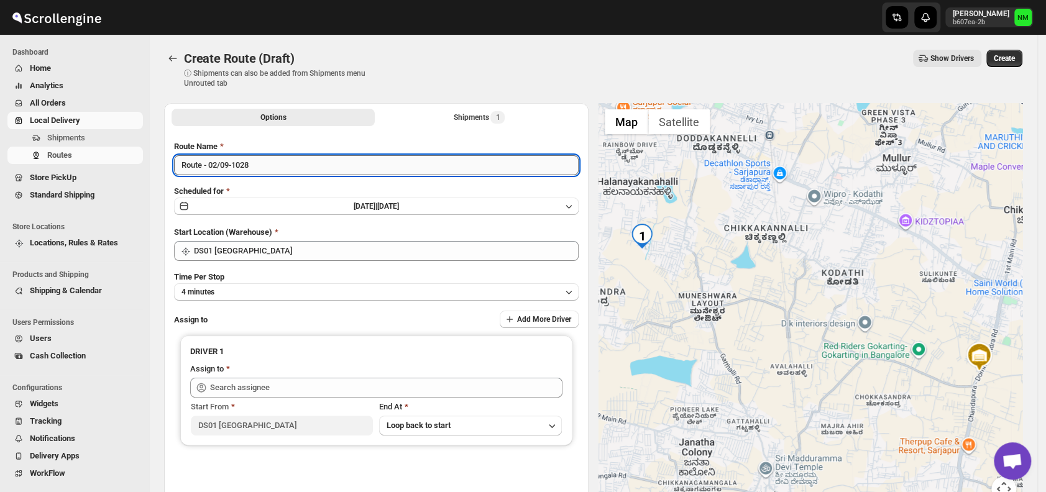
click at [276, 159] on input "Route - 02/09-1028" at bounding box center [376, 165] width 404 height 20
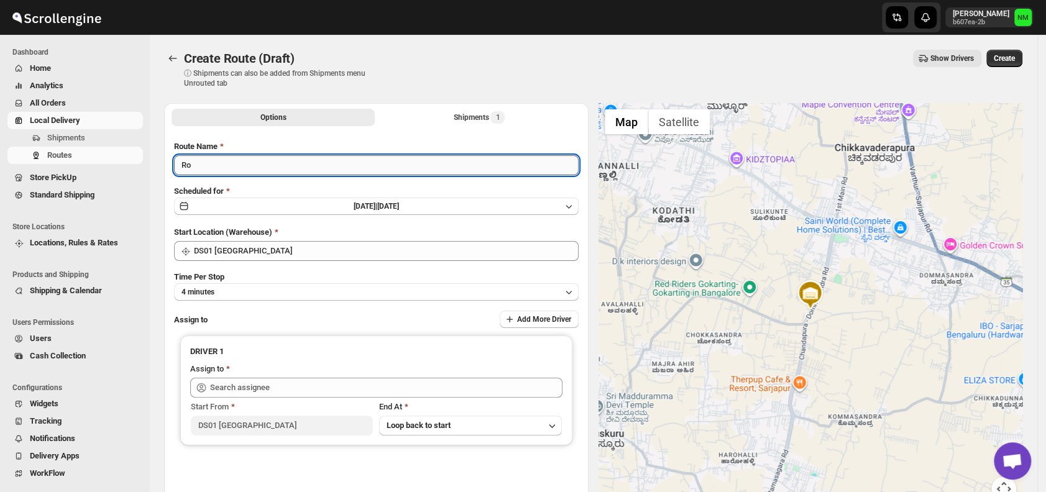
type input "R"
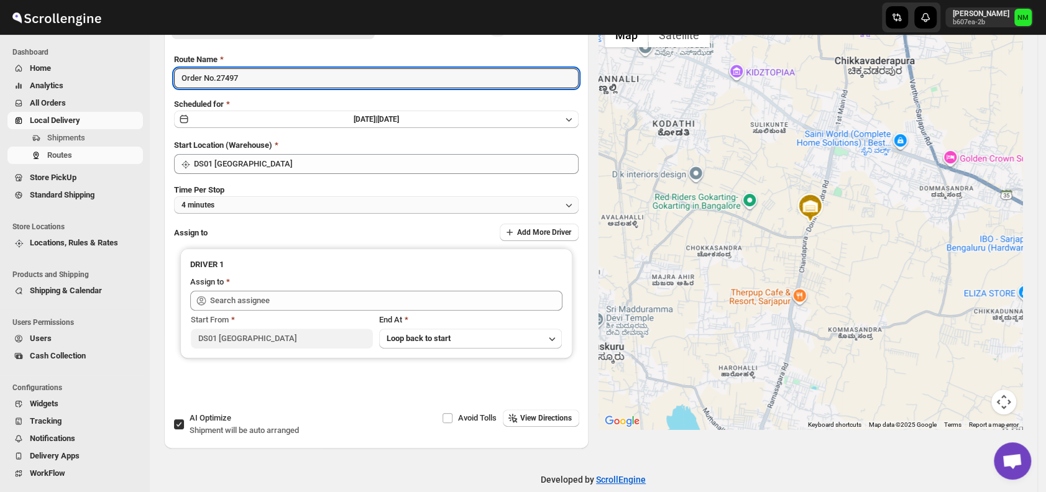
type input "Order No.27497"
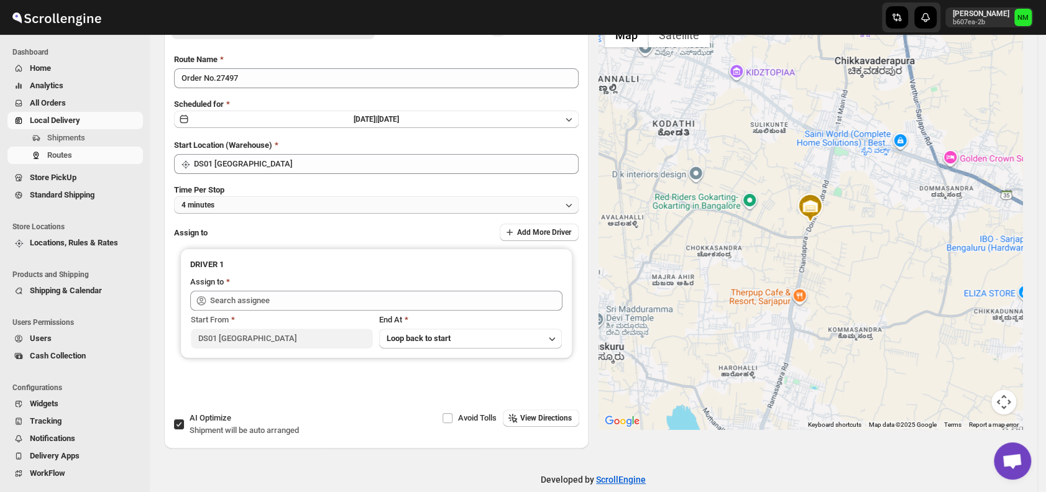
click at [234, 208] on button "4 minutes" at bounding box center [376, 204] width 404 height 17
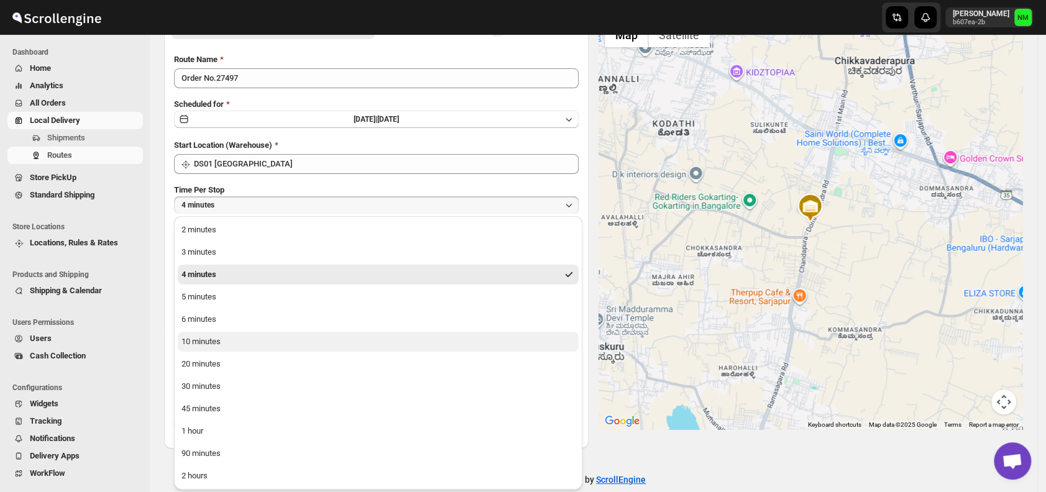
click at [231, 345] on button "10 minutes" at bounding box center [378, 342] width 401 height 20
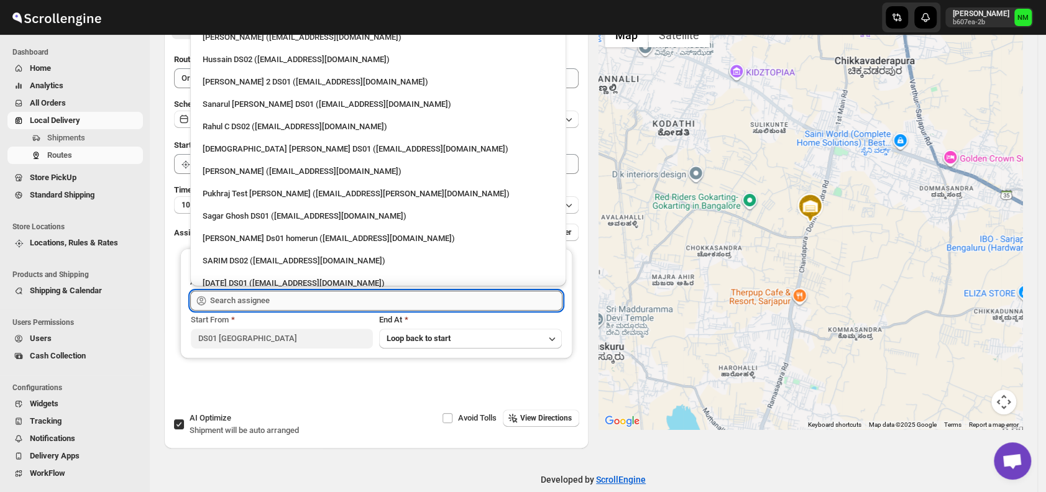
click at [260, 301] on input "text" at bounding box center [386, 301] width 352 height 20
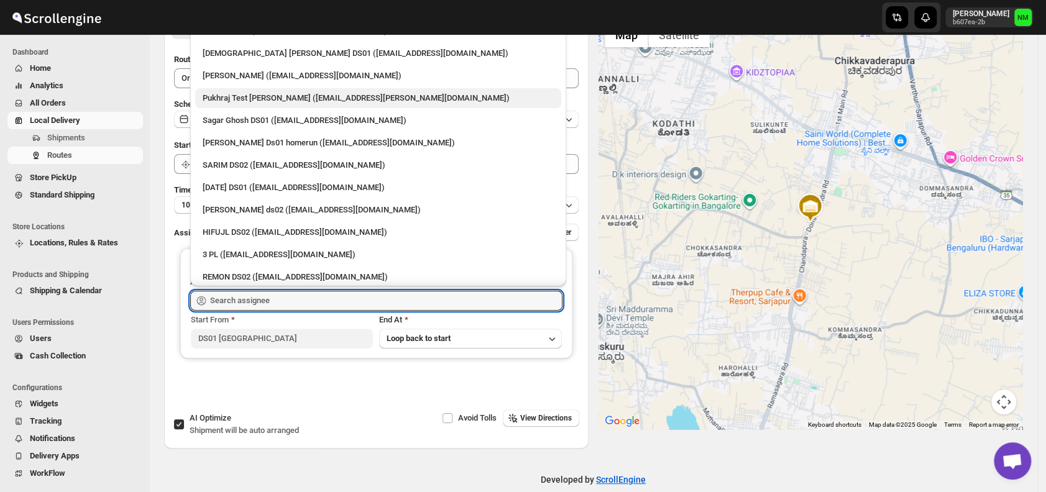
scroll to position [98, 0]
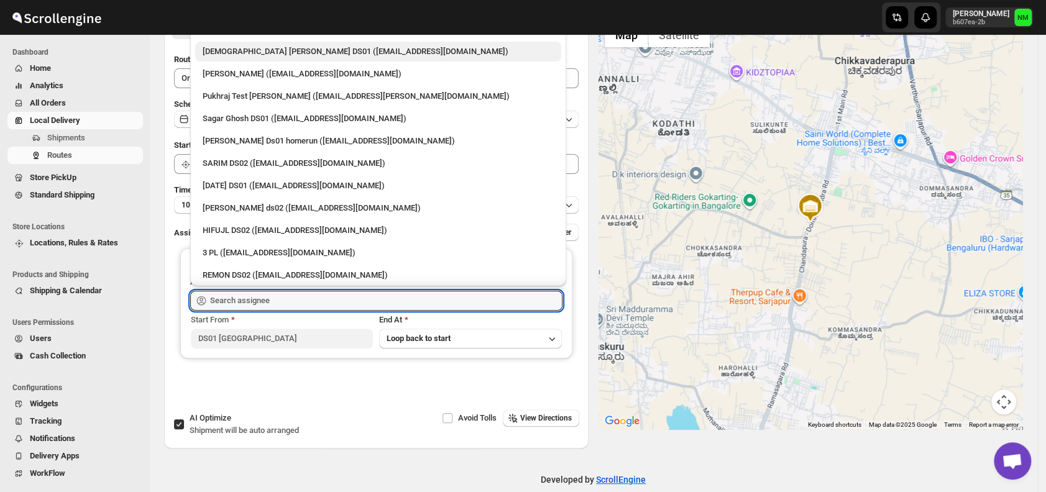
click at [214, 55] on div "Islam Laskar DS01 (vixib74172@ikowat.com)" at bounding box center [378, 51] width 351 height 12
type input "Islam Laskar DS01 (vixib74172@ikowat.com)"
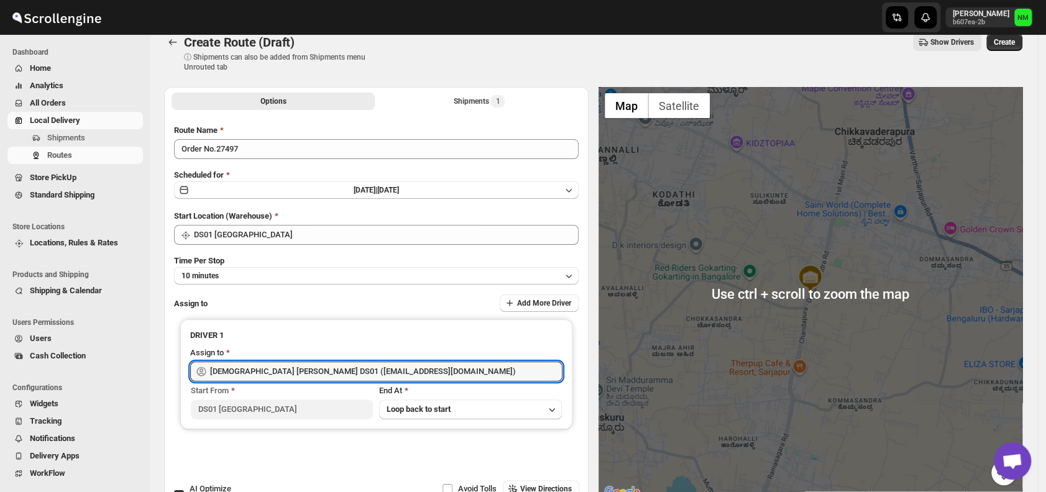
scroll to position [0, 0]
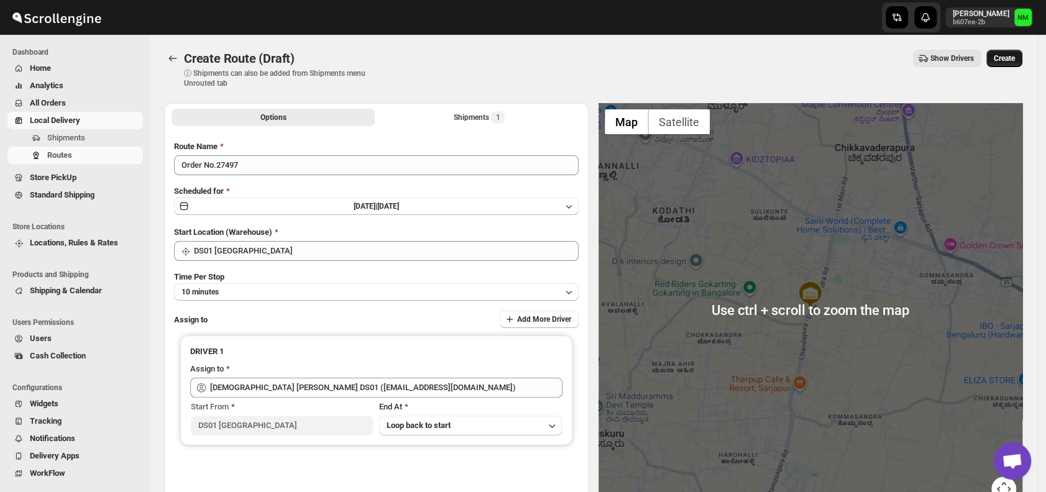
click at [1010, 52] on button "Create" at bounding box center [1004, 58] width 36 height 17
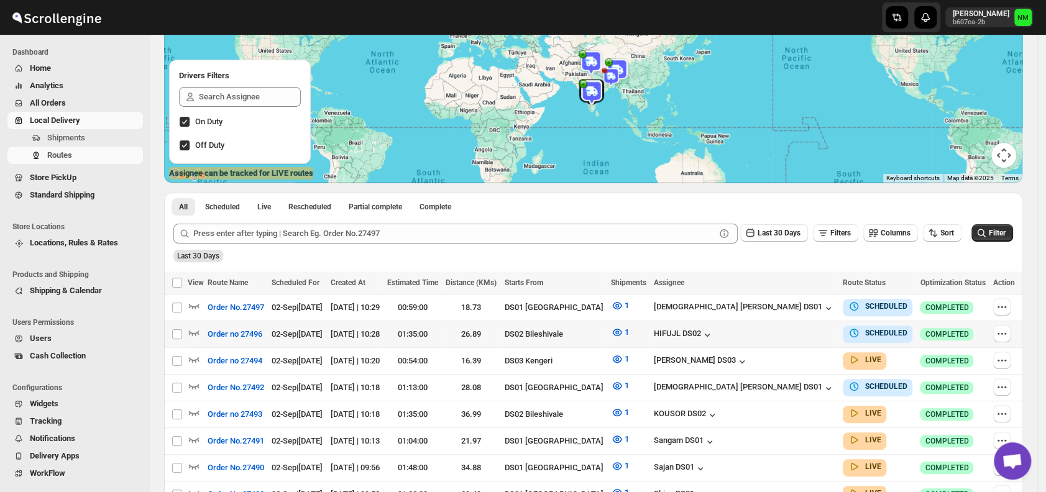
scroll to position [139, 0]
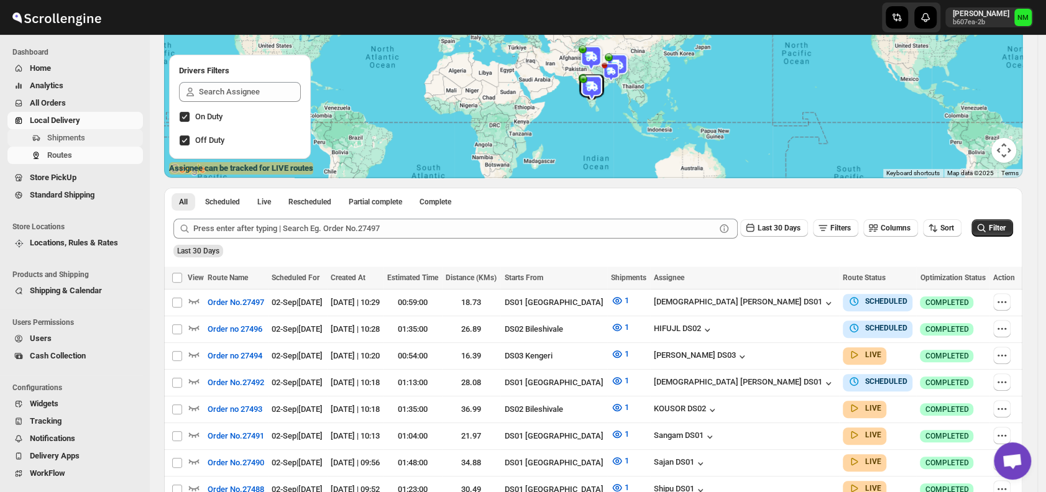
click at [81, 134] on span "Shipments" at bounding box center [66, 137] width 38 height 9
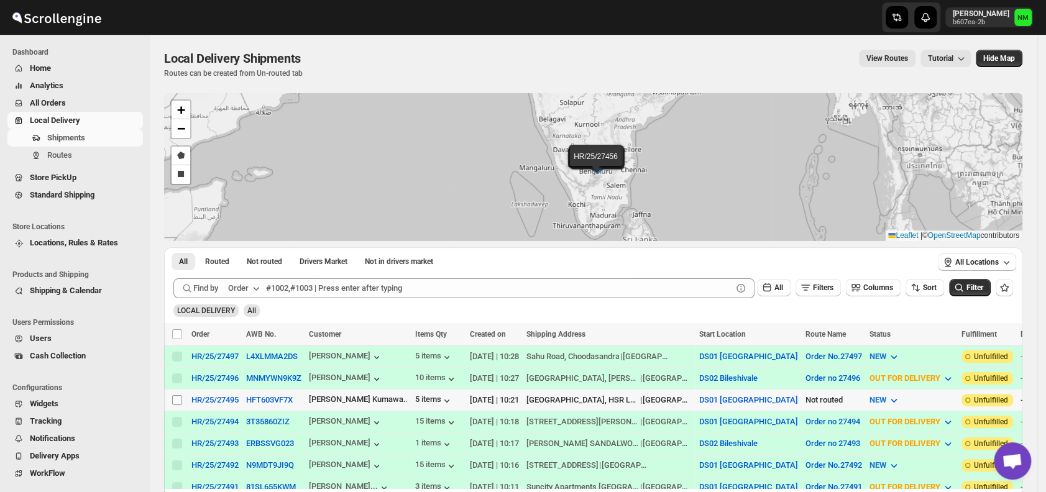
click at [178, 400] on input "Select shipment" at bounding box center [177, 400] width 10 height 10
checkbox input "true"
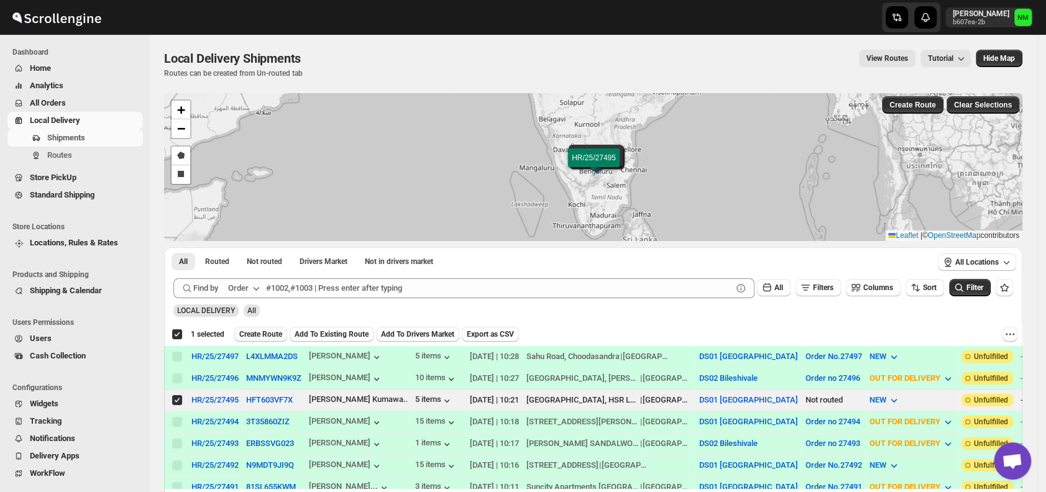
click at [263, 334] on span "Create Route" at bounding box center [260, 334] width 43 height 10
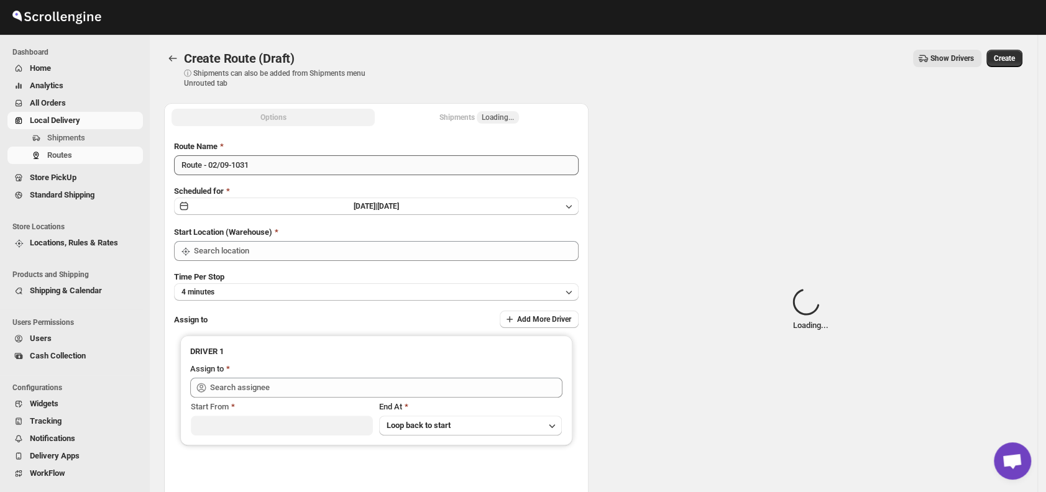
type input "DS01 [GEOGRAPHIC_DATA]"
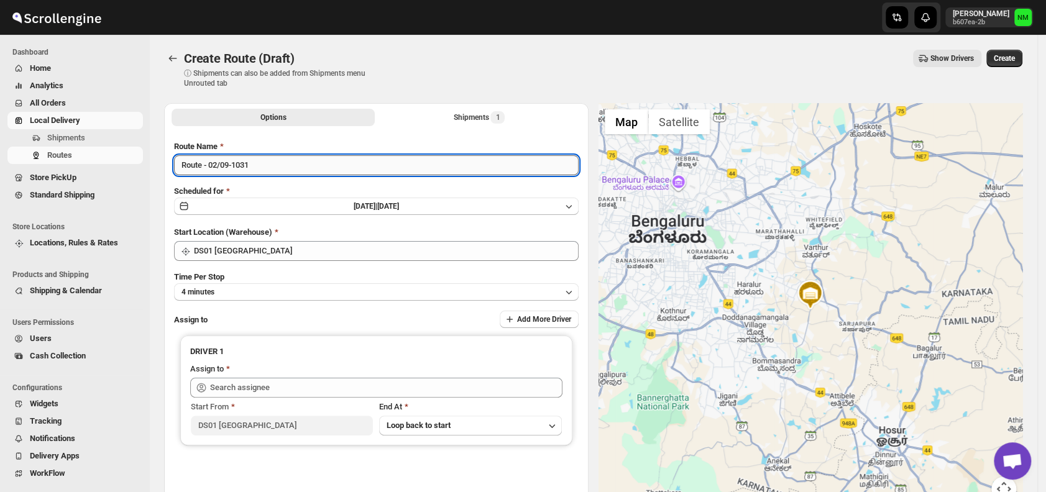
click at [278, 164] on input "Route - 02/09-1031" at bounding box center [376, 165] width 404 height 20
type input "R"
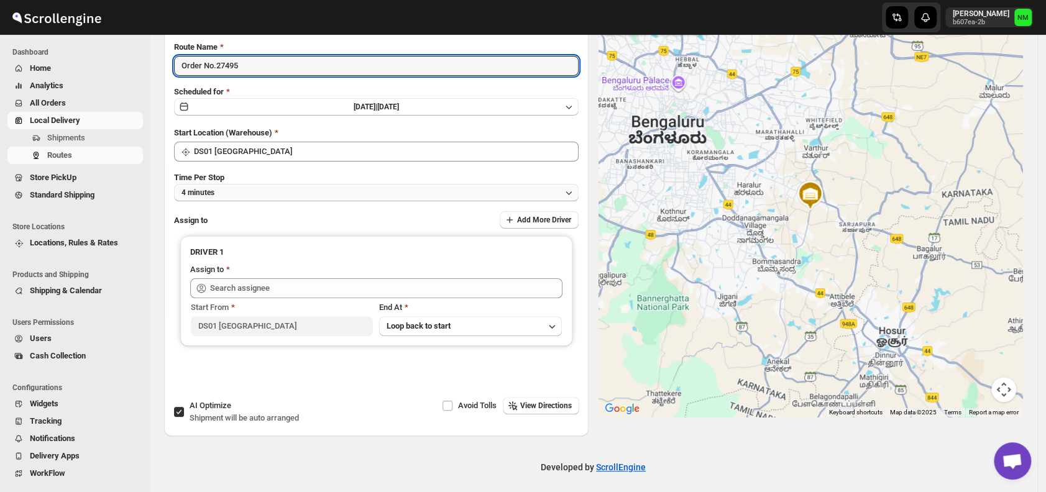
type input "Order No.27495"
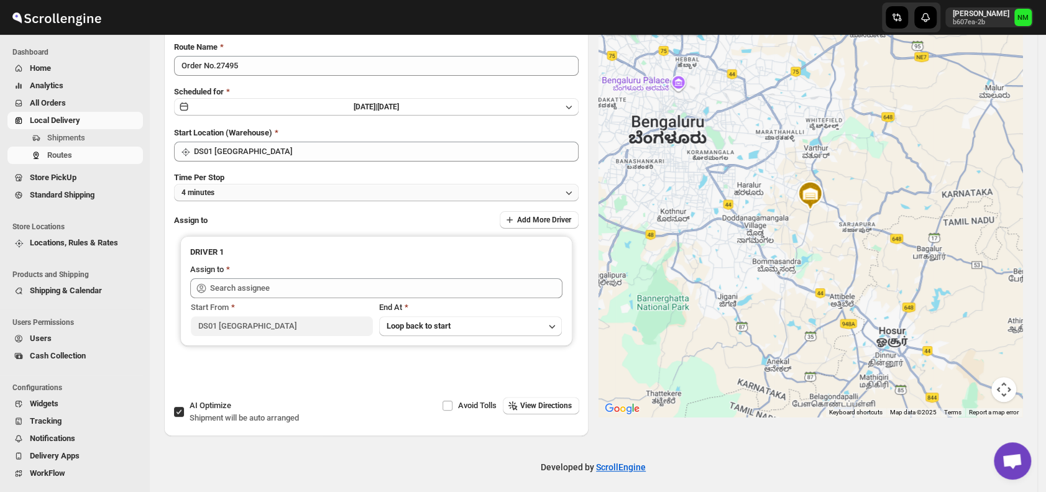
click at [231, 188] on button "4 minutes" at bounding box center [376, 192] width 404 height 17
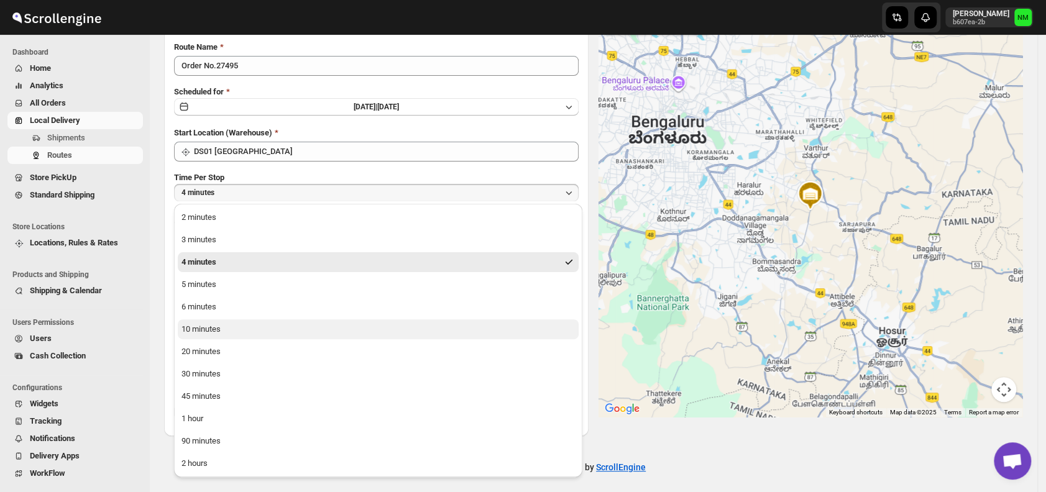
click at [226, 328] on button "10 minutes" at bounding box center [378, 329] width 401 height 20
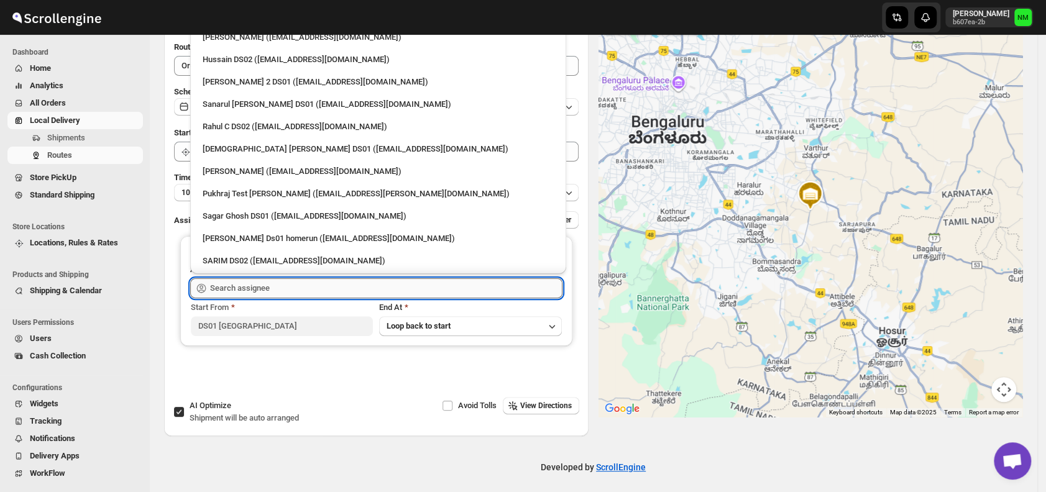
click at [261, 280] on input "text" at bounding box center [386, 288] width 352 height 20
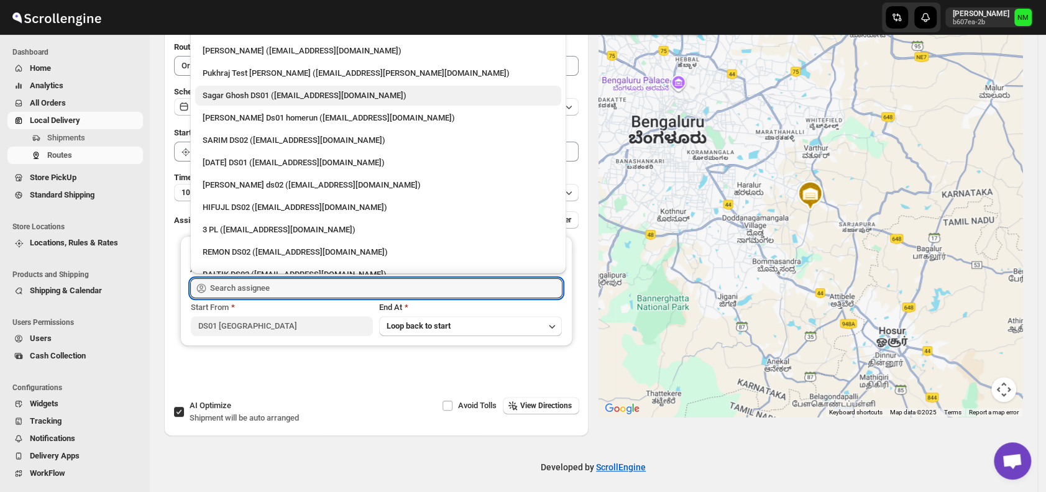
scroll to position [122, 0]
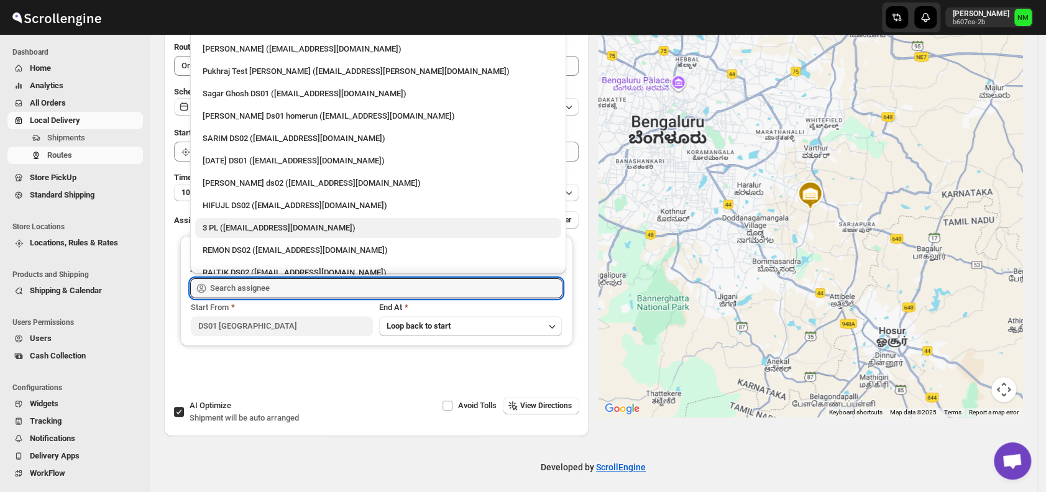
click at [247, 222] on div "3 PL (hello@home-run.co)" at bounding box center [378, 228] width 351 height 12
type input "3 PL (hello@home-run.co)"
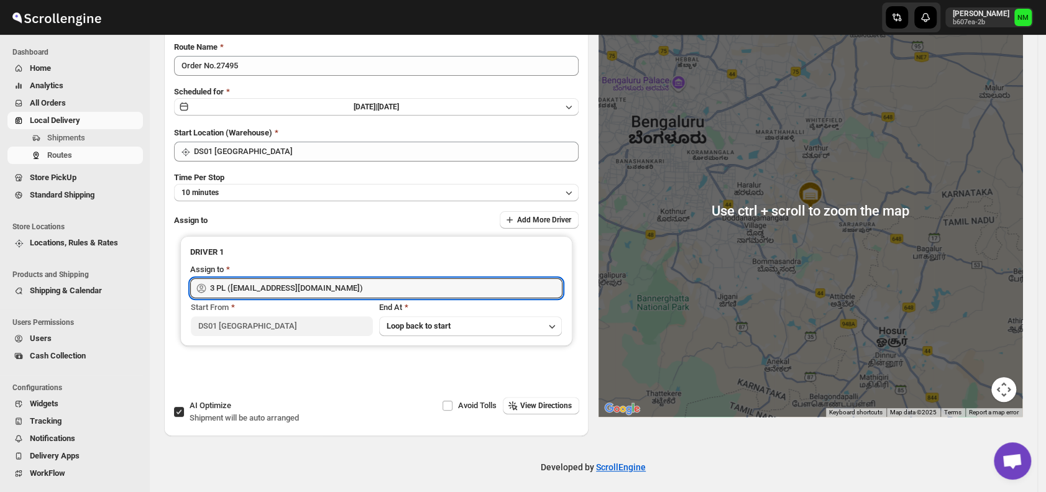
scroll to position [0, 0]
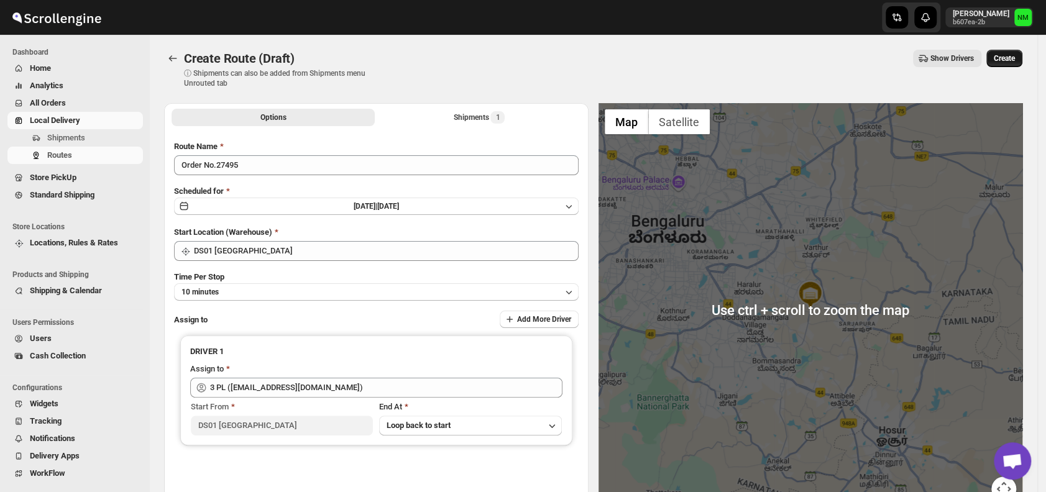
click at [1015, 55] on span "Create" at bounding box center [1004, 58] width 21 height 10
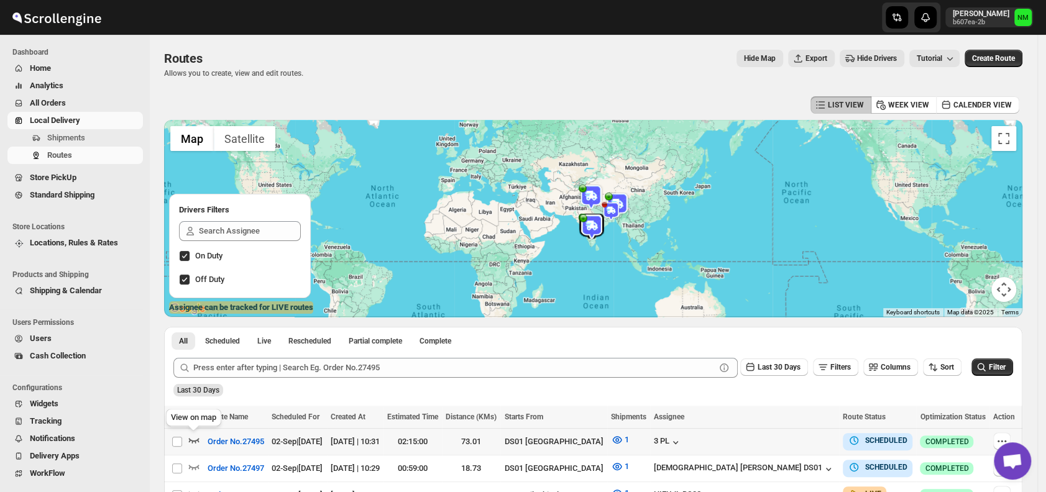
click at [196, 440] on icon "button" at bounding box center [194, 440] width 11 height 5
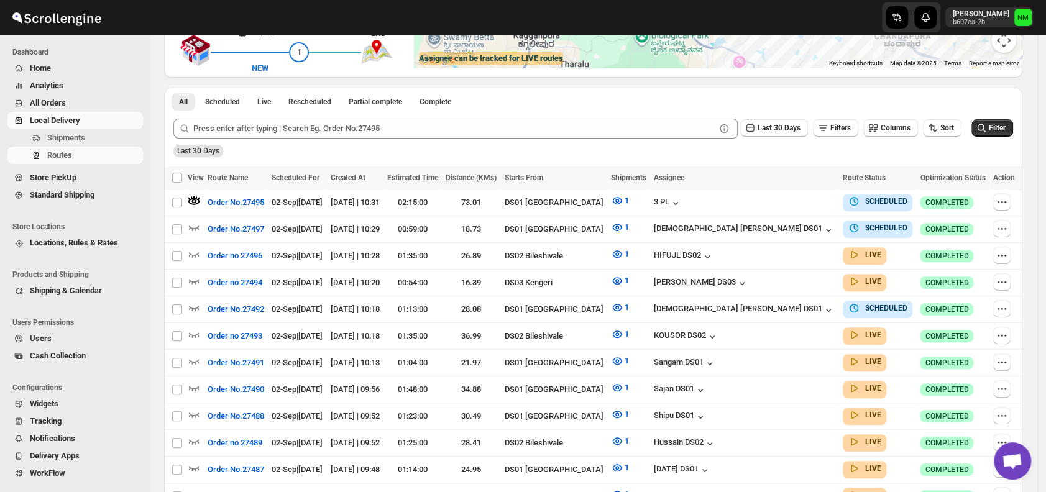
scroll to position [247, 0]
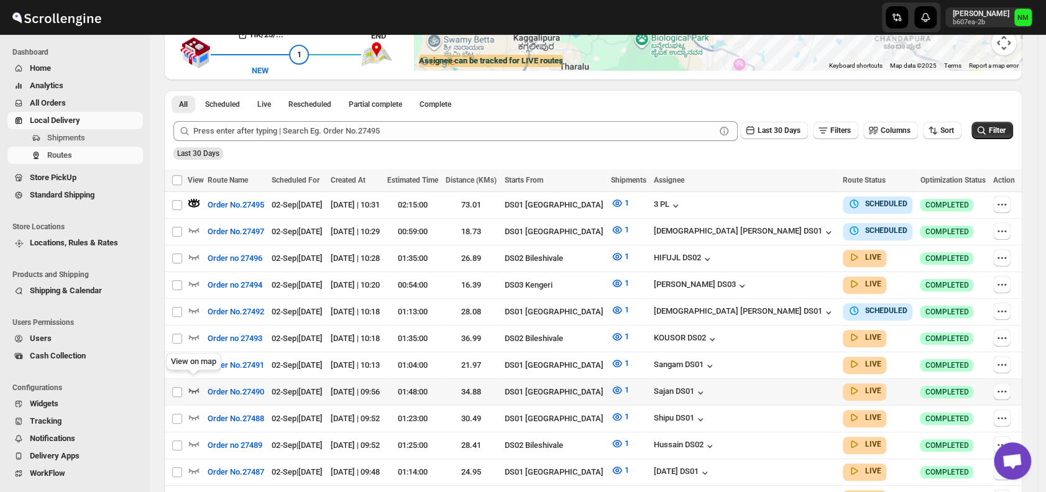
click at [193, 384] on icon "button" at bounding box center [194, 390] width 12 height 12
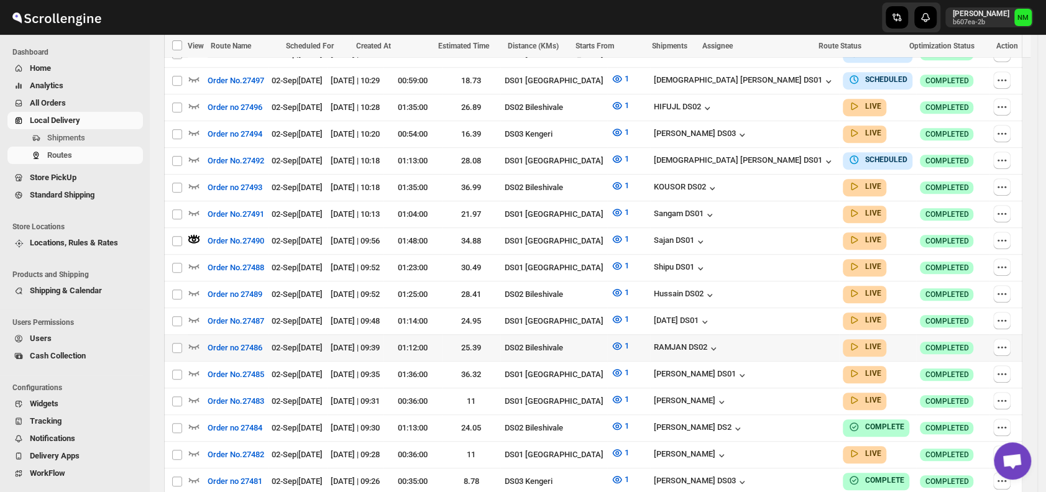
scroll to position [398, 0]
click at [194, 370] on icon "button" at bounding box center [194, 372] width 11 height 5
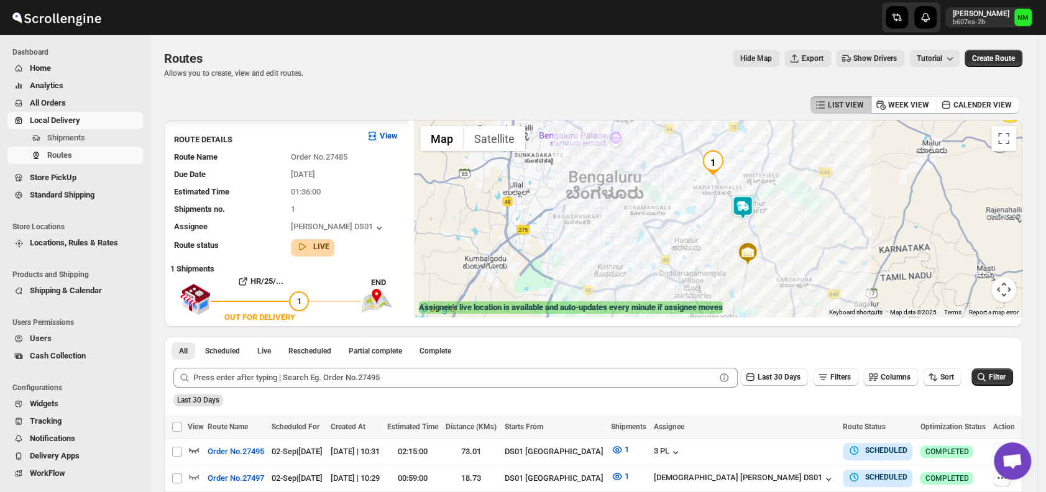
scroll to position [1, 0]
click at [65, 136] on span "Shipments" at bounding box center [66, 137] width 38 height 9
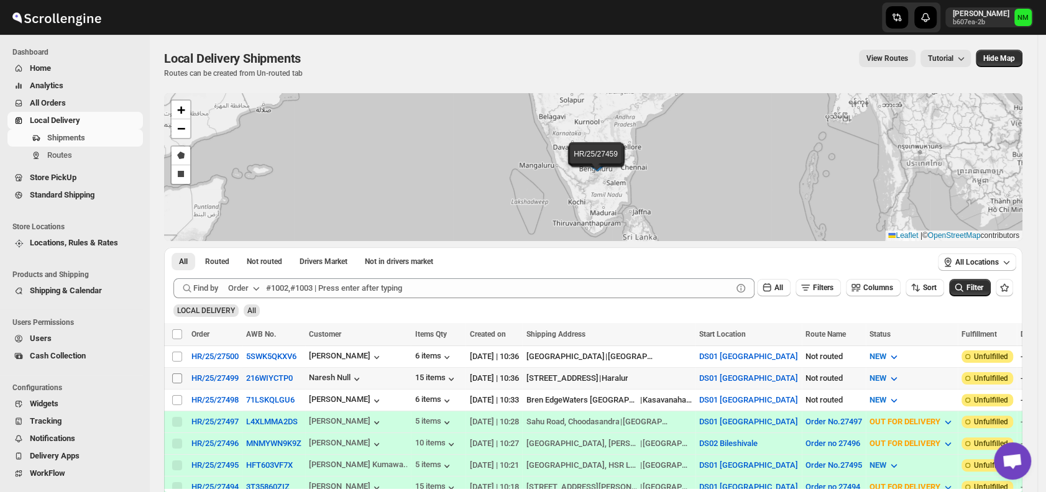
click at [180, 373] on input "Select shipment" at bounding box center [177, 378] width 10 height 10
checkbox input "true"
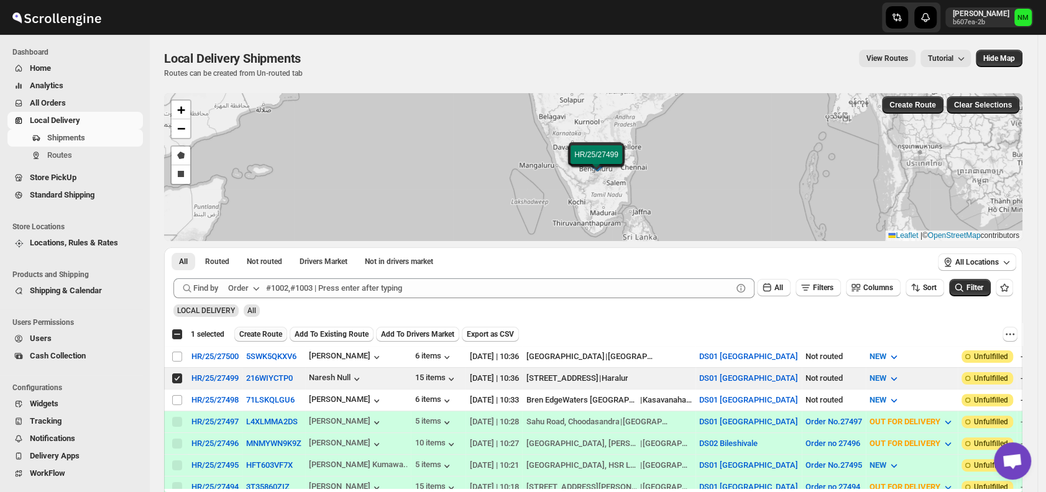
click at [270, 331] on span "Create Route" at bounding box center [260, 334] width 43 height 10
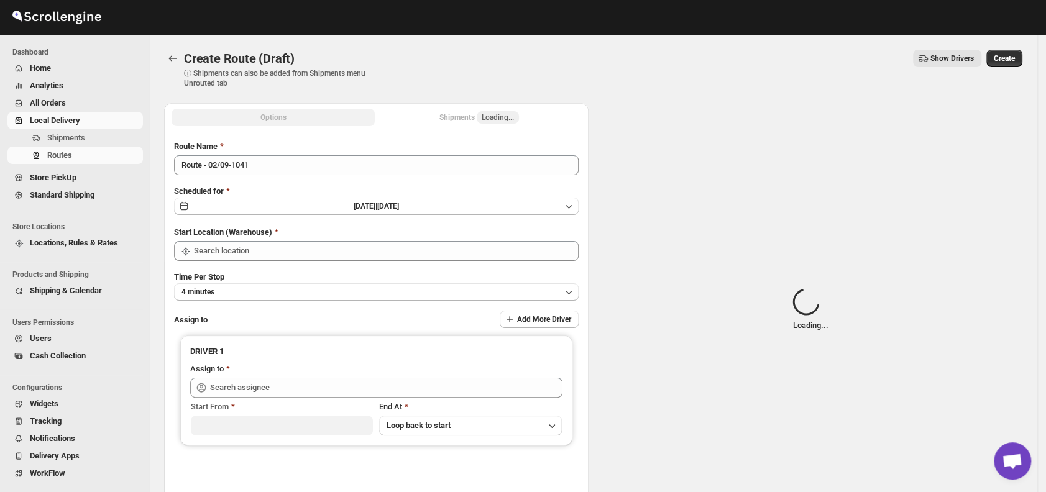
type input "DS01 [GEOGRAPHIC_DATA]"
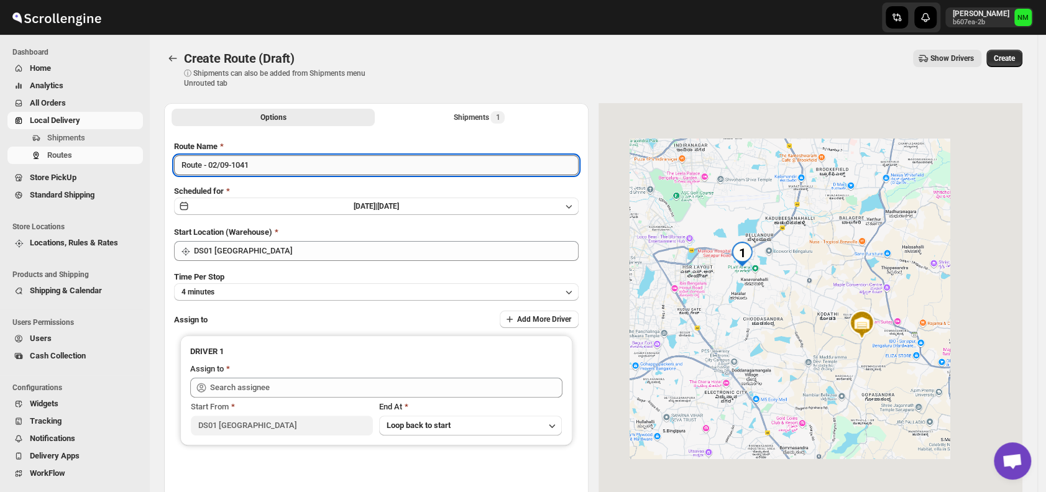
click at [279, 172] on input "Route - 02/09-1041" at bounding box center [376, 165] width 404 height 20
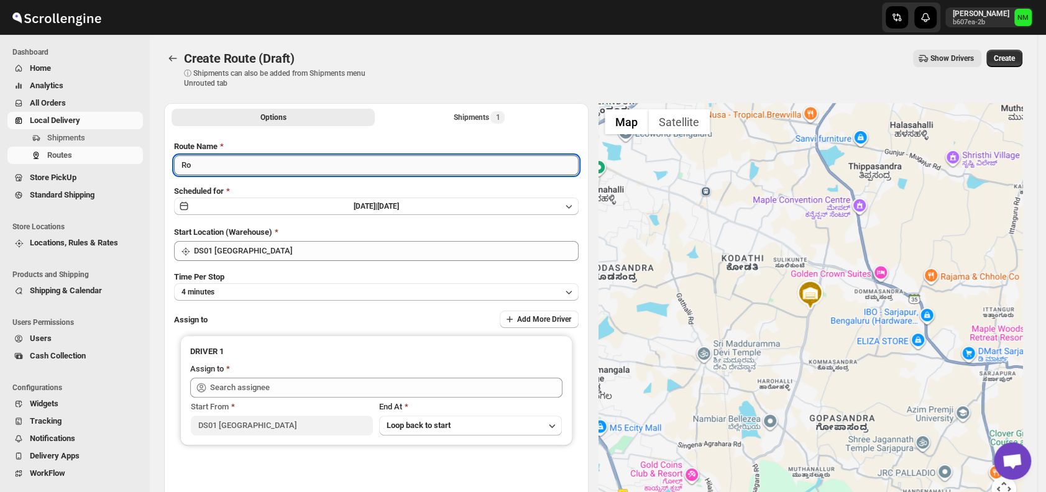
type input "R"
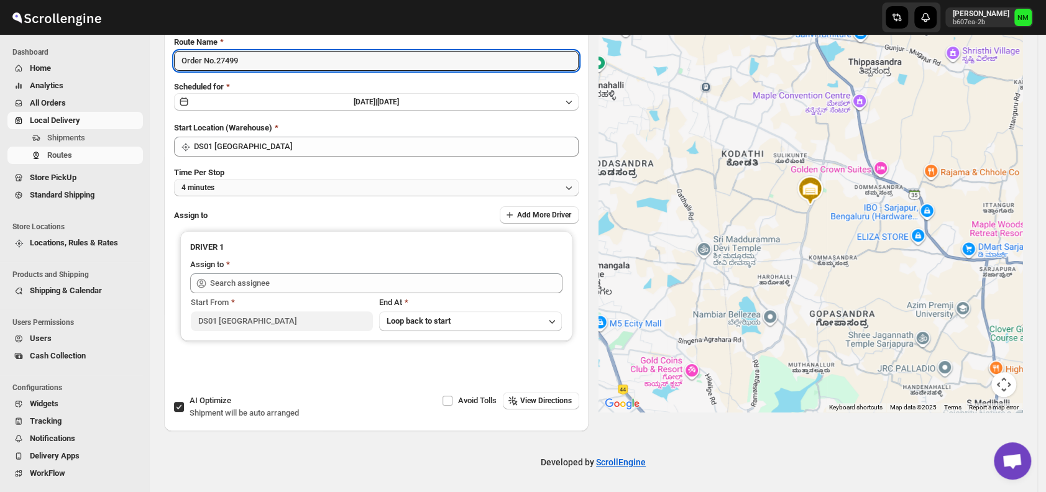
type input "Order No.27499"
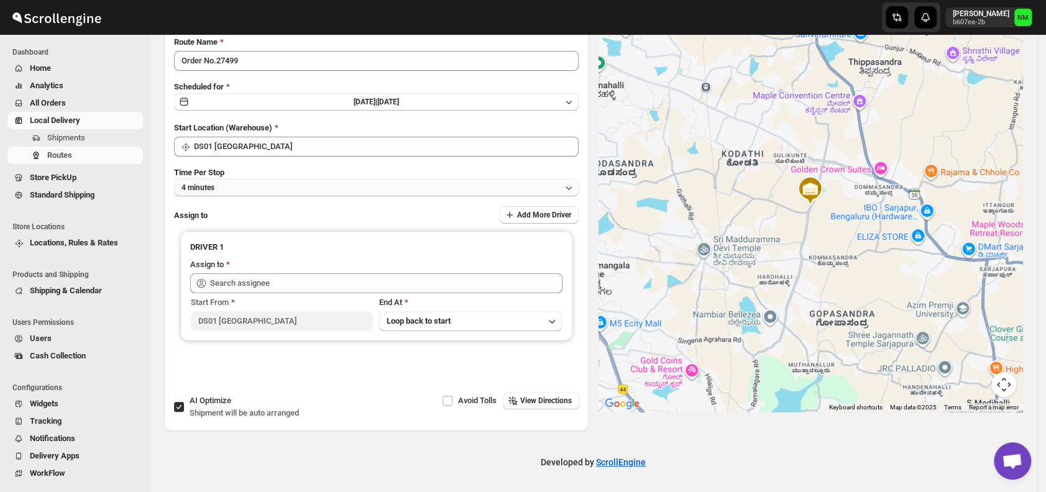
click at [237, 190] on button "4 minutes" at bounding box center [376, 187] width 404 height 17
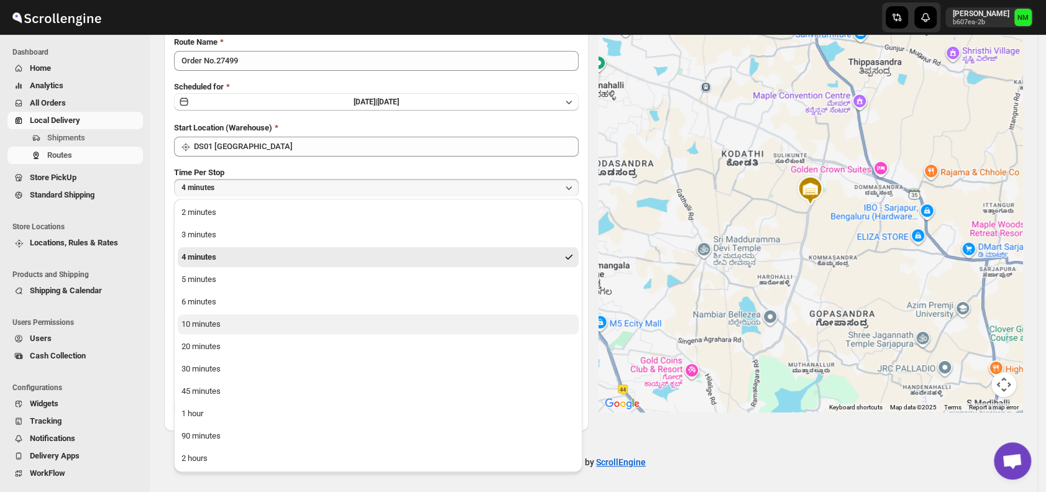
click at [200, 327] on div "10 minutes" at bounding box center [200, 324] width 39 height 12
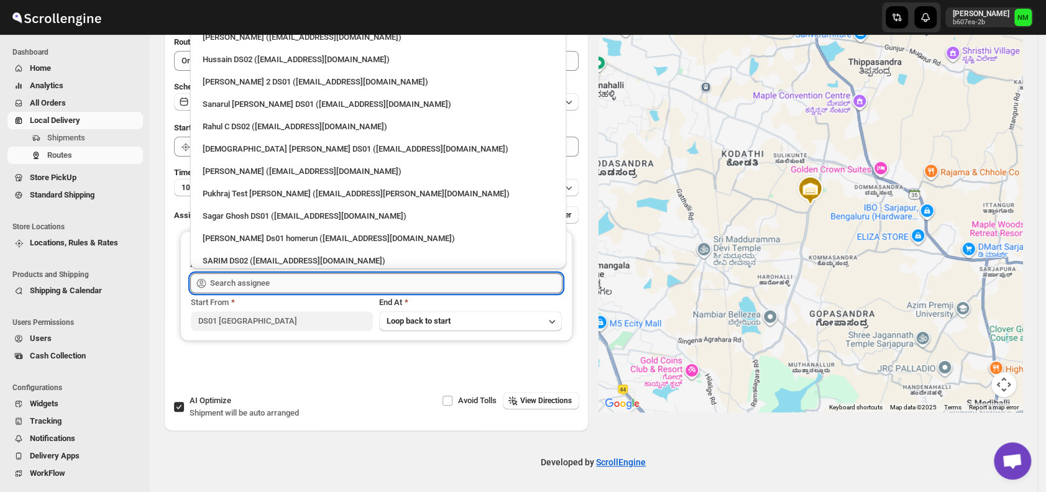
click at [265, 285] on input "text" at bounding box center [386, 283] width 352 height 20
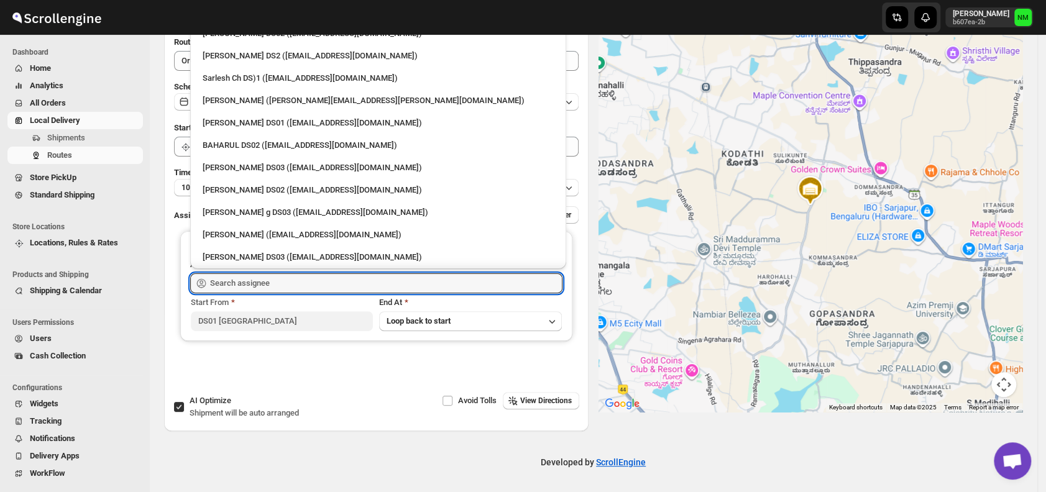
scroll to position [495, 0]
click at [235, 124] on div "[PERSON_NAME] DS01 ([EMAIL_ADDRESS][DOMAIN_NAME])" at bounding box center [378, 124] width 351 height 12
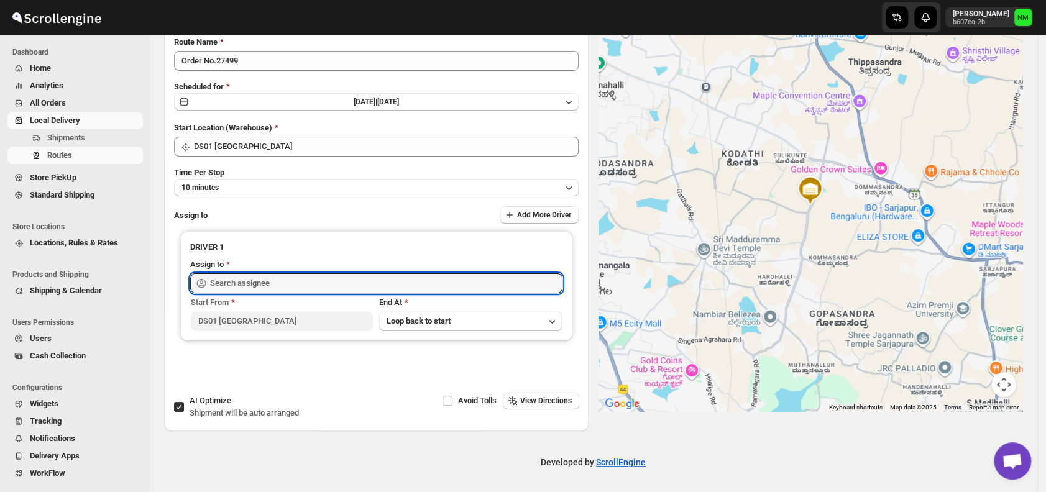
type input "[PERSON_NAME] DS01 ([EMAIL_ADDRESS][DOMAIN_NAME])"
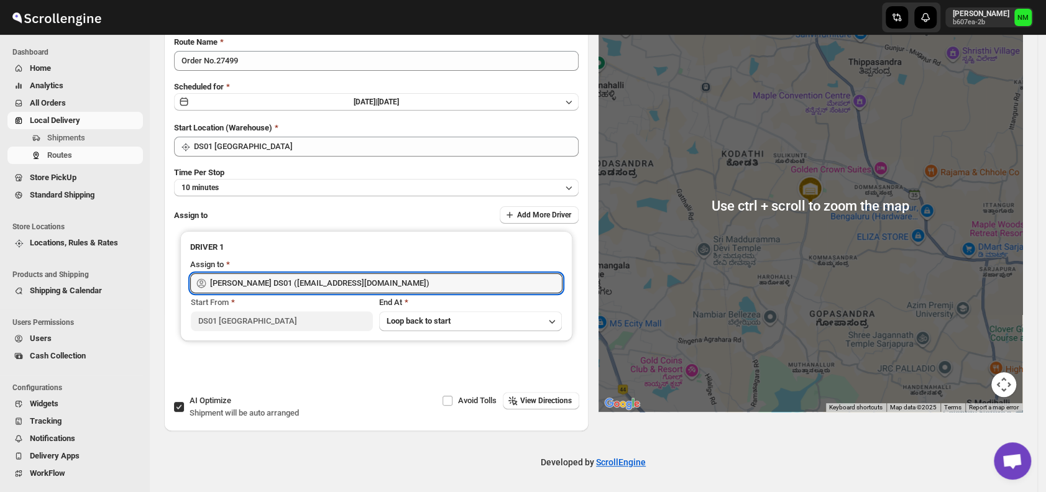
scroll to position [0, 0]
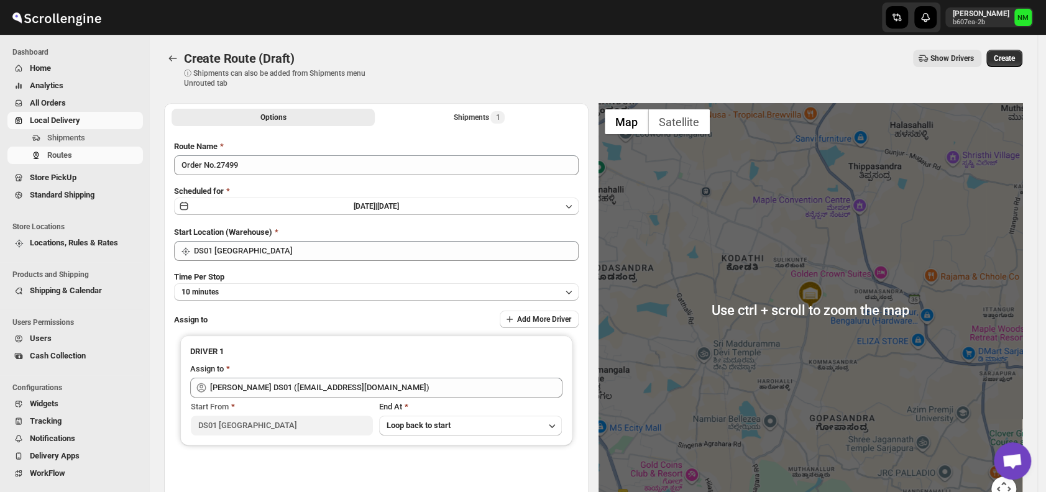
click at [1011, 67] on div "Create Route (Draft) ⓘ Shipments can also be added from Shipments menu Unrouted…" at bounding box center [593, 69] width 858 height 39
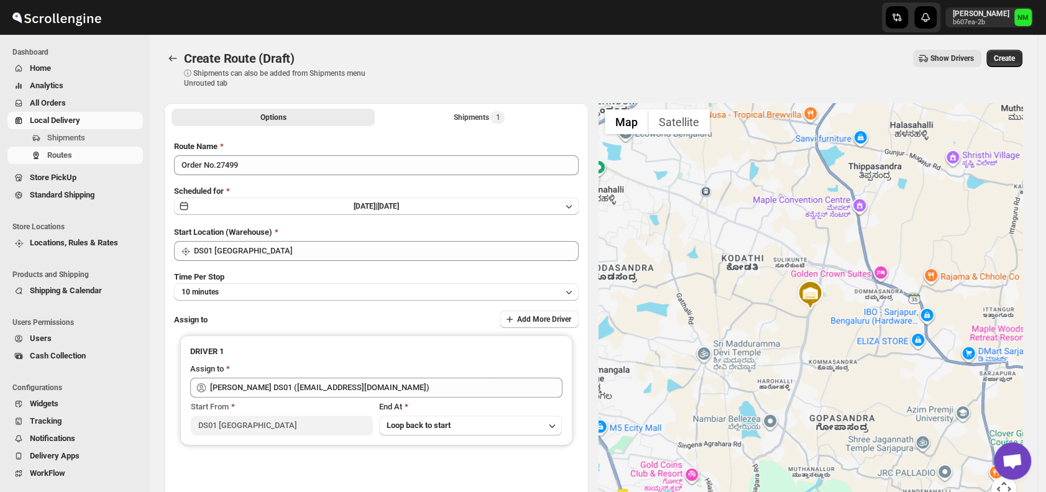
click at [1011, 67] on div "Create Route (Draft) ⓘ Shipments can also be added from Shipments menu Unrouted…" at bounding box center [593, 69] width 858 height 39
click at [1012, 61] on span "Create" at bounding box center [1004, 58] width 21 height 10
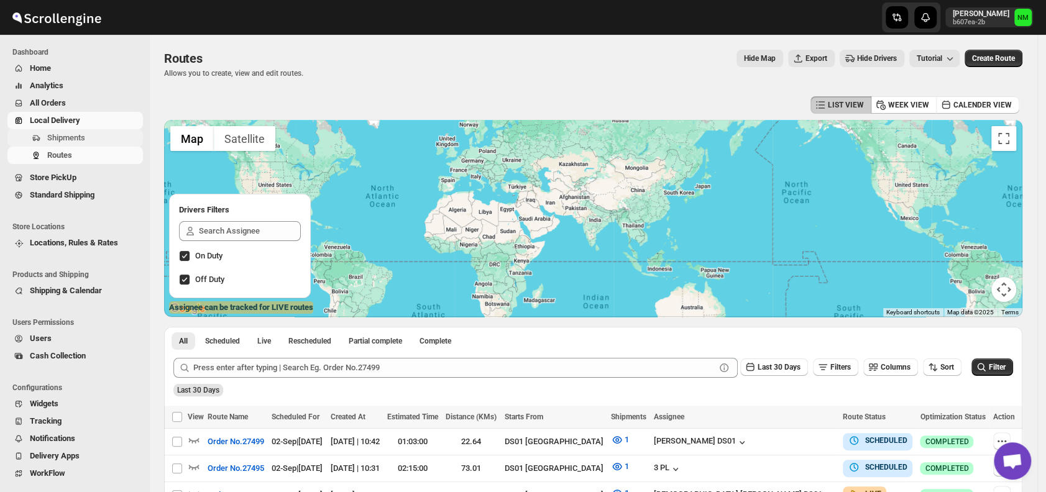
click at [85, 139] on span "Shipments" at bounding box center [66, 137] width 38 height 9
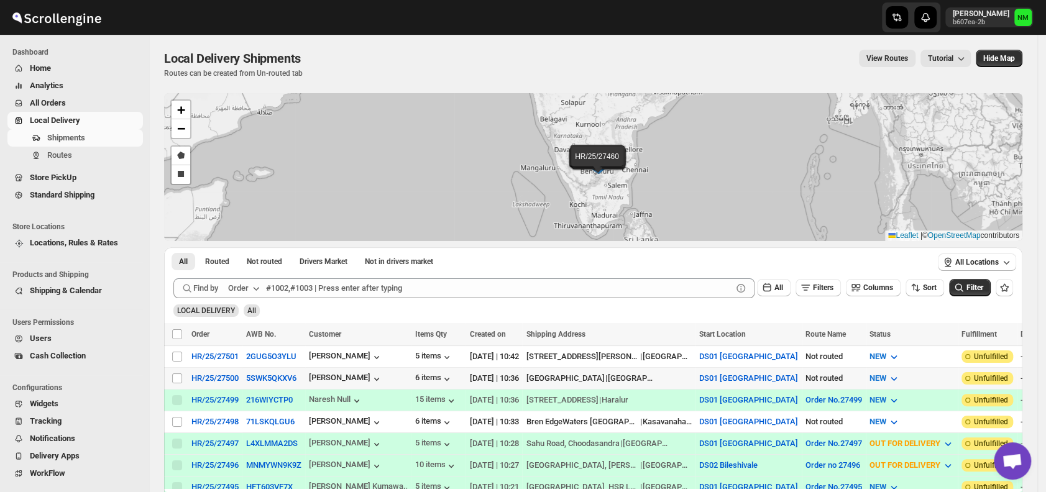
click at [183, 373] on div "Select shipment" at bounding box center [177, 378] width 12 height 11
checkbox input "true"
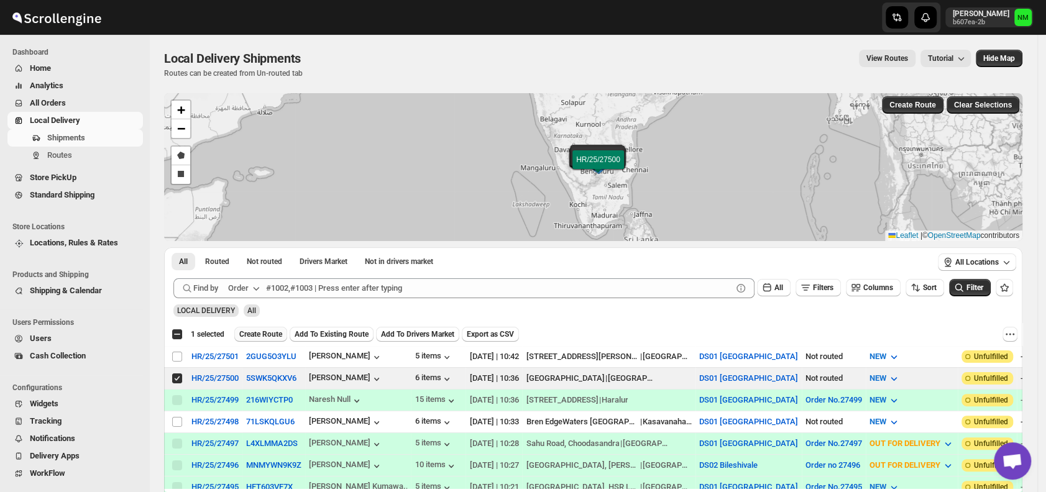
drag, startPoint x: 183, startPoint y: 373, endPoint x: 264, endPoint y: 333, distance: 90.6
click at [264, 333] on span "Create Route" at bounding box center [260, 334] width 43 height 10
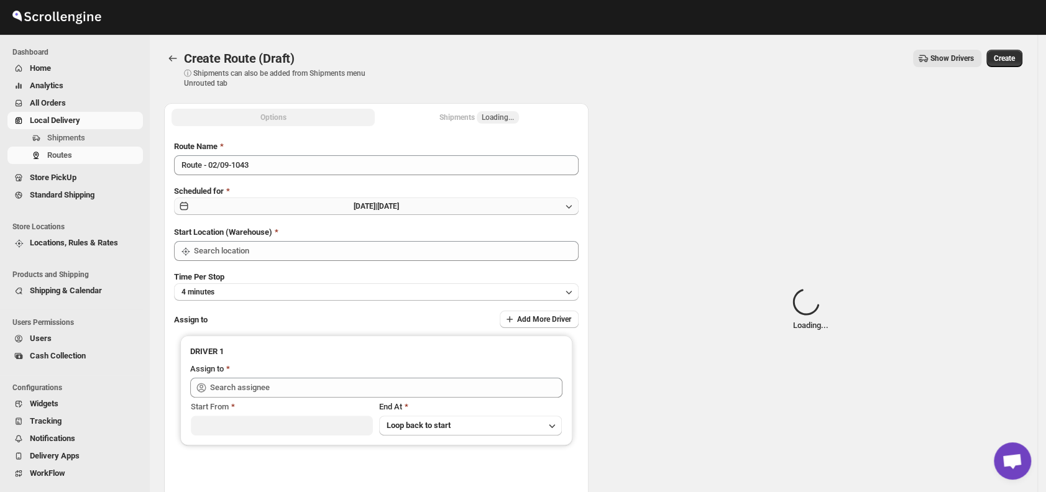
type input "DS01 [GEOGRAPHIC_DATA]"
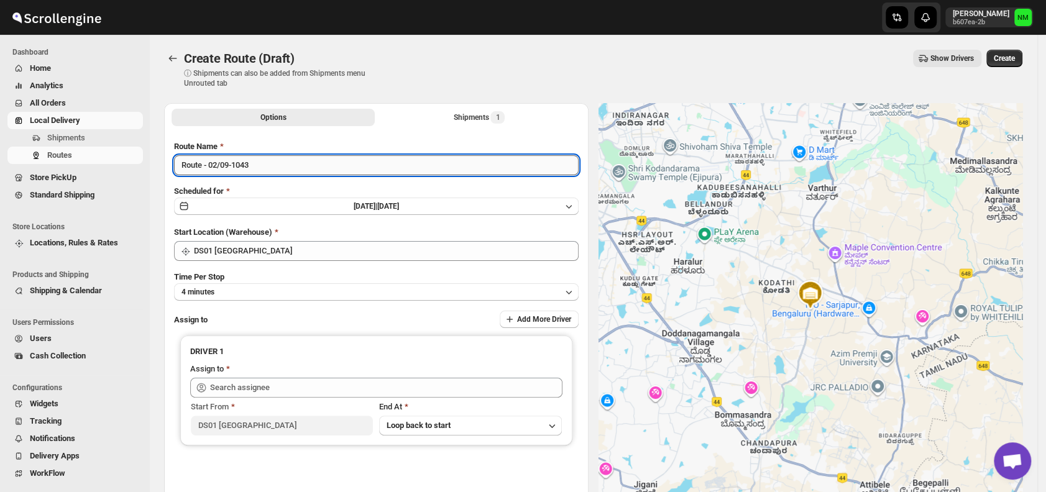
click at [290, 169] on input "Route - 02/09-1043" at bounding box center [376, 165] width 404 height 20
type input "R"
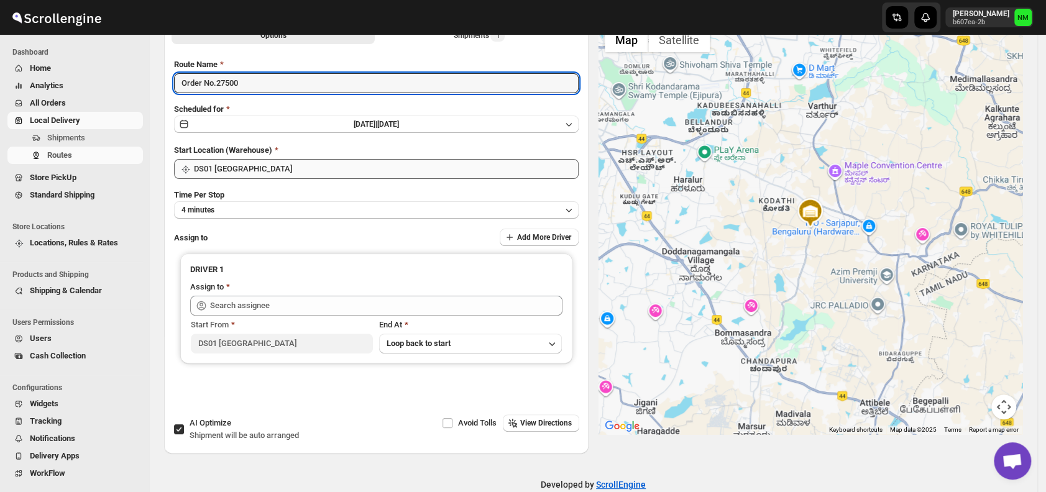
scroll to position [84, 0]
type input "Order No.27500"
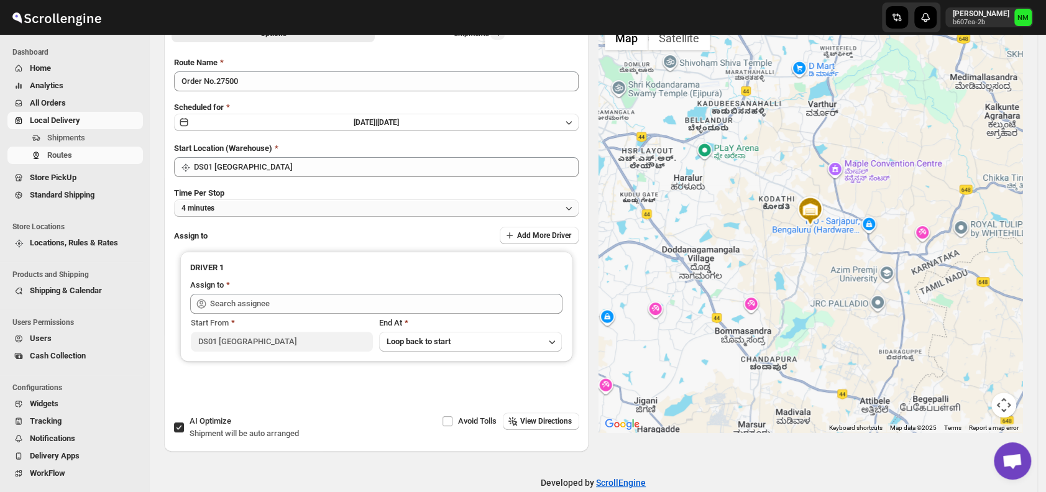
click at [244, 209] on button "4 minutes" at bounding box center [376, 207] width 404 height 17
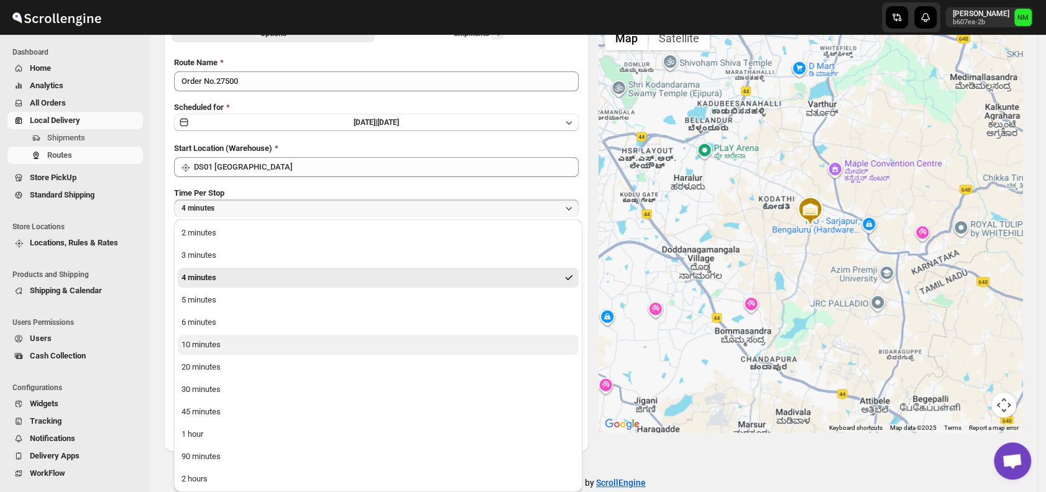
click at [221, 347] on button "10 minutes" at bounding box center [378, 345] width 401 height 20
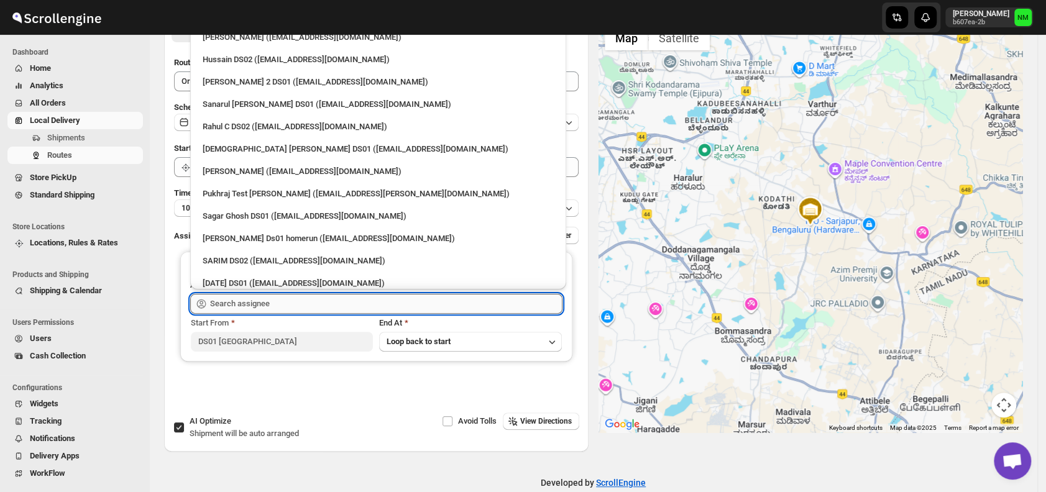
click at [286, 308] on input "text" at bounding box center [386, 304] width 352 height 20
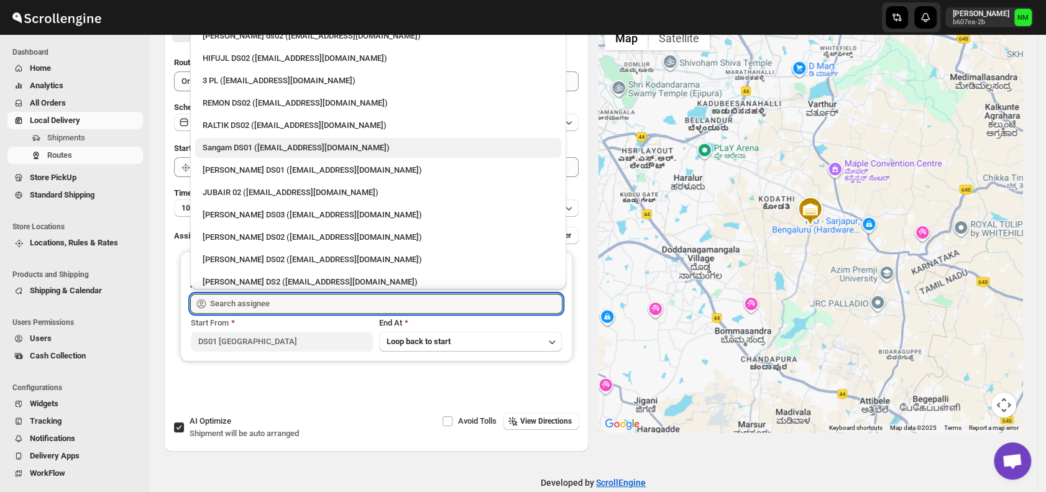
scroll to position [276, 0]
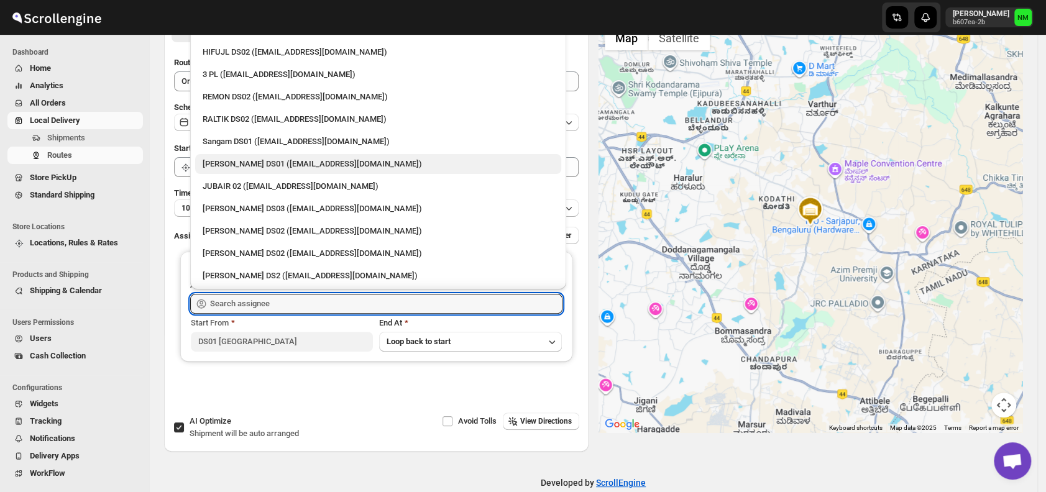
click at [219, 164] on div "[PERSON_NAME] DS01 ([EMAIL_ADDRESS][DOMAIN_NAME])" at bounding box center [378, 164] width 351 height 12
type input "[PERSON_NAME] DS01 ([EMAIL_ADDRESS][DOMAIN_NAME])"
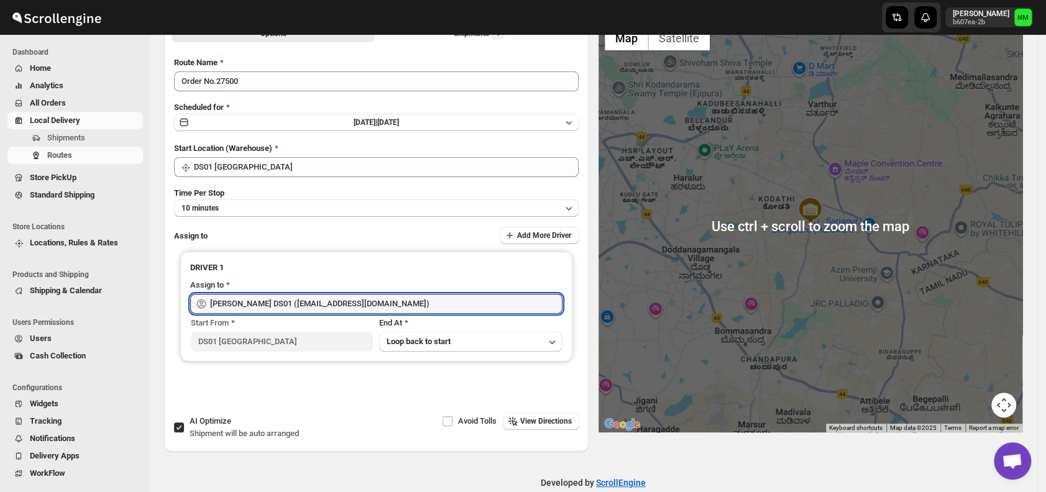
scroll to position [0, 0]
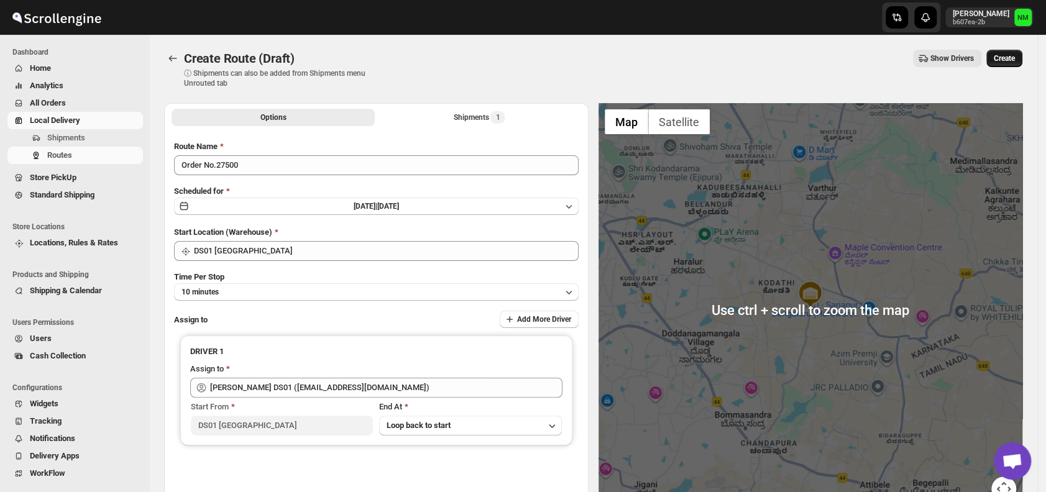
click at [1007, 61] on span "Create" at bounding box center [1004, 58] width 21 height 10
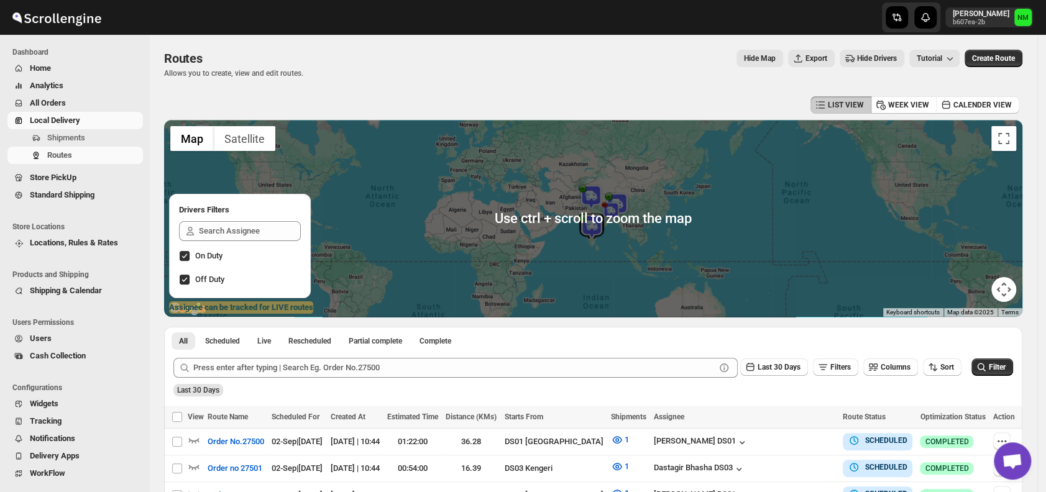
scroll to position [152, 0]
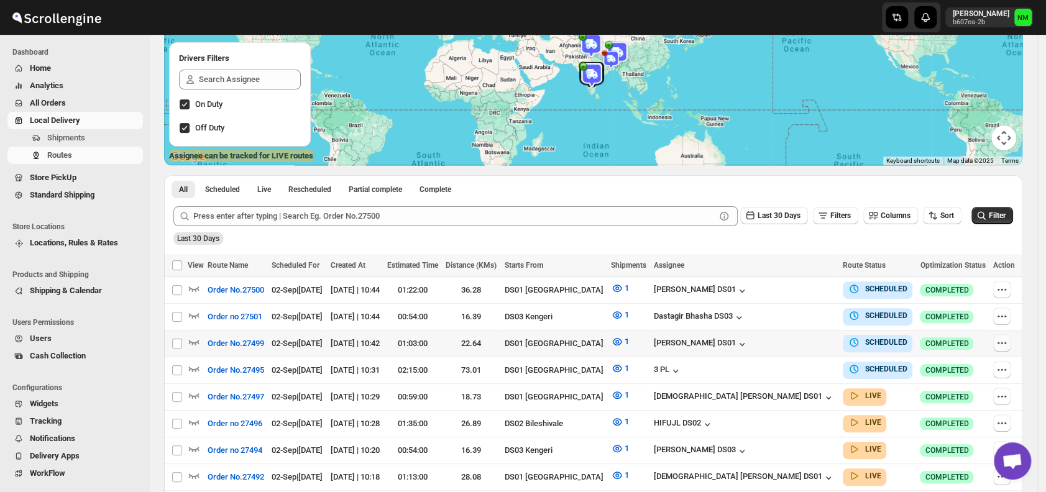
click at [1001, 342] on icon "button" at bounding box center [1001, 343] width 12 height 12
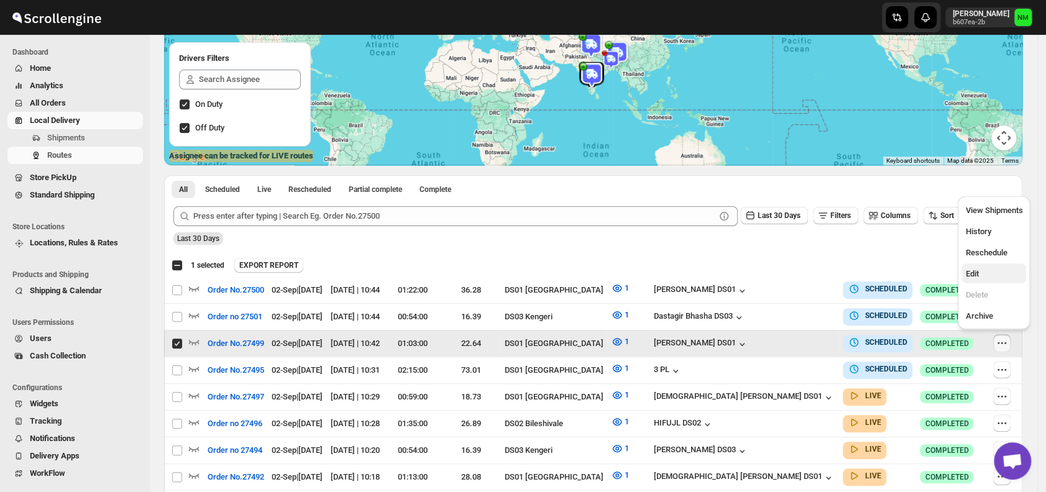
click at [975, 269] on span "Edit" at bounding box center [971, 273] width 13 height 9
checkbox input "false"
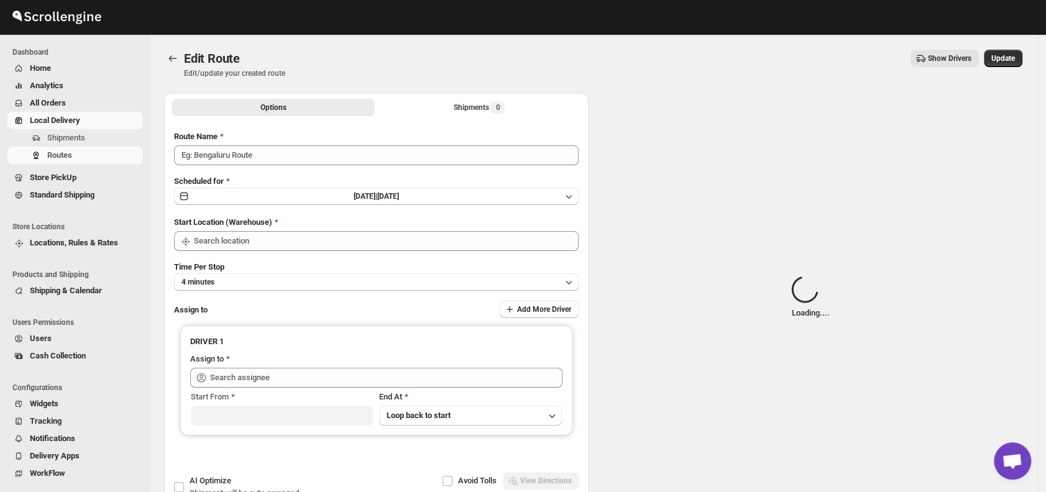
type input "Order No.27499"
type input "DS01 [GEOGRAPHIC_DATA]"
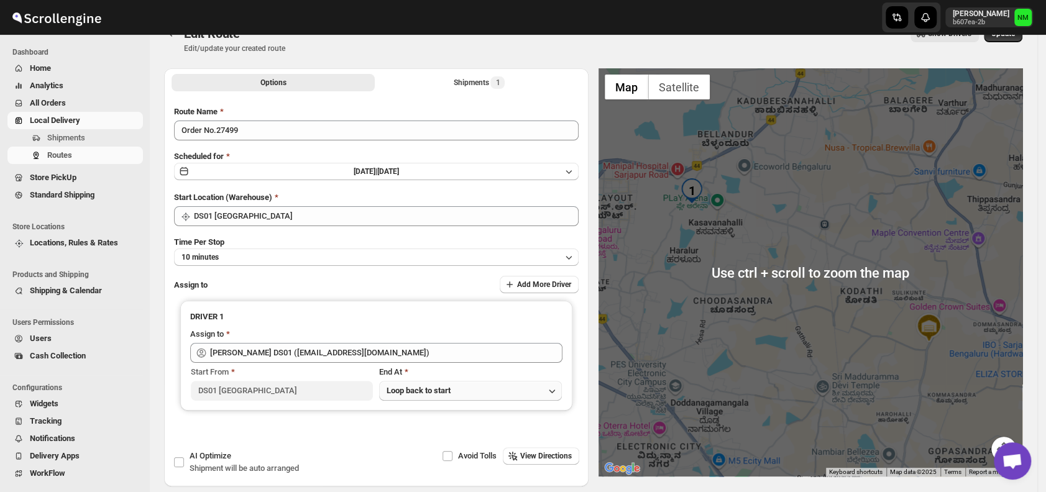
scroll to position [26, 0]
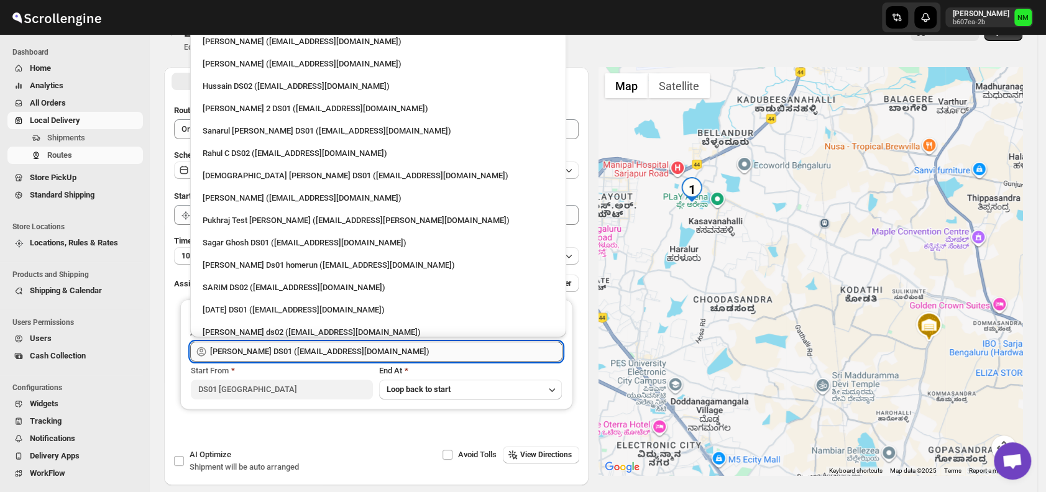
click at [445, 350] on input "Siraj Uddin DS01 (sopom53870@leabro.com)" at bounding box center [386, 352] width 352 height 20
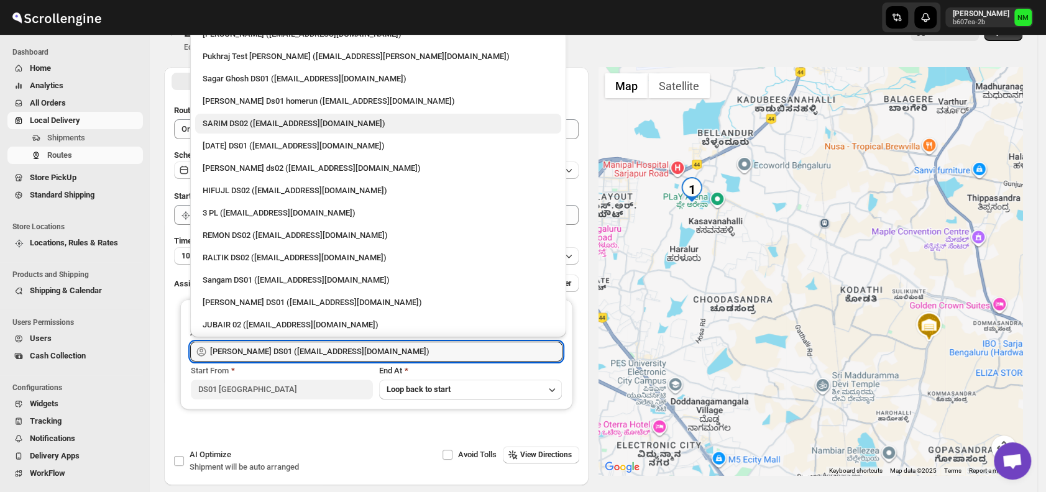
scroll to position [170, 0]
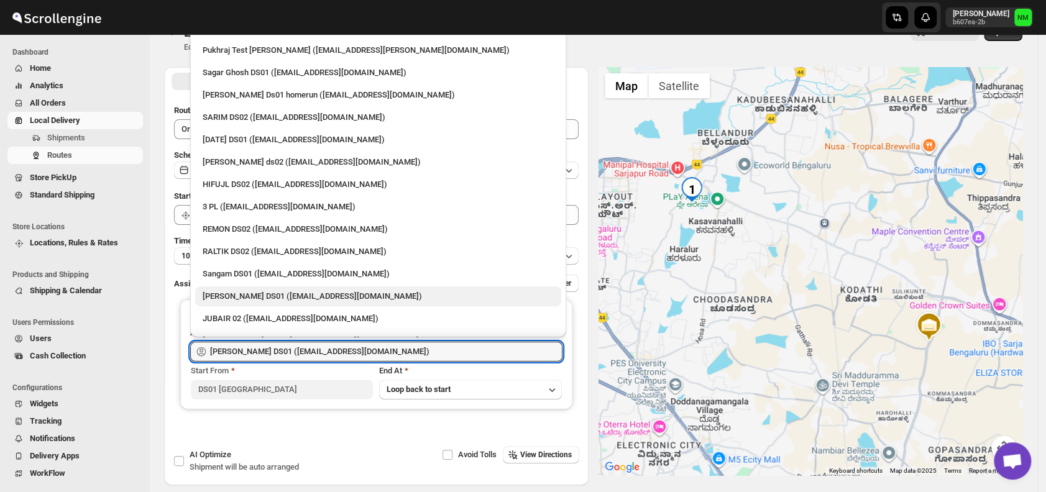
click at [272, 290] on div "Jahir Hussain DS01 (pegaya8076@excederm.com)" at bounding box center [378, 296] width 351 height 12
type input "Jahir Hussain DS01 (pegaya8076@excederm.com)"
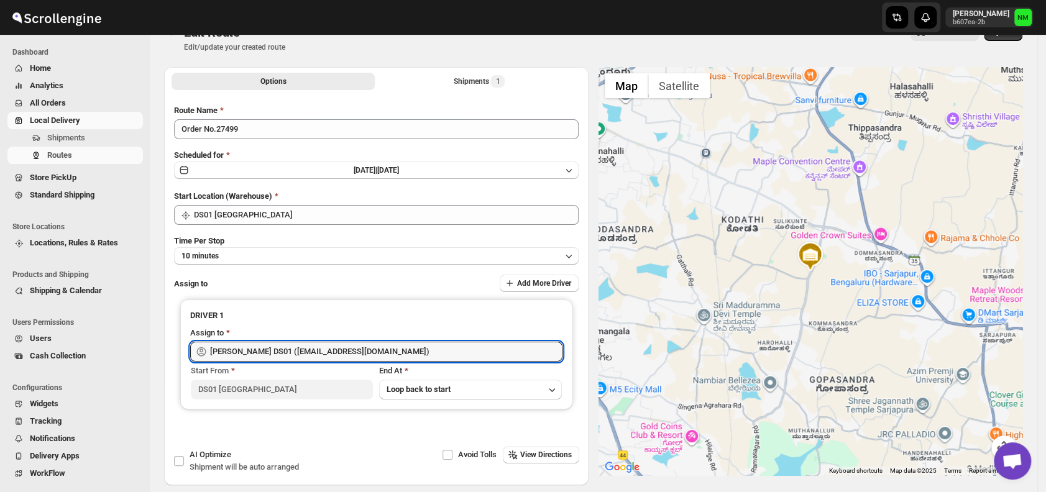
scroll to position [0, 0]
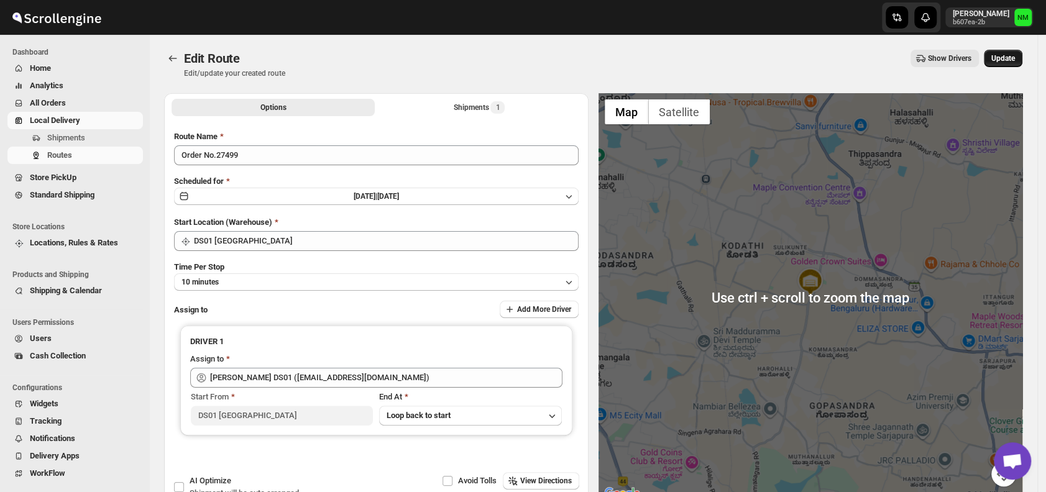
click at [1009, 58] on span "Update" at bounding box center [1003, 58] width 24 height 10
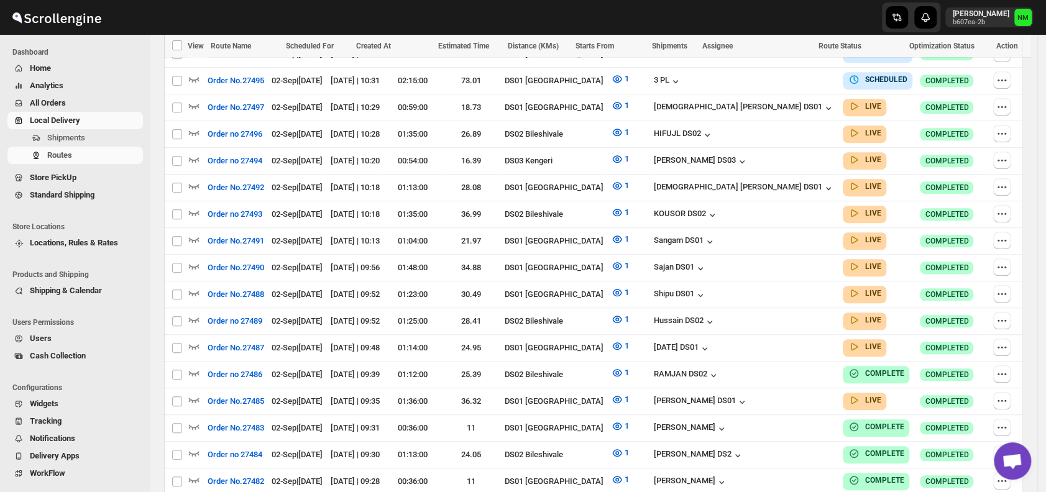
scroll to position [185, 0]
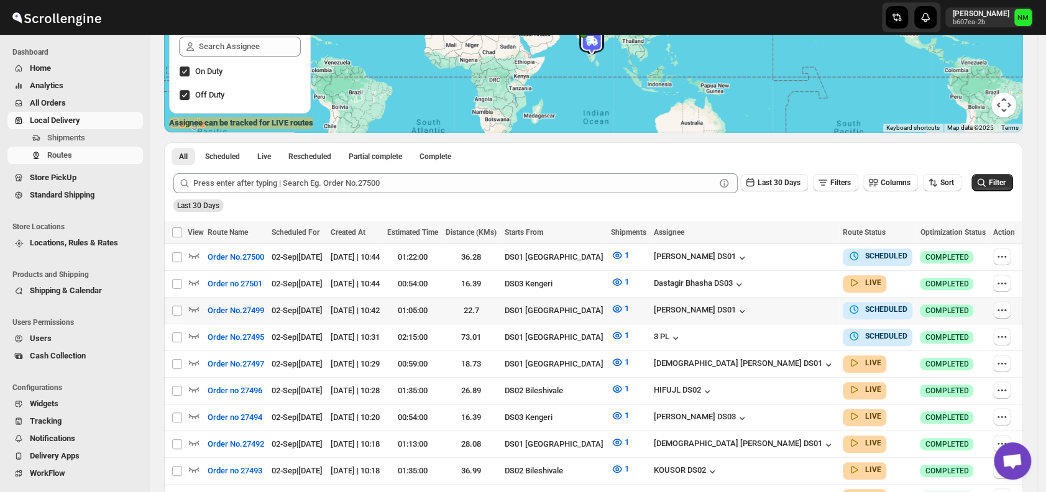
click at [1003, 305] on icon "button" at bounding box center [1001, 310] width 12 height 12
checkbox input "true"
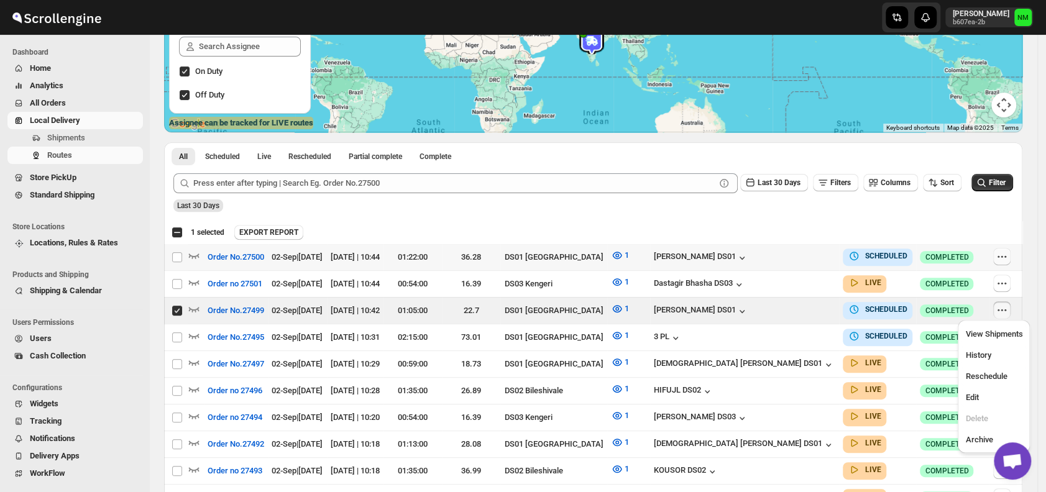
click at [1004, 252] on icon "button" at bounding box center [1001, 256] width 12 height 12
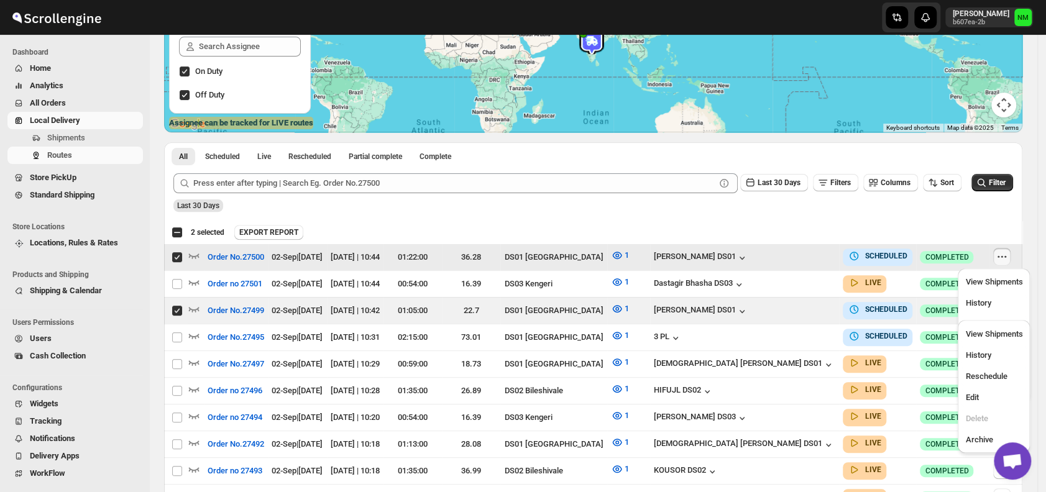
click at [1004, 252] on icon "button" at bounding box center [1001, 256] width 12 height 12
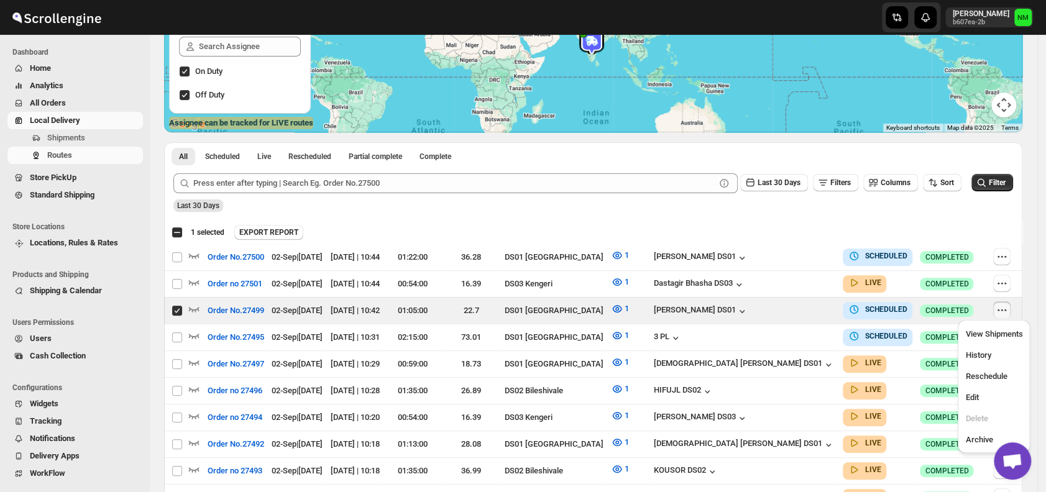
click at [880, 216] on div "Submit Last 30 Days Filters Columns Sort Filter Last 30 Days" at bounding box center [593, 192] width 858 height 57
click at [1005, 256] on icon "button" at bounding box center [1001, 256] width 12 height 12
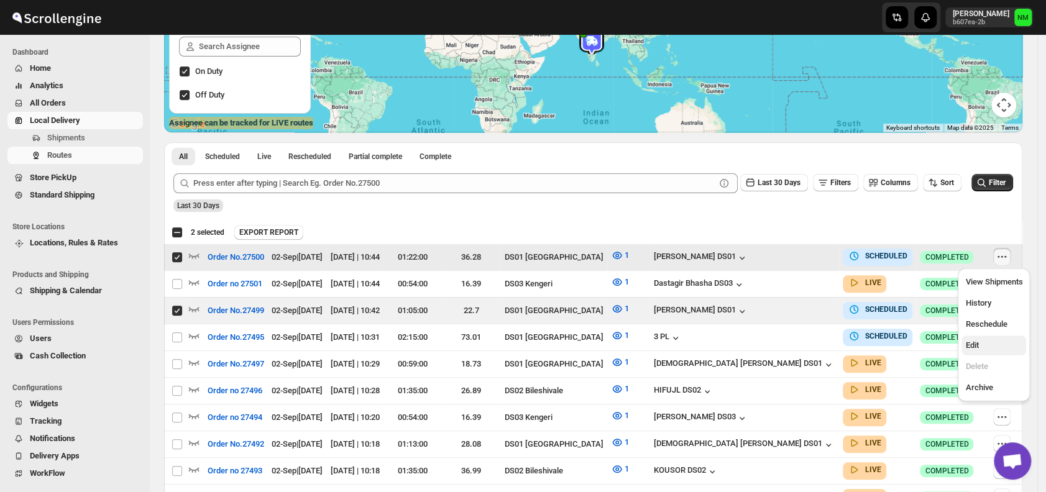
click at [984, 340] on span "Edit" at bounding box center [993, 345] width 57 height 12
checkbox input "false"
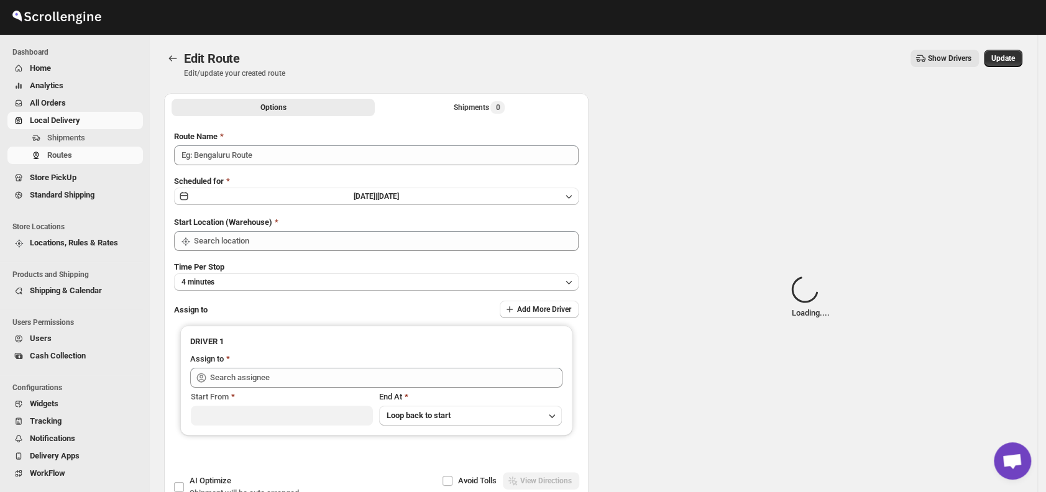
type input "Order No.27500"
type input "DS01 [GEOGRAPHIC_DATA]"
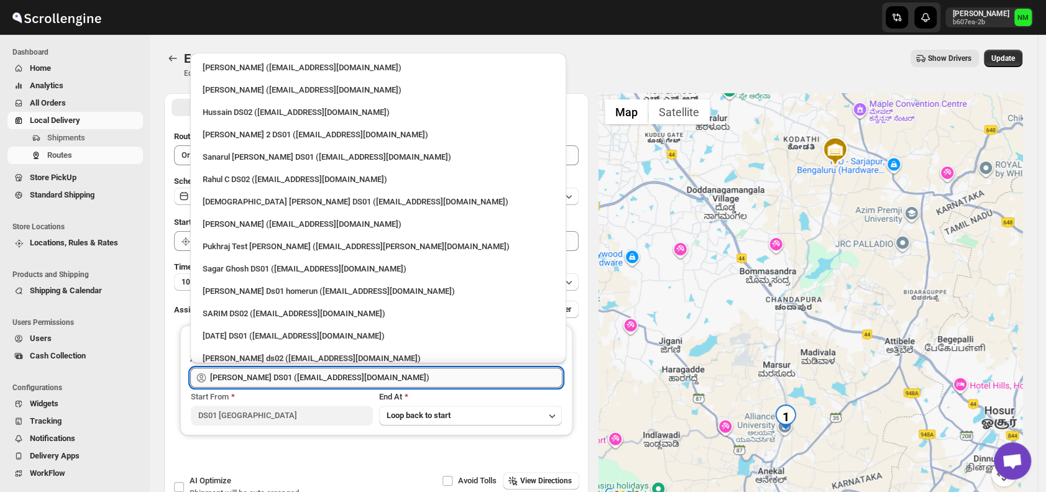
click at [422, 372] on input "Jahir Hussain DS01 (pegaya8076@excederm.com)" at bounding box center [386, 378] width 352 height 20
click at [223, 159] on div "Sanarul Haque DS01 (fefifag638@adosnan.com)" at bounding box center [378, 157] width 351 height 12
type input "Sanarul Haque DS01 (fefifag638@adosnan.com)"
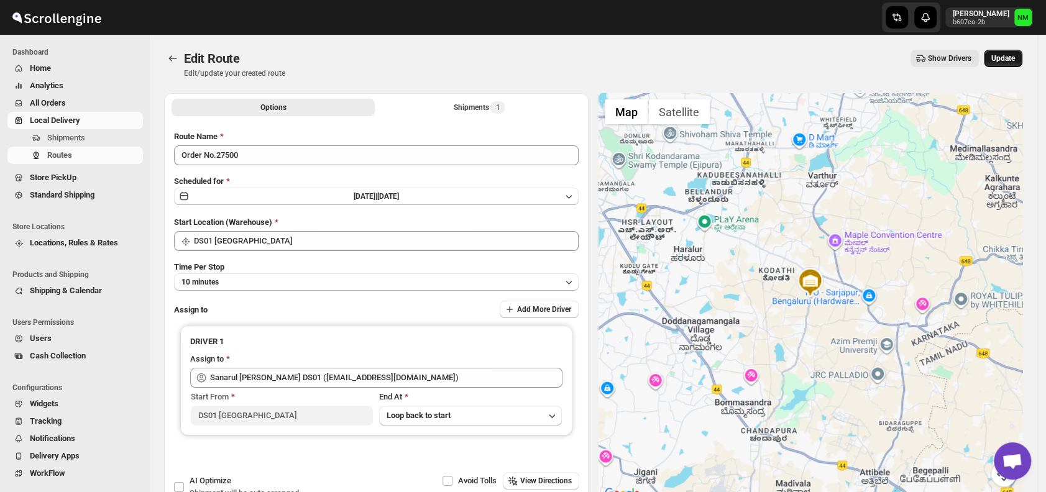
click at [1005, 55] on span "Update" at bounding box center [1003, 58] width 24 height 10
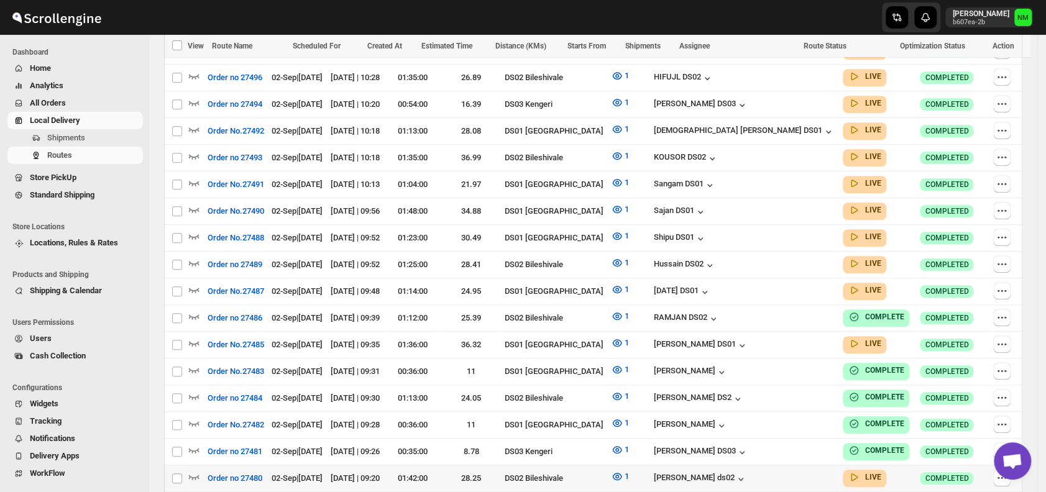
scroll to position [498, 0]
click at [186, 201] on td "Select route" at bounding box center [176, 210] width 24 height 27
checkbox input "true"
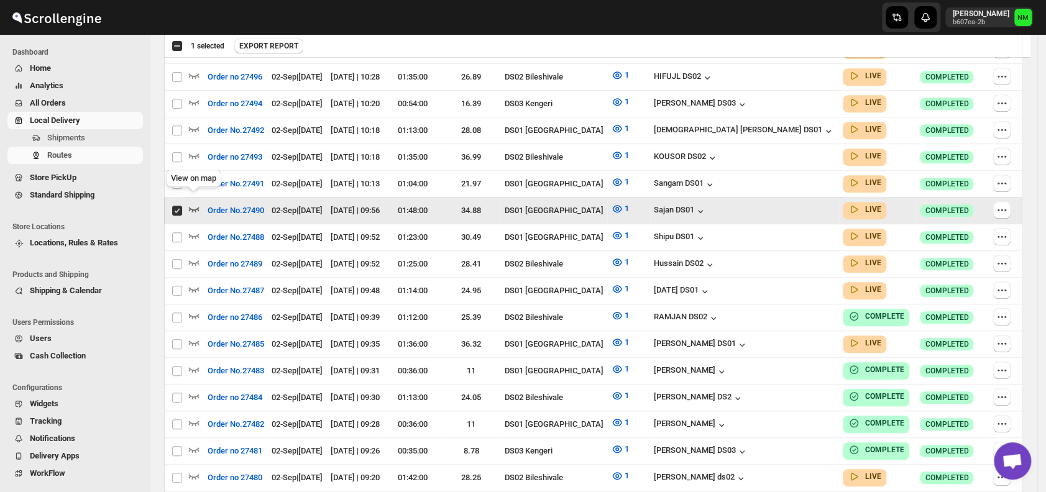
click at [195, 207] on icon "button" at bounding box center [194, 209] width 11 height 5
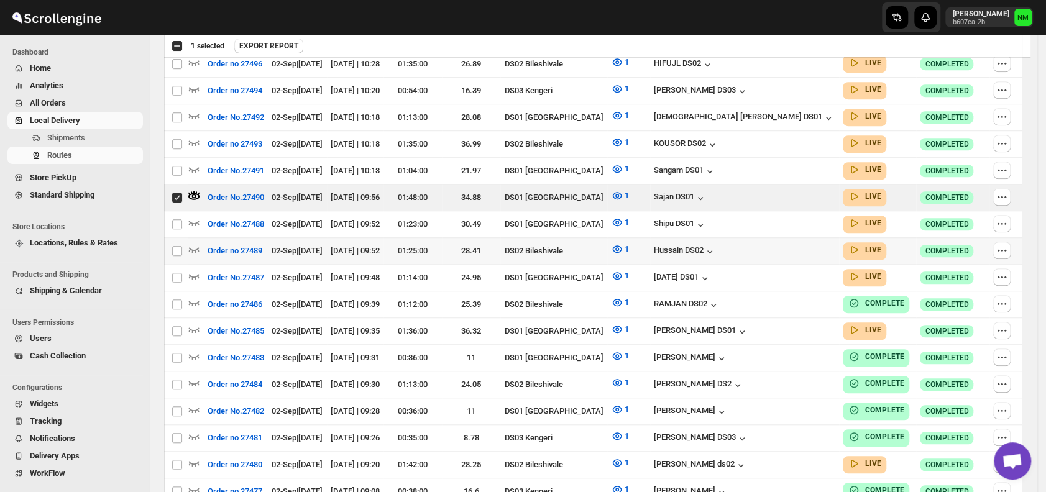
scroll to position [527, 0]
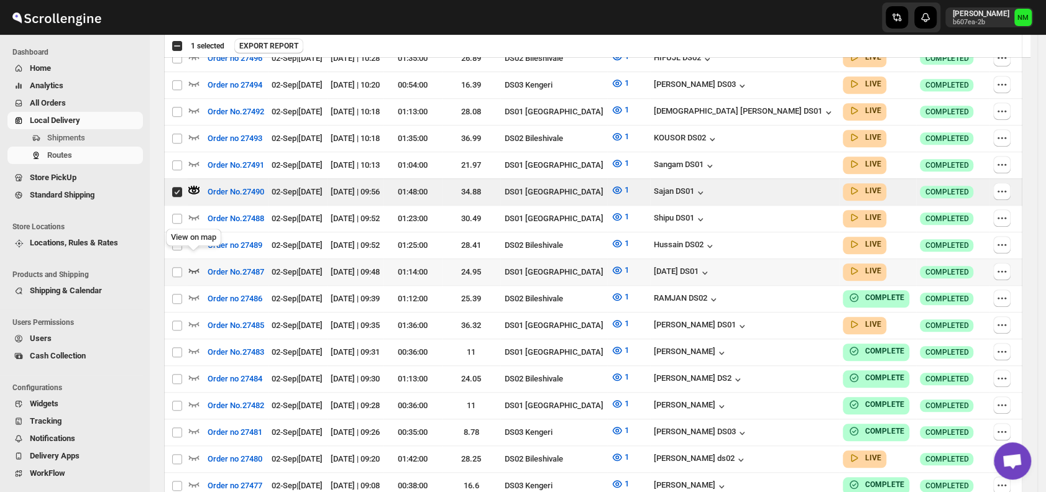
click at [198, 264] on icon "button" at bounding box center [194, 270] width 12 height 12
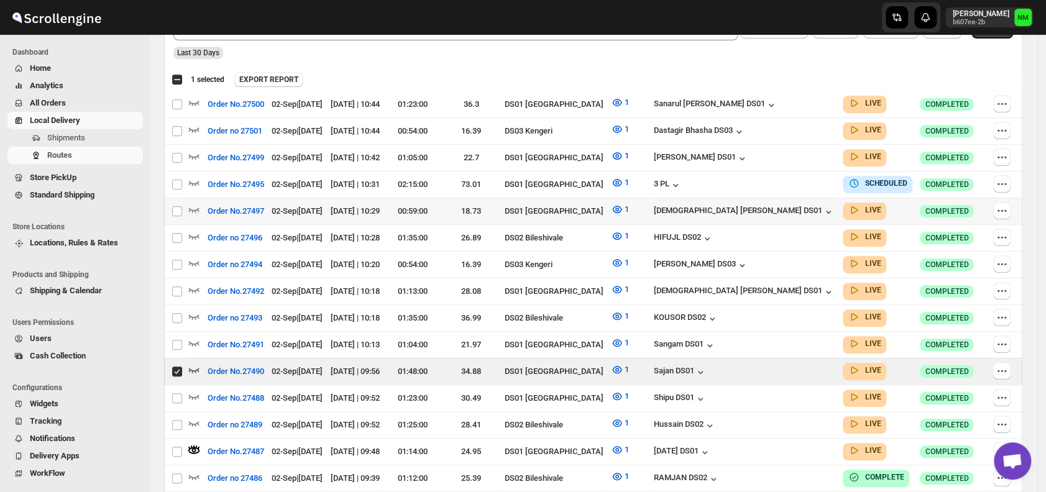
scroll to position [348, 0]
click at [193, 340] on icon "button" at bounding box center [194, 342] width 11 height 5
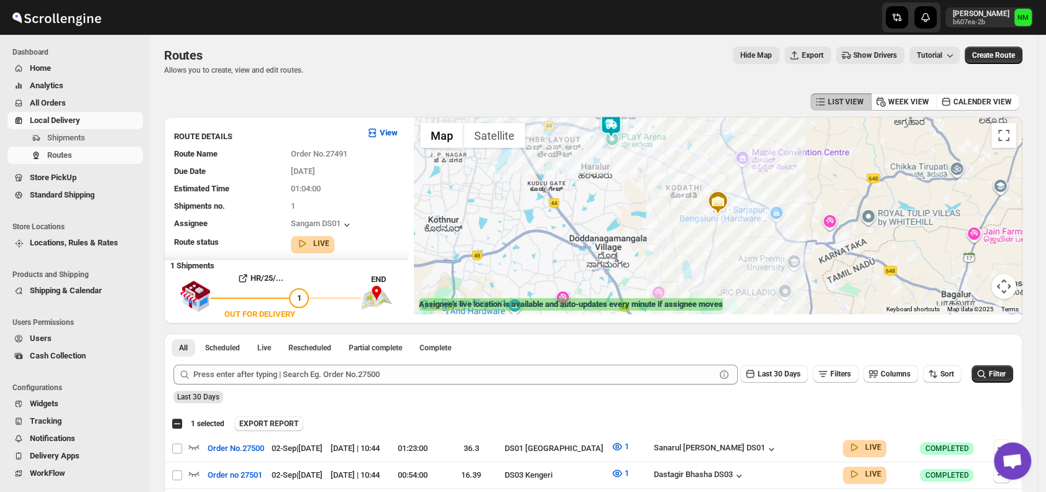
scroll to position [0, 0]
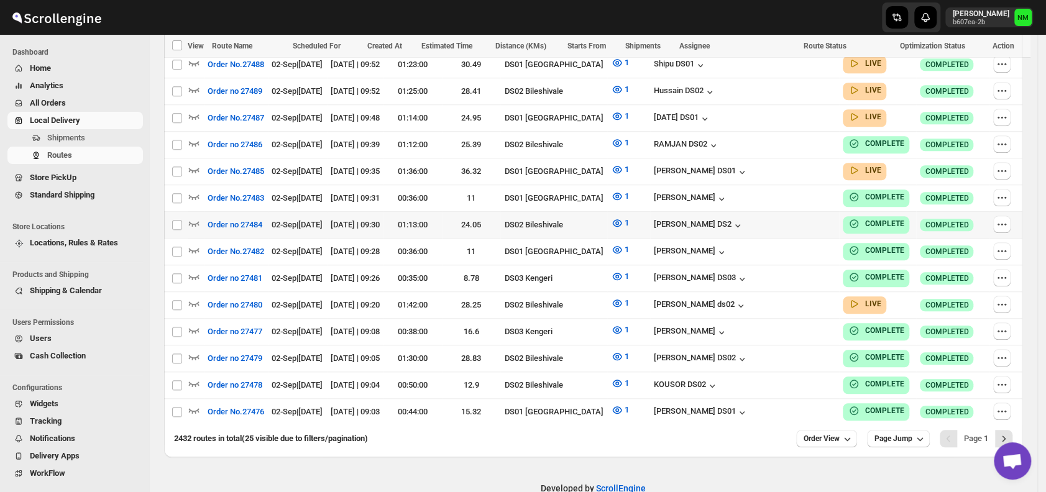
scroll to position [672, 0]
click at [194, 163] on icon "button" at bounding box center [194, 169] width 12 height 12
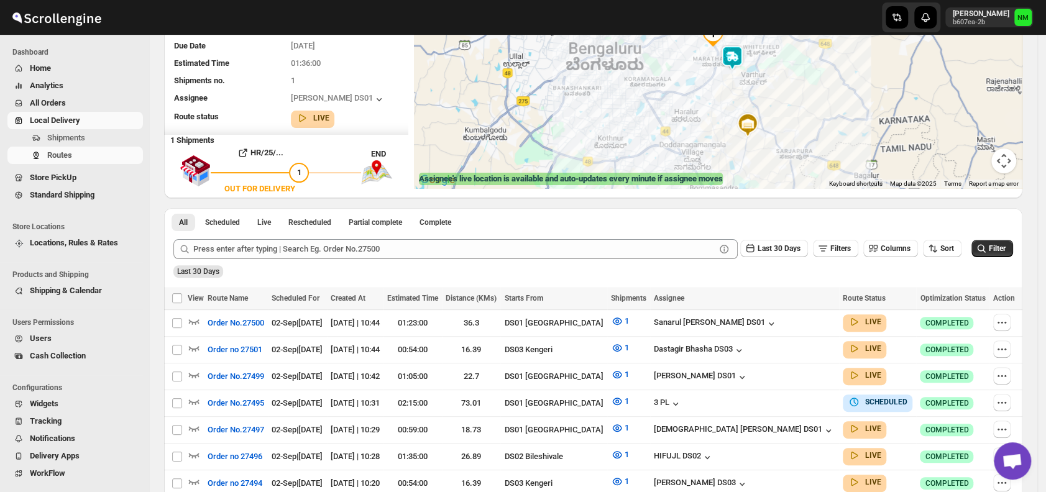
scroll to position [145, 0]
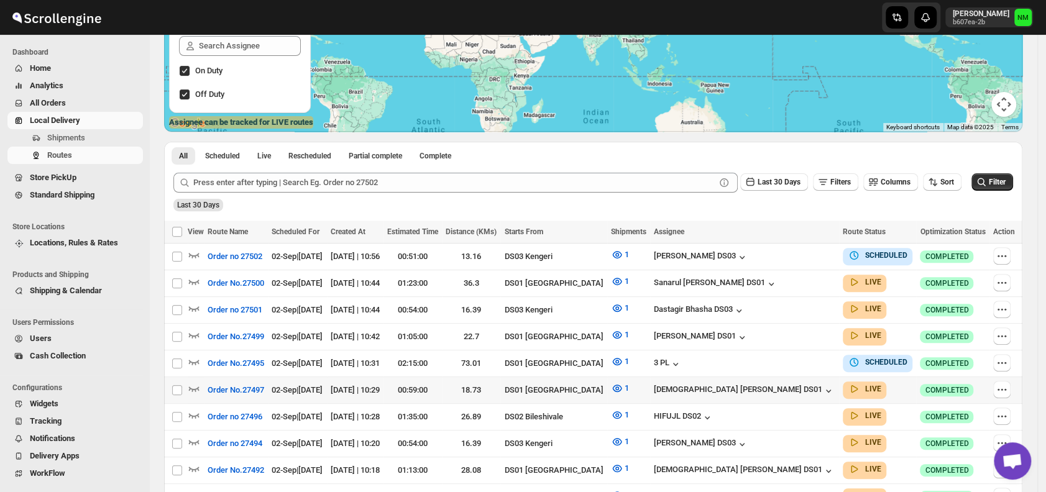
scroll to position [291, 0]
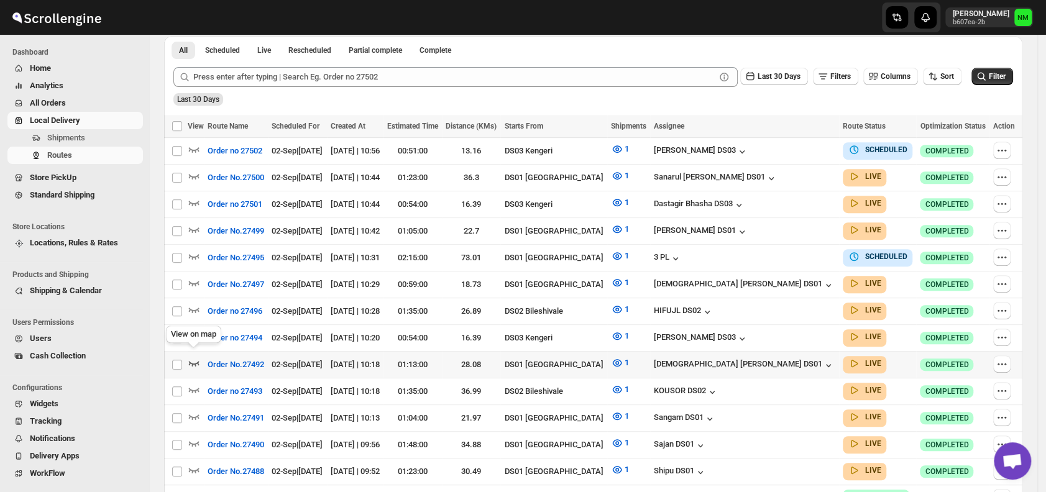
click at [193, 357] on icon "button" at bounding box center [194, 363] width 12 height 12
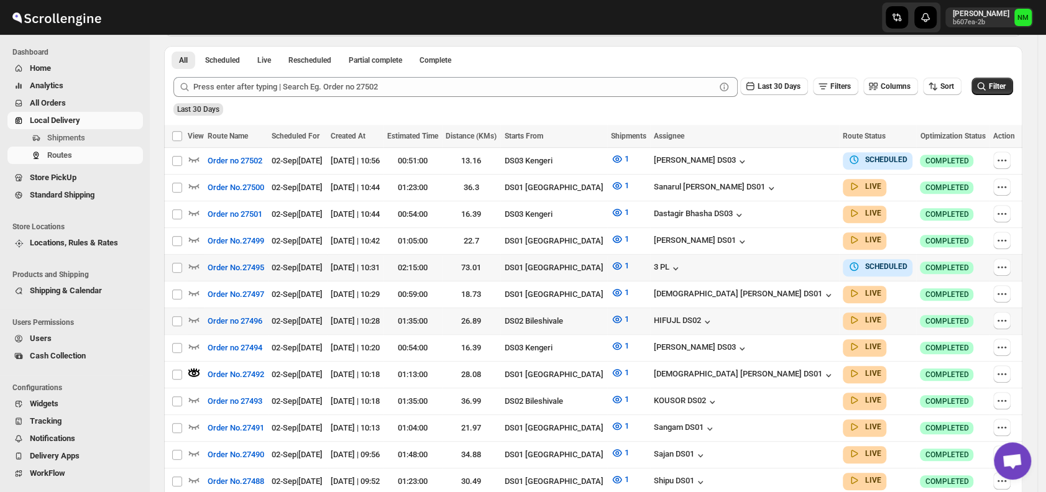
scroll to position [0, 0]
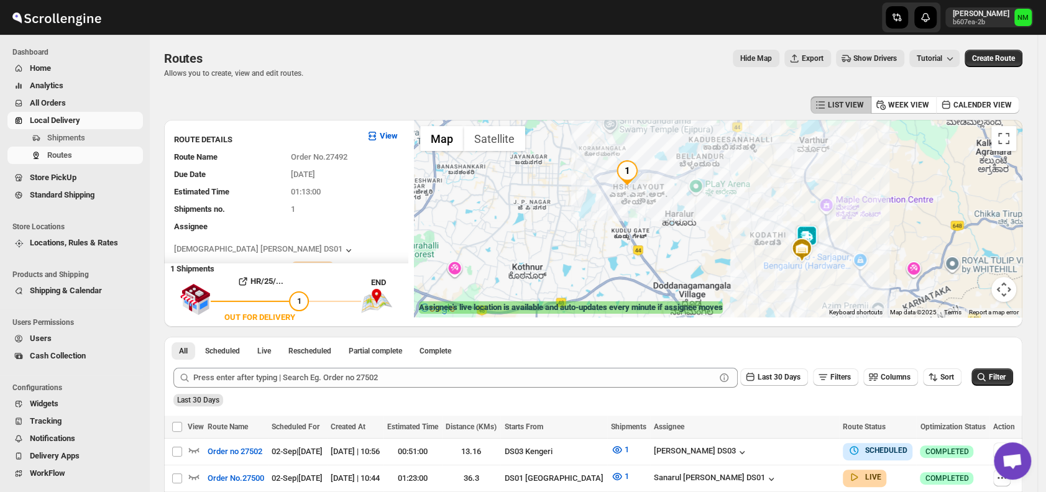
click at [816, 233] on img at bounding box center [806, 237] width 25 height 25
click at [880, 171] on button "Close" at bounding box center [895, 178] width 30 height 30
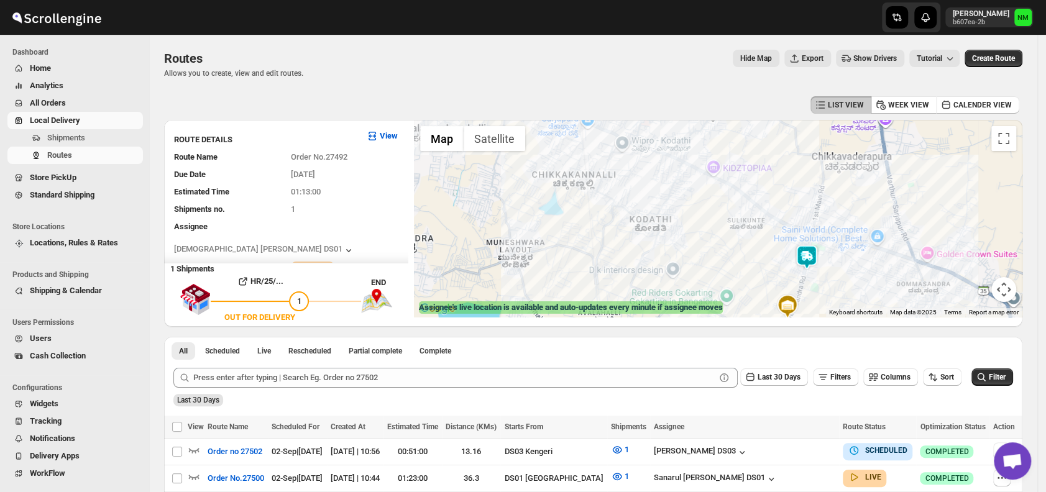
click at [812, 244] on div "To navigate, press the arrow keys." at bounding box center [718, 218] width 608 height 197
click at [812, 244] on div at bounding box center [718, 218] width 608 height 197
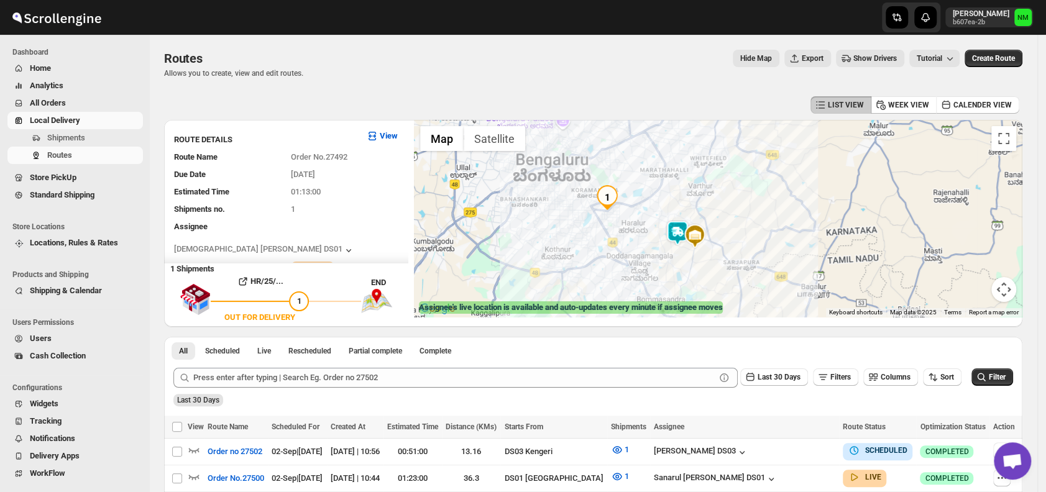
click at [685, 235] on img at bounding box center [677, 233] width 25 height 25
click at [751, 166] on button "Close" at bounding box center [766, 174] width 30 height 30
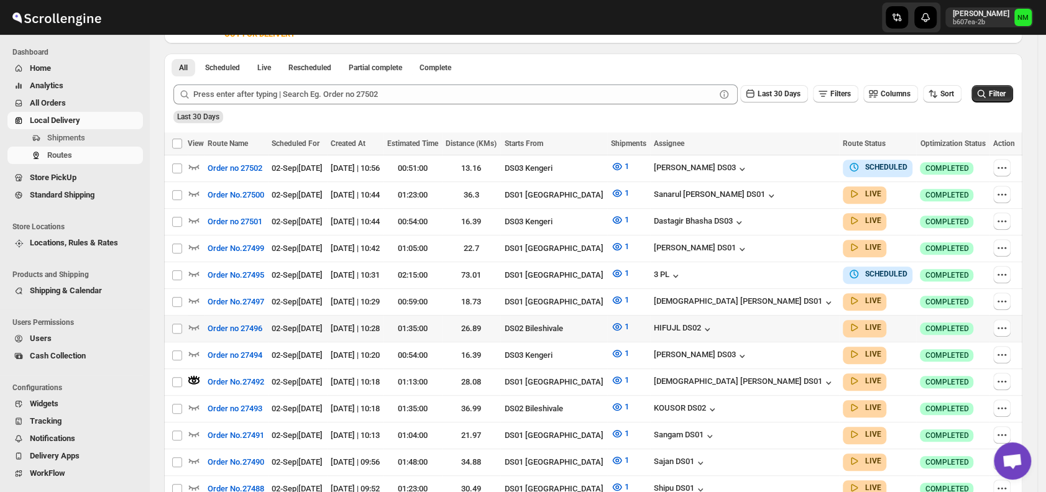
scroll to position [291, 0]
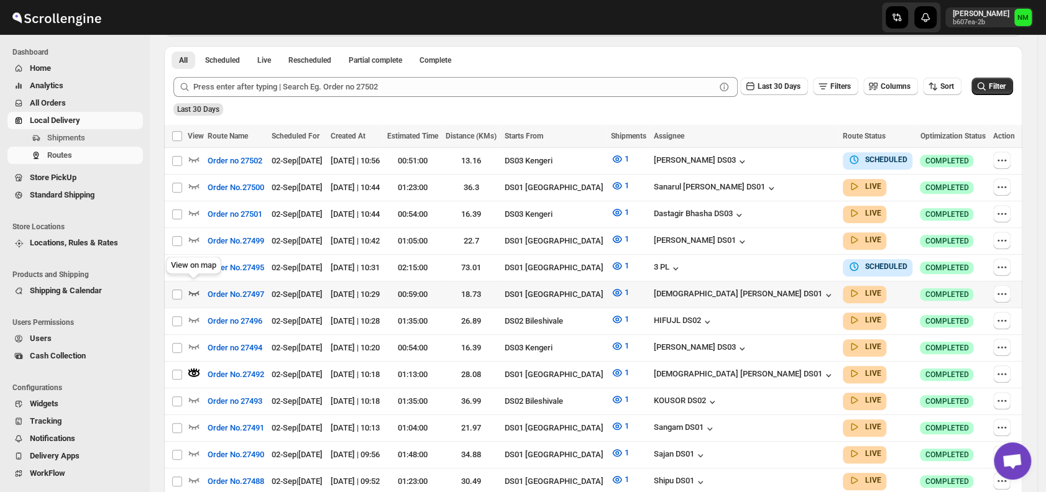
click at [190, 290] on icon "button" at bounding box center [194, 292] width 12 height 12
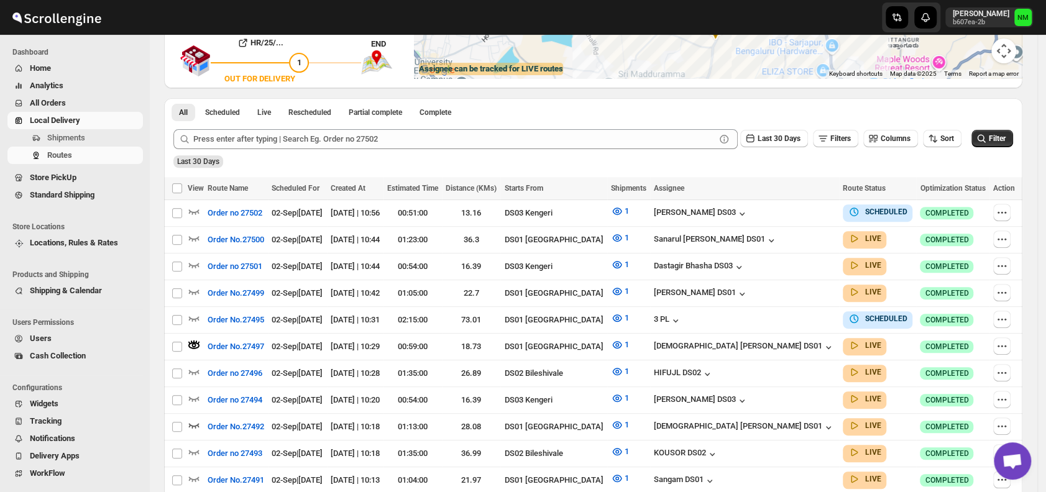
scroll to position [0, 0]
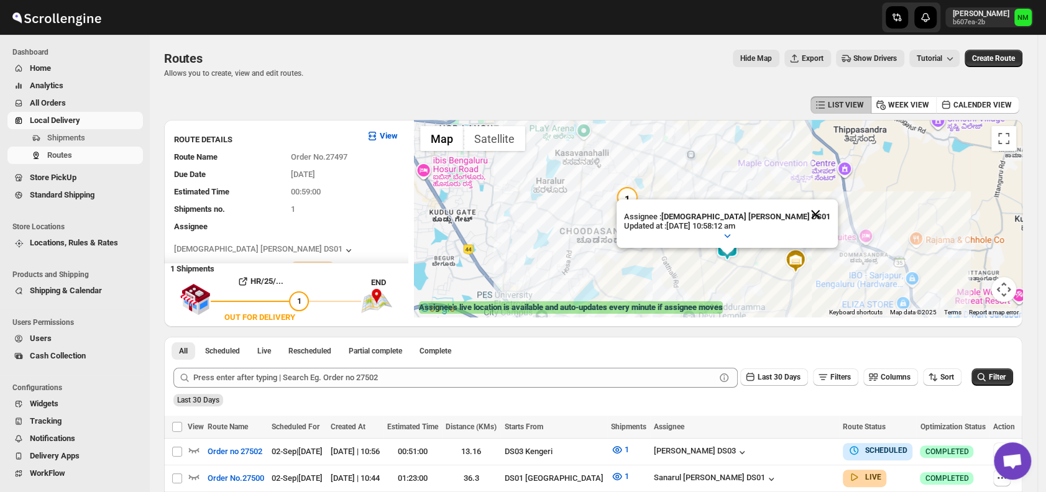
click at [800, 210] on button "Close" at bounding box center [815, 214] width 30 height 30
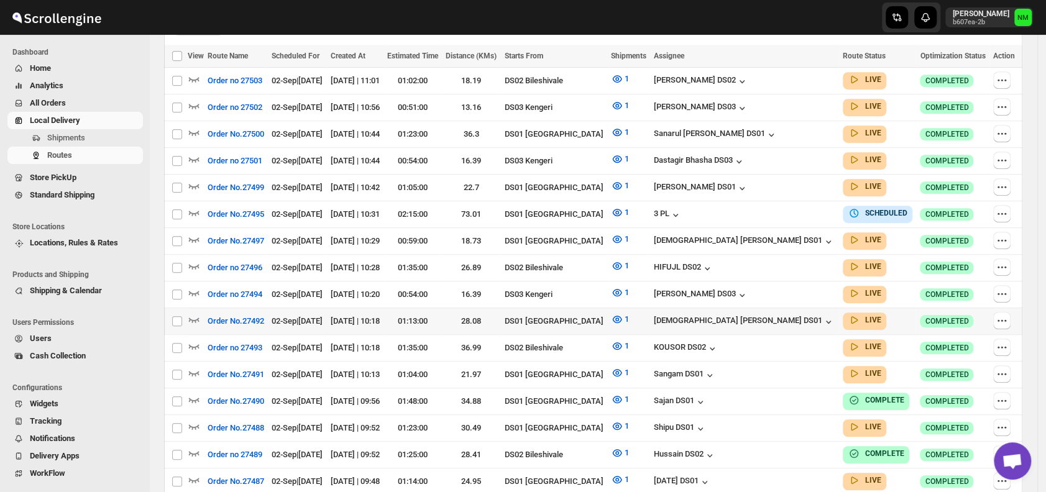
scroll to position [363, 0]
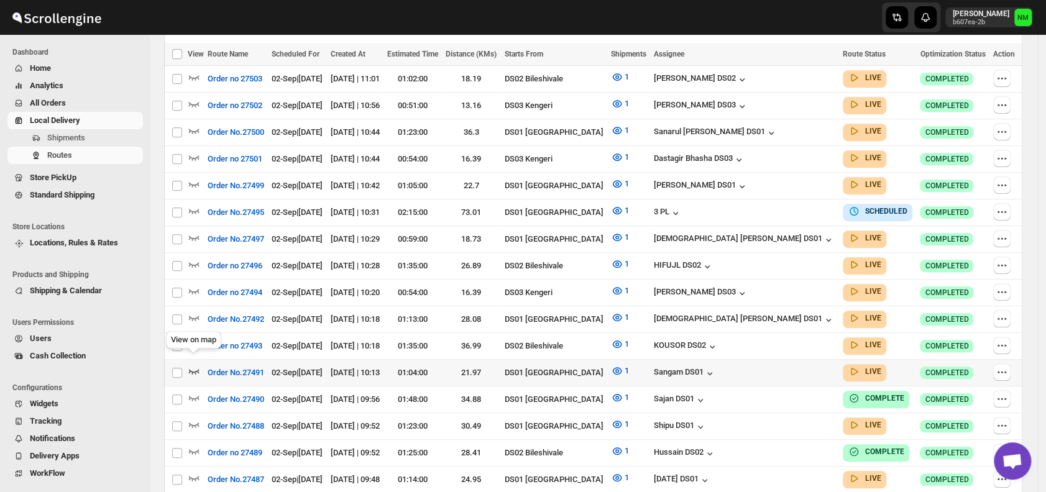
click at [194, 365] on icon "button" at bounding box center [194, 371] width 12 height 12
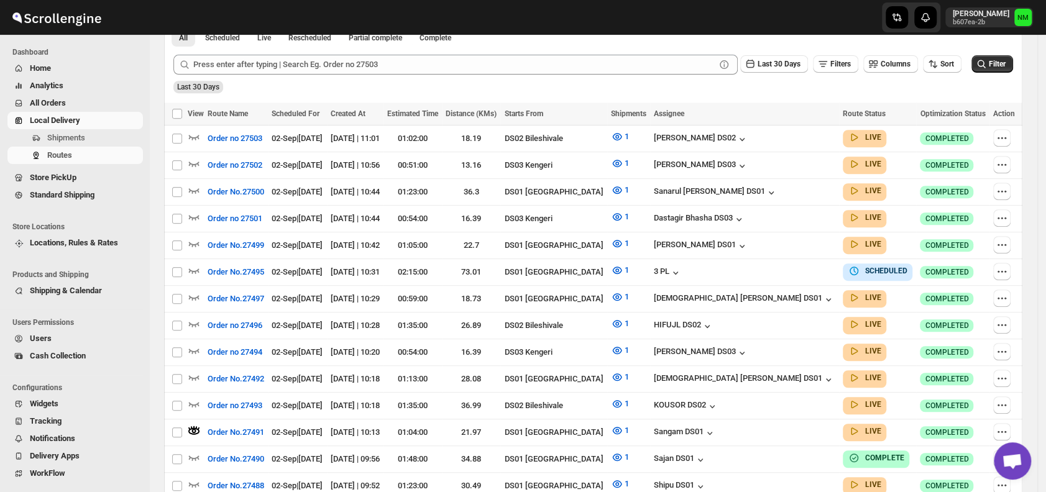
scroll to position [0, 0]
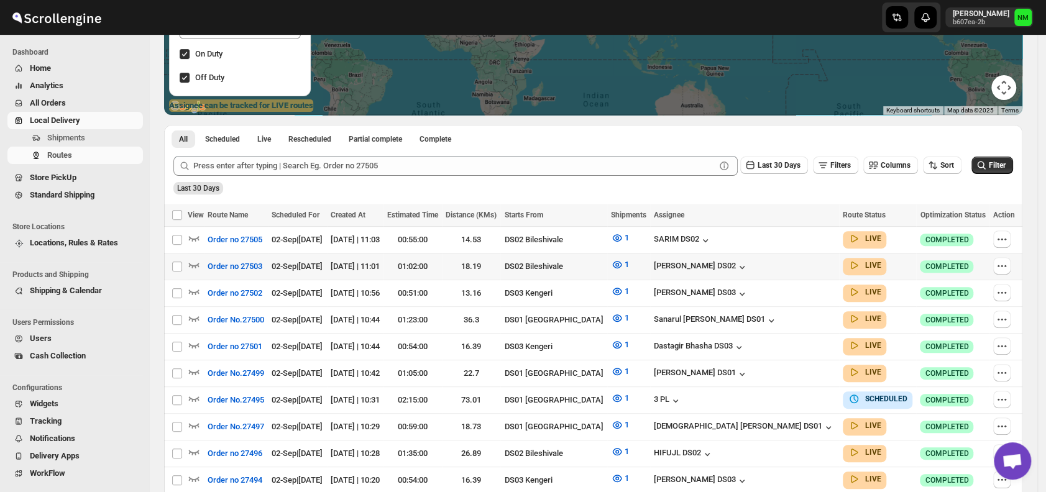
scroll to position [203, 0]
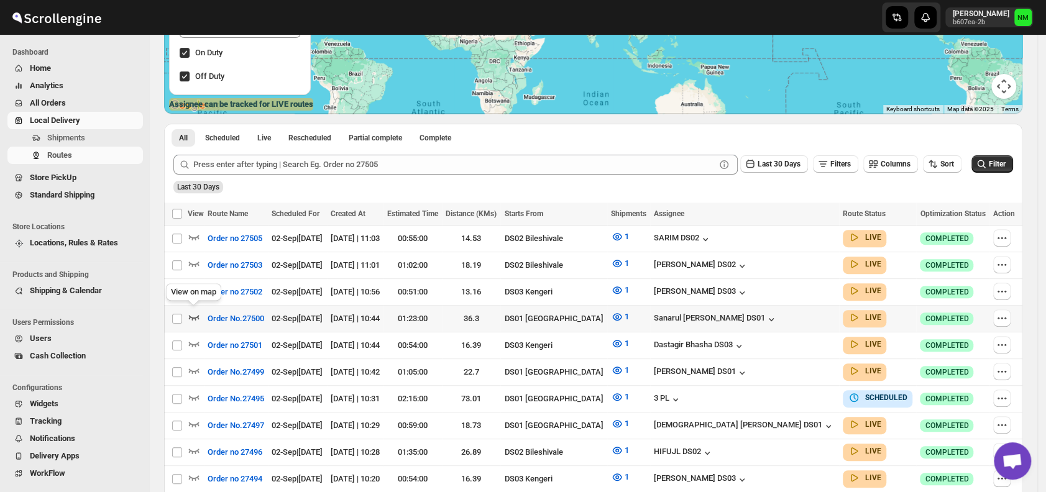
click at [194, 316] on icon "button" at bounding box center [194, 317] width 11 height 5
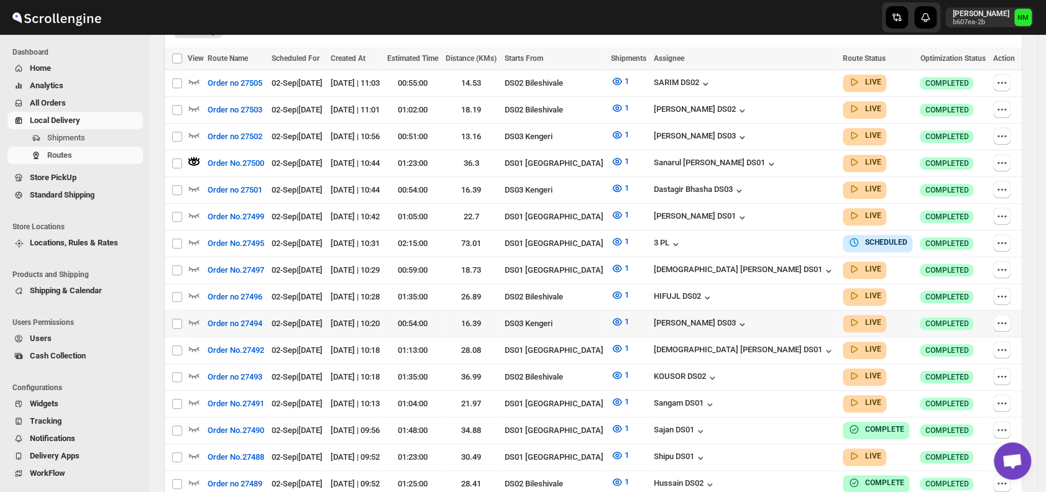
scroll to position [371, 0]
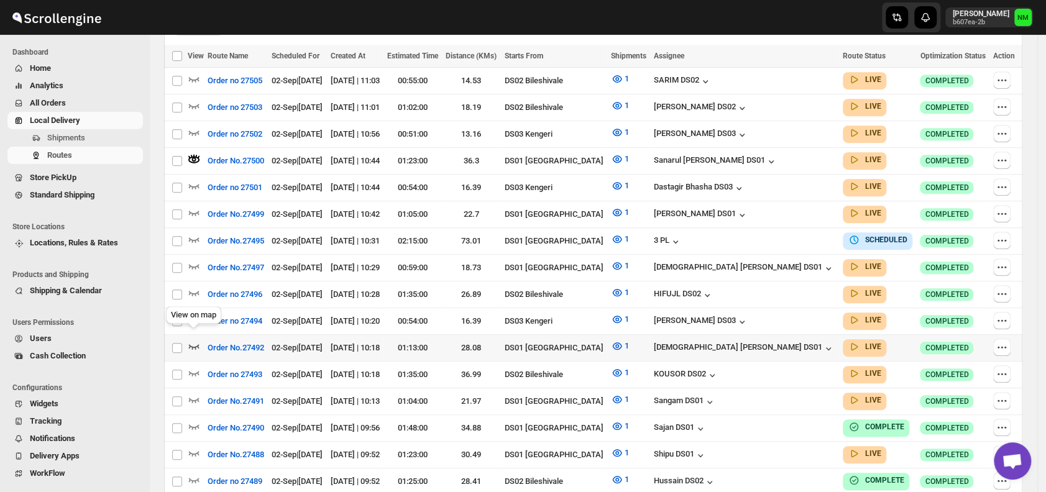
click at [199, 340] on icon "button" at bounding box center [194, 346] width 12 height 12
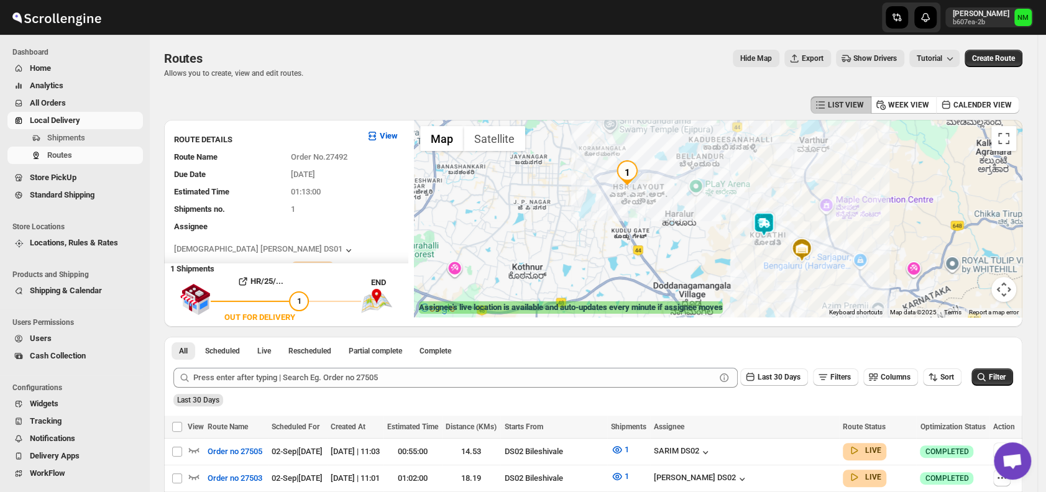
click at [768, 234] on img at bounding box center [763, 224] width 25 height 25
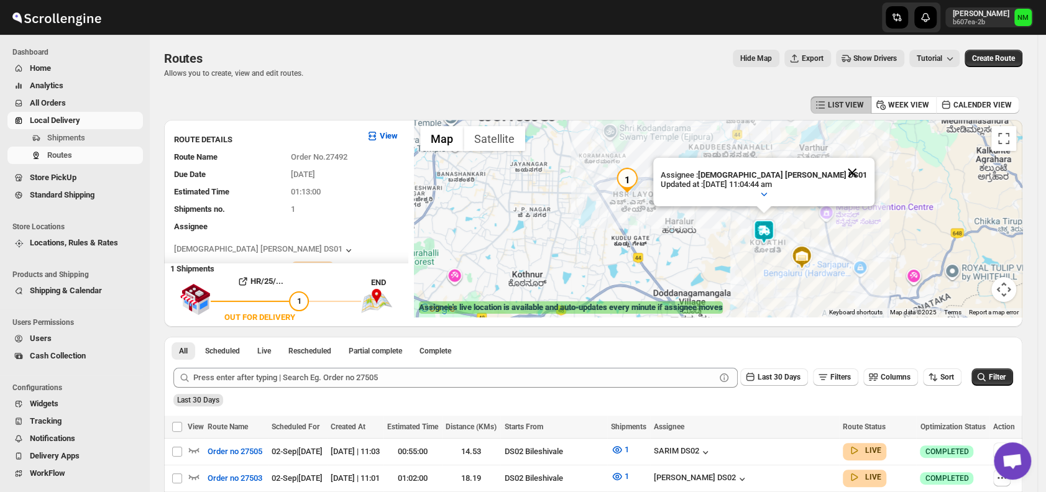
click at [837, 167] on button "Close" at bounding box center [852, 173] width 30 height 30
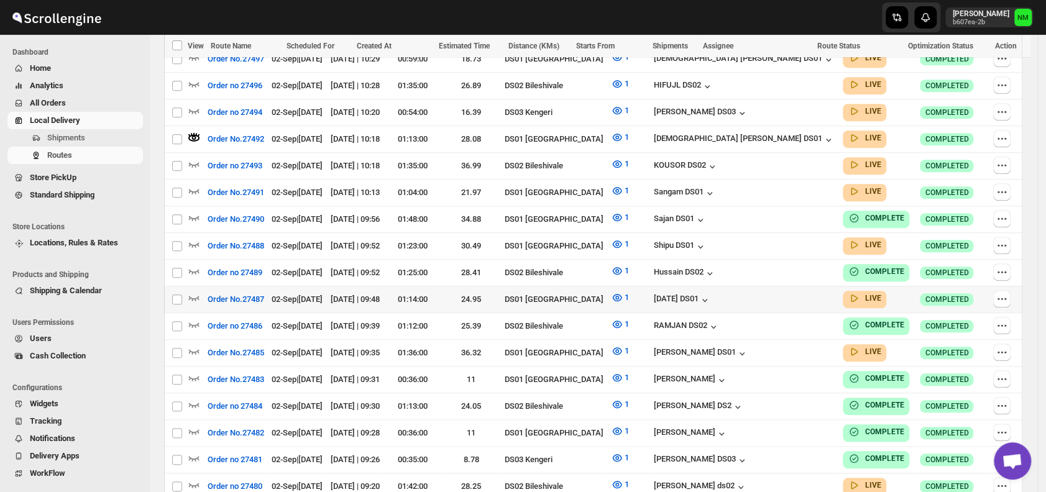
scroll to position [582, 0]
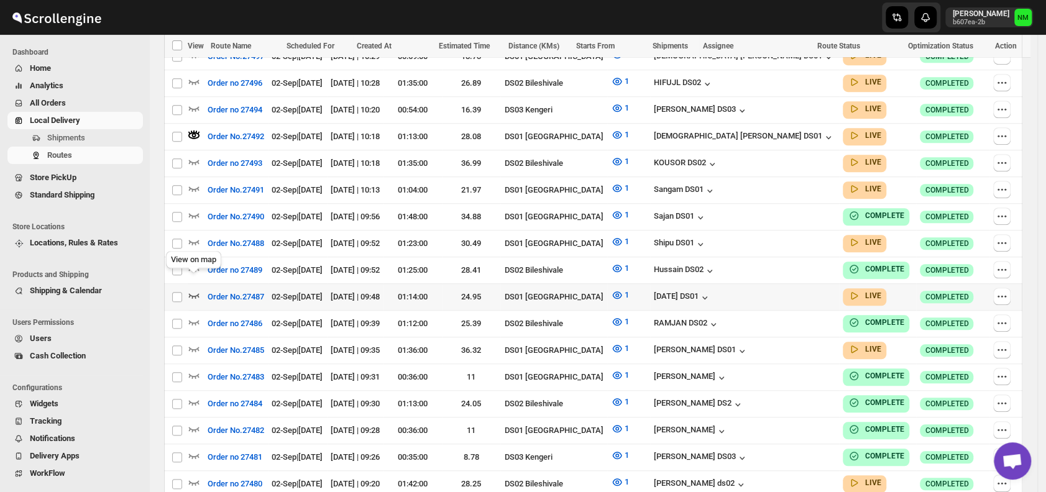
click at [195, 293] on icon "button" at bounding box center [194, 295] width 11 height 5
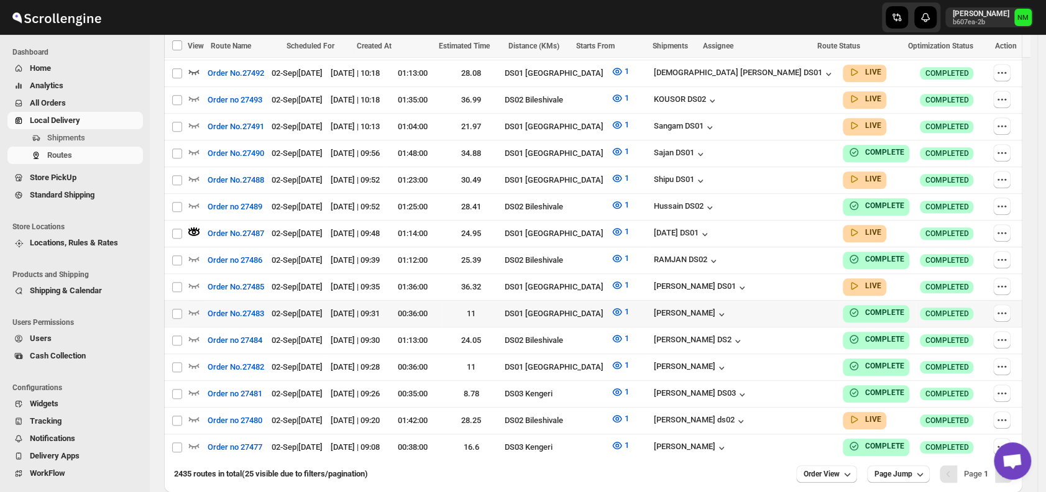
scroll to position [646, 0]
click at [189, 283] on icon "button" at bounding box center [194, 285] width 11 height 5
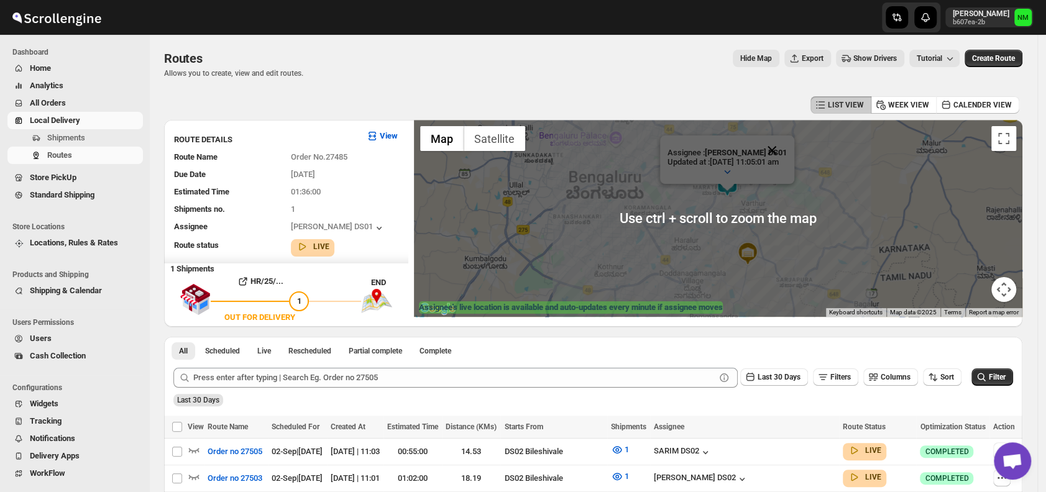
click at [787, 147] on button "Close" at bounding box center [772, 150] width 30 height 30
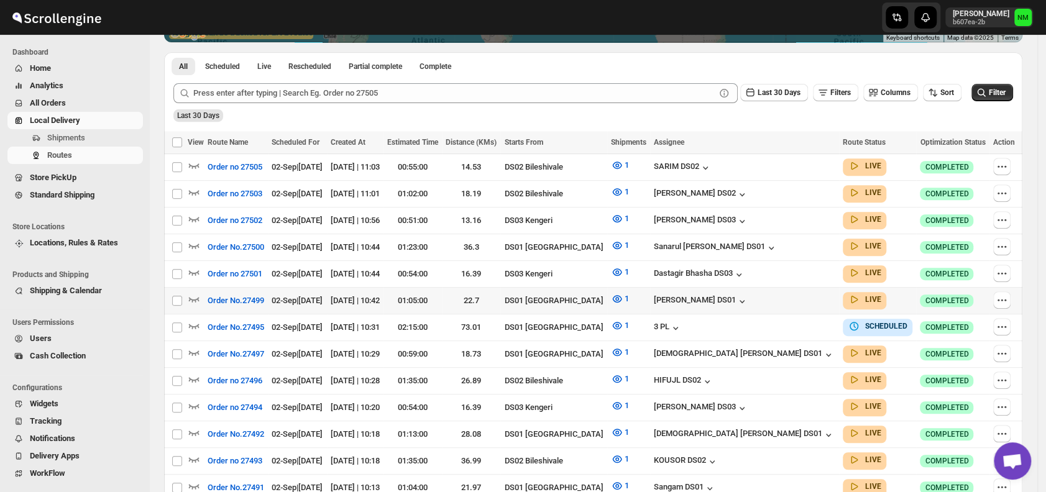
scroll to position [276, 0]
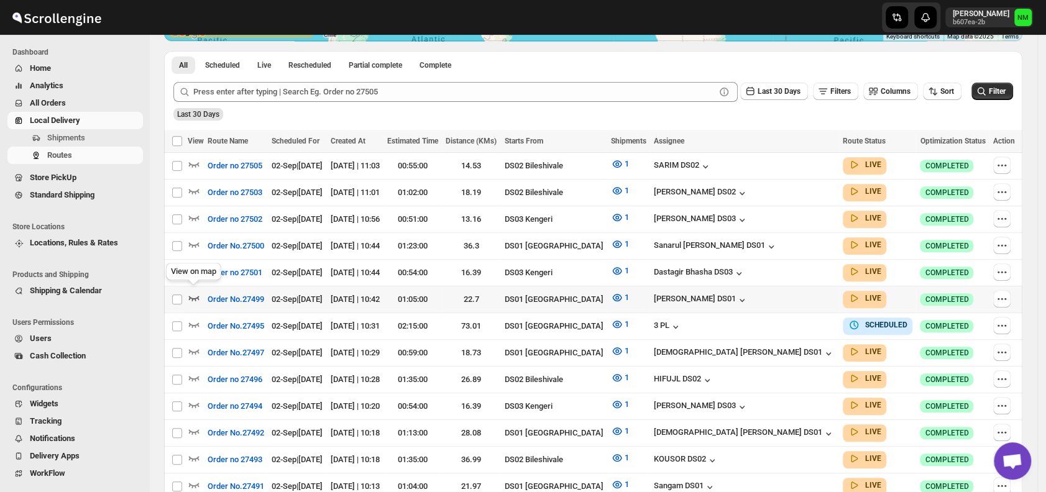
click at [195, 291] on icon "button" at bounding box center [194, 297] width 12 height 12
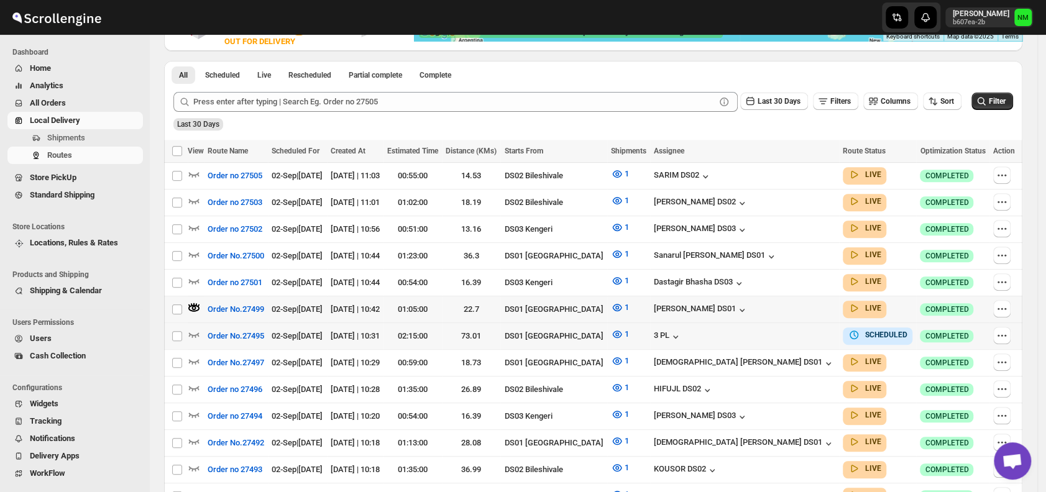
scroll to position [0, 0]
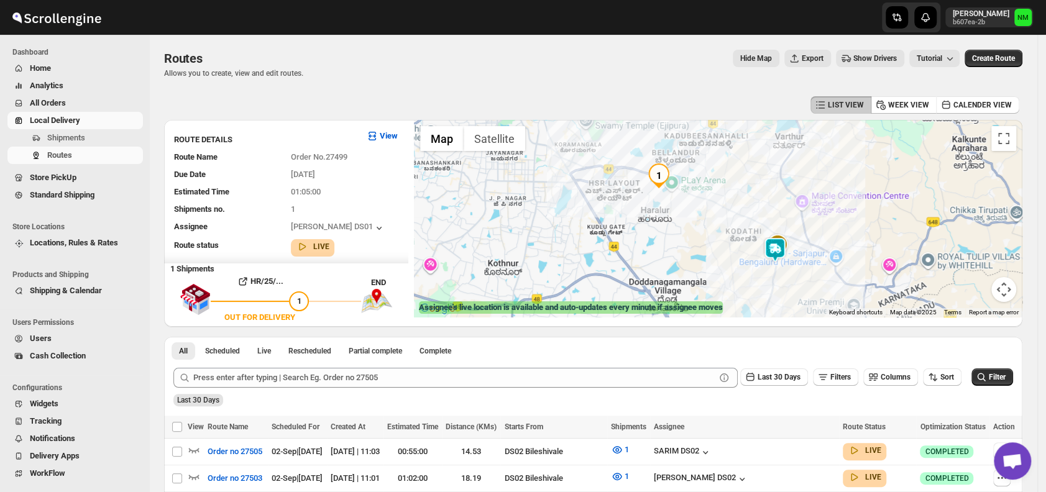
click at [782, 245] on img at bounding box center [774, 249] width 25 height 25
click at [826, 191] on button "Close" at bounding box center [820, 191] width 30 height 30
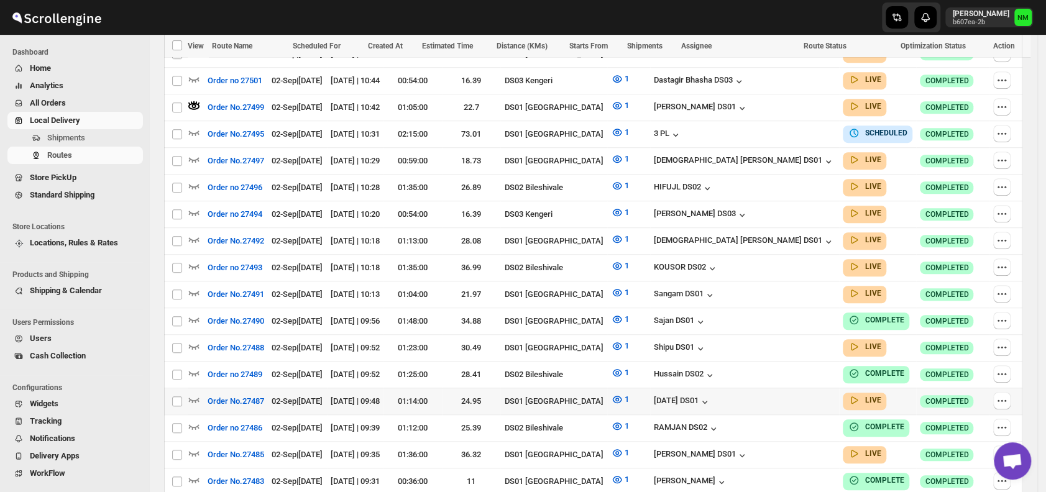
scroll to position [480, 0]
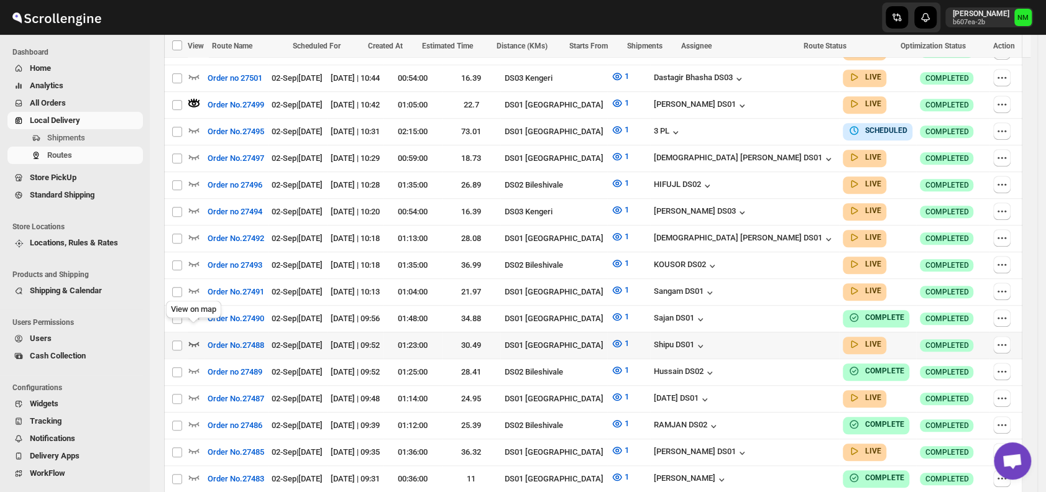
click at [196, 337] on icon "button" at bounding box center [194, 343] width 12 height 12
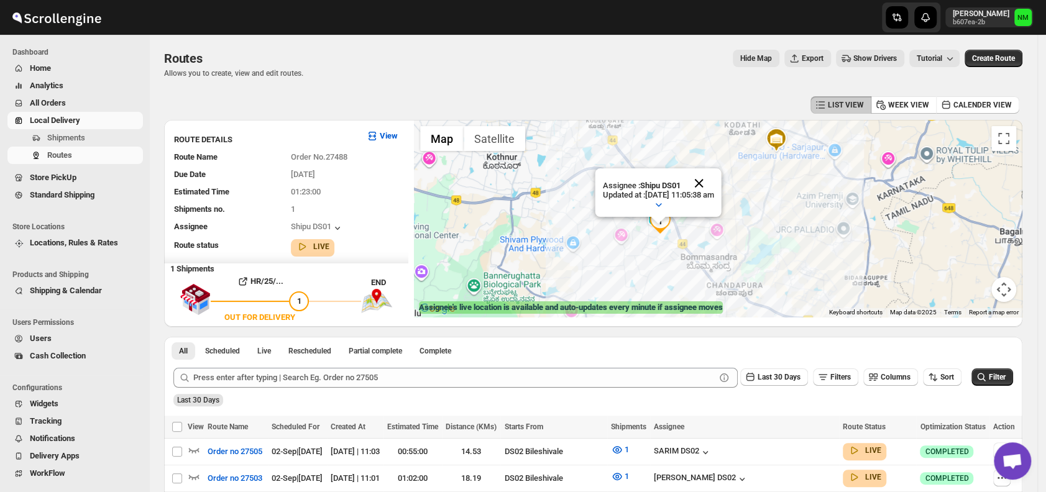
click at [714, 176] on button "Close" at bounding box center [699, 183] width 30 height 30
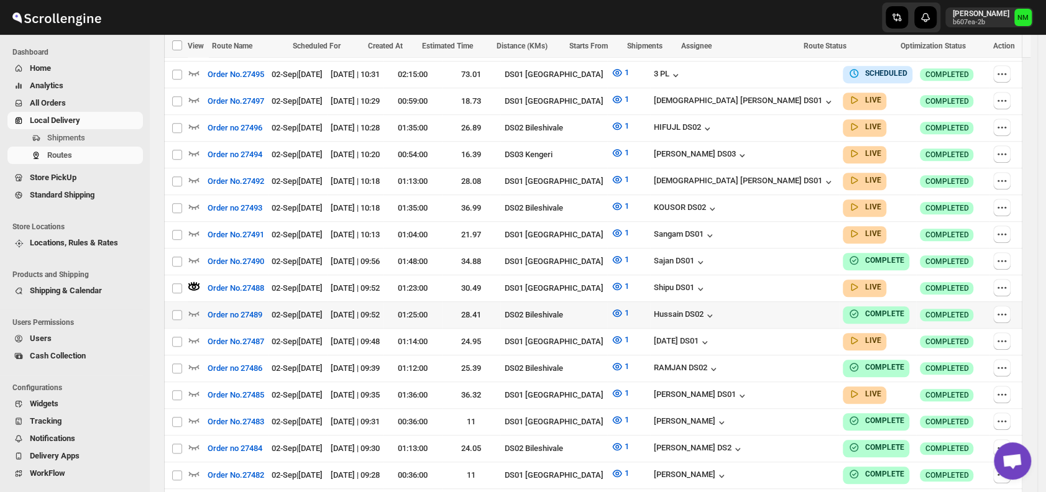
scroll to position [538, 0]
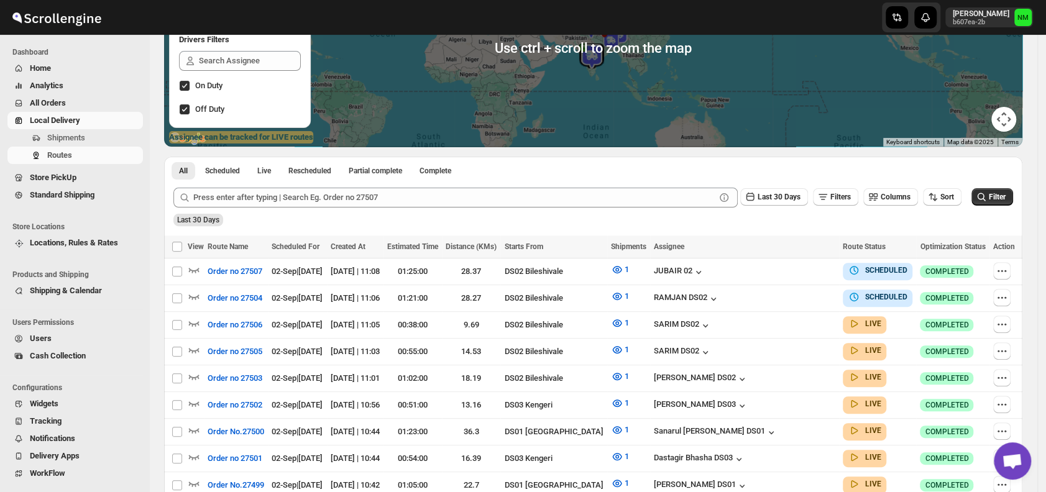
scroll to position [172, 0]
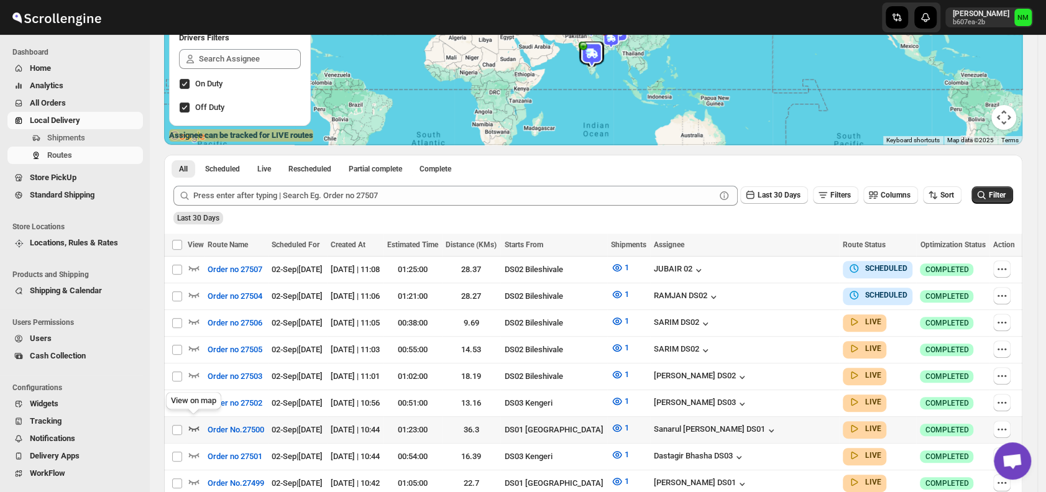
click at [199, 422] on icon "button" at bounding box center [194, 428] width 12 height 12
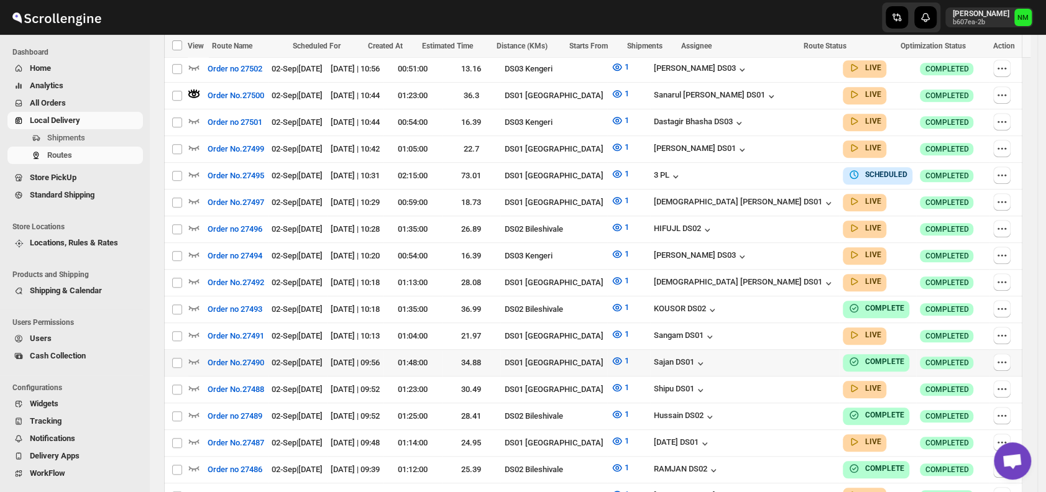
scroll to position [518, 0]
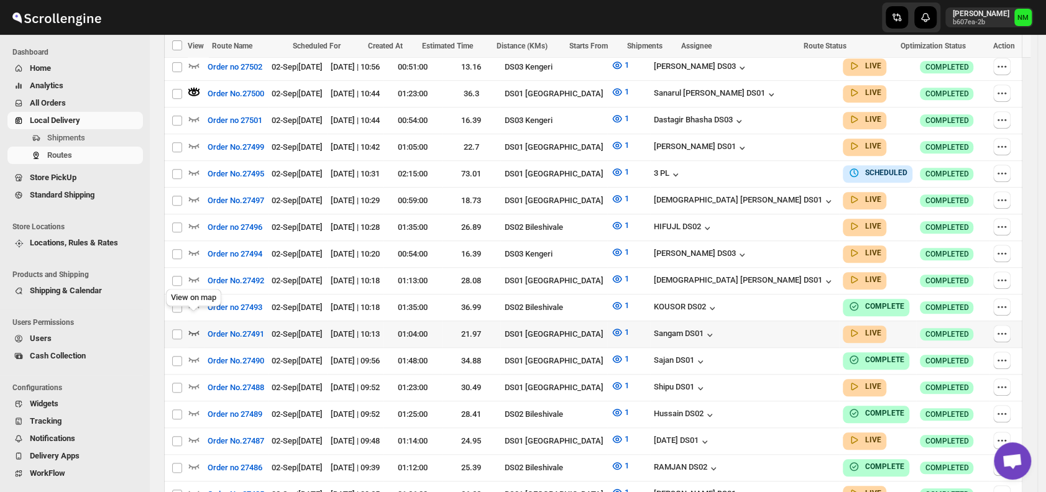
click at [193, 331] on icon "button" at bounding box center [194, 333] width 11 height 5
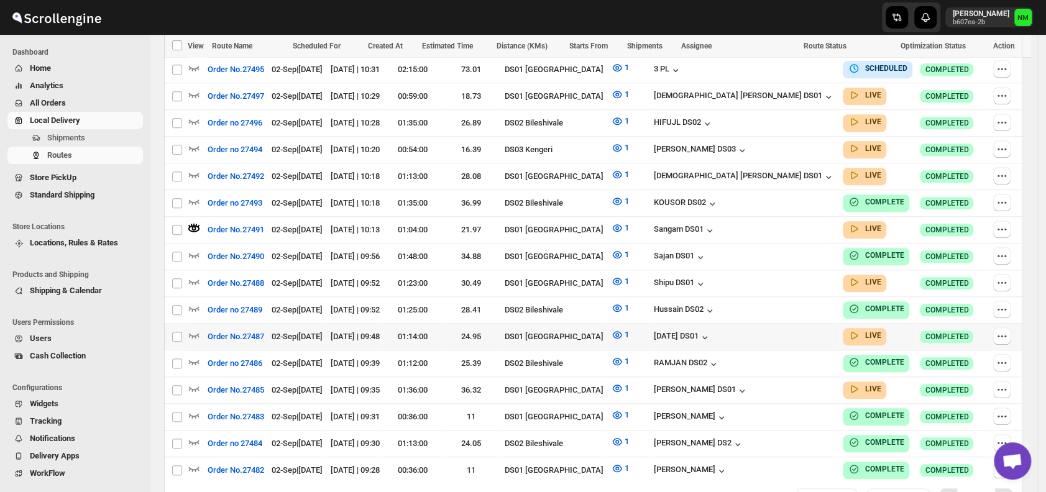
scroll to position [624, 0]
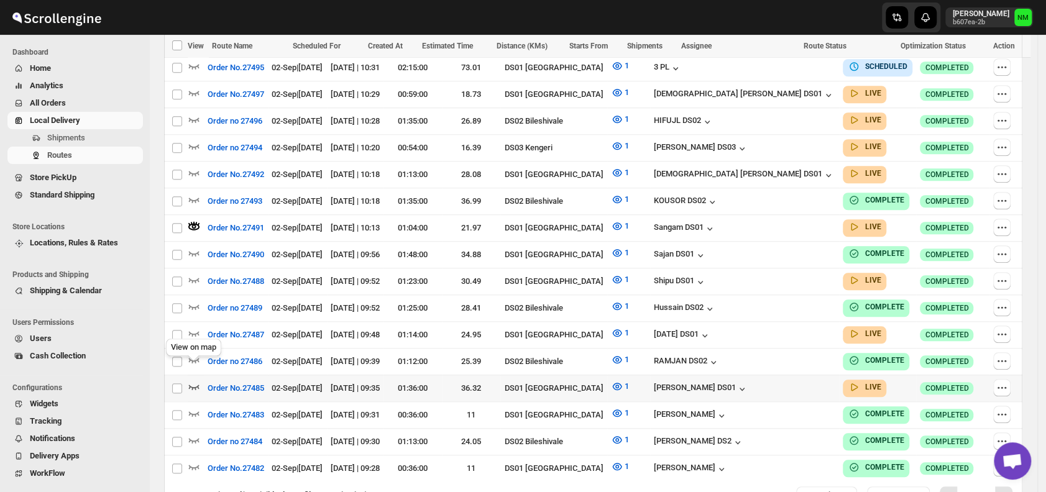
click at [193, 385] on icon "button" at bounding box center [194, 387] width 11 height 5
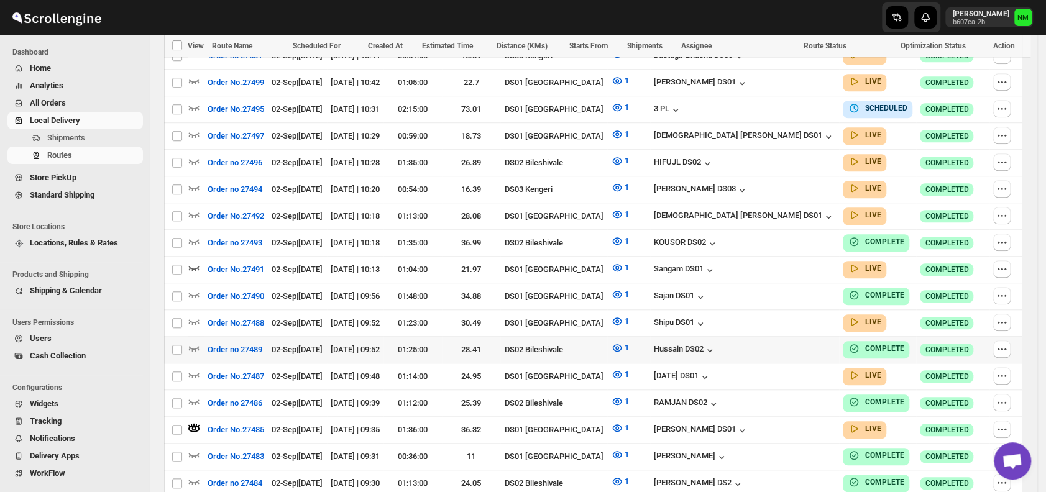
scroll to position [584, 0]
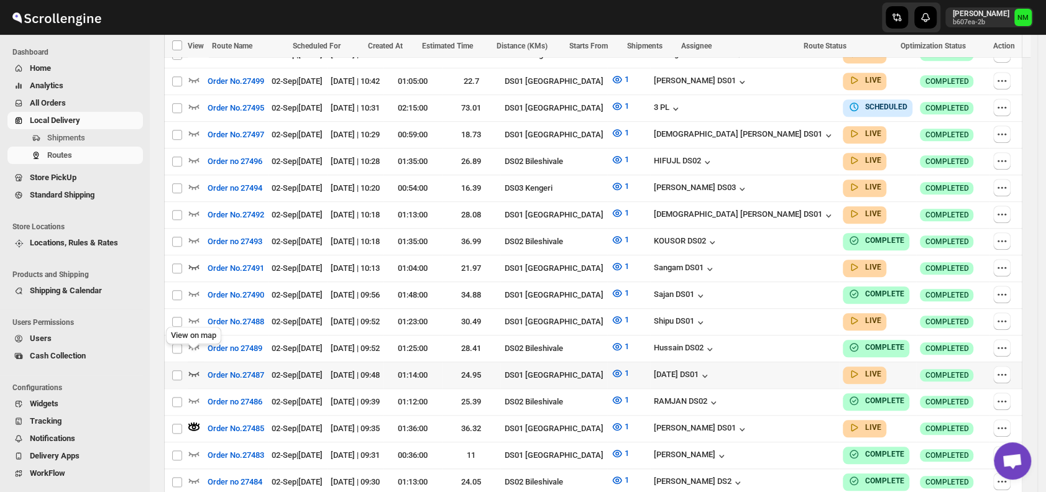
click at [194, 367] on icon "button" at bounding box center [194, 373] width 12 height 12
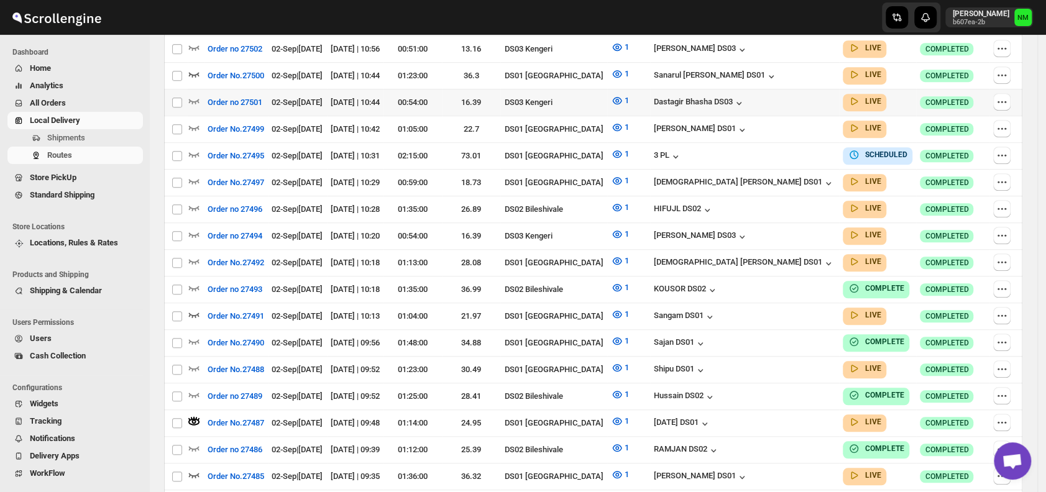
scroll to position [0, 0]
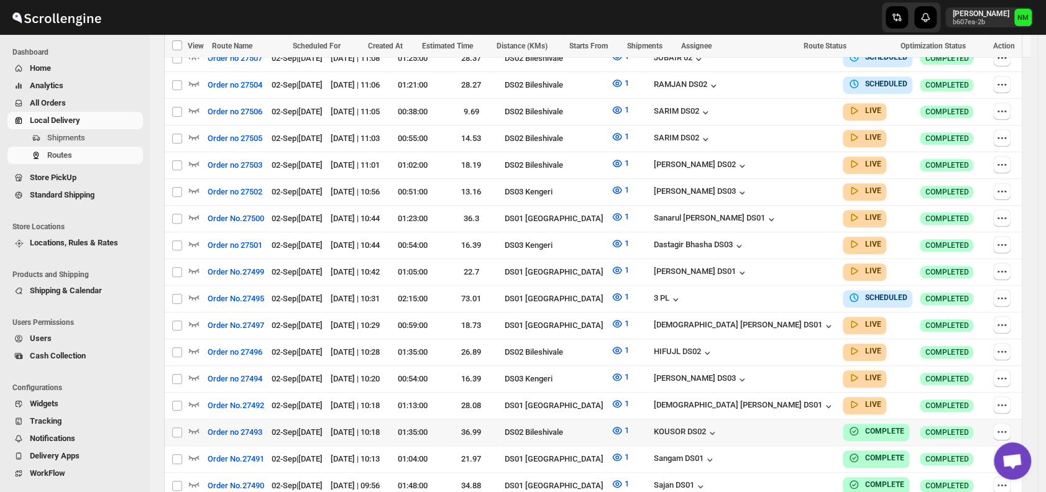
scroll to position [425, 0]
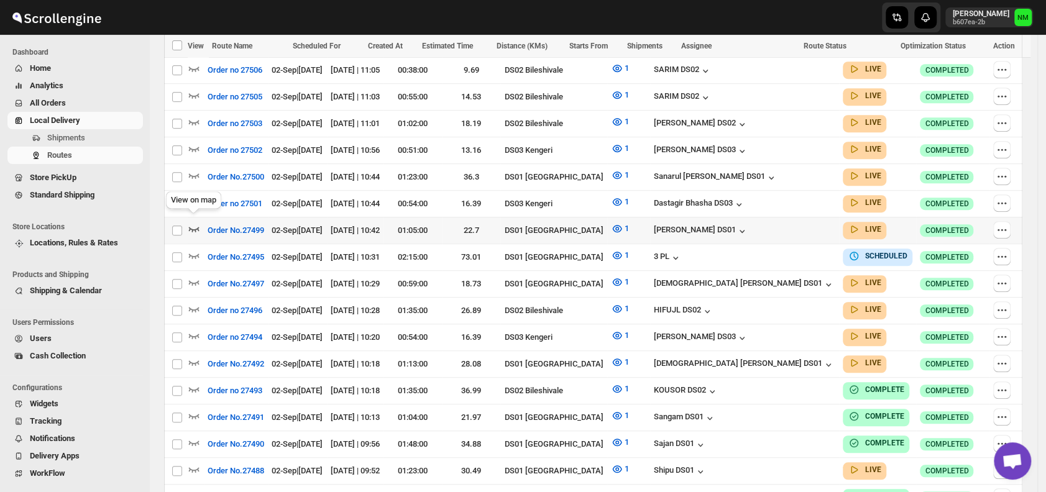
click at [193, 222] on icon "button" at bounding box center [194, 228] width 12 height 12
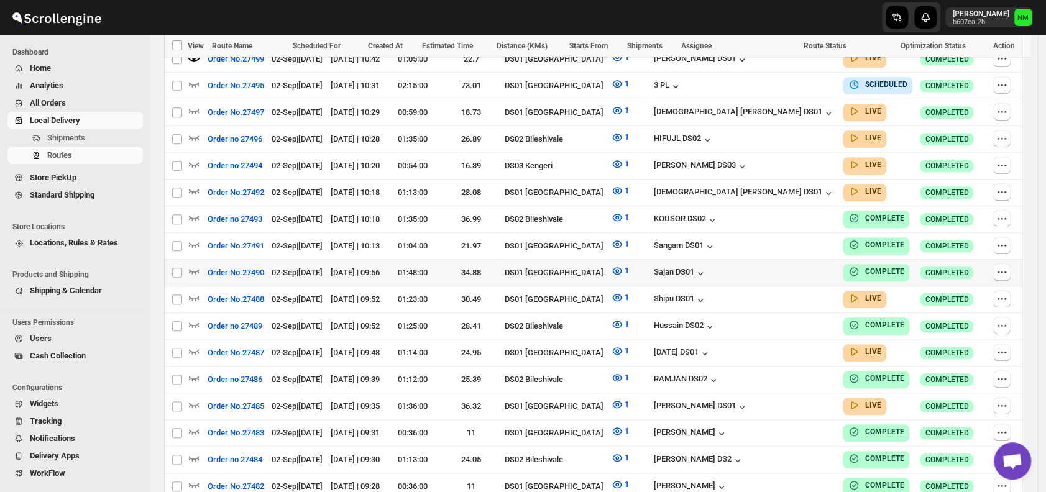
scroll to position [622, 0]
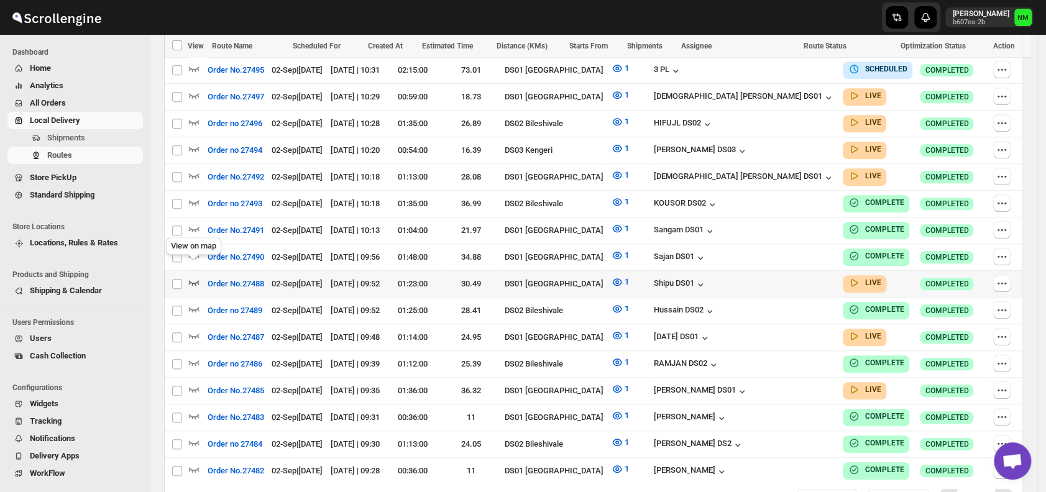
click at [190, 276] on icon "button" at bounding box center [194, 282] width 12 height 12
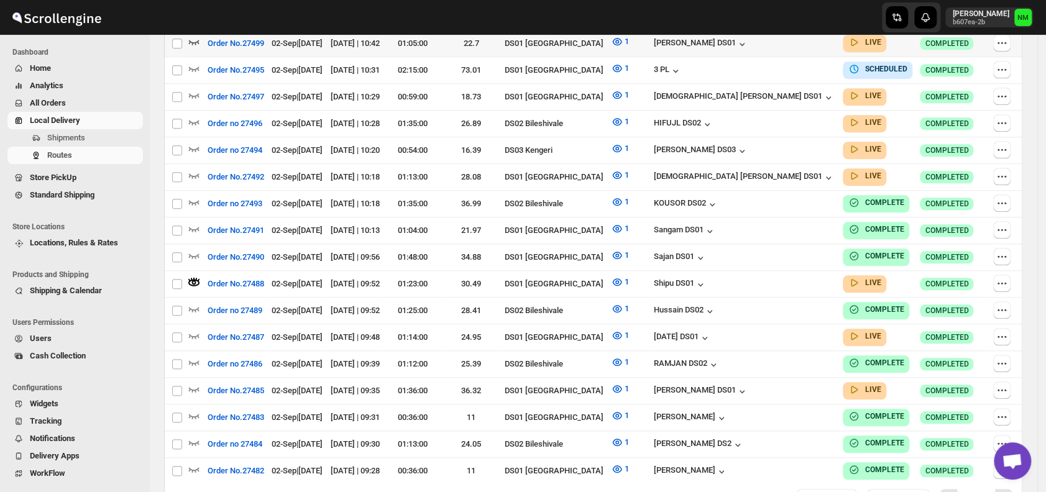
scroll to position [0, 0]
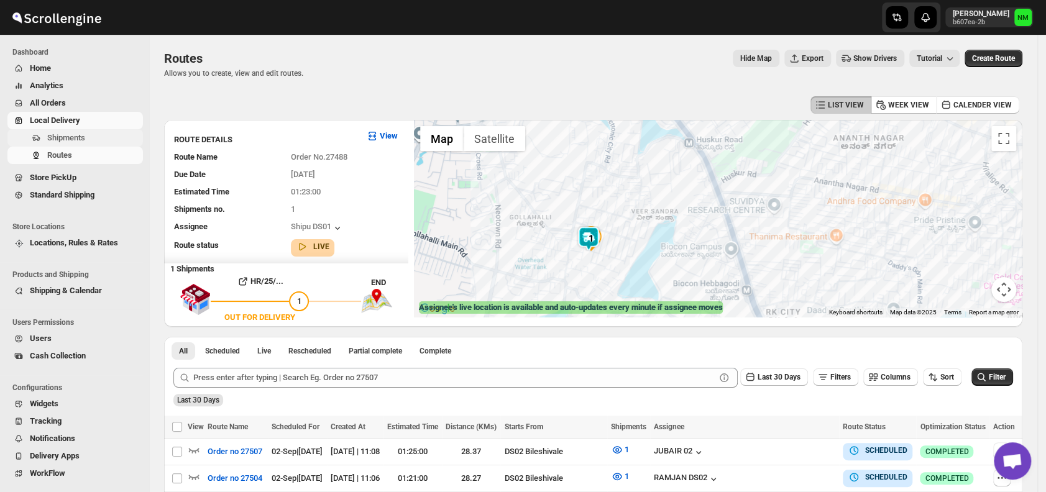
click at [89, 140] on span "Shipments" at bounding box center [93, 138] width 93 height 12
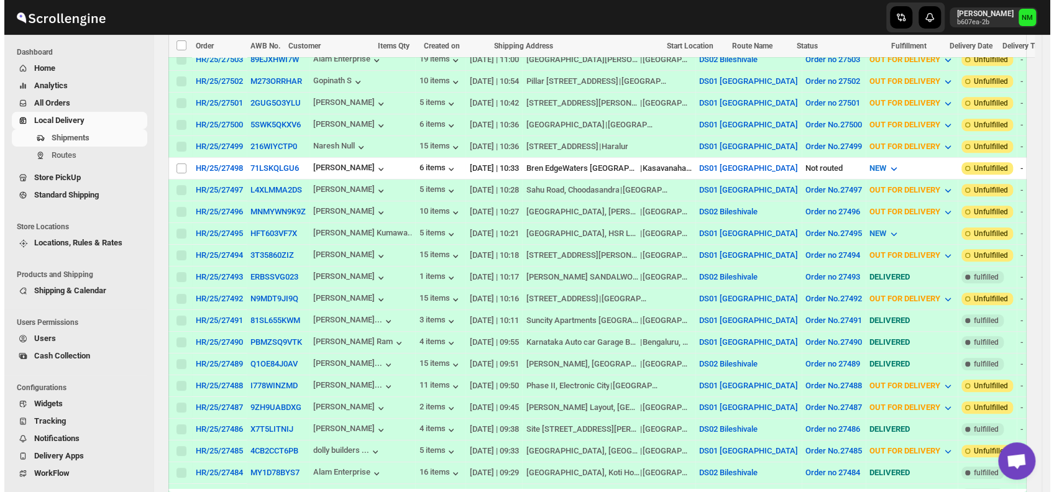
scroll to position [495, 0]
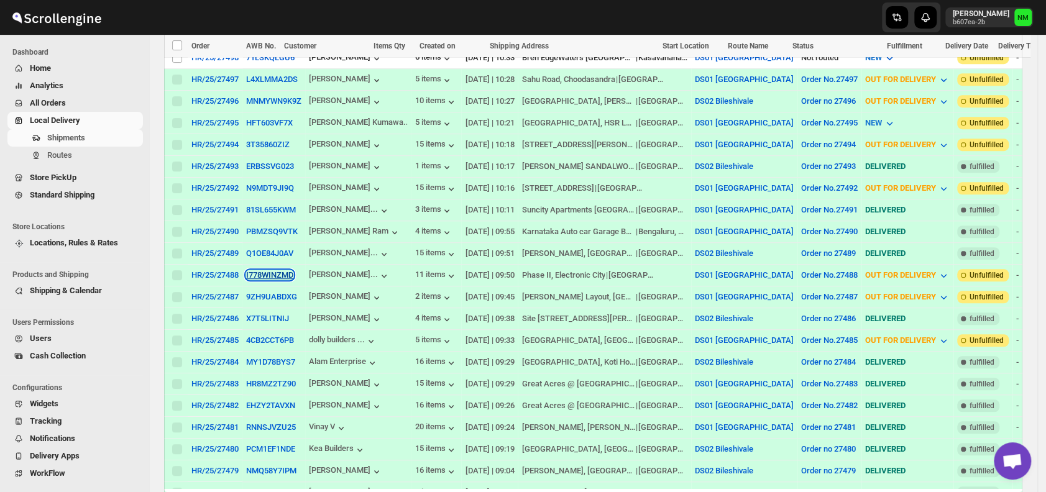
click at [273, 270] on button "I778WINZMD" at bounding box center [269, 274] width 47 height 9
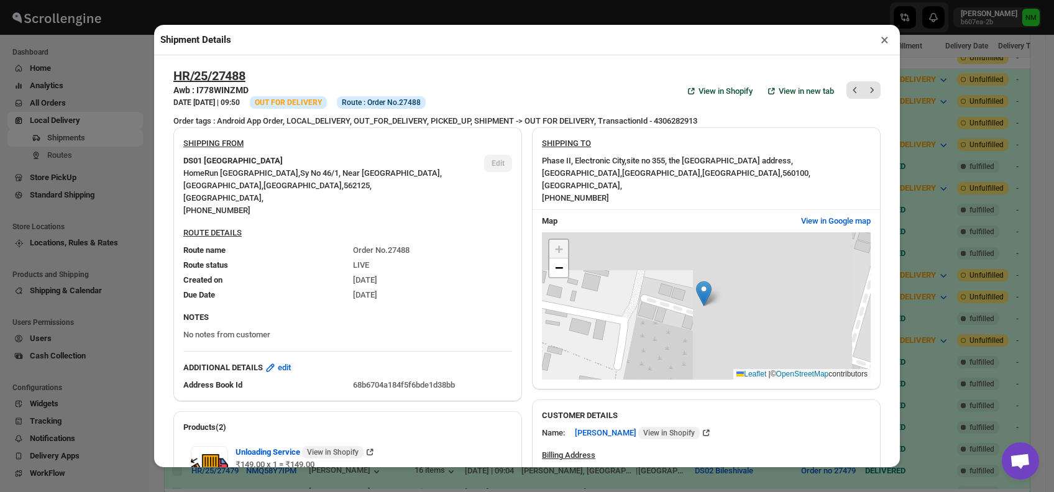
scroll to position [548, 0]
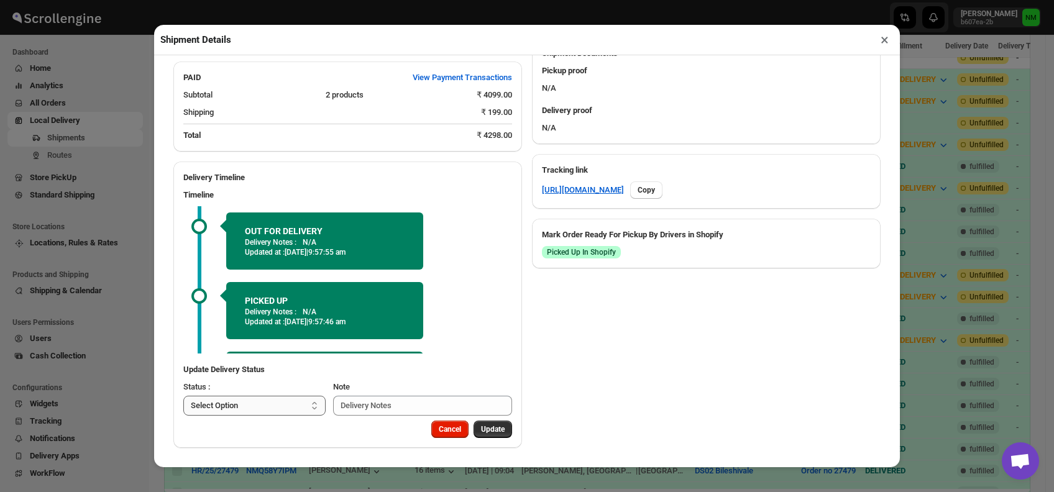
click at [261, 407] on select "Select Option PICKED UP OUT FOR DELIVERY RESCHEDULE DELIVERED CANCELLED" at bounding box center [254, 406] width 142 height 20
select select "DELIVERED"
click at [183, 396] on select "Select Option PICKED UP OUT FOR DELIVERY RESCHEDULE DELIVERED CANCELLED" at bounding box center [254, 406] width 142 height 20
click at [481, 425] on span "Update" at bounding box center [493, 429] width 24 height 10
select select
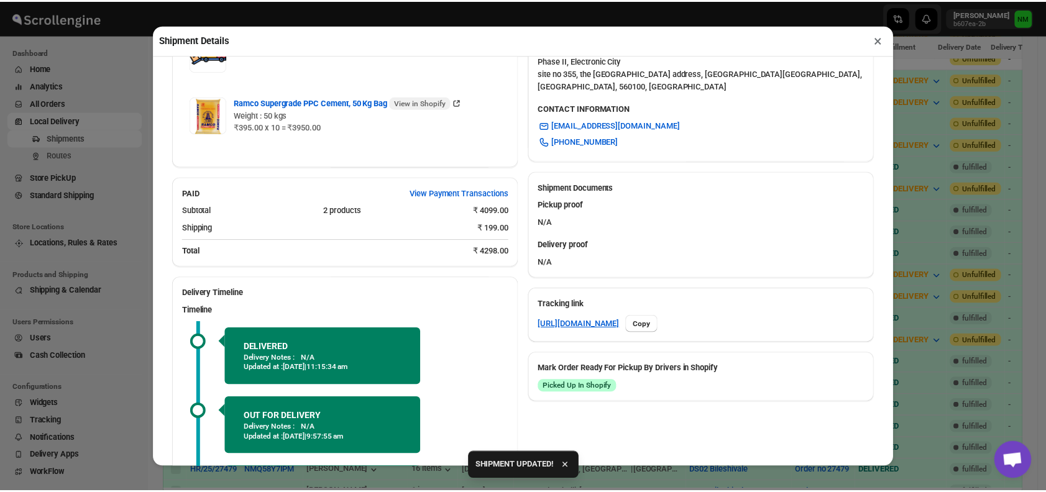
scroll to position [529, 0]
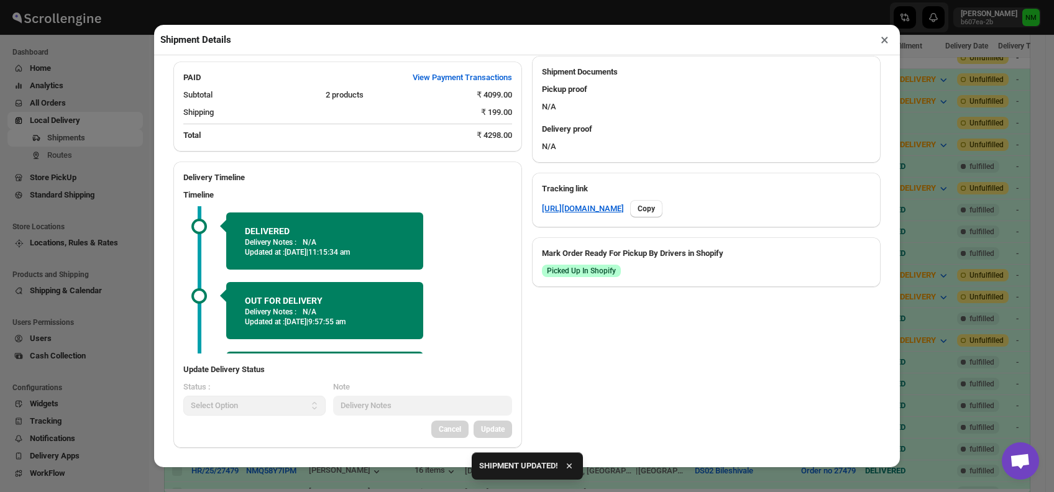
click at [885, 40] on button "×" at bounding box center [884, 39] width 18 height 17
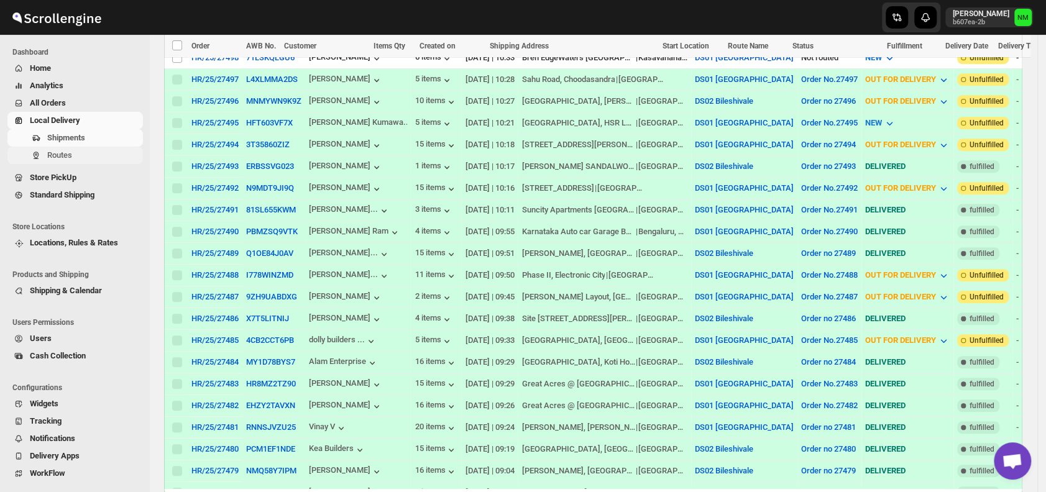
click at [50, 156] on span "Routes" at bounding box center [59, 154] width 25 height 9
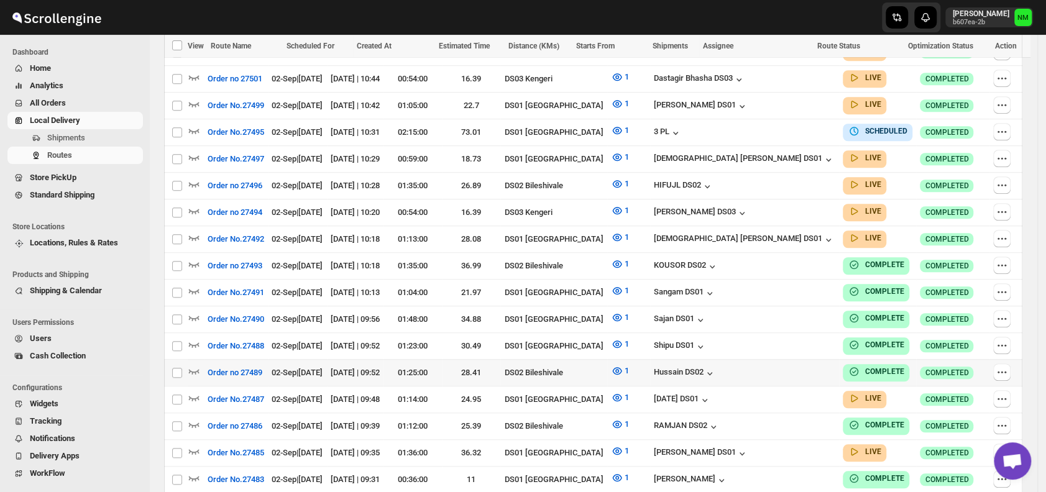
scroll to position [619, 0]
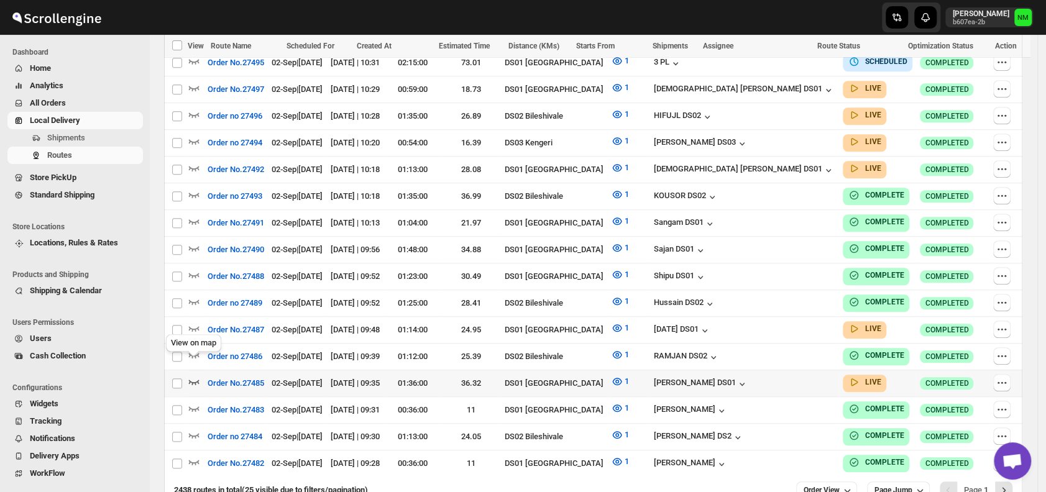
click at [197, 375] on icon "button" at bounding box center [194, 381] width 12 height 12
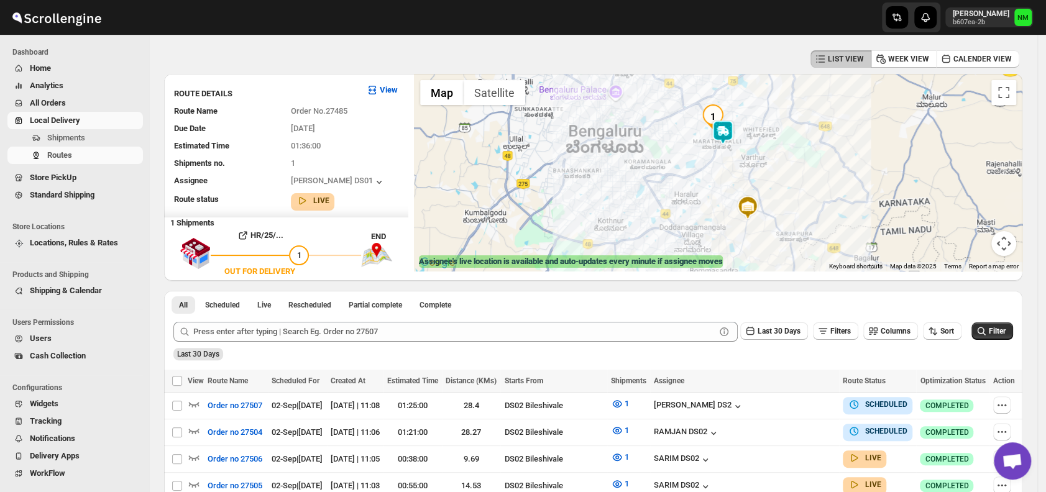
scroll to position [0, 0]
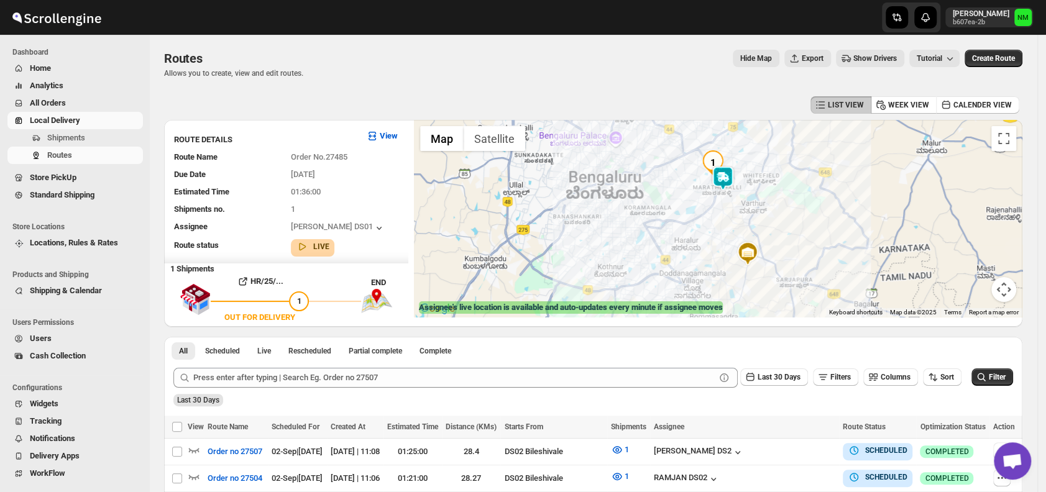
click at [726, 185] on img at bounding box center [722, 178] width 25 height 25
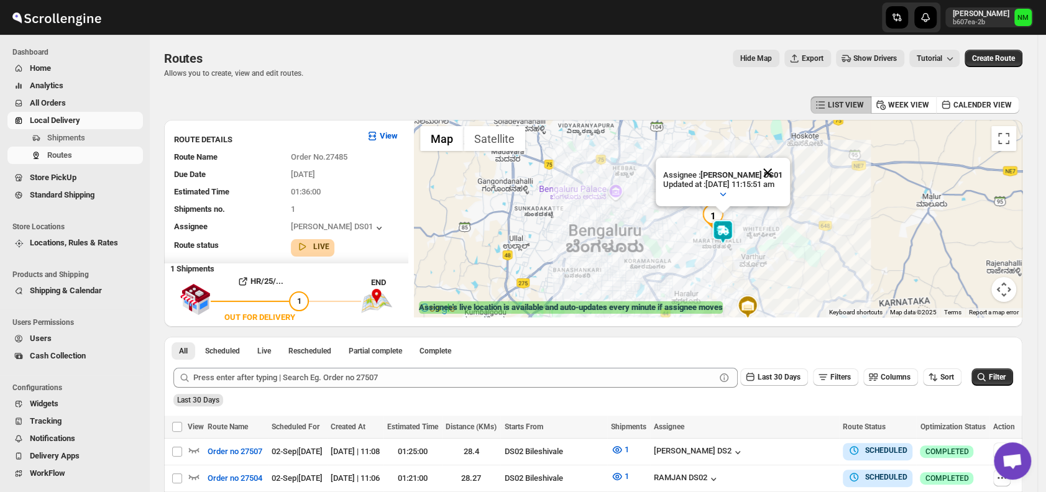
click at [777, 172] on button "Close" at bounding box center [767, 173] width 30 height 30
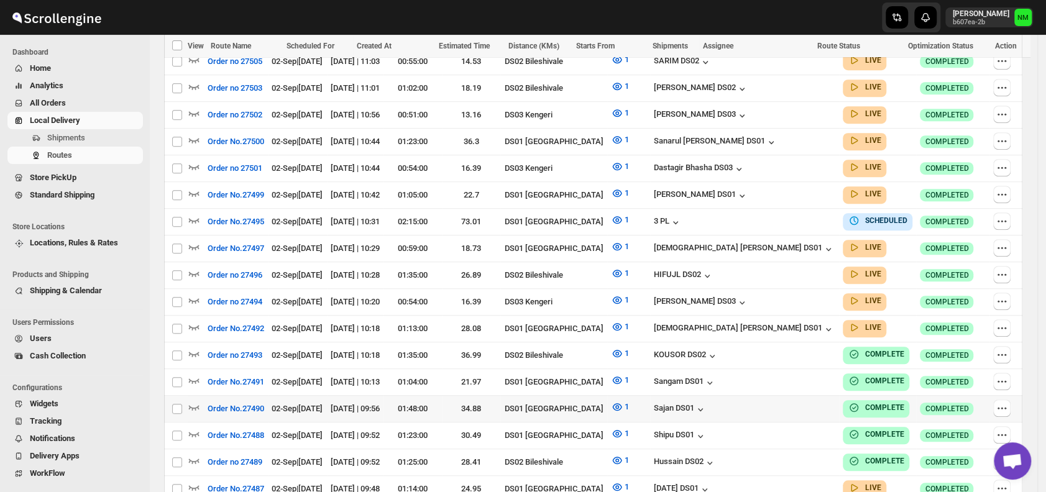
scroll to position [688, 0]
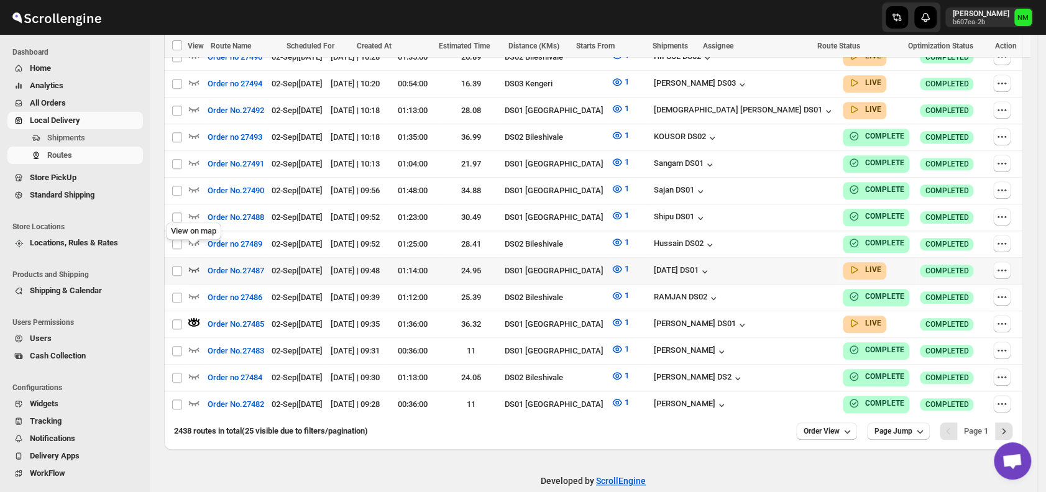
click at [196, 267] on icon "button" at bounding box center [194, 269] width 11 height 5
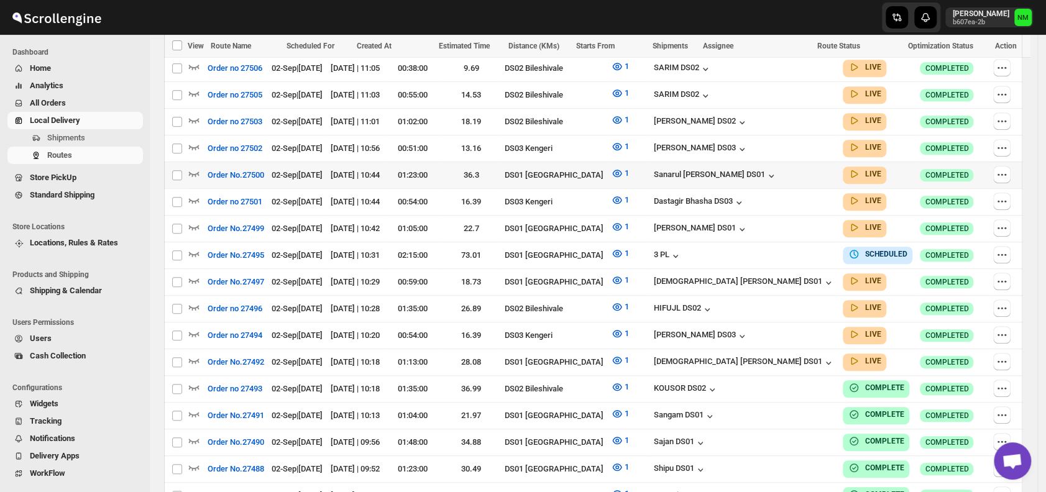
scroll to position [437, 0]
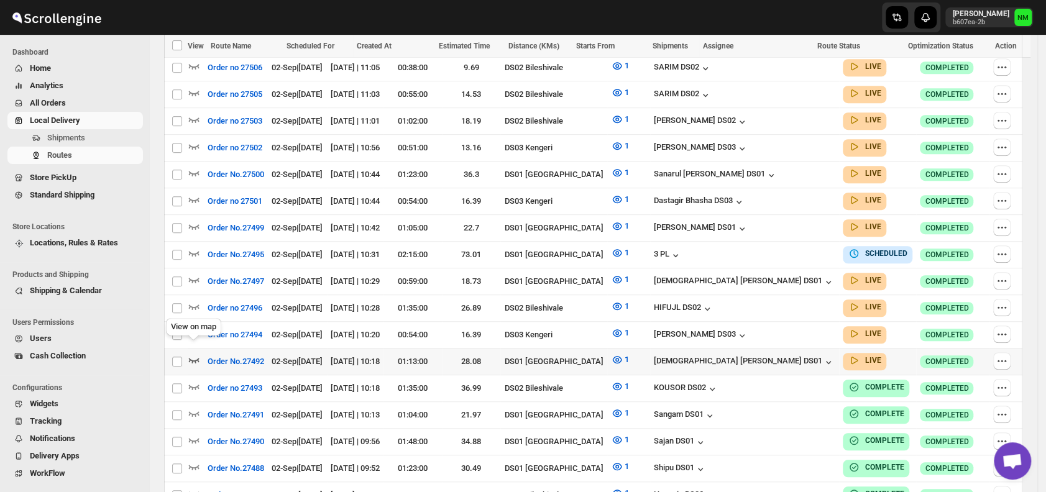
click at [194, 354] on icon "button" at bounding box center [194, 360] width 12 height 12
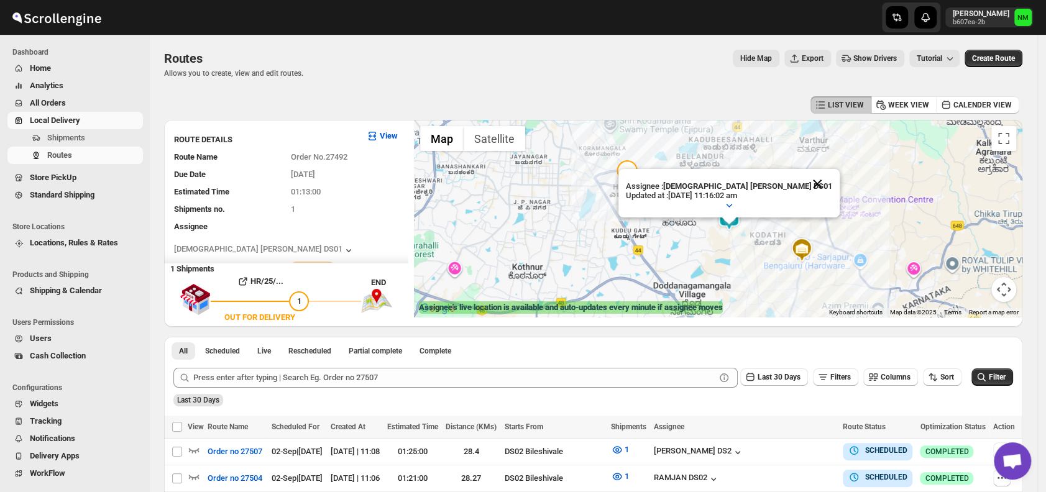
click at [802, 179] on button "Close" at bounding box center [817, 184] width 30 height 30
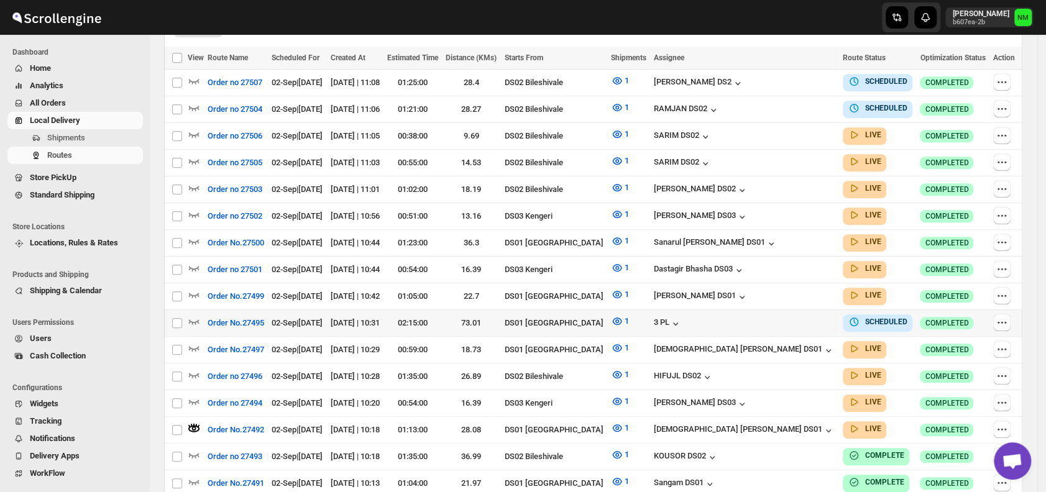
scroll to position [383, 0]
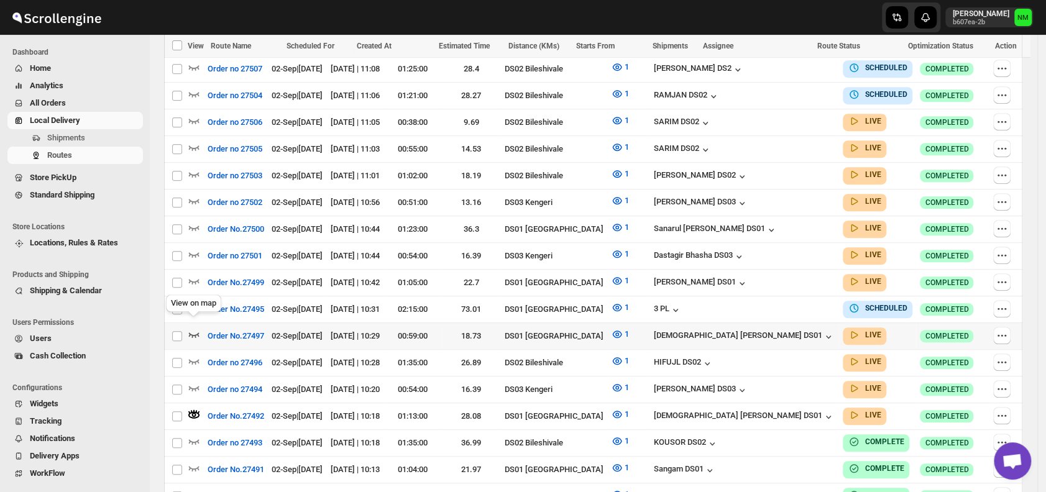
click at [197, 332] on icon "button" at bounding box center [194, 334] width 11 height 5
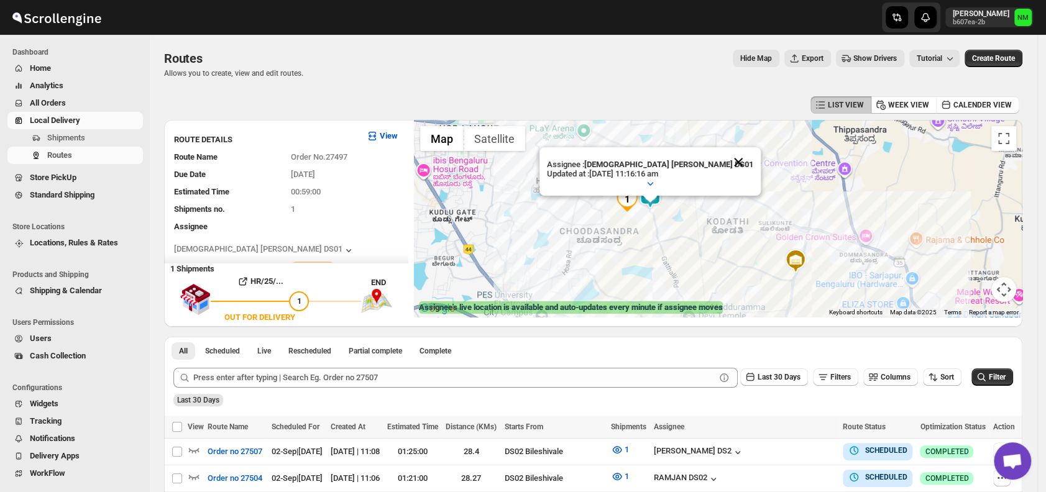
click at [723, 155] on button "Close" at bounding box center [738, 162] width 30 height 30
click at [70, 140] on span "Shipments" at bounding box center [66, 137] width 38 height 9
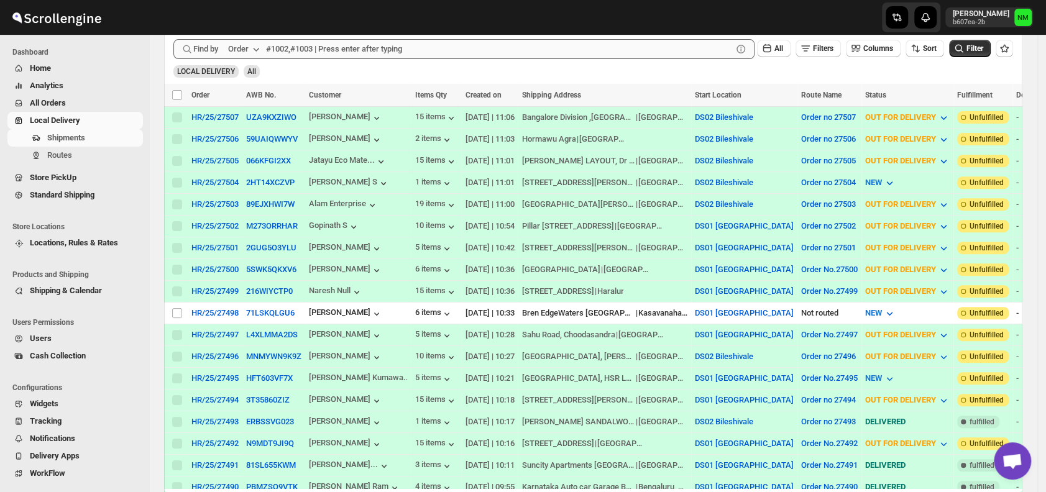
scroll to position [240, 0]
click at [175, 308] on input "Select shipment" at bounding box center [177, 313] width 10 height 10
checkbox input "true"
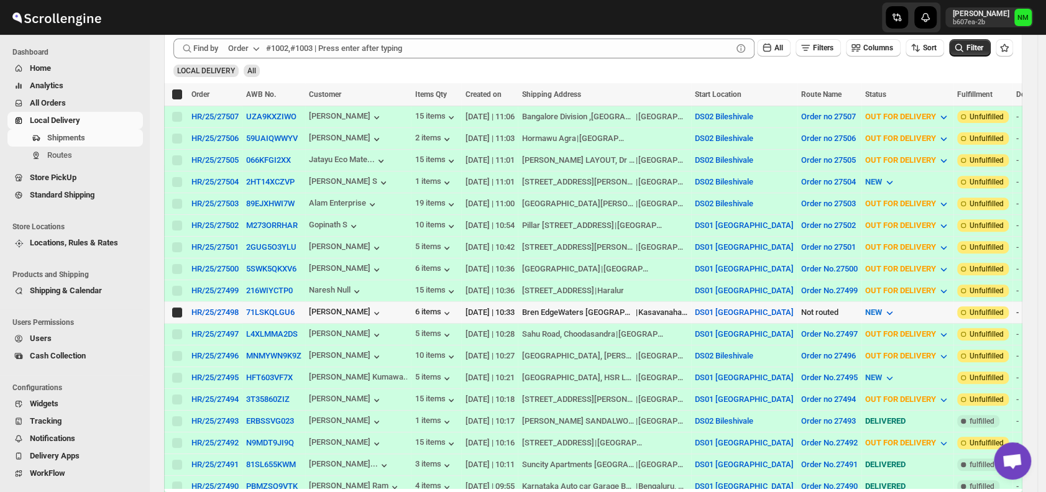
checkbox input "true"
click at [263, 91] on span "Create Route" at bounding box center [260, 94] width 43 height 10
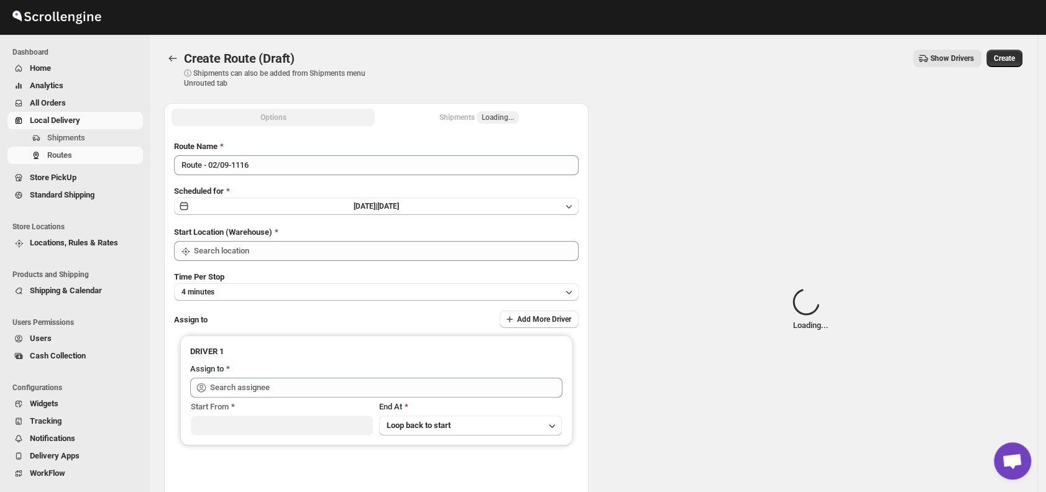
type input "DS01 [GEOGRAPHIC_DATA]"
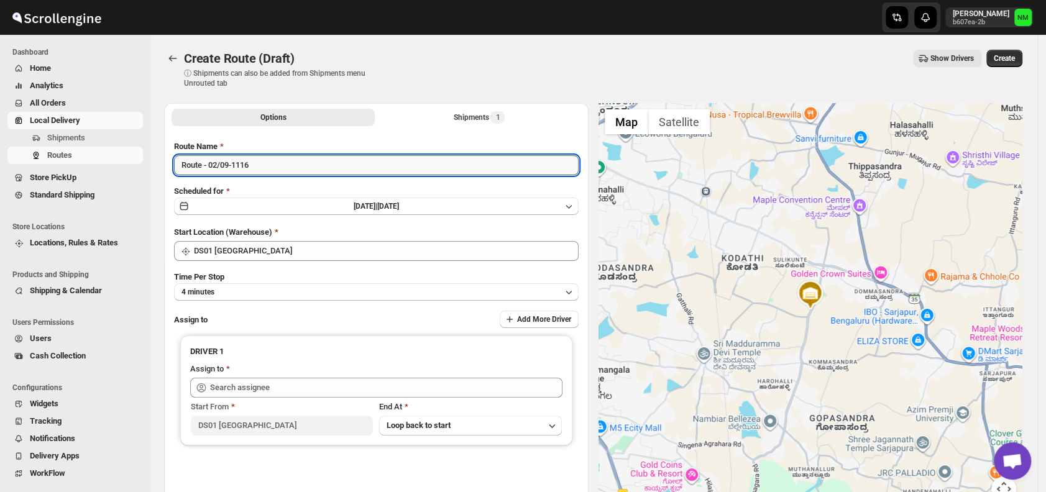
click at [280, 167] on input "Route - 02/09-1116" at bounding box center [376, 165] width 404 height 20
type input "R"
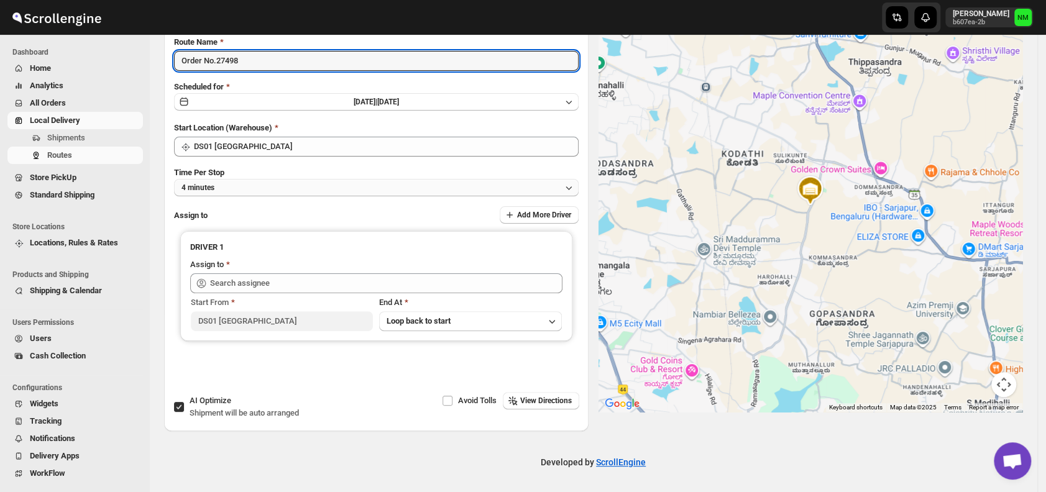
type input "Order No.27498"
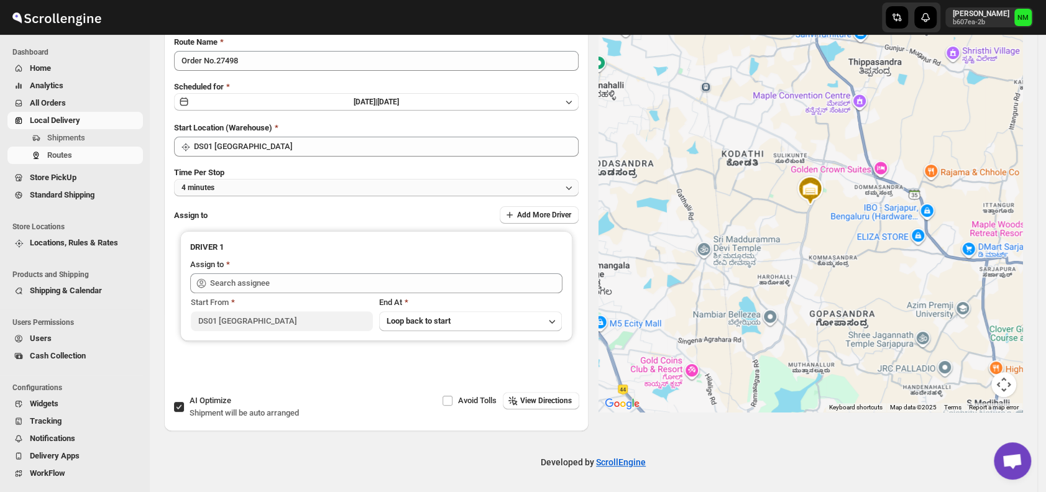
click at [233, 193] on button "4 minutes" at bounding box center [376, 187] width 404 height 17
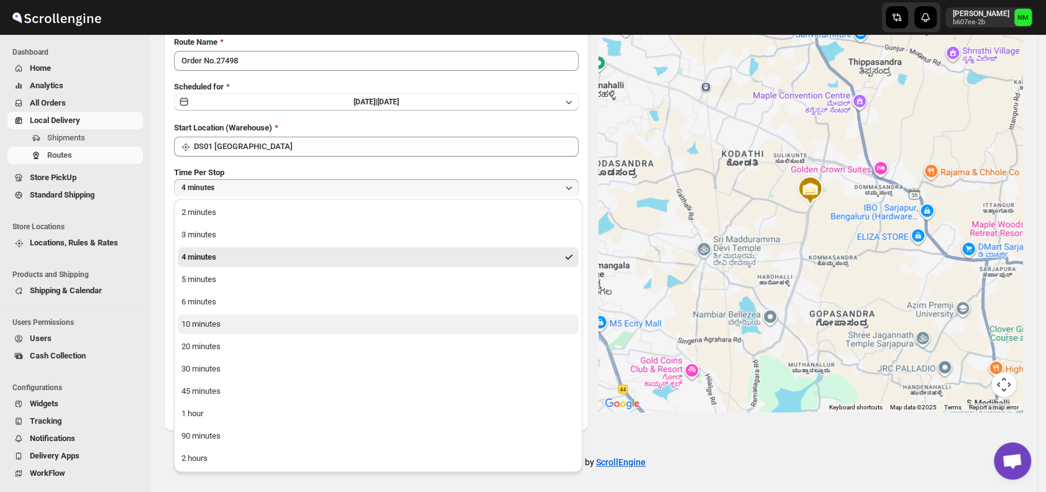
click at [229, 328] on button "10 minutes" at bounding box center [378, 324] width 401 height 20
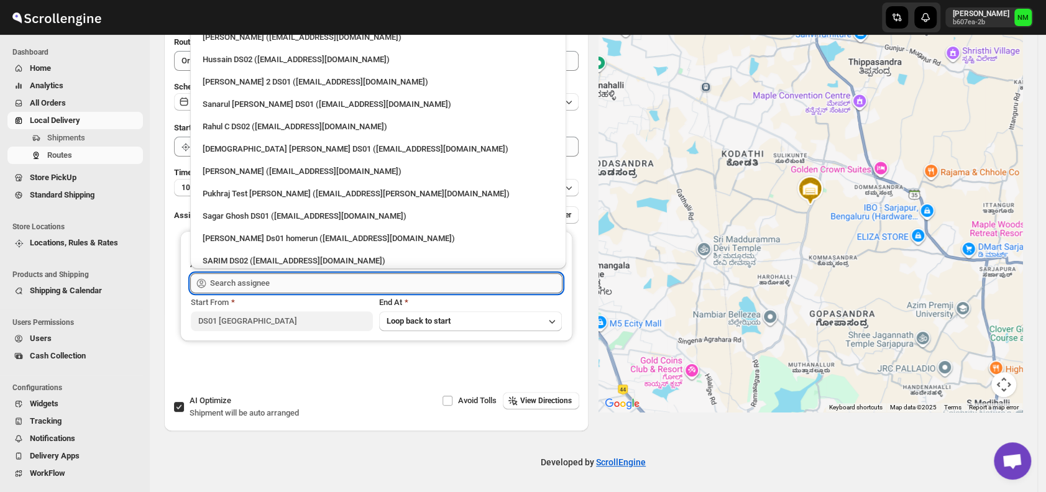
click at [301, 273] on input "text" at bounding box center [386, 283] width 352 height 20
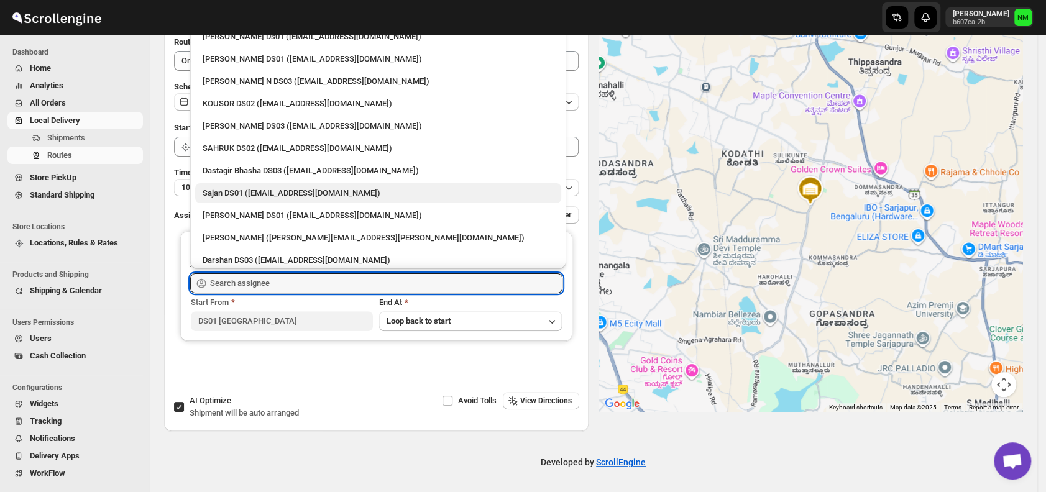
scroll to position [808, 0]
click at [222, 187] on div "Sajan DS01 (lofadat883@coderdir.com)" at bounding box center [378, 191] width 351 height 12
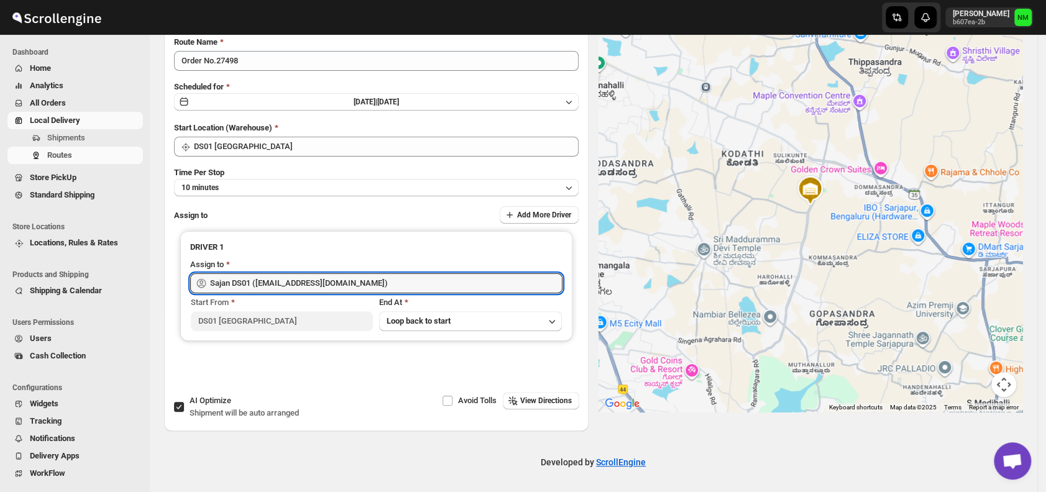
type input "Sajan DS01 (lofadat883@coderdir.com)"
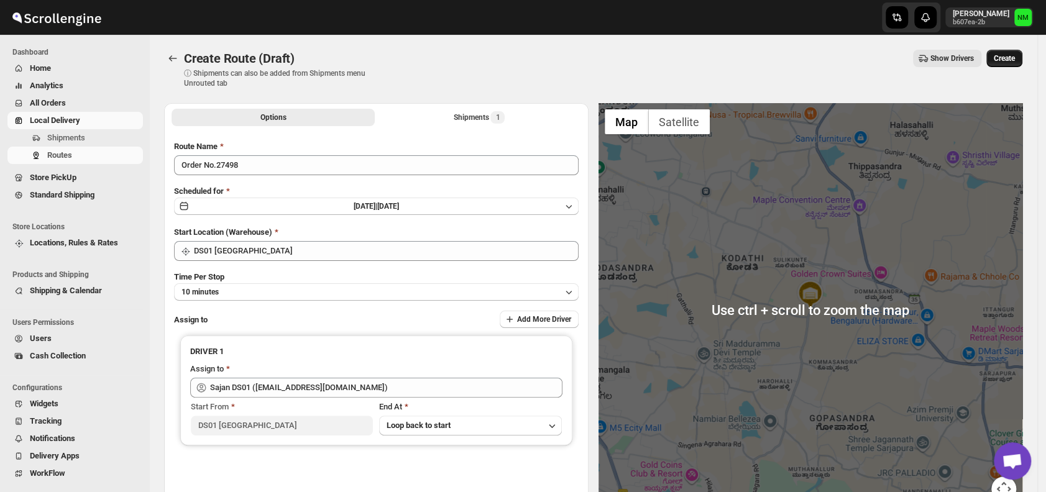
click at [1014, 56] on span "Create" at bounding box center [1004, 58] width 21 height 10
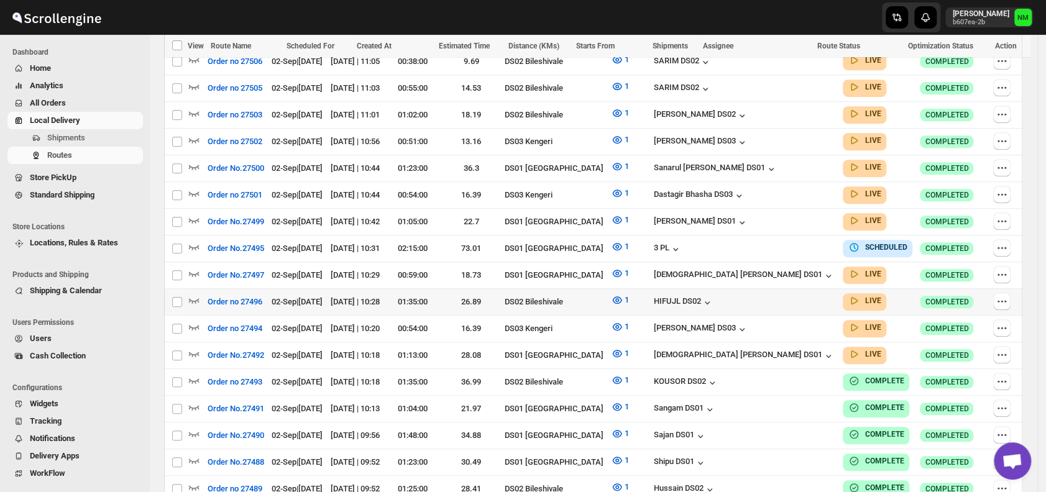
scroll to position [462, 0]
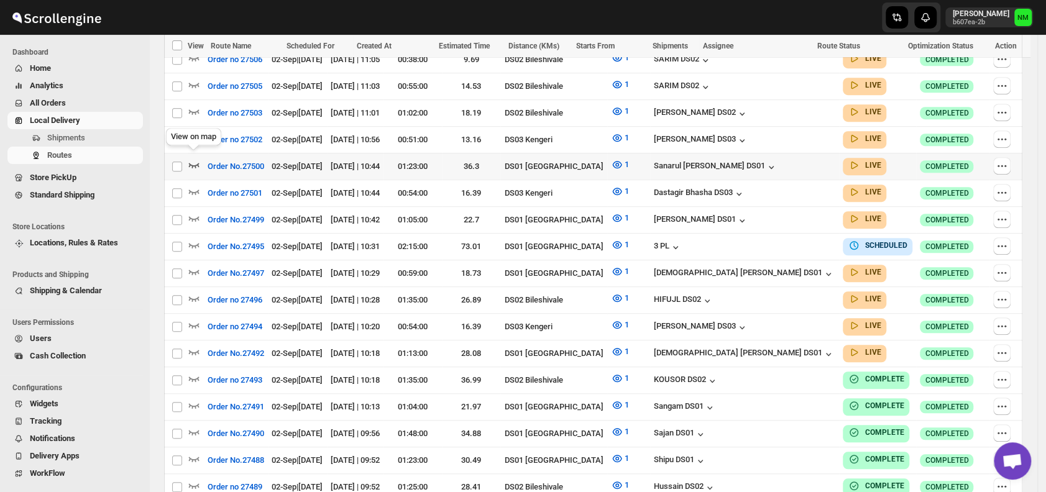
click at [196, 158] on icon "button" at bounding box center [194, 164] width 12 height 12
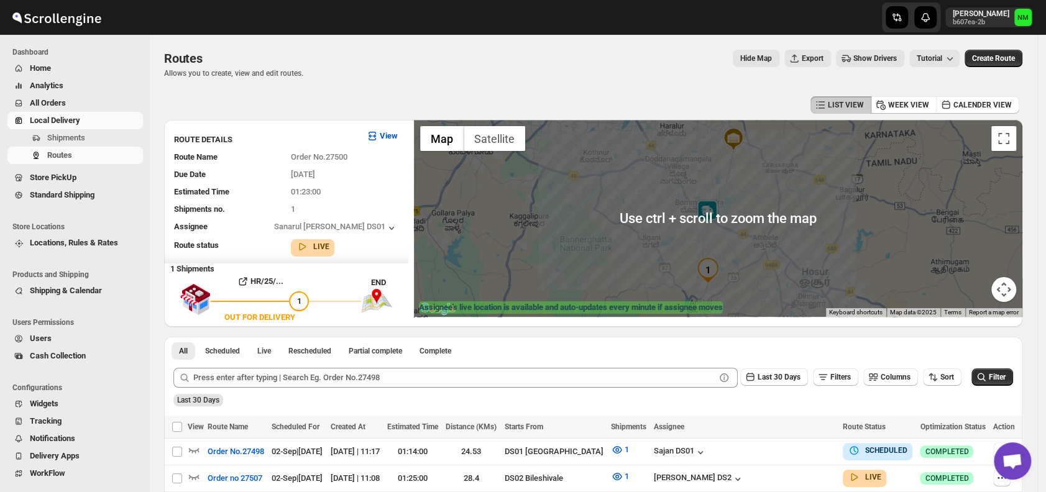
scroll to position [109, 0]
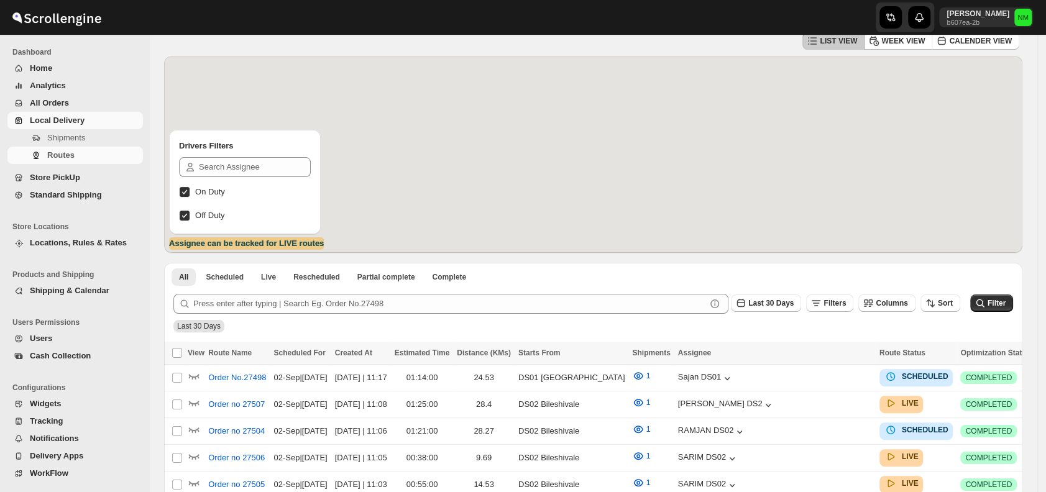
scroll to position [109, 0]
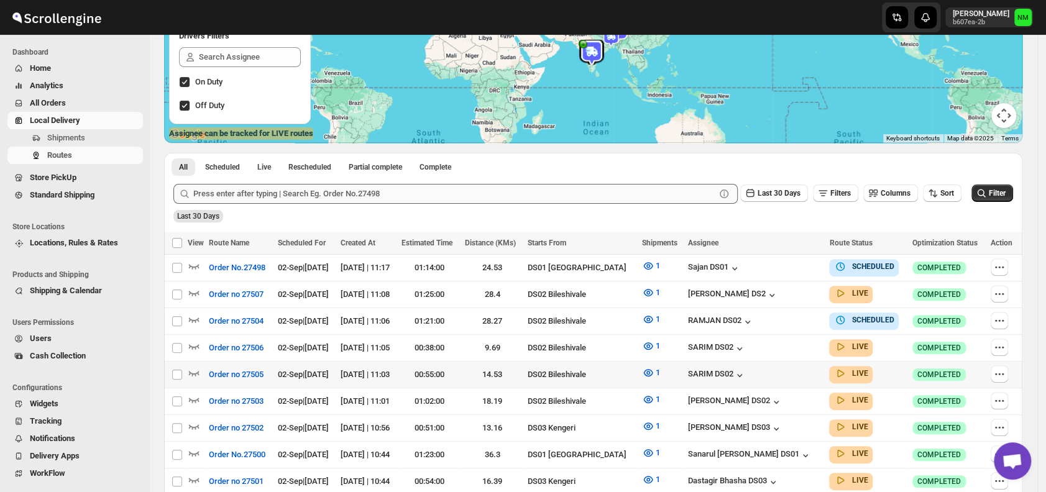
scroll to position [290, 0]
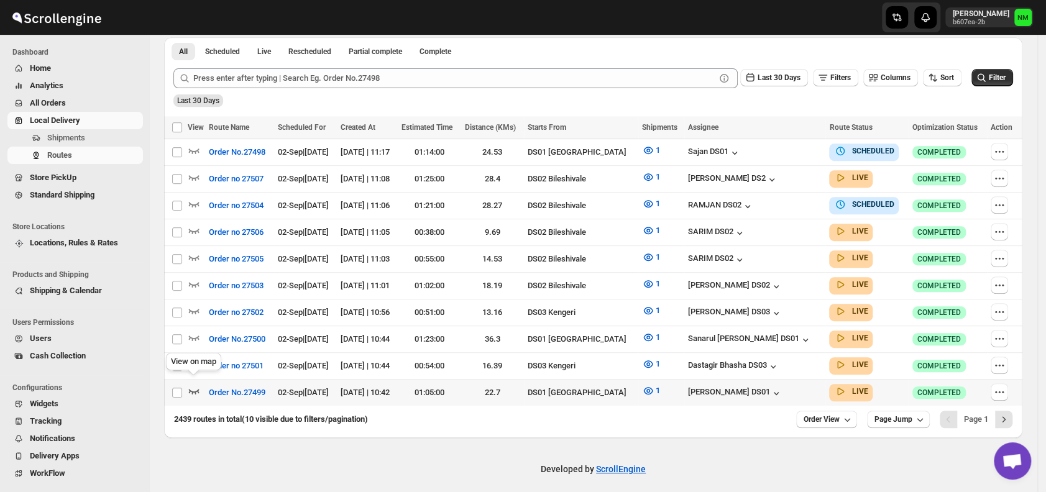
click at [198, 385] on icon "button" at bounding box center [194, 391] width 12 height 12
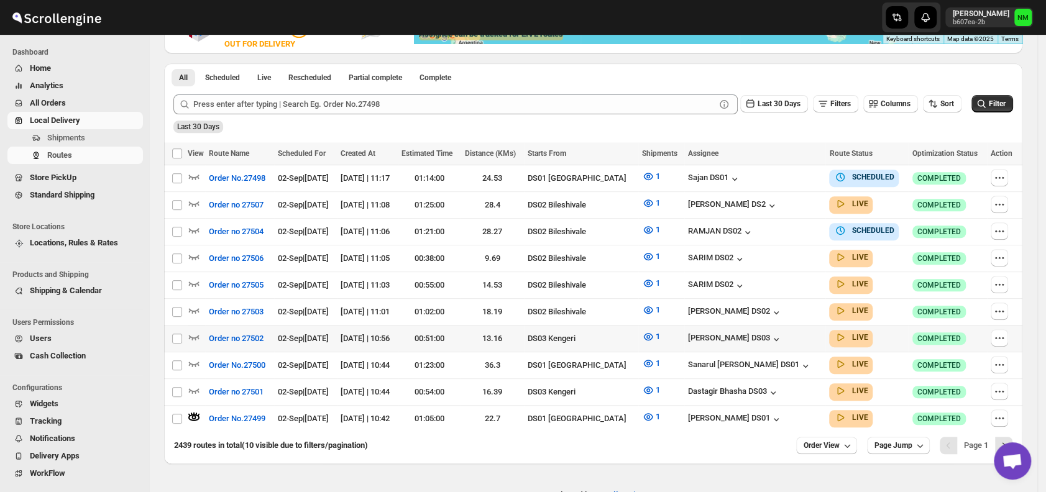
scroll to position [0, 0]
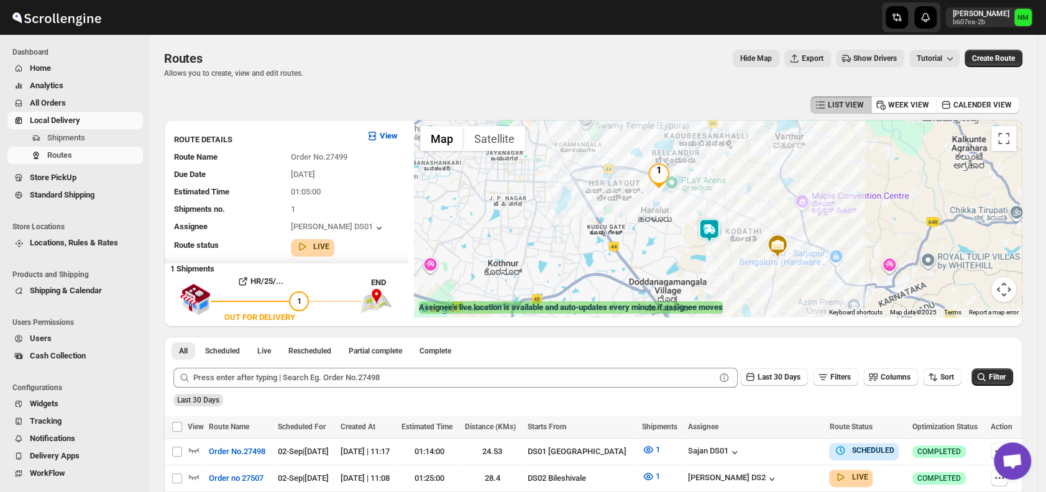
click at [721, 235] on img at bounding box center [709, 230] width 25 height 25
click at [765, 175] on button "Close" at bounding box center [751, 174] width 30 height 30
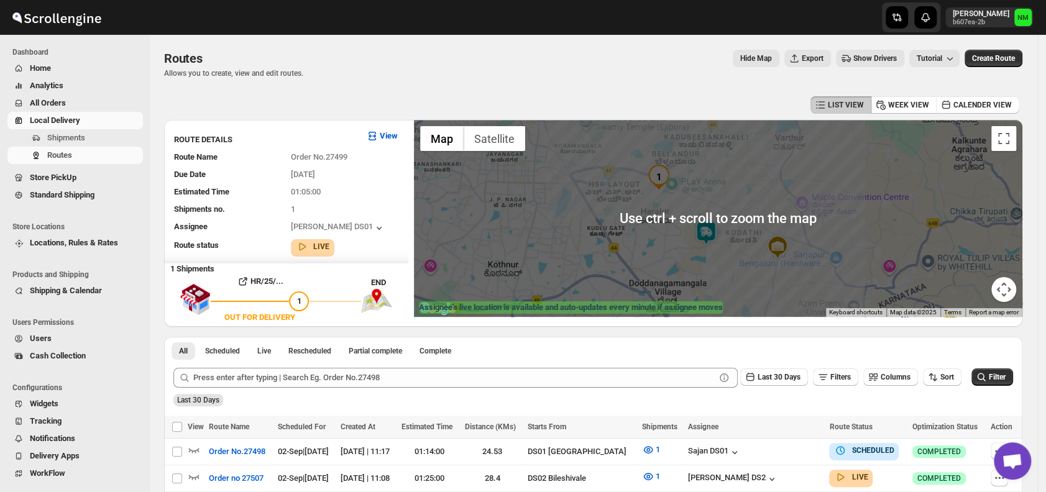
scroll to position [299, 0]
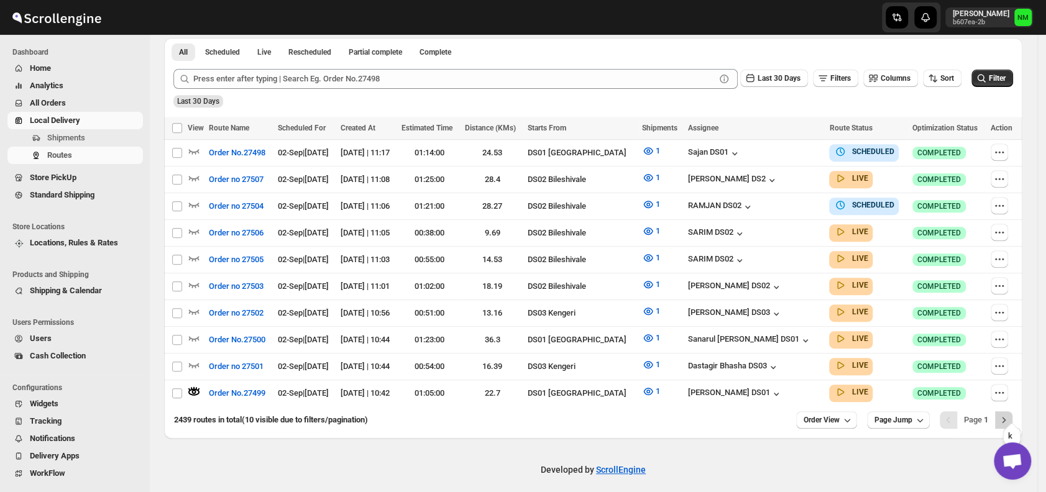
click at [1010, 414] on icon "Next" at bounding box center [1003, 420] width 12 height 12
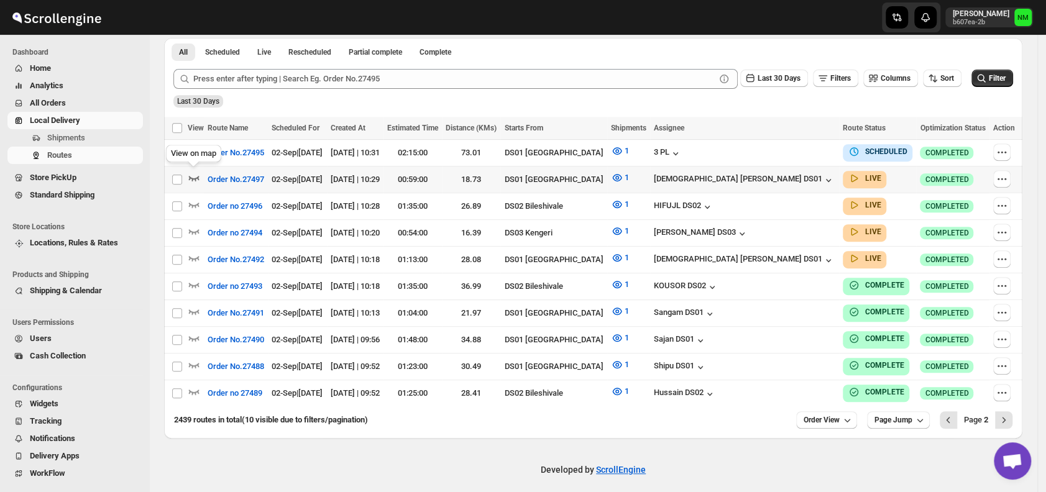
click at [196, 173] on icon "button" at bounding box center [194, 177] width 12 height 12
click at [1010, 414] on icon "Next" at bounding box center [1003, 420] width 12 height 12
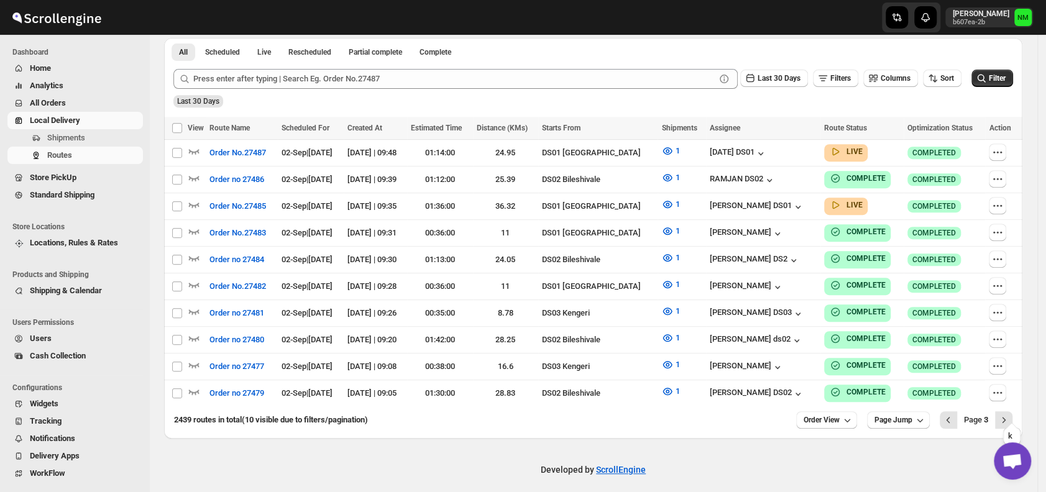
click at [1010, 414] on icon "Next" at bounding box center [1003, 420] width 12 height 12
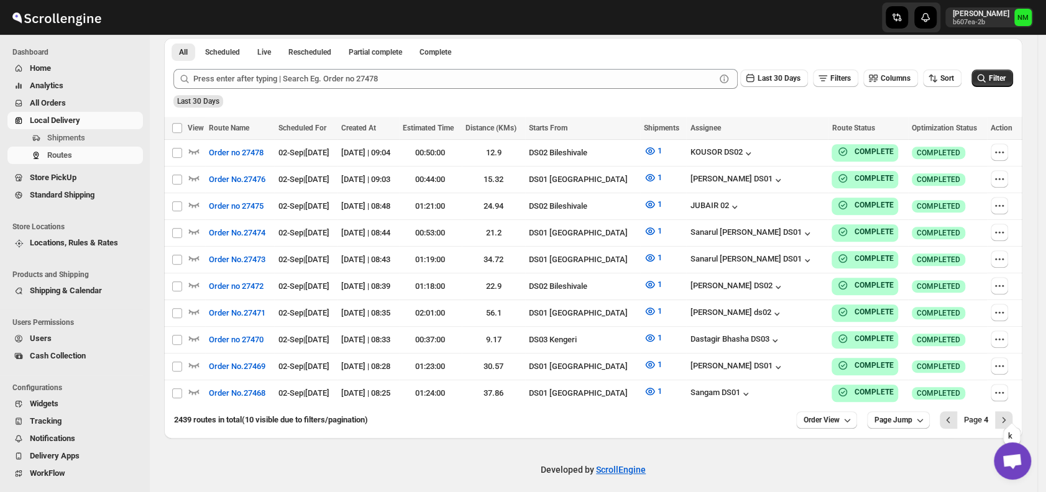
click at [1010, 414] on icon "Next" at bounding box center [1003, 420] width 12 height 12
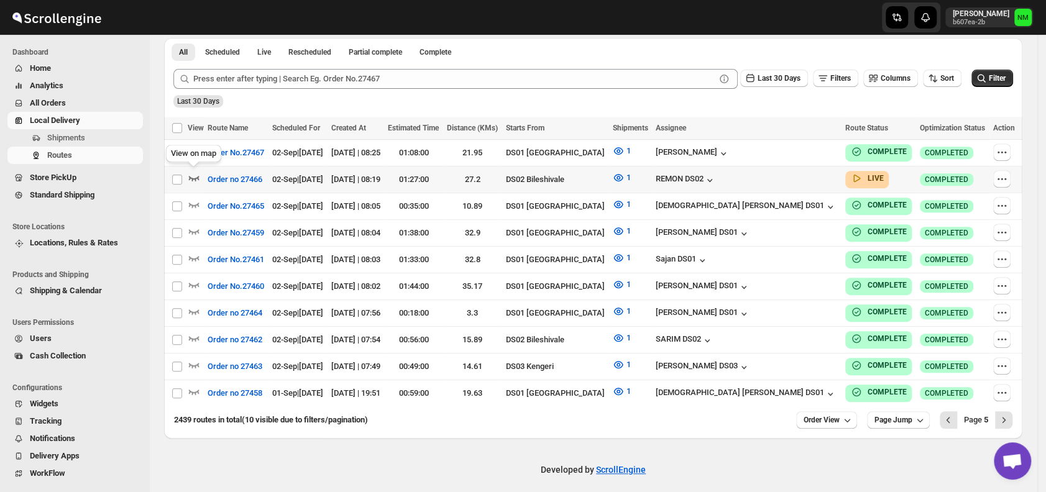
click at [195, 171] on icon "button" at bounding box center [194, 177] width 12 height 12
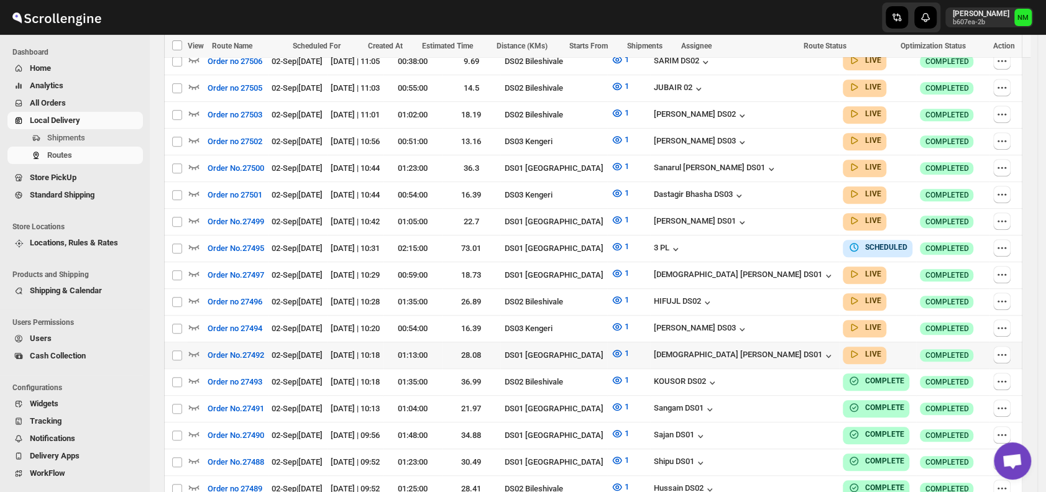
scroll to position [462, 0]
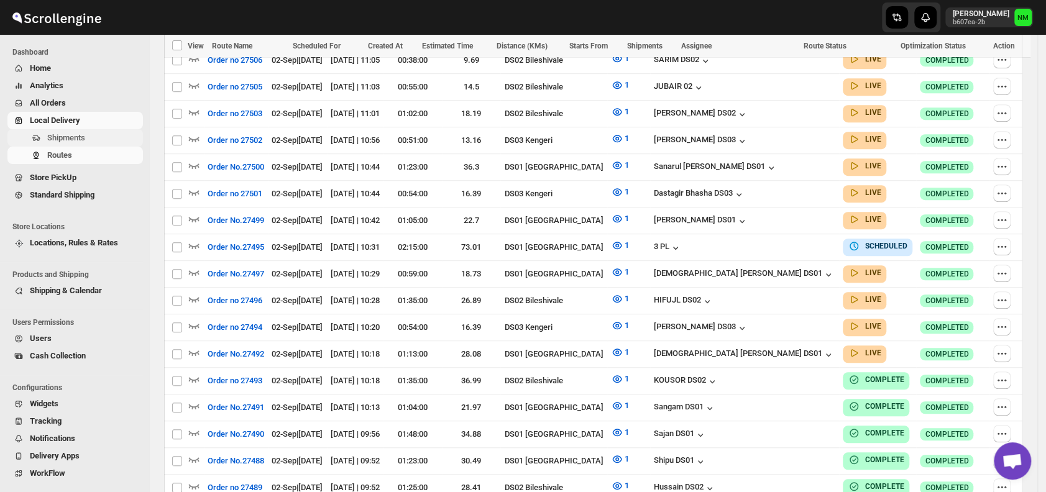
click at [97, 140] on span "Shipments" at bounding box center [93, 138] width 93 height 12
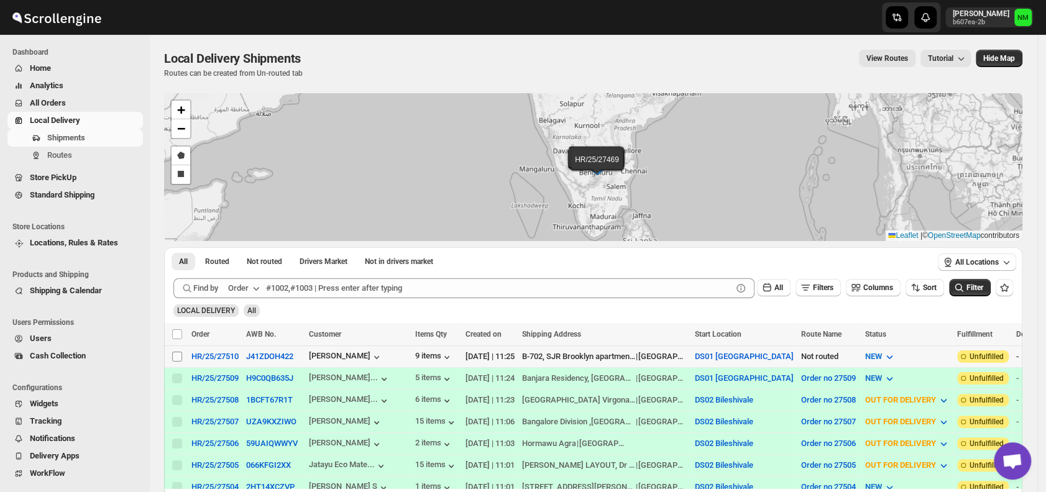
click at [175, 357] on input "Select shipment" at bounding box center [177, 357] width 10 height 10
checkbox input "true"
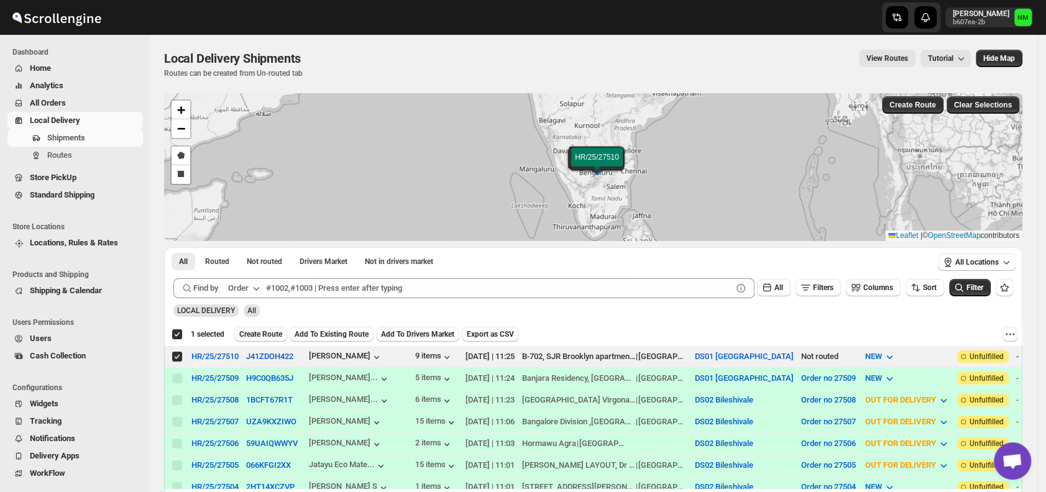
click at [257, 332] on span "Create Route" at bounding box center [260, 334] width 43 height 10
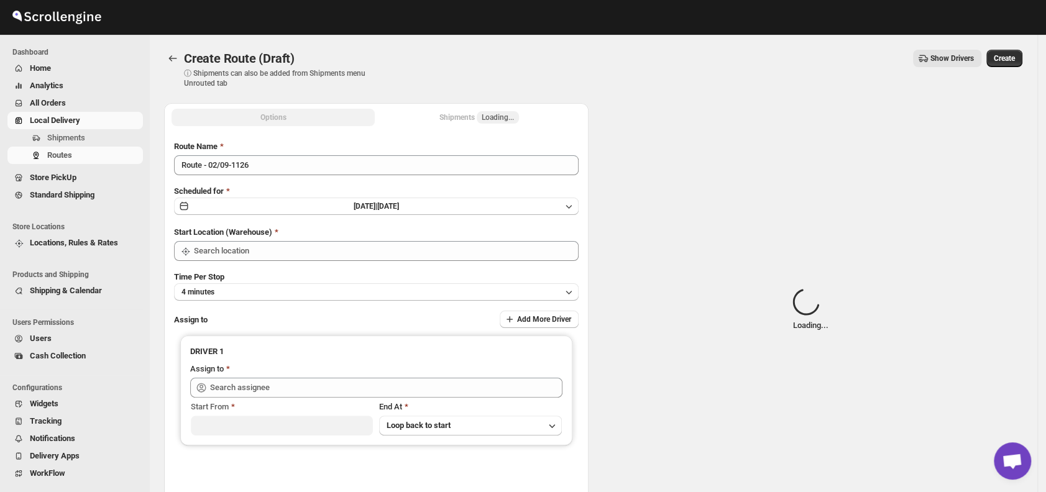
type input "DS01 [GEOGRAPHIC_DATA]"
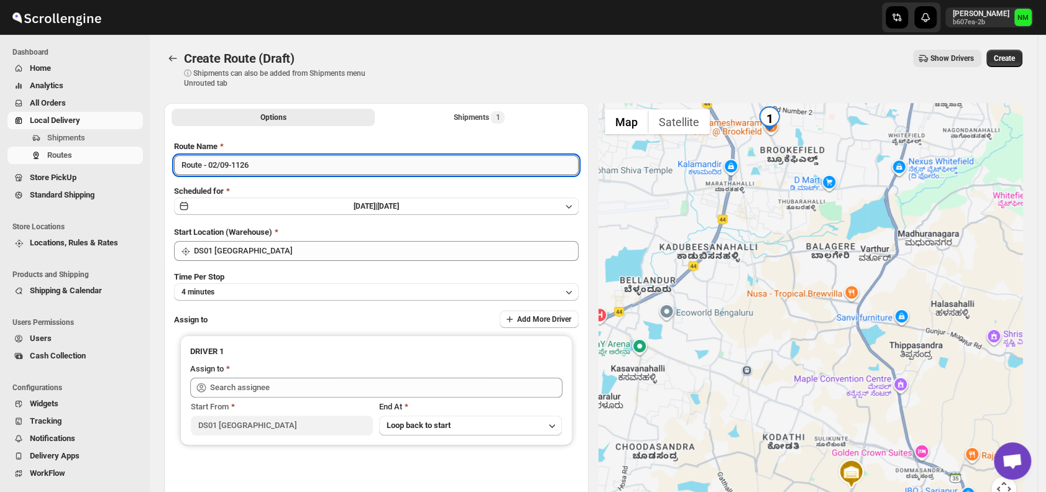
click at [307, 160] on input "Route - 02/09-1126" at bounding box center [376, 165] width 404 height 20
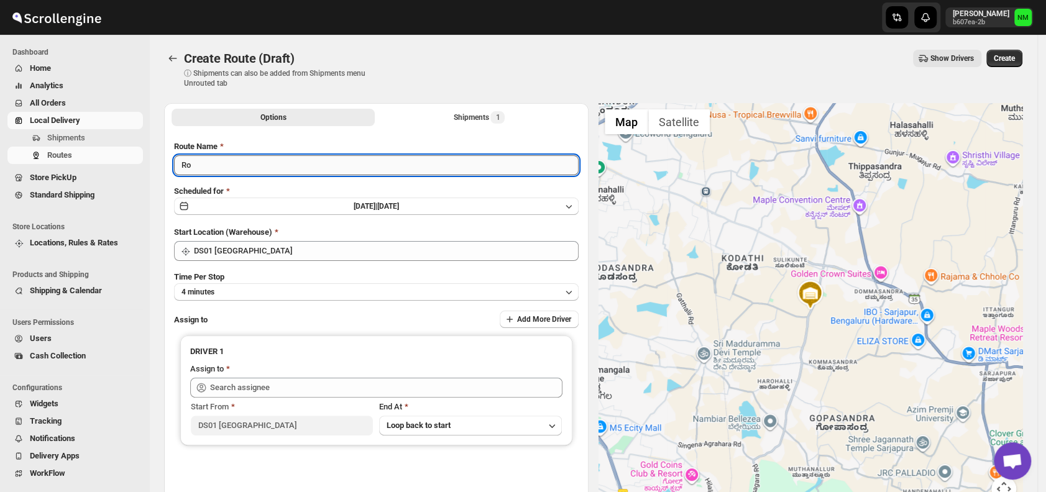
type input "R"
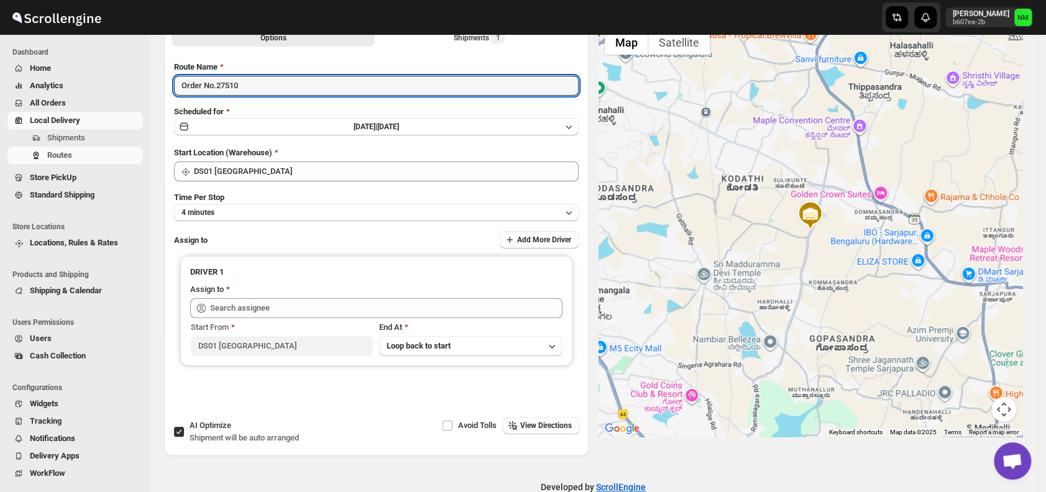
scroll to position [82, 0]
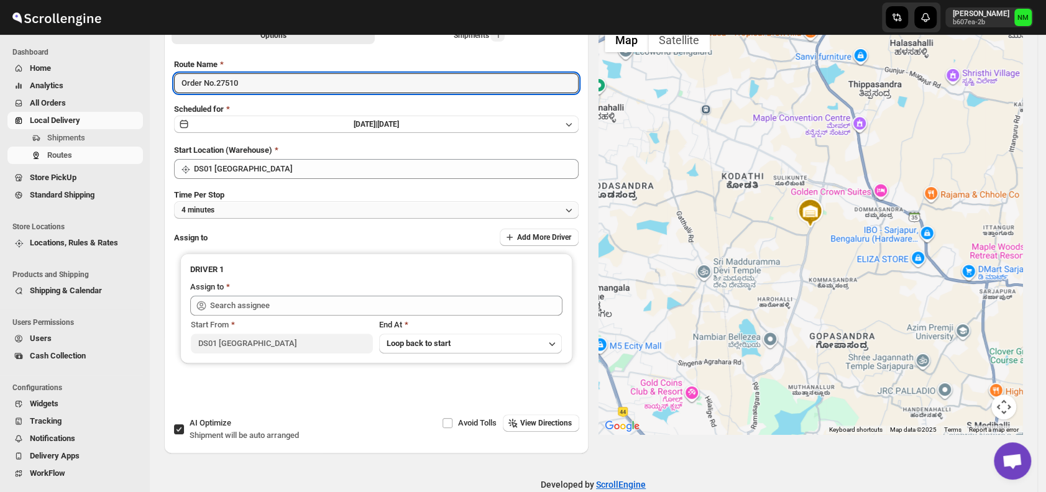
type input "Order No.27510"
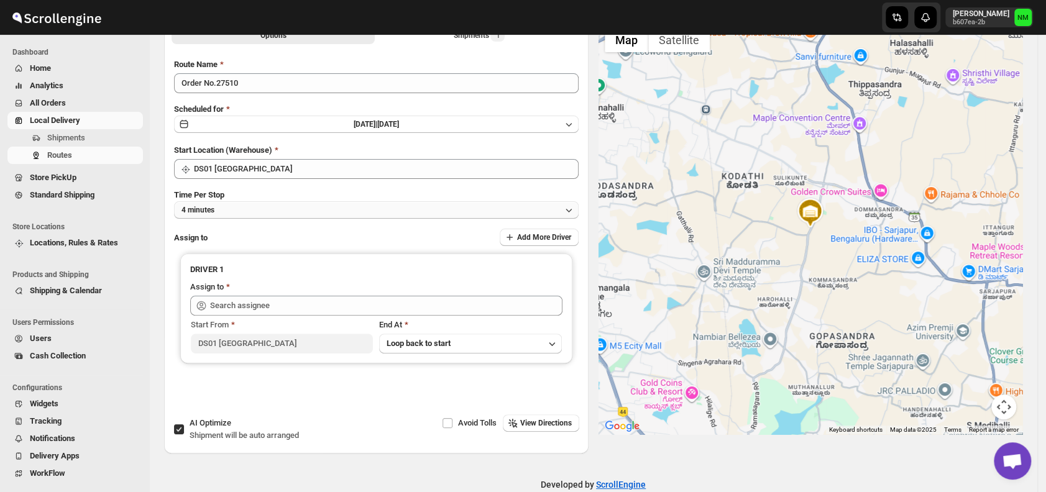
click at [221, 211] on button "4 minutes" at bounding box center [376, 209] width 404 height 17
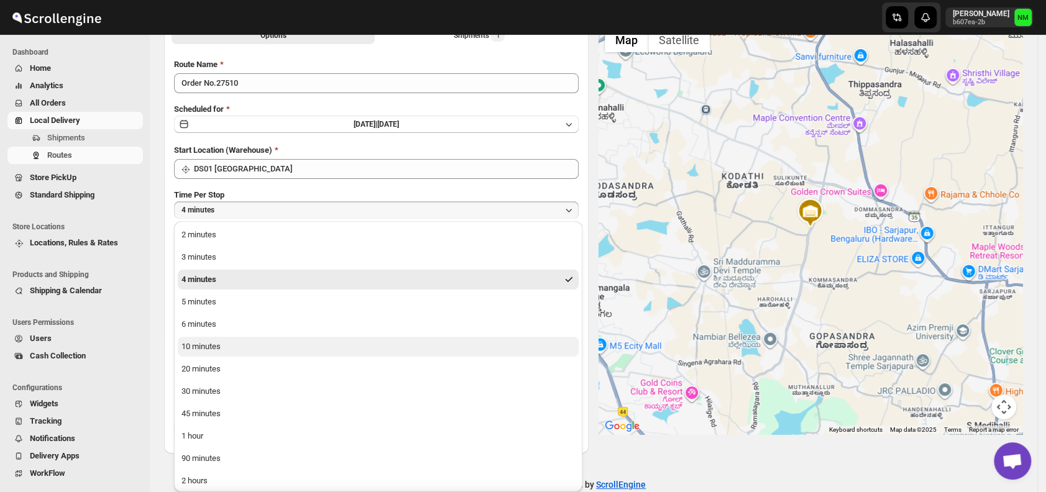
click at [227, 347] on button "10 minutes" at bounding box center [378, 347] width 401 height 20
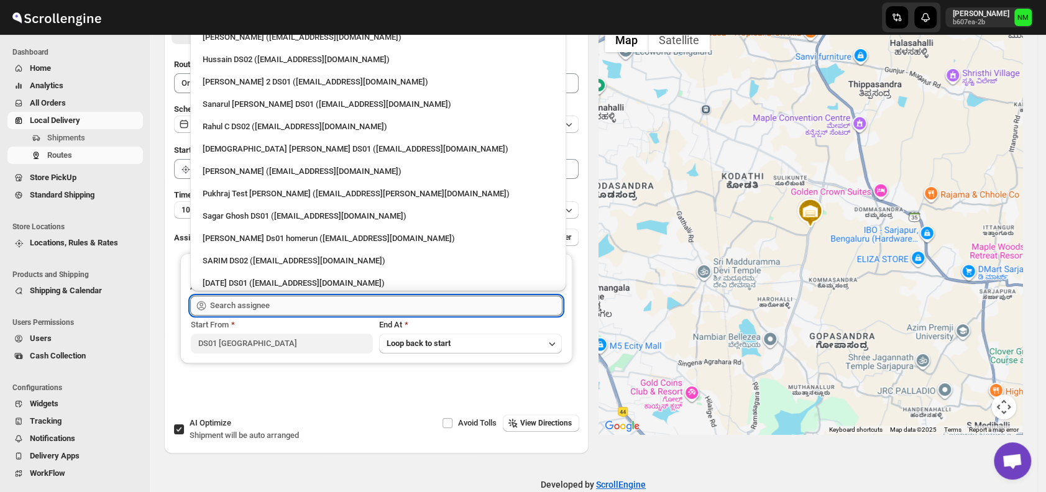
click at [296, 306] on input "text" at bounding box center [386, 306] width 352 height 20
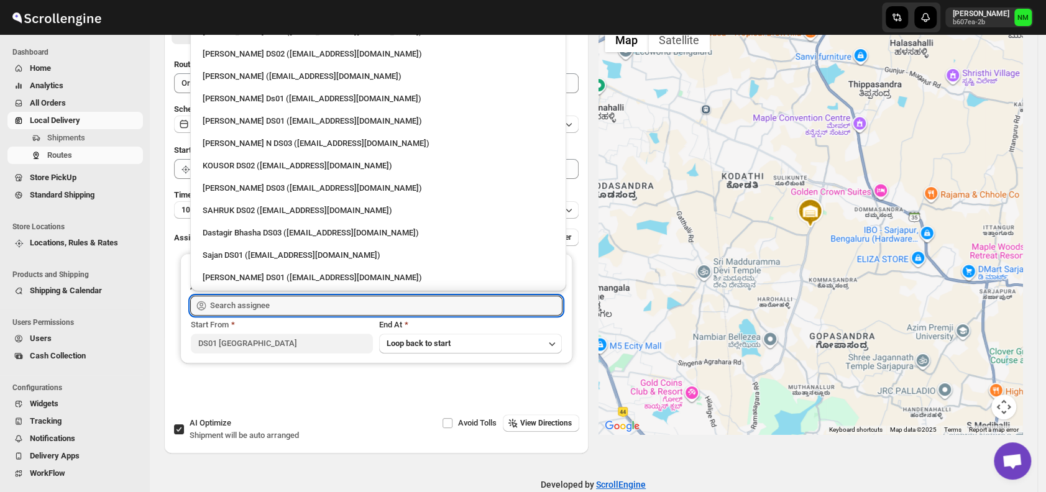
scroll to position [752, 0]
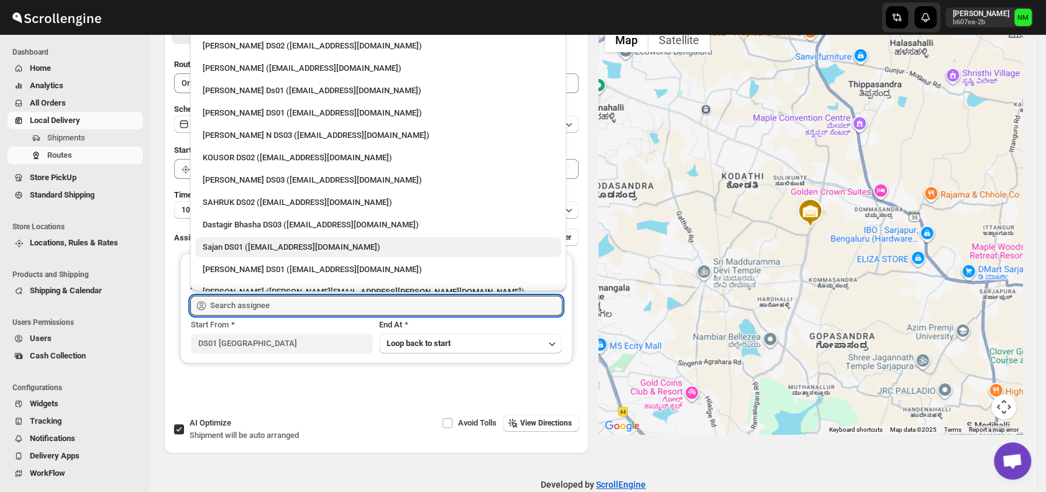
click at [280, 244] on div "Sajan DS01 ([EMAIL_ADDRESS][DOMAIN_NAME])" at bounding box center [378, 247] width 351 height 12
type input "Sajan DS01 ([EMAIL_ADDRESS][DOMAIN_NAME])"
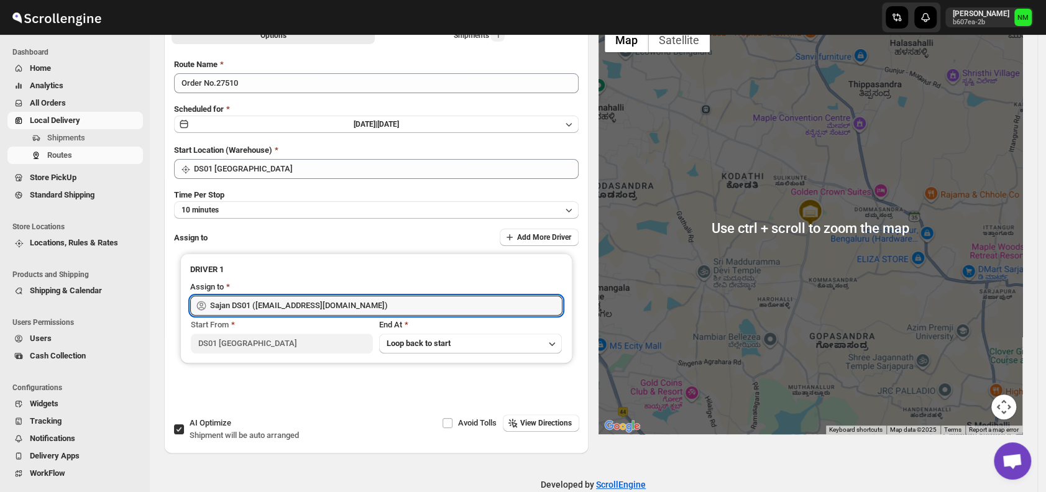
scroll to position [0, 0]
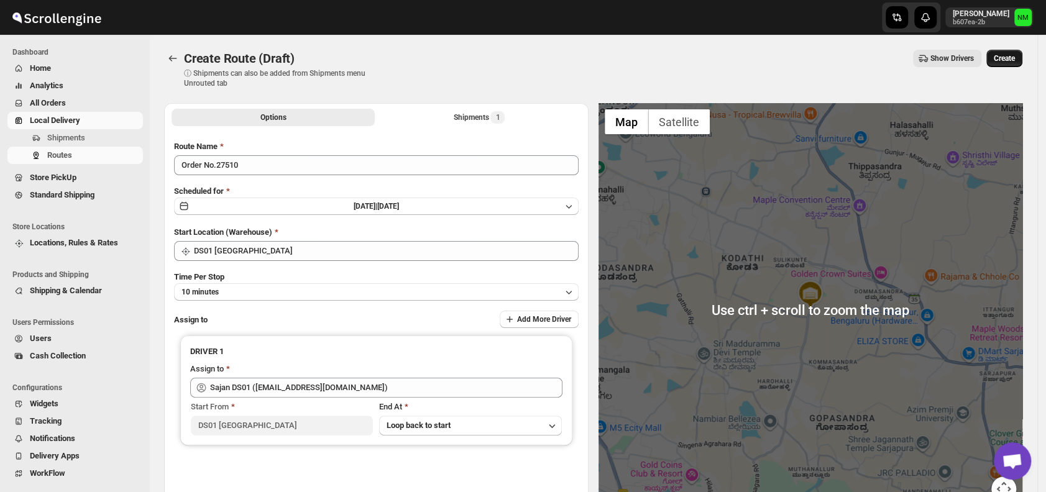
click at [1010, 57] on span "Create" at bounding box center [1004, 58] width 21 height 10
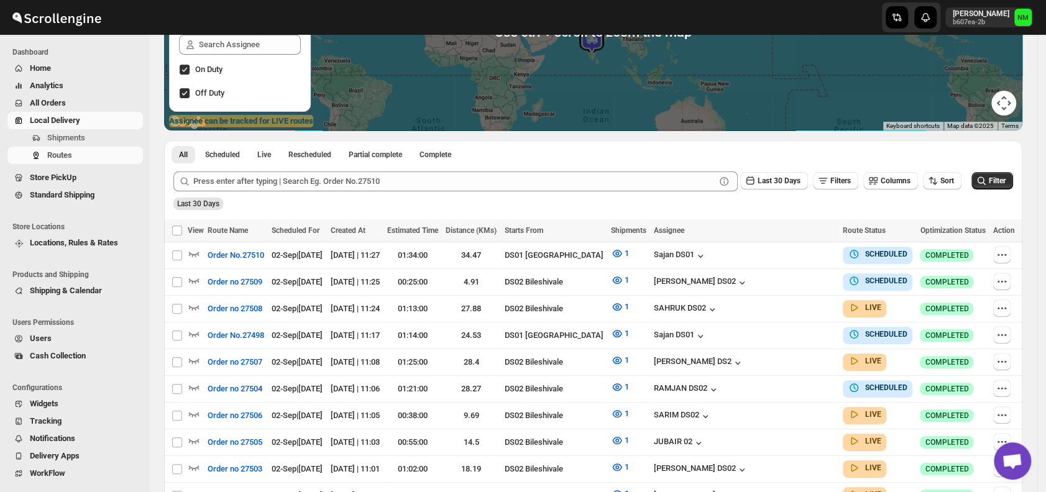
scroll to position [187, 0]
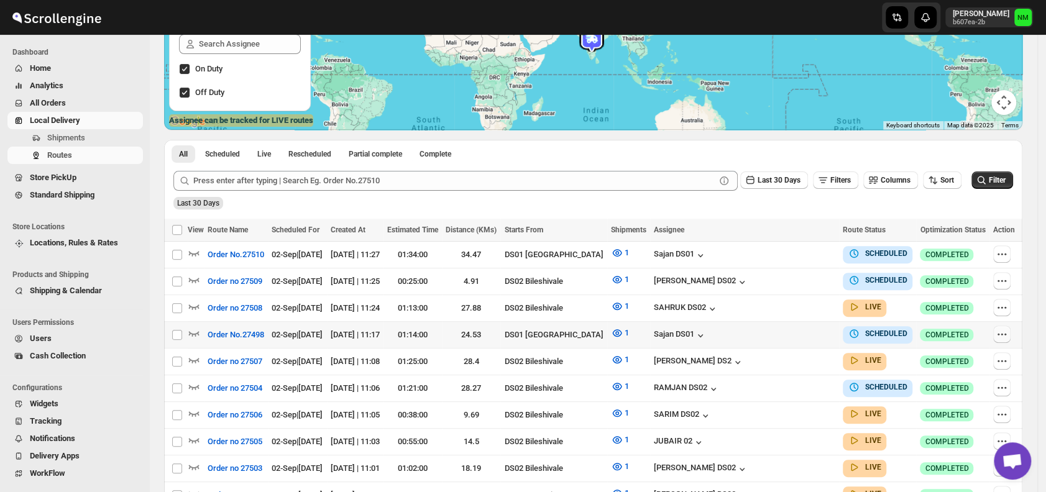
click at [1003, 328] on icon "button" at bounding box center [1001, 334] width 12 height 12
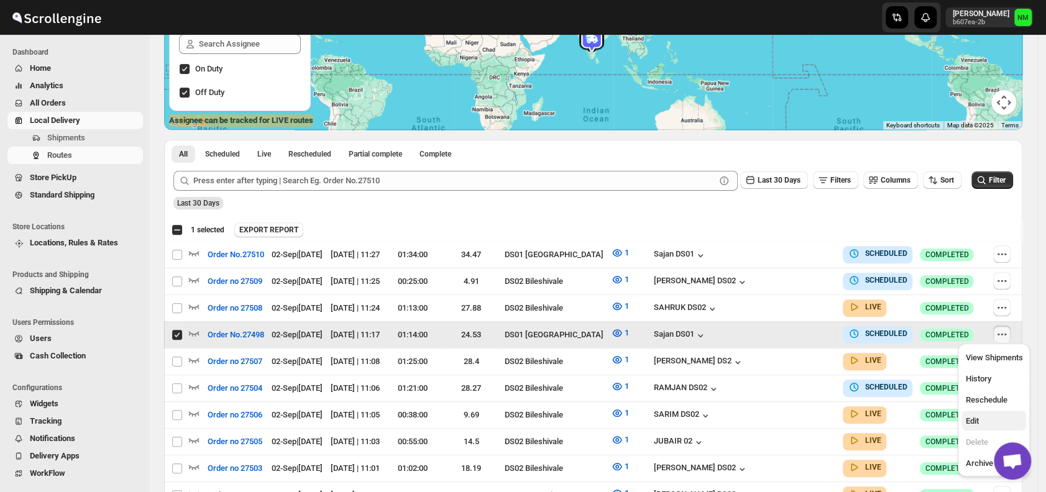
click at [979, 420] on span "Edit" at bounding box center [993, 421] width 57 height 12
checkbox input "false"
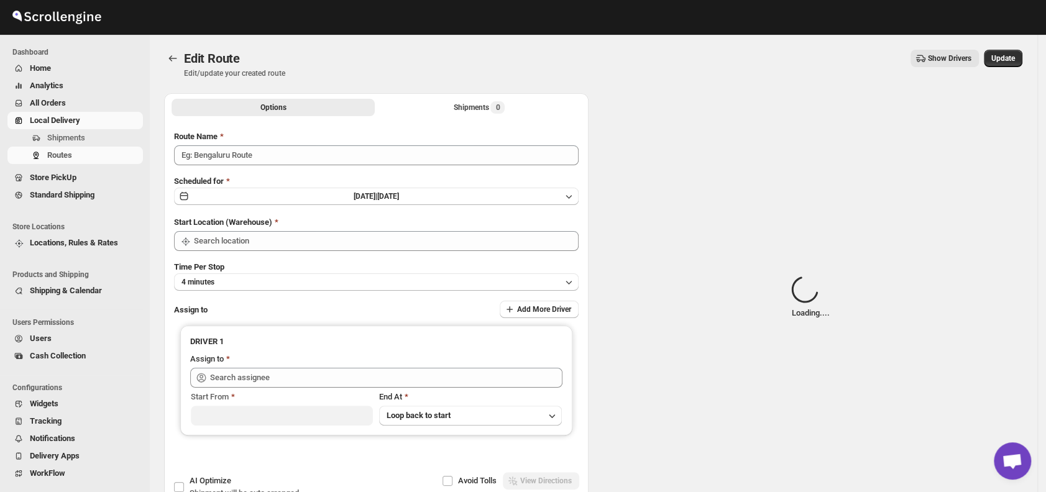
type input "Order No.27498"
type input "DS01 [GEOGRAPHIC_DATA]"
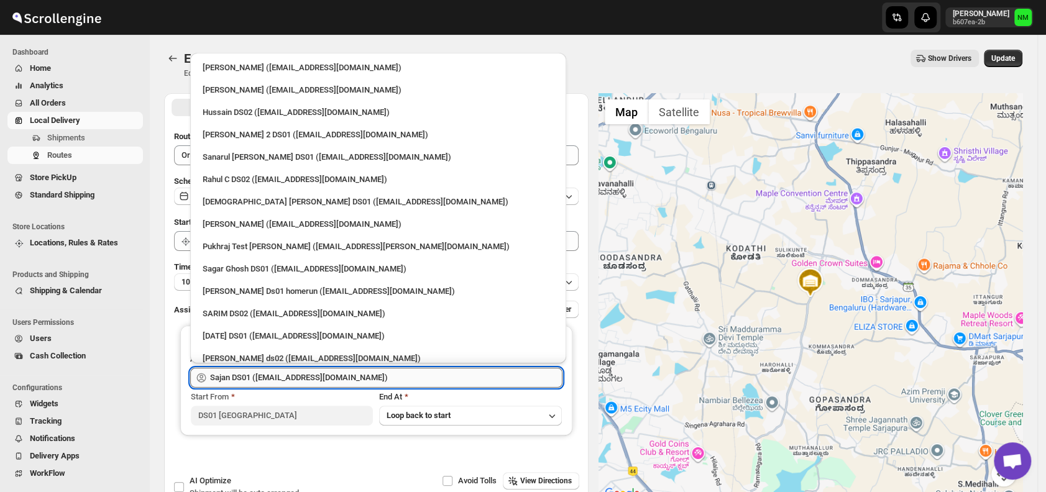
click at [383, 380] on input "Sajan DS01 ([EMAIL_ADDRESS][DOMAIN_NAME])" at bounding box center [386, 378] width 352 height 20
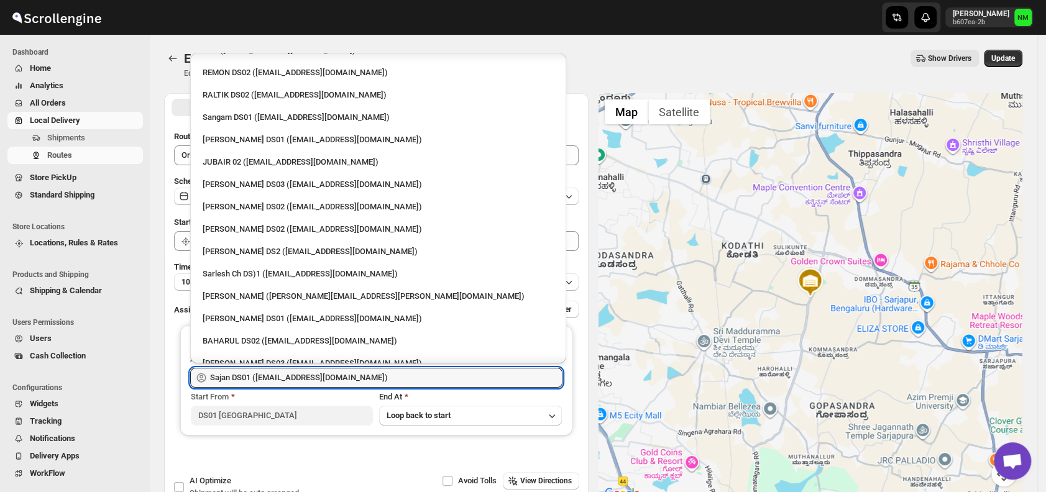
scroll to position [366, 0]
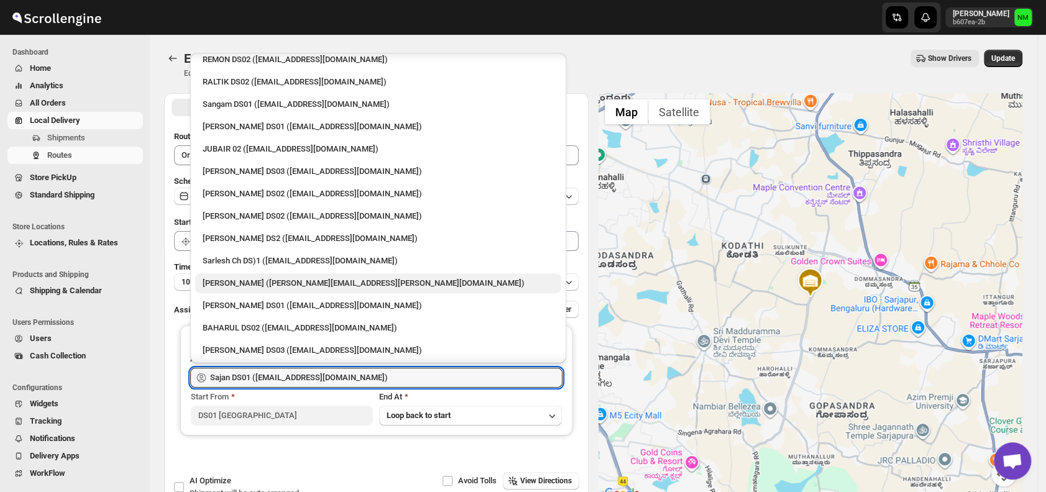
click at [279, 288] on div "[PERSON_NAME] ([PERSON_NAME][EMAIL_ADDRESS][PERSON_NAME][DOMAIN_NAME])" at bounding box center [378, 283] width 351 height 12
type input "[PERSON_NAME] ([PERSON_NAME][EMAIL_ADDRESS][PERSON_NAME][DOMAIN_NAME])"
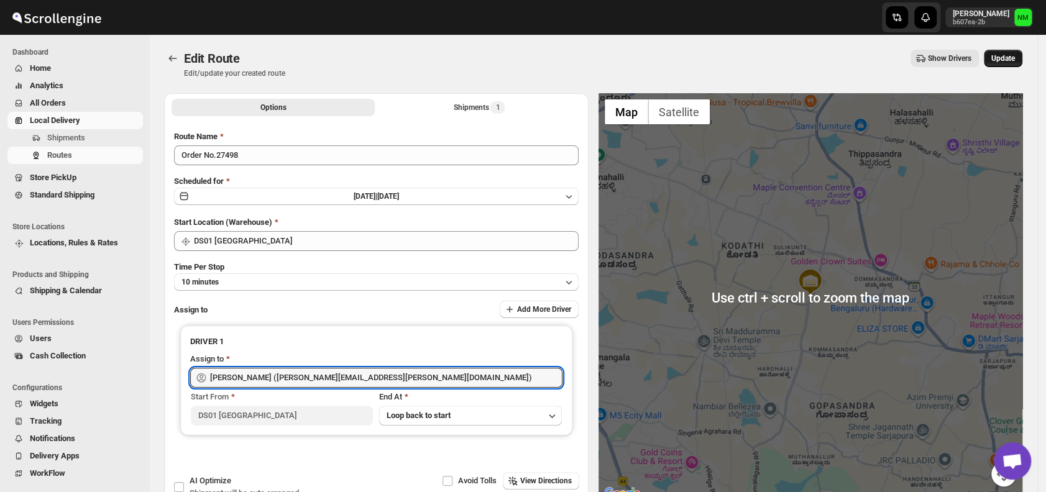
click at [1009, 55] on span "Update" at bounding box center [1003, 58] width 24 height 10
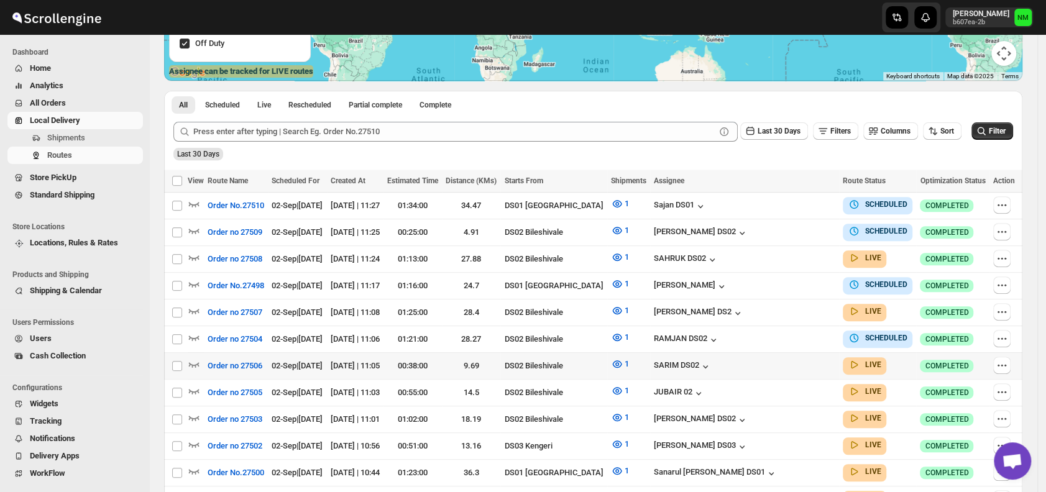
scroll to position [237, 0]
click at [1006, 283] on icon "button" at bounding box center [1005, 284] width 2 height 2
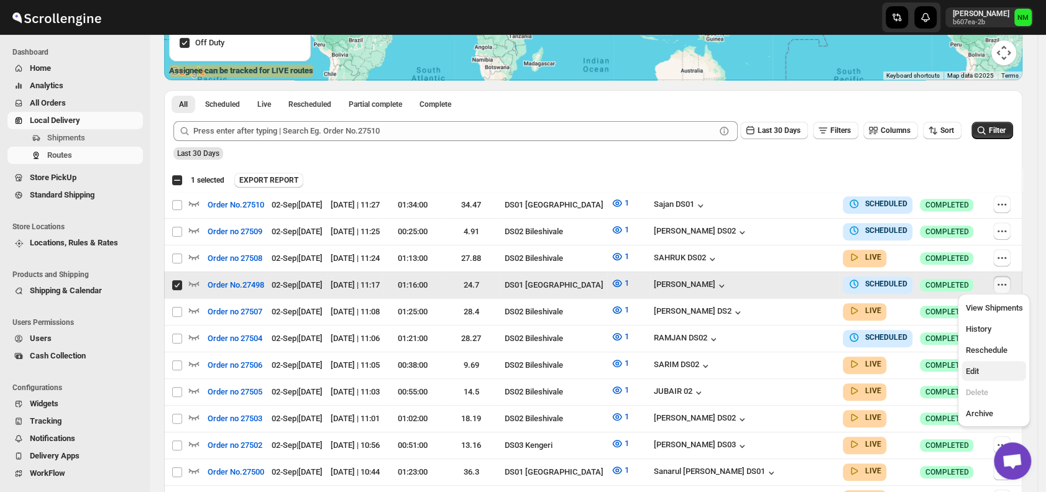
click at [990, 372] on span "Edit" at bounding box center [993, 371] width 57 height 12
checkbox input "false"
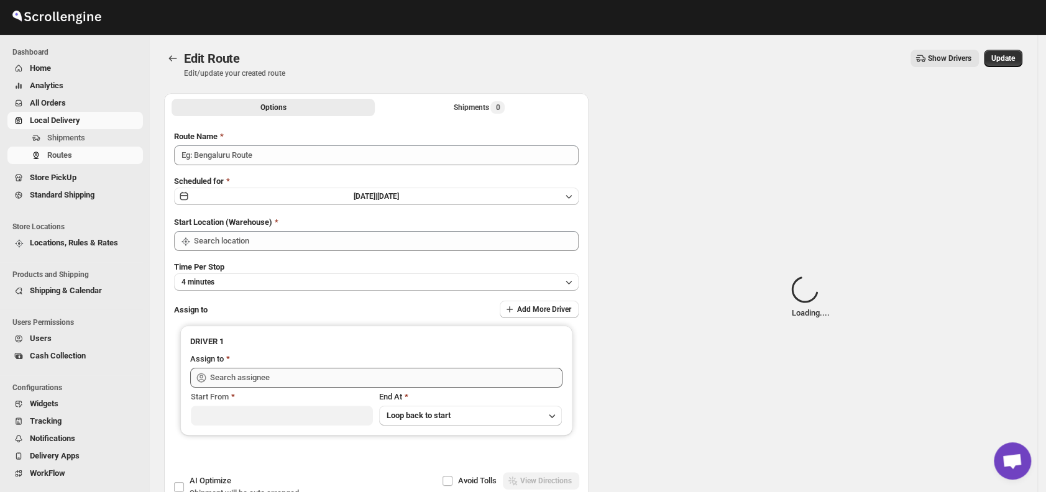
type input "Order No.27498"
type input "DS01 [GEOGRAPHIC_DATA]"
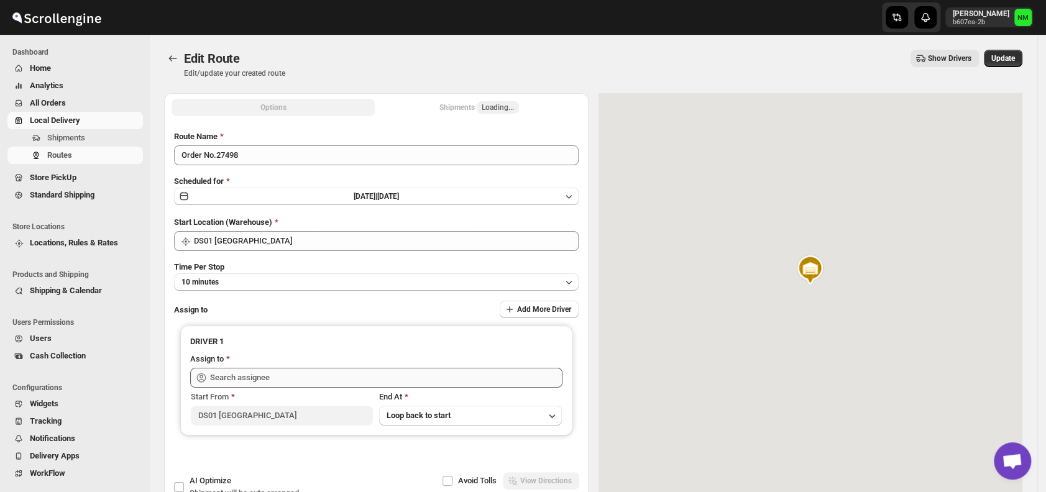
type input "[PERSON_NAME] ([PERSON_NAME][EMAIL_ADDRESS][PERSON_NAME][DOMAIN_NAME])"
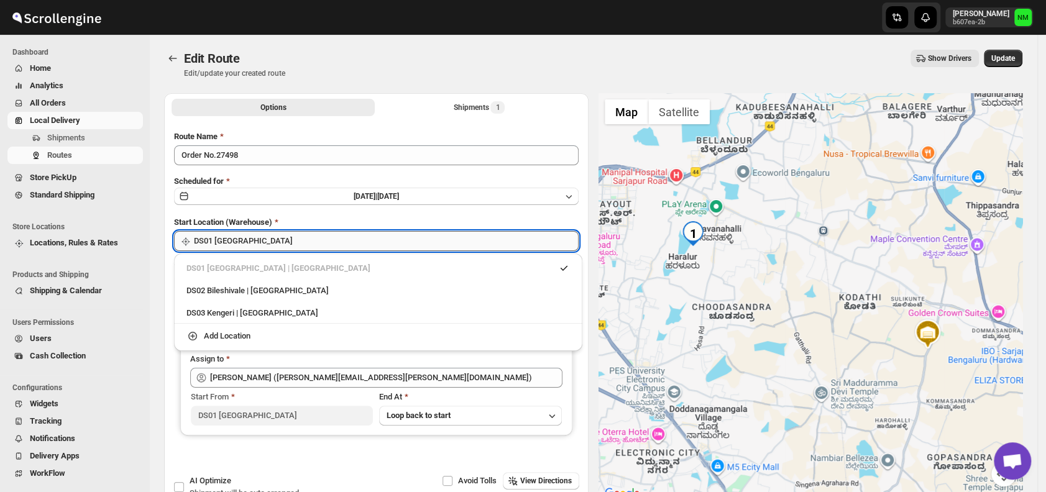
click at [288, 240] on input "DS01 [GEOGRAPHIC_DATA]" at bounding box center [386, 241] width 385 height 20
click at [214, 295] on div "DS02 Bileshivale | Bangalore" at bounding box center [377, 291] width 383 height 12
type input "DS02 Bileshivale"
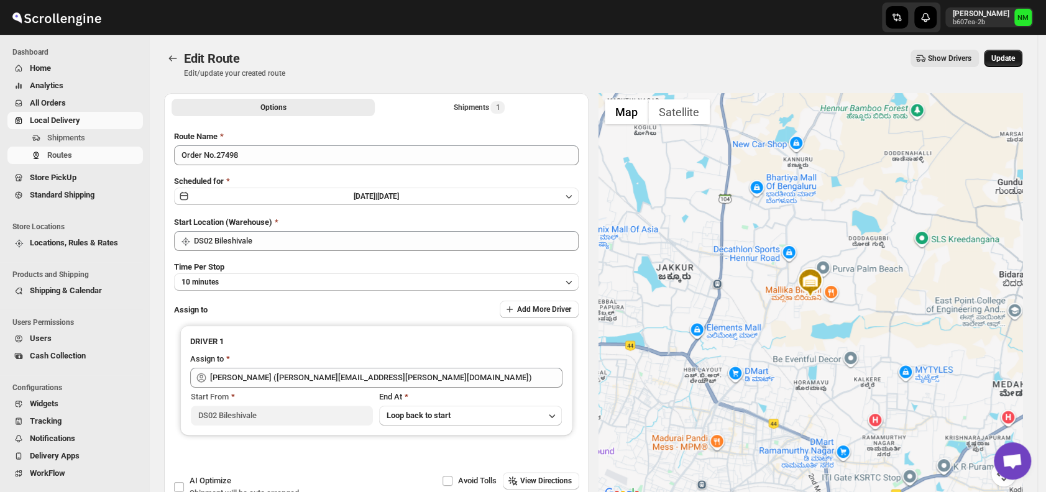
click at [1015, 60] on span "Update" at bounding box center [1003, 58] width 24 height 10
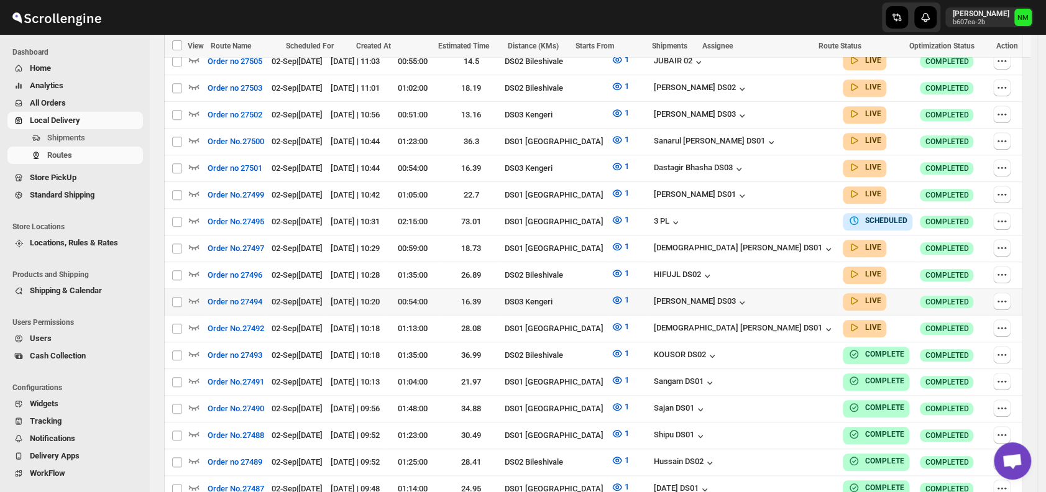
scroll to position [568, 0]
click at [194, 244] on icon "button" at bounding box center [194, 246] width 11 height 5
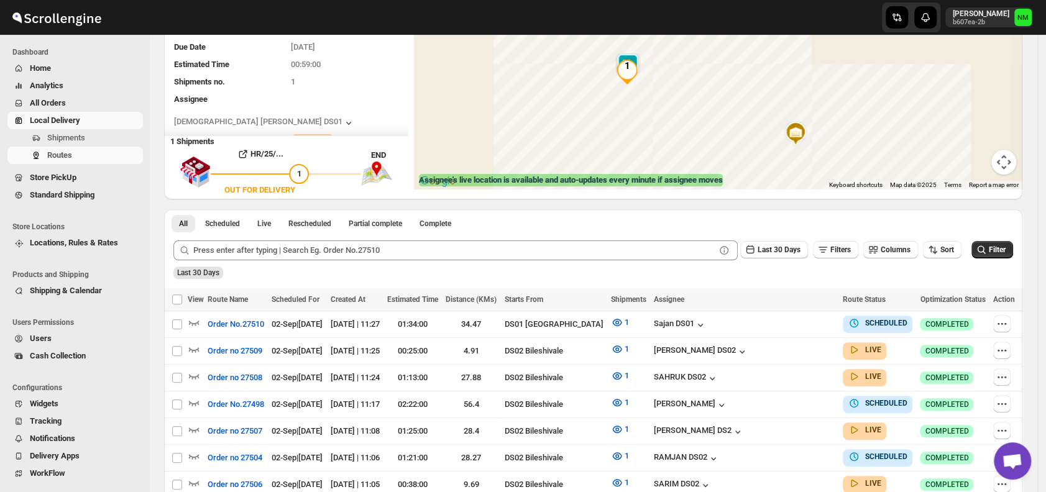
scroll to position [0, 0]
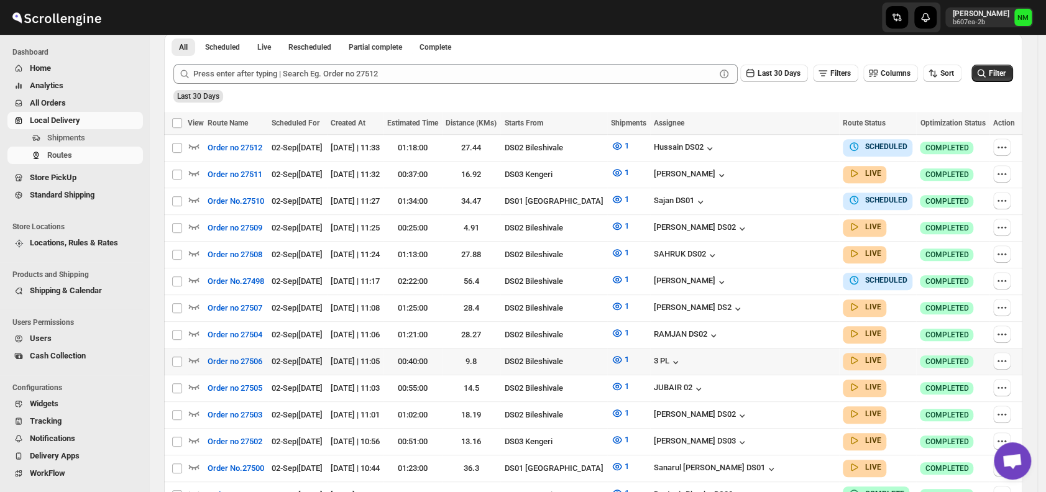
scroll to position [352, 0]
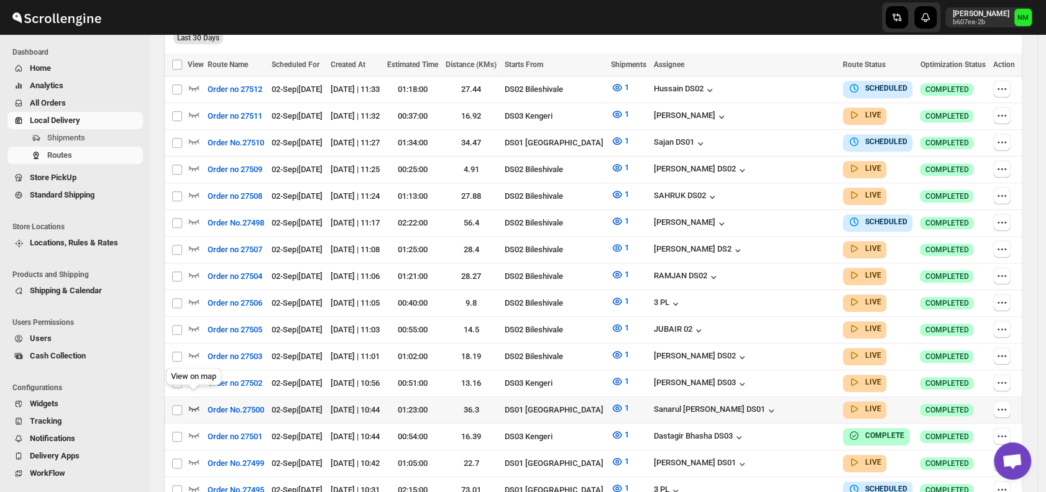
click at [195, 402] on icon "button" at bounding box center [194, 408] width 12 height 12
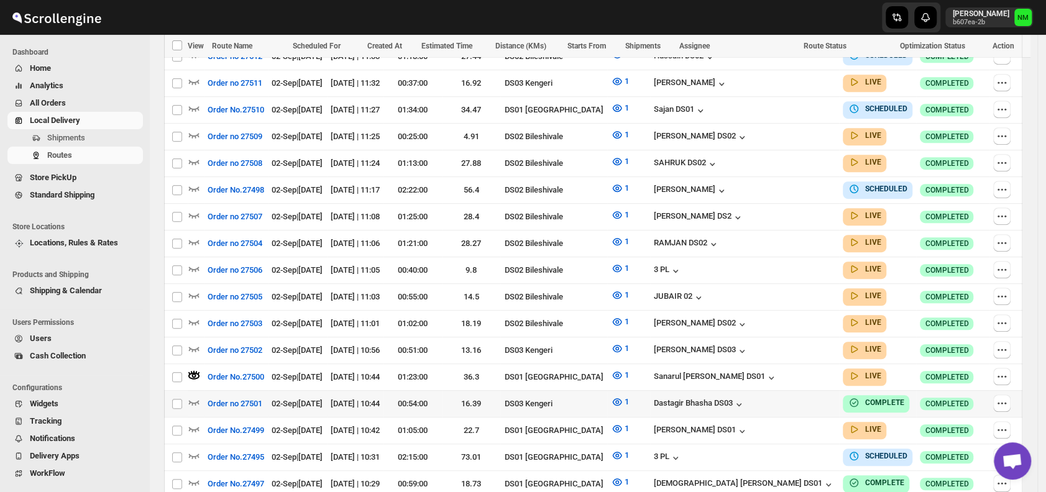
scroll to position [396, 0]
click at [195, 426] on icon "button" at bounding box center [194, 428] width 11 height 5
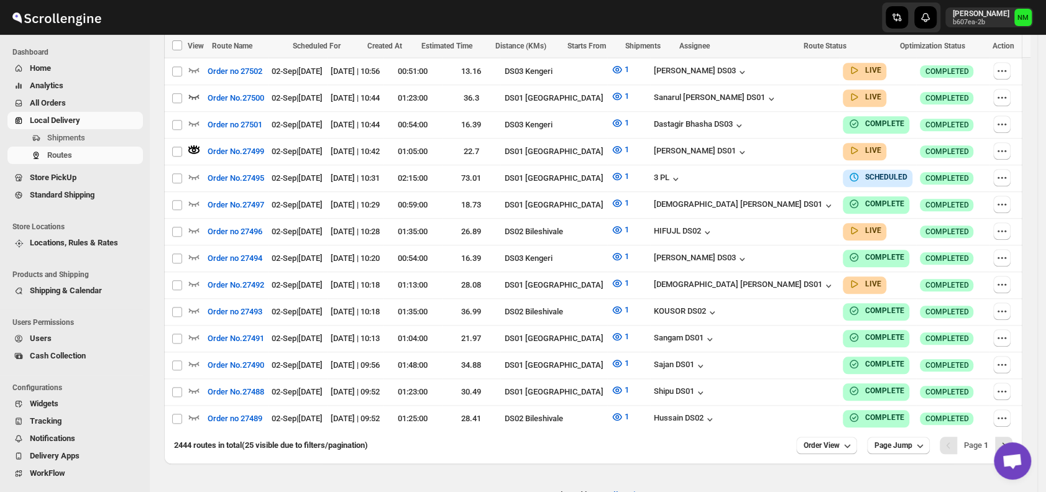
scroll to position [675, 0]
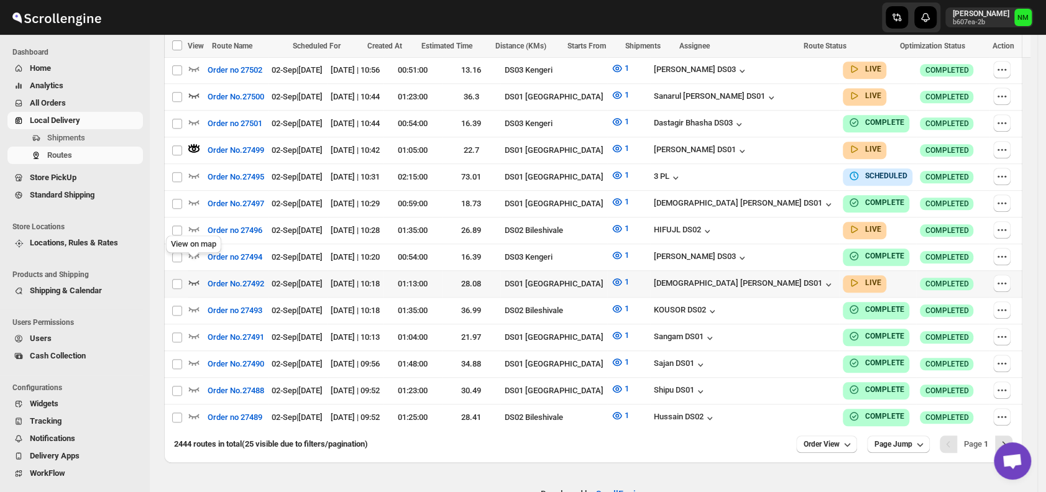
click at [198, 280] on icon "button" at bounding box center [194, 282] width 11 height 5
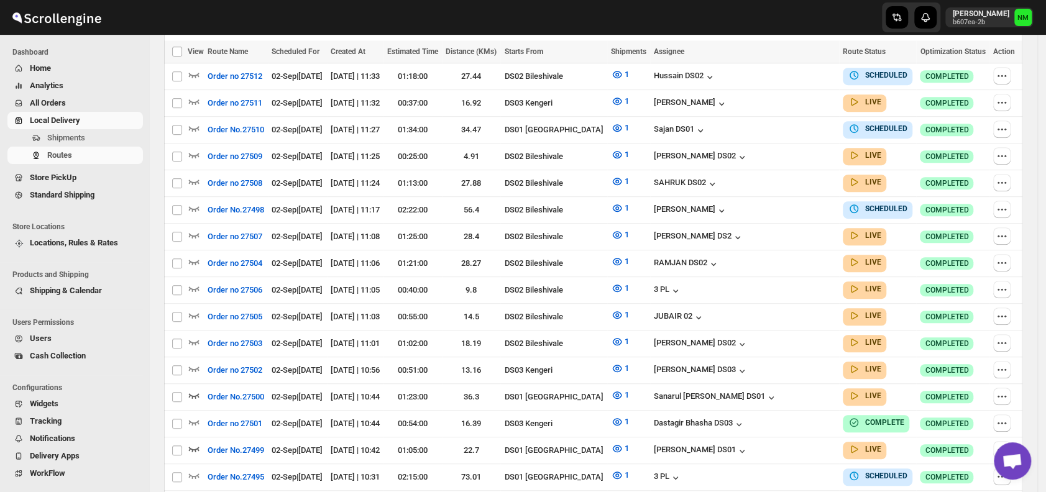
scroll to position [0, 0]
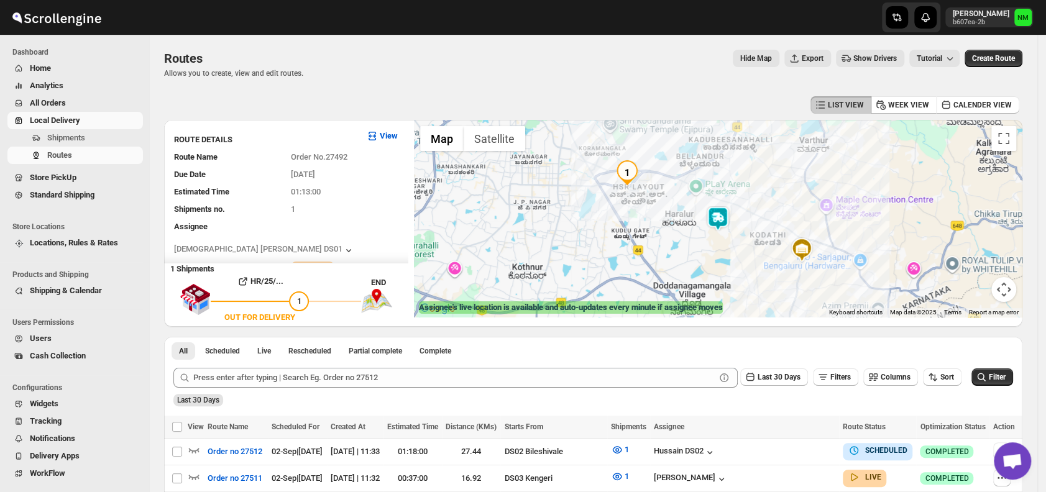
click at [730, 216] on img at bounding box center [717, 218] width 25 height 25
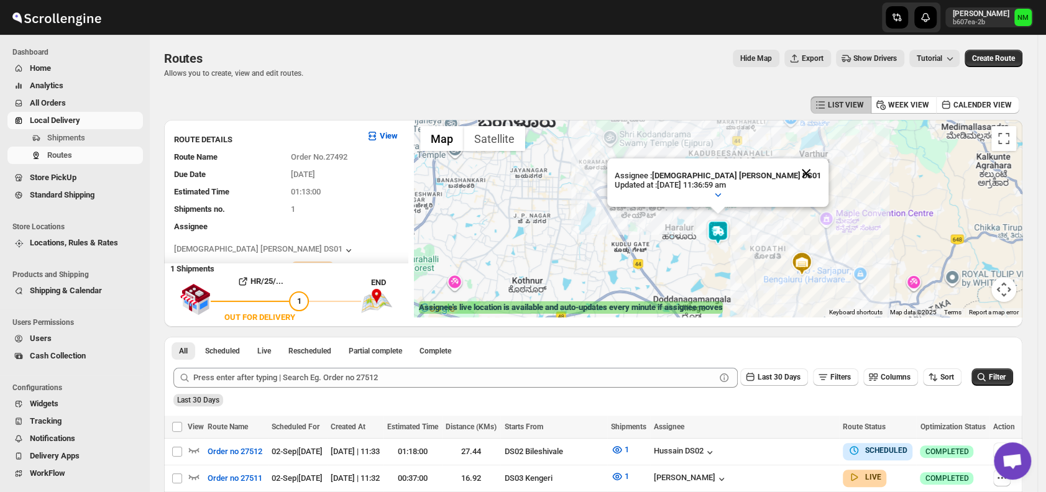
click at [791, 174] on button "Close" at bounding box center [806, 173] width 30 height 30
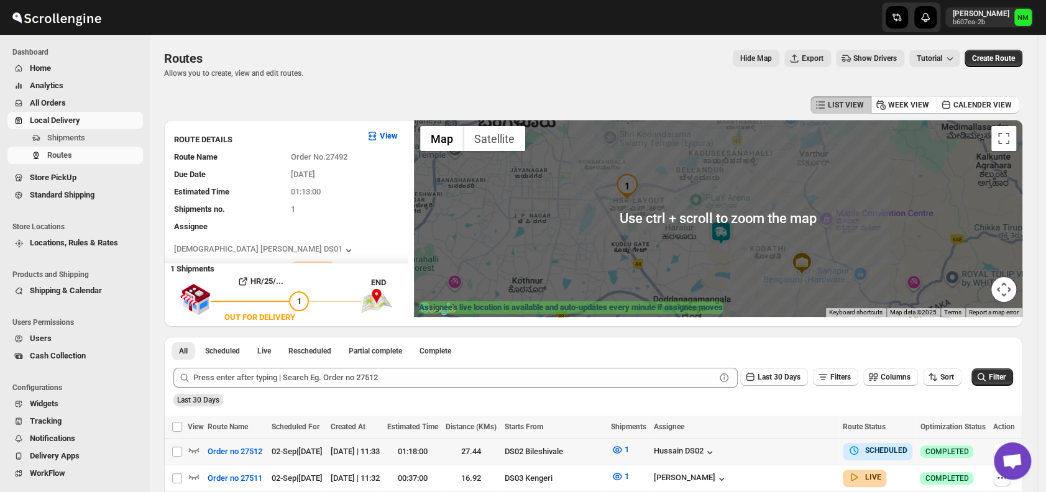
scroll to position [205, 0]
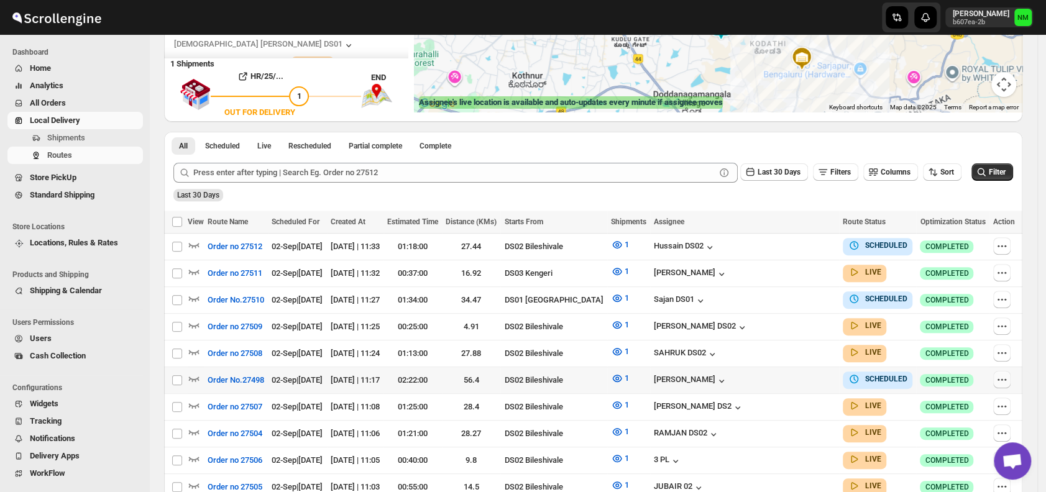
click at [1005, 373] on icon "button" at bounding box center [1001, 379] width 12 height 12
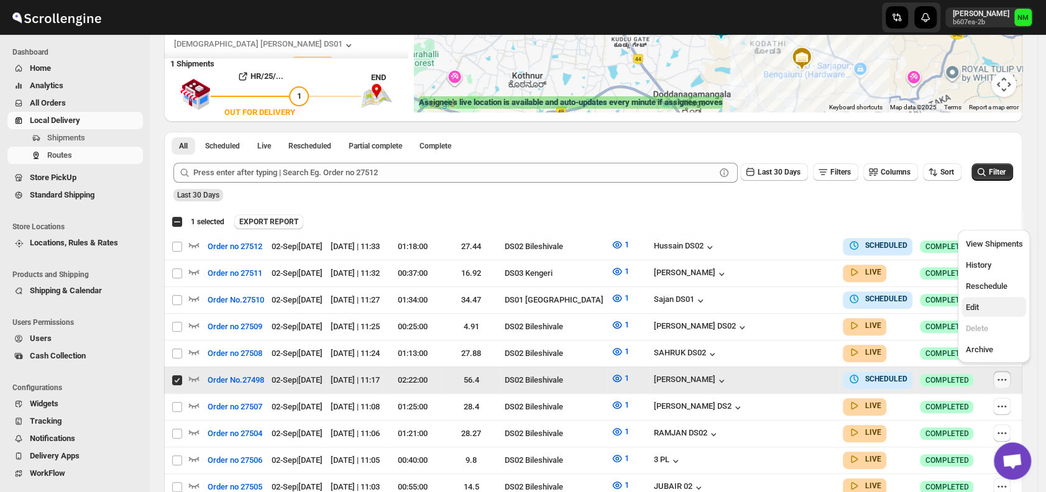
click at [984, 309] on span "Edit" at bounding box center [993, 307] width 57 height 12
checkbox input "false"
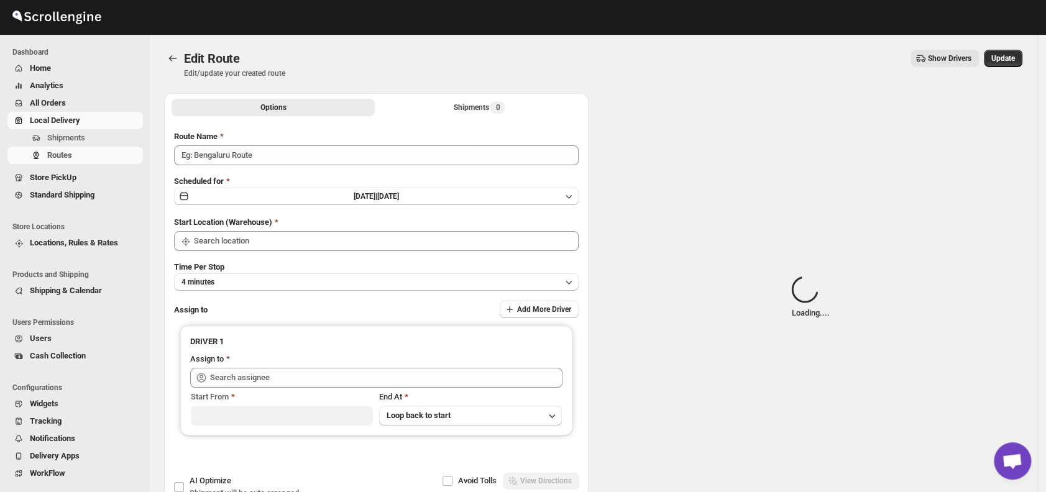
type input "Order No.27498"
type input "DS02 Bileshivale"
type input "[PERSON_NAME] ([PERSON_NAME][EMAIL_ADDRESS][PERSON_NAME][DOMAIN_NAME])"
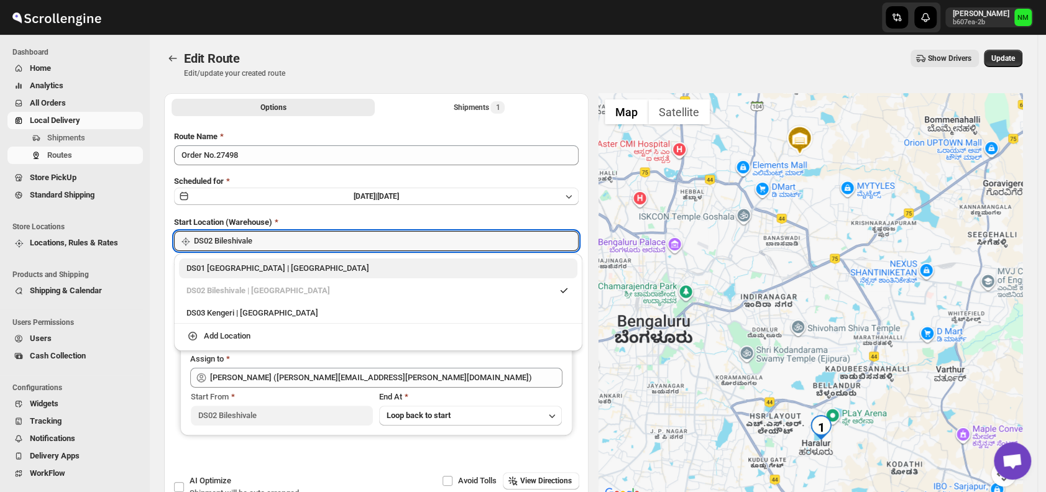
click at [200, 265] on div "DS01 Sarjapur | Bengaluru" at bounding box center [377, 268] width 383 height 12
type input "DS01 [GEOGRAPHIC_DATA]"
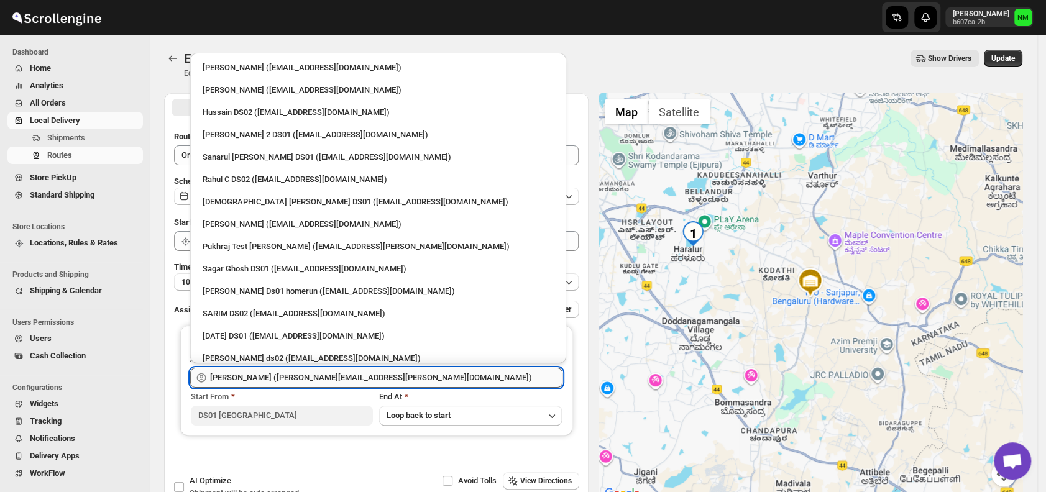
click at [388, 380] on input "[PERSON_NAME] ([PERSON_NAME][EMAIL_ADDRESS][PERSON_NAME][DOMAIN_NAME])" at bounding box center [386, 378] width 352 height 20
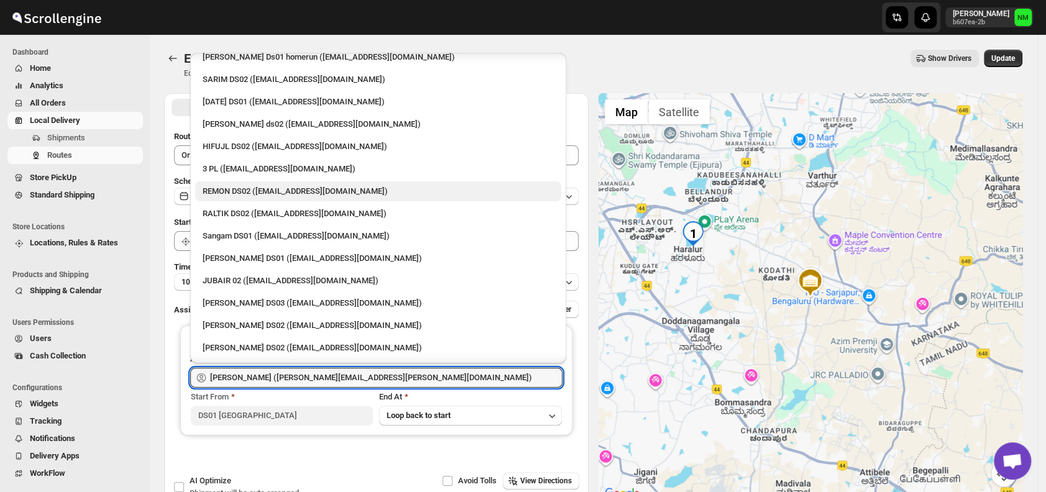
scroll to position [235, 0]
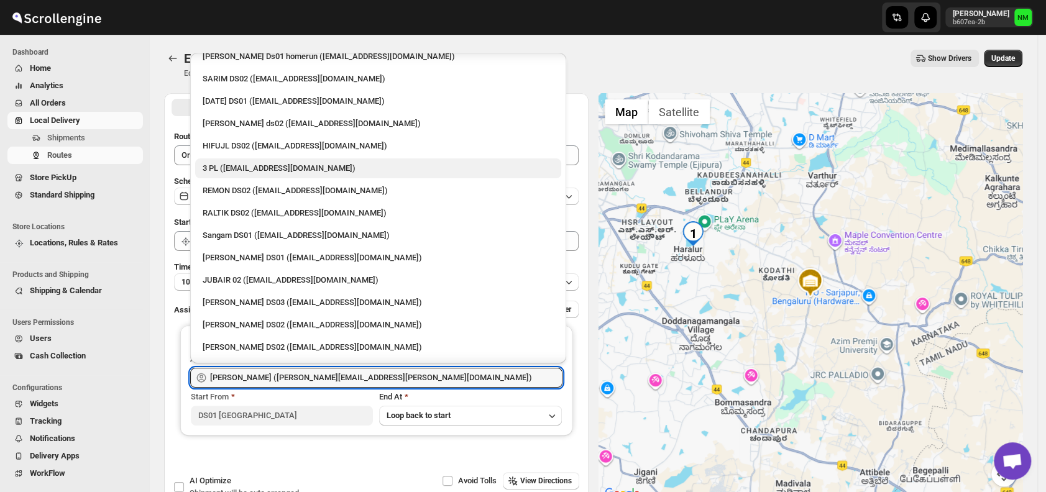
click at [249, 170] on div "3 PL ([EMAIL_ADDRESS][DOMAIN_NAME])" at bounding box center [378, 168] width 351 height 12
type input "3 PL ([EMAIL_ADDRESS][DOMAIN_NAME])"
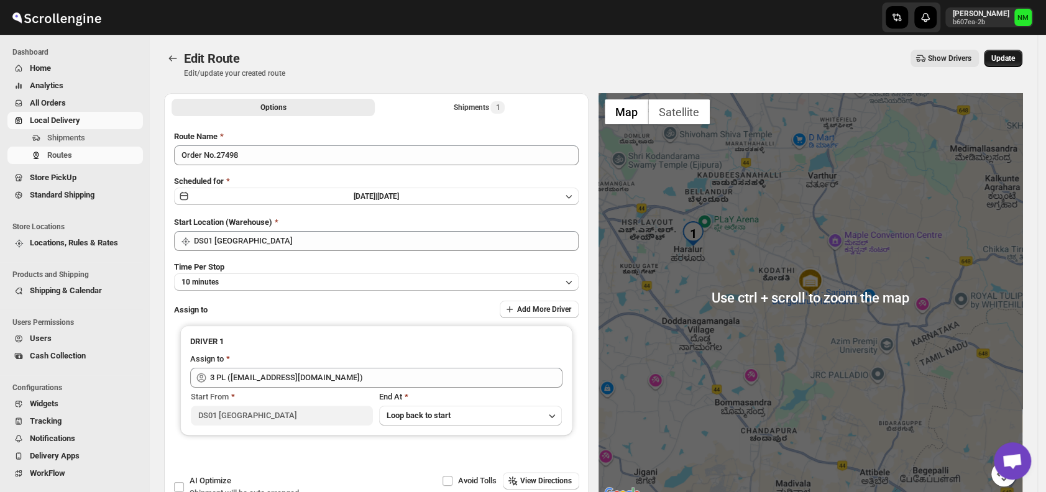
click at [1008, 60] on span "Update" at bounding box center [1003, 58] width 24 height 10
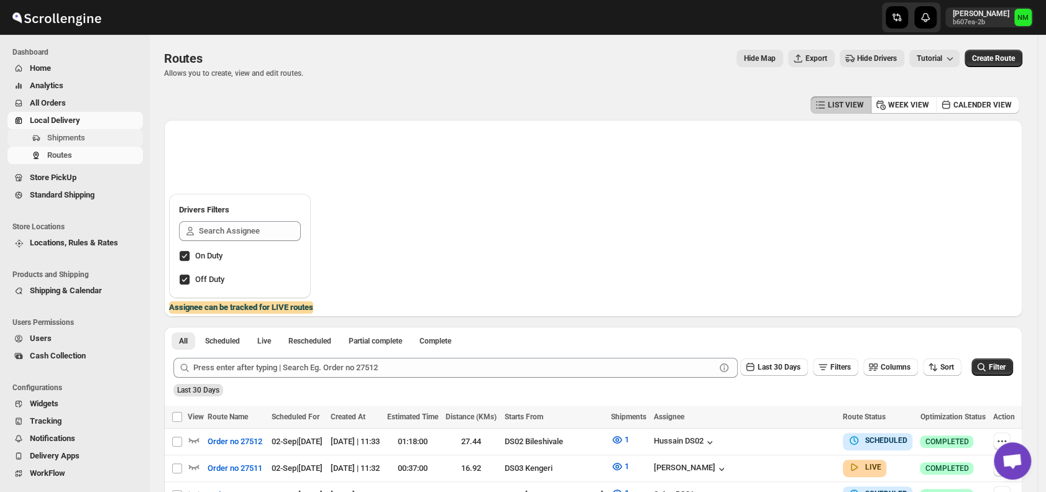
click at [79, 139] on span "Shipments" at bounding box center [66, 137] width 38 height 9
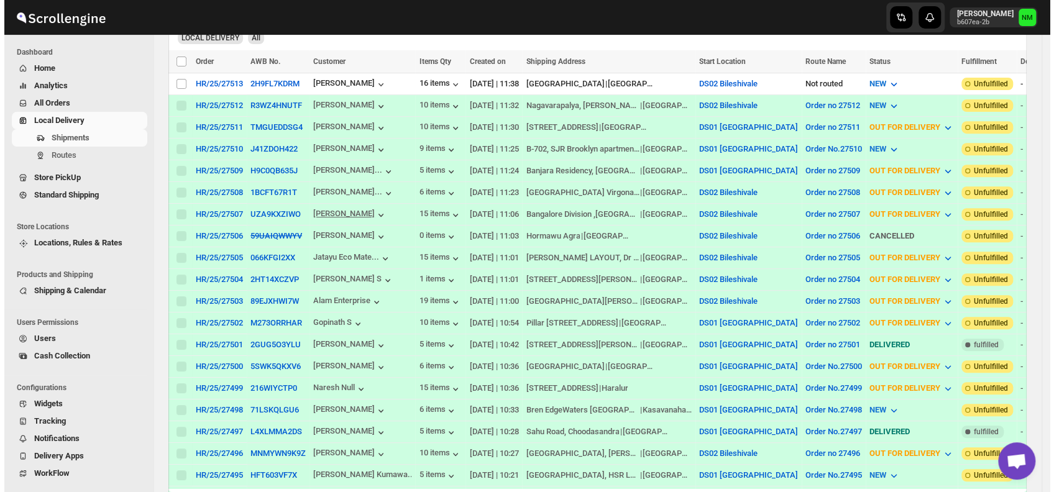
scroll to position [273, 0]
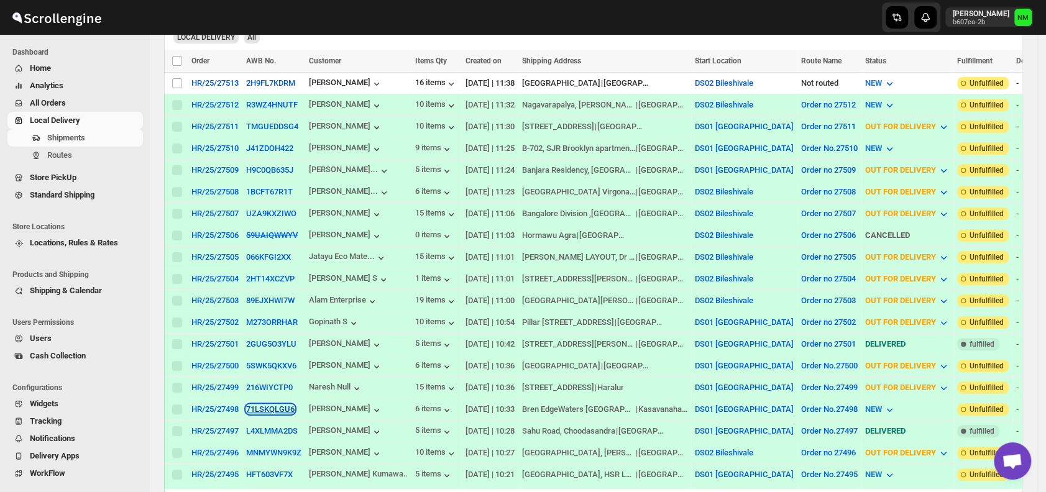
click at [257, 404] on button "71LSKQLGU6" at bounding box center [270, 408] width 48 height 9
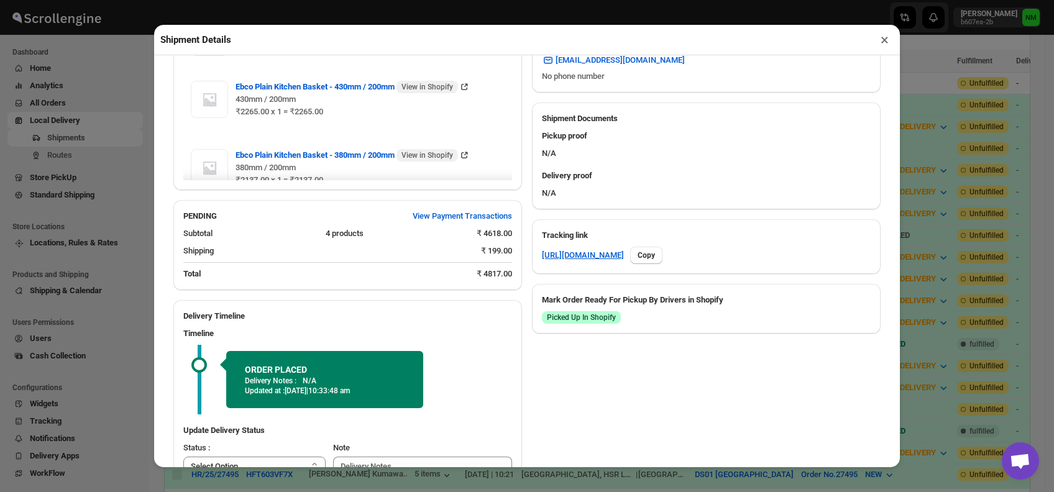
scroll to position [552, 0]
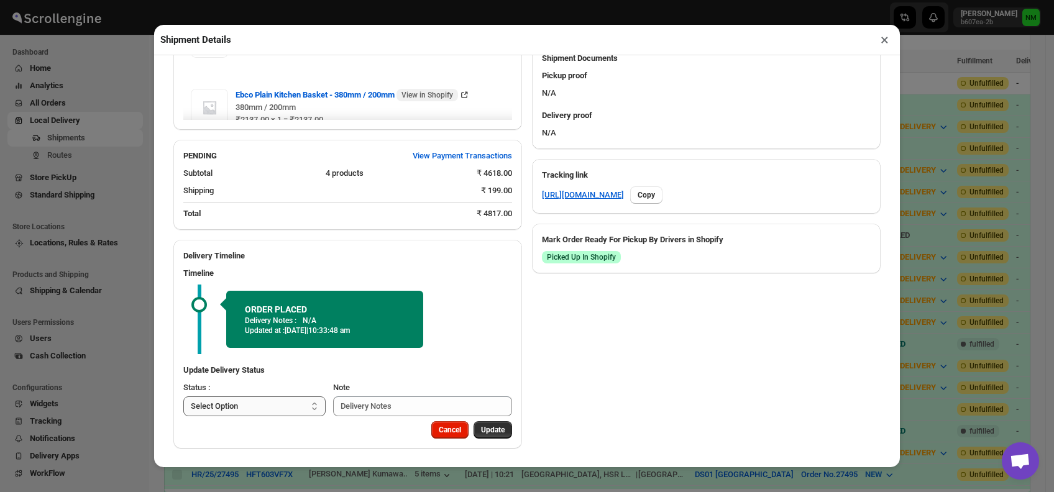
click at [278, 401] on select "Select Option PICKED UP OUT FOR DELIVERY RESCHEDULE DELIVERED CANCELLED" at bounding box center [254, 406] width 142 height 20
select select "PICKED_UP"
click at [183, 396] on select "Select Option PICKED UP OUT FOR DELIVERY RESCHEDULE DELIVERED CANCELLED" at bounding box center [254, 406] width 142 height 20
click at [466, 432] on span "Pick Products" at bounding box center [481, 430] width 47 height 10
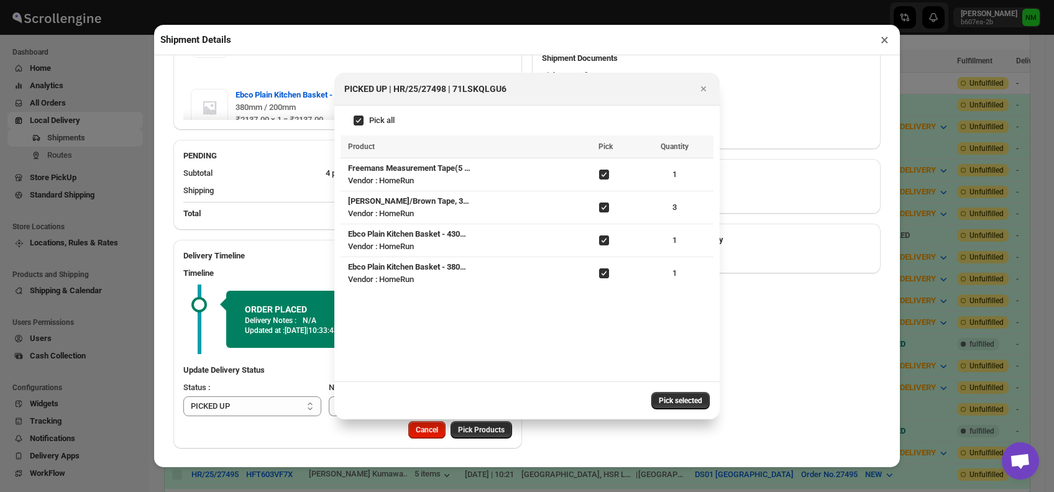
click at [664, 400] on span "Pick selected" at bounding box center [680, 401] width 43 height 10
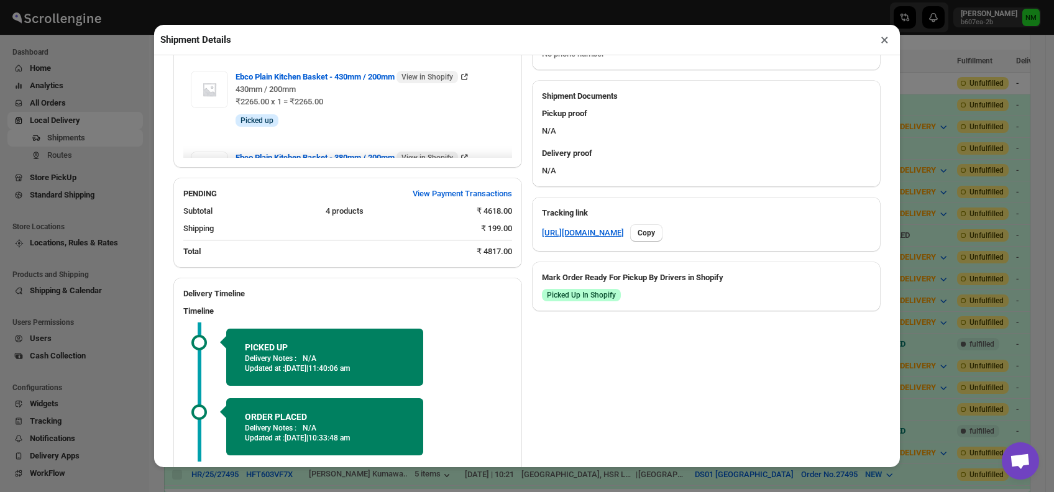
scroll to position [621, 0]
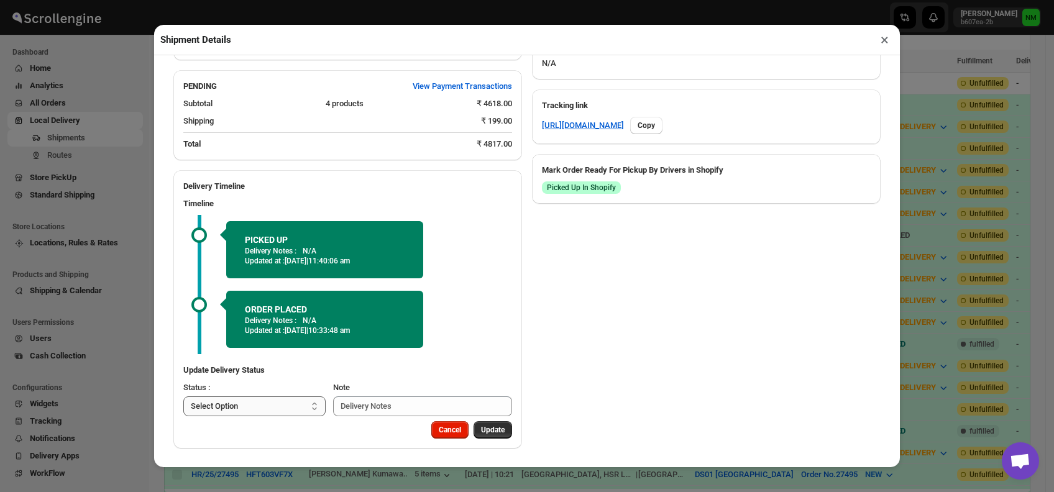
click at [280, 400] on select "Select Option PICKED UP OUT FOR DELIVERY RESCHEDULE DELIVERED CANCELLED" at bounding box center [254, 406] width 142 height 20
select select "OUT_FOR_DELIVERY"
click at [183, 396] on select "Select Option PICKED UP OUT FOR DELIVERY RESCHEDULE DELIVERED CANCELLED" at bounding box center [254, 406] width 142 height 20
click at [483, 427] on span "Update" at bounding box center [493, 430] width 24 height 10
select select
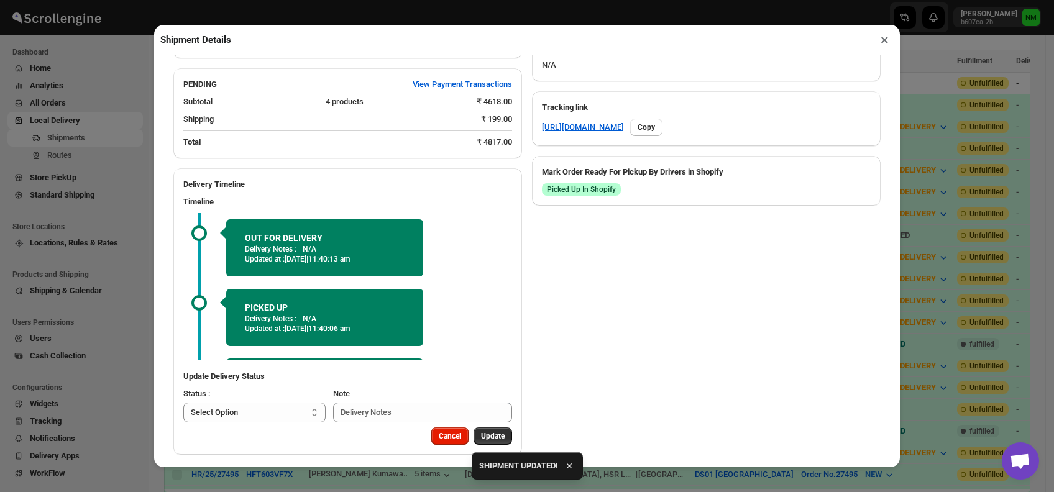
click at [876, 45] on button "×" at bounding box center [884, 39] width 18 height 17
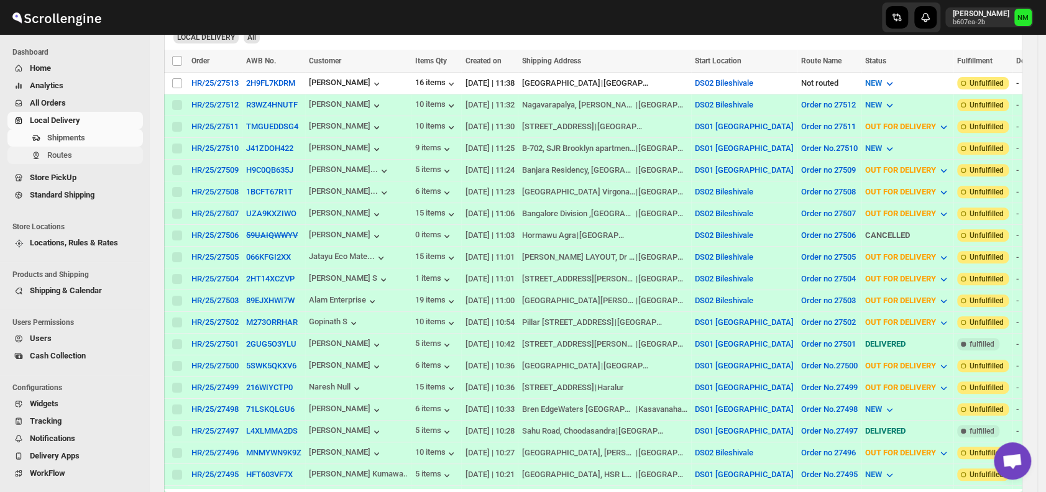
click at [104, 153] on span "Routes" at bounding box center [93, 155] width 93 height 12
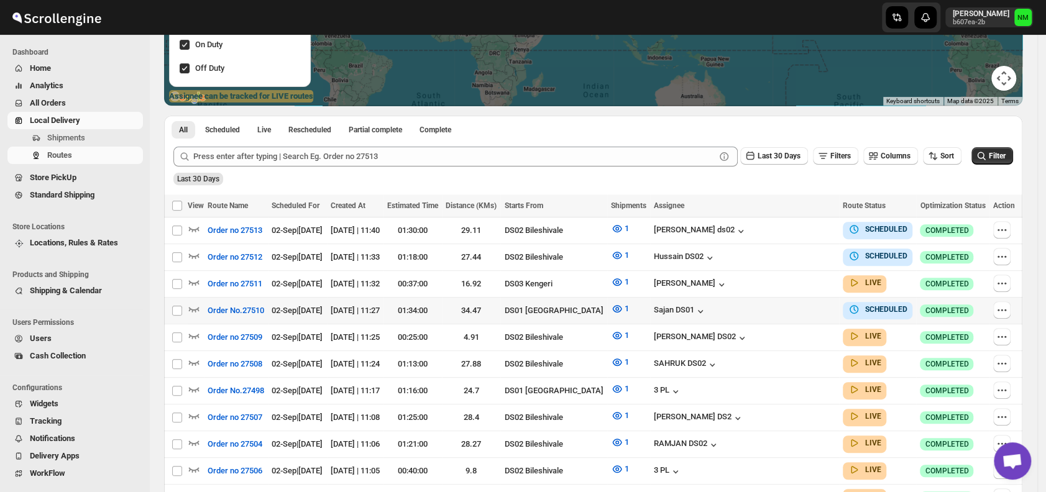
scroll to position [217, 0]
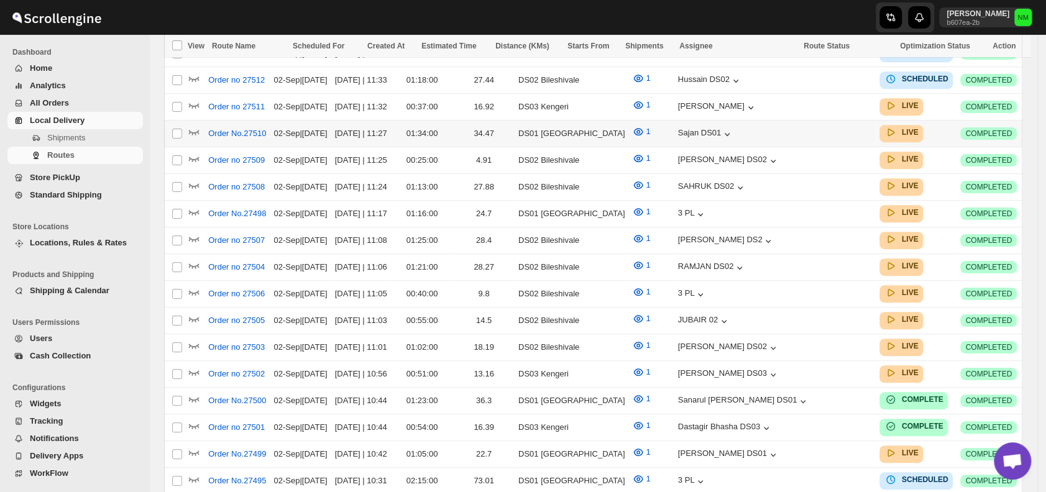
scroll to position [217, 0]
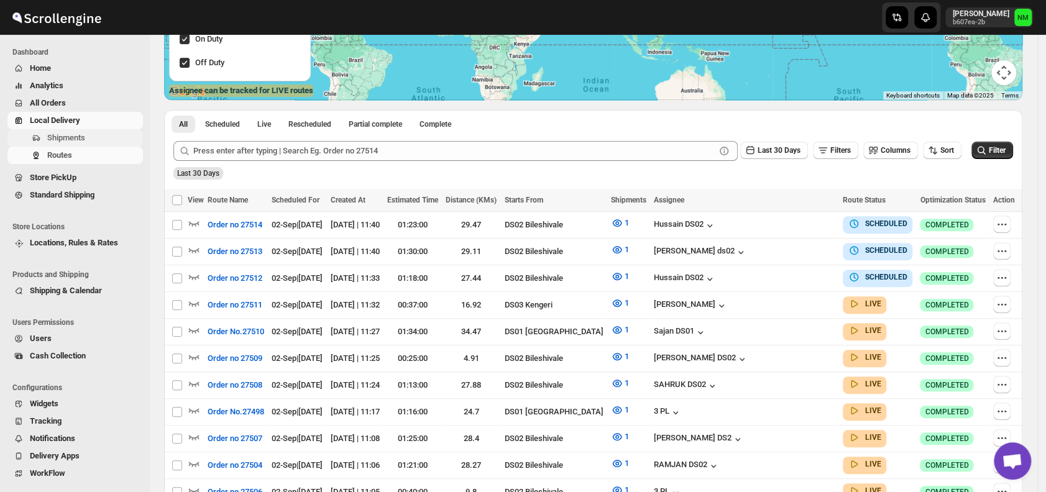
click at [66, 137] on span "Shipments" at bounding box center [66, 137] width 38 height 9
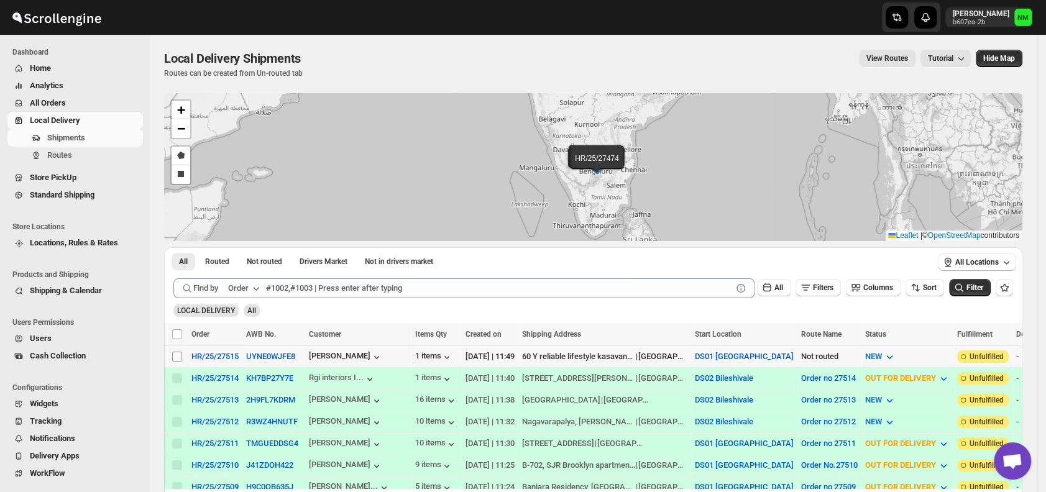
click at [179, 354] on input "Select shipment" at bounding box center [177, 357] width 10 height 10
checkbox input "true"
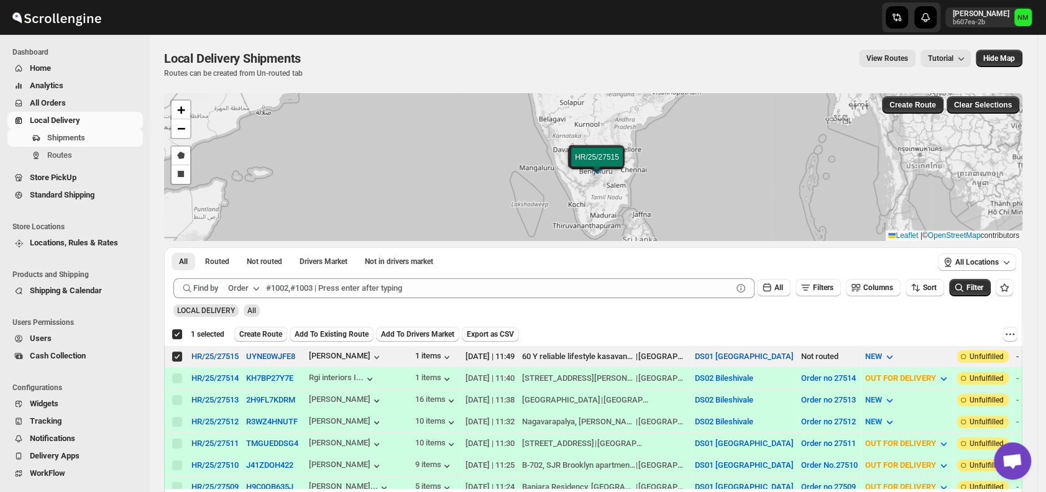
click at [257, 335] on span "Create Route" at bounding box center [260, 334] width 43 height 10
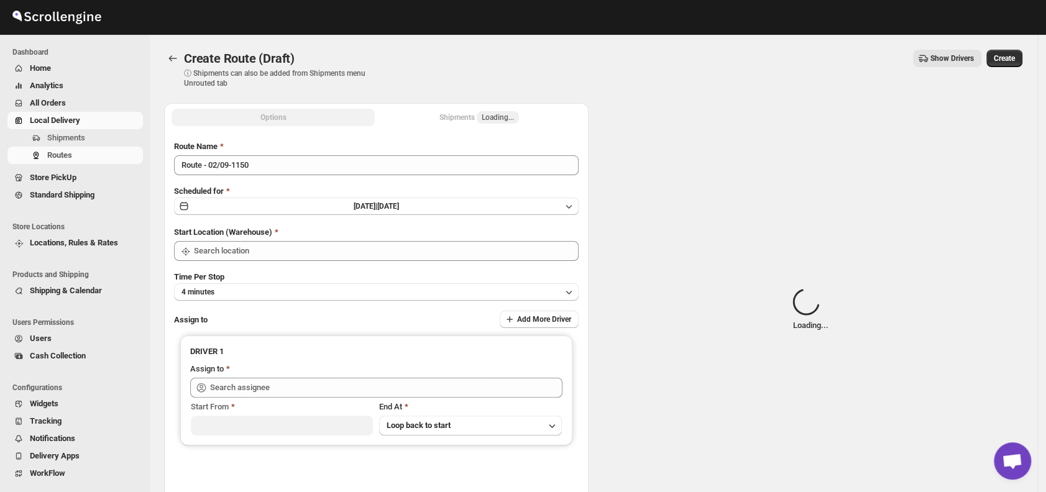
type input "DS01 [GEOGRAPHIC_DATA]"
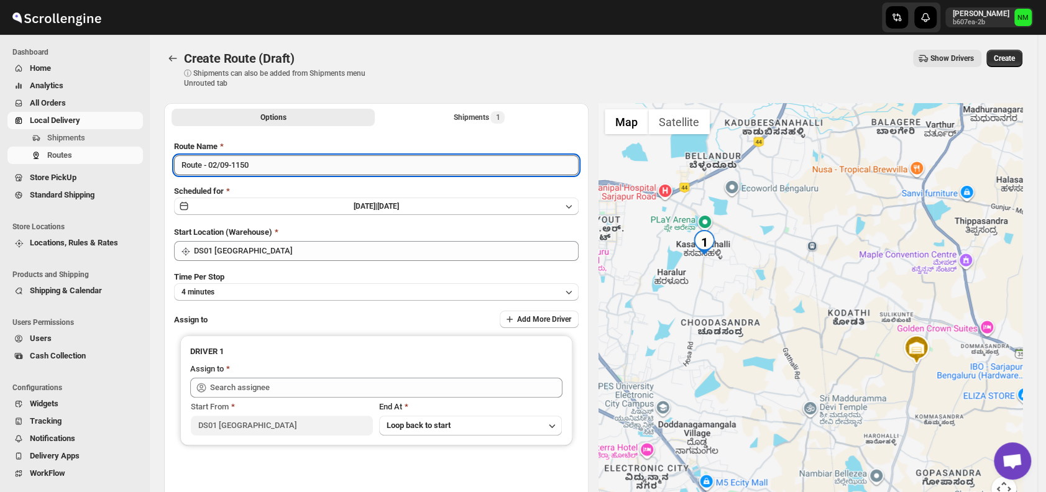
click at [298, 163] on input "Route - 02/09-1150" at bounding box center [376, 165] width 404 height 20
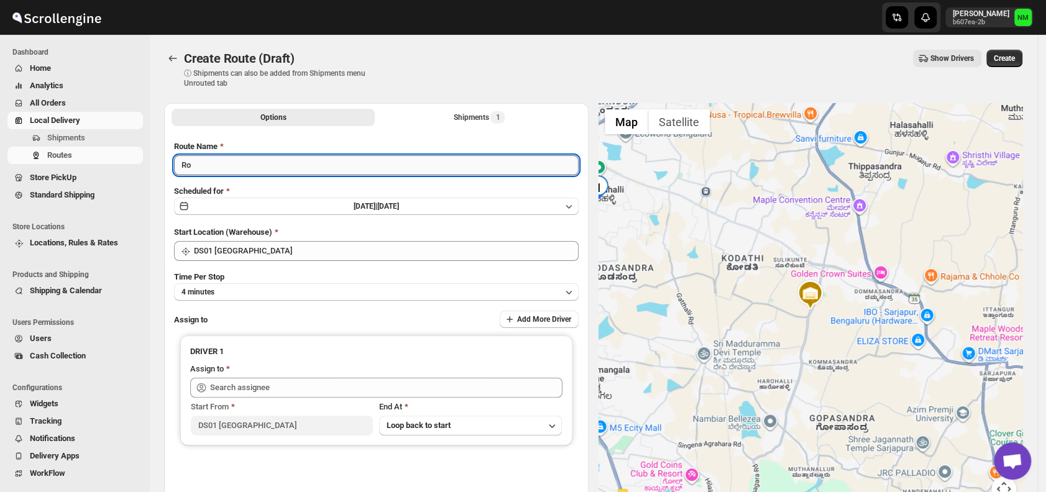
type input "R"
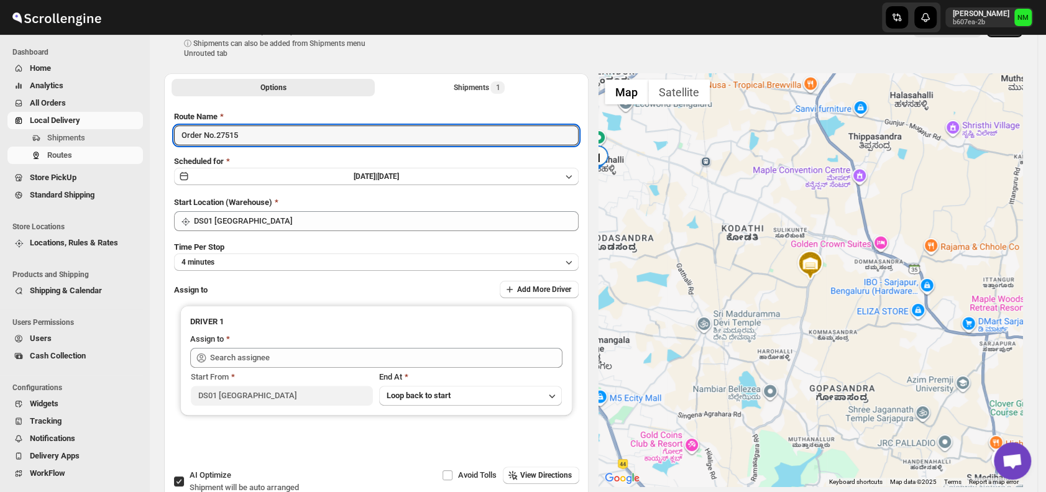
scroll to position [32, 0]
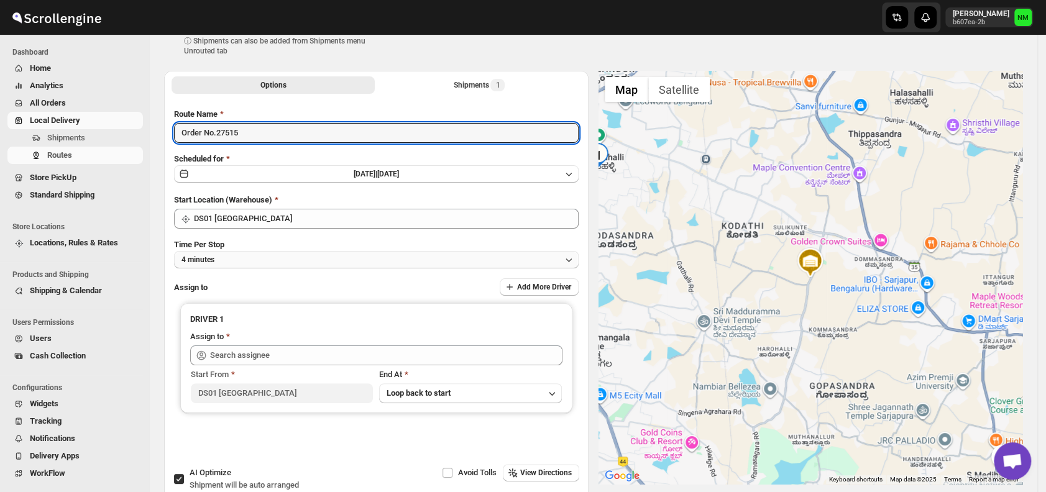
type input "Order No.27515"
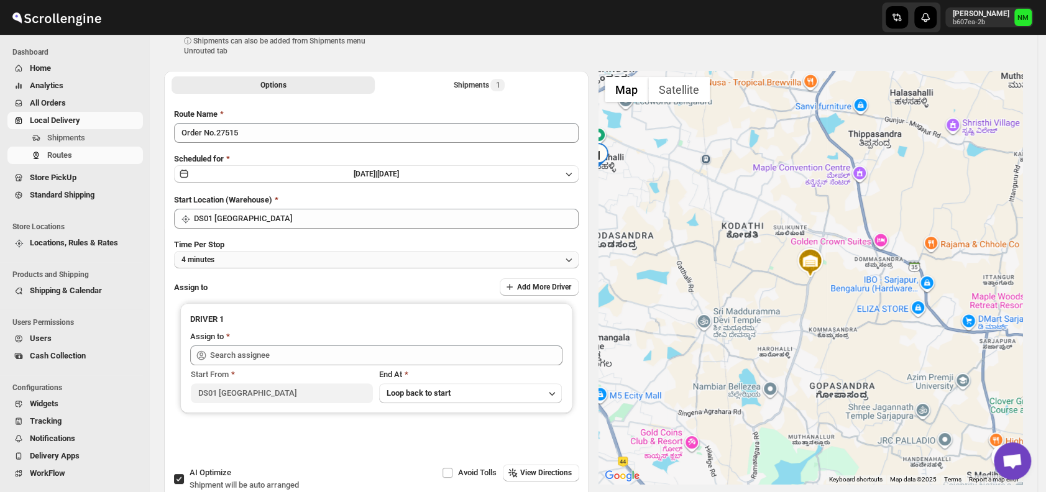
click at [233, 266] on button "4 minutes" at bounding box center [376, 259] width 404 height 17
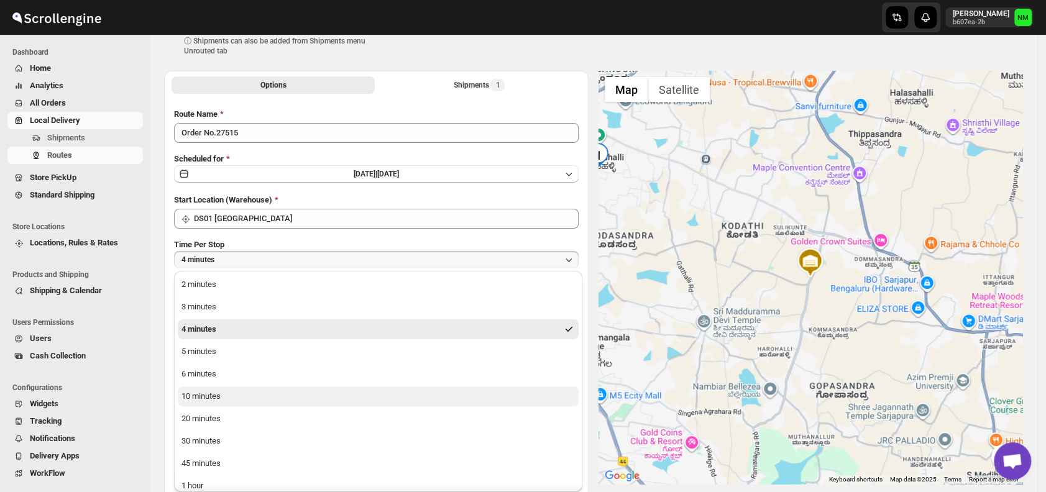
click at [221, 396] on button "10 minutes" at bounding box center [378, 396] width 401 height 20
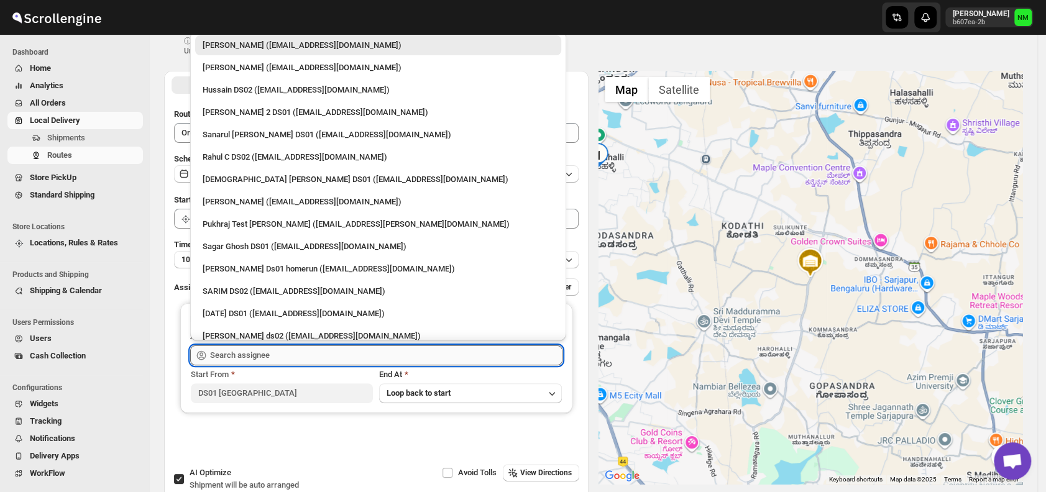
click at [299, 353] on input "text" at bounding box center [386, 355] width 352 height 20
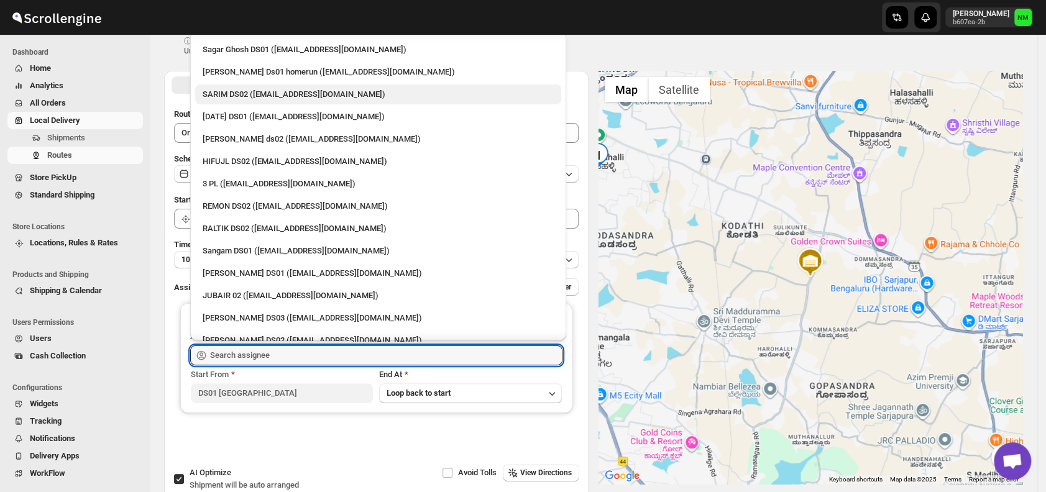
scroll to position [199, 0]
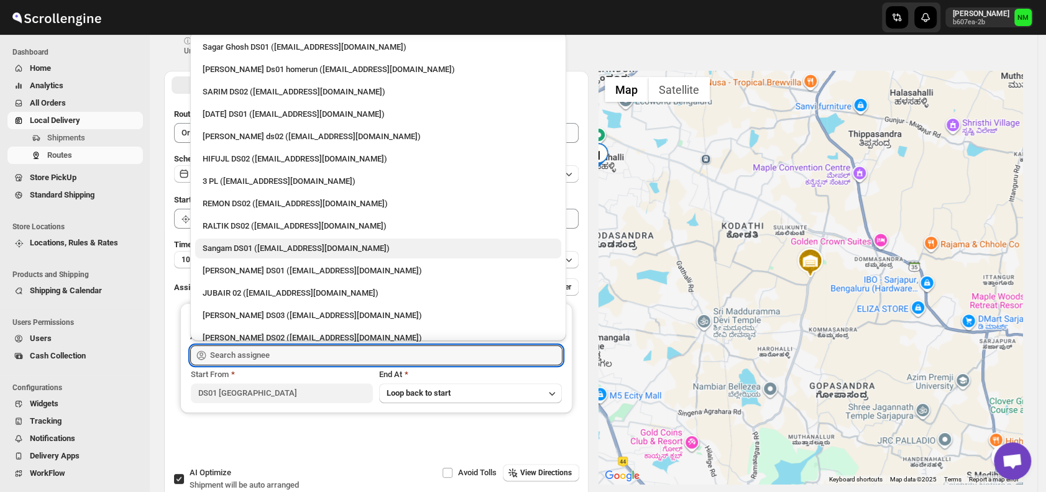
click at [227, 240] on div "Sangam DS01 ([EMAIL_ADDRESS][DOMAIN_NAME])" at bounding box center [378, 249] width 366 height 20
type input "Sangam DS01 ([EMAIL_ADDRESS][DOMAIN_NAME])"
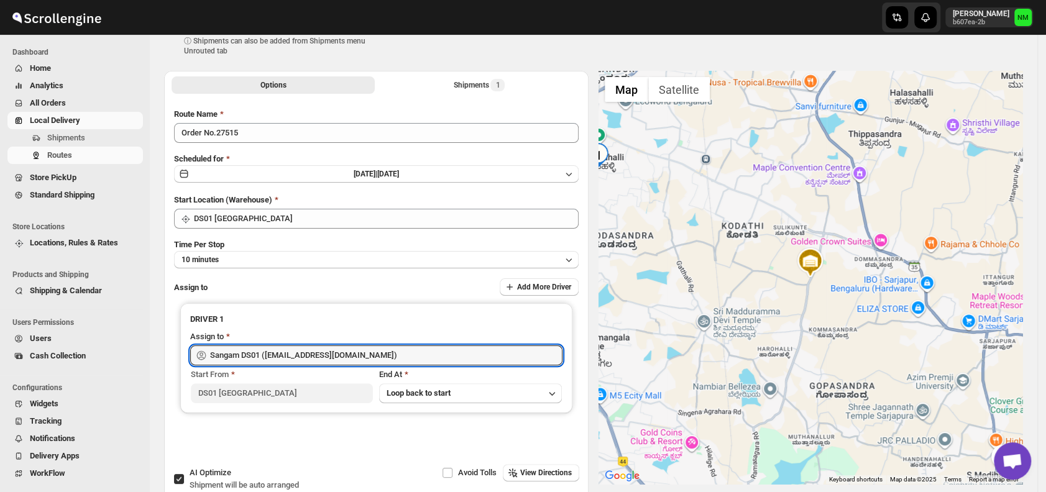
scroll to position [0, 0]
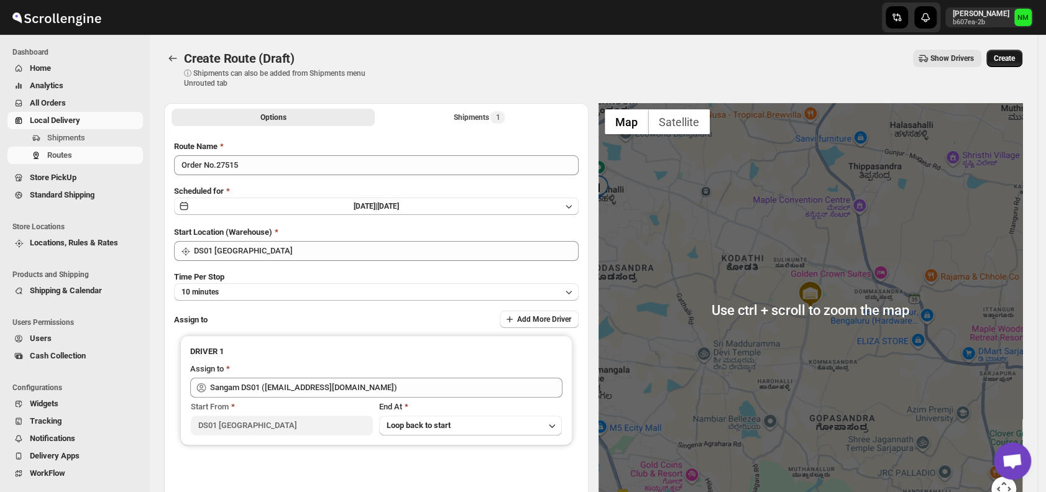
click at [1008, 65] on button "Create" at bounding box center [1004, 58] width 36 height 17
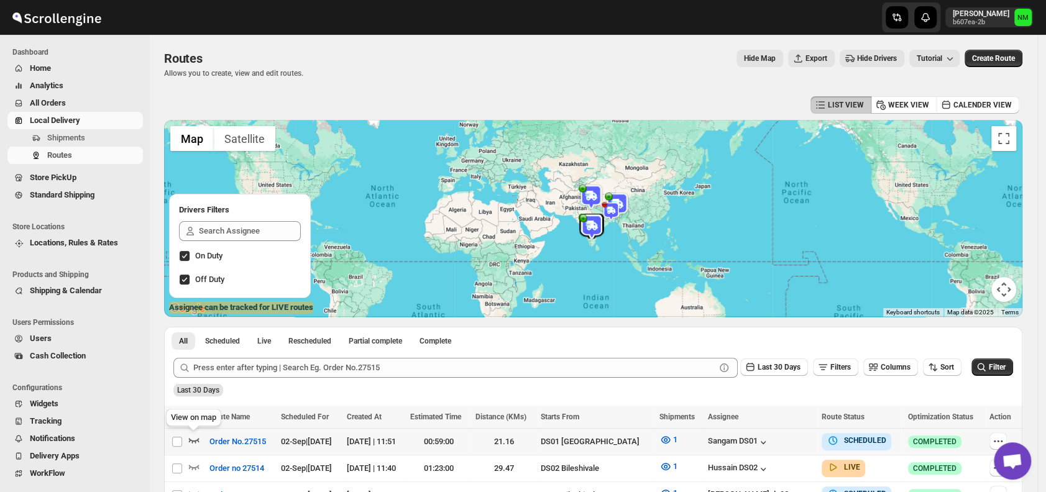
click at [193, 441] on icon "button" at bounding box center [194, 440] width 11 height 5
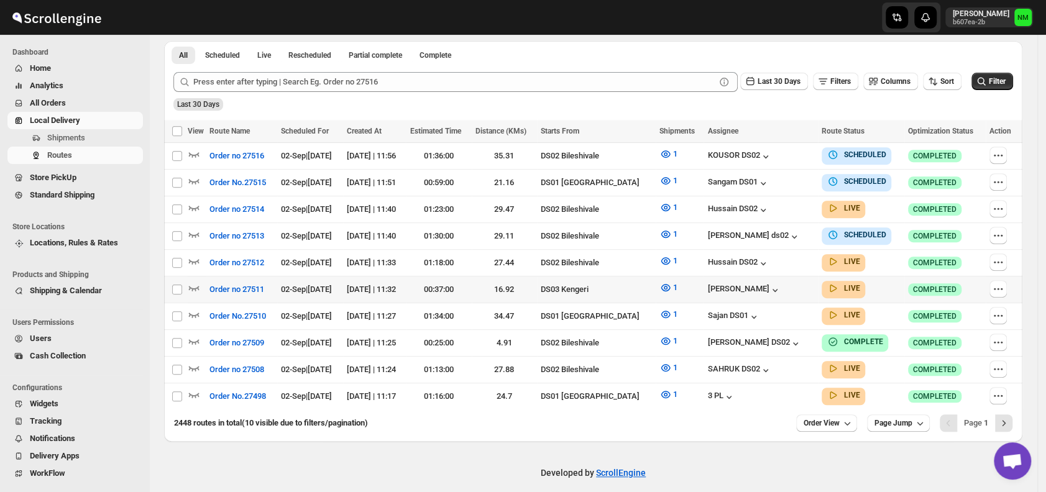
scroll to position [290, 0]
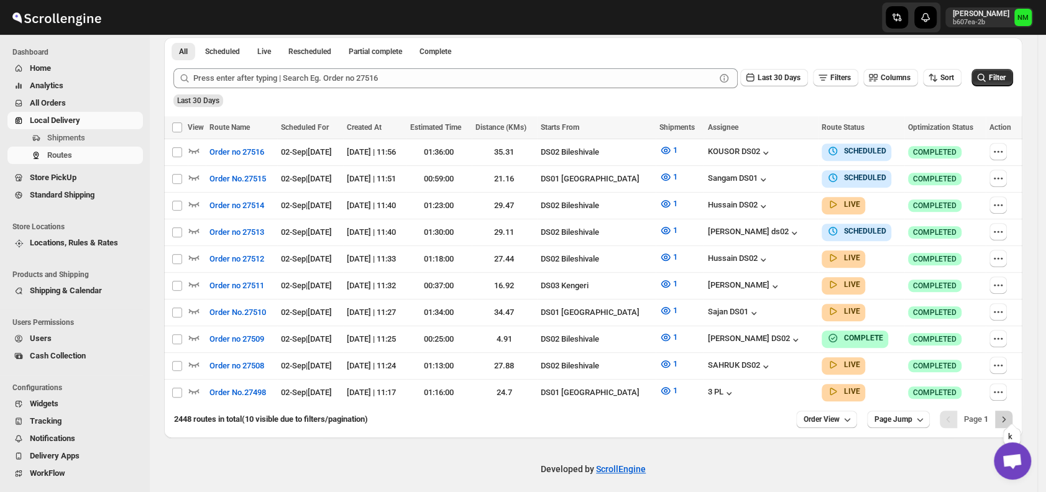
click at [1006, 413] on icon "Next" at bounding box center [1003, 419] width 12 height 12
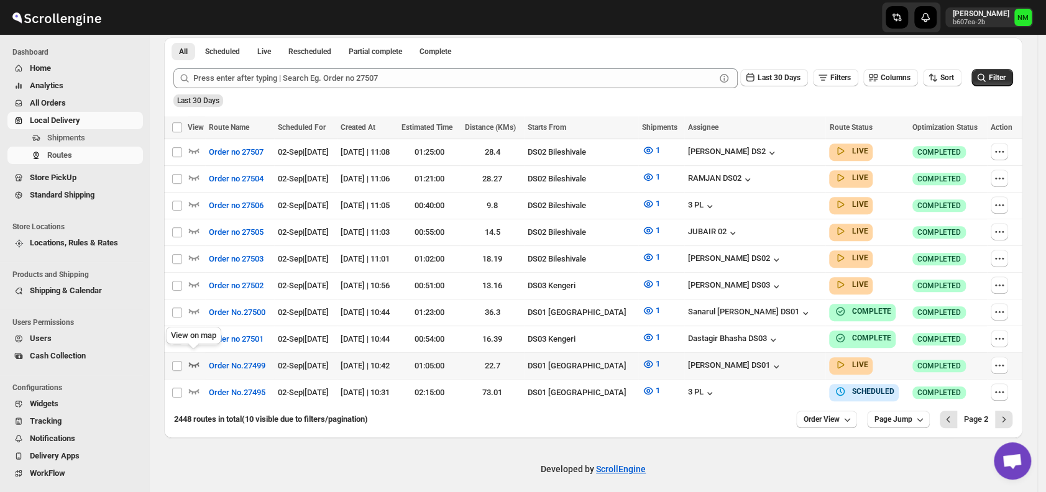
click at [190, 362] on icon "button" at bounding box center [194, 364] width 11 height 5
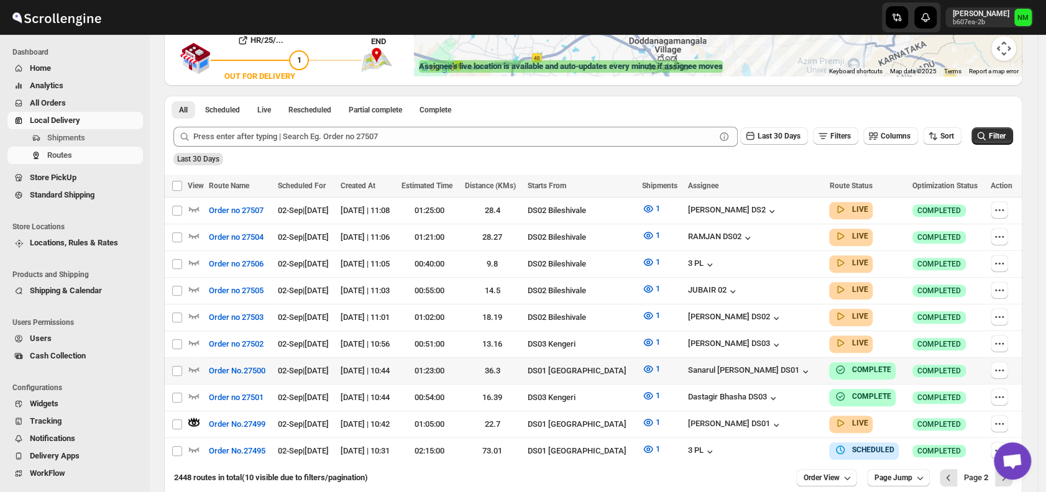
scroll to position [299, 0]
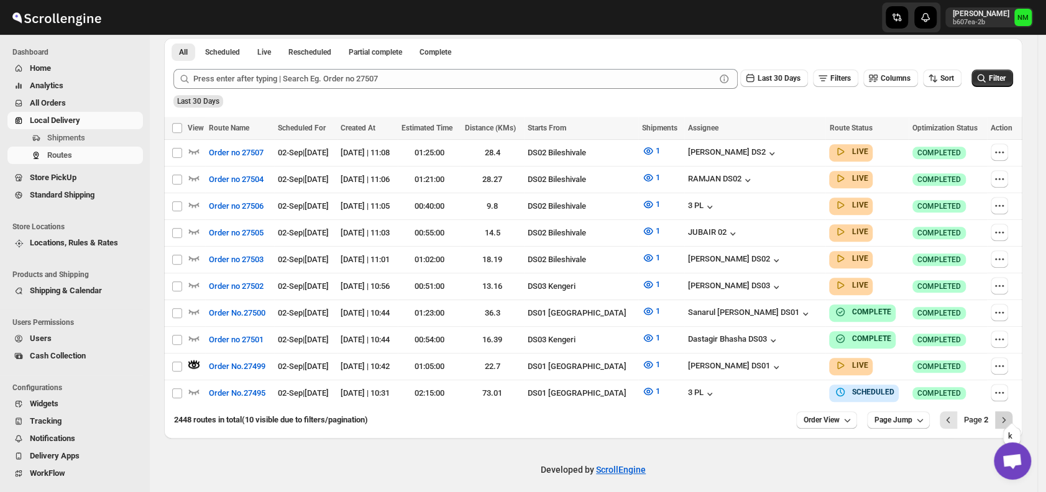
click at [1009, 414] on icon "Next" at bounding box center [1003, 420] width 12 height 12
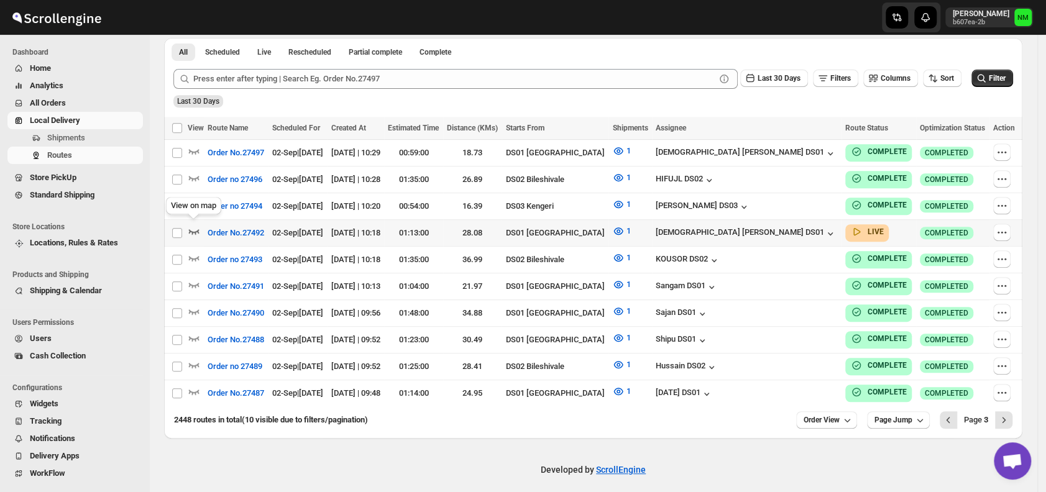
click at [195, 229] on icon "button" at bounding box center [194, 231] width 11 height 5
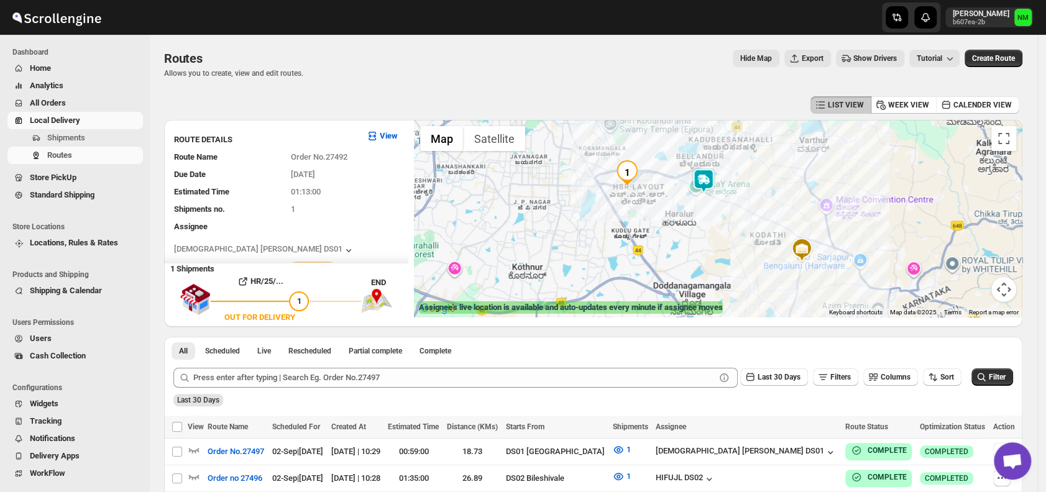
click at [713, 180] on img at bounding box center [703, 180] width 25 height 25
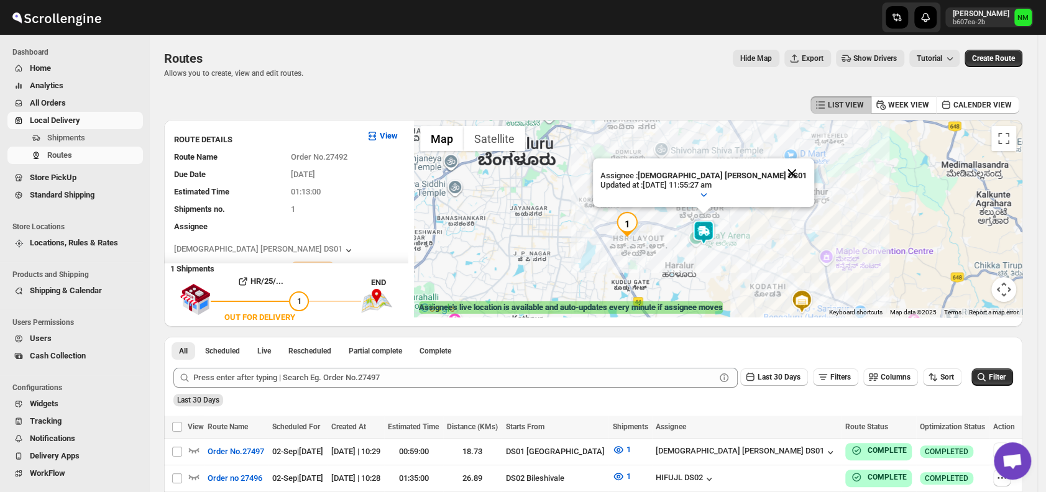
click at [777, 171] on button "Close" at bounding box center [792, 173] width 30 height 30
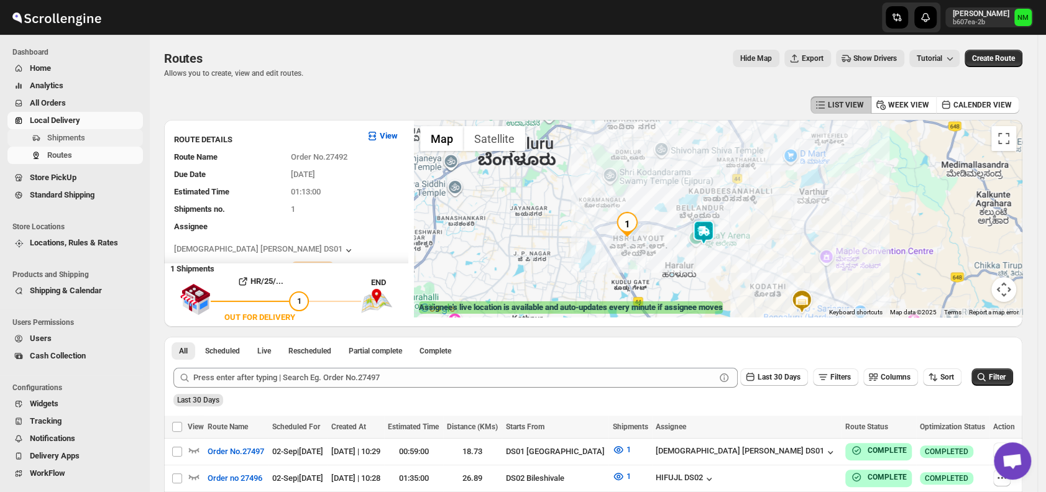
click at [88, 145] on button "Shipments" at bounding box center [74, 137] width 135 height 17
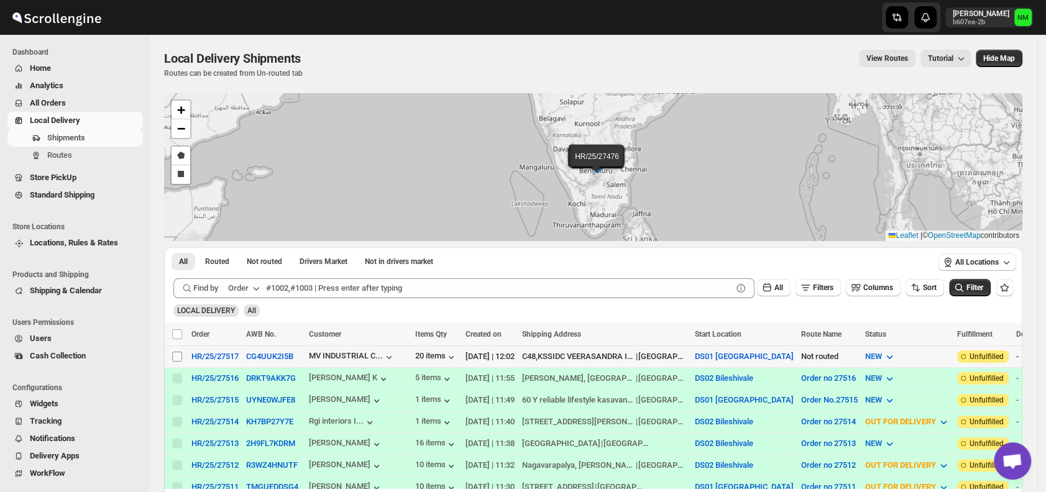
click at [176, 352] on input "Select shipment" at bounding box center [177, 357] width 10 height 10
checkbox input "true"
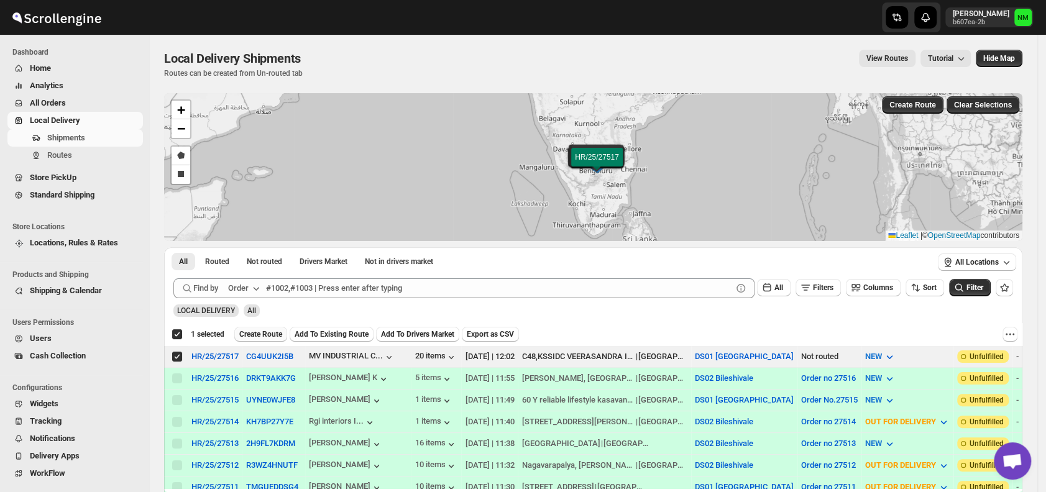
click at [258, 336] on span "Create Route" at bounding box center [260, 334] width 43 height 10
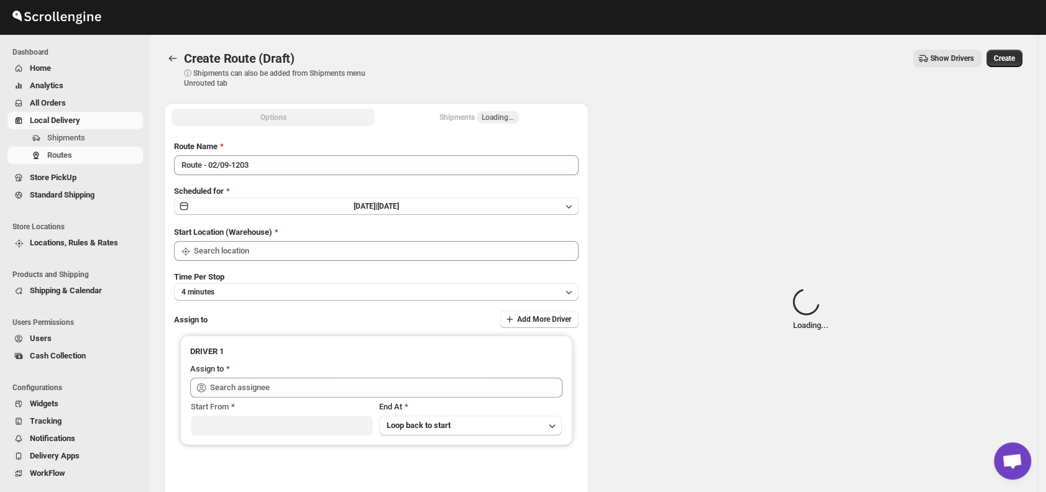
type input "DS01 [GEOGRAPHIC_DATA]"
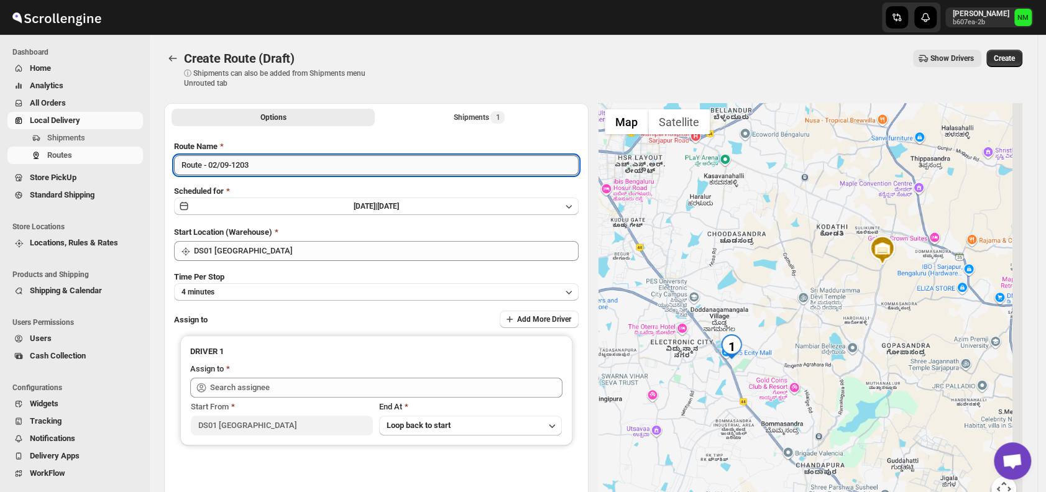
click at [272, 165] on input "Route - 02/09-1203" at bounding box center [376, 165] width 404 height 20
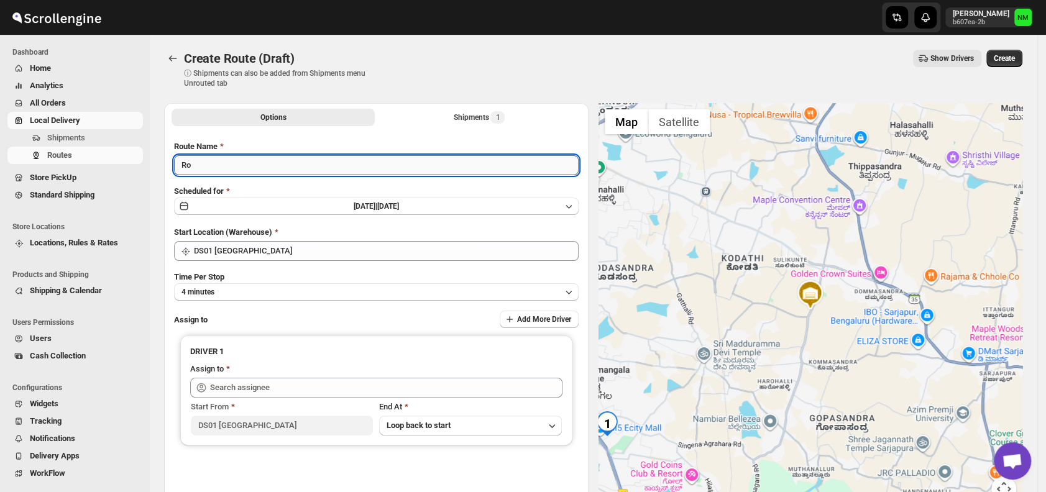
type input "R"
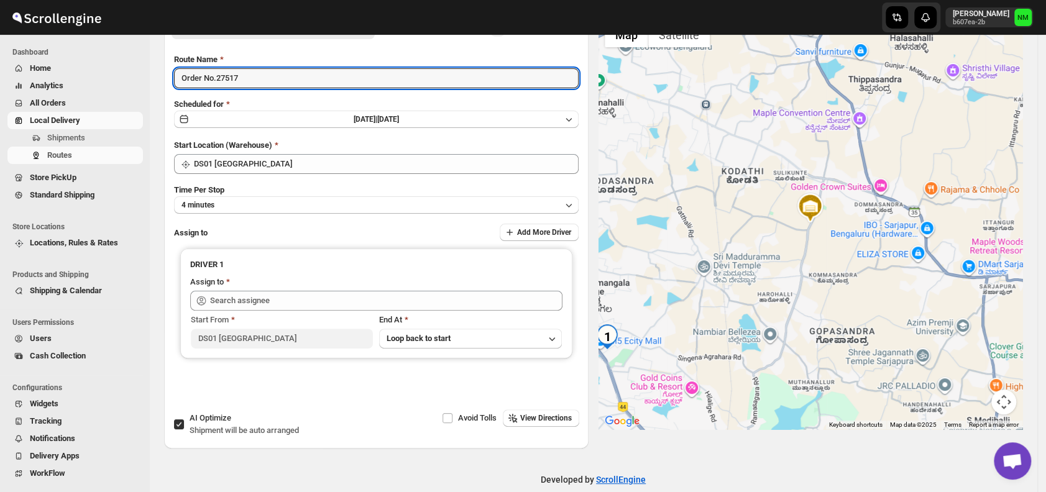
scroll to position [104, 0]
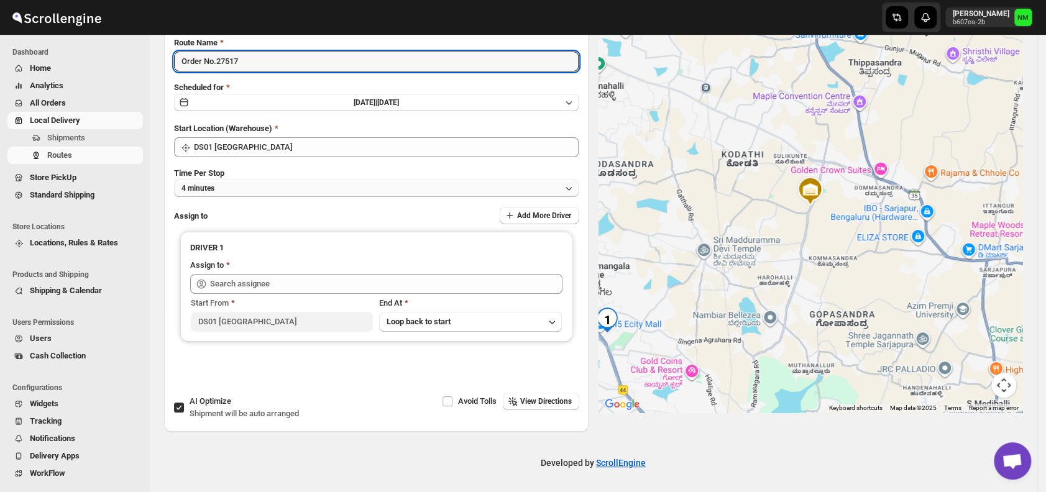
type input "Order No.27517"
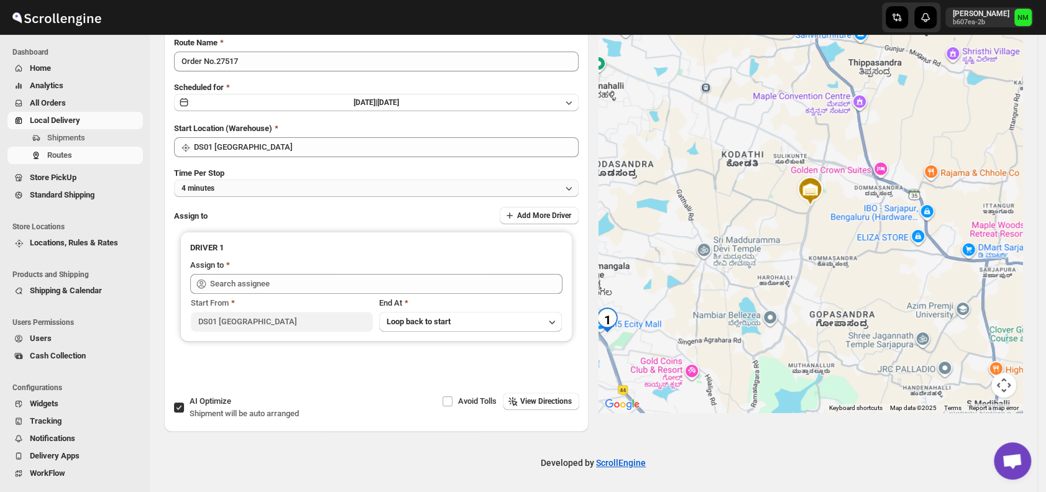
click at [263, 191] on button "4 minutes" at bounding box center [376, 188] width 404 height 17
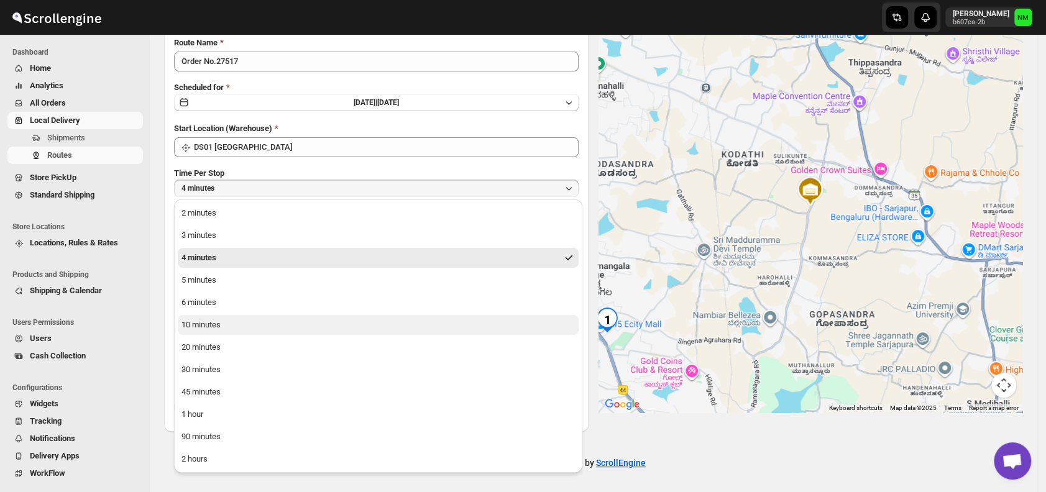
click at [224, 326] on button "10 minutes" at bounding box center [378, 325] width 401 height 20
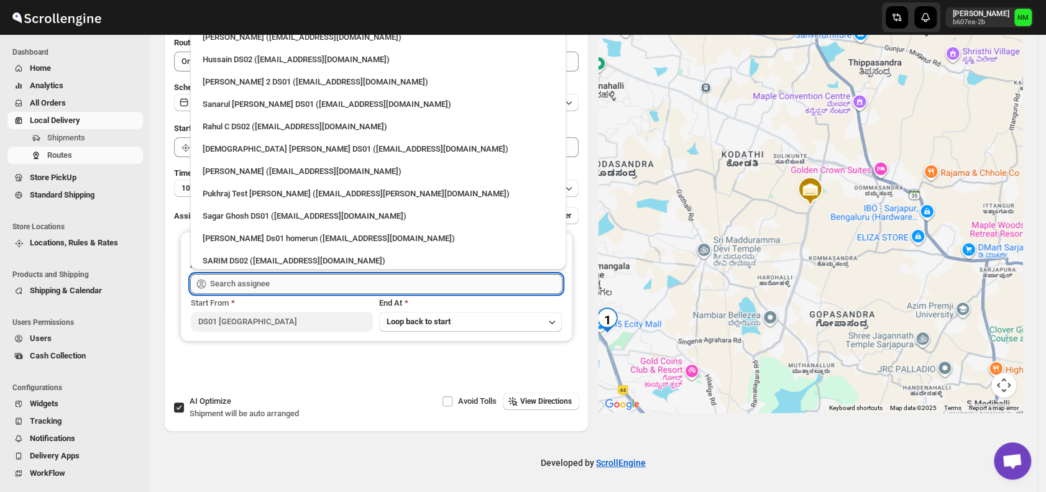
click at [274, 292] on input "text" at bounding box center [386, 284] width 352 height 20
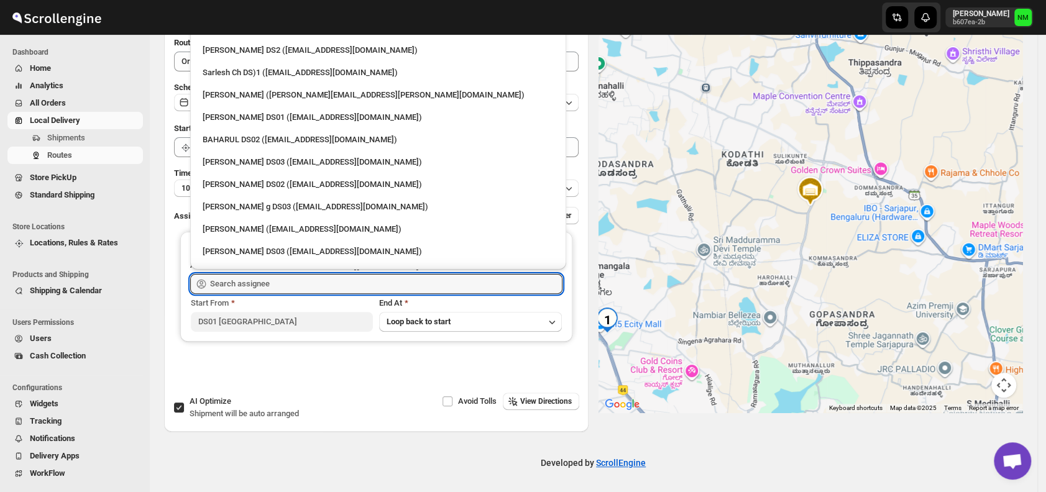
scroll to position [500, 0]
click at [225, 121] on div "Siraj Uddin DS01 (sopom53870@leabro.com)" at bounding box center [378, 119] width 351 height 12
type input "[PERSON_NAME] DS01 ([EMAIL_ADDRESS][DOMAIN_NAME])"
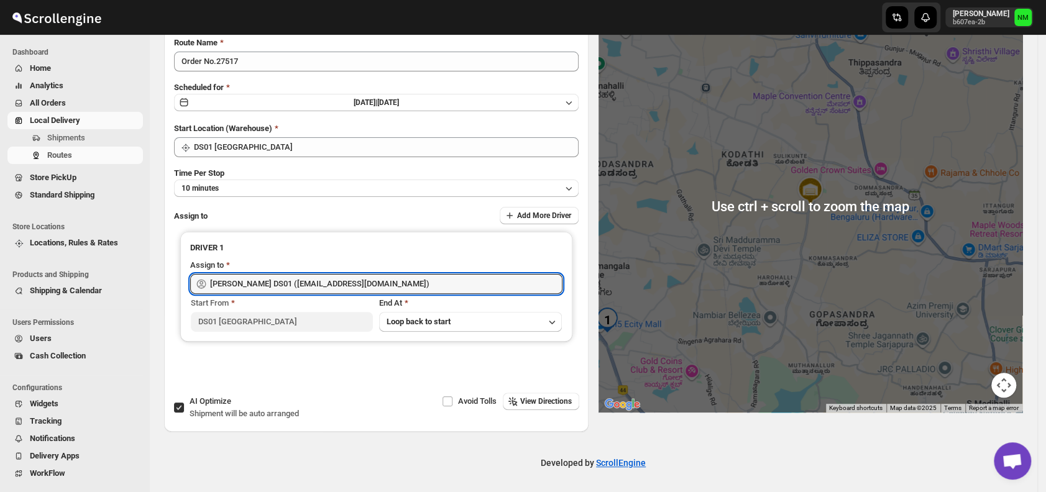
scroll to position [0, 0]
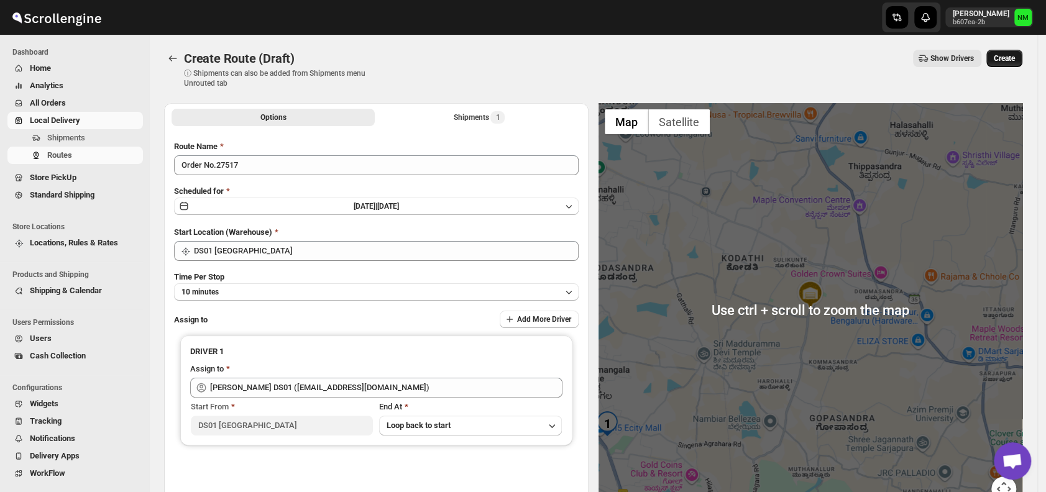
click at [1009, 58] on span "Create" at bounding box center [1004, 58] width 21 height 10
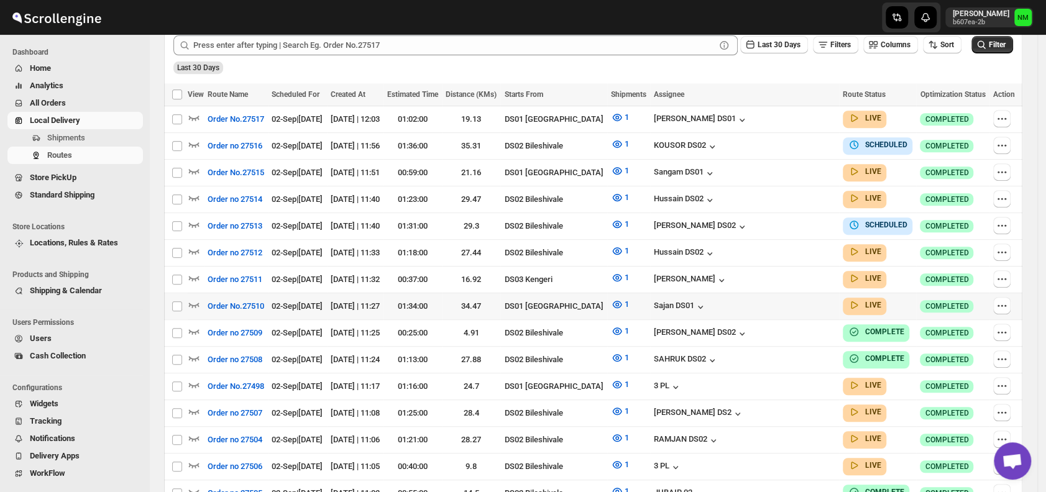
scroll to position [323, 0]
click at [194, 298] on icon "button" at bounding box center [194, 304] width 12 height 12
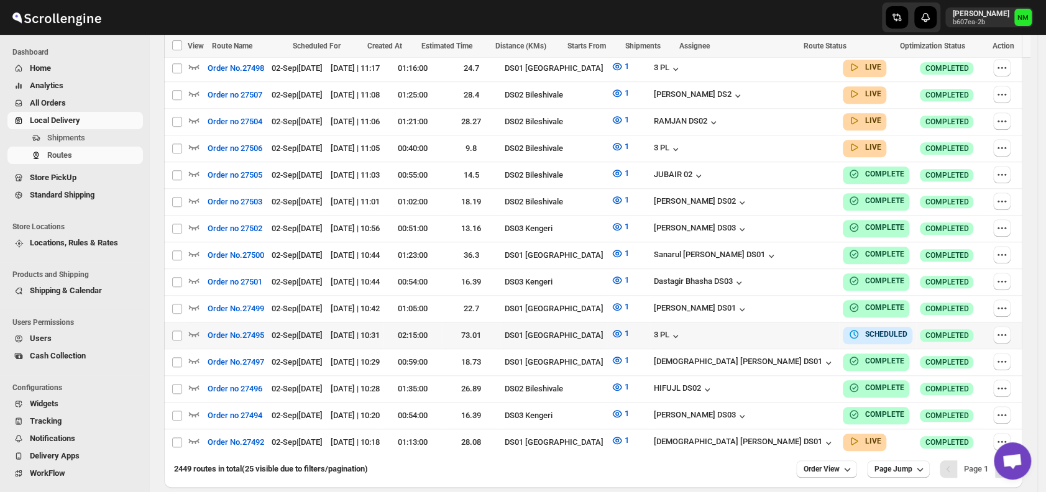
scroll to position [688, 0]
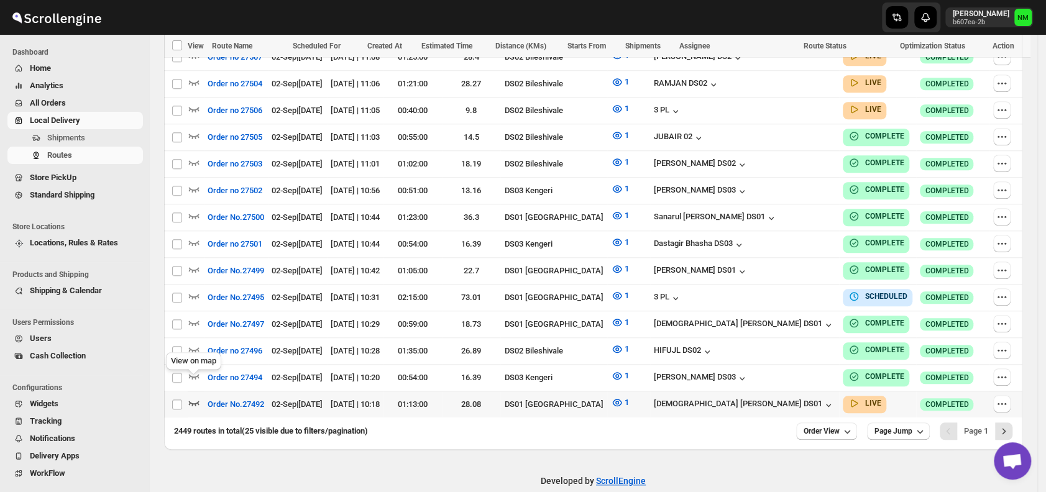
click at [193, 396] on icon "button" at bounding box center [194, 402] width 12 height 12
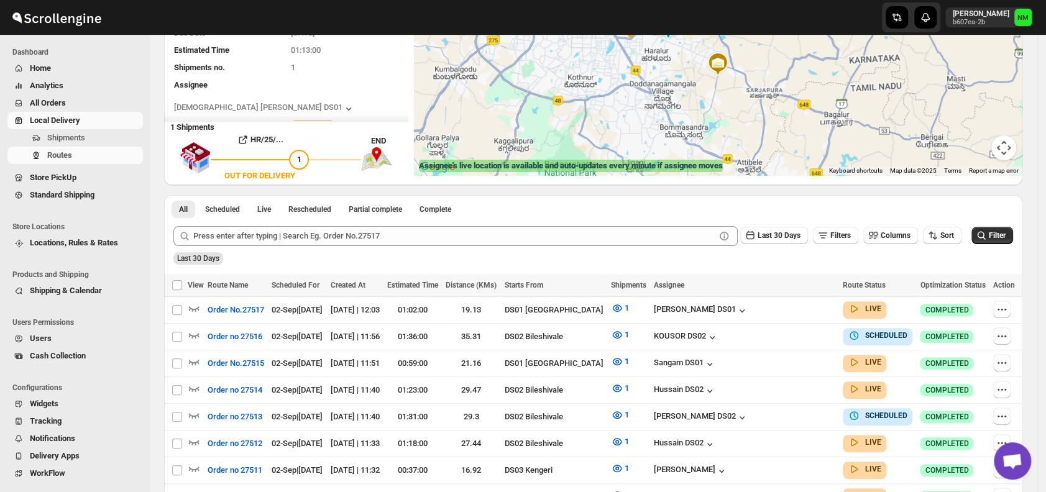
scroll to position [0, 0]
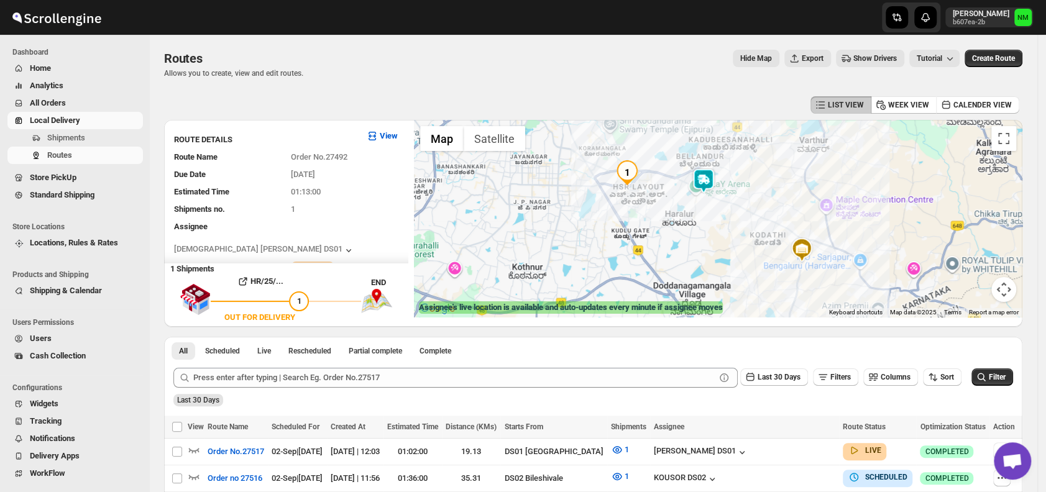
click at [706, 192] on img at bounding box center [703, 180] width 25 height 25
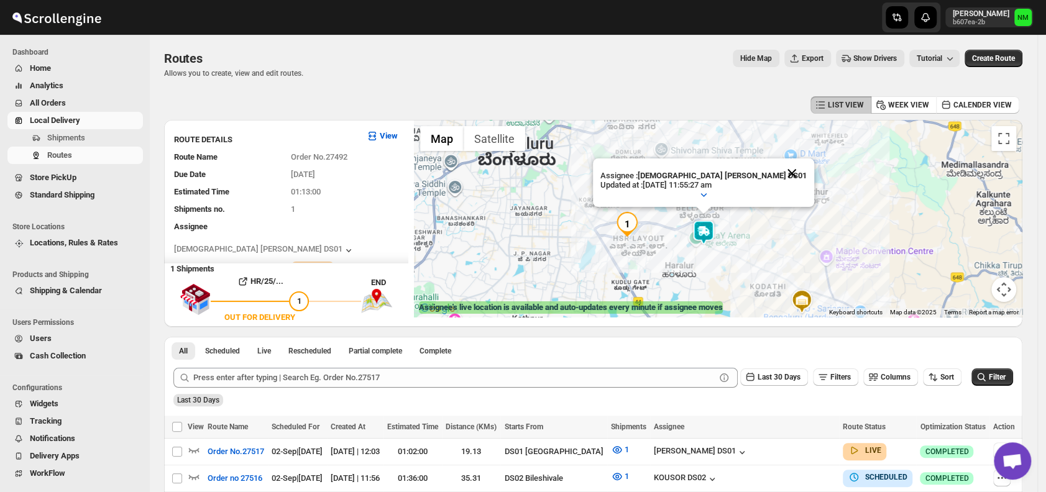
click at [777, 164] on button "Close" at bounding box center [792, 173] width 30 height 30
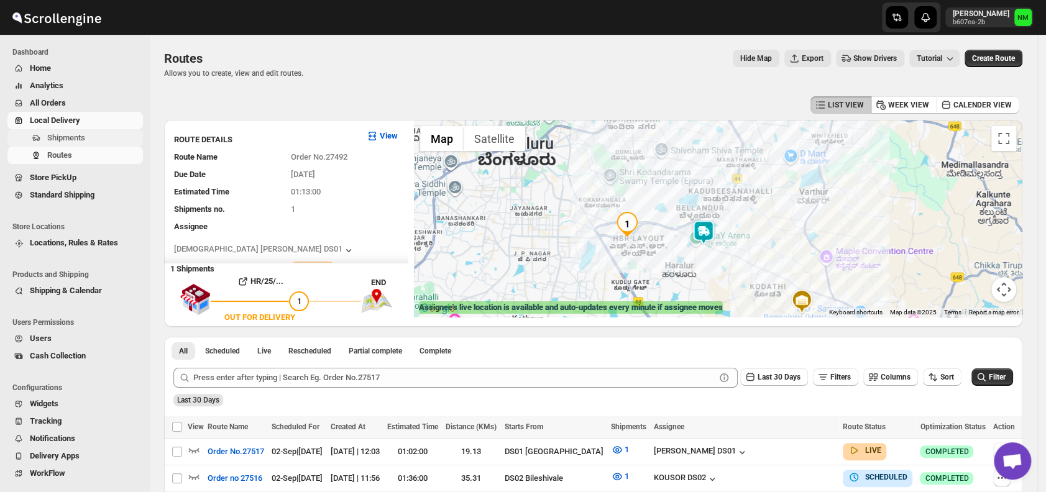
click at [83, 139] on span "Shipments" at bounding box center [66, 137] width 38 height 9
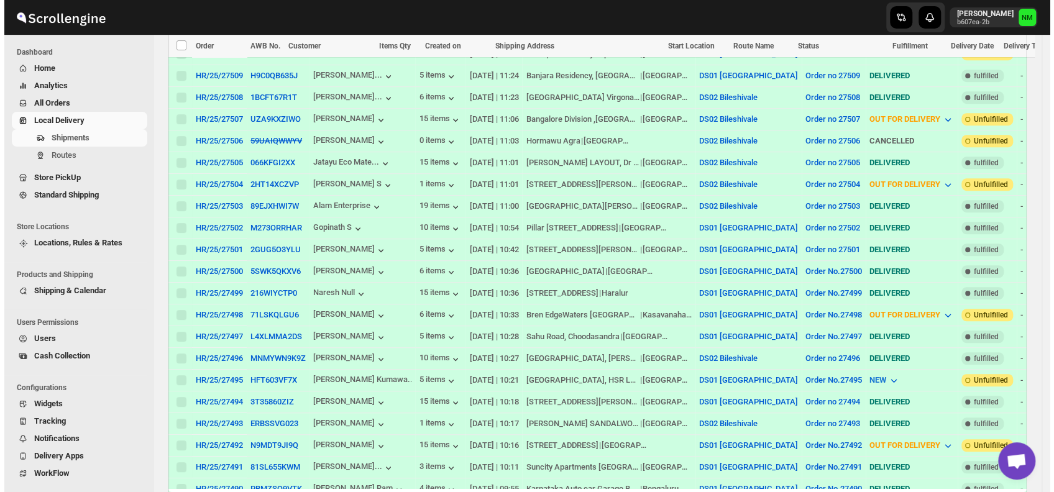
scroll to position [455, 0]
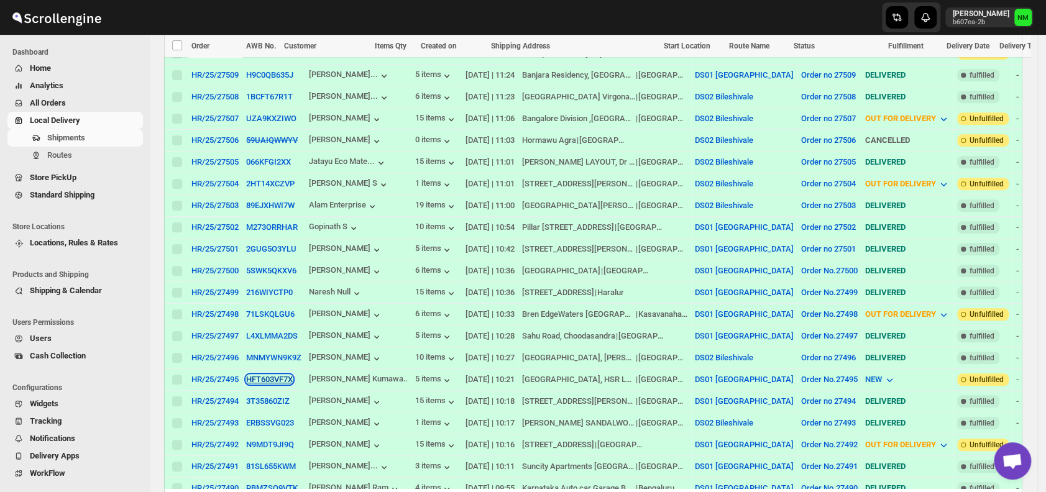
click at [260, 375] on button "HFT603VF7X" at bounding box center [269, 379] width 47 height 9
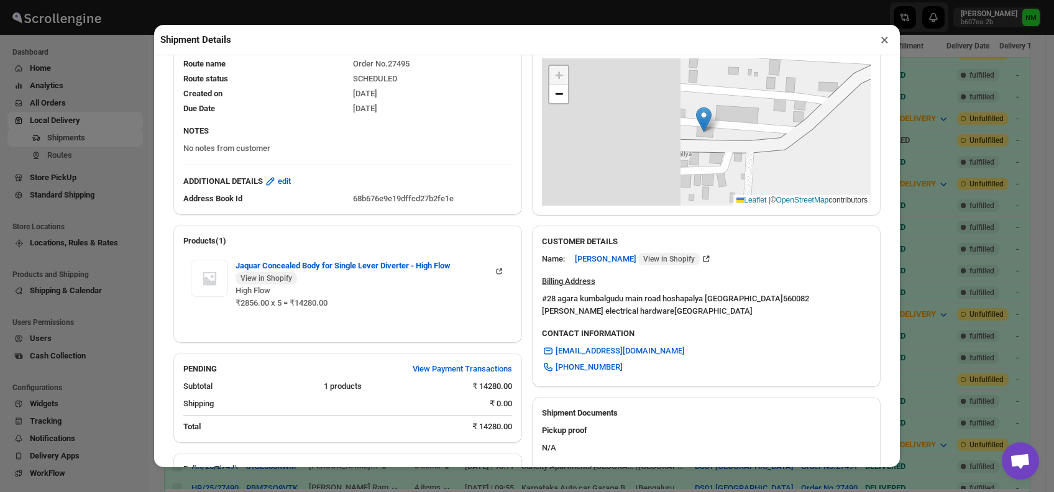
scroll to position [402, 0]
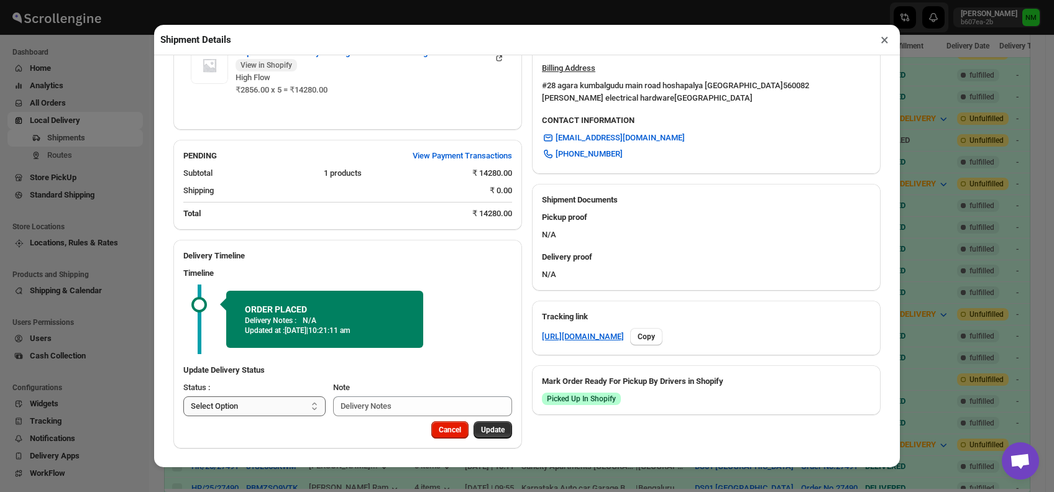
click at [269, 414] on select "Select Option PICKED UP OUT FOR DELIVERY RESCHEDULE DELIVERED CANCELLED" at bounding box center [254, 406] width 142 height 20
select select "PICKED_UP"
click at [183, 396] on select "Select Option PICKED UP OUT FOR DELIVERY RESCHEDULE DELIVERED CANCELLED" at bounding box center [254, 406] width 142 height 20
click at [461, 425] on span "Pick Products" at bounding box center [481, 430] width 47 height 10
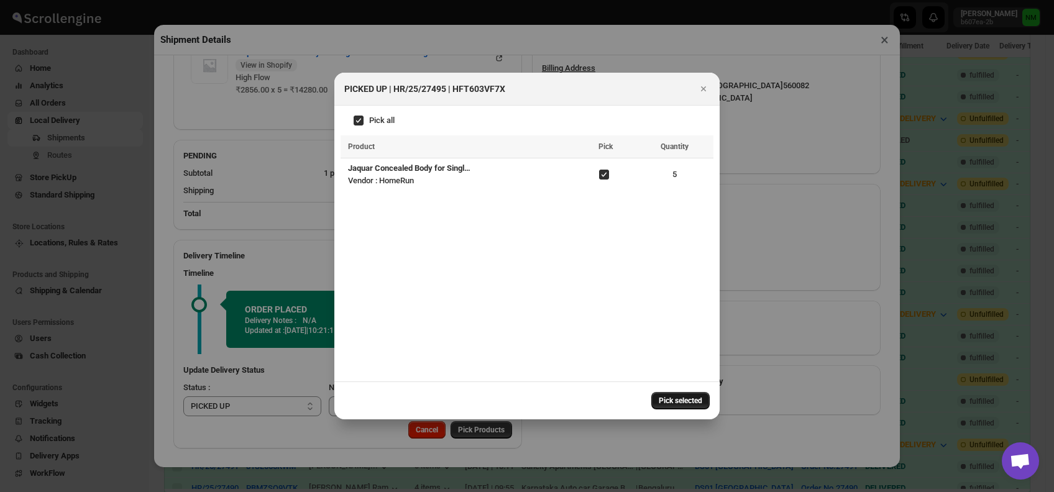
click at [665, 399] on span "Pick selected" at bounding box center [680, 401] width 43 height 10
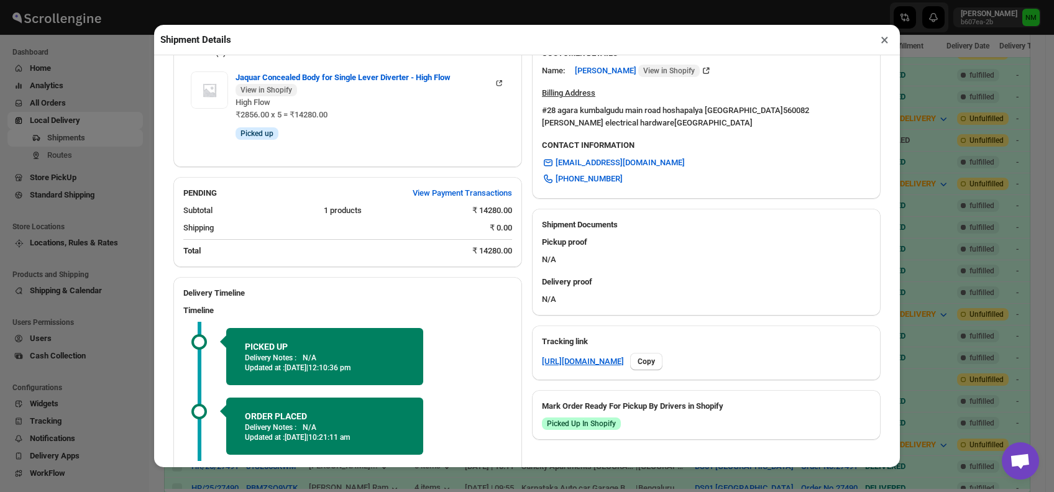
scroll to position [484, 0]
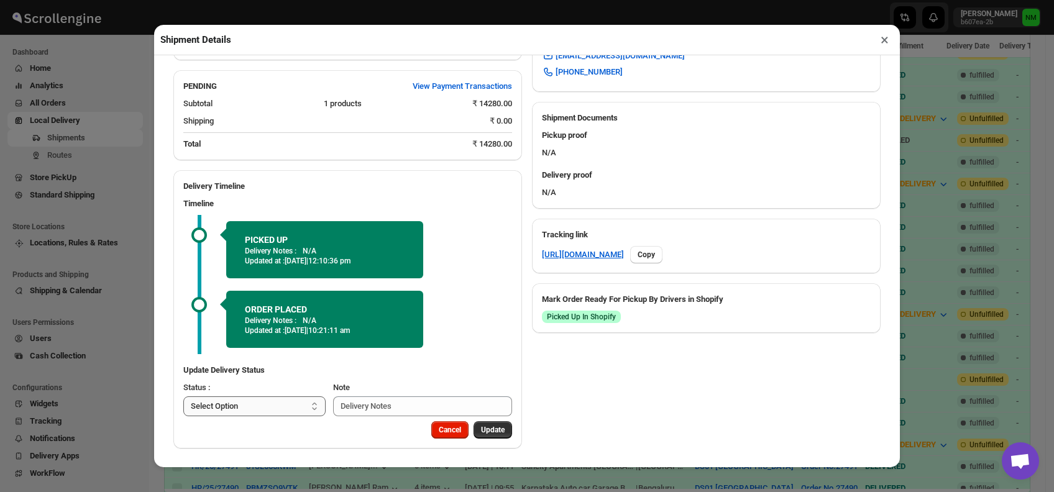
click at [284, 409] on select "Select Option PICKED UP OUT FOR DELIVERY RESCHEDULE DELIVERED CANCELLED" at bounding box center [254, 406] width 142 height 20
select select "OUT_FOR_DELIVERY"
click at [183, 396] on select "Select Option PICKED UP OUT FOR DELIVERY RESCHEDULE DELIVERED CANCELLED" at bounding box center [254, 406] width 142 height 20
click at [482, 427] on span "Update" at bounding box center [493, 430] width 24 height 10
select select
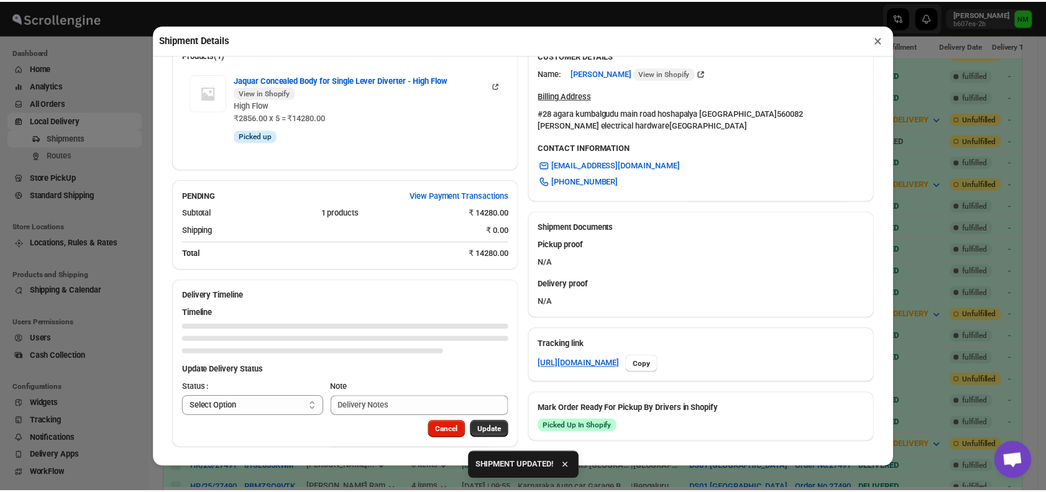
scroll to position [375, 0]
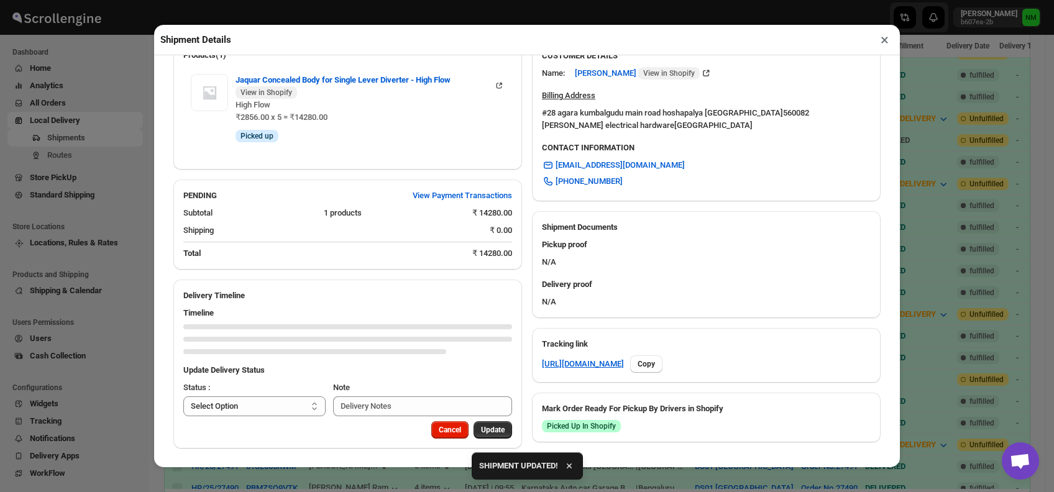
click at [876, 45] on button "×" at bounding box center [884, 39] width 18 height 17
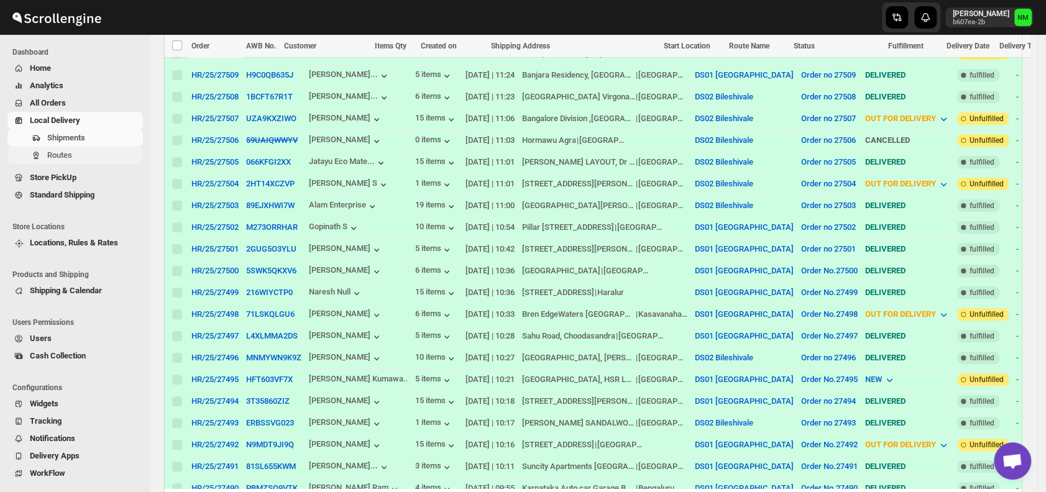
click at [94, 154] on span "Routes" at bounding box center [93, 155] width 93 height 12
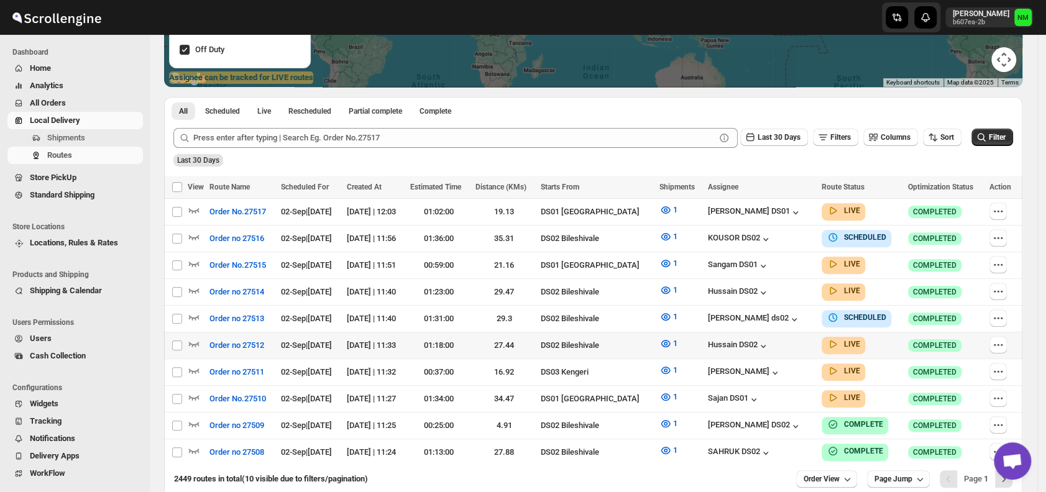
scroll to position [290, 0]
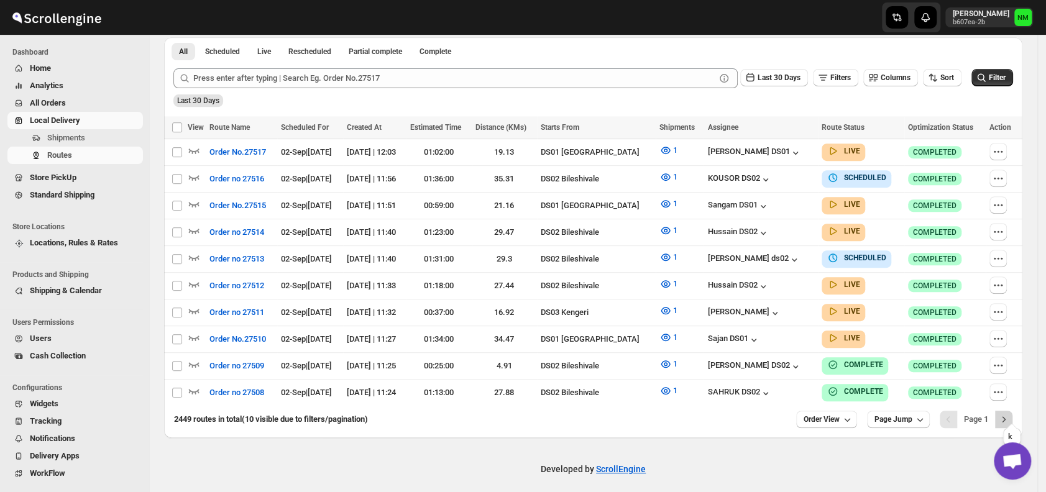
click at [1004, 411] on button "Next" at bounding box center [1003, 419] width 17 height 17
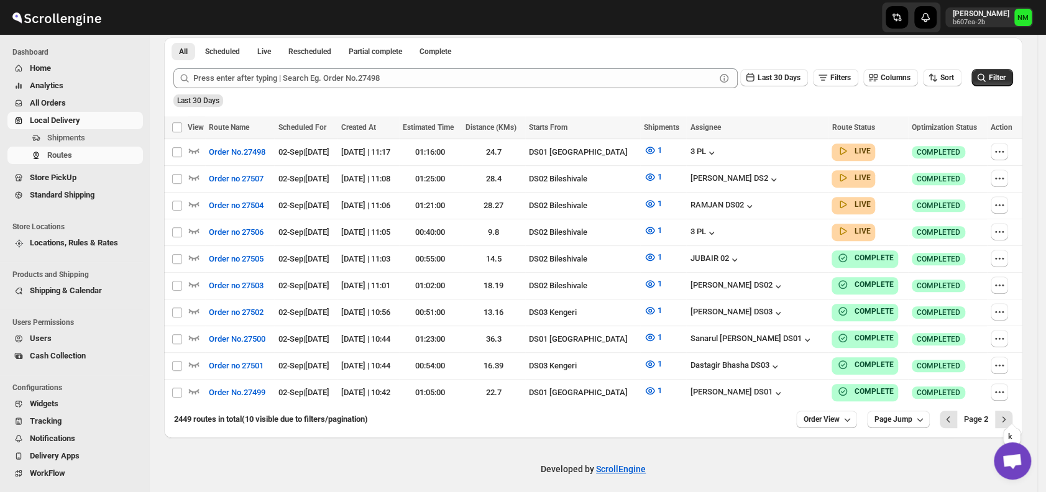
click at [1004, 411] on button "Next" at bounding box center [1003, 419] width 17 height 17
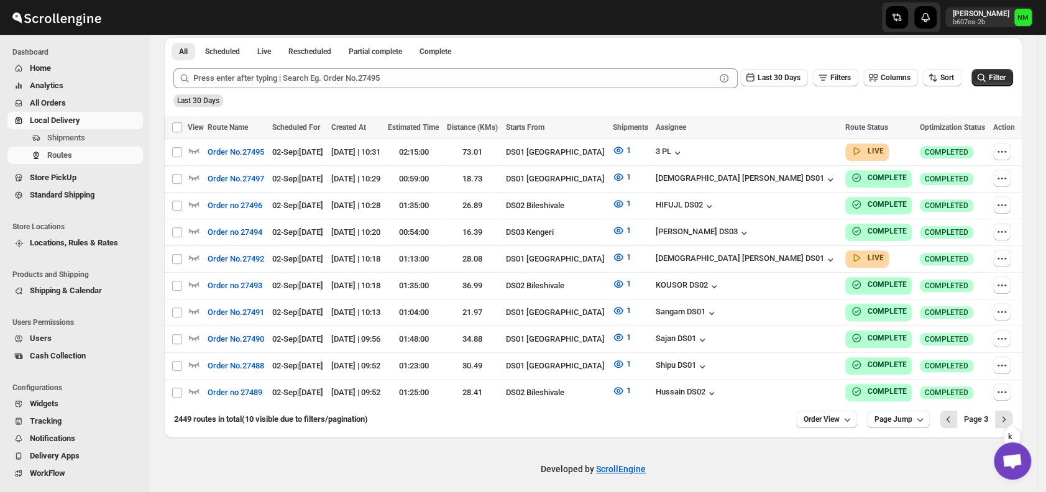
click at [1004, 411] on button "Next" at bounding box center [1003, 419] width 17 height 17
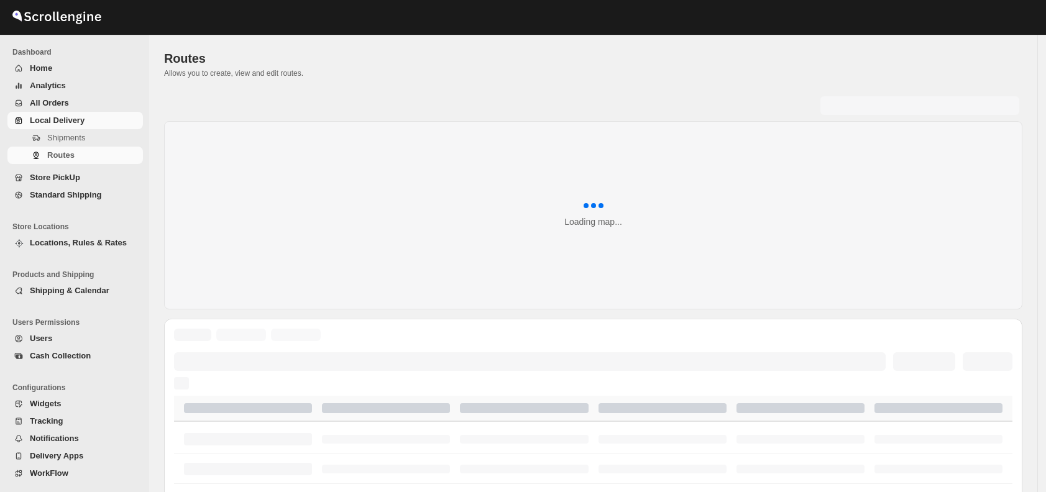
scroll to position [290, 0]
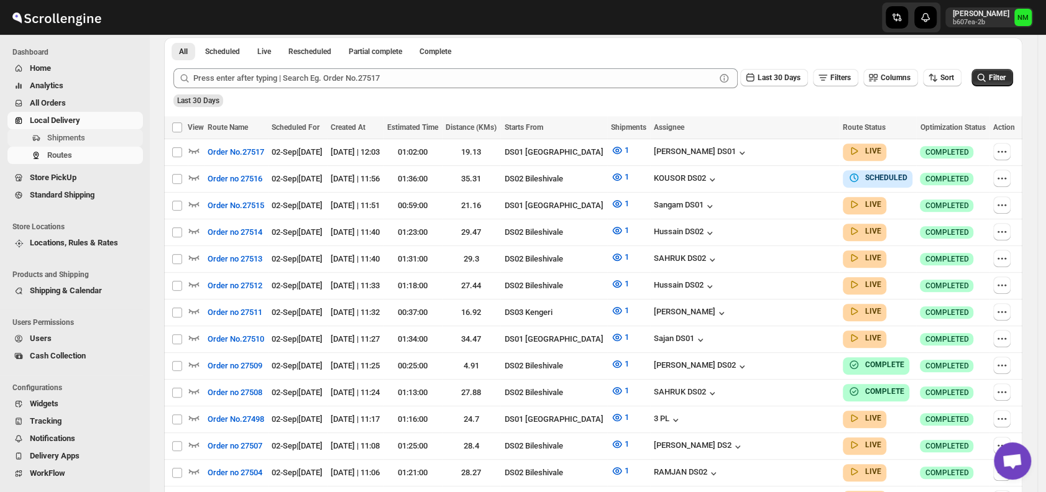
click at [80, 136] on span "Shipments" at bounding box center [66, 137] width 38 height 9
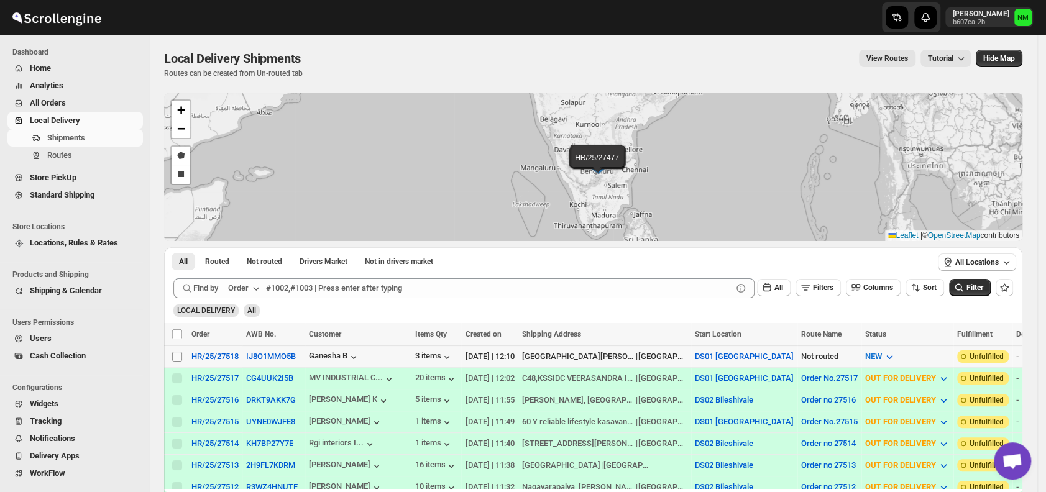
click at [176, 354] on input "Select shipment" at bounding box center [177, 357] width 10 height 10
checkbox input "true"
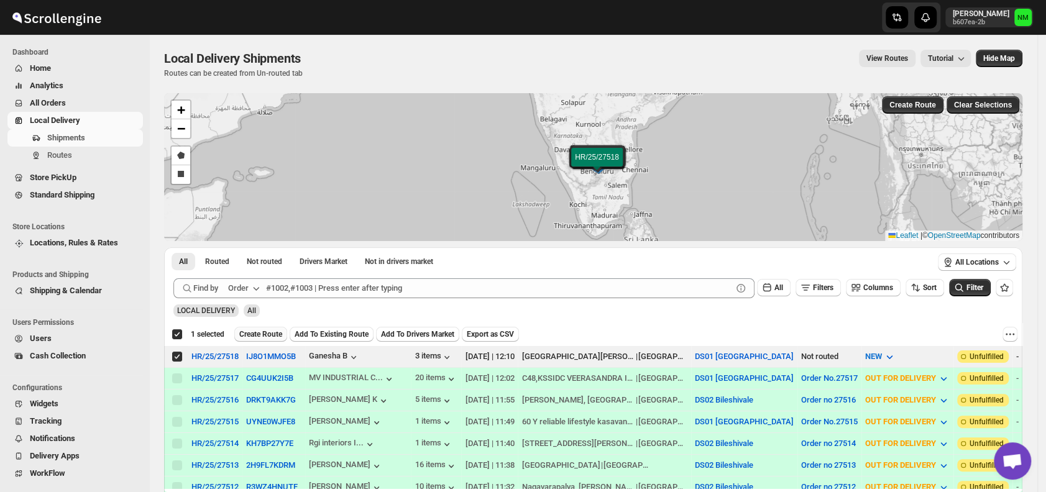
click at [249, 337] on span "Create Route" at bounding box center [260, 334] width 43 height 10
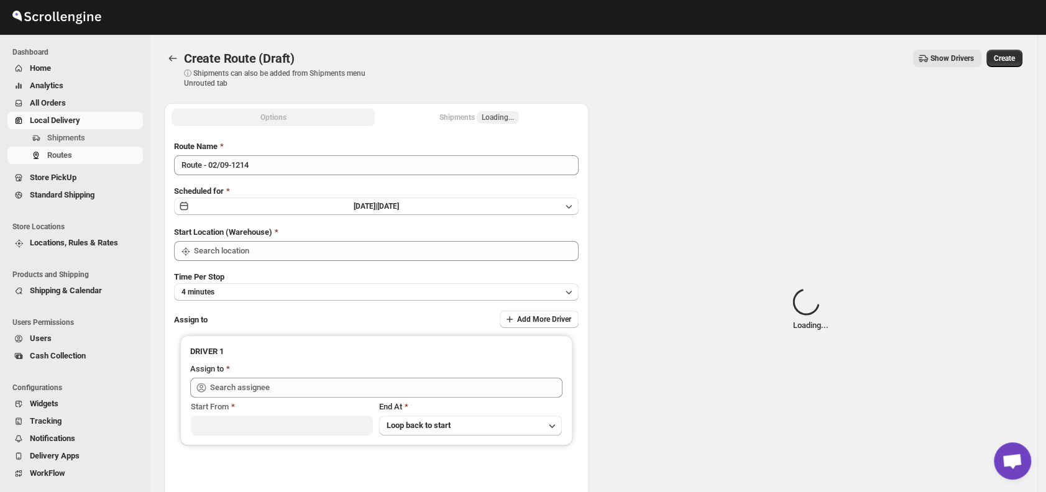
type input "DS01 [GEOGRAPHIC_DATA]"
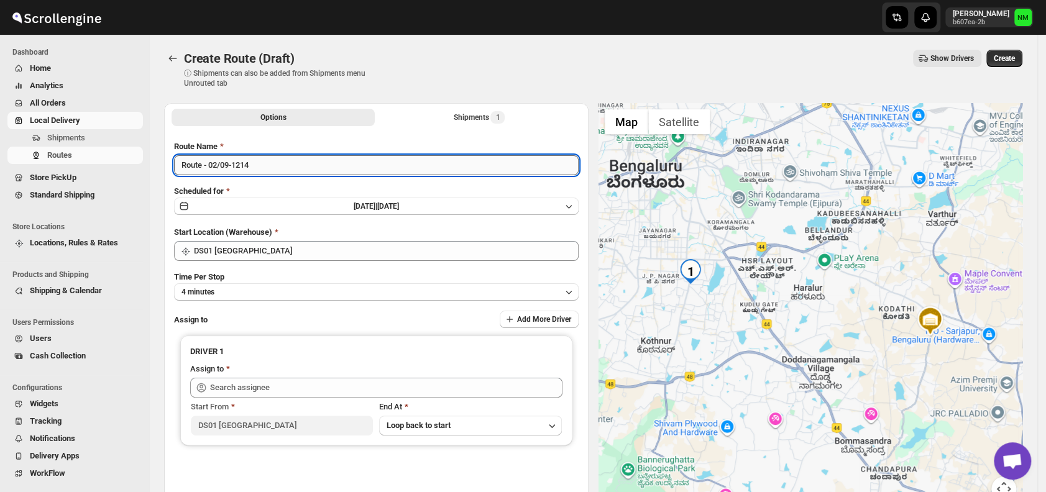
click at [300, 165] on input "Route - 02/09-1214" at bounding box center [376, 165] width 404 height 20
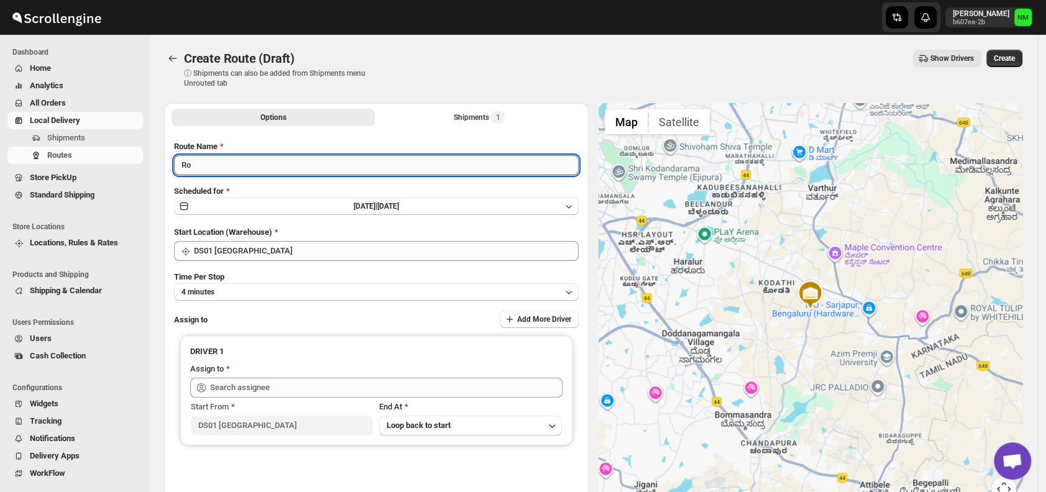
type input "R"
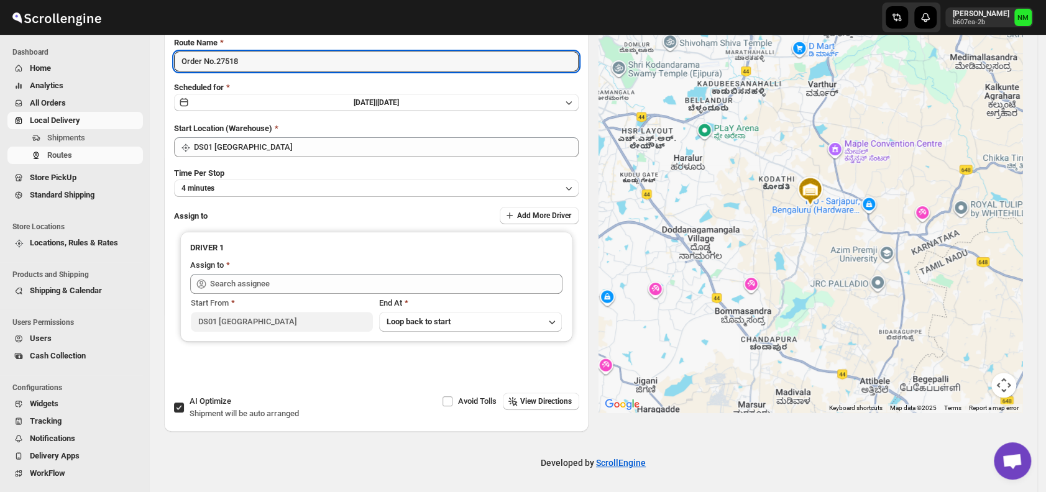
scroll to position [104, 0]
type input "Order No.27518"
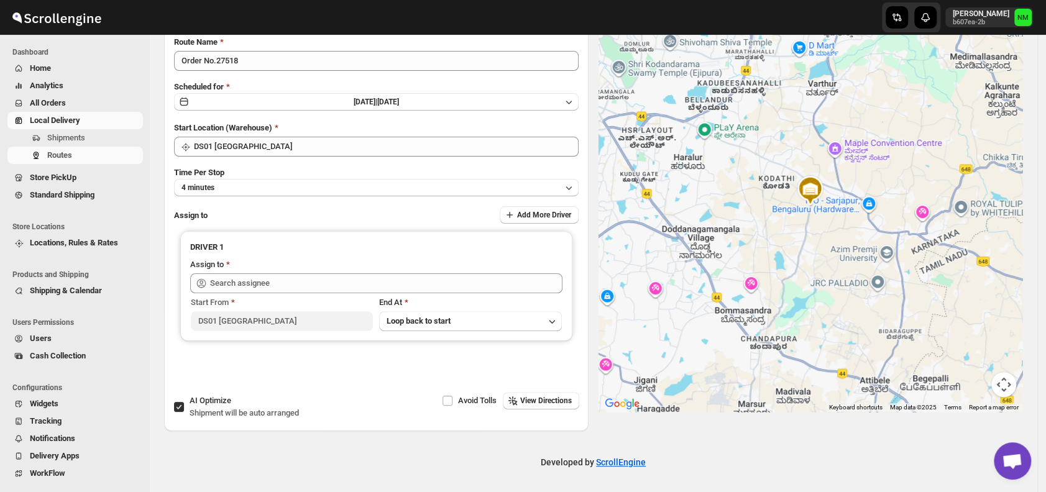
click at [236, 196] on div "Route Name Order No.27518 Scheduled for Tue Sep 02 2025 | Today Start Location …" at bounding box center [376, 211] width 404 height 351
click at [235, 191] on button "4 minutes" at bounding box center [376, 187] width 404 height 17
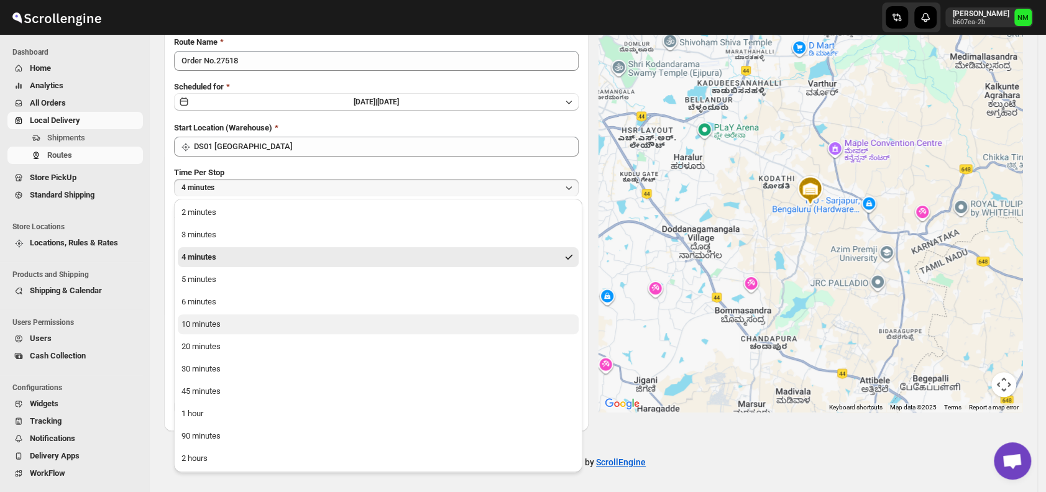
click at [245, 322] on button "10 minutes" at bounding box center [378, 324] width 401 height 20
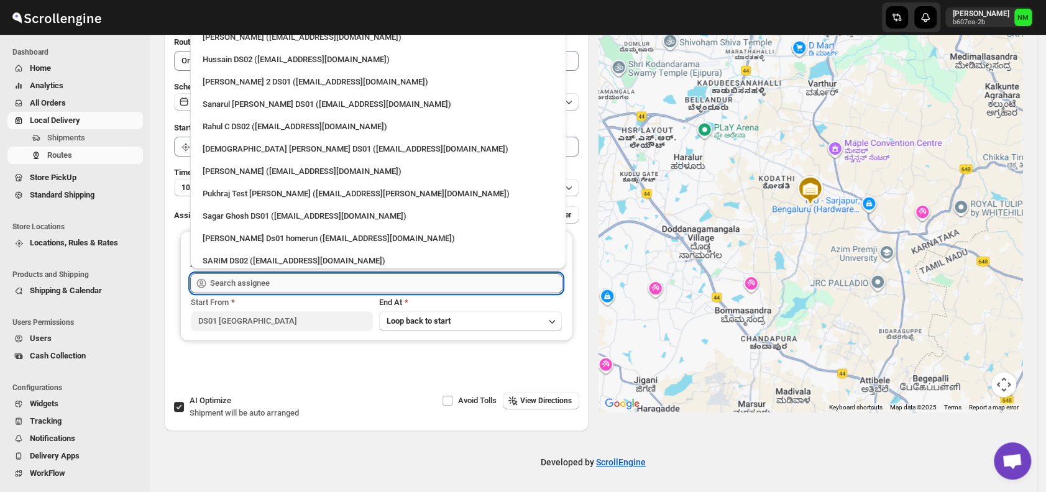
click at [268, 289] on input "text" at bounding box center [386, 283] width 352 height 20
click at [234, 168] on div "[PERSON_NAME] ([EMAIL_ADDRESS][DOMAIN_NAME])" at bounding box center [378, 171] width 351 height 12
type input "[PERSON_NAME] ([EMAIL_ADDRESS][DOMAIN_NAME])"
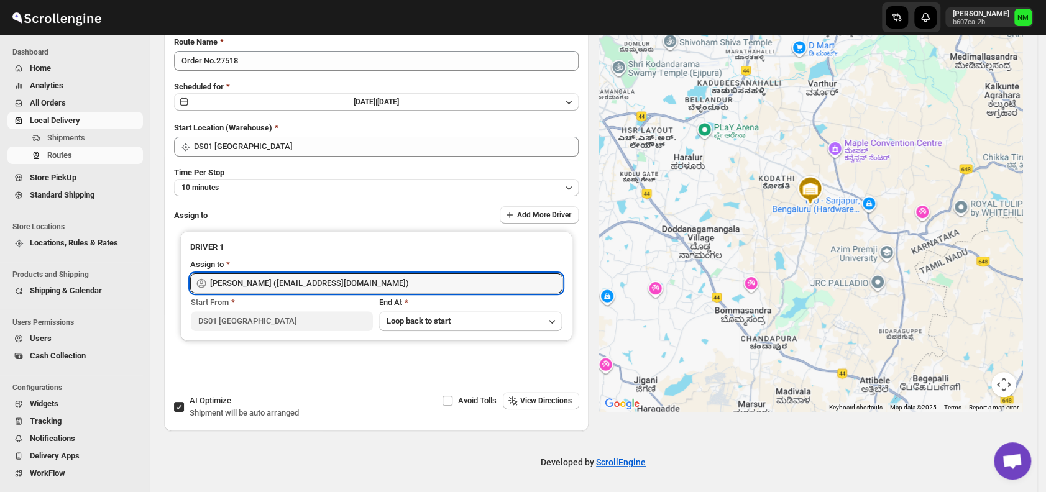
scroll to position [0, 0]
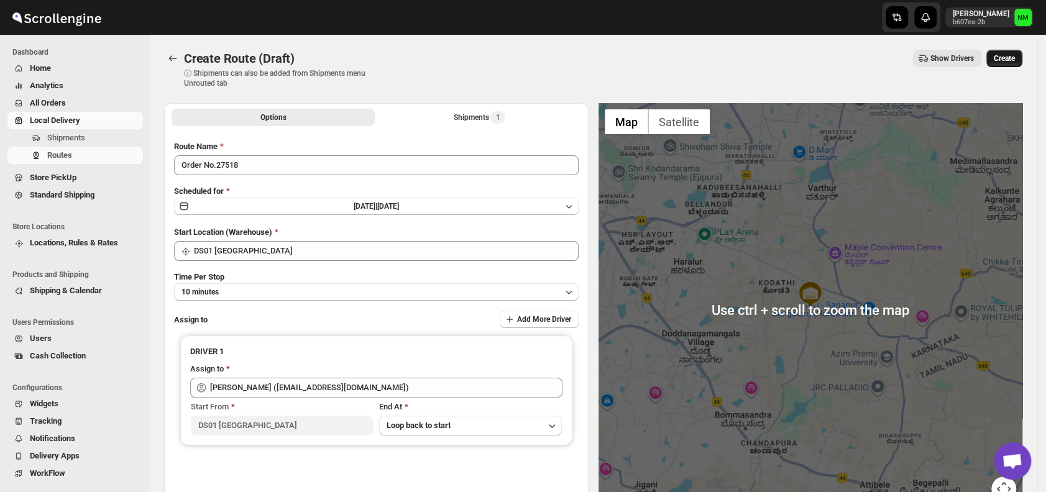
click at [1015, 57] on span "Create" at bounding box center [1004, 58] width 21 height 10
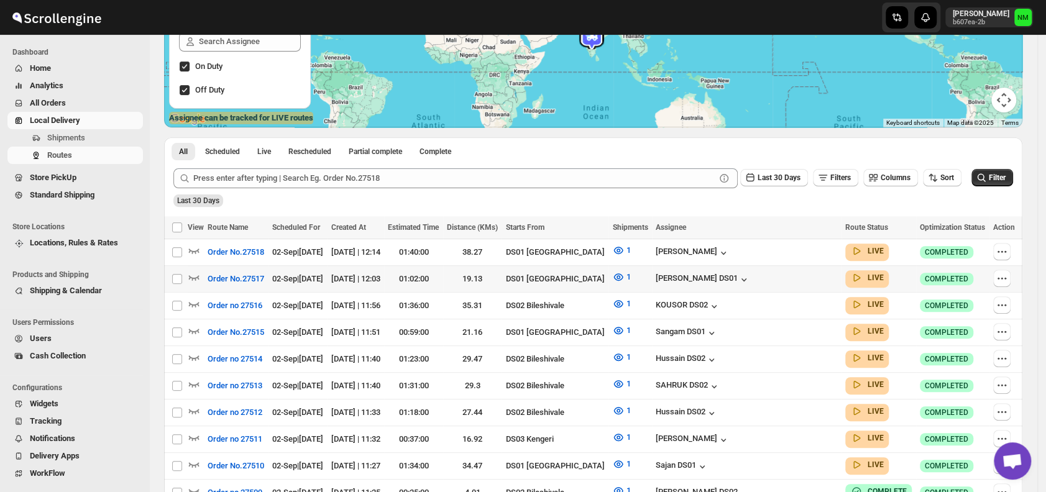
scroll to position [36, 0]
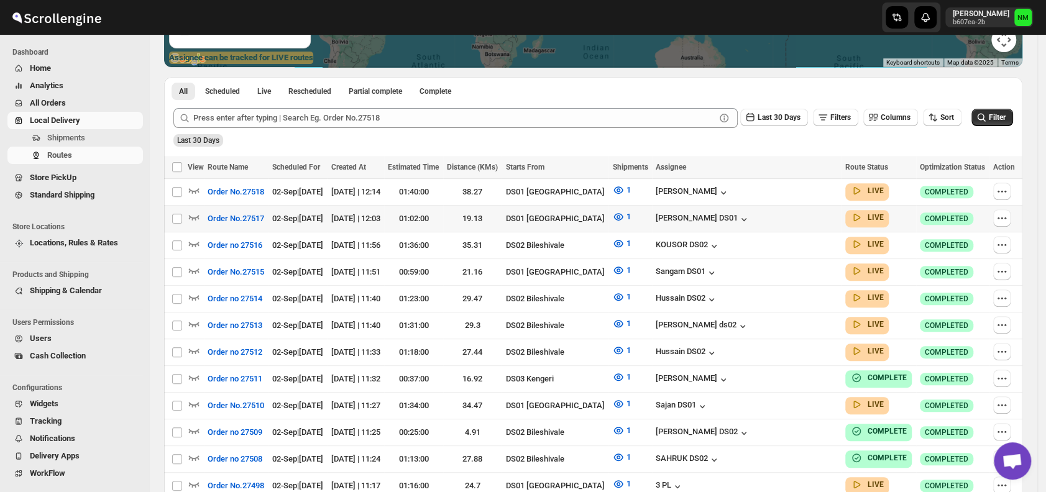
scroll to position [251, 0]
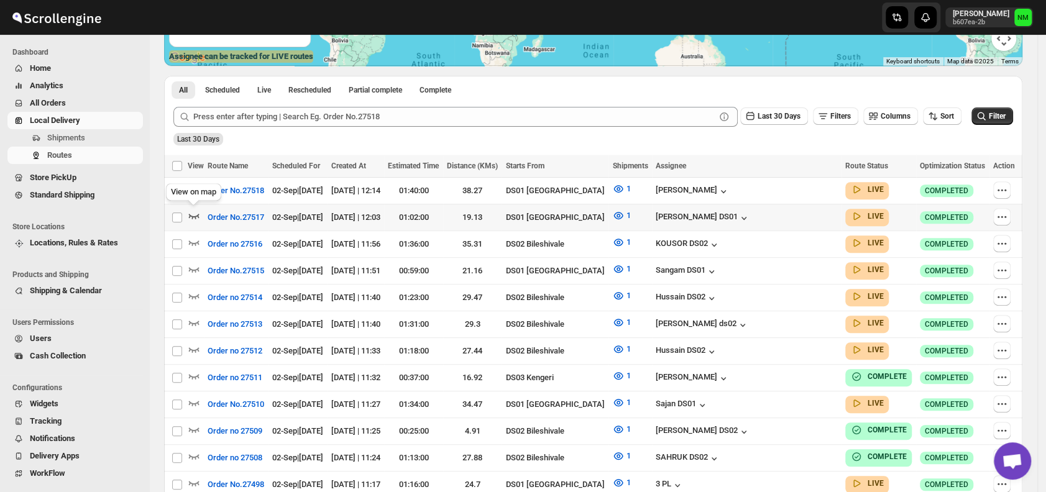
click at [195, 216] on icon "button" at bounding box center [194, 216] width 11 height 5
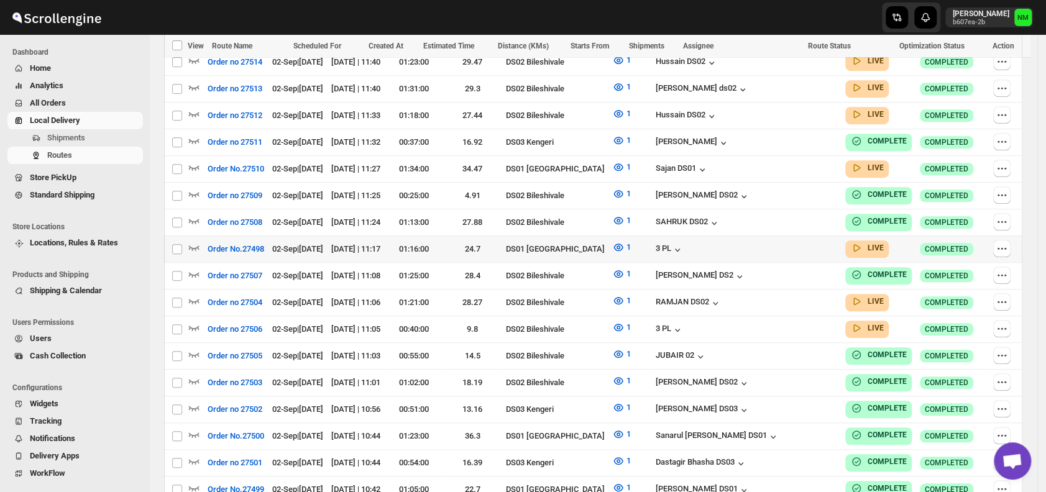
scroll to position [495, 0]
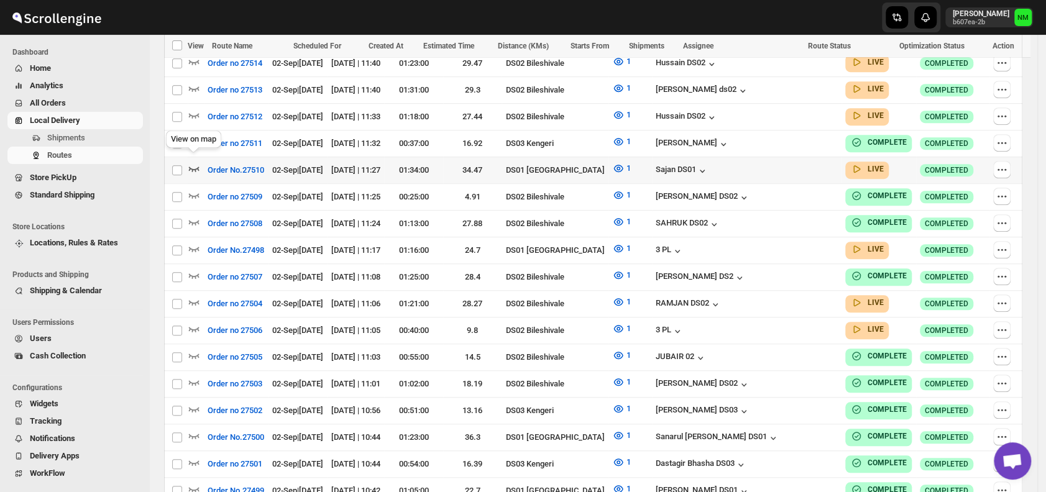
click at [194, 162] on icon "button" at bounding box center [194, 168] width 12 height 12
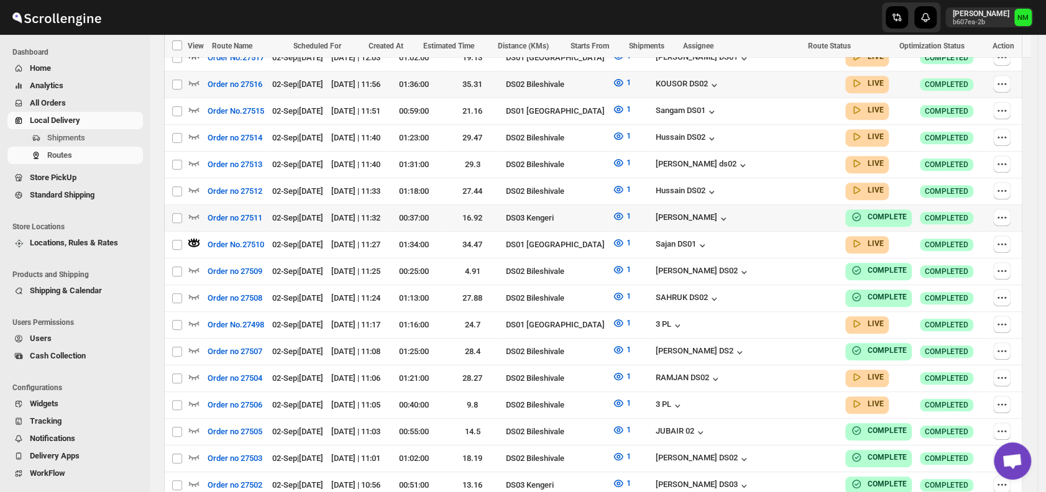
scroll to position [417, 0]
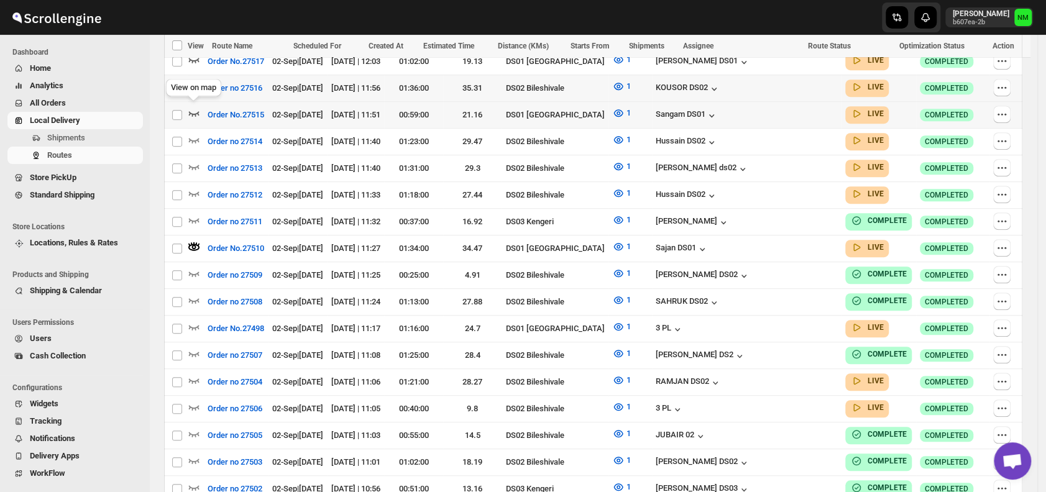
click at [197, 111] on icon "button" at bounding box center [194, 113] width 12 height 12
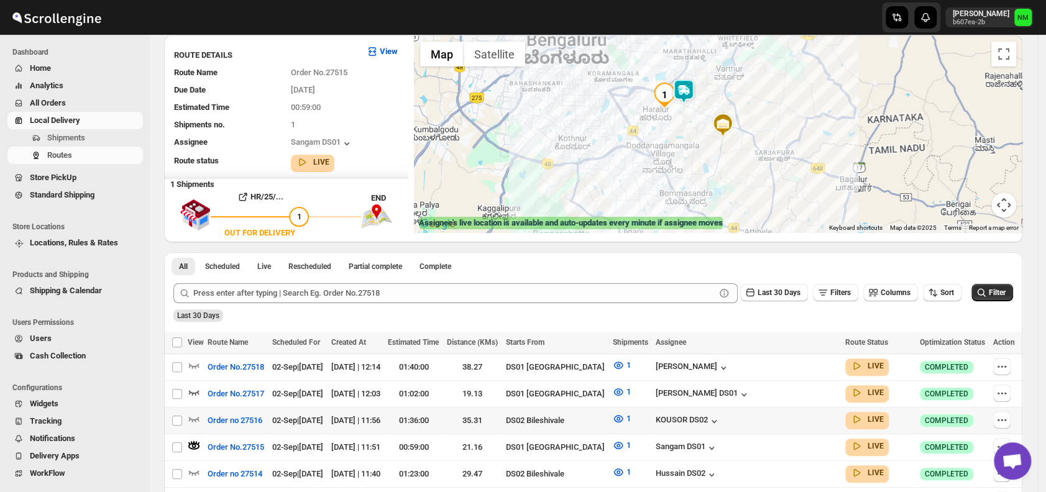
scroll to position [0, 0]
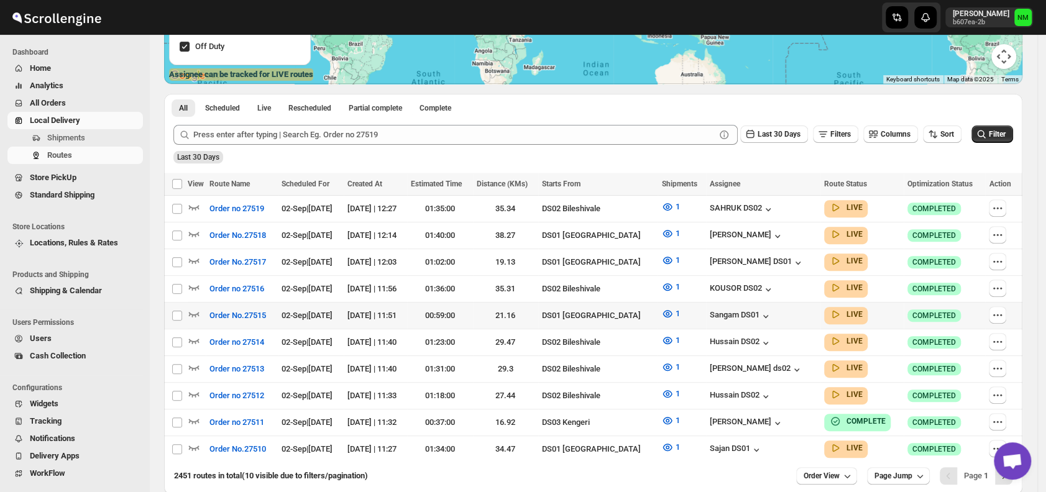
scroll to position [290, 0]
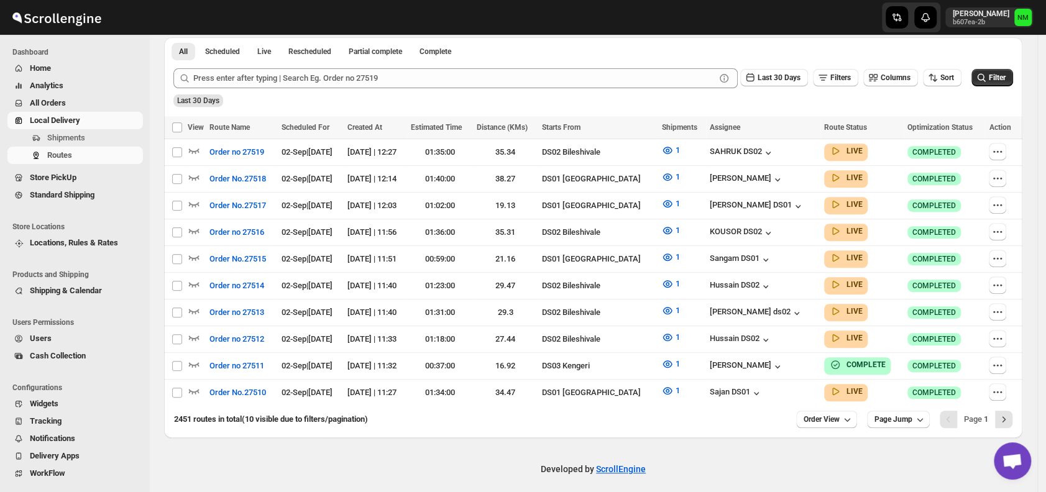
click at [1022, 408] on div "2451 routes in total (10 visible due to filters/pagination) Order View Page Jum…" at bounding box center [593, 422] width 858 height 32
click at [83, 135] on span "Shipments" at bounding box center [66, 137] width 38 height 9
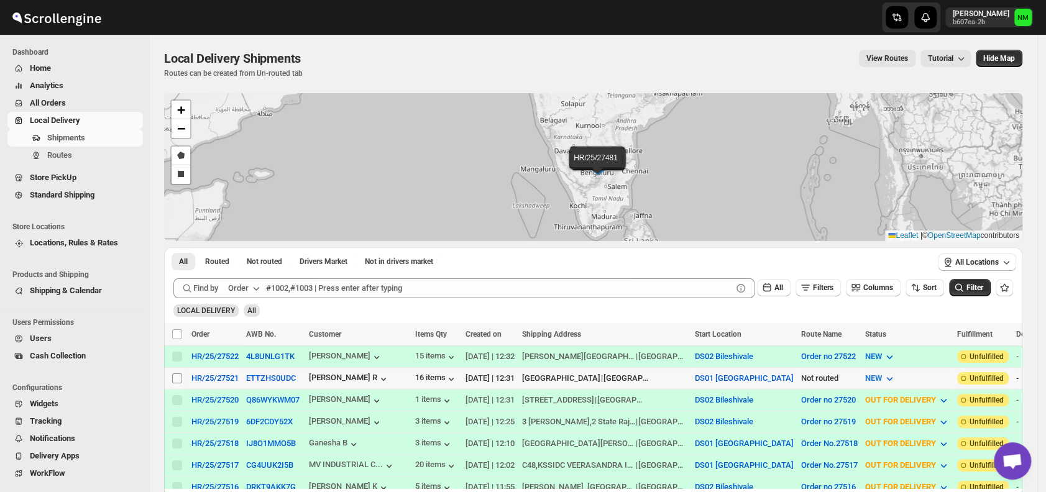
click at [176, 378] on input "Select shipment" at bounding box center [177, 378] width 10 height 10
checkbox input "true"
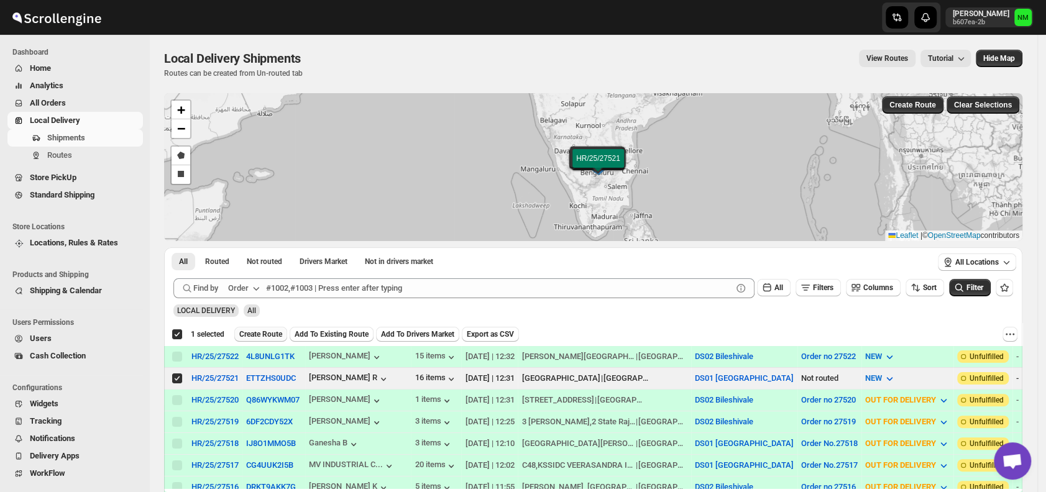
click at [253, 333] on span "Create Route" at bounding box center [260, 334] width 43 height 10
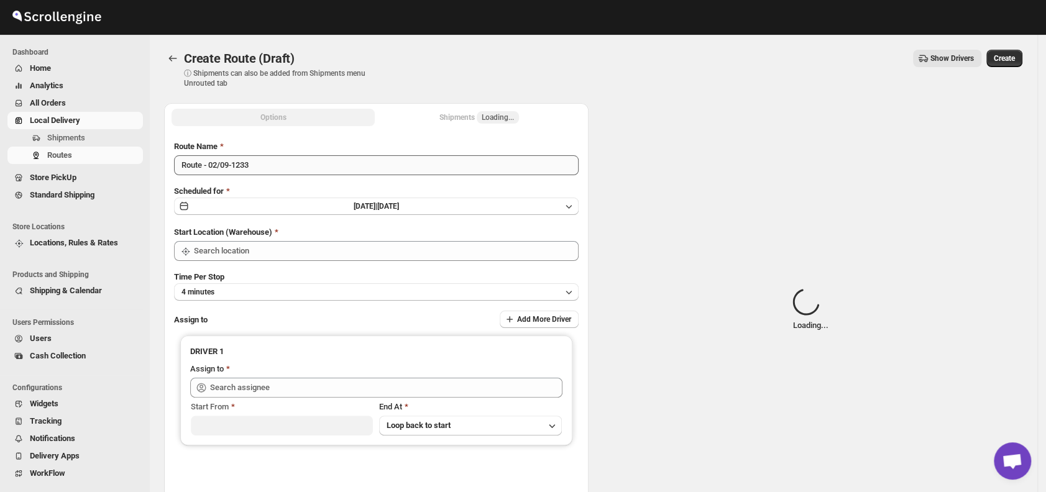
type input "DS01 [GEOGRAPHIC_DATA]"
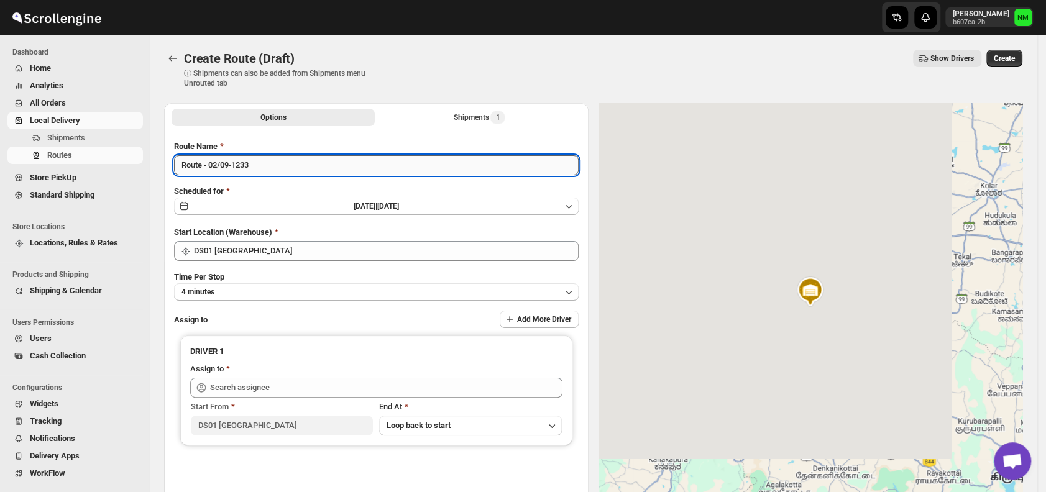
click at [283, 165] on input "Route - 02/09-1233" at bounding box center [376, 165] width 404 height 20
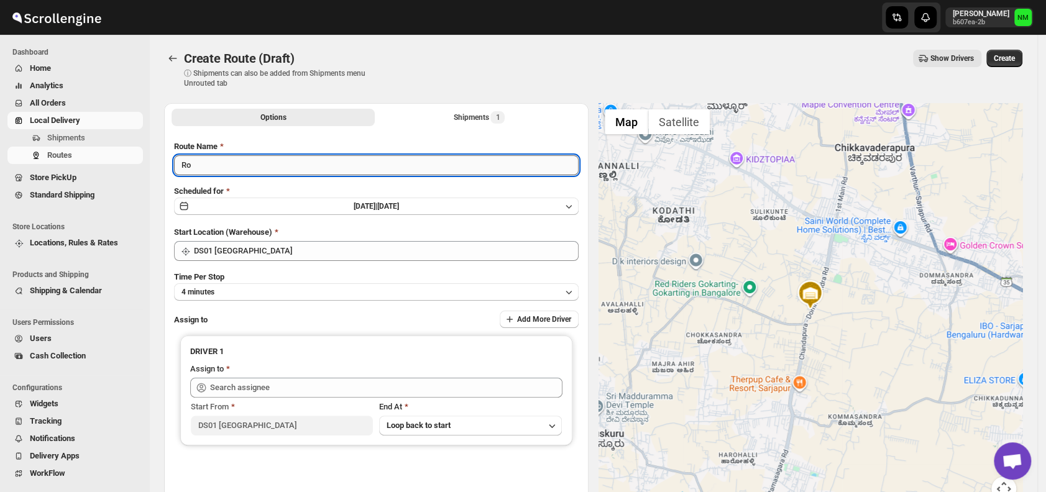
type input "R"
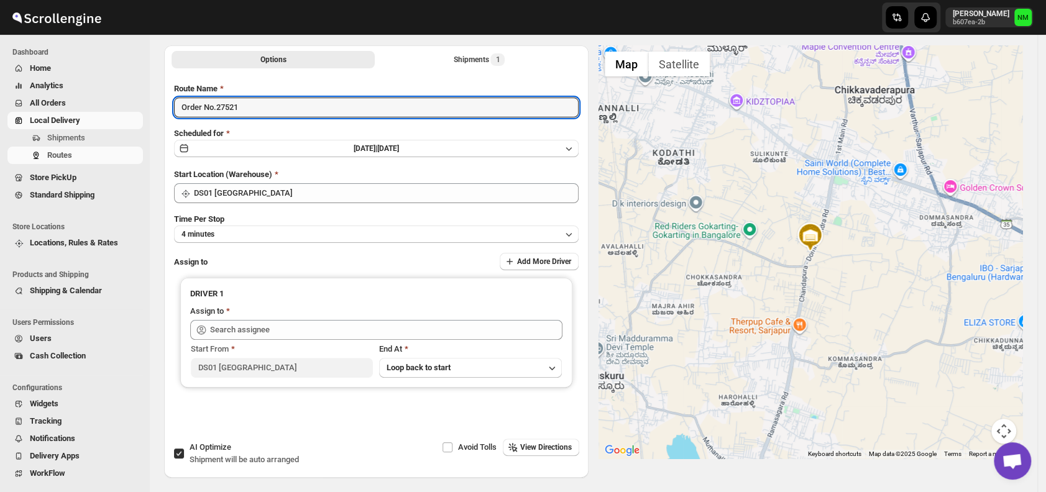
scroll to position [59, 0]
type input "Order No.27521"
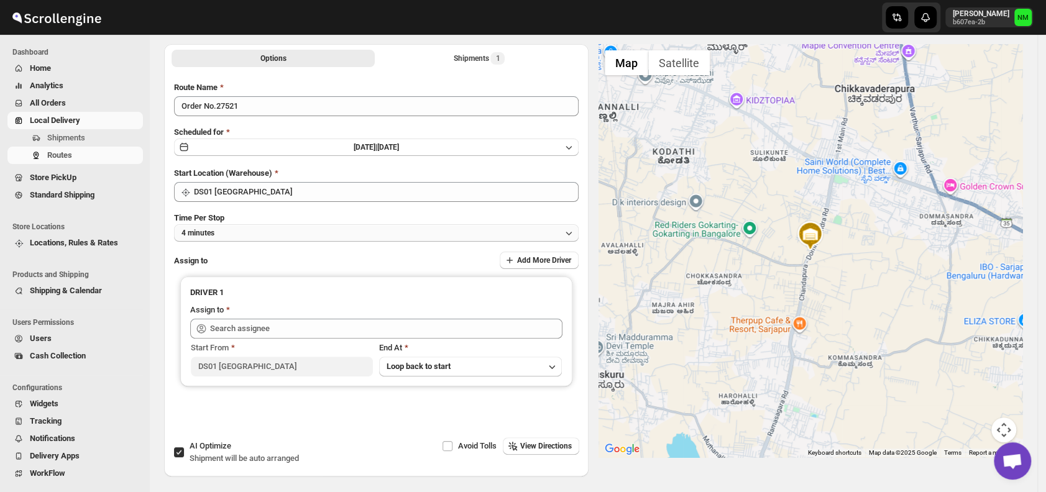
click at [254, 229] on button "4 minutes" at bounding box center [376, 232] width 404 height 17
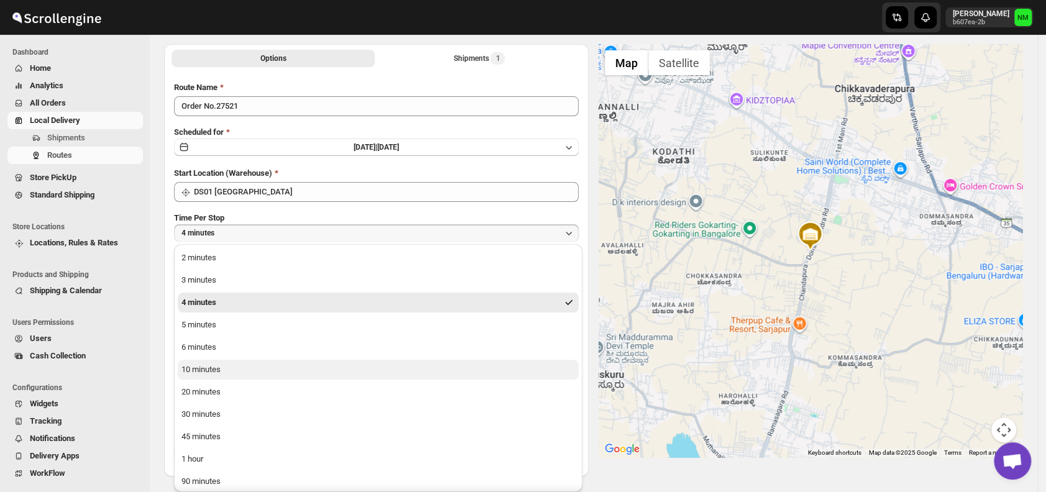
click at [270, 373] on button "10 minutes" at bounding box center [378, 370] width 401 height 20
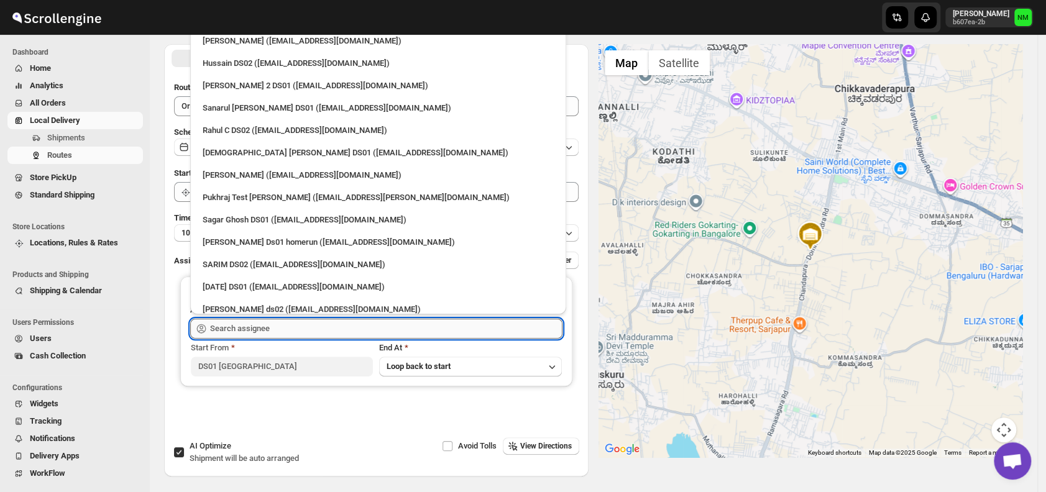
click at [315, 333] on input "text" at bounding box center [386, 329] width 352 height 20
click at [255, 111] on div "Sanarul Haque DS01 (fefifag638@adosnan.com)" at bounding box center [378, 108] width 351 height 12
type input "Sanarul Haque DS01 (fefifag638@adosnan.com)"
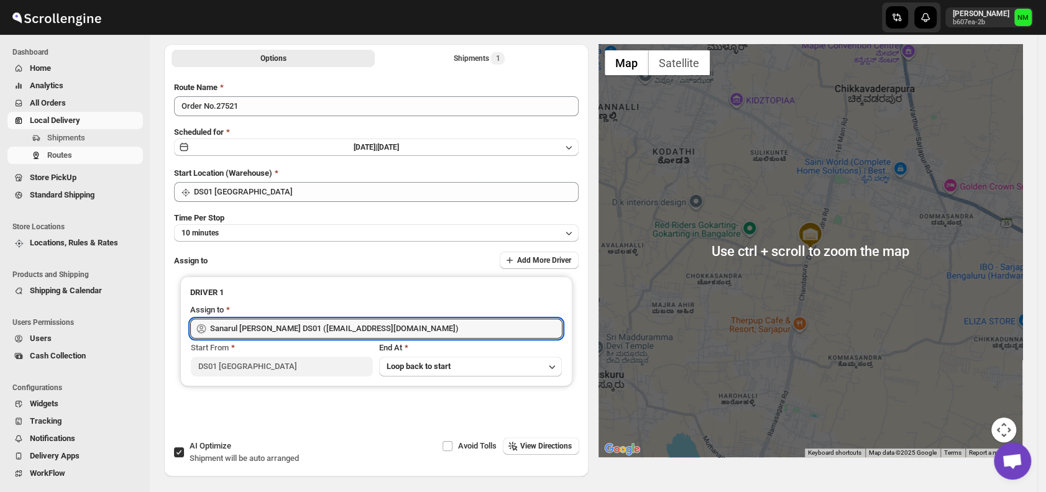
scroll to position [0, 0]
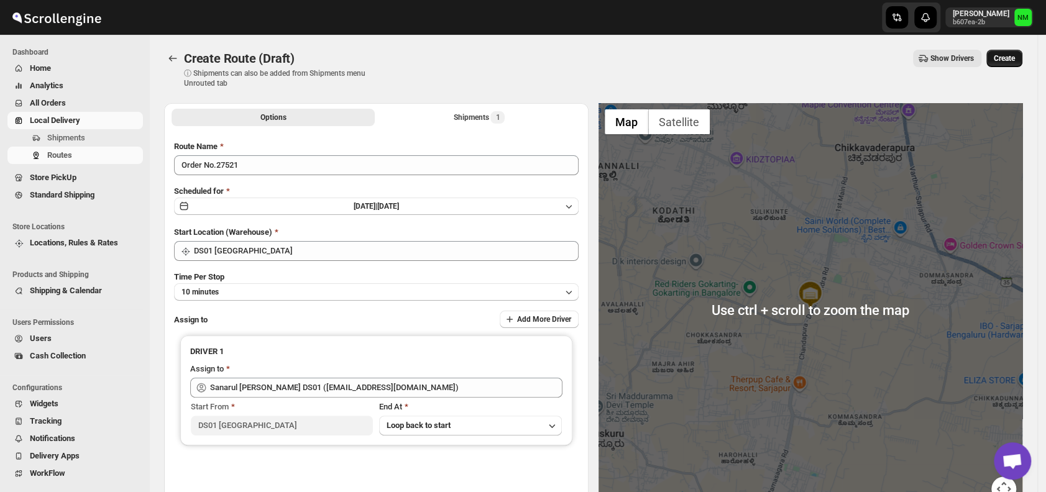
click at [1016, 63] on button "Create" at bounding box center [1004, 58] width 36 height 17
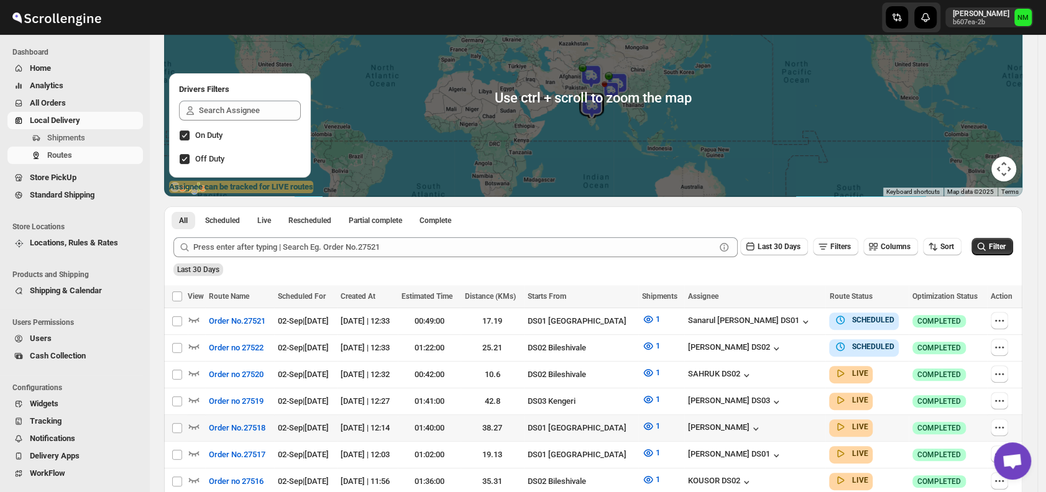
scroll to position [290, 0]
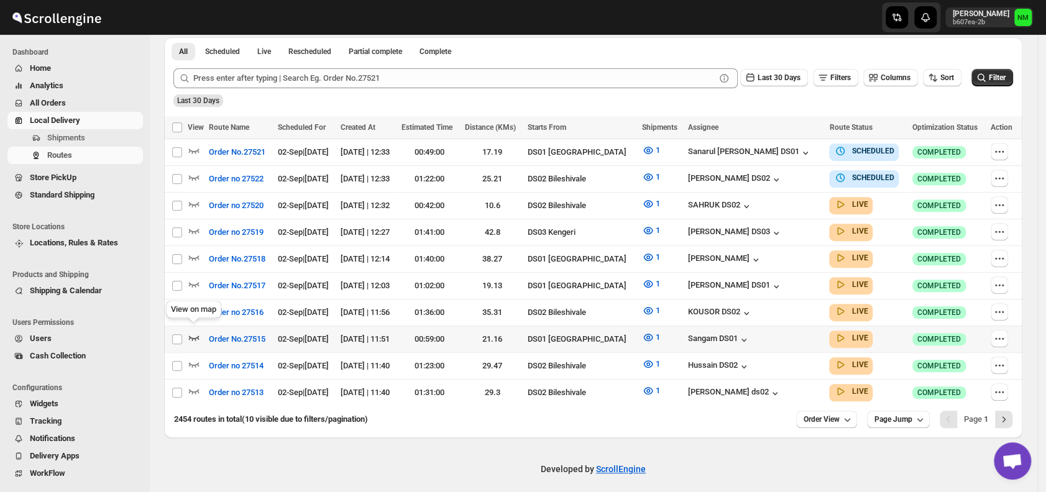
click at [196, 331] on icon "button" at bounding box center [194, 337] width 12 height 12
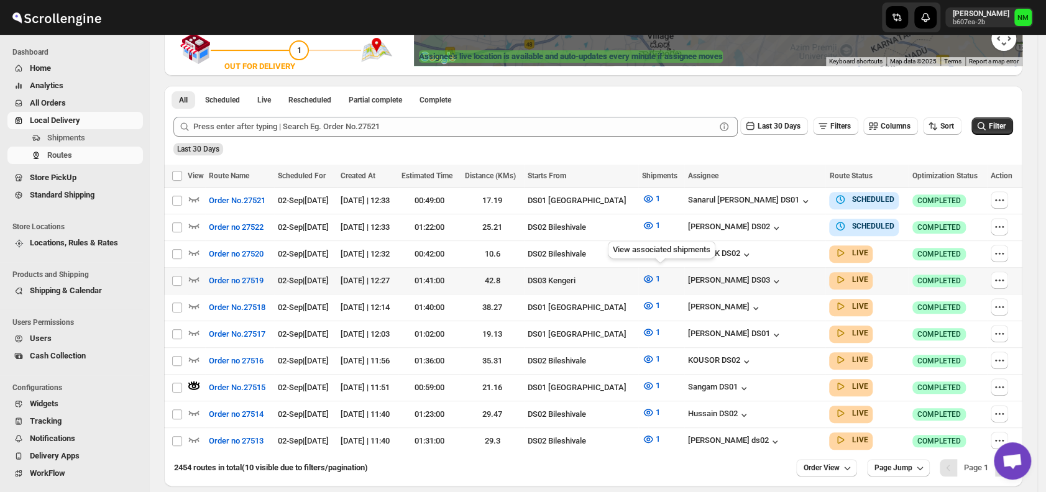
scroll to position [299, 0]
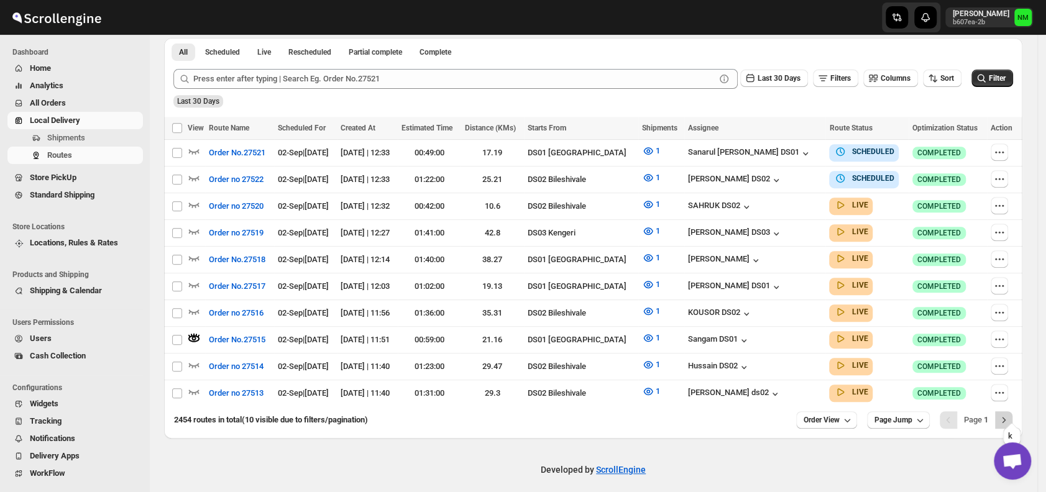
click at [1010, 414] on icon "Next" at bounding box center [1003, 420] width 12 height 12
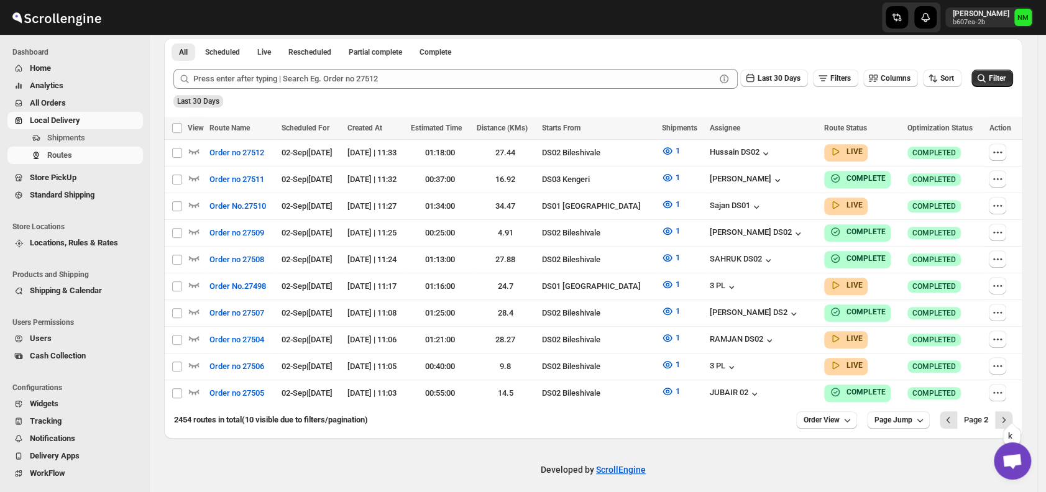
click at [1010, 414] on icon "Next" at bounding box center [1003, 420] width 12 height 12
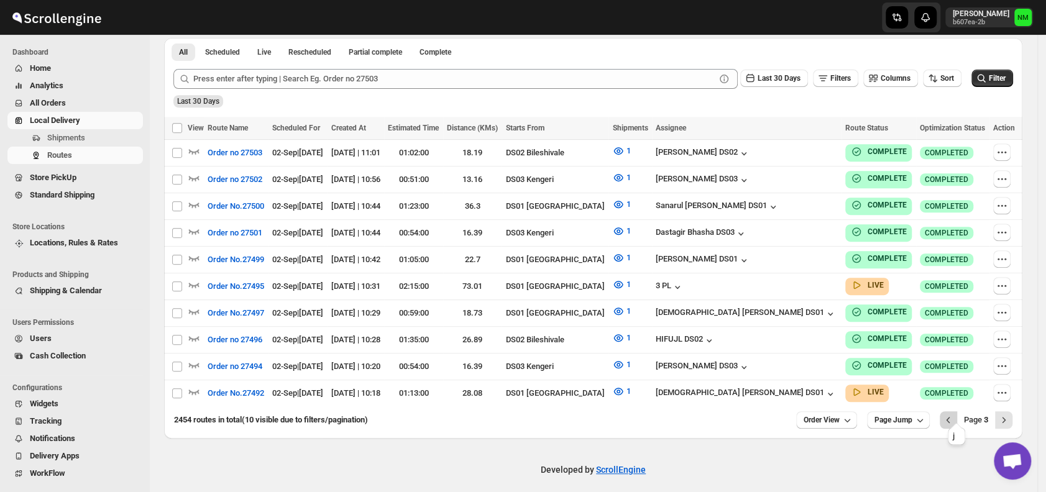
click at [950, 417] on icon "Previous" at bounding box center [948, 420] width 4 height 6
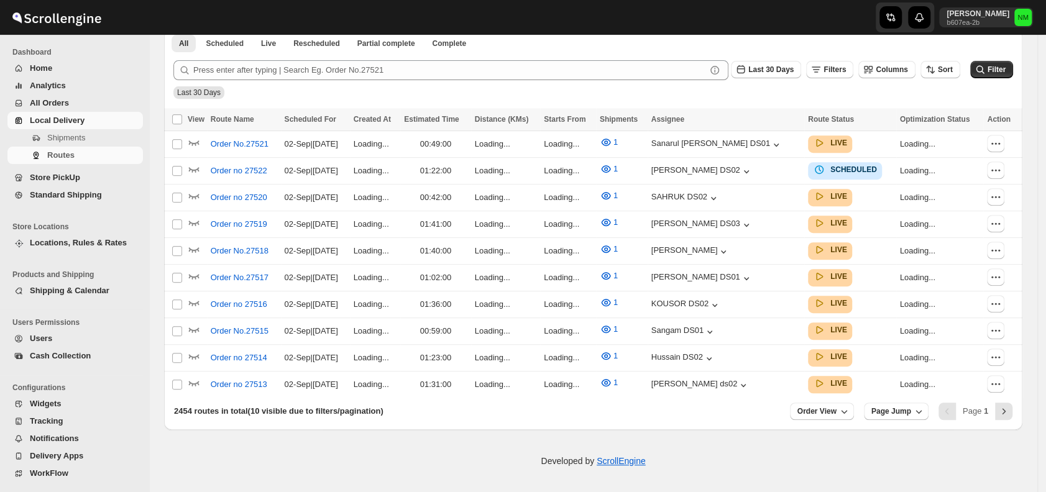
scroll to position [290, 0]
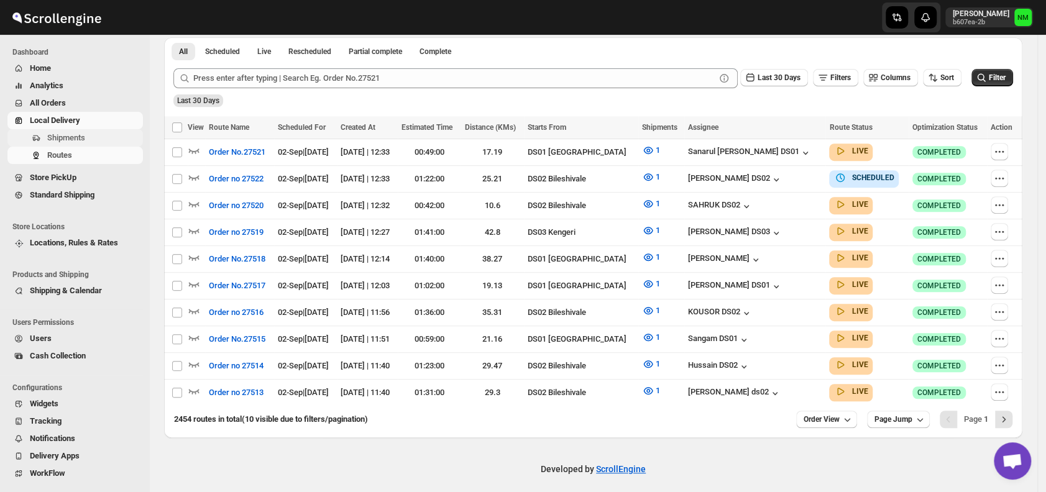
click at [85, 138] on span "Shipments" at bounding box center [93, 138] width 93 height 12
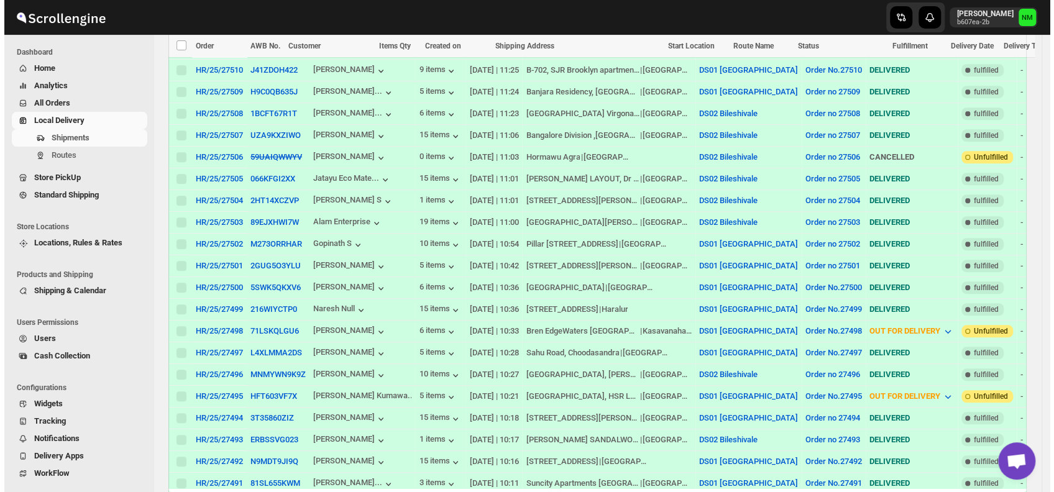
scroll to position [570, 0]
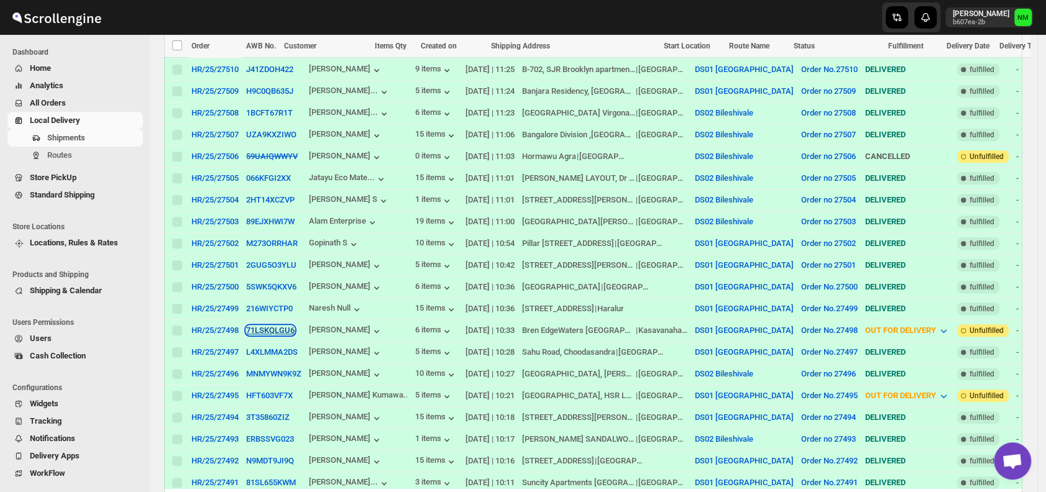
click at [257, 326] on button "71LSKQLGU6" at bounding box center [270, 330] width 48 height 9
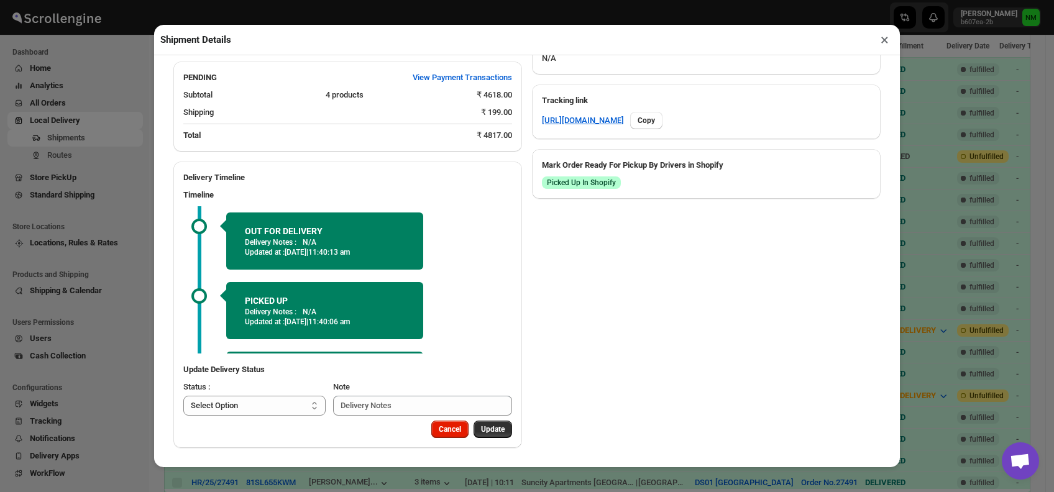
scroll to position [60, 0]
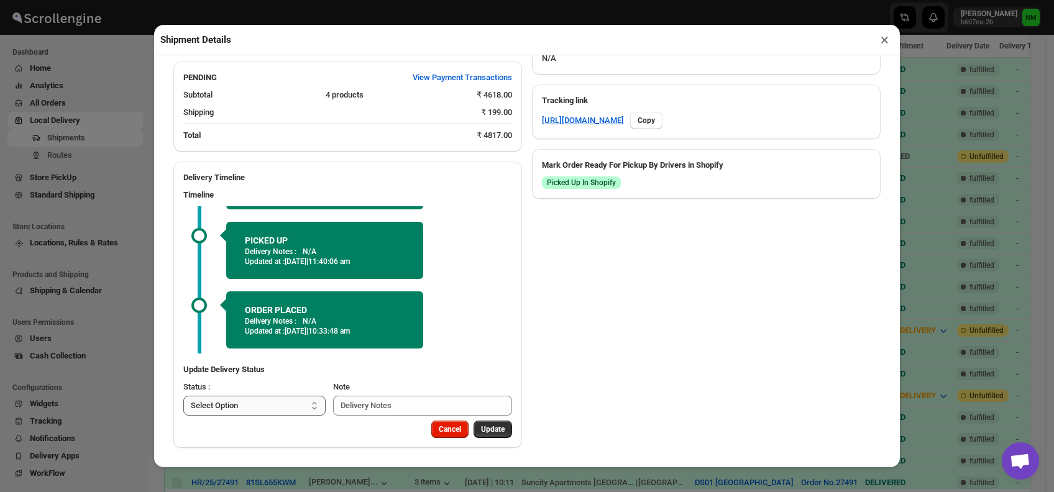
click at [269, 410] on select "Select Option PICKED UP OUT FOR DELIVERY RESCHEDULE DELIVERED CANCELLED" at bounding box center [254, 406] width 142 height 20
select select "DELIVERED"
click at [183, 396] on select "Select Option PICKED UP OUT FOR DELIVERY RESCHEDULE DELIVERED CANCELLED" at bounding box center [254, 406] width 142 height 20
click at [481, 427] on span "Update" at bounding box center [493, 429] width 24 height 10
select select
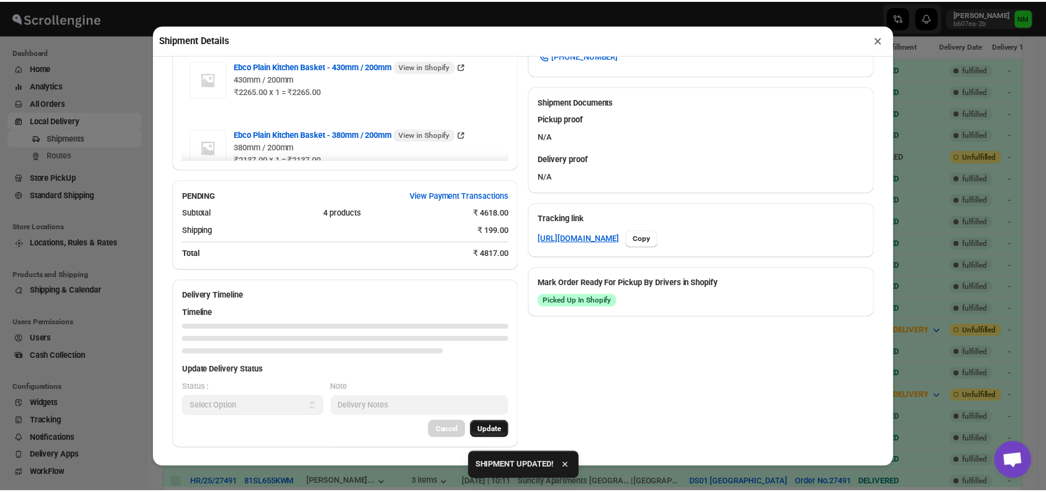
scroll to position [631, 0]
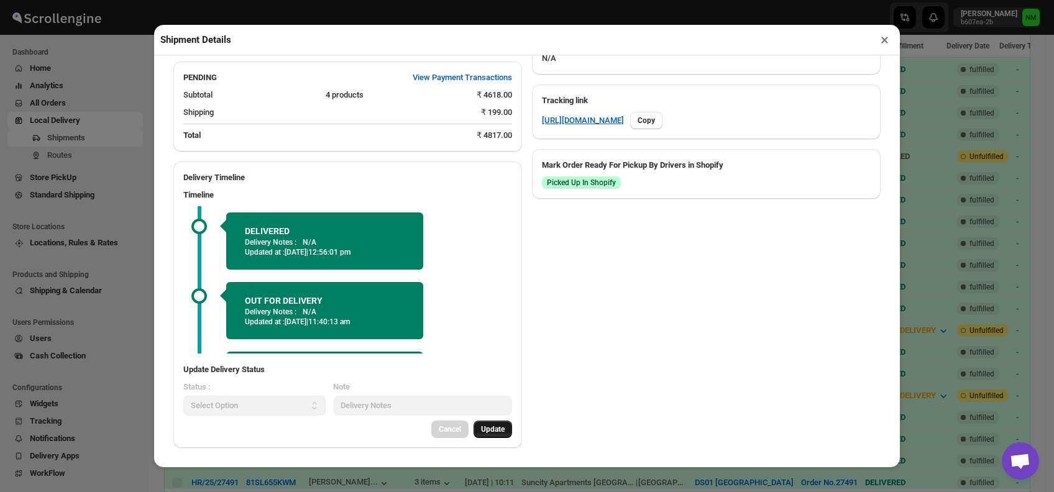
click at [880, 45] on button "×" at bounding box center [884, 39] width 18 height 17
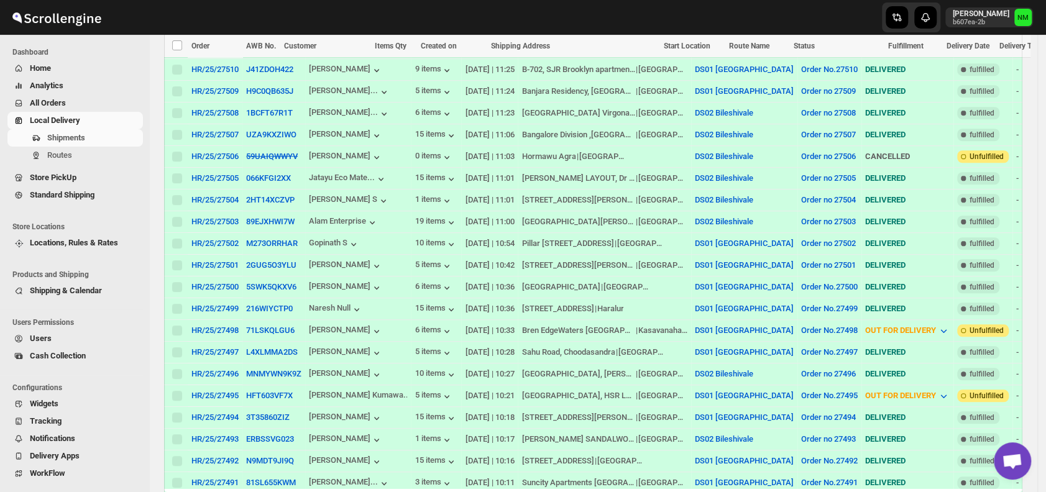
click at [82, 167] on div "Shipments Routes" at bounding box center [71, 149] width 143 height 40
click at [78, 158] on span "Routes" at bounding box center [93, 155] width 93 height 12
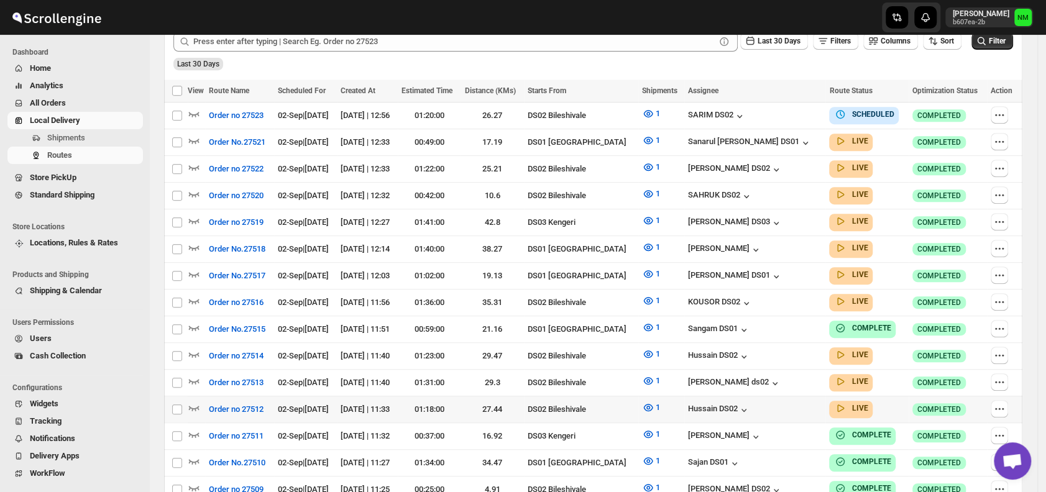
scroll to position [334, 0]
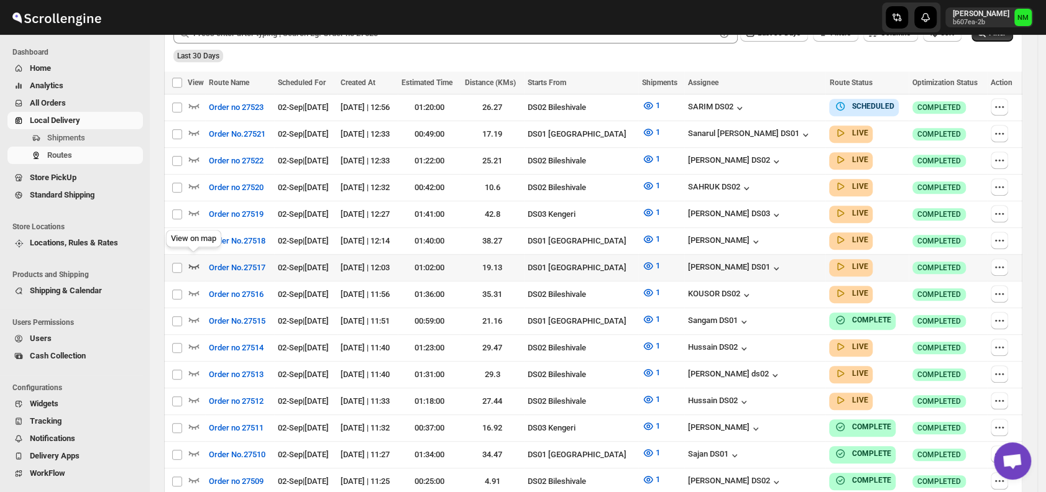
click at [197, 263] on icon "button" at bounding box center [194, 266] width 12 height 12
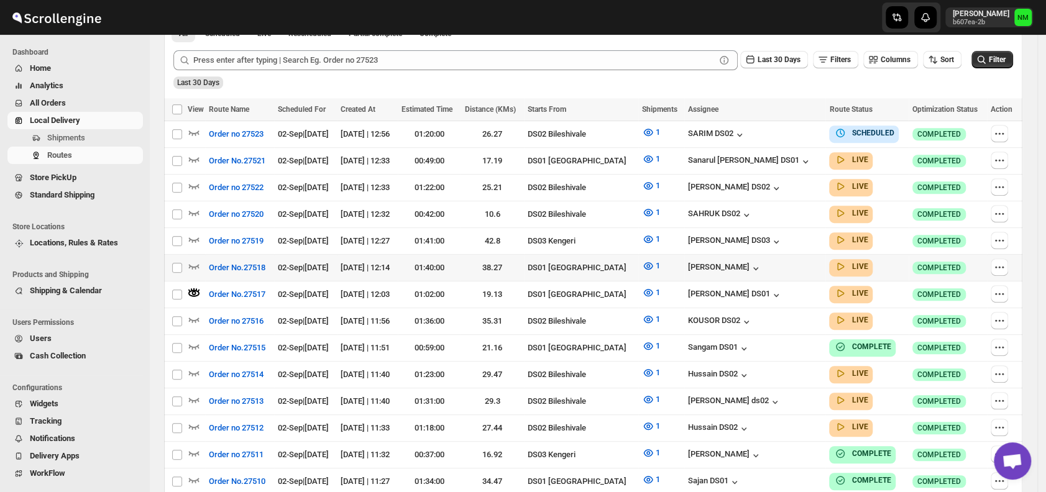
scroll to position [319, 0]
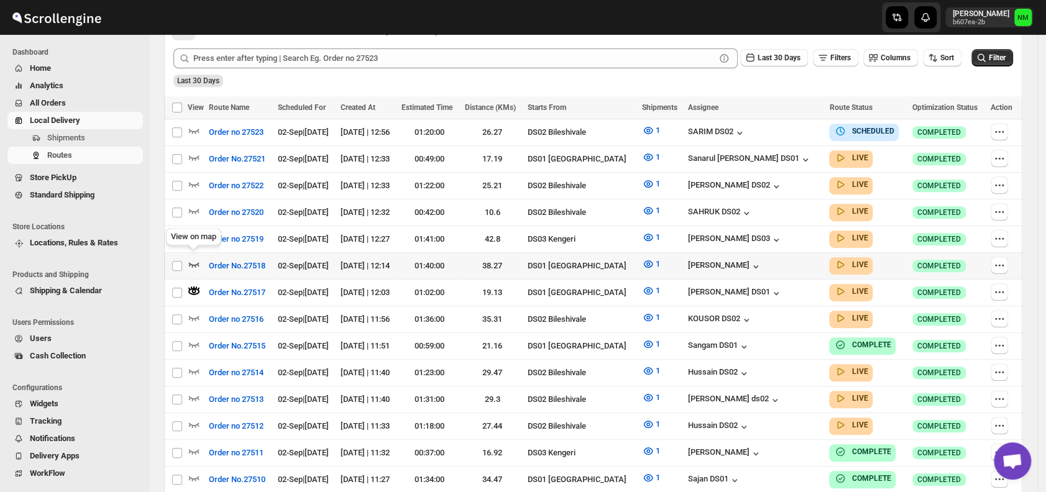
click at [198, 262] on icon "button" at bounding box center [194, 264] width 11 height 5
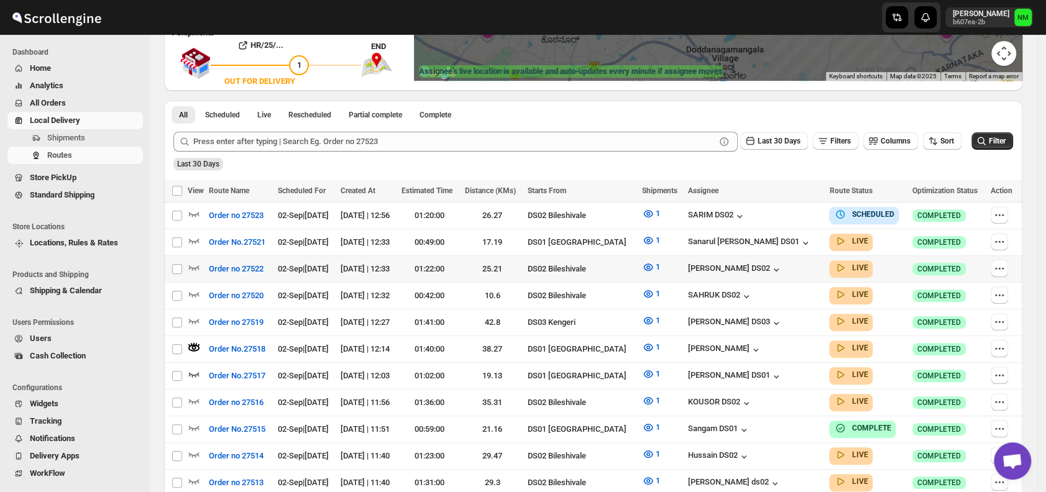
scroll to position [237, 0]
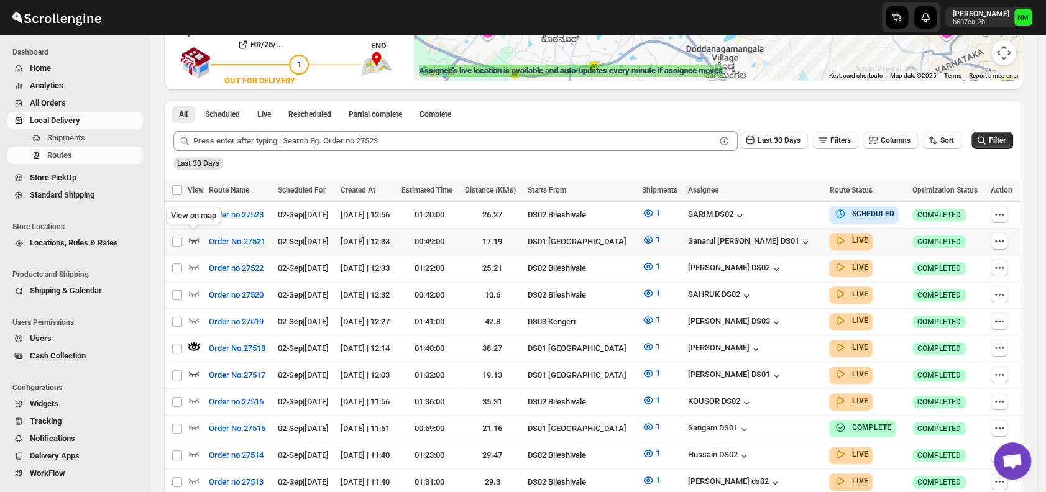
click at [193, 239] on icon "button" at bounding box center [194, 240] width 11 height 5
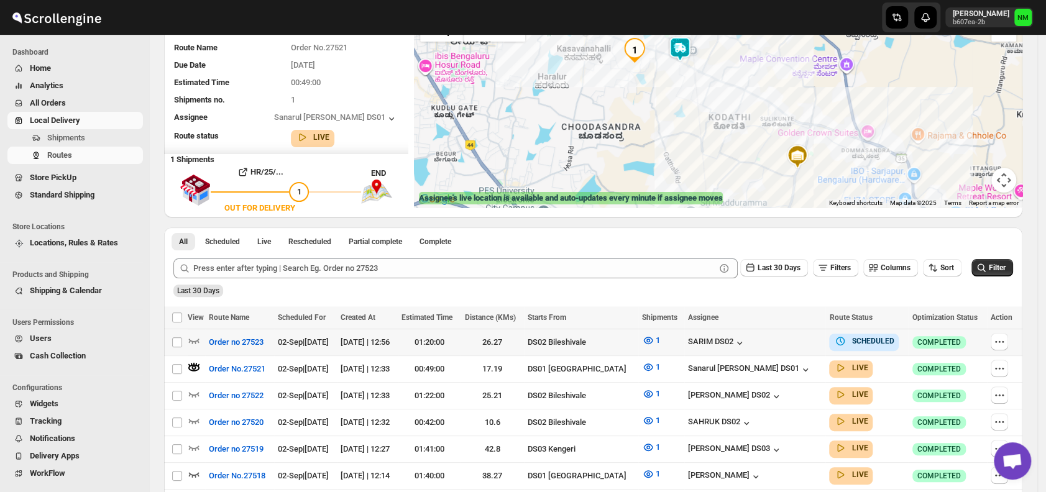
scroll to position [201, 0]
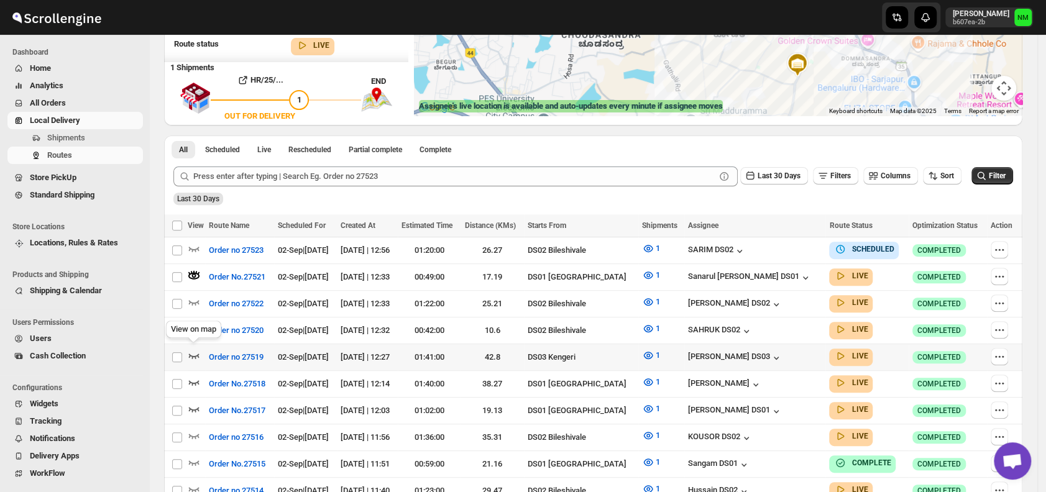
click at [193, 350] on icon "button" at bounding box center [194, 355] width 12 height 12
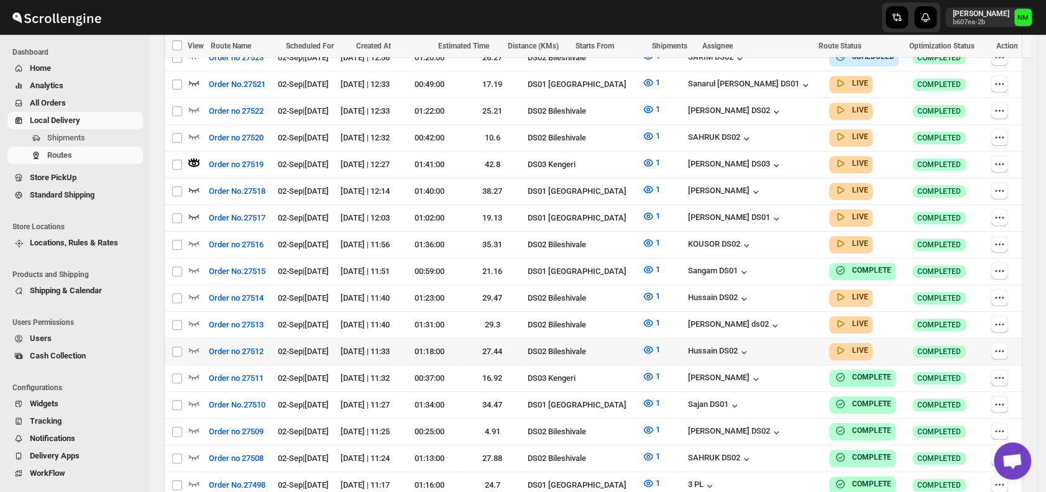
scroll to position [398, 0]
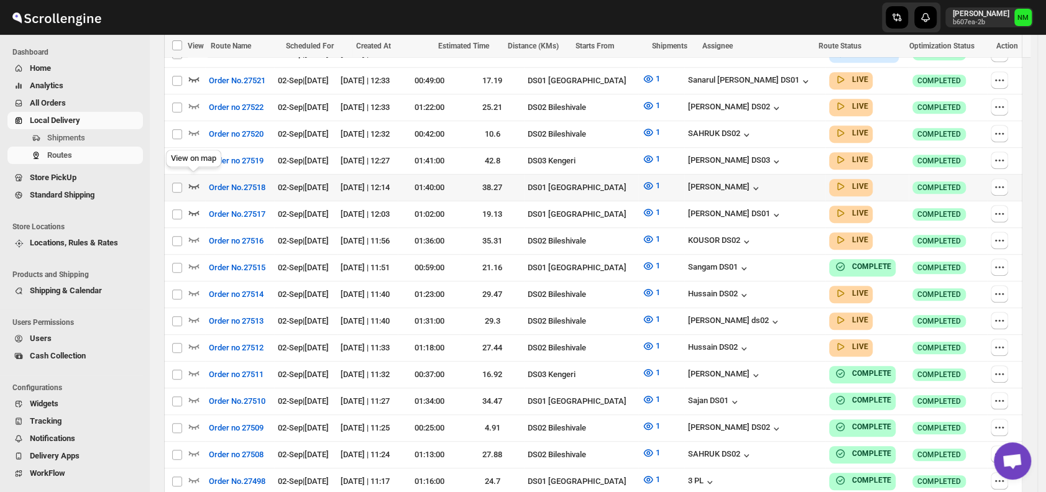
click at [196, 184] on icon "button" at bounding box center [194, 186] width 11 height 5
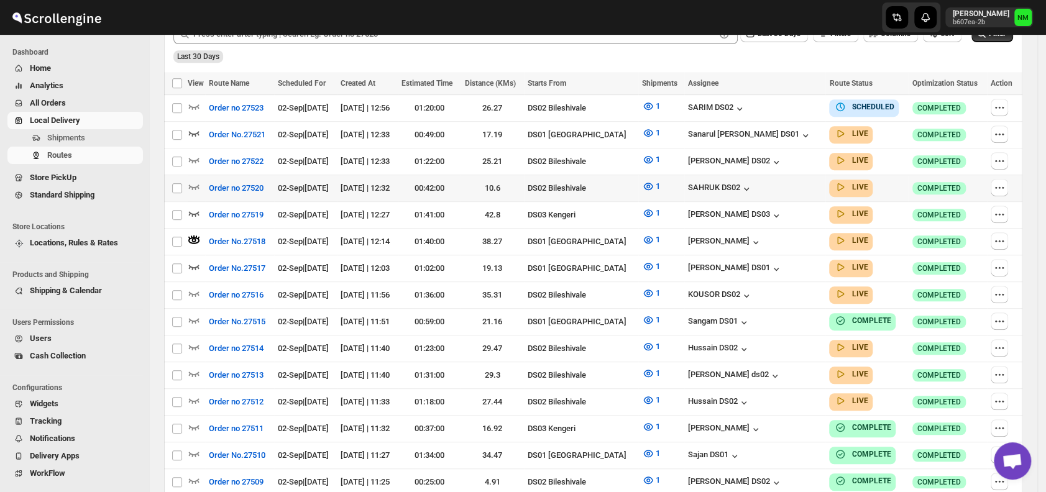
scroll to position [344, 0]
click at [194, 262] on icon "button" at bounding box center [194, 266] width 12 height 12
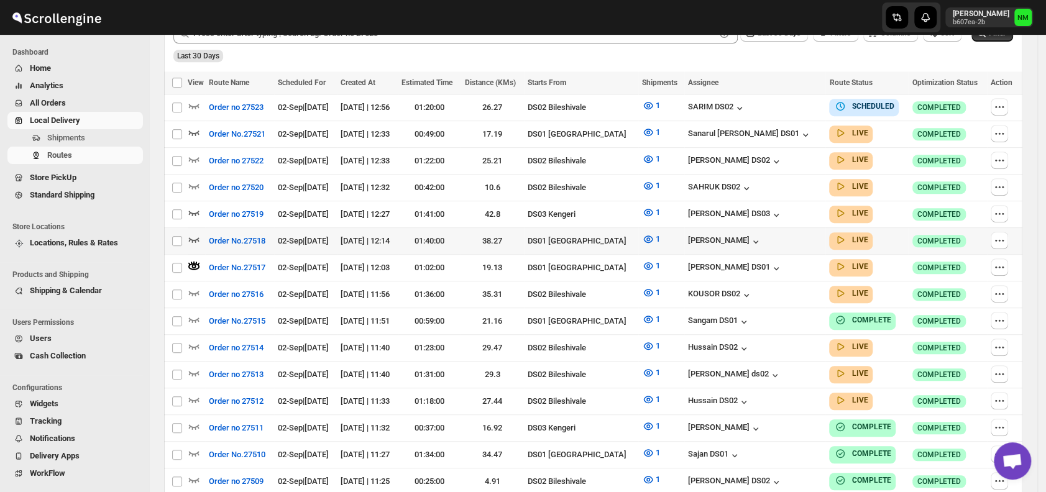
scroll to position [0, 0]
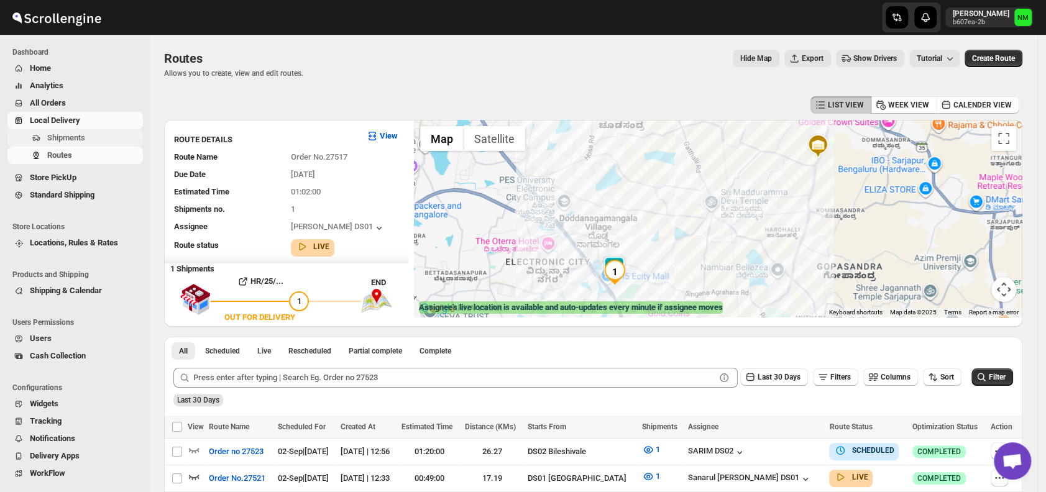
click at [70, 134] on span "Shipments" at bounding box center [66, 137] width 38 height 9
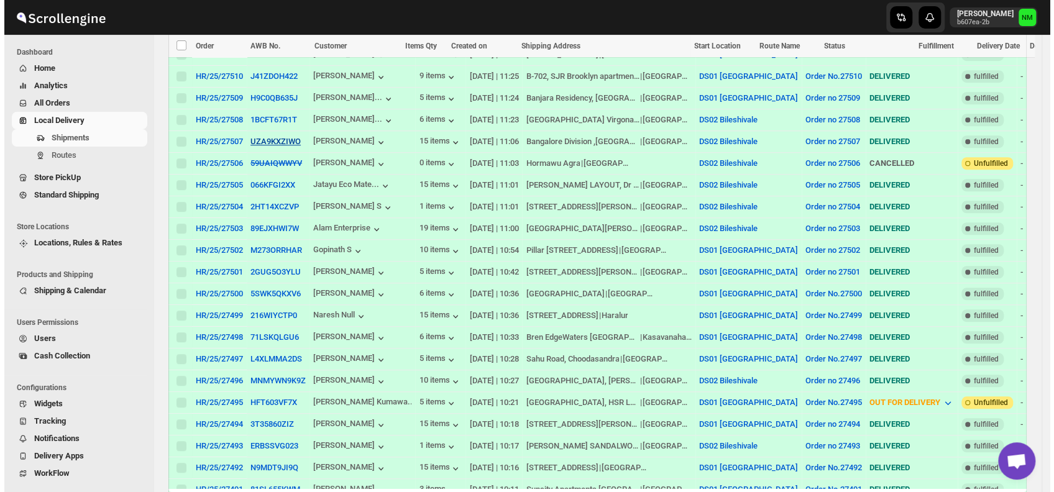
scroll to position [564, 0]
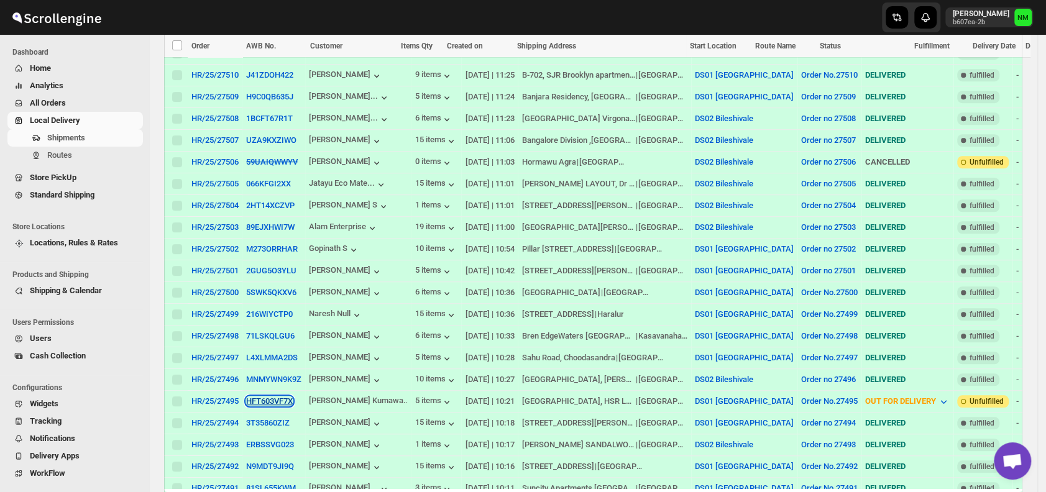
click at [269, 396] on button "HFT603VF7X" at bounding box center [269, 400] width 47 height 9
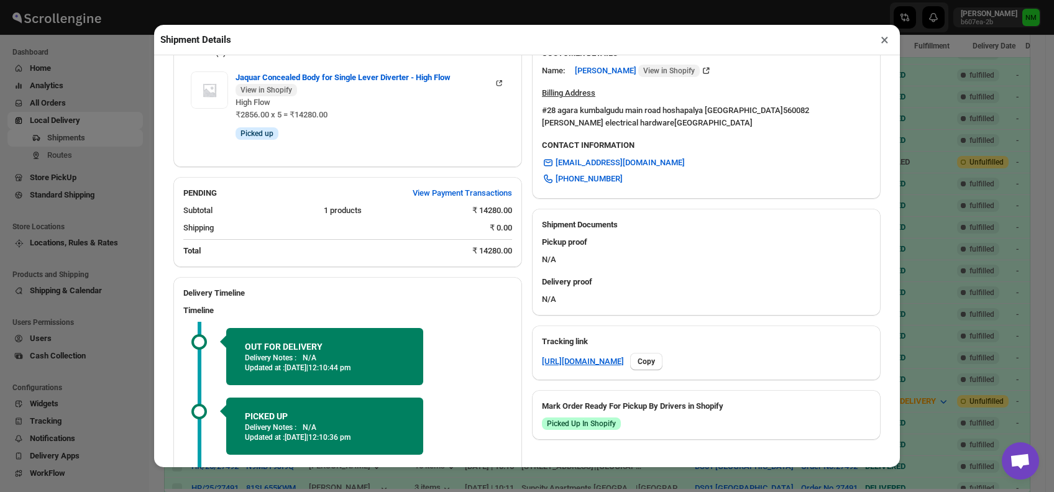
scroll to position [492, 0]
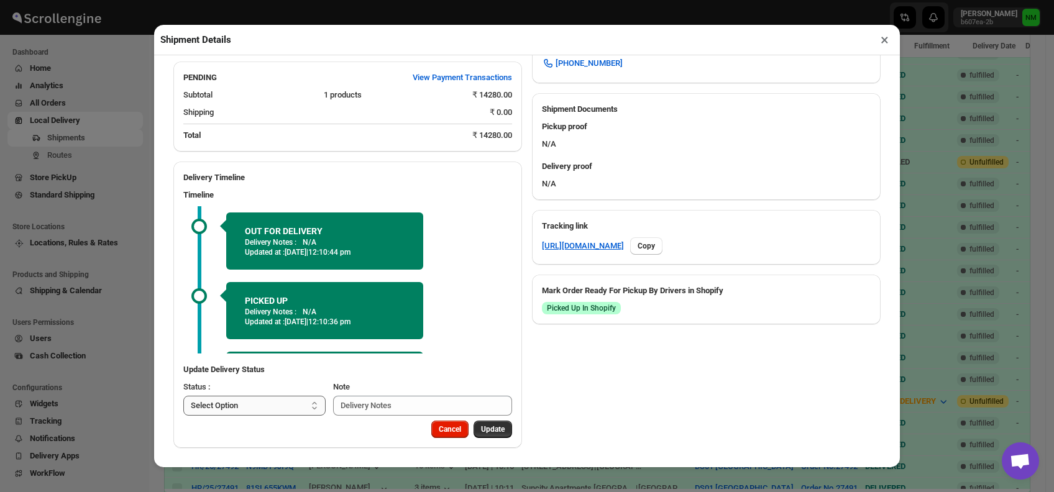
click at [284, 403] on select "Select Option PICKED UP OUT FOR DELIVERY RESCHEDULE DELIVERED CANCELLED" at bounding box center [254, 406] width 142 height 20
select select "DELIVERED"
click at [183, 396] on select "Select Option PICKED UP OUT FOR DELIVERY RESCHEDULE DELIVERED CANCELLED" at bounding box center [254, 406] width 142 height 20
click at [487, 429] on span "Update" at bounding box center [493, 429] width 24 height 10
select select
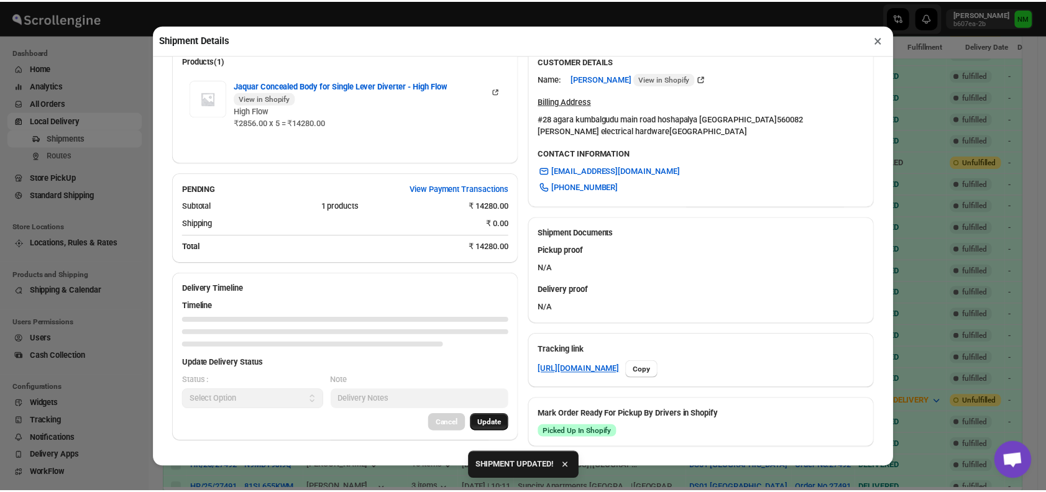
scroll to position [480, 0]
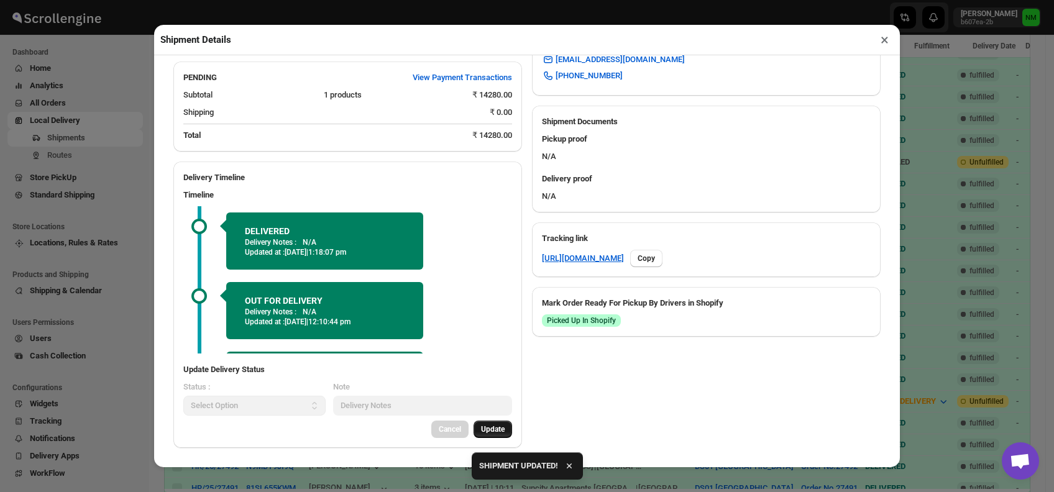
click at [884, 40] on button "×" at bounding box center [884, 39] width 18 height 17
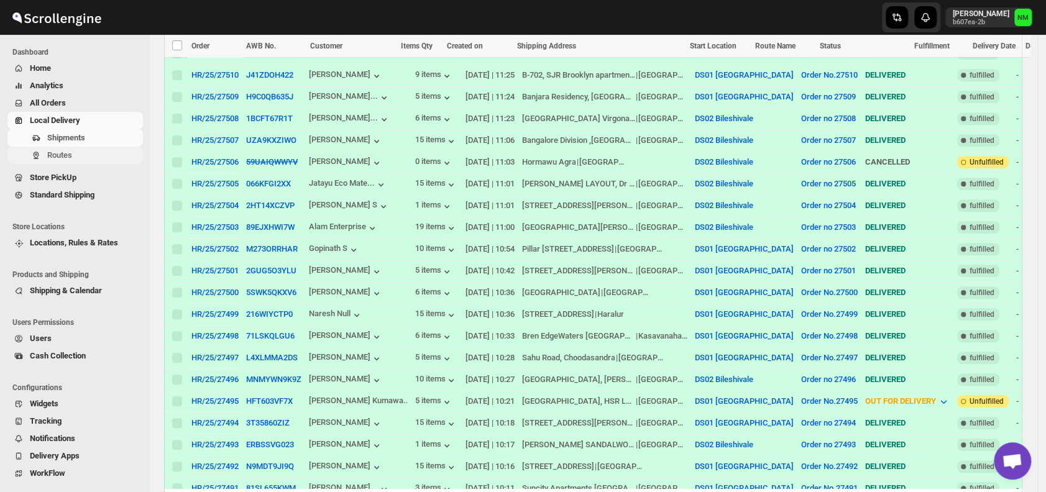
click at [75, 154] on span "Routes" at bounding box center [93, 155] width 93 height 12
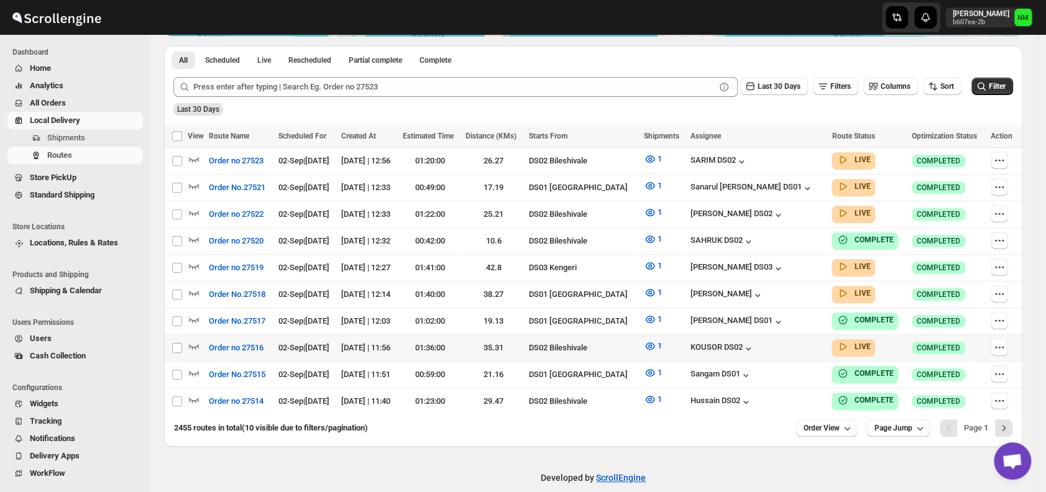
scroll to position [281, 0]
